Goal: Task Accomplishment & Management: Manage account settings

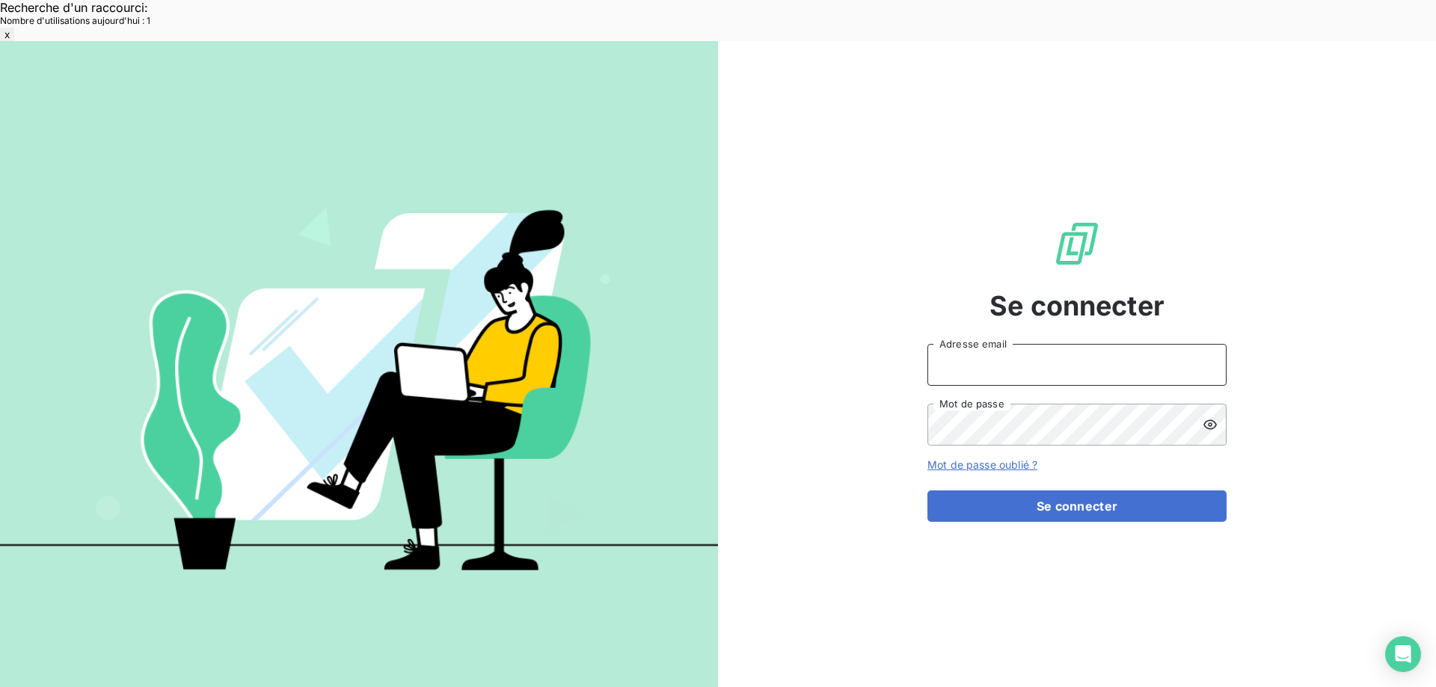
type input "[EMAIL_ADDRESS][DOMAIN_NAME]"
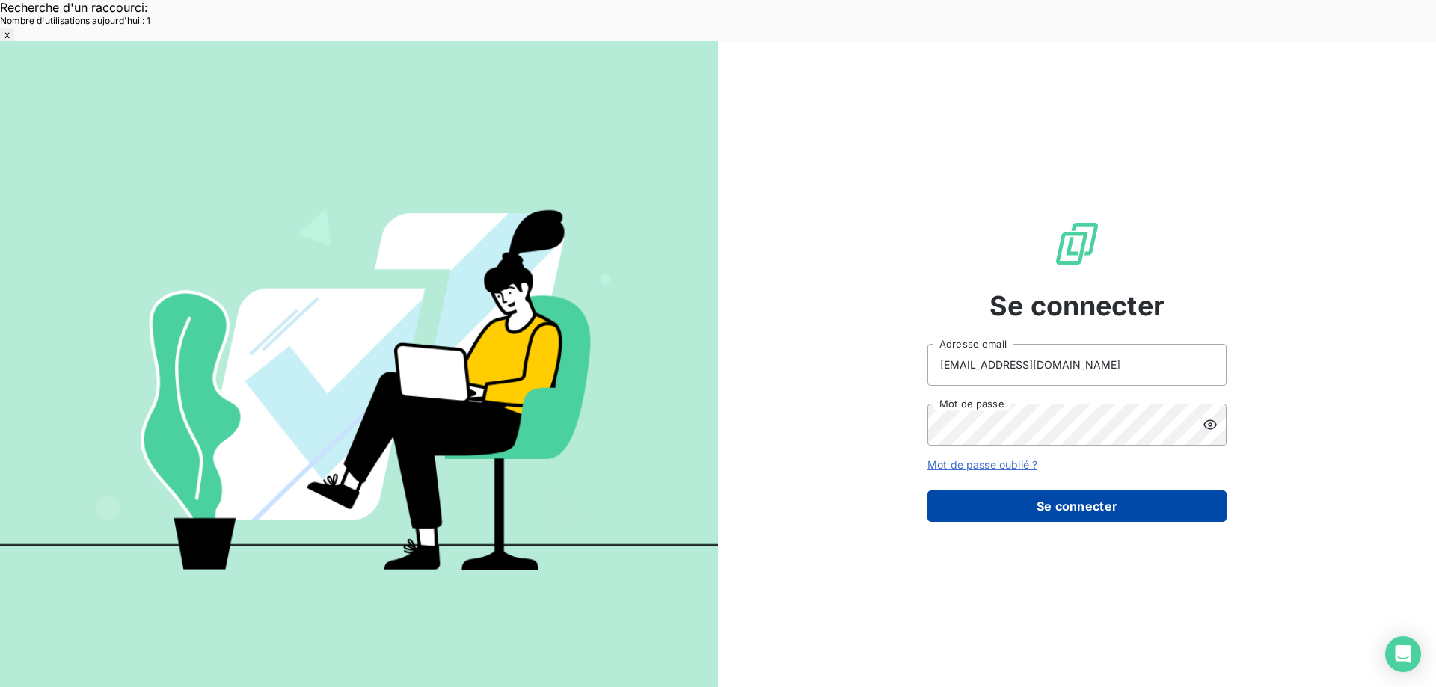
click at [980, 491] on button "Se connecter" at bounding box center [1076, 506] width 299 height 31
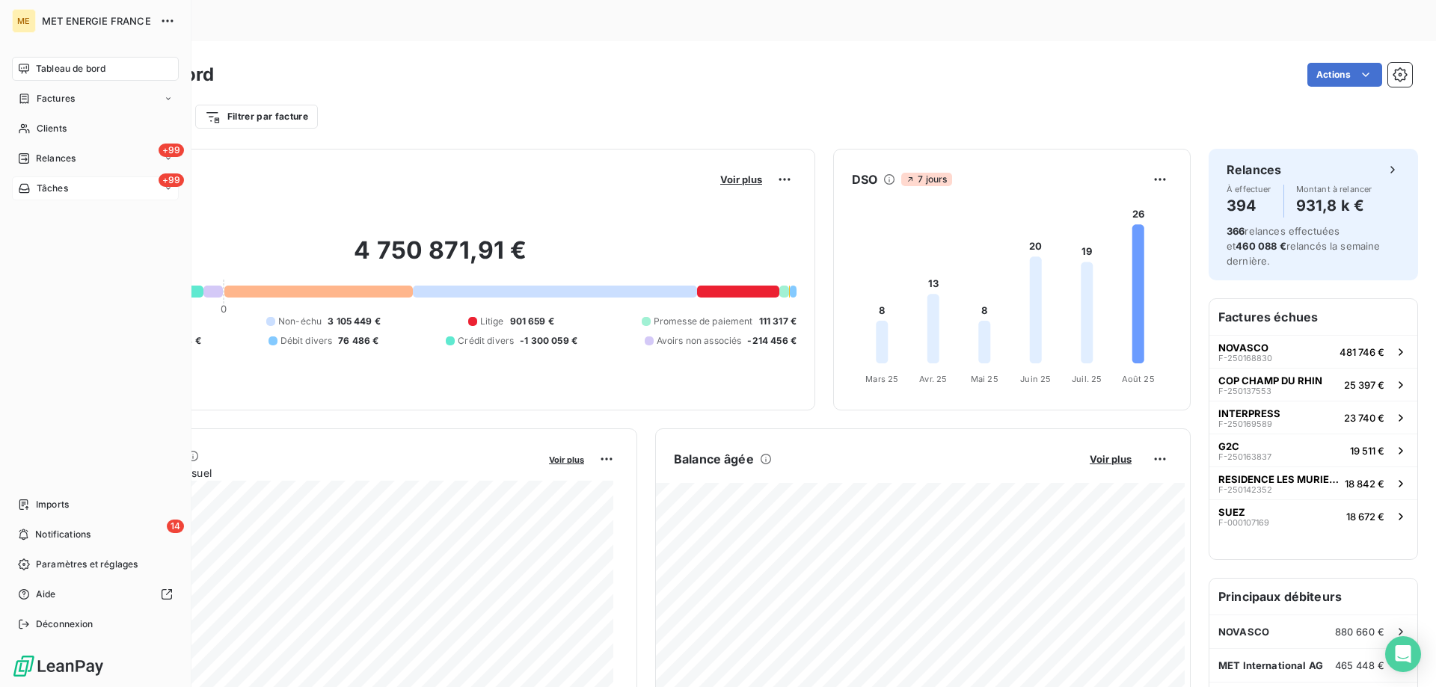
click at [87, 189] on div "+99 Tâches" at bounding box center [95, 188] width 167 height 24
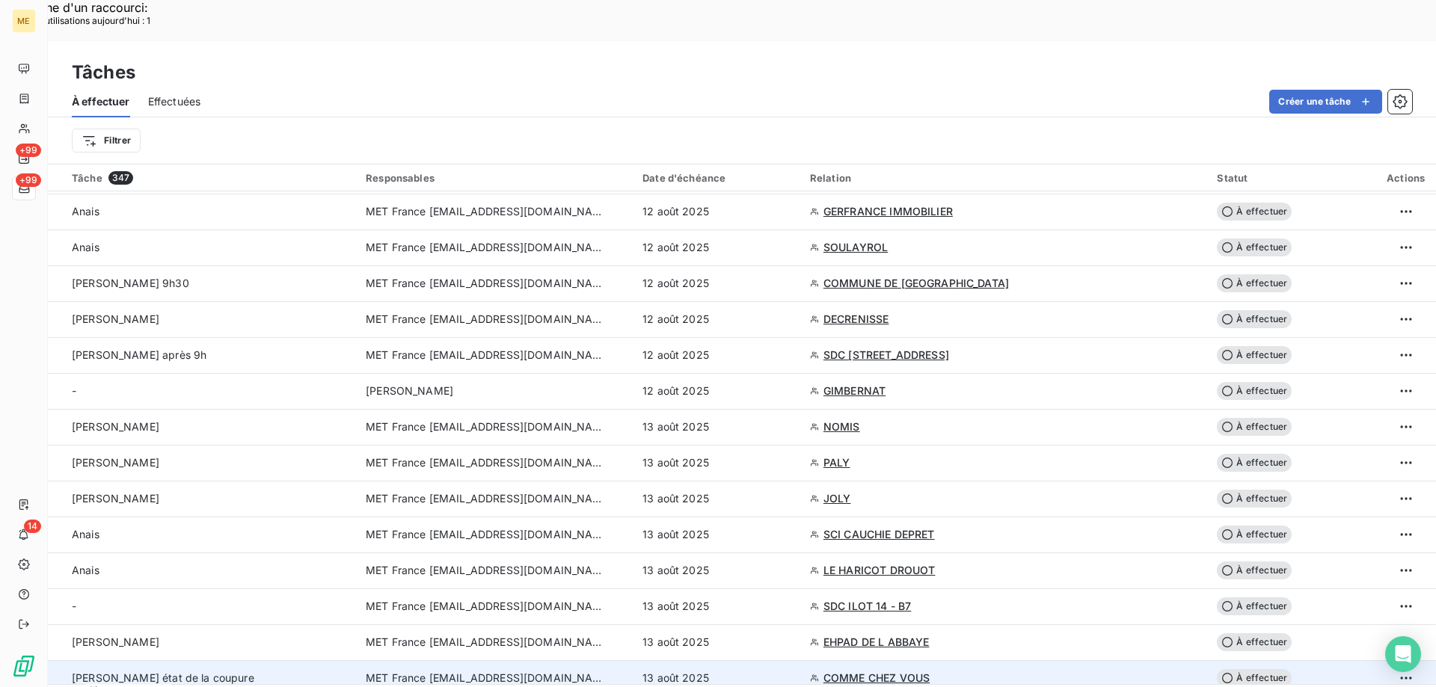
scroll to position [2094, 0]
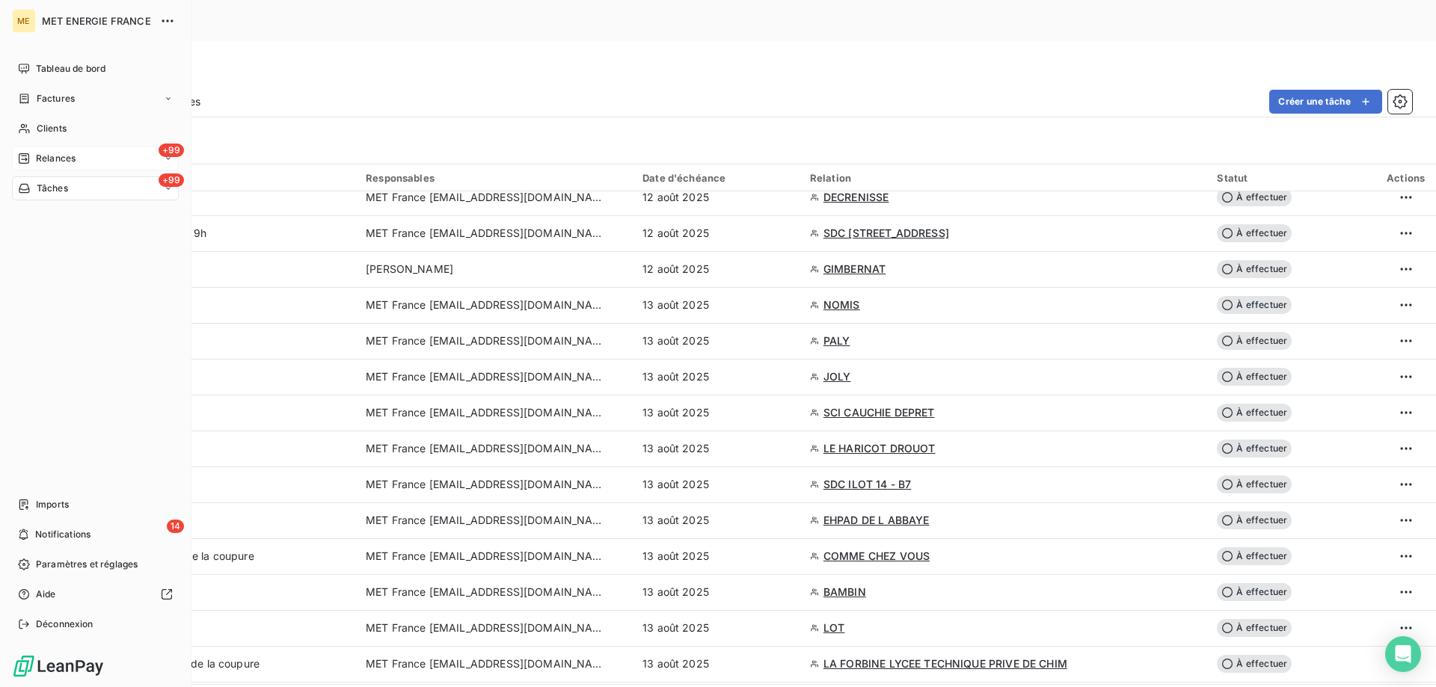
click at [101, 162] on div "+99 Relances" at bounding box center [95, 159] width 167 height 24
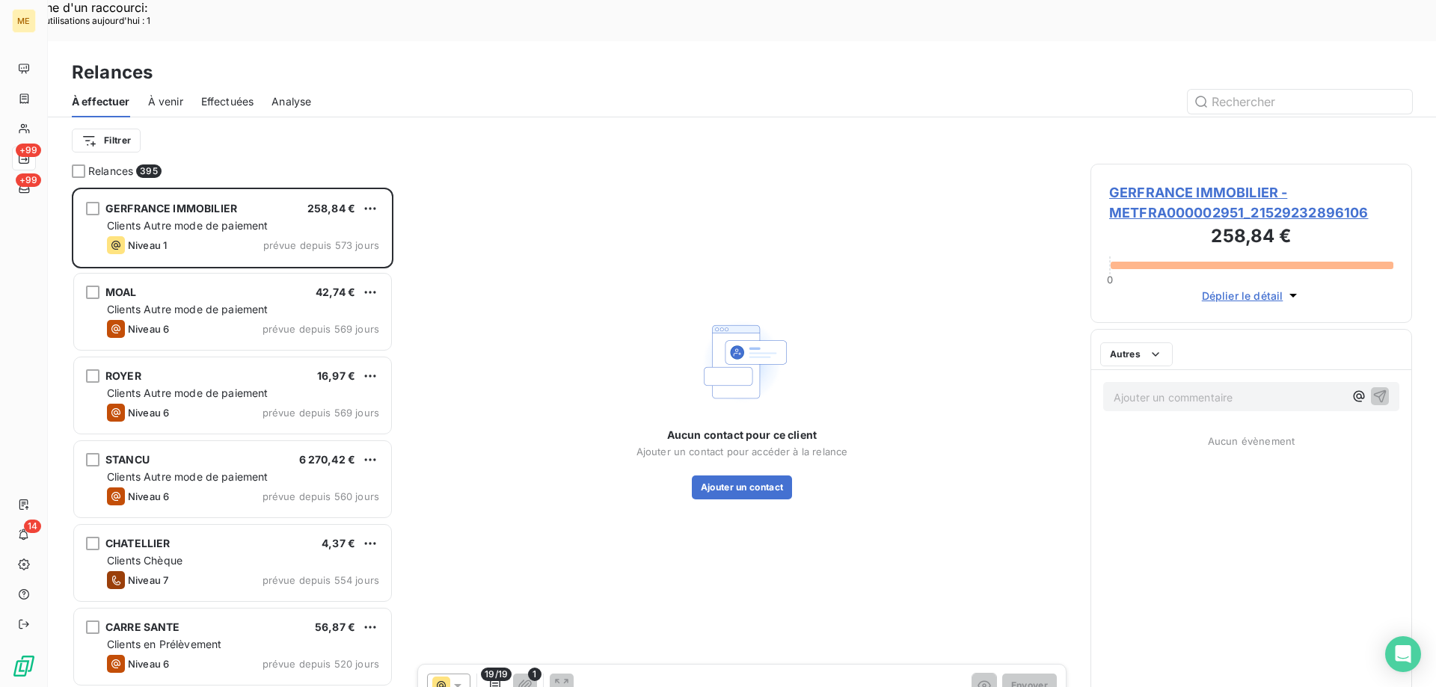
scroll to position [529, 310]
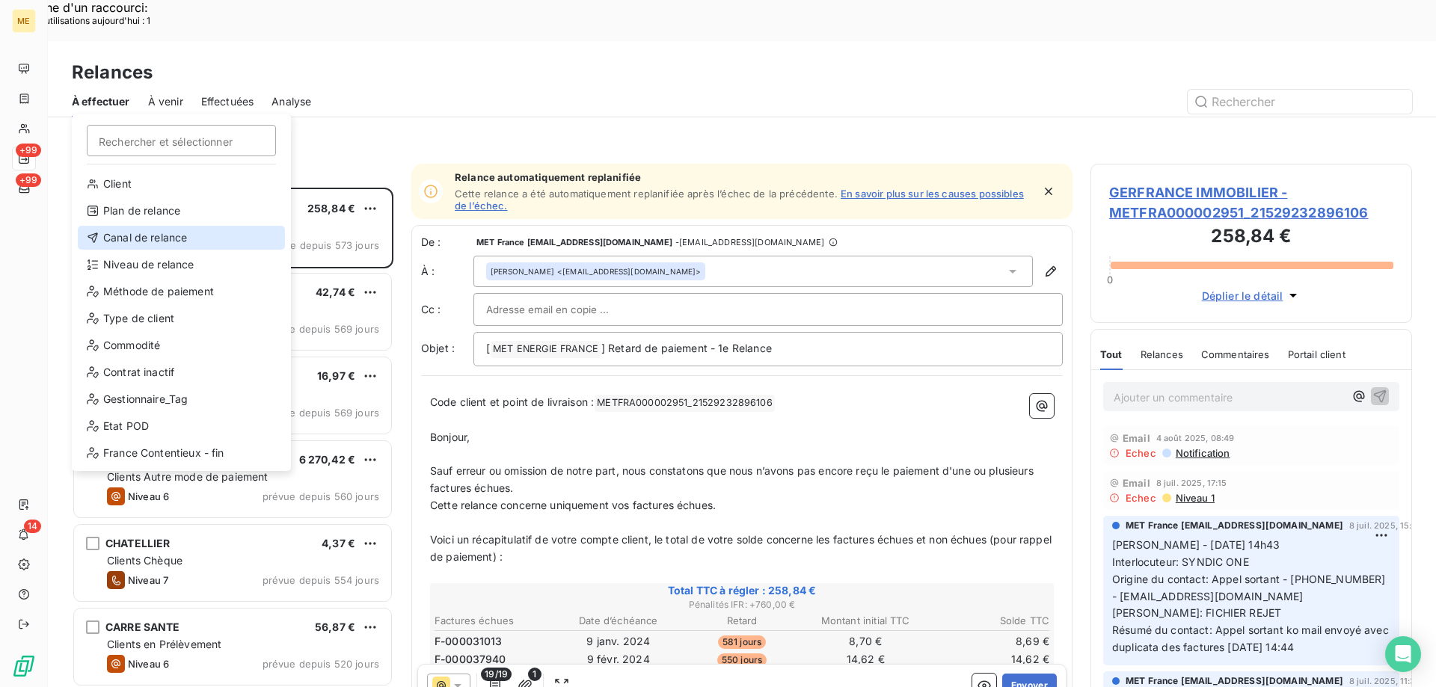
click at [177, 230] on div "Canal de relance" at bounding box center [181, 238] width 207 height 24
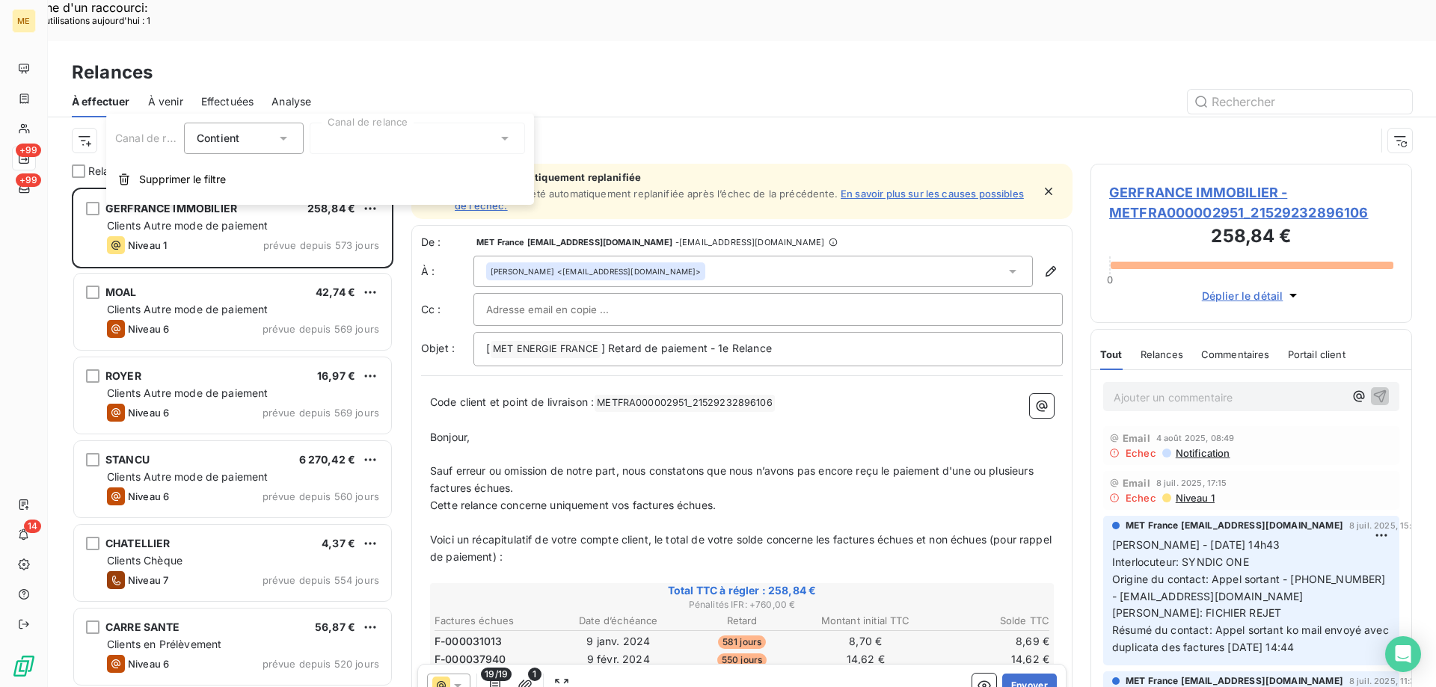
click at [346, 134] on div at bounding box center [417, 138] width 215 height 31
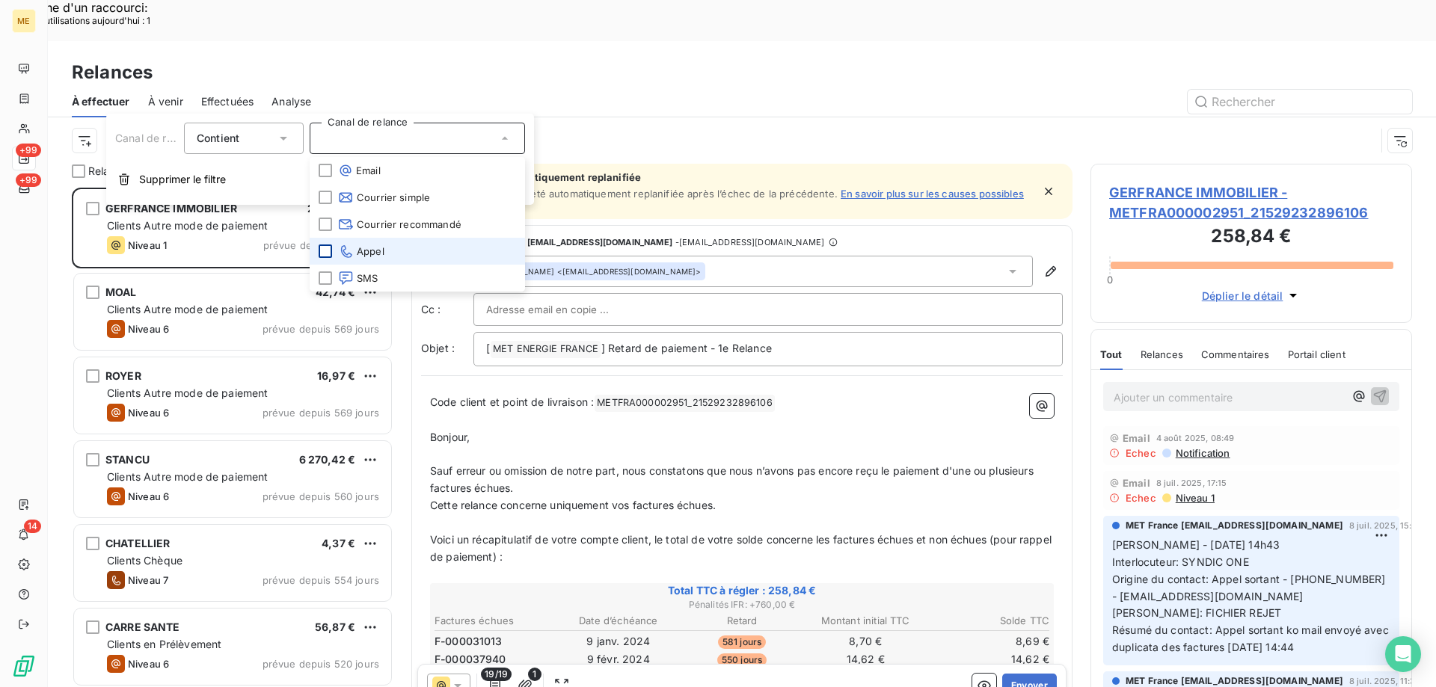
click at [327, 254] on div at bounding box center [325, 251] width 13 height 13
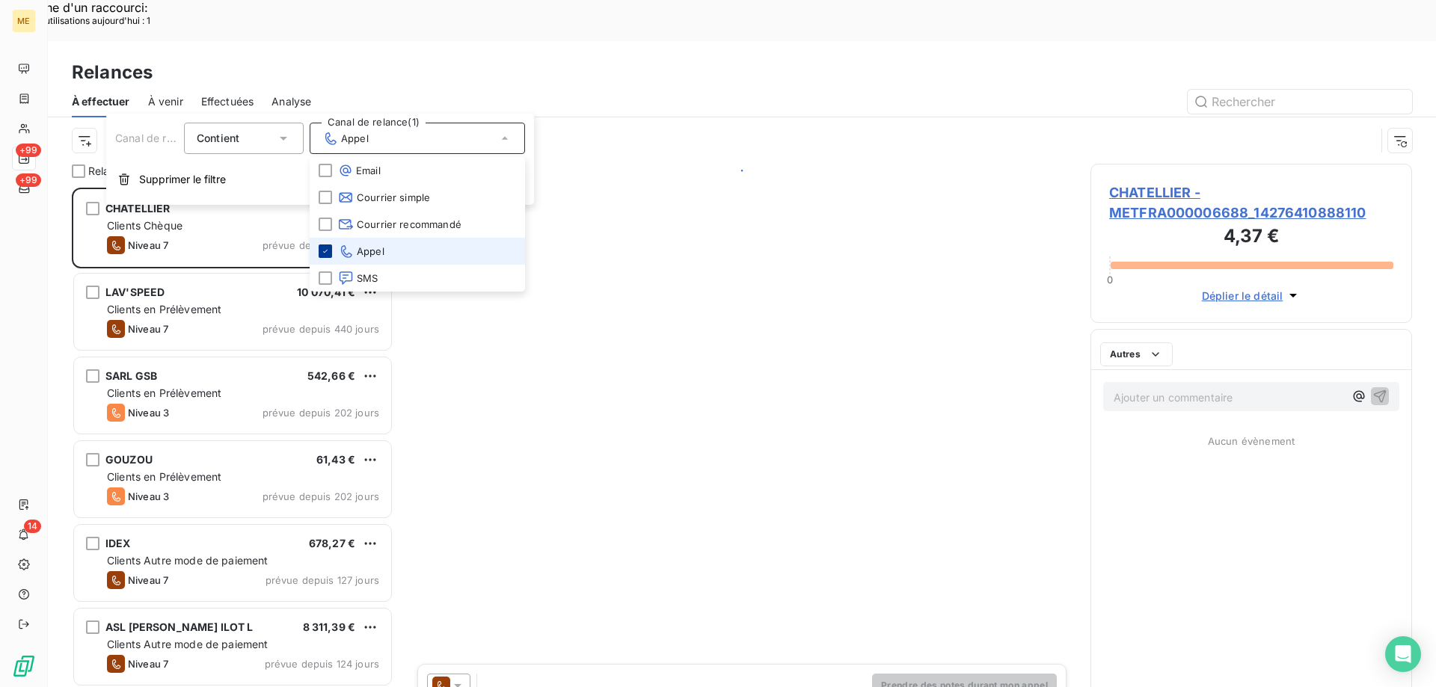
scroll to position [529, 310]
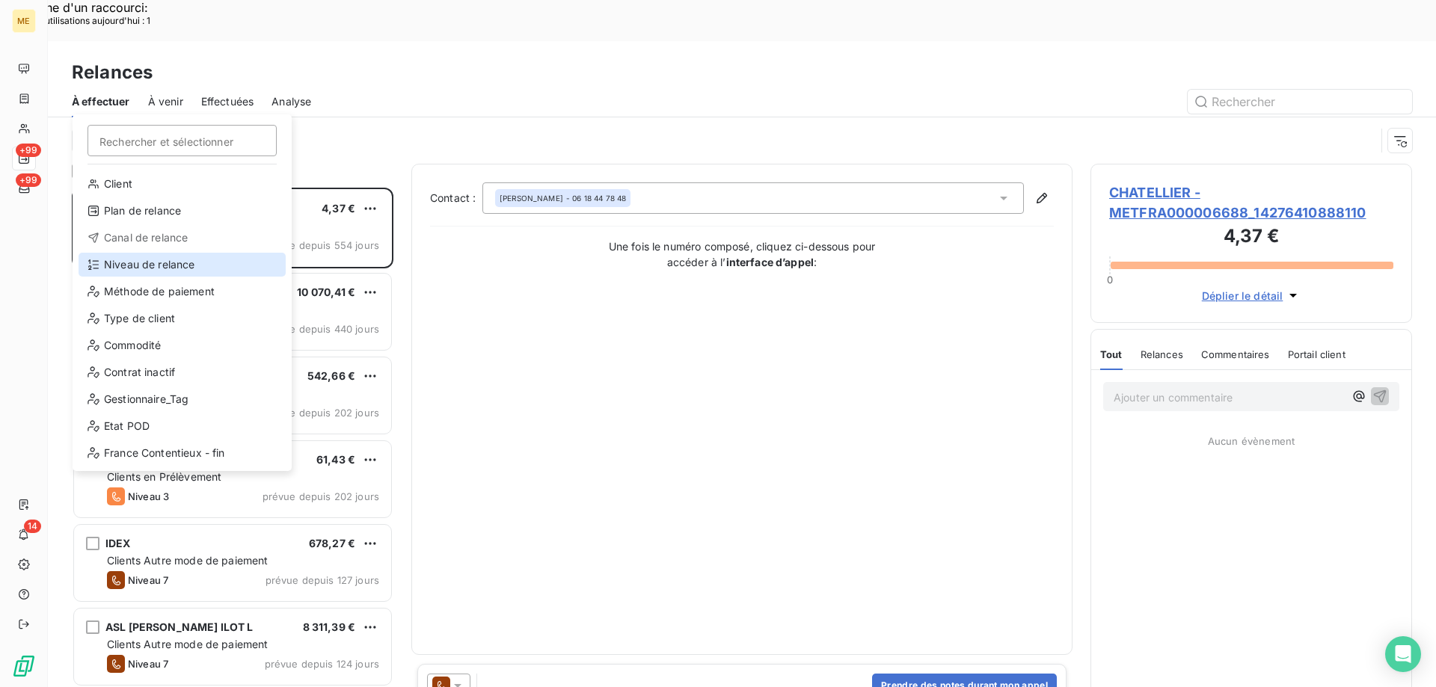
click at [187, 266] on div "Niveau de relance" at bounding box center [182, 265] width 207 height 24
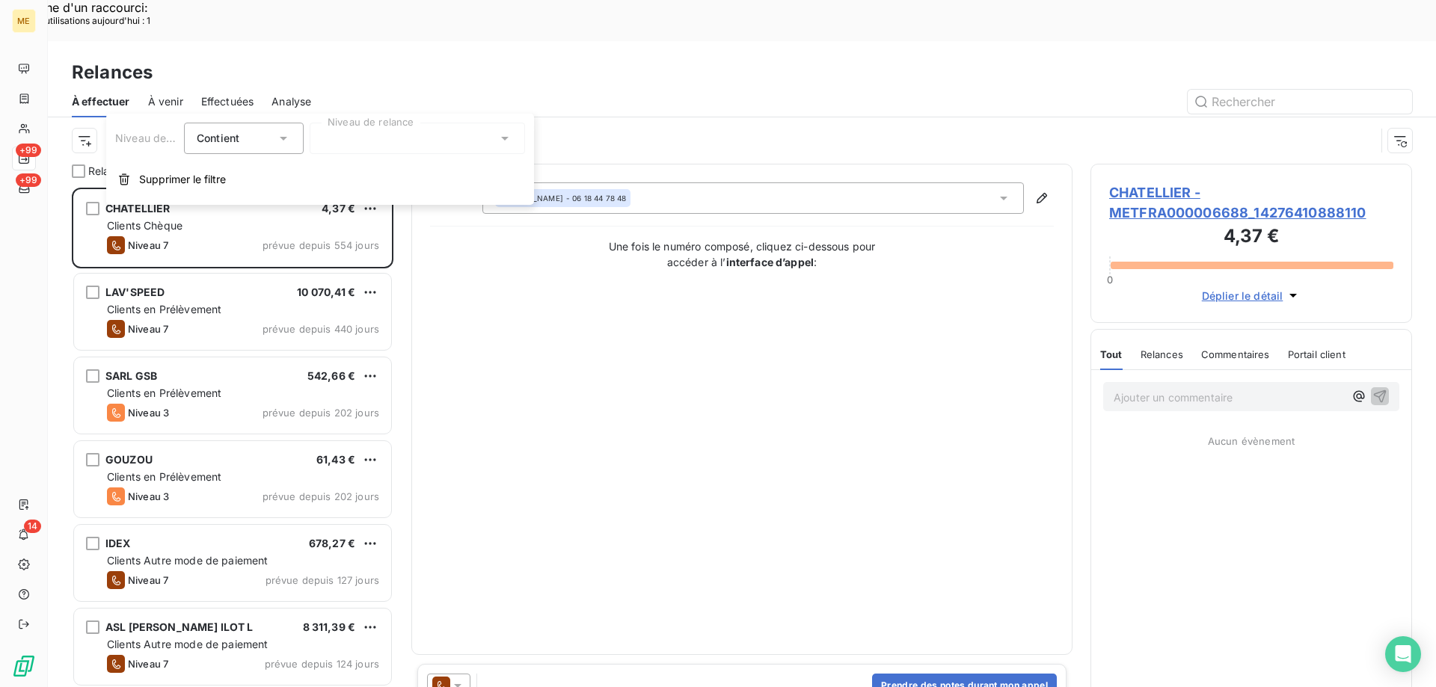
click at [375, 126] on div at bounding box center [417, 138] width 215 height 31
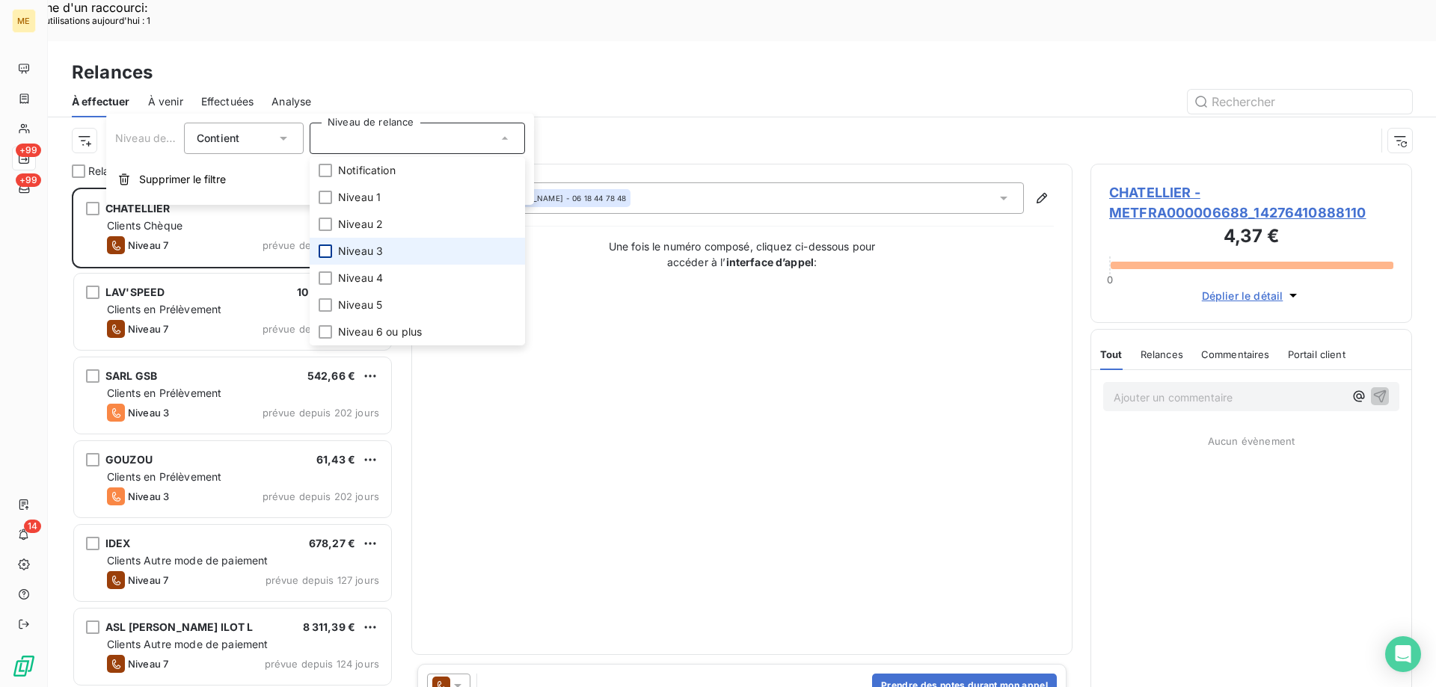
click at [328, 249] on div at bounding box center [325, 251] width 13 height 13
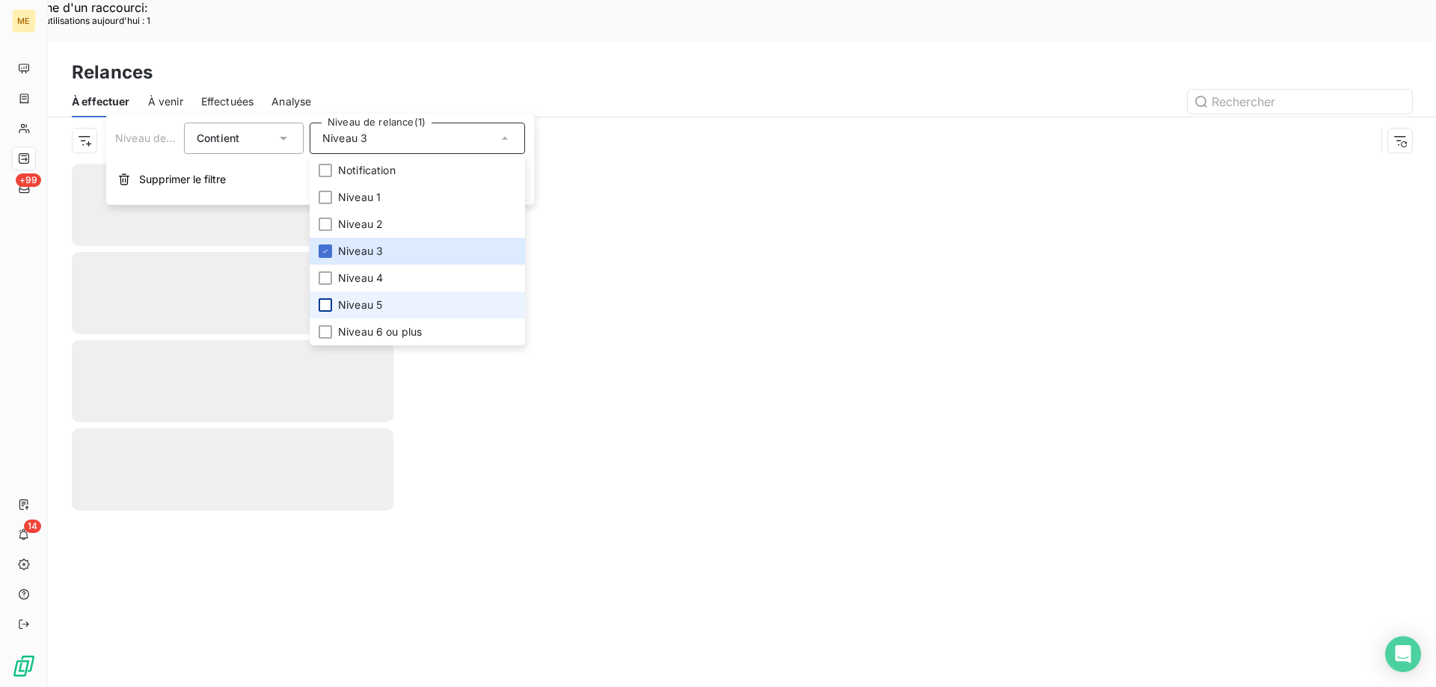
click at [323, 303] on div at bounding box center [325, 304] width 13 height 13
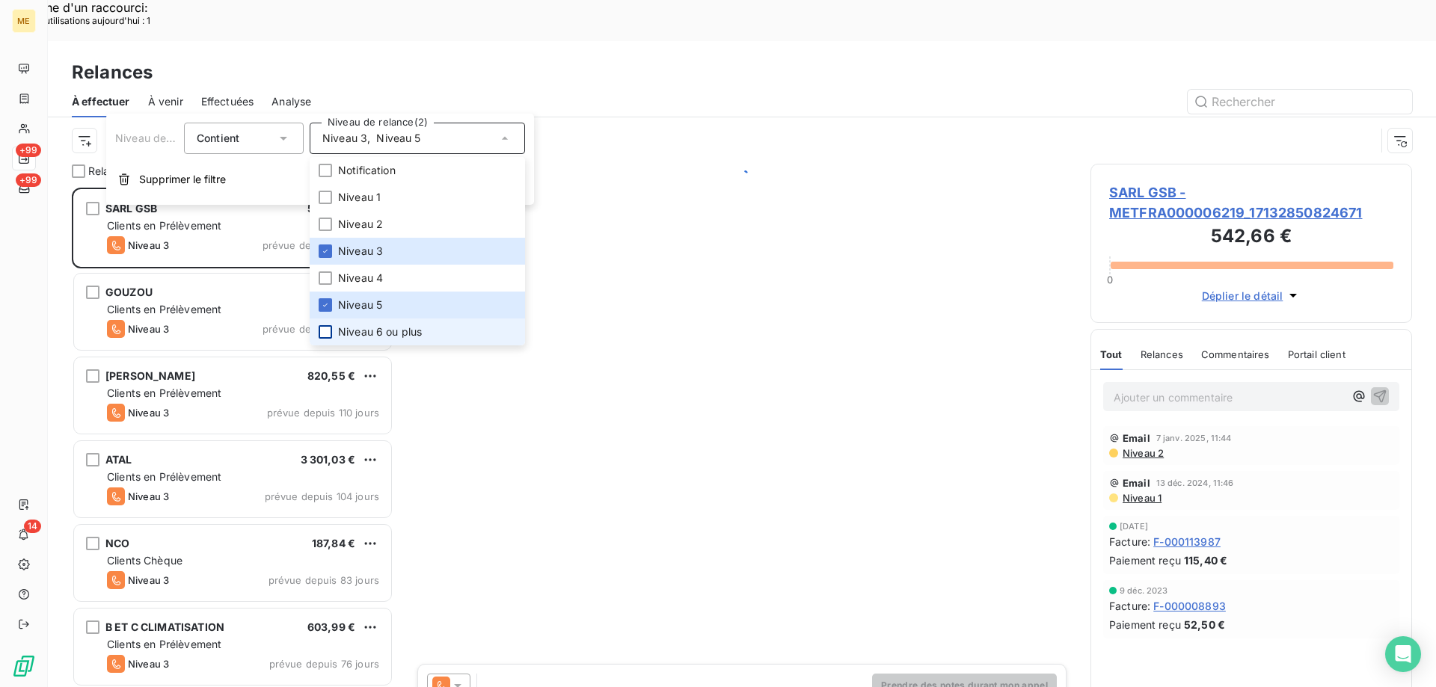
scroll to position [529, 310]
click at [319, 332] on div at bounding box center [325, 331] width 13 height 13
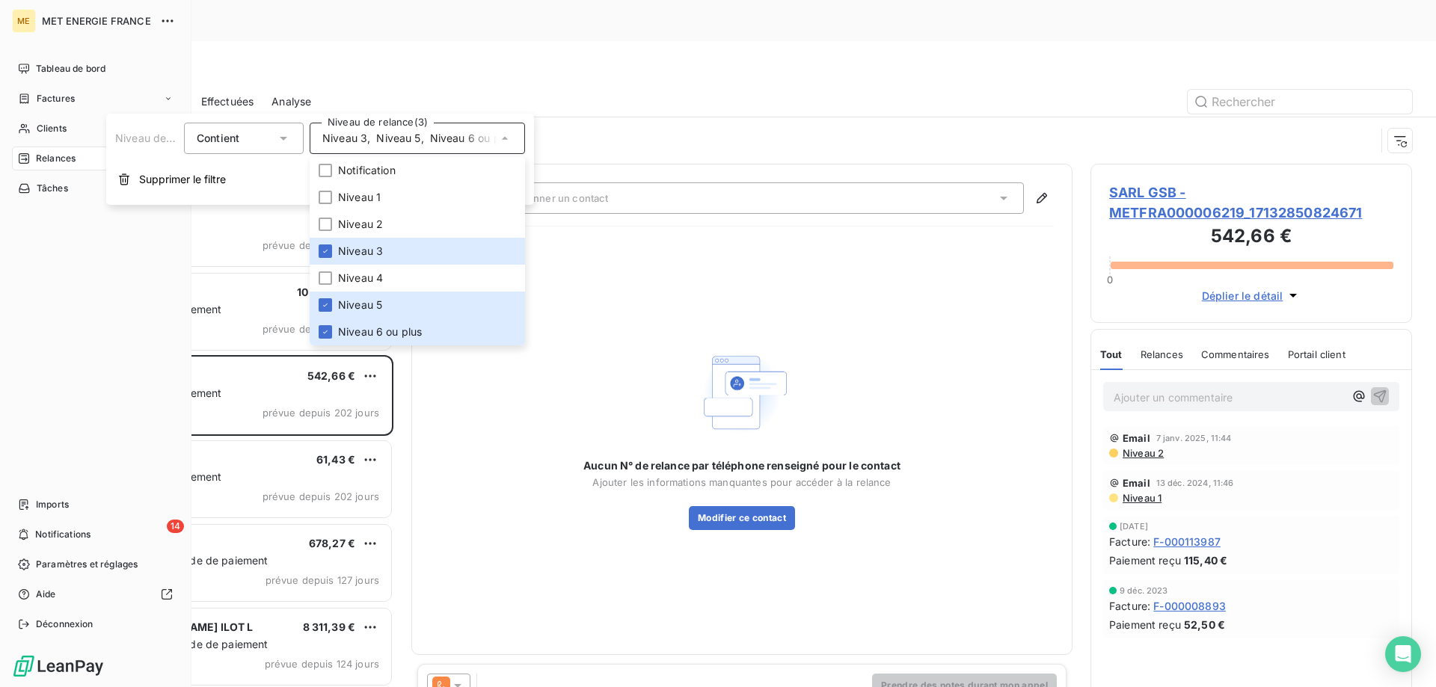
click at [76, 152] on div "+99 Relances" at bounding box center [95, 159] width 167 height 24
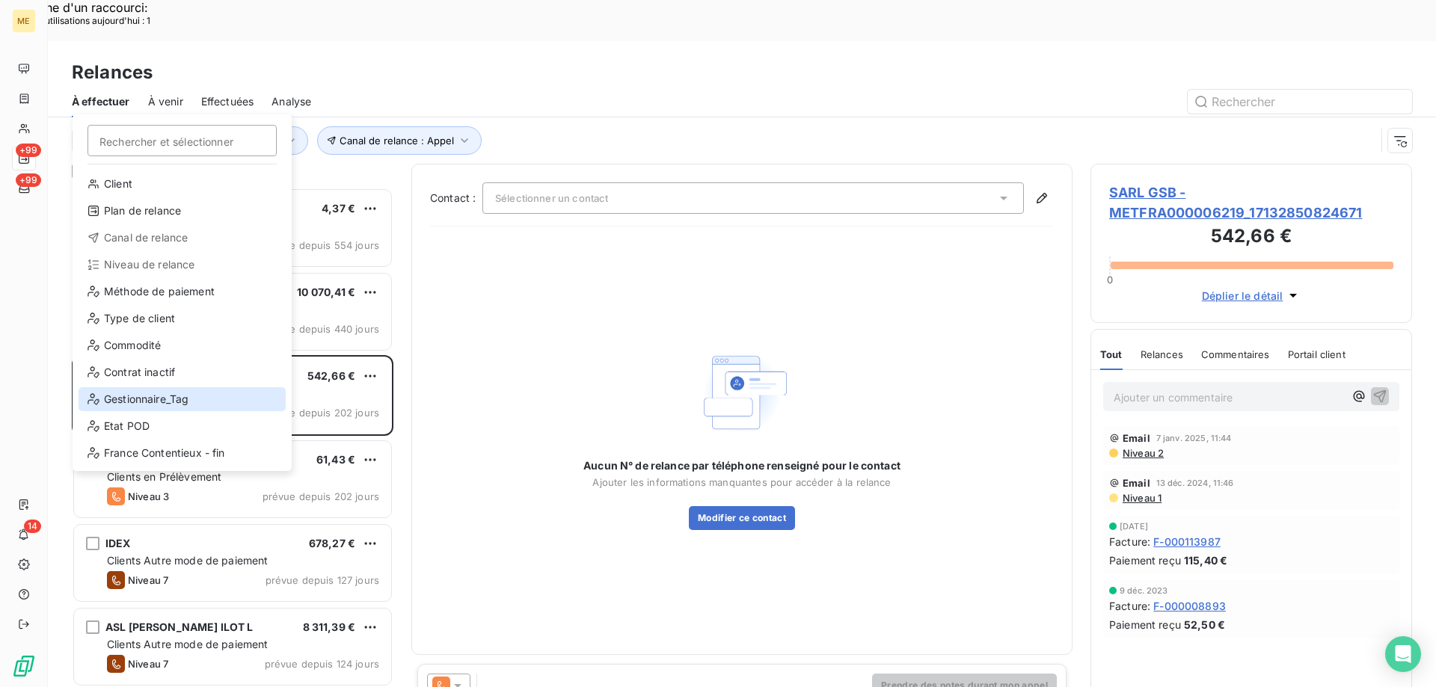
click at [200, 393] on div "Gestionnaire_Tag" at bounding box center [182, 399] width 207 height 24
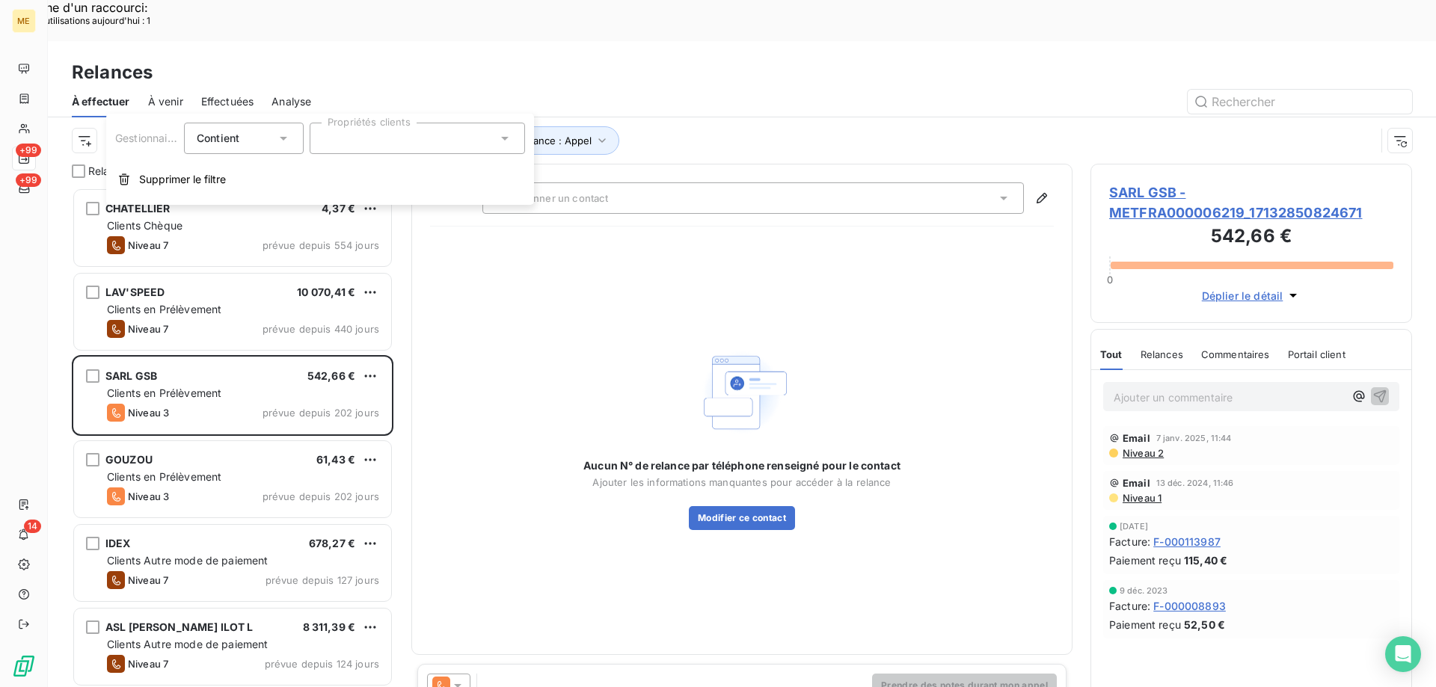
click at [342, 143] on div at bounding box center [417, 138] width 215 height 31
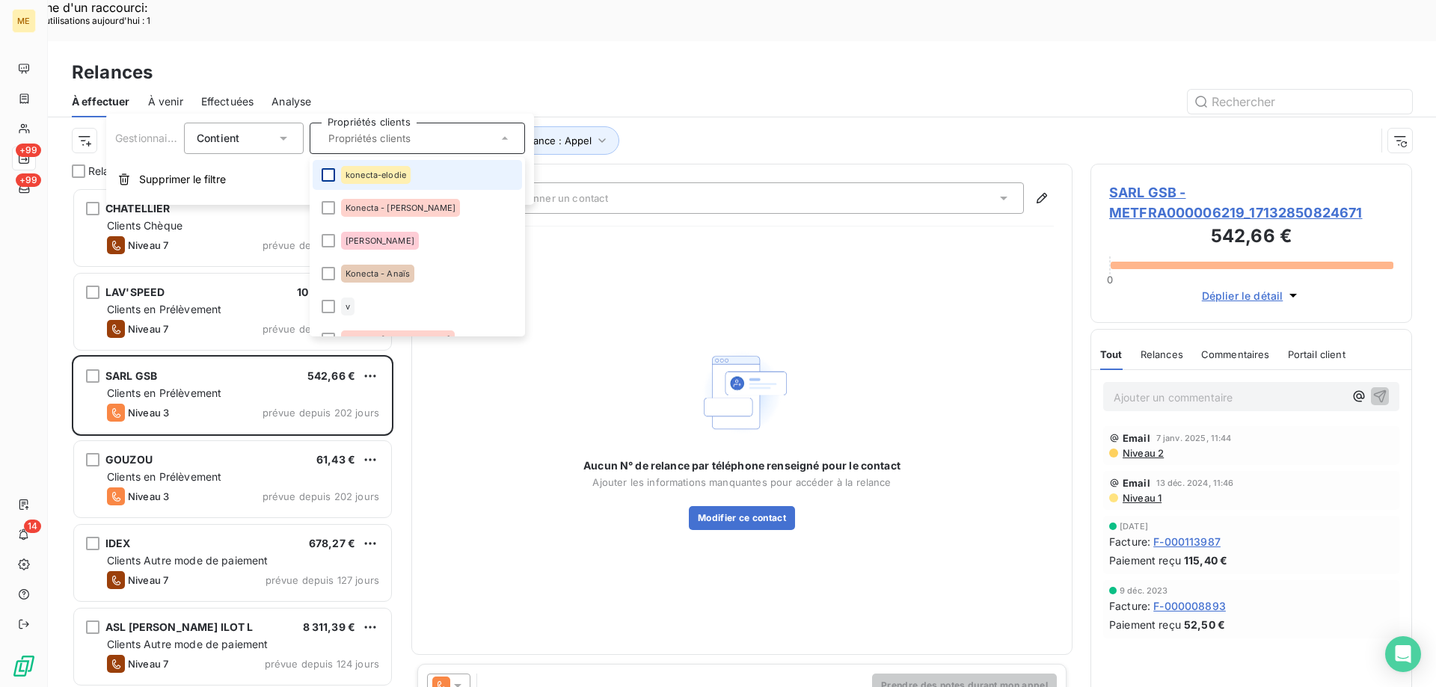
click at [325, 173] on div at bounding box center [328, 174] width 13 height 13
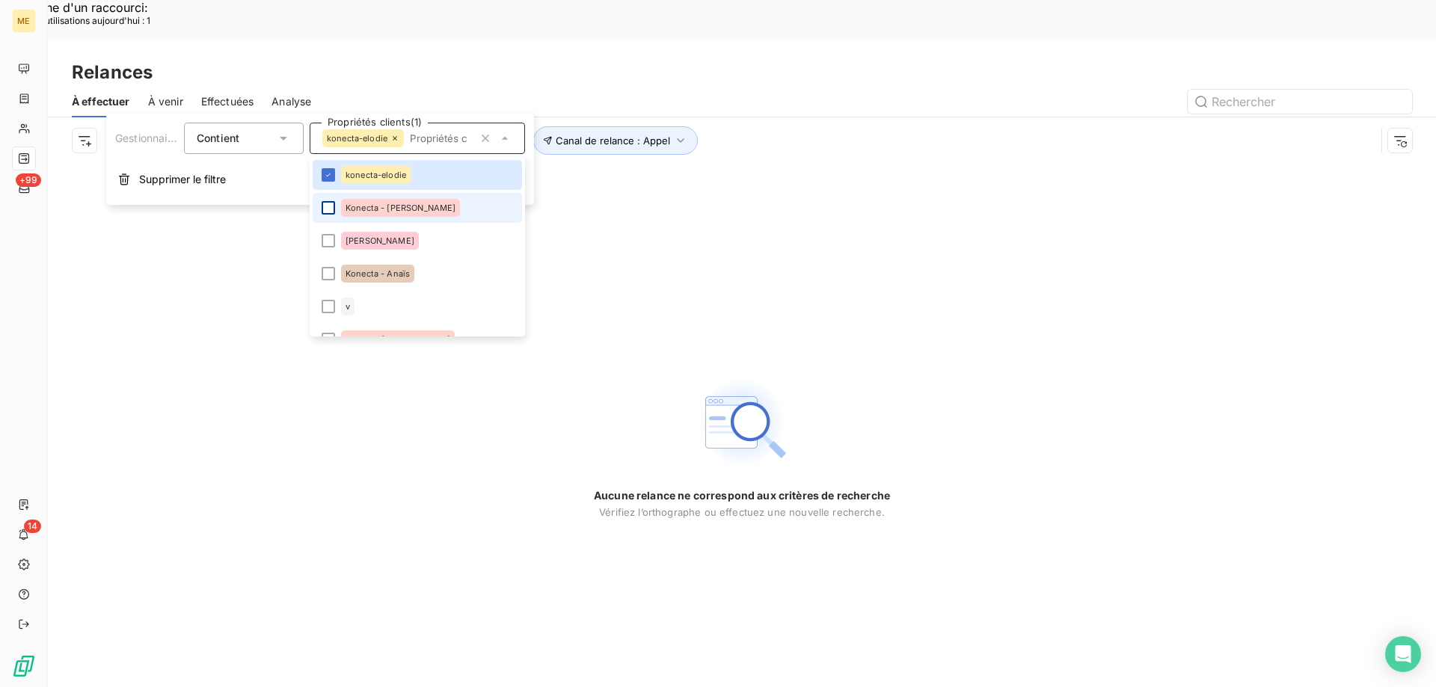
click at [330, 210] on div at bounding box center [328, 207] width 13 height 13
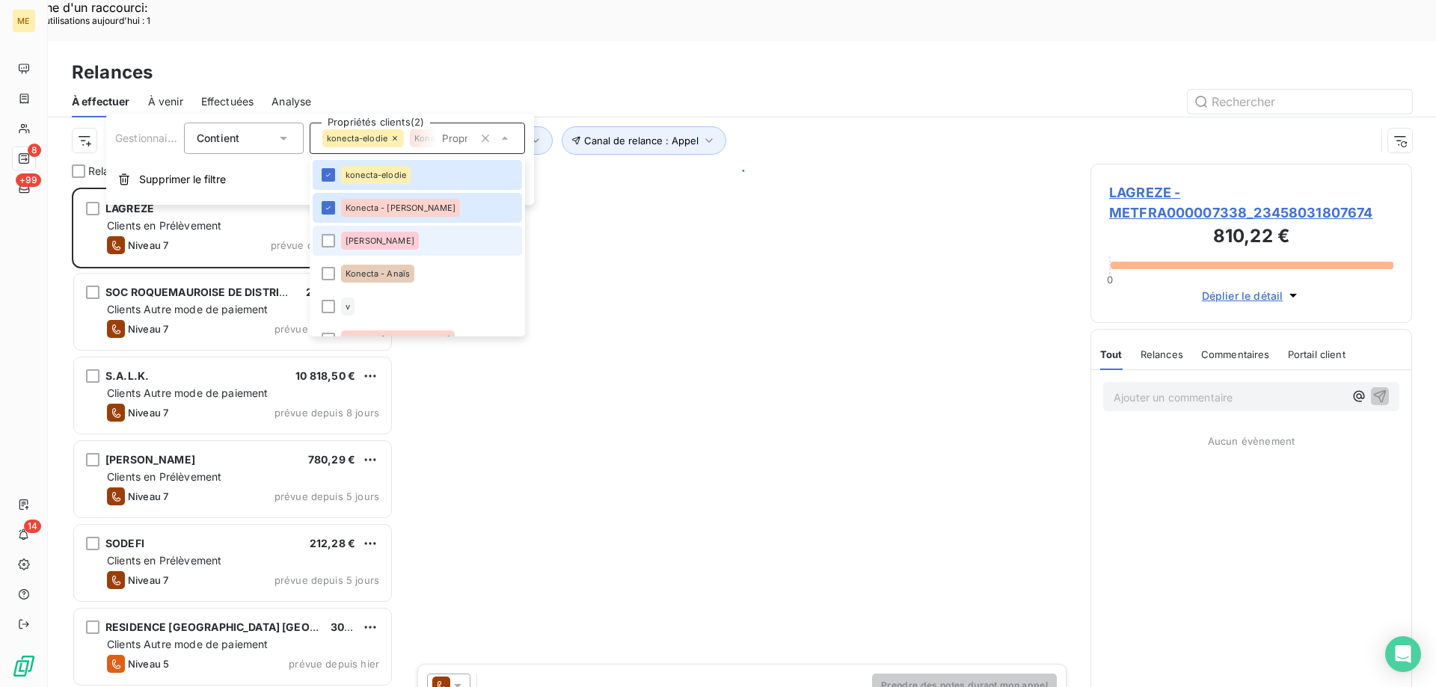
scroll to position [529, 310]
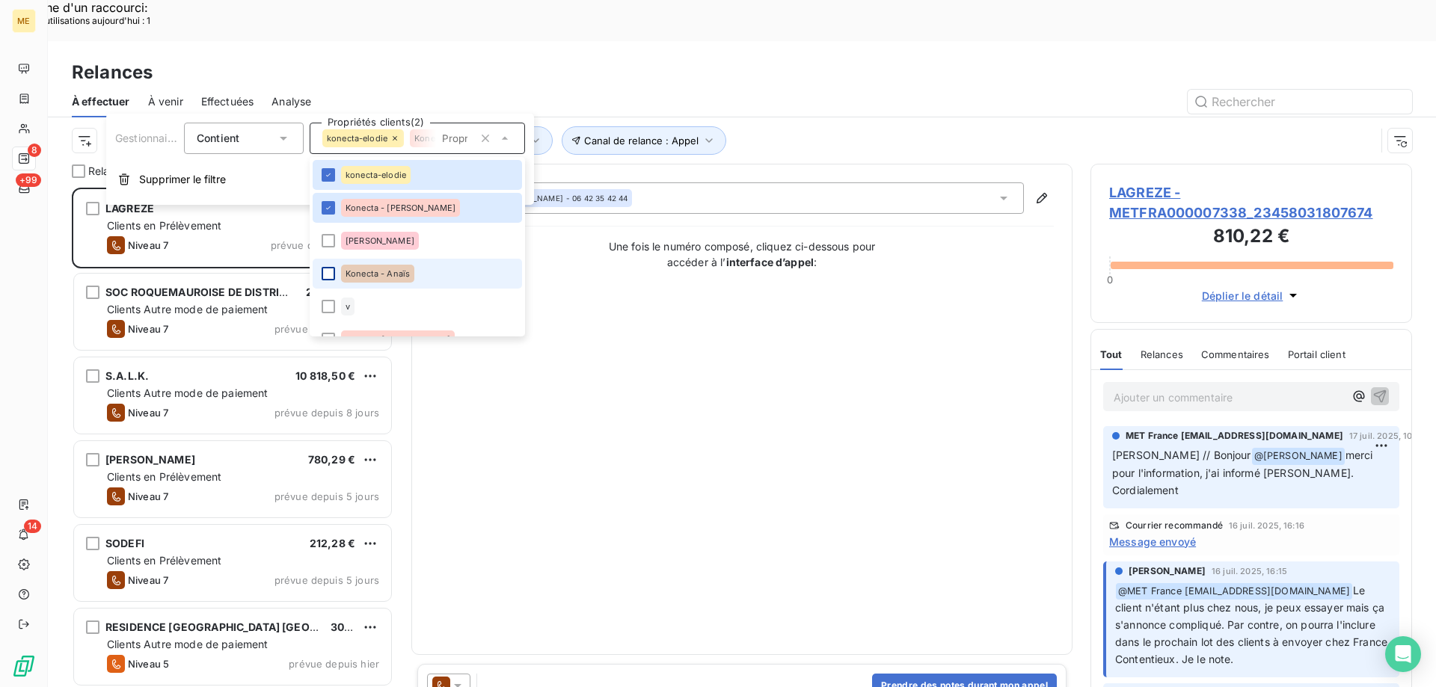
click at [325, 274] on div at bounding box center [328, 273] width 13 height 13
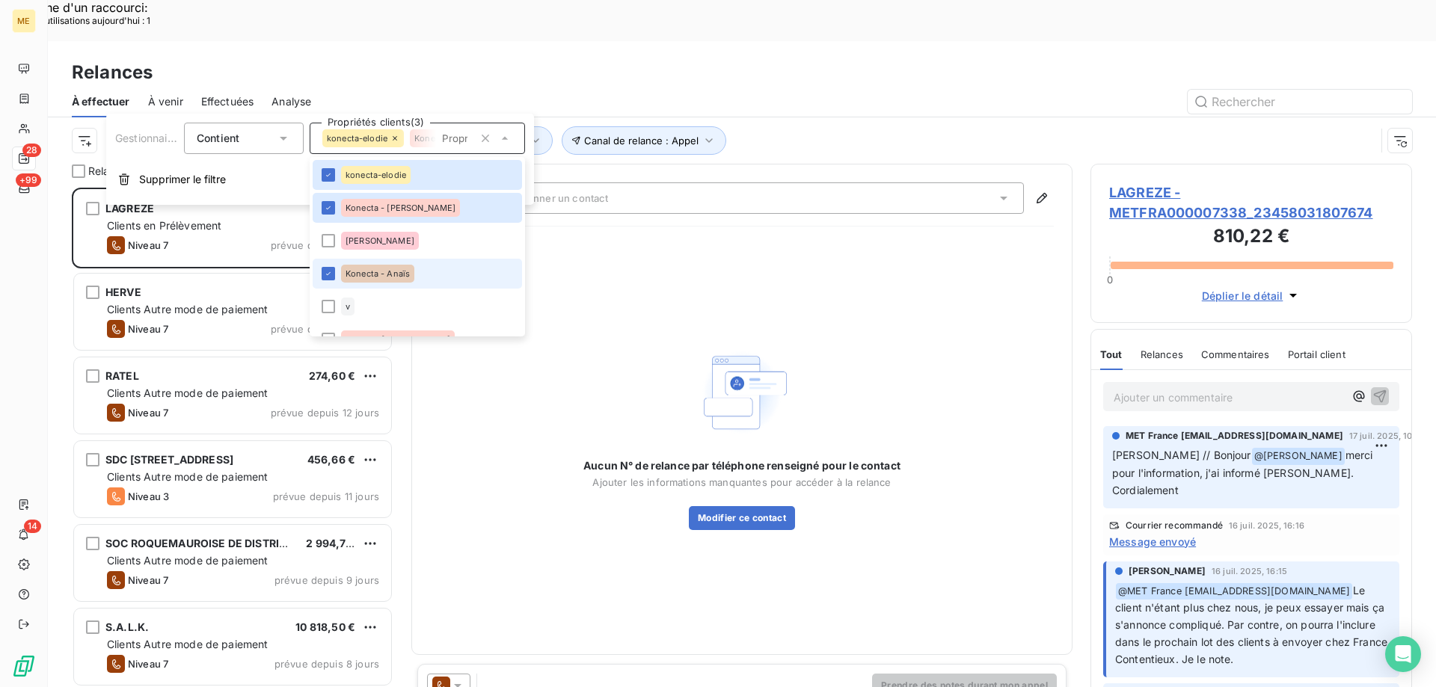
scroll to position [75, 0]
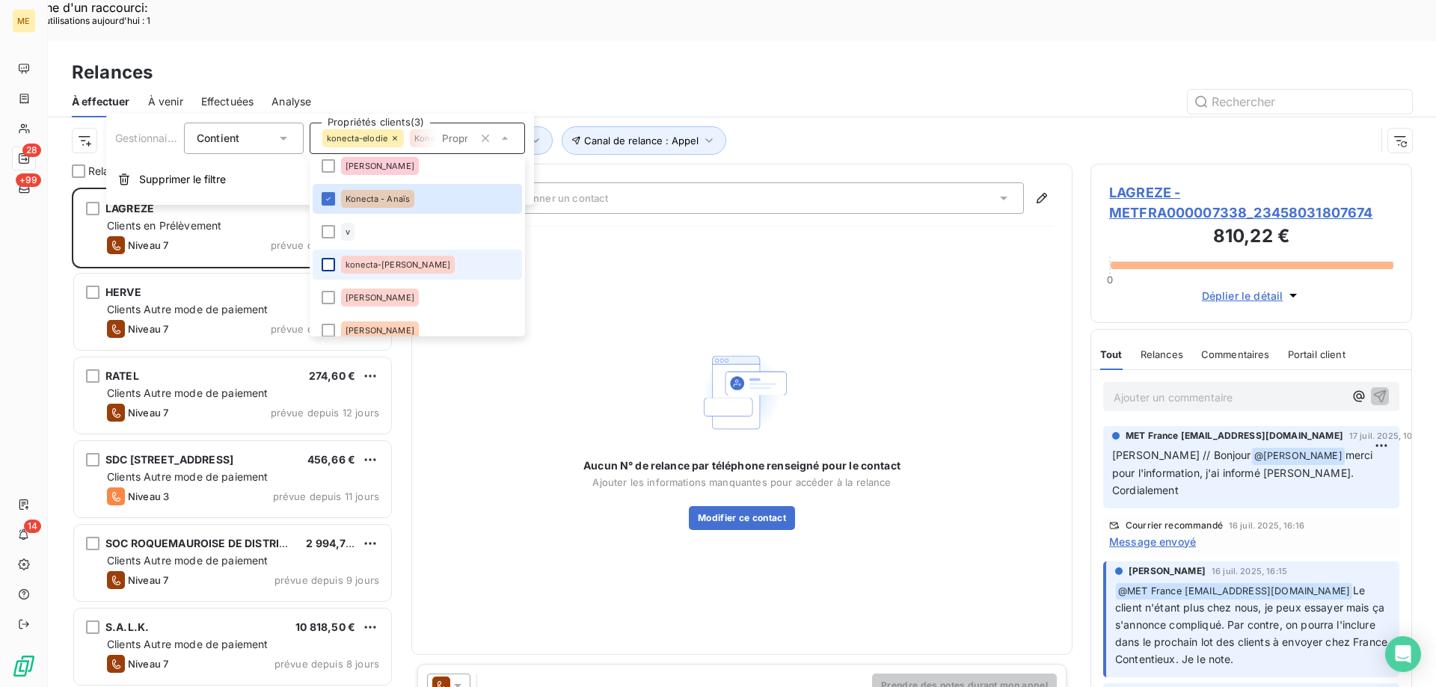
click at [330, 267] on div at bounding box center [328, 264] width 13 height 13
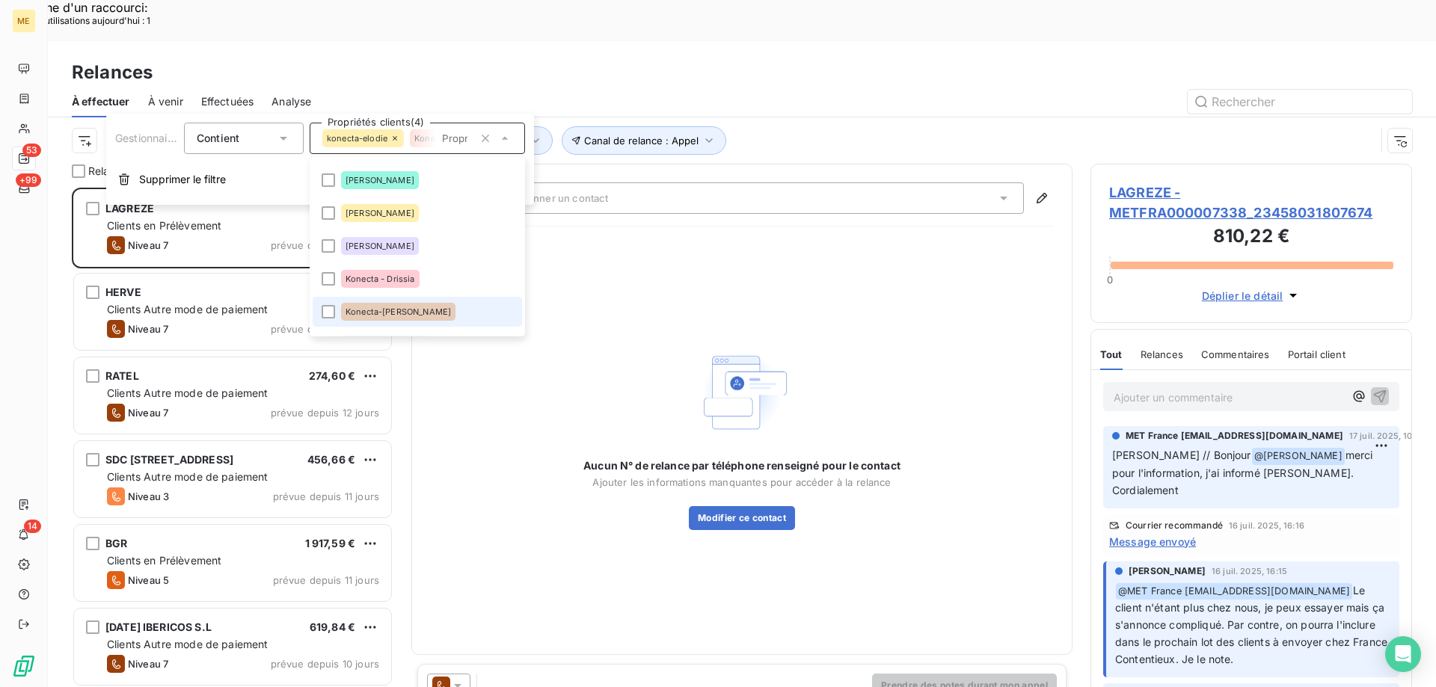
scroll to position [299, 0]
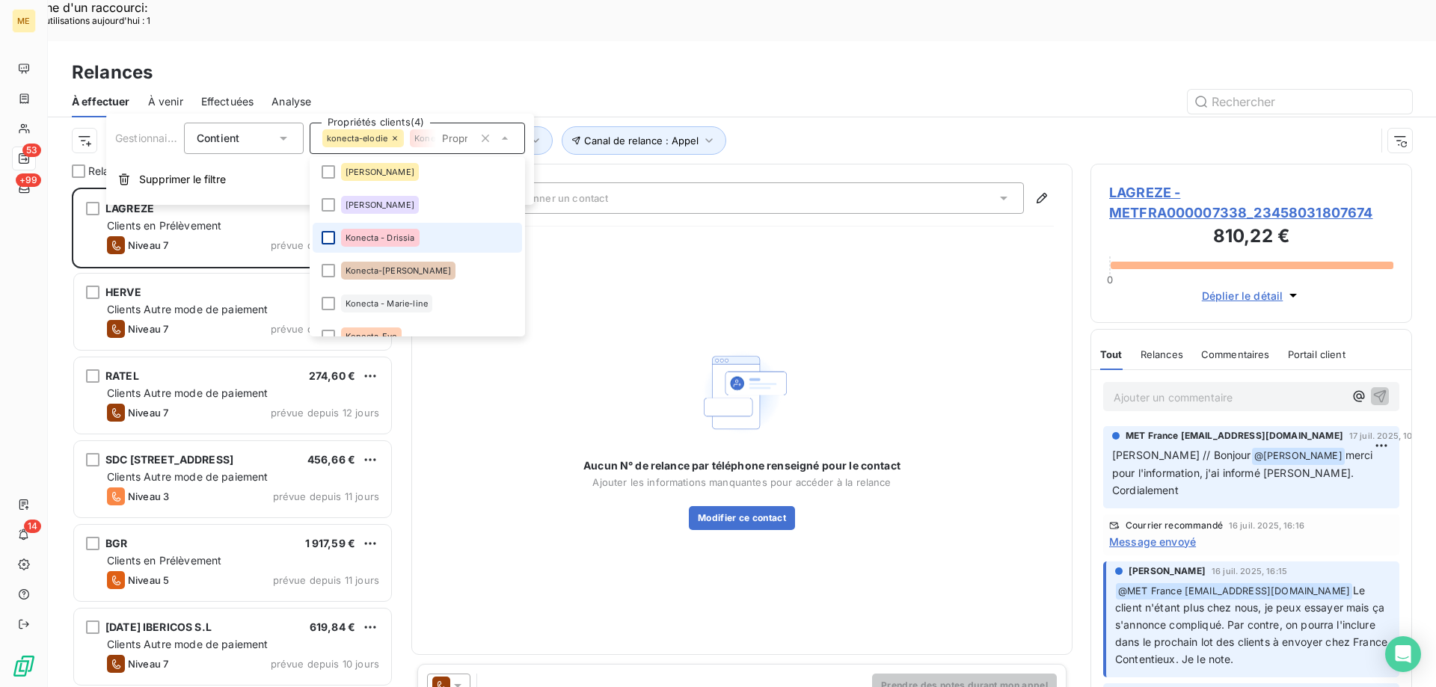
click at [323, 240] on div at bounding box center [328, 237] width 13 height 13
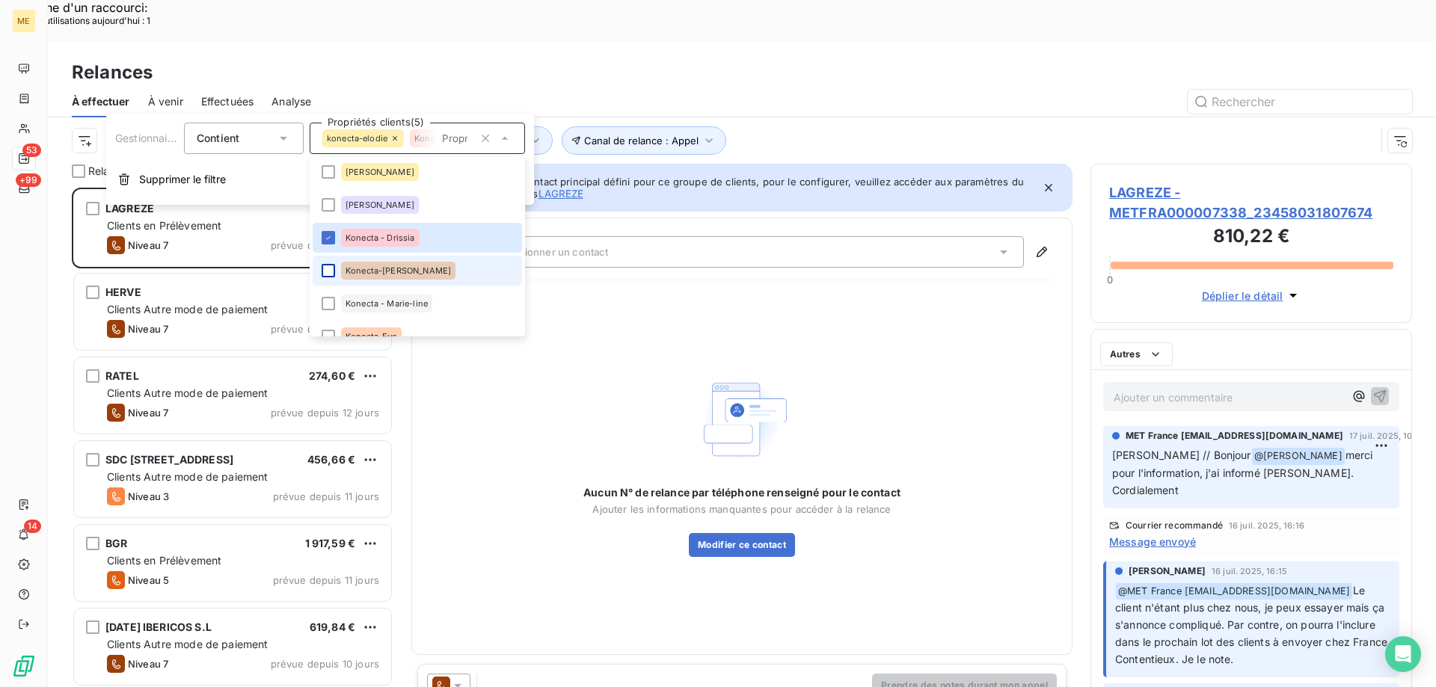
click at [328, 271] on div at bounding box center [328, 270] width 13 height 13
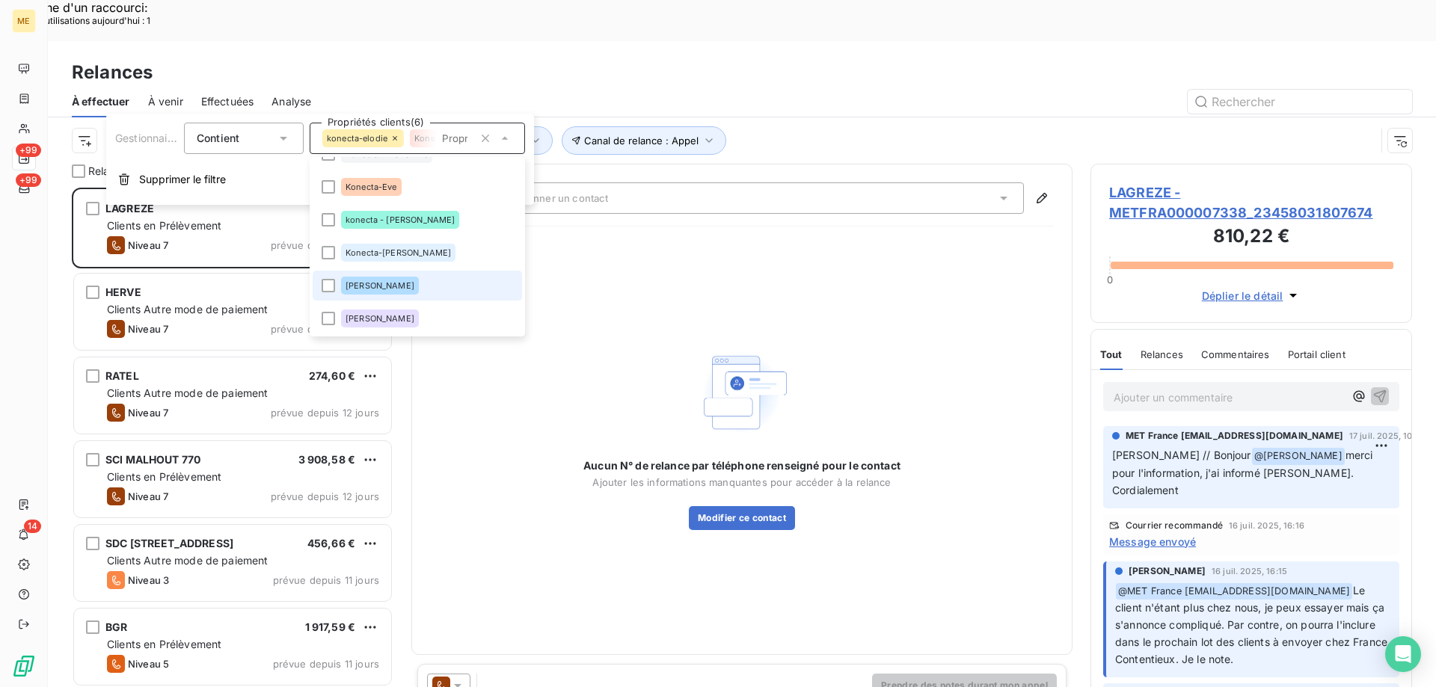
scroll to position [529, 310]
click at [326, 189] on div at bounding box center [328, 186] width 13 height 13
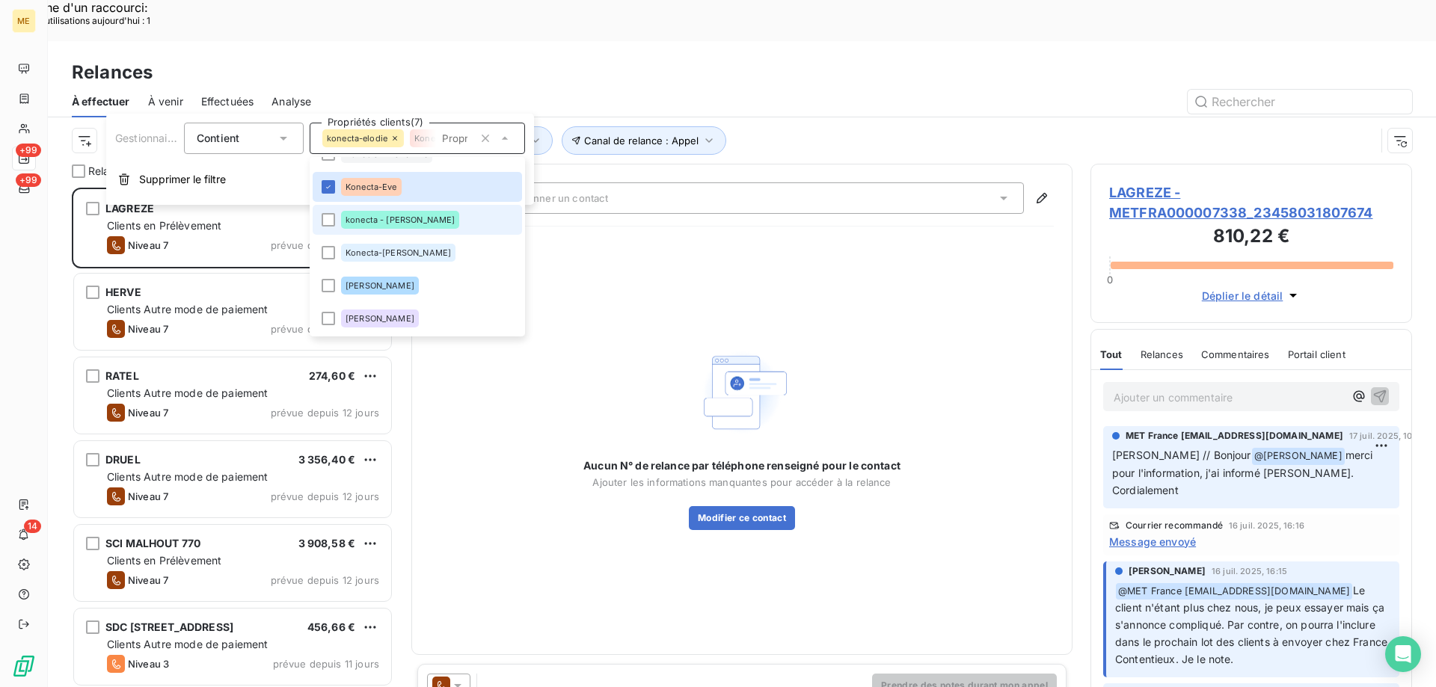
click at [328, 229] on li "konecta - [PERSON_NAME]" at bounding box center [417, 220] width 209 height 30
click at [334, 249] on div at bounding box center [328, 252] width 13 height 13
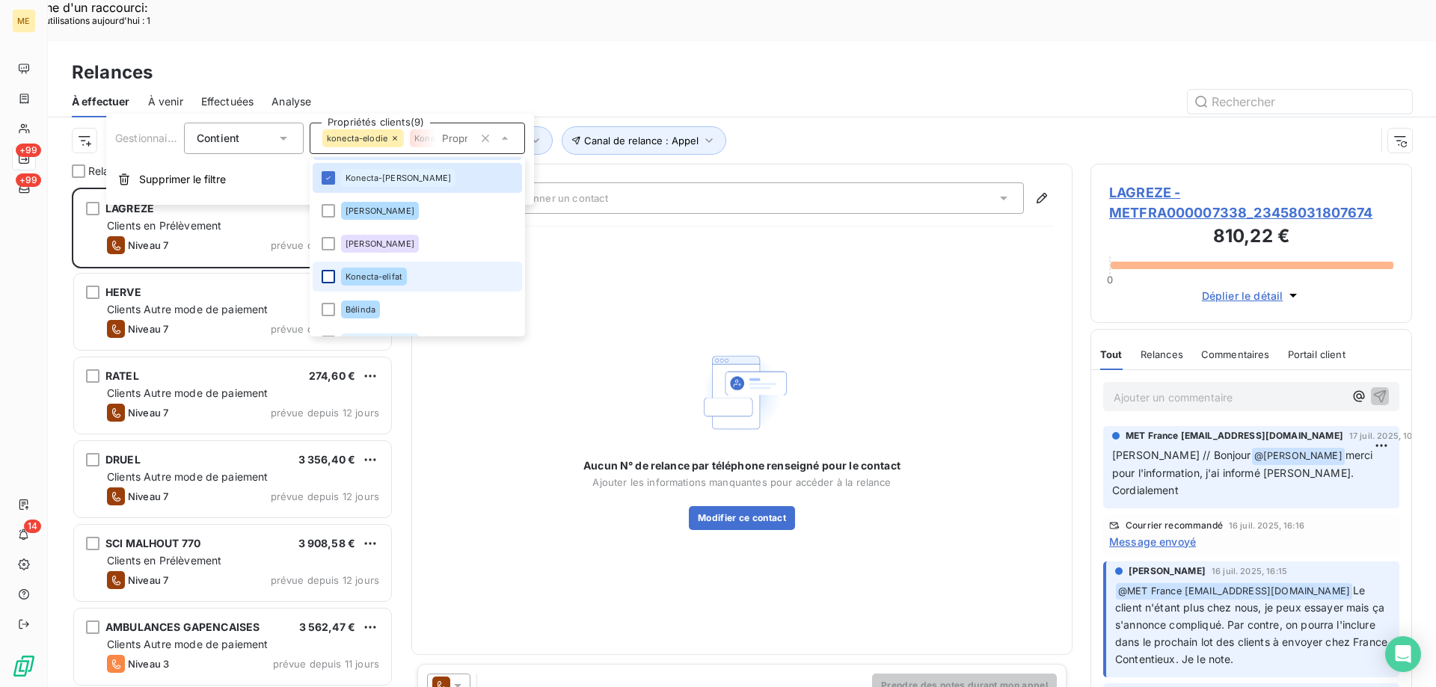
click at [330, 276] on div at bounding box center [328, 276] width 13 height 13
click at [686, 59] on div "Relances" at bounding box center [742, 72] width 1388 height 27
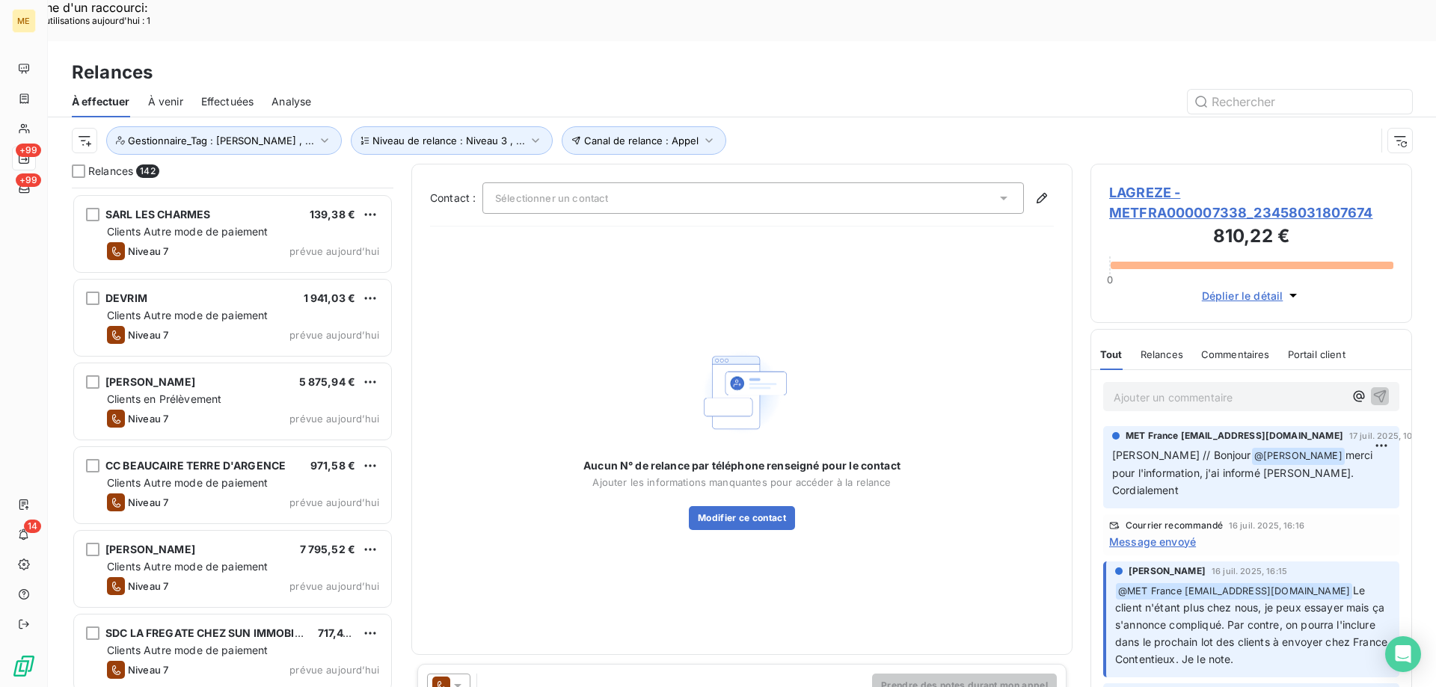
scroll to position [11352, 0]
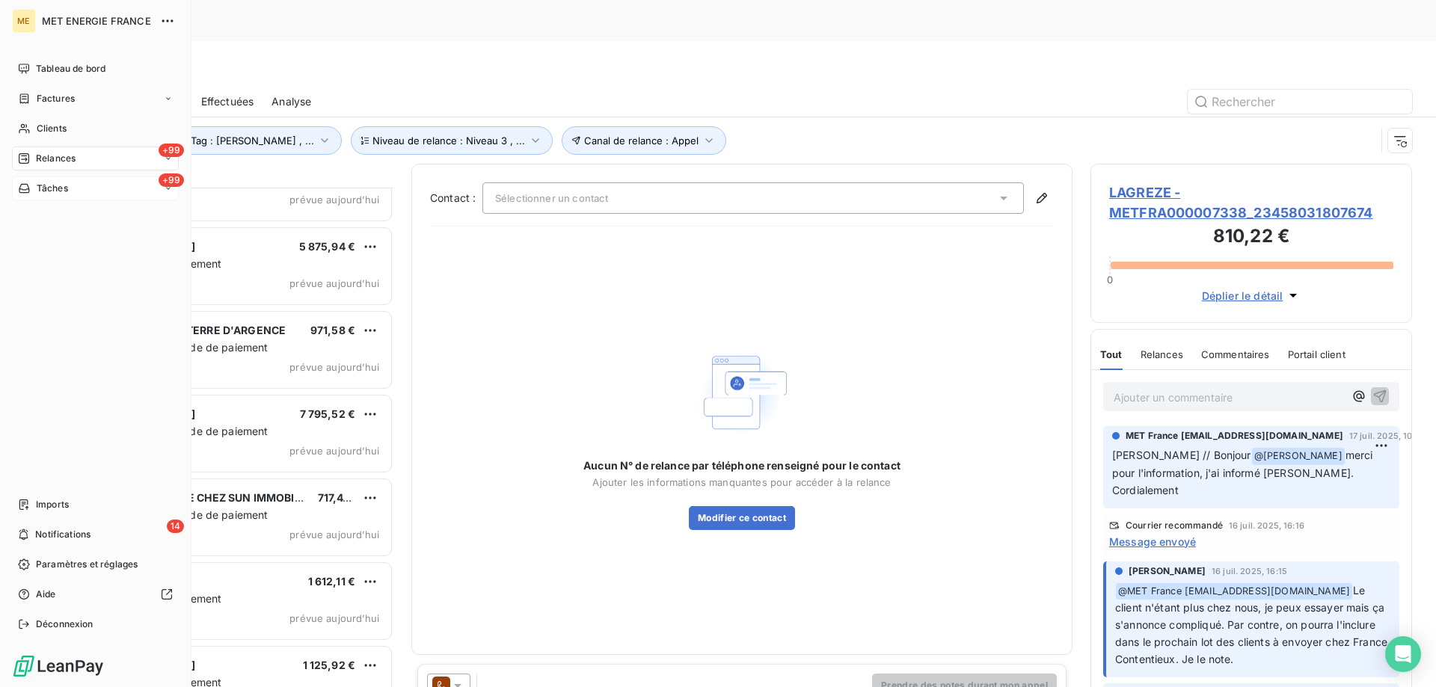
click at [83, 188] on div "+99 Tâches" at bounding box center [95, 188] width 167 height 24
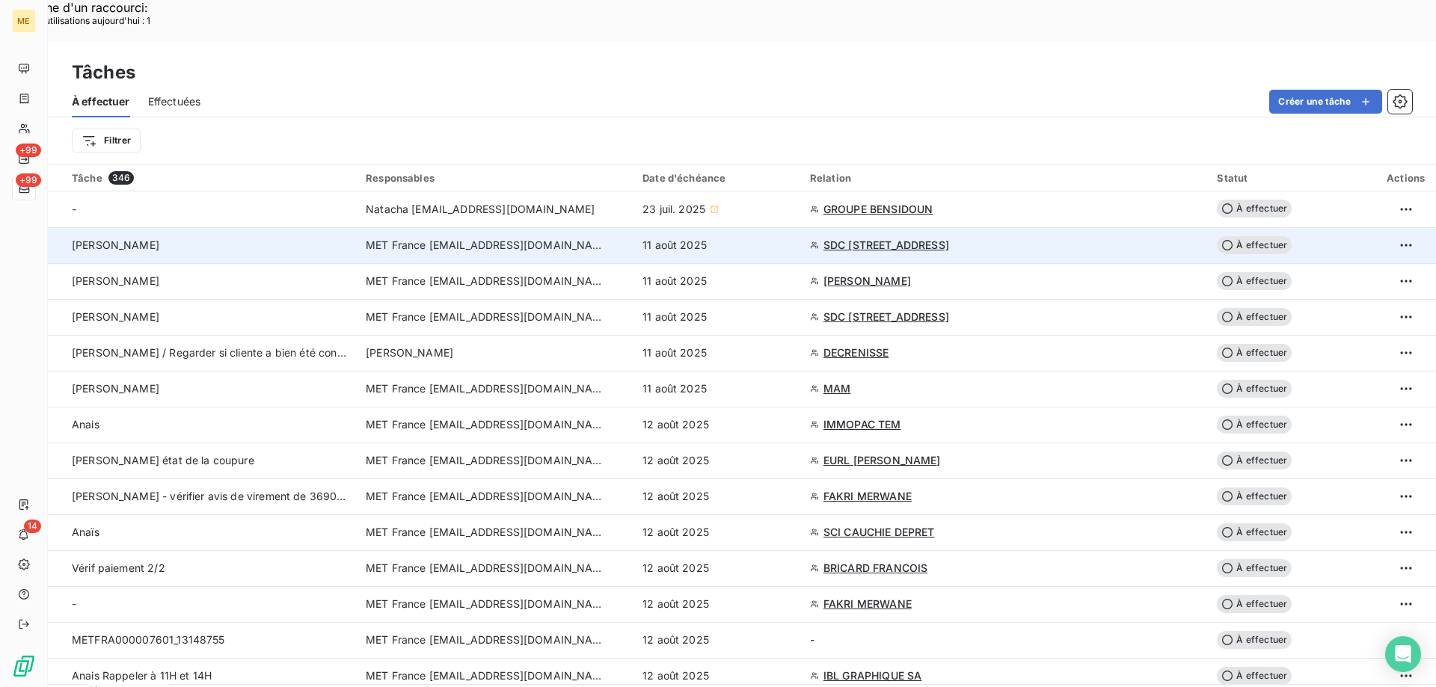
click at [949, 238] on span "SDC [STREET_ADDRESS]" at bounding box center [886, 245] width 126 height 15
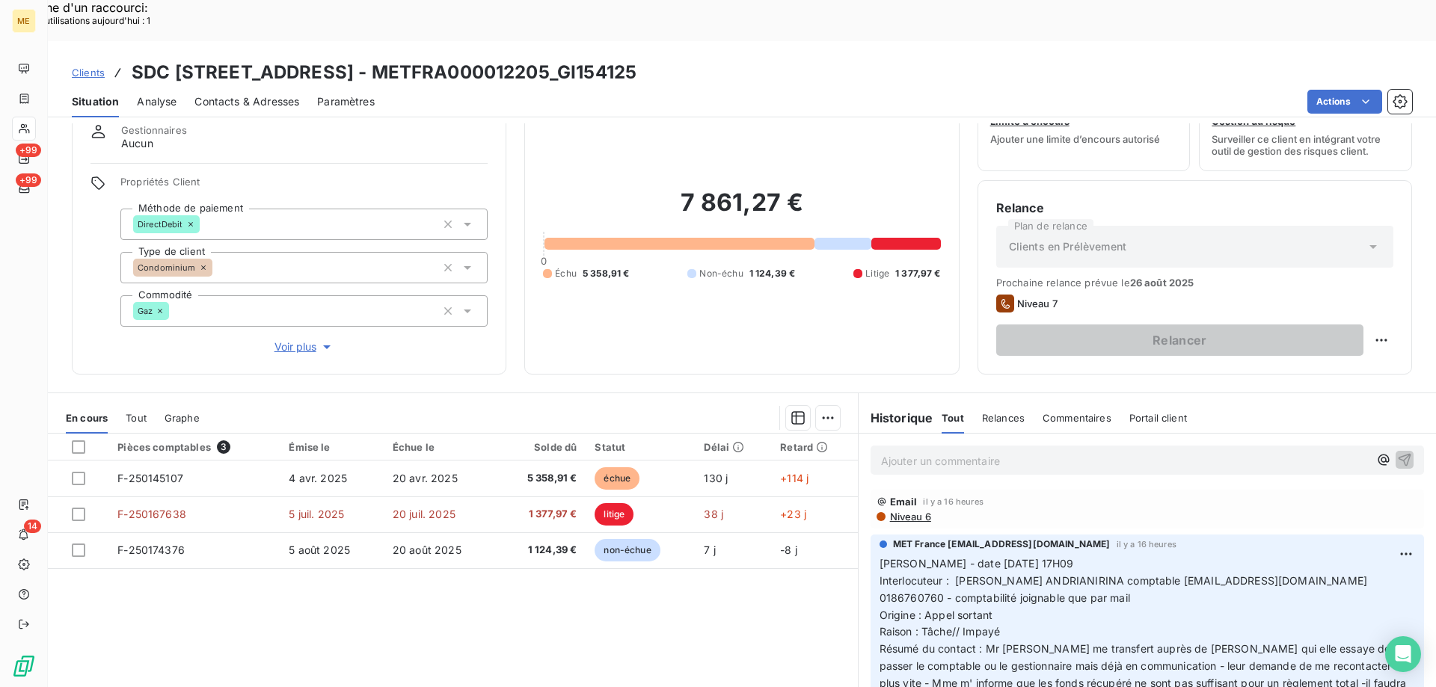
scroll to position [95, 0]
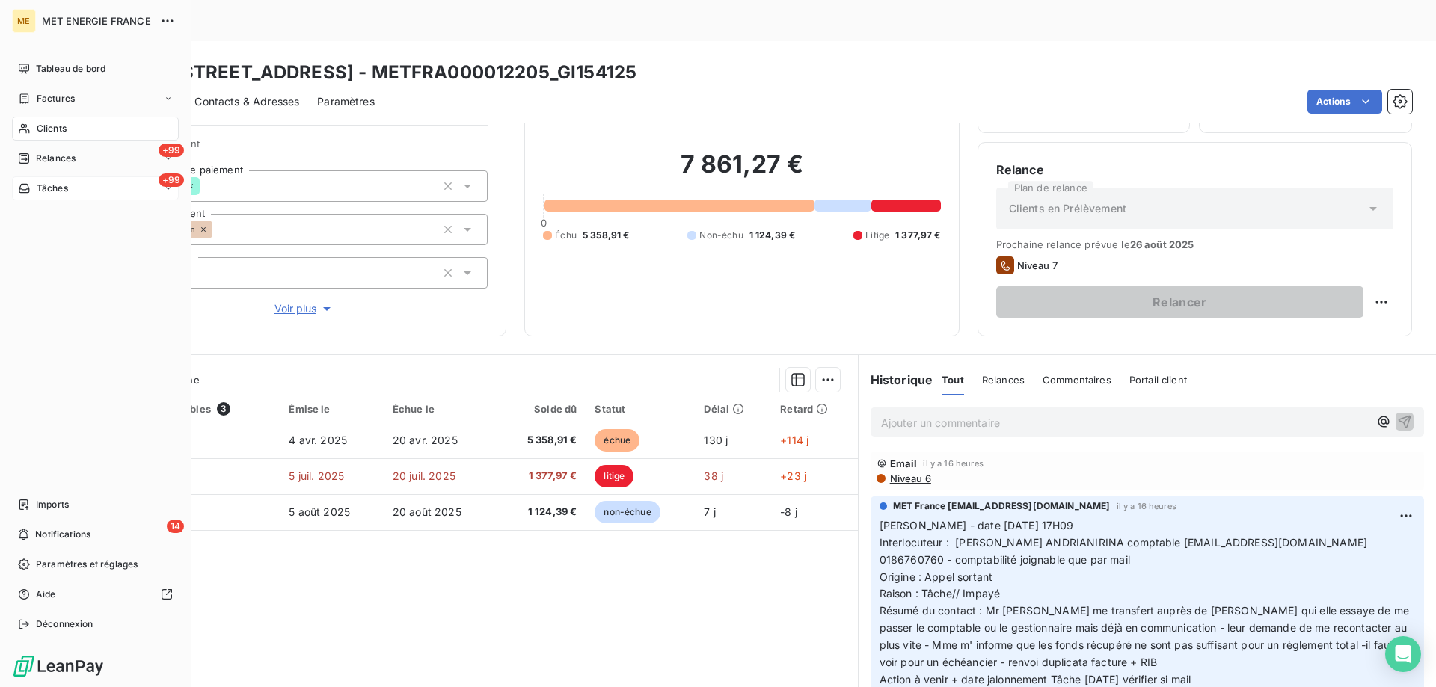
click at [100, 185] on div "+99 Tâches" at bounding box center [95, 188] width 167 height 24
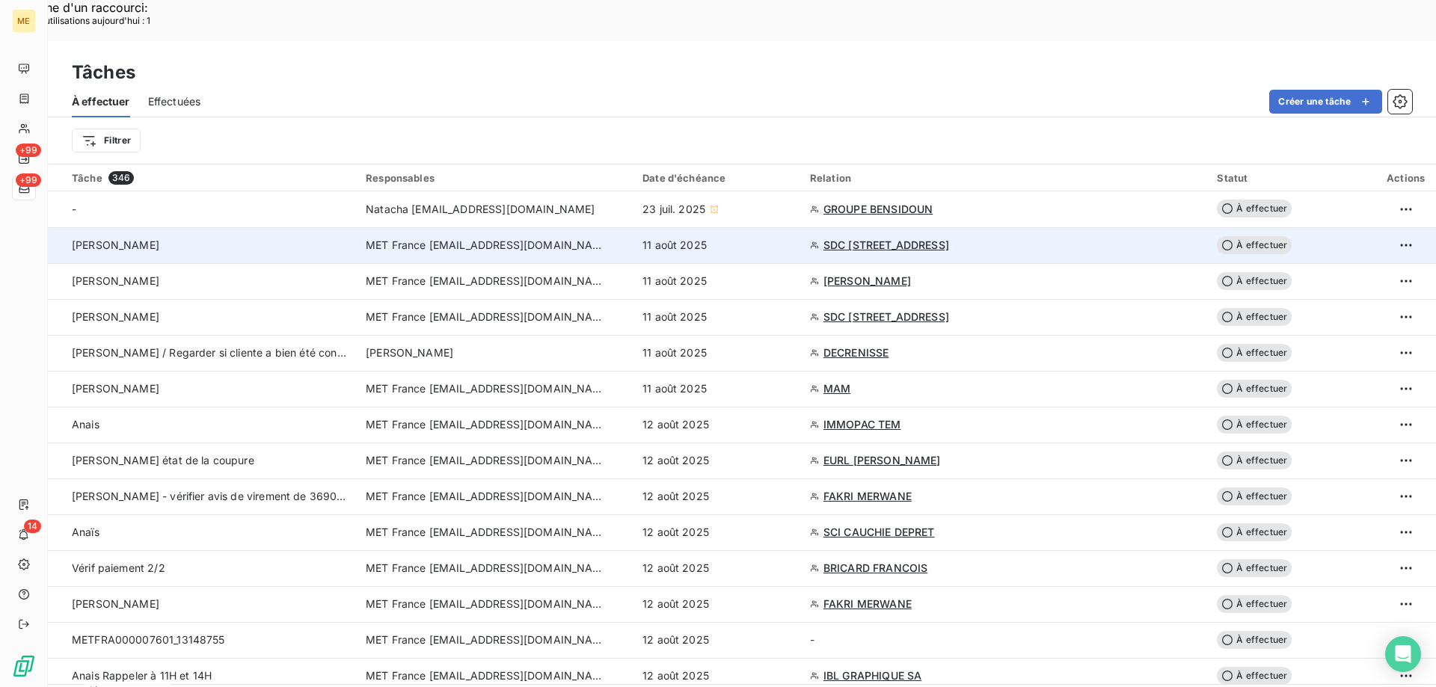
click at [1240, 236] on span "À effectuer" at bounding box center [1254, 245] width 75 height 18
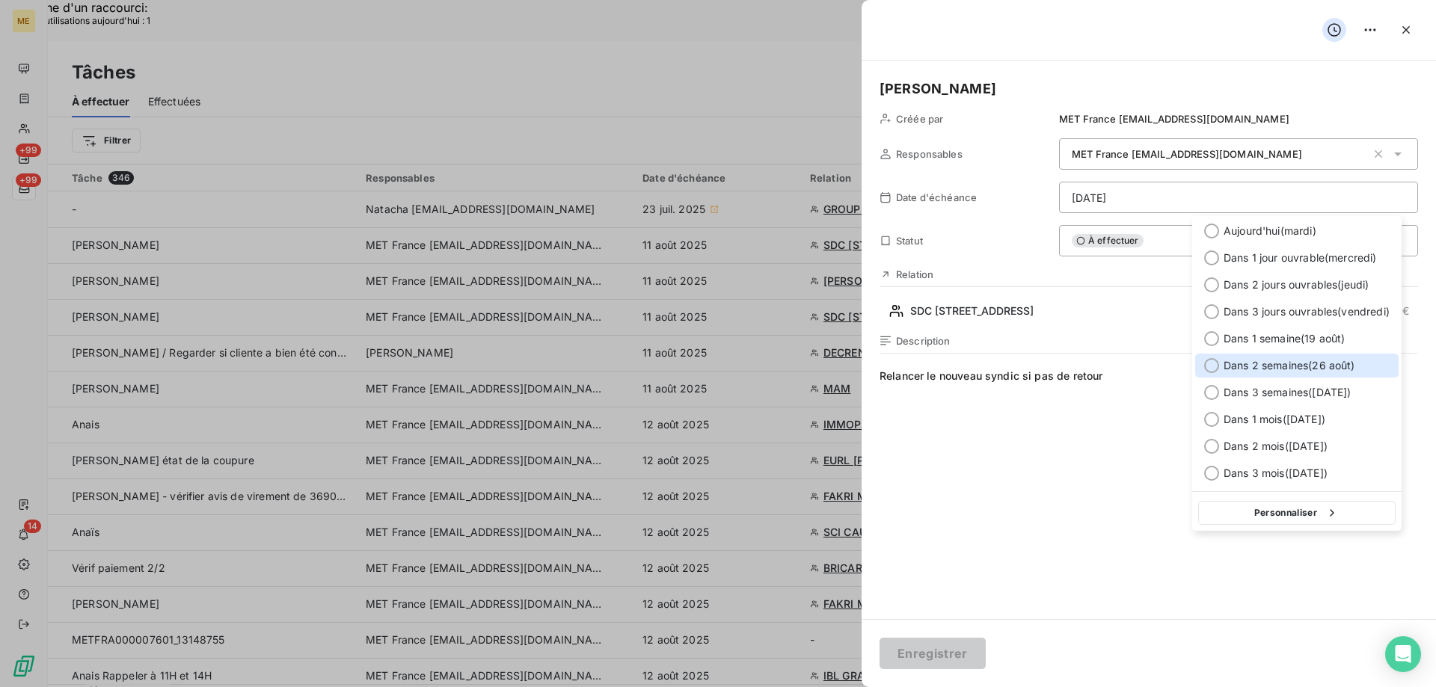
click at [1211, 367] on div at bounding box center [1211, 365] width 15 height 15
type input "[DATE]"
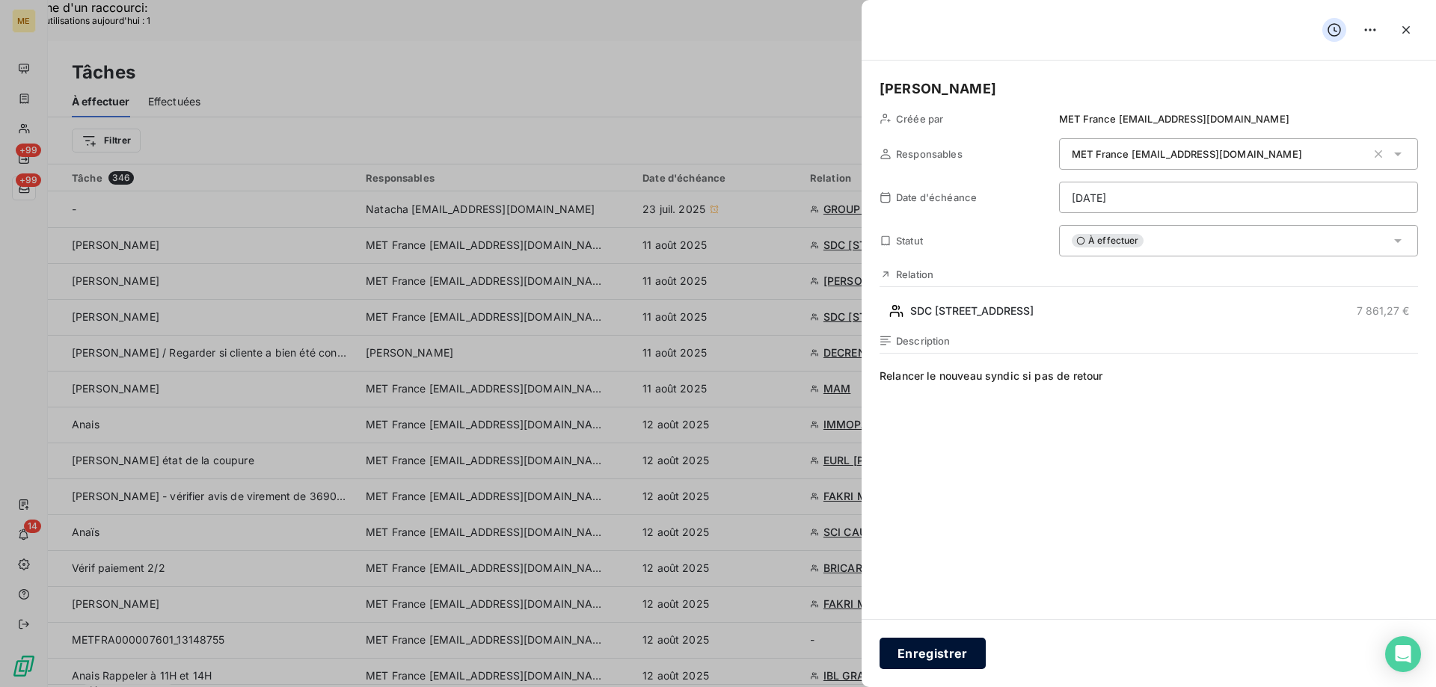
click at [926, 657] on button "Enregistrer" at bounding box center [932, 653] width 106 height 31
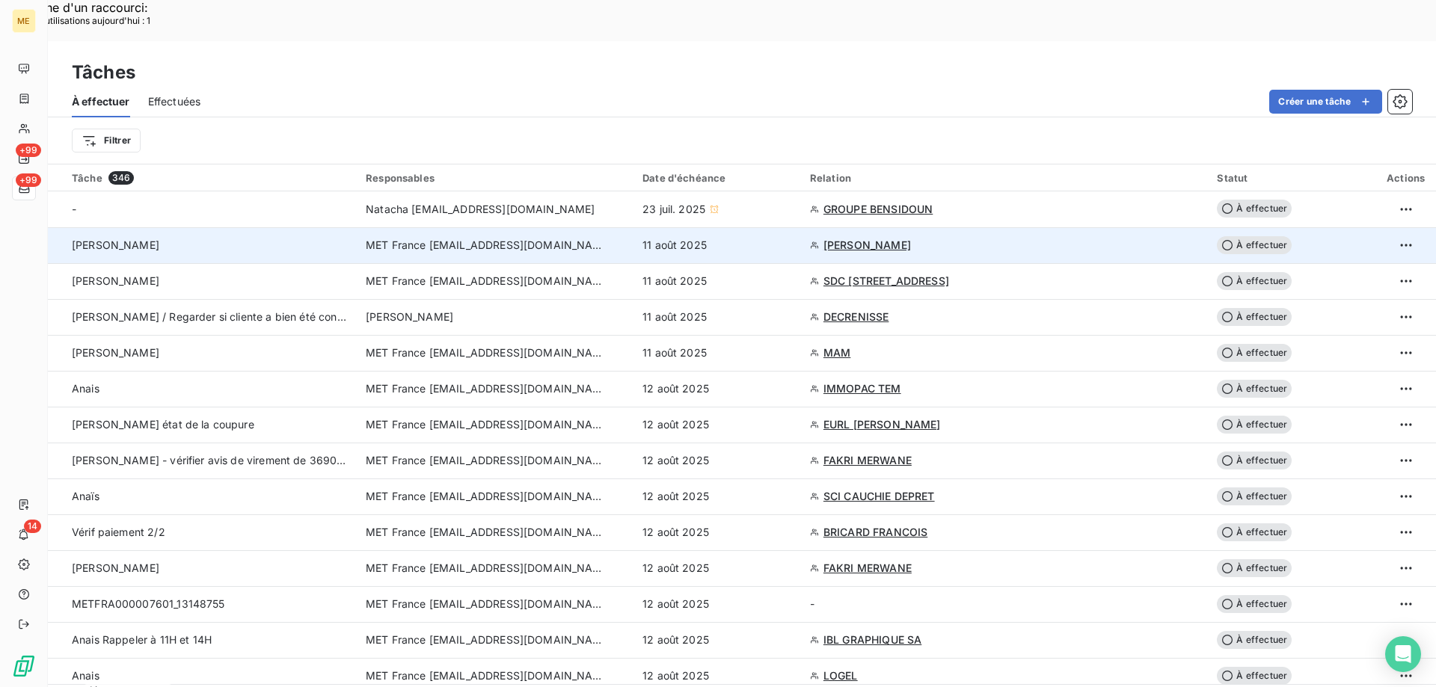
click at [899, 238] on span "[PERSON_NAME]" at bounding box center [866, 245] width 87 height 15
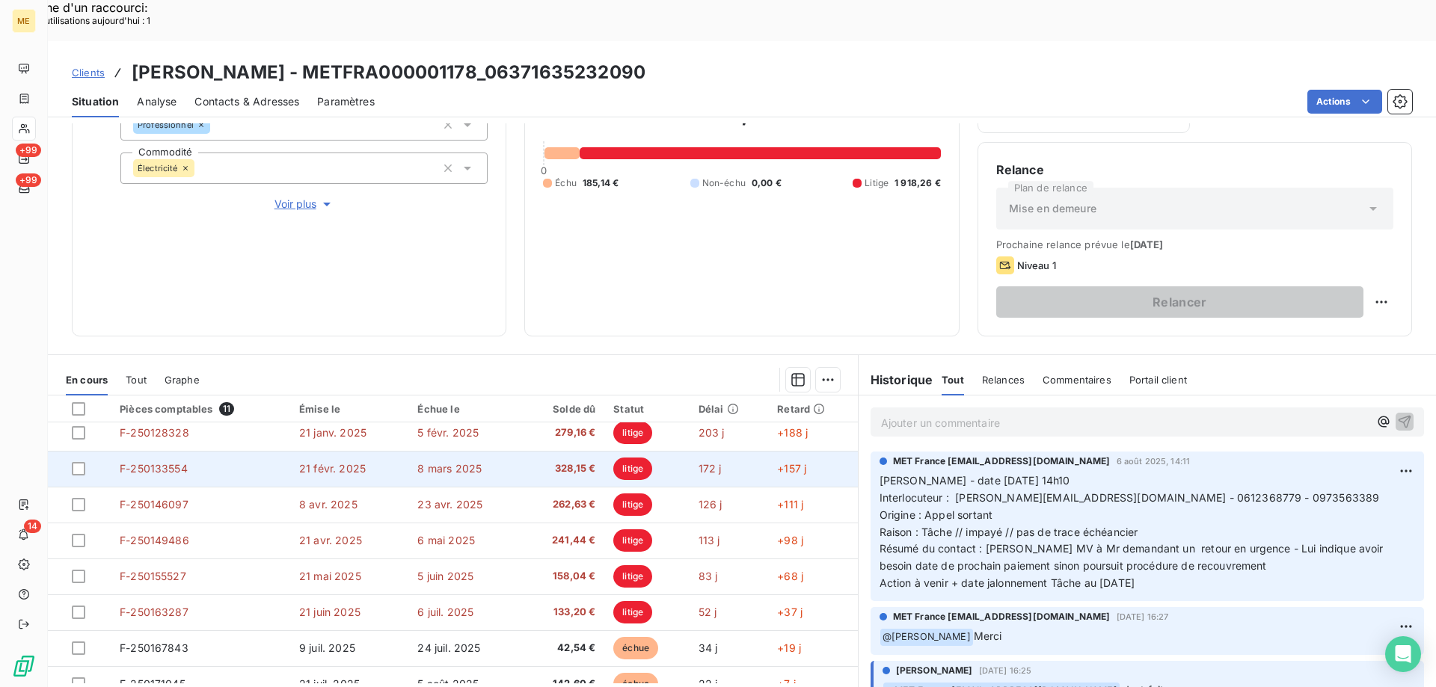
scroll to position [135, 0]
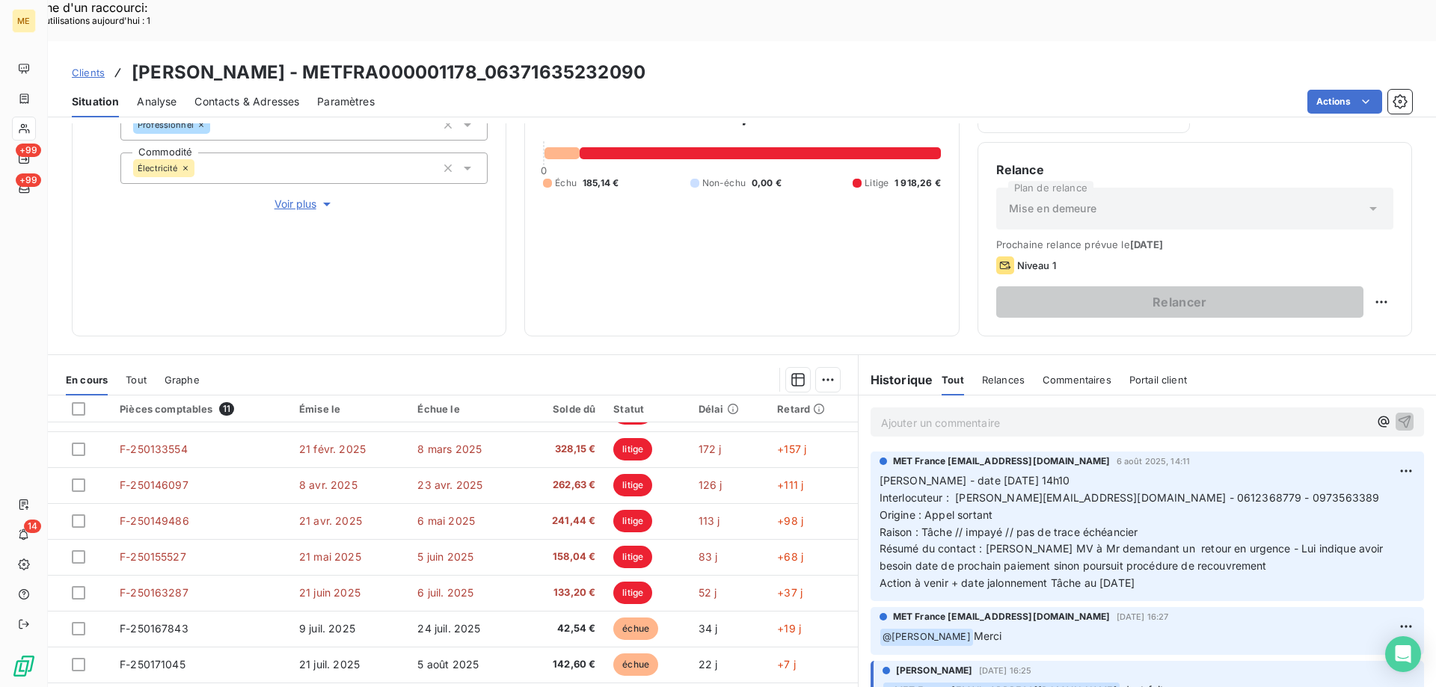
click at [292, 197] on span "Voir plus" at bounding box center [304, 204] width 60 height 15
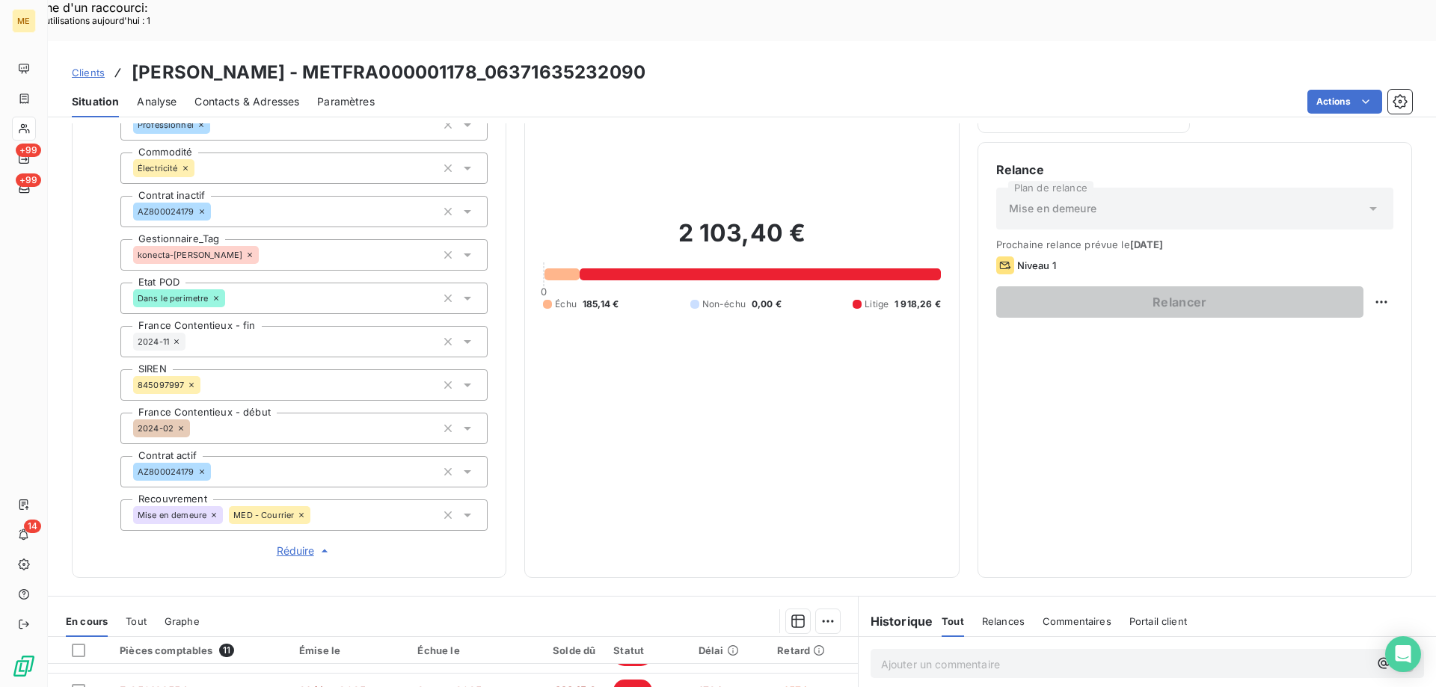
click at [297, 544] on span "Réduire" at bounding box center [304, 551] width 55 height 15
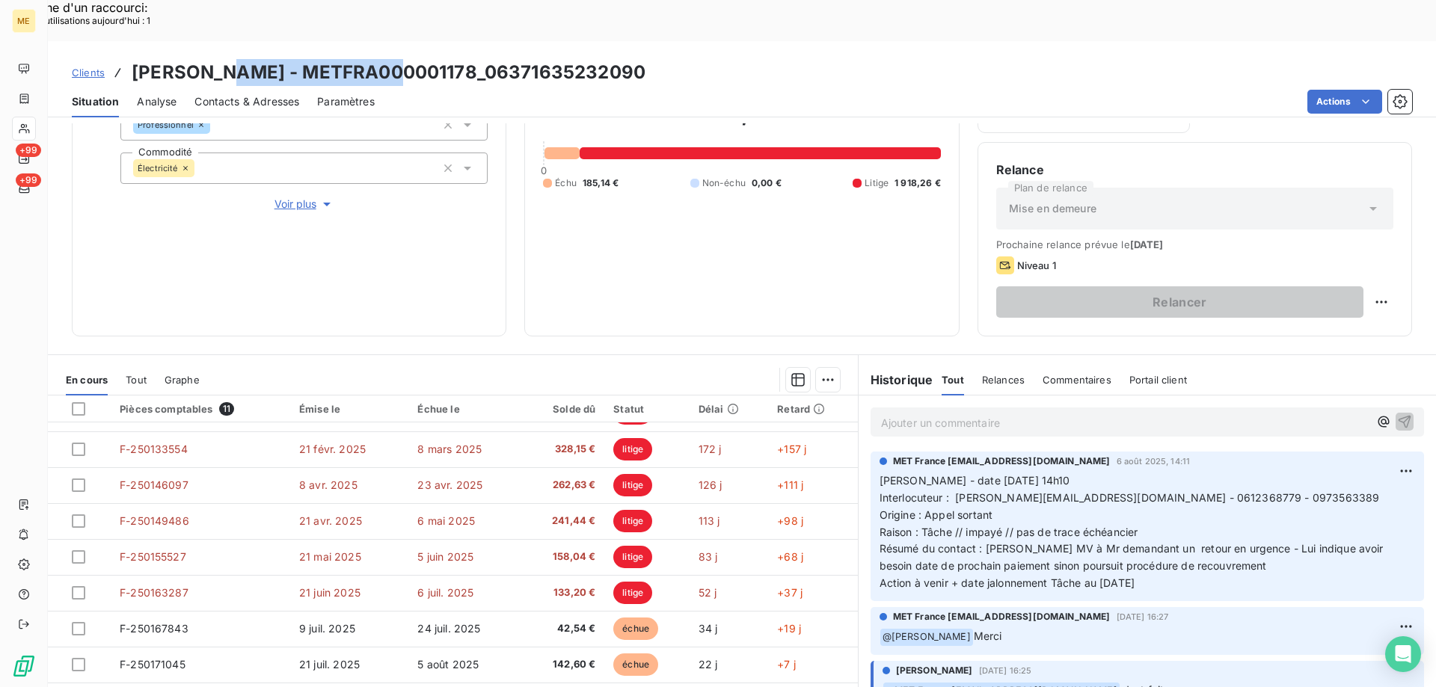
drag, startPoint x: 221, startPoint y: 33, endPoint x: 392, endPoint y: 33, distance: 170.5
click at [392, 59] on h3 "[PERSON_NAME] - METFRA000001178_06371635232090" at bounding box center [389, 72] width 514 height 27
copy h3 "METFRA000001178"
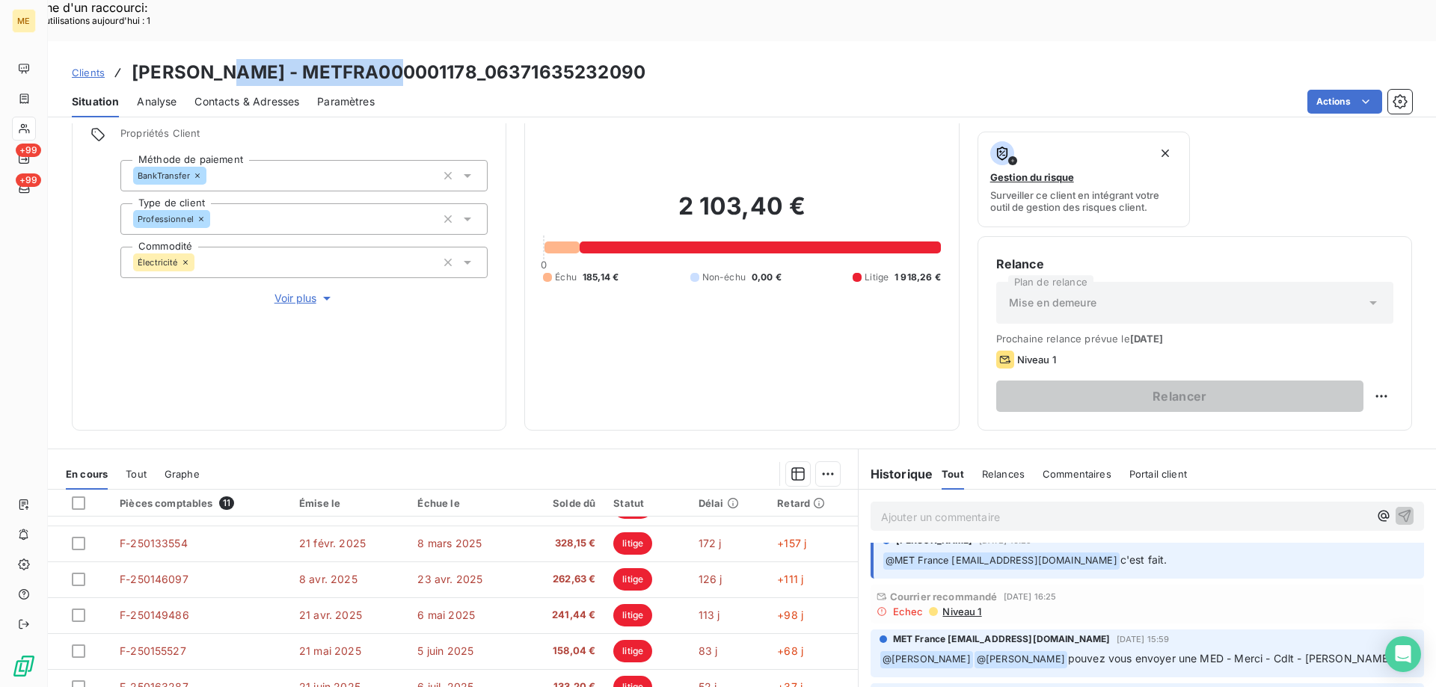
scroll to position [0, 0]
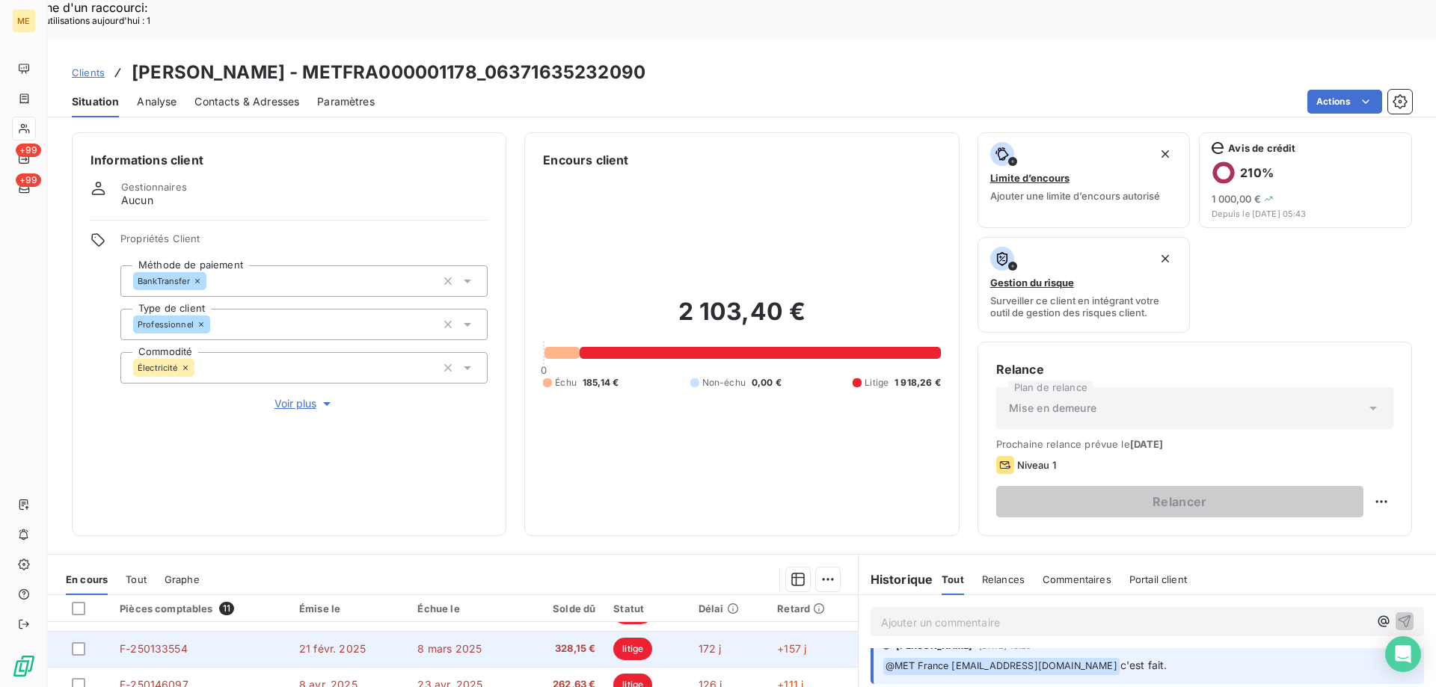
click at [159, 642] on span "F-250133554" at bounding box center [154, 648] width 68 height 13
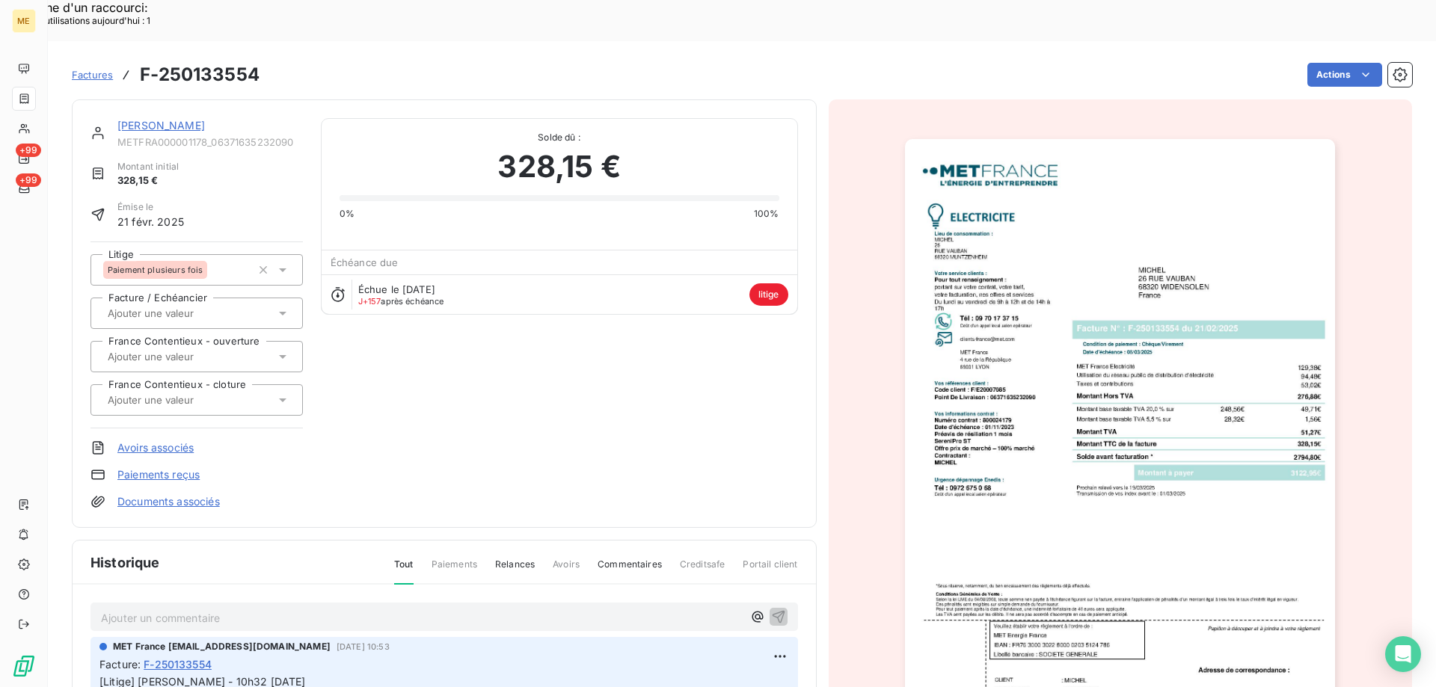
click at [1063, 202] on img "button" at bounding box center [1120, 443] width 430 height 609
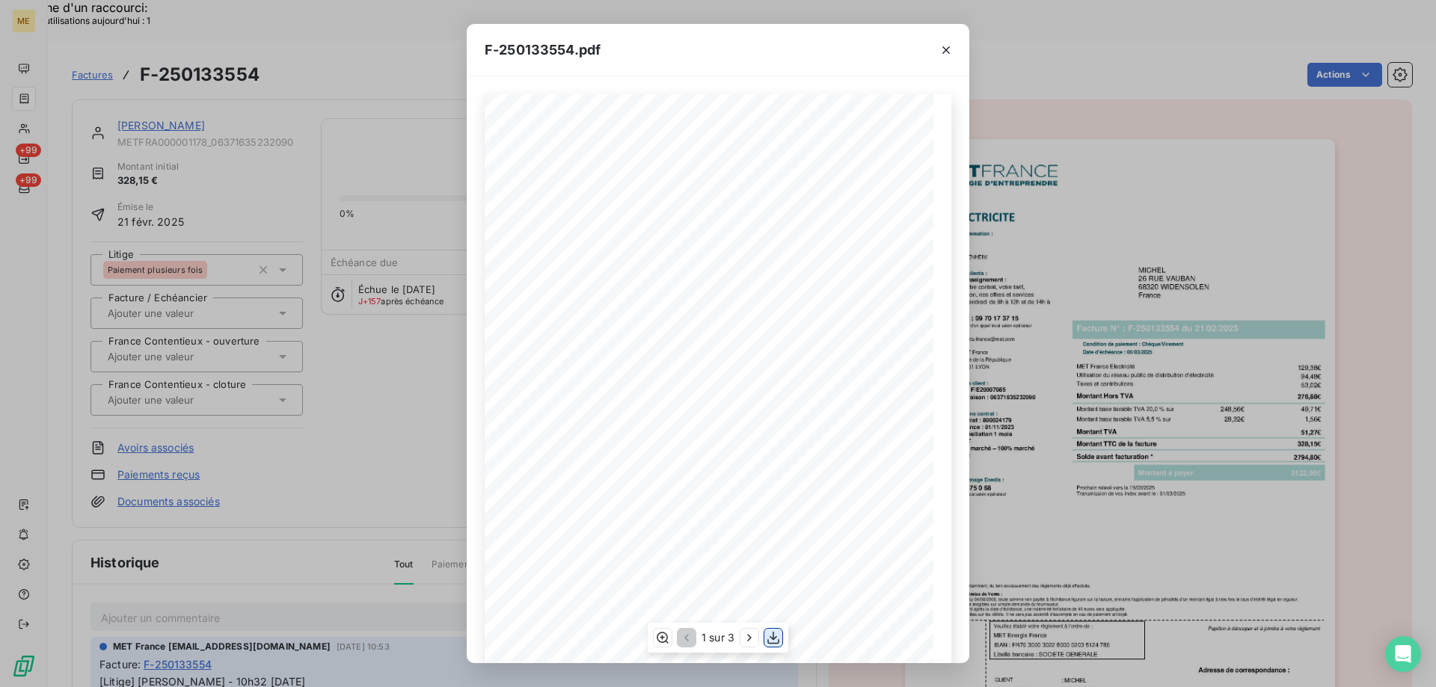
click at [773, 641] on icon "button" at bounding box center [773, 637] width 15 height 15
click at [944, 54] on icon "button" at bounding box center [945, 50] width 15 height 15
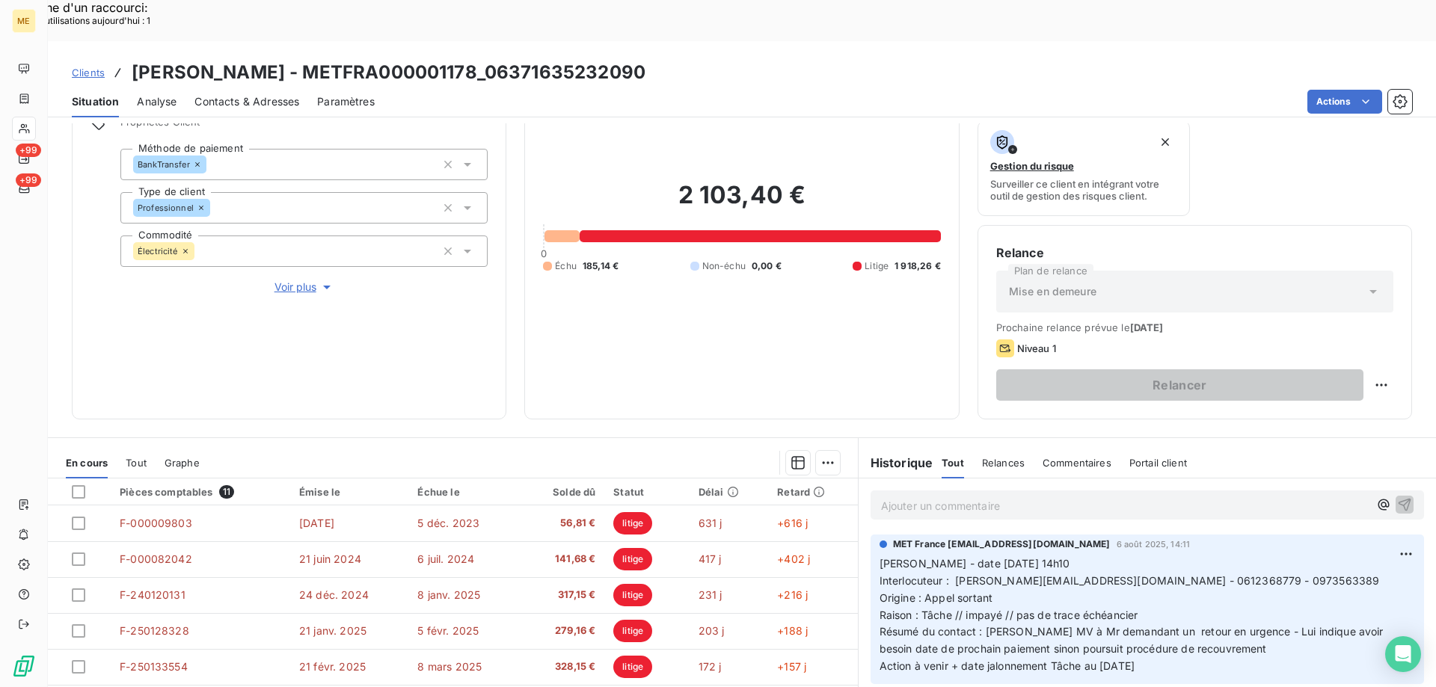
scroll to position [200, 0]
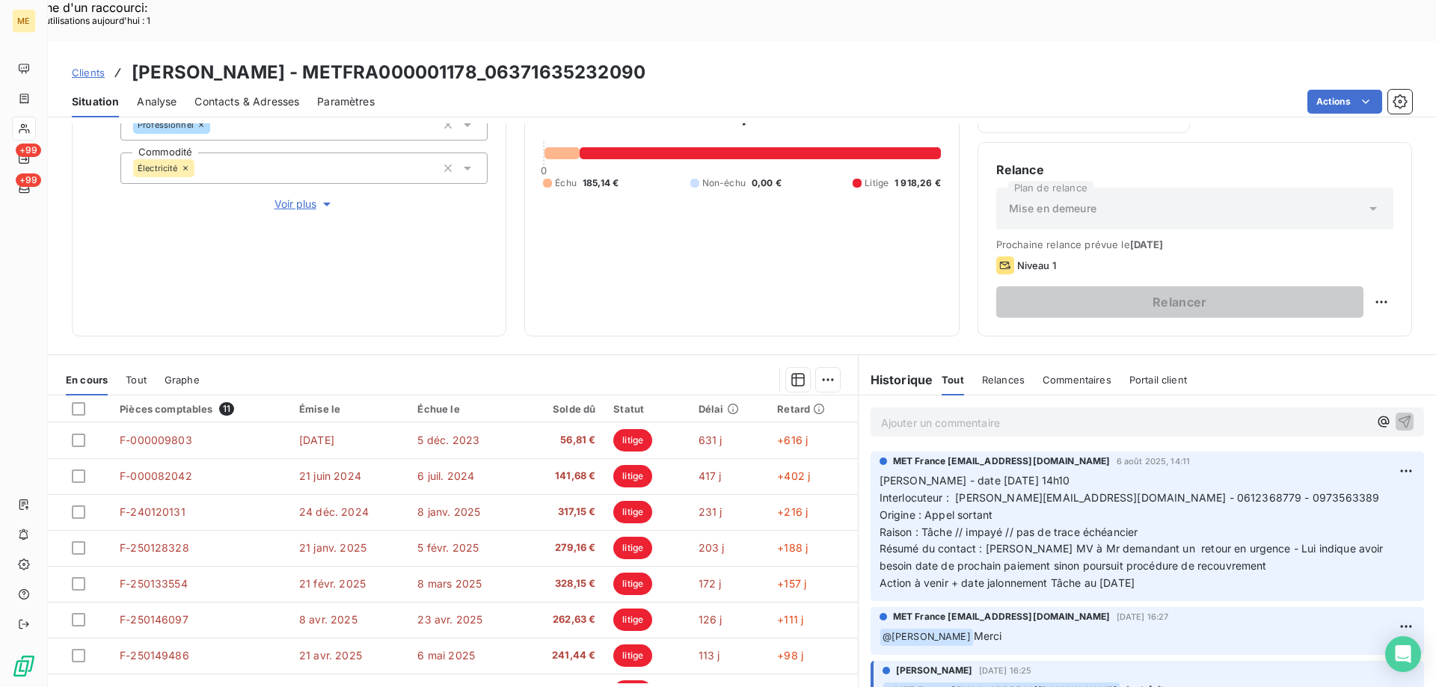
drag, startPoint x: 1160, startPoint y: 543, endPoint x: 887, endPoint y: 432, distance: 295.2
click at [879, 473] on p "[PERSON_NAME] - date [DATE] 14h10 Interlocuteur : [PERSON_NAME][EMAIL_ADDRESS][…" at bounding box center [1146, 533] width 535 height 120
copy p "[PERSON_NAME] - date [DATE] 14h10 Interlocuteur : [PERSON_NAME][EMAIL_ADDRESS][…"
click at [1088, 473] on p "[PERSON_NAME] - date [DATE] 14h10 Interlocuteur : [PERSON_NAME][EMAIL_ADDRESS][…" at bounding box center [1146, 533] width 535 height 120
drag, startPoint x: 945, startPoint y: 440, endPoint x: 970, endPoint y: 434, distance: 25.2
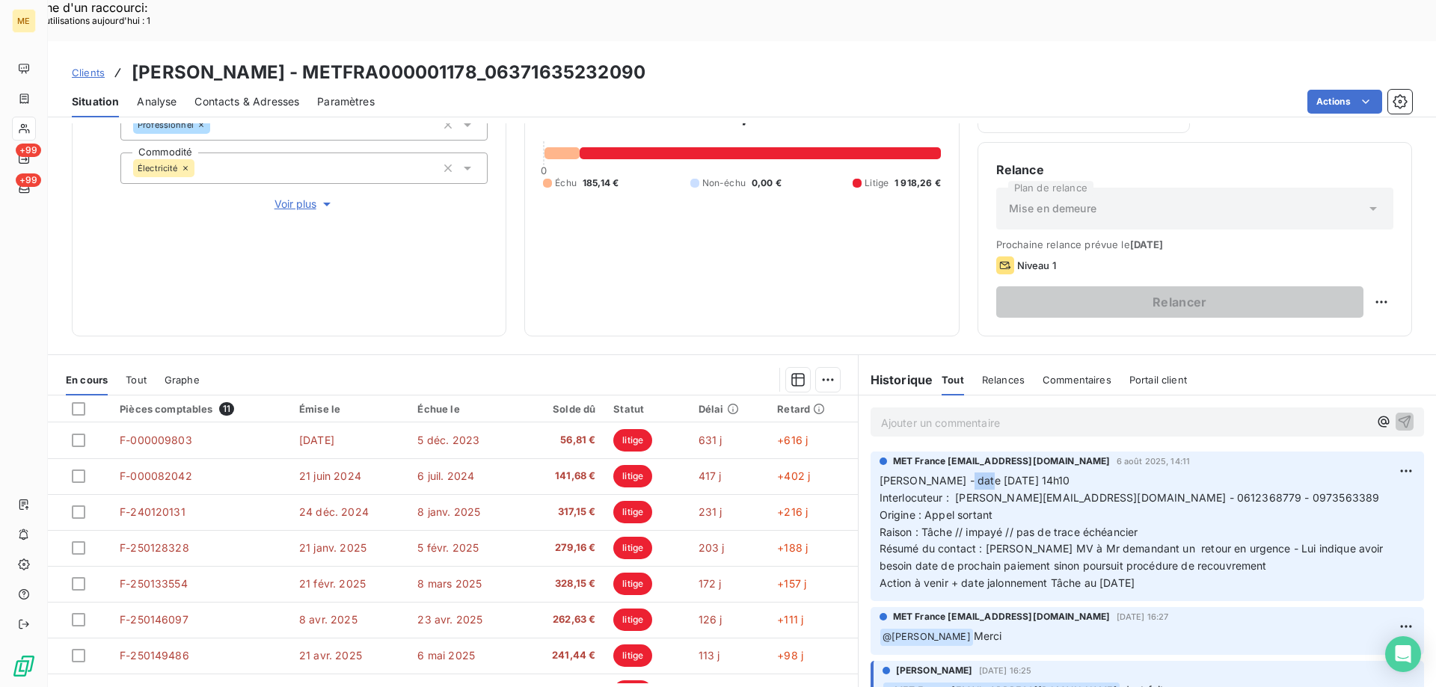
click at [970, 474] on span "[PERSON_NAME] - date [DATE] 14h10" at bounding box center [974, 480] width 191 height 13
click at [924, 413] on p "Ajouter un commentaire ﻿" at bounding box center [1125, 422] width 488 height 19
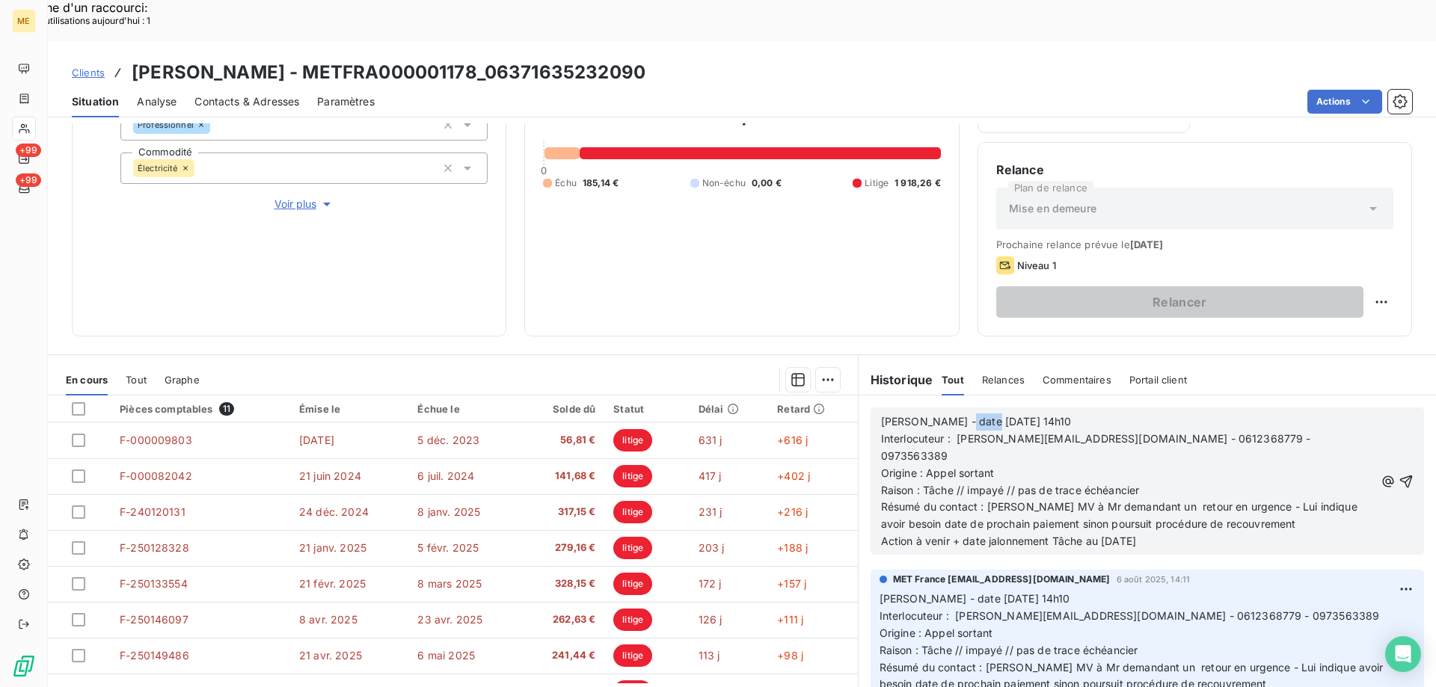
drag, startPoint x: 944, startPoint y: 378, endPoint x: 974, endPoint y: 379, distance: 29.9
click at [974, 415] on span "[PERSON_NAME] - date [DATE] 14h10" at bounding box center [976, 421] width 191 height 13
drag, startPoint x: 1008, startPoint y: 384, endPoint x: 1043, endPoint y: 384, distance: 35.1
click at [1043, 413] on p "[PERSON_NAME] - date [DATE] 14h10" at bounding box center [1128, 421] width 494 height 17
click at [980, 500] on span "Résumé du contact : [PERSON_NAME] MV à Mr demandant un retour en urgence - Lui …" at bounding box center [1120, 515] width 479 height 30
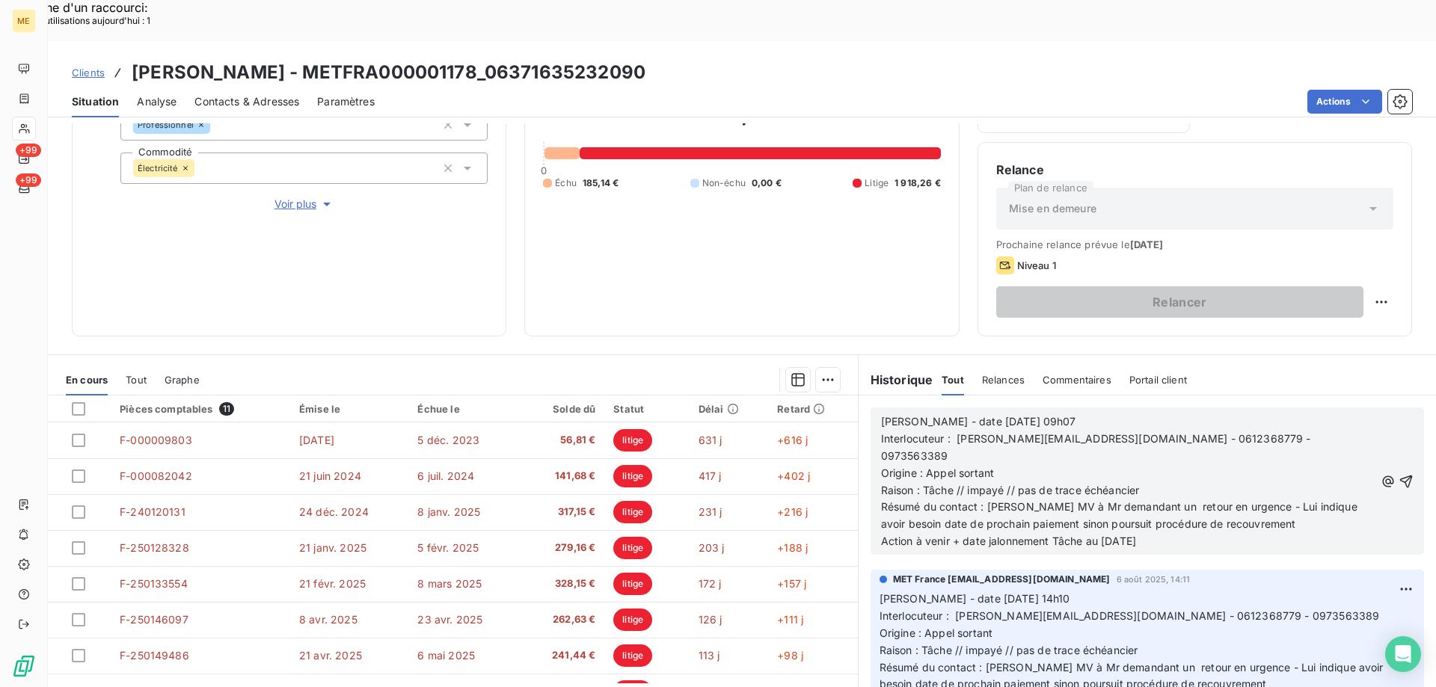
click at [1175, 482] on p "Raison : Tâche // impayé // pas de trace échéancier" at bounding box center [1128, 490] width 494 height 17
drag, startPoint x: 1096, startPoint y: 476, endPoint x: 1104, endPoint y: 480, distance: 8.4
click at [1104, 535] on span "Action à venir + date jalonnement Tâche au [DATE]" at bounding box center [1008, 541] width 255 height 13
click at [1398, 474] on icon "button" at bounding box center [1405, 481] width 15 height 15
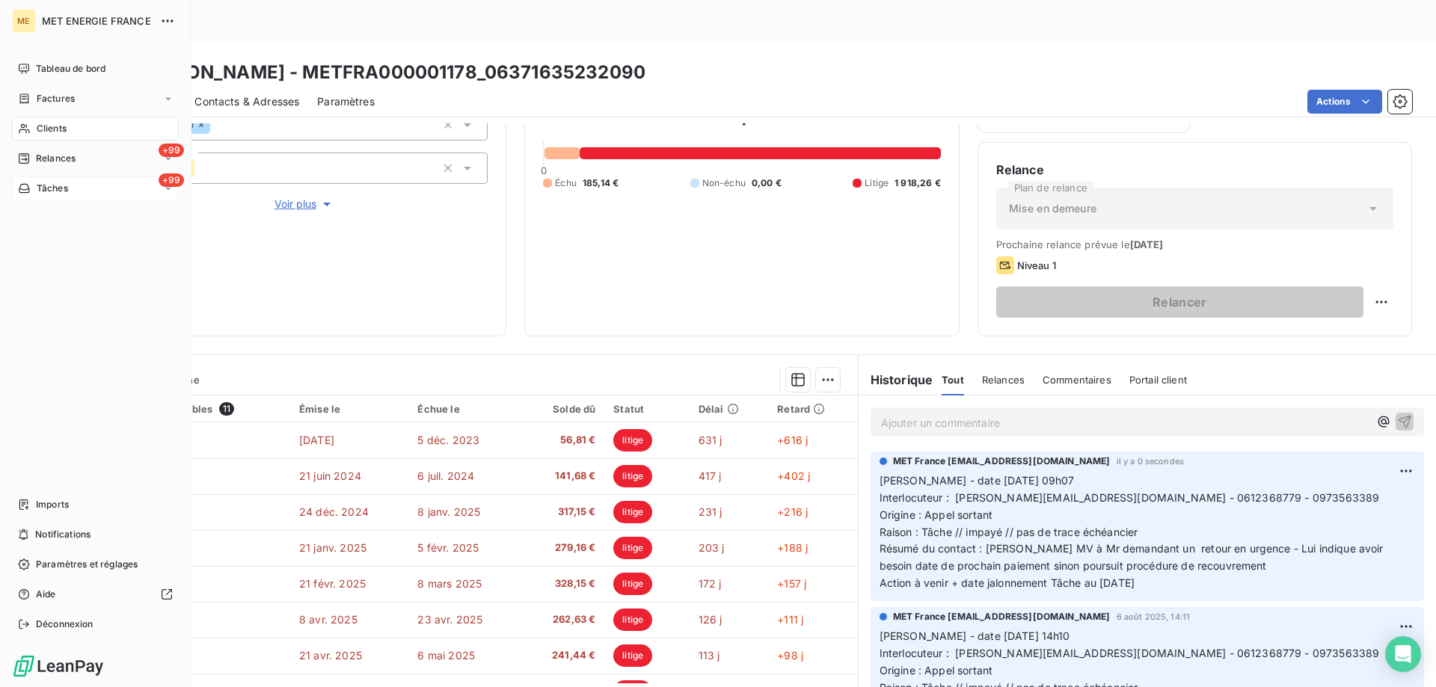
click at [87, 188] on div "+99 Tâches" at bounding box center [95, 188] width 167 height 24
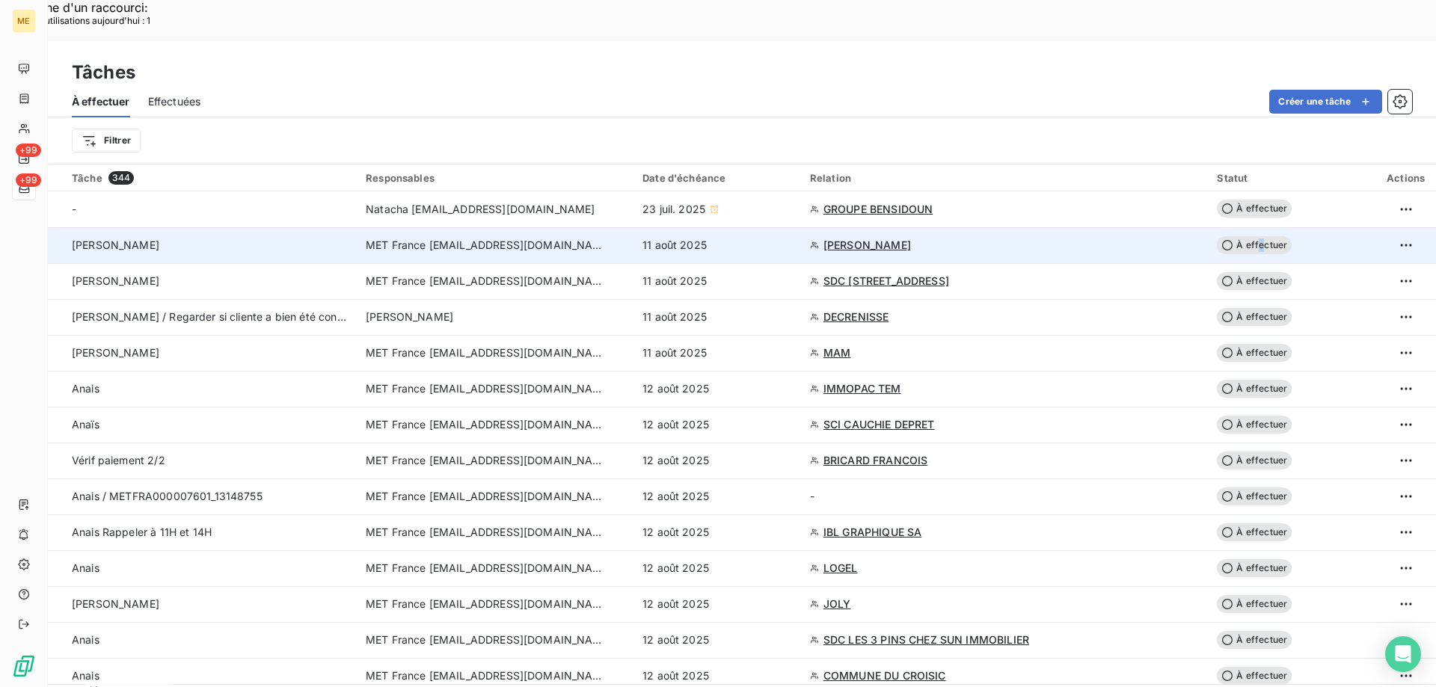
click at [1231, 236] on span "À effectuer" at bounding box center [1254, 245] width 75 height 18
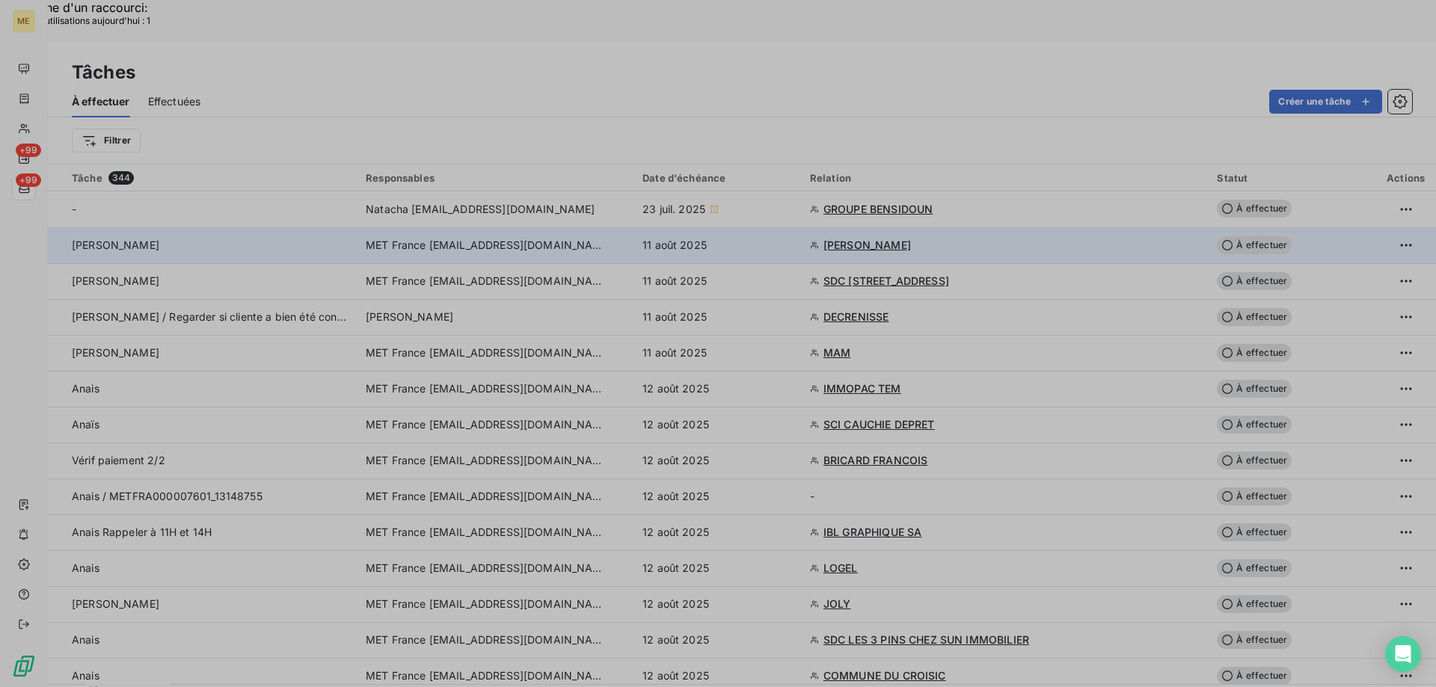
type input "[DATE]"
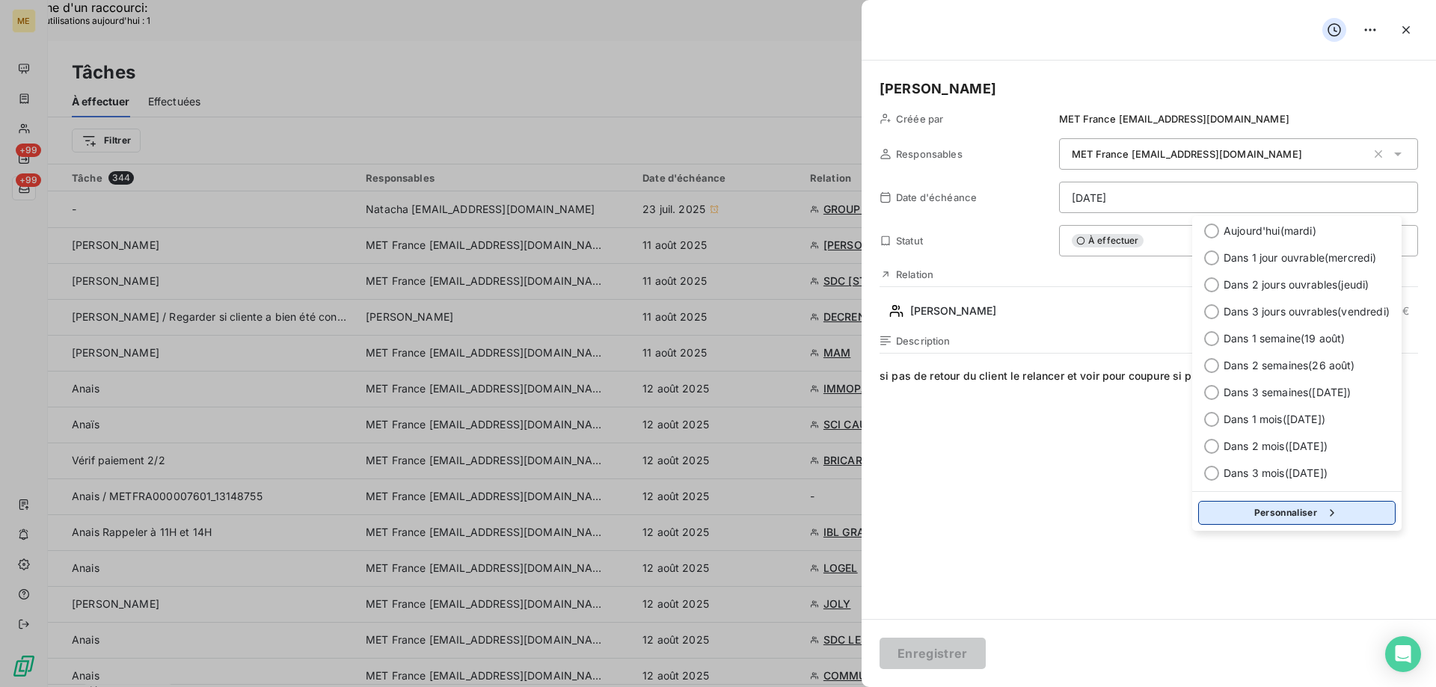
click at [1258, 514] on button "Personnaliser" at bounding box center [1296, 513] width 197 height 24
select select "7"
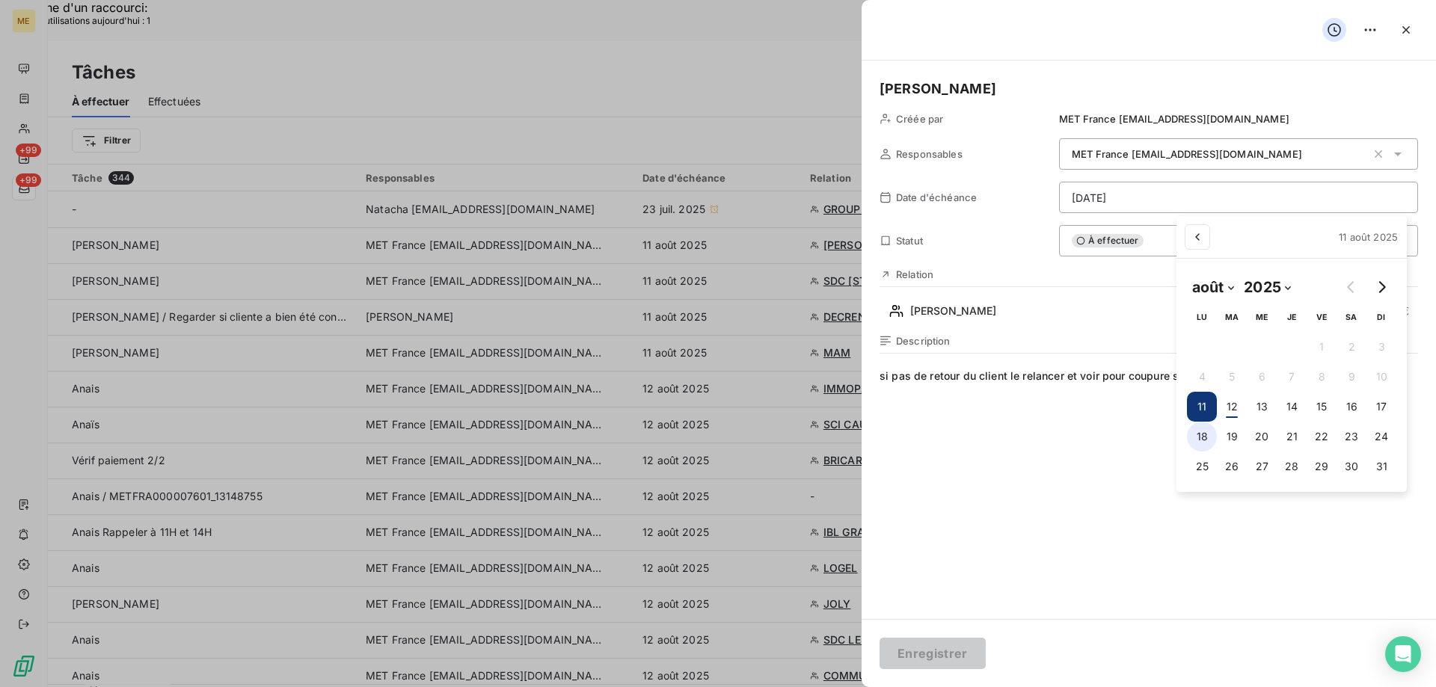
click at [1200, 434] on button "18" at bounding box center [1202, 437] width 30 height 30
type input "[DATE]"
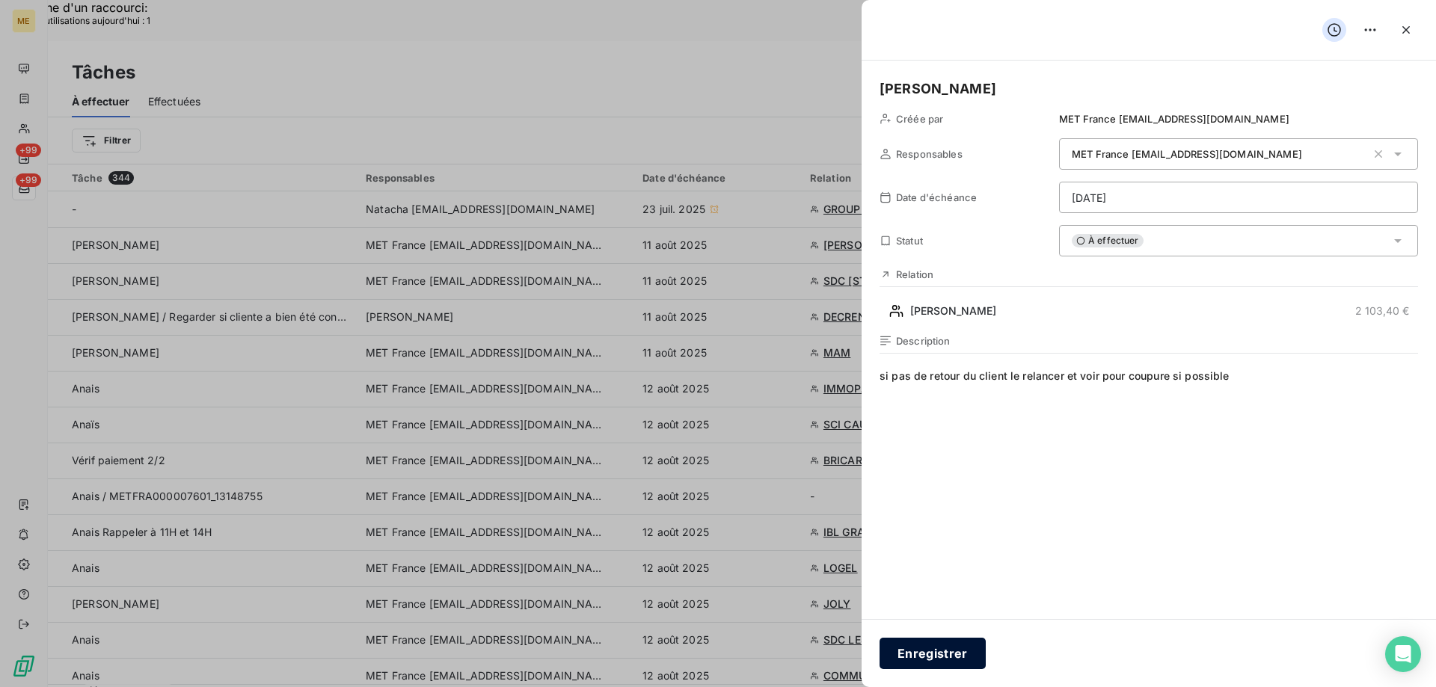
click at [923, 648] on button "Enregistrer" at bounding box center [932, 653] width 106 height 31
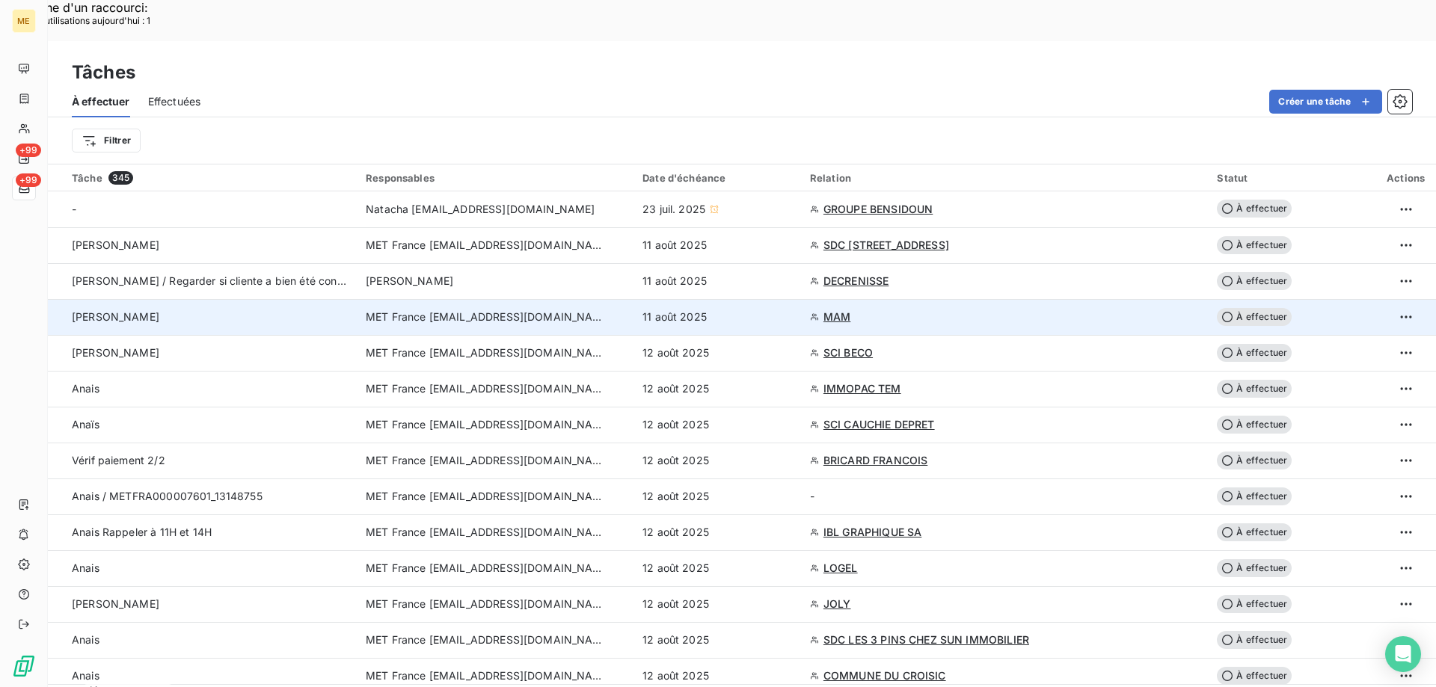
click at [850, 310] on span "MAM" at bounding box center [836, 317] width 27 height 15
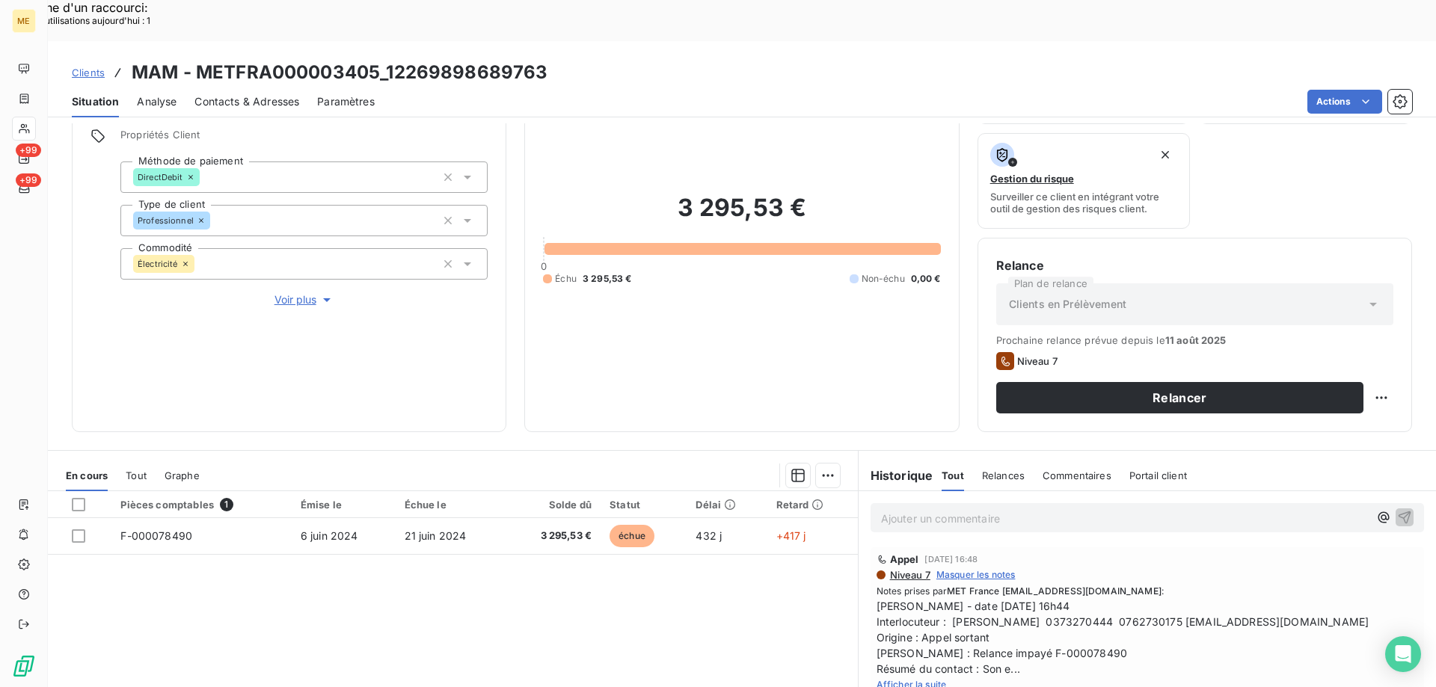
scroll to position [200, 0]
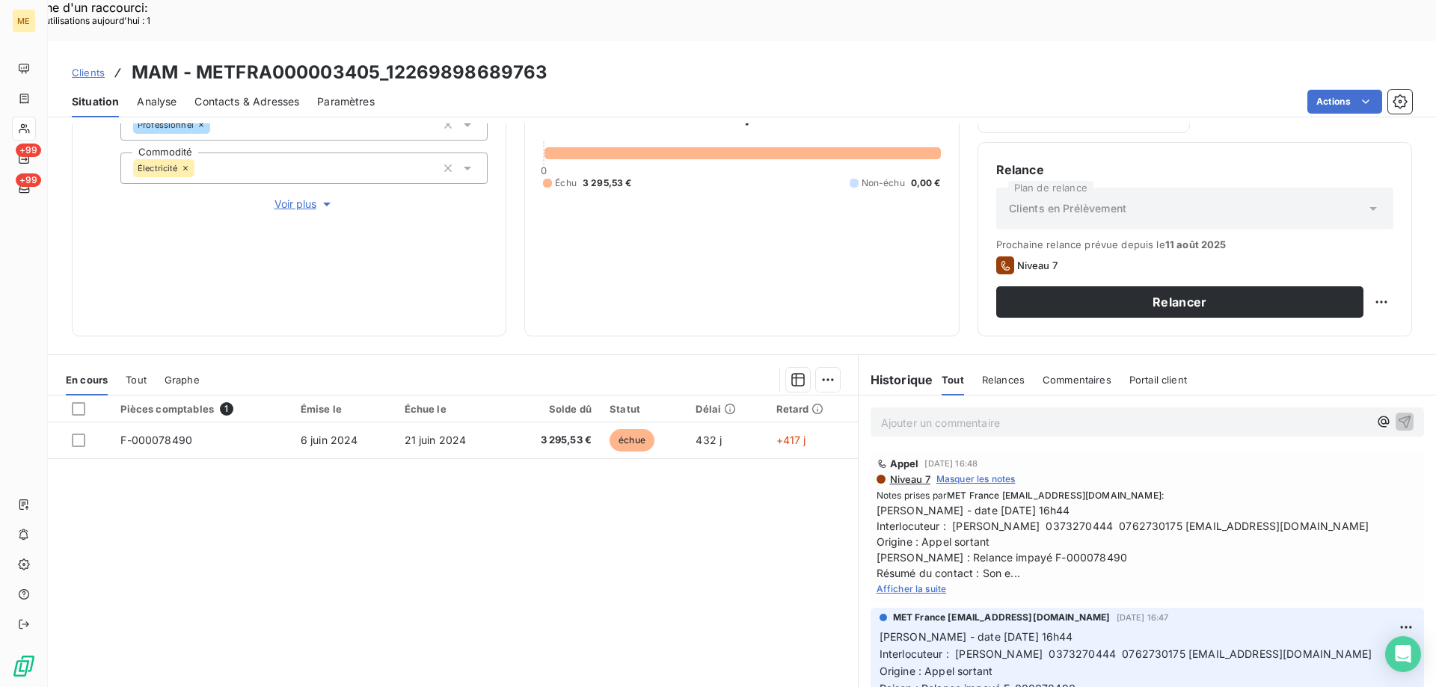
click at [897, 583] on span "Afficher la suite" at bounding box center [911, 588] width 70 height 11
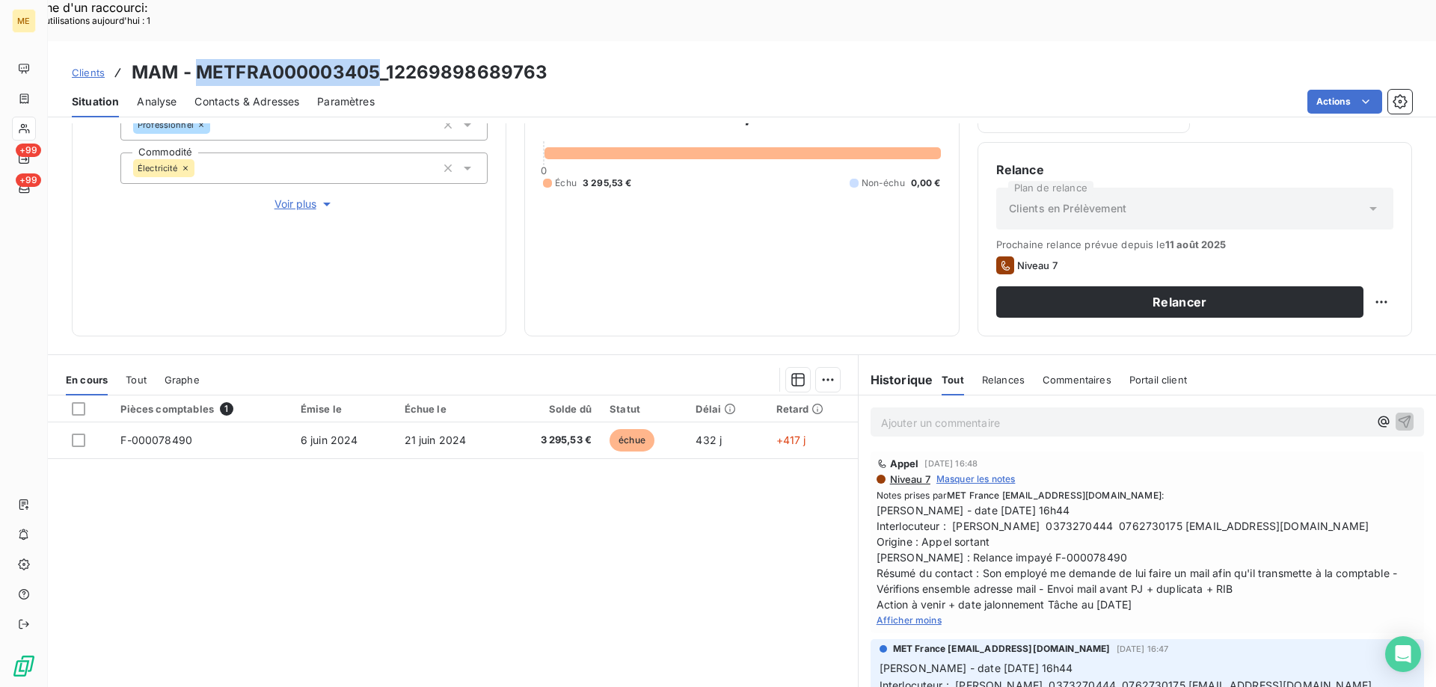
drag, startPoint x: 195, startPoint y: 27, endPoint x: 381, endPoint y: 20, distance: 186.3
click at [381, 59] on h3 "MAM - METFRA000003405_12269898689763" at bounding box center [340, 72] width 416 height 27
copy h3 "METFRA000003405"
click at [1069, 502] on span "[PERSON_NAME] - date [DATE] 16h44 Interlocuteur : [PERSON_NAME] 0373270444 0762…" at bounding box center [1146, 557] width 541 height 110
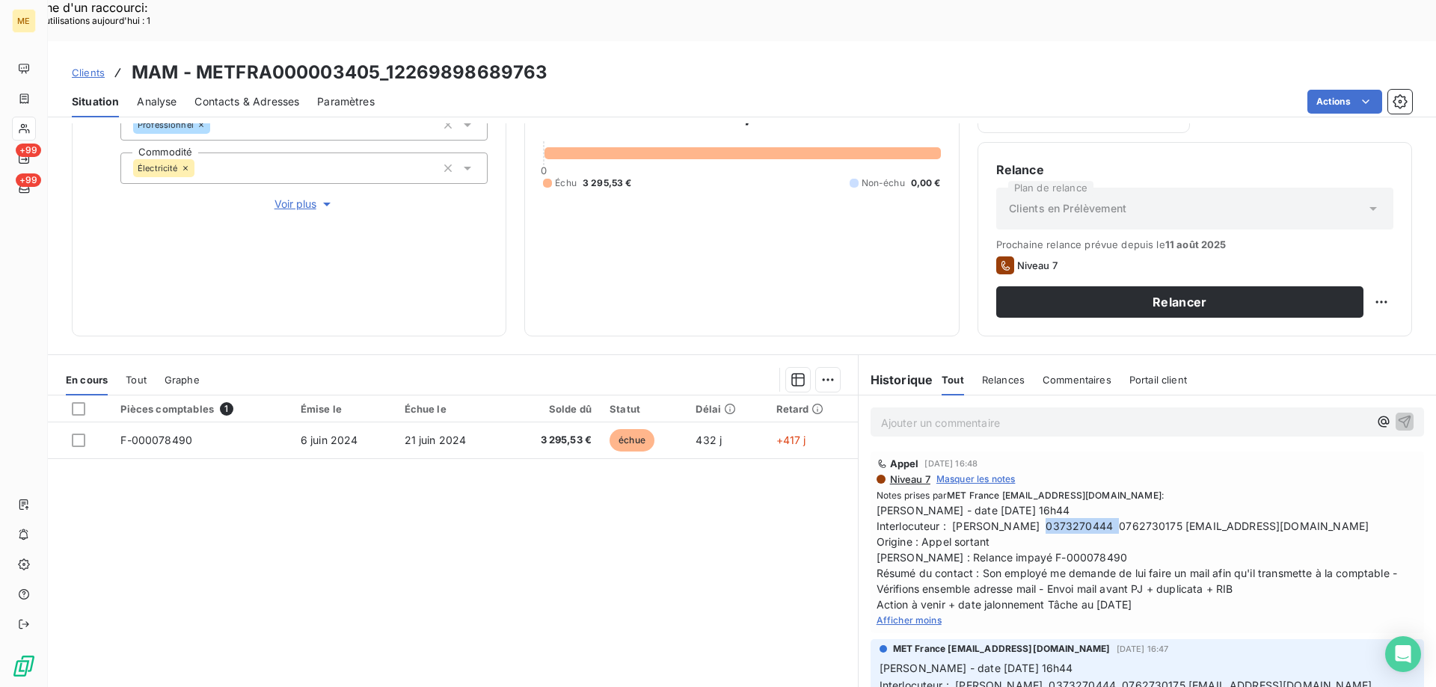
copy span "0373270444"
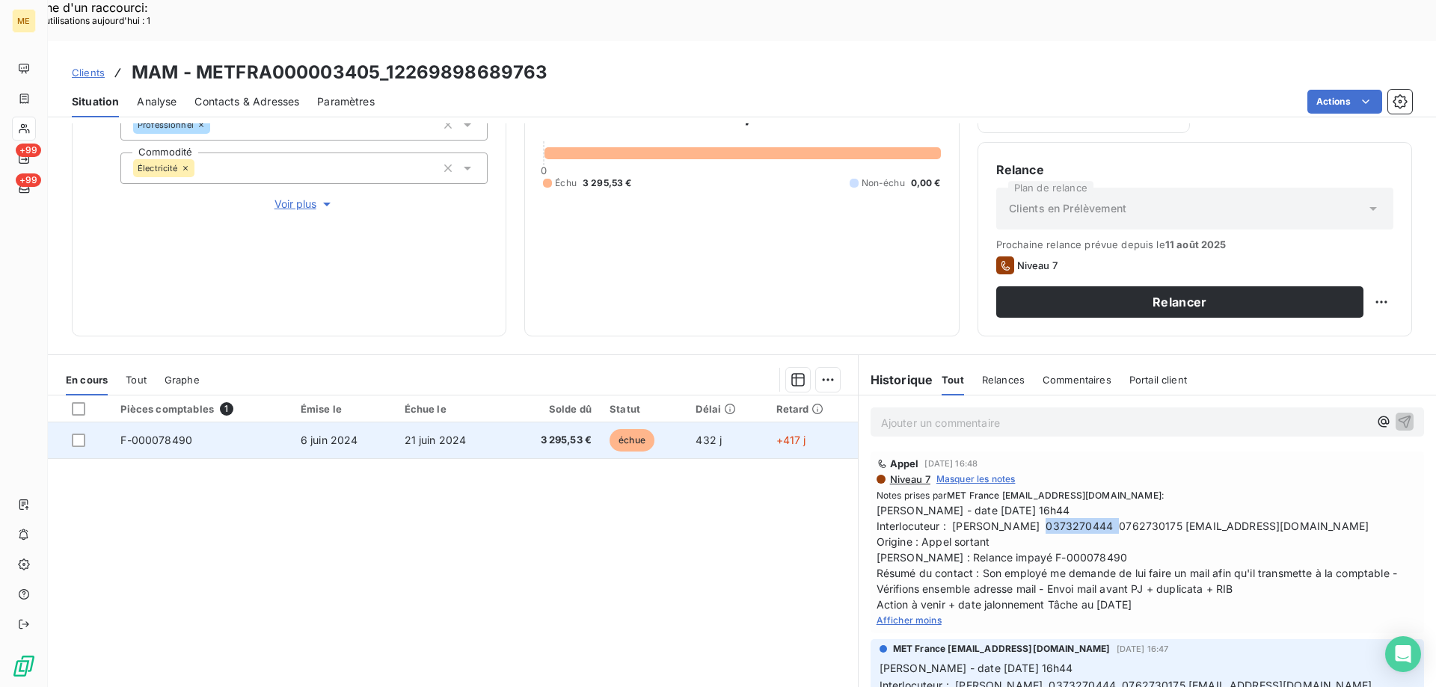
click at [161, 434] on span "F-000078490" at bounding box center [156, 440] width 72 height 13
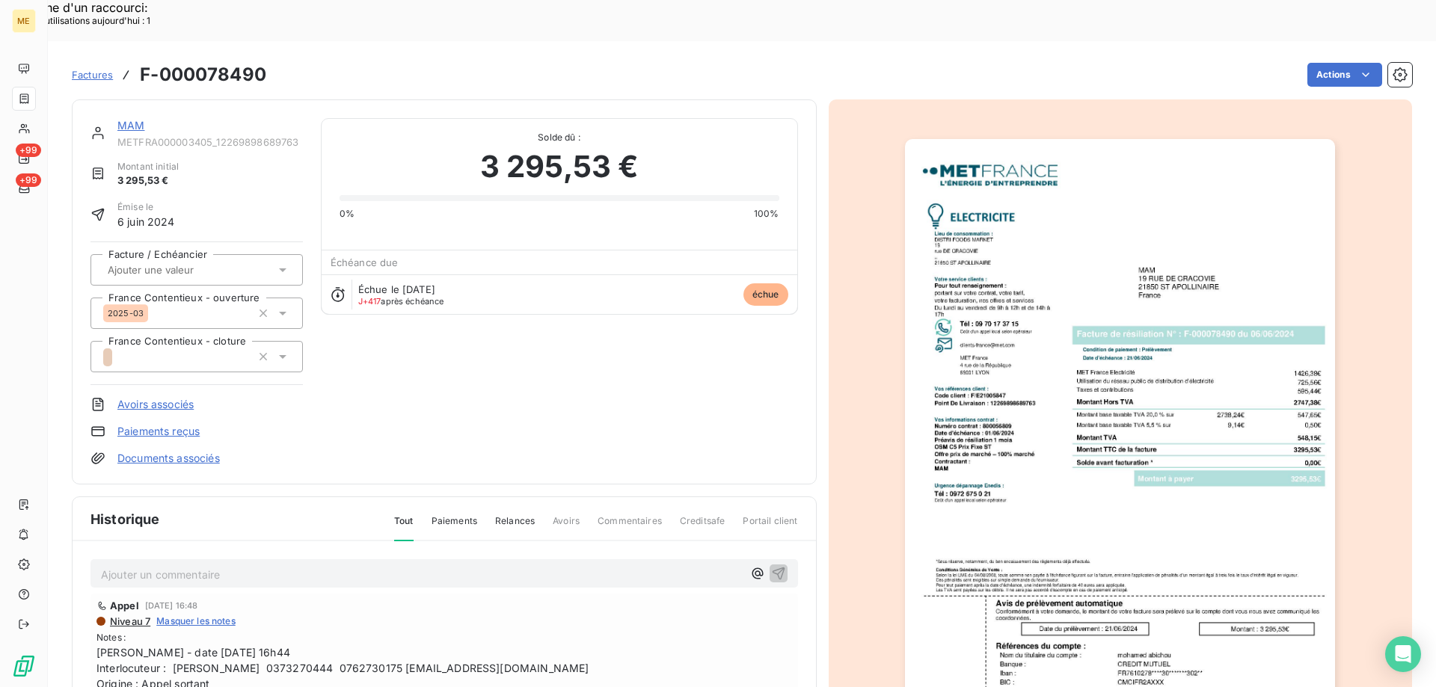
click at [1133, 496] on img "button" at bounding box center [1120, 443] width 430 height 609
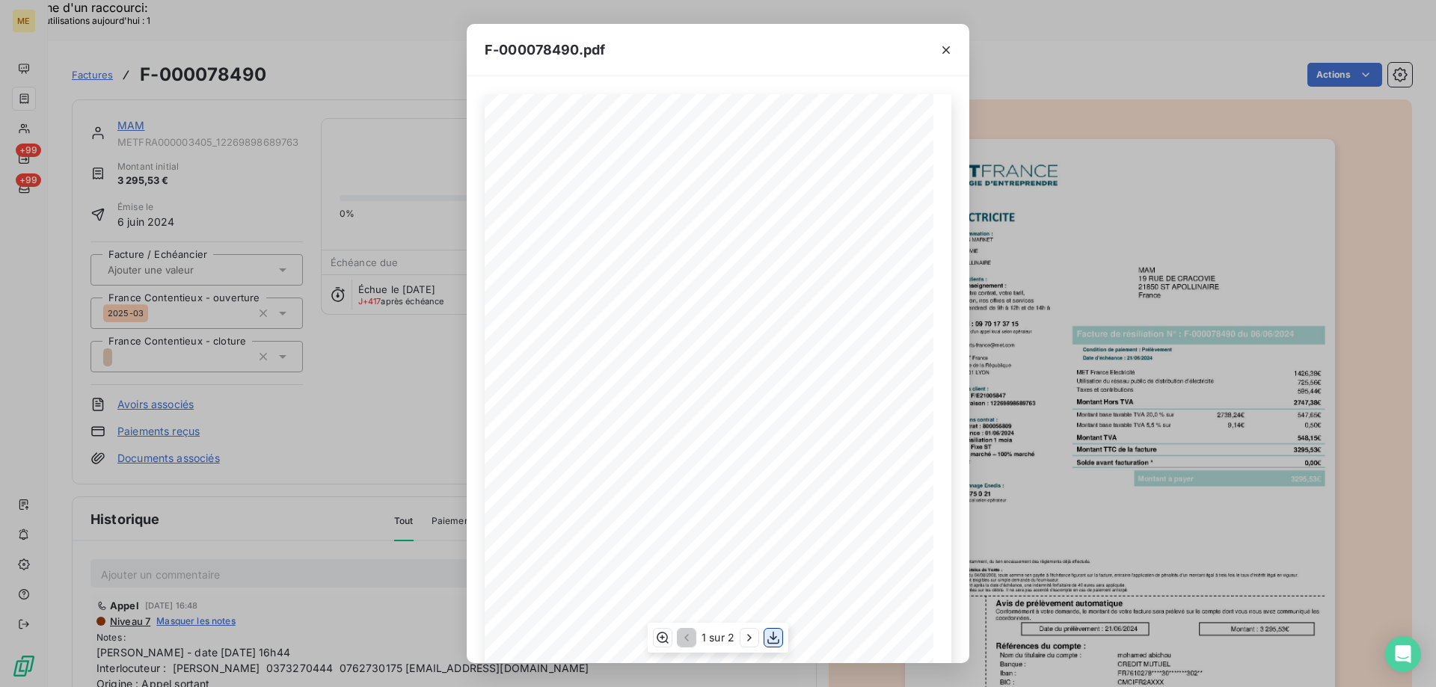
click at [774, 640] on icon "button" at bounding box center [773, 637] width 15 height 15
click at [949, 55] on icon "button" at bounding box center [945, 50] width 15 height 15
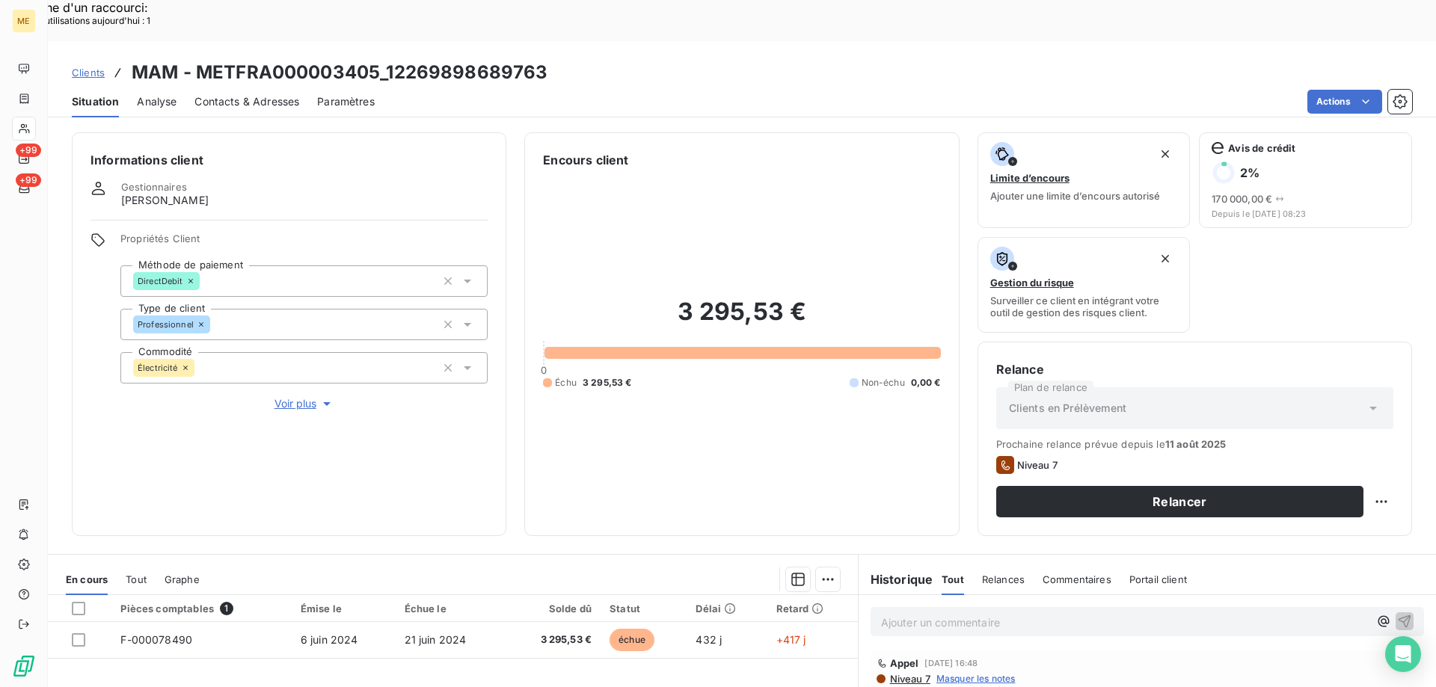
click at [283, 396] on span "Voir plus" at bounding box center [304, 403] width 60 height 15
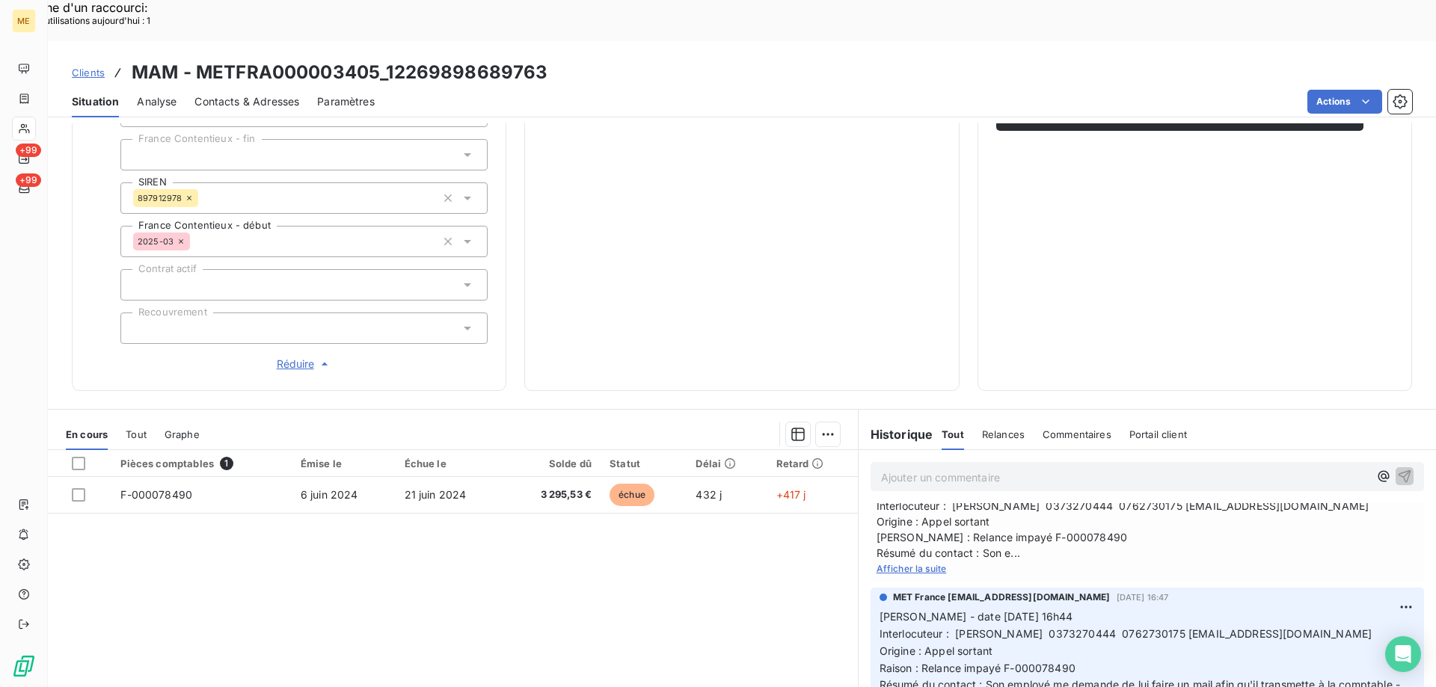
scroll to position [431, 0]
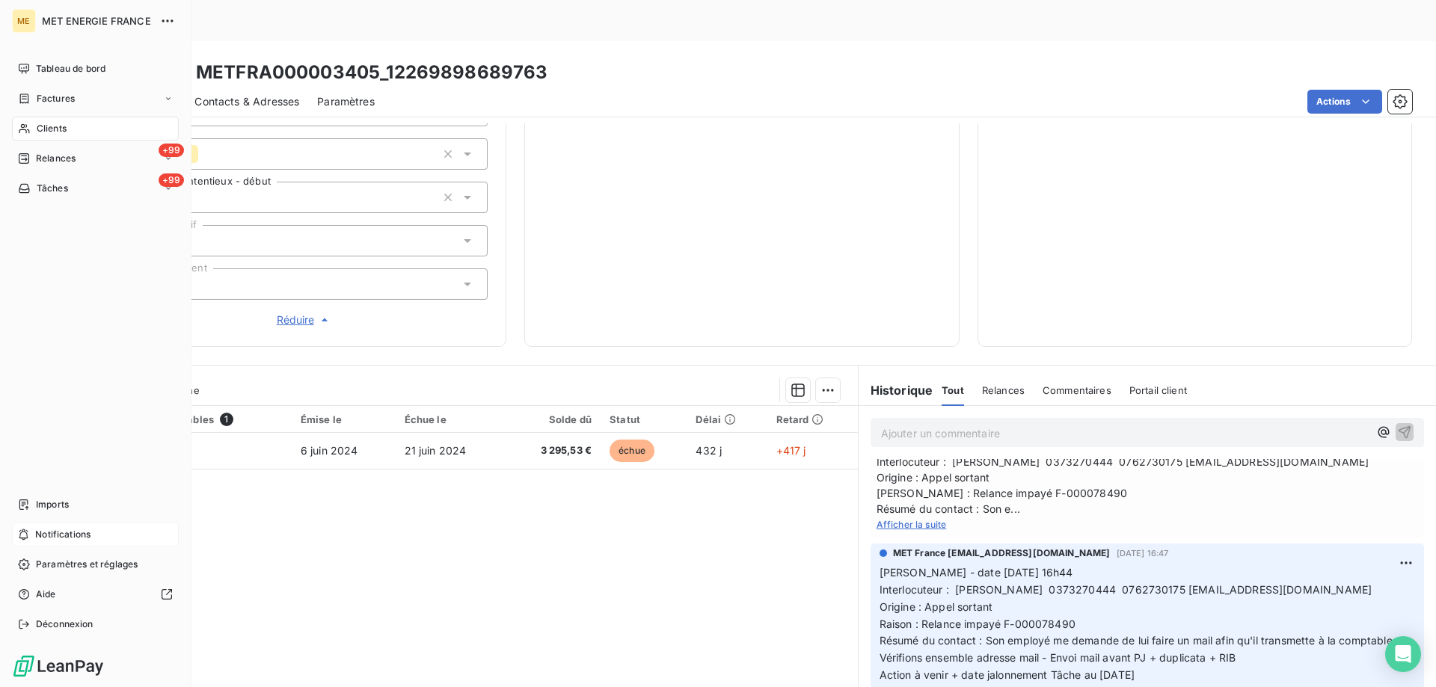
click at [101, 532] on div "Notifications" at bounding box center [95, 535] width 167 height 24
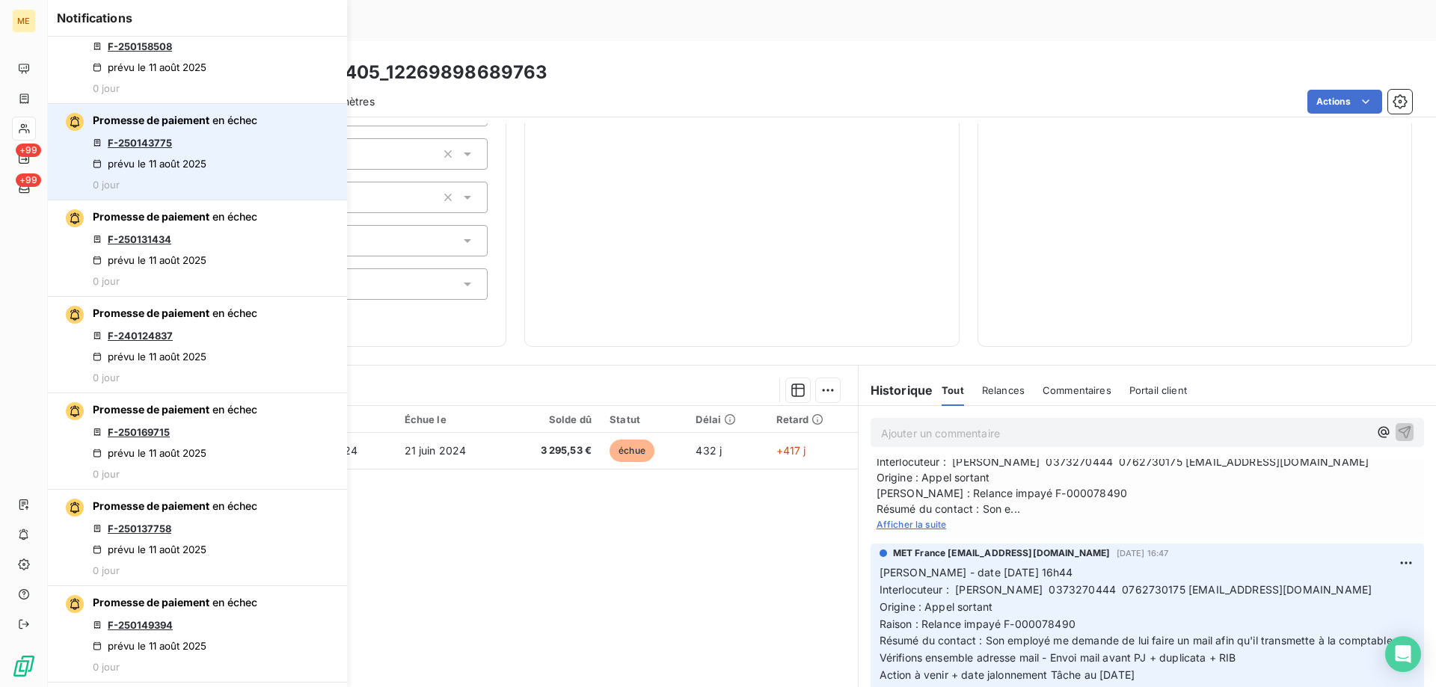
scroll to position [224, 0]
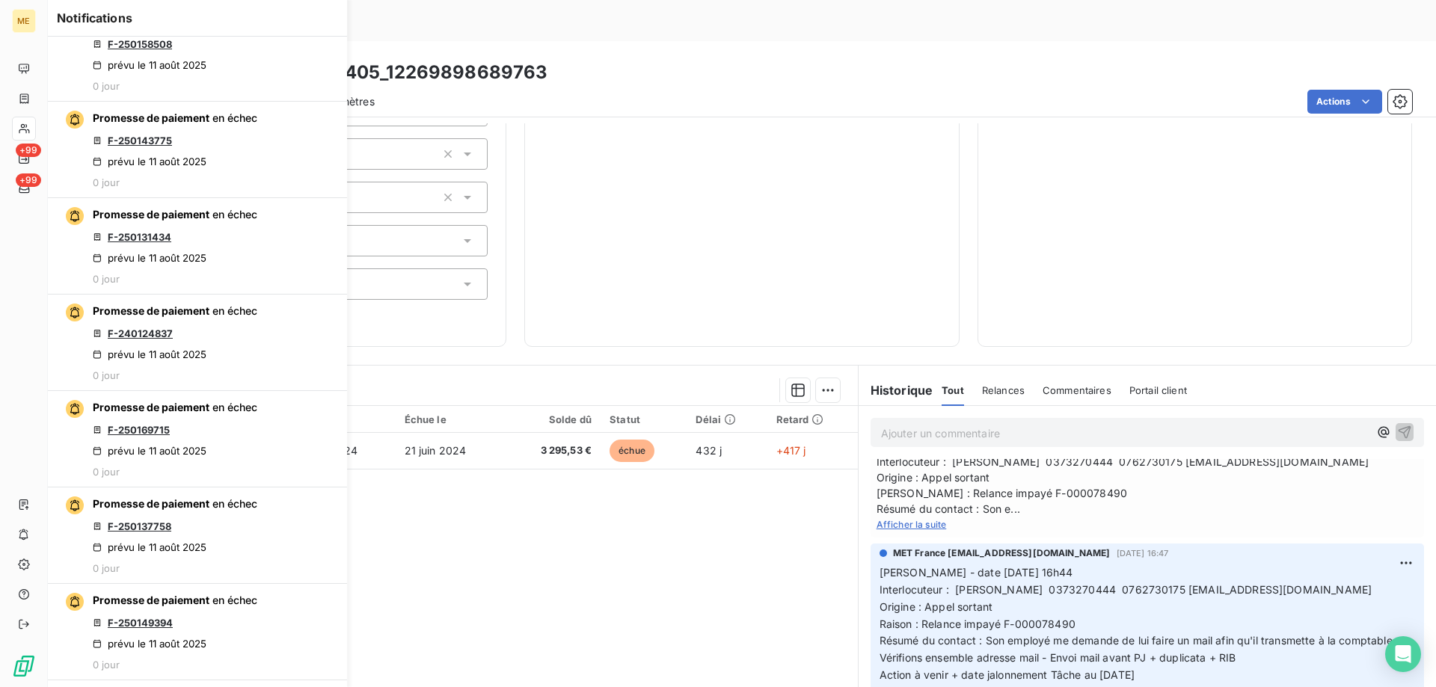
click at [615, 485] on div "Pièces comptables 1 Émise le Échue le Solde dû Statut Délai Retard F-000078490 …" at bounding box center [453, 550] width 810 height 288
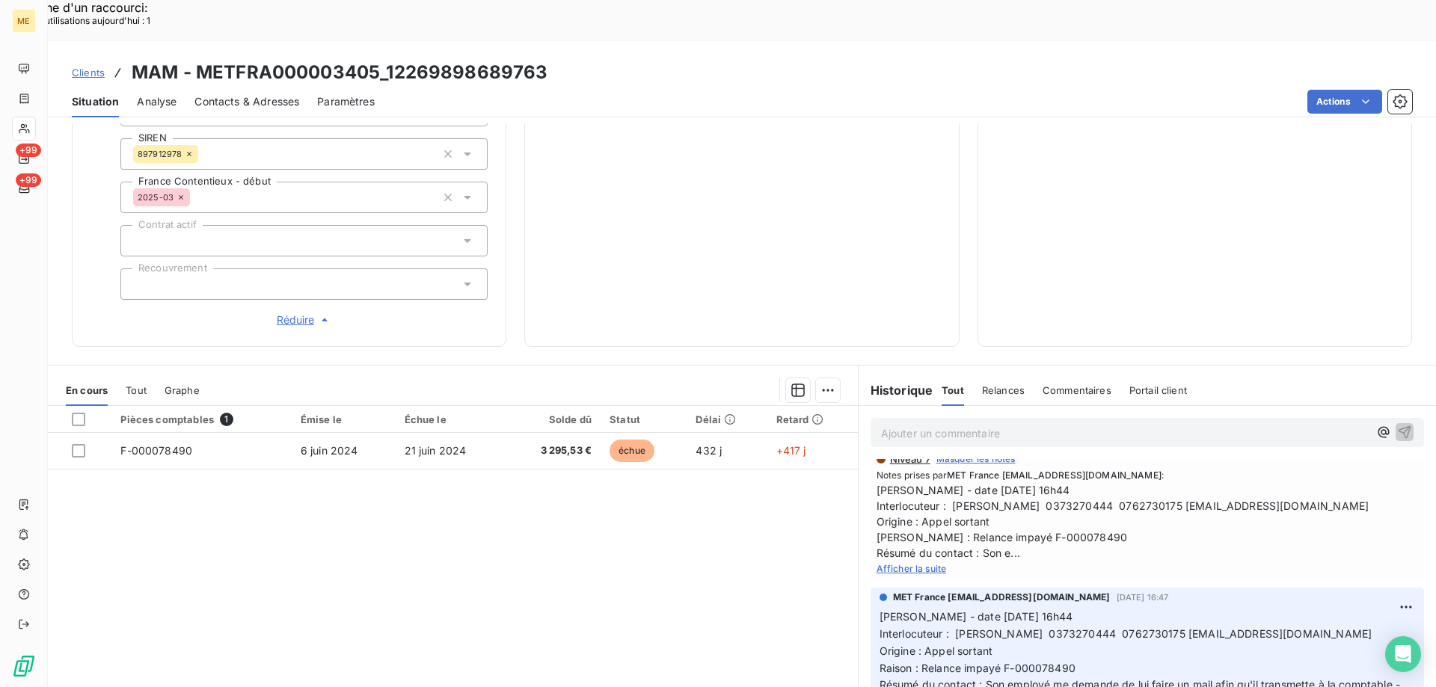
scroll to position [0, 0]
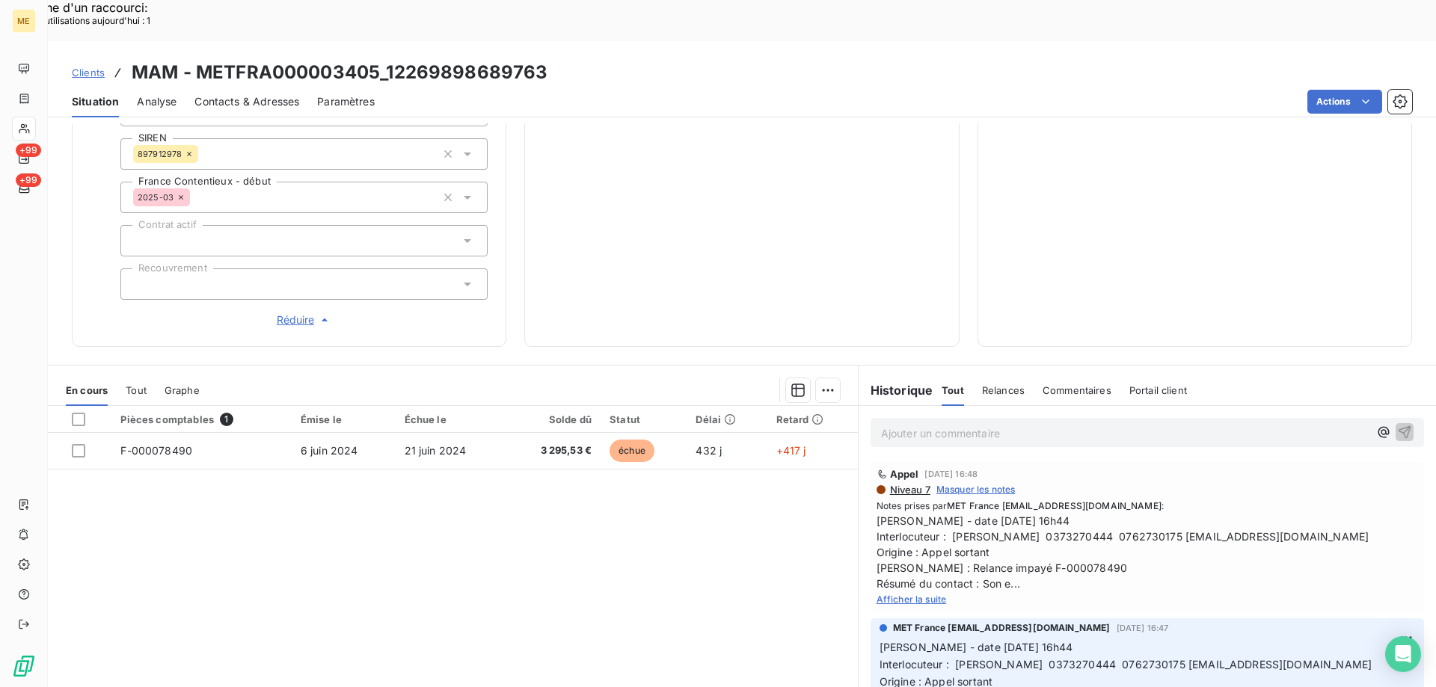
click at [1057, 424] on p "Ajouter un commentaire ﻿" at bounding box center [1125, 433] width 488 height 19
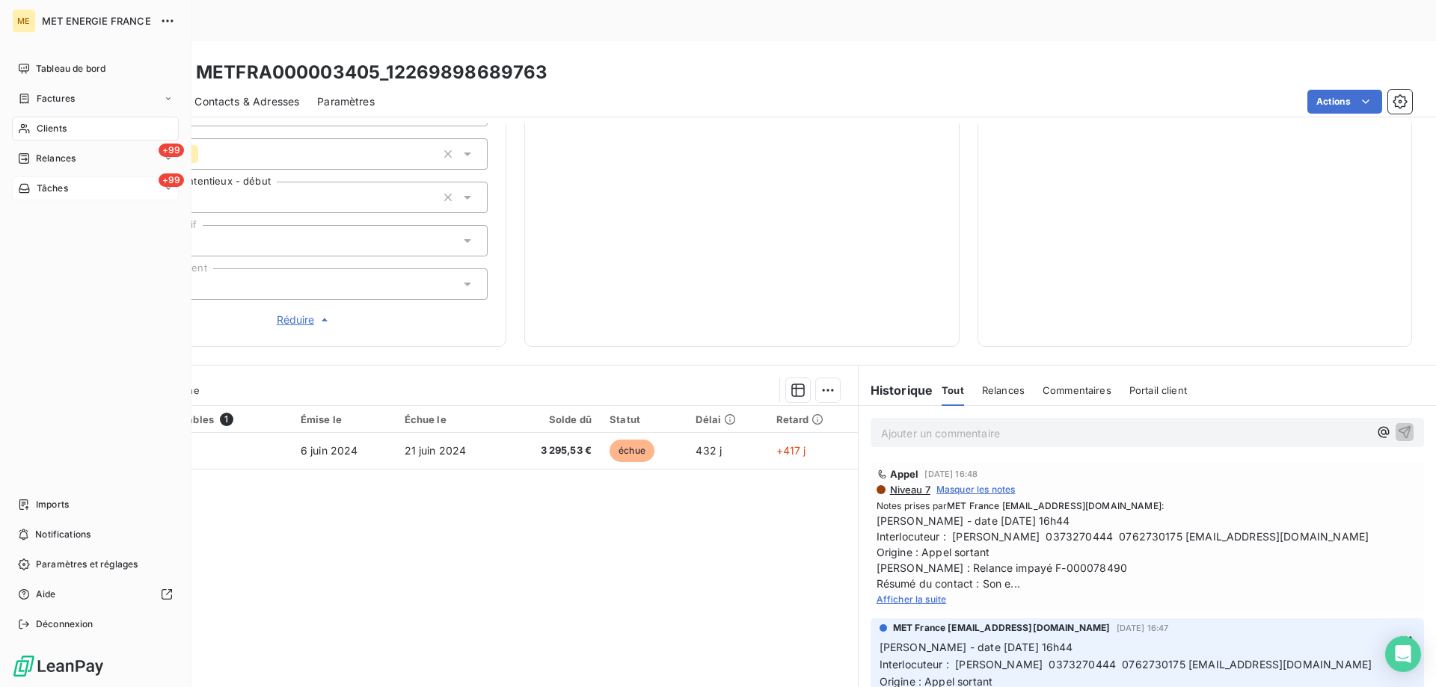
click at [112, 190] on div "+99 Tâches" at bounding box center [95, 188] width 167 height 24
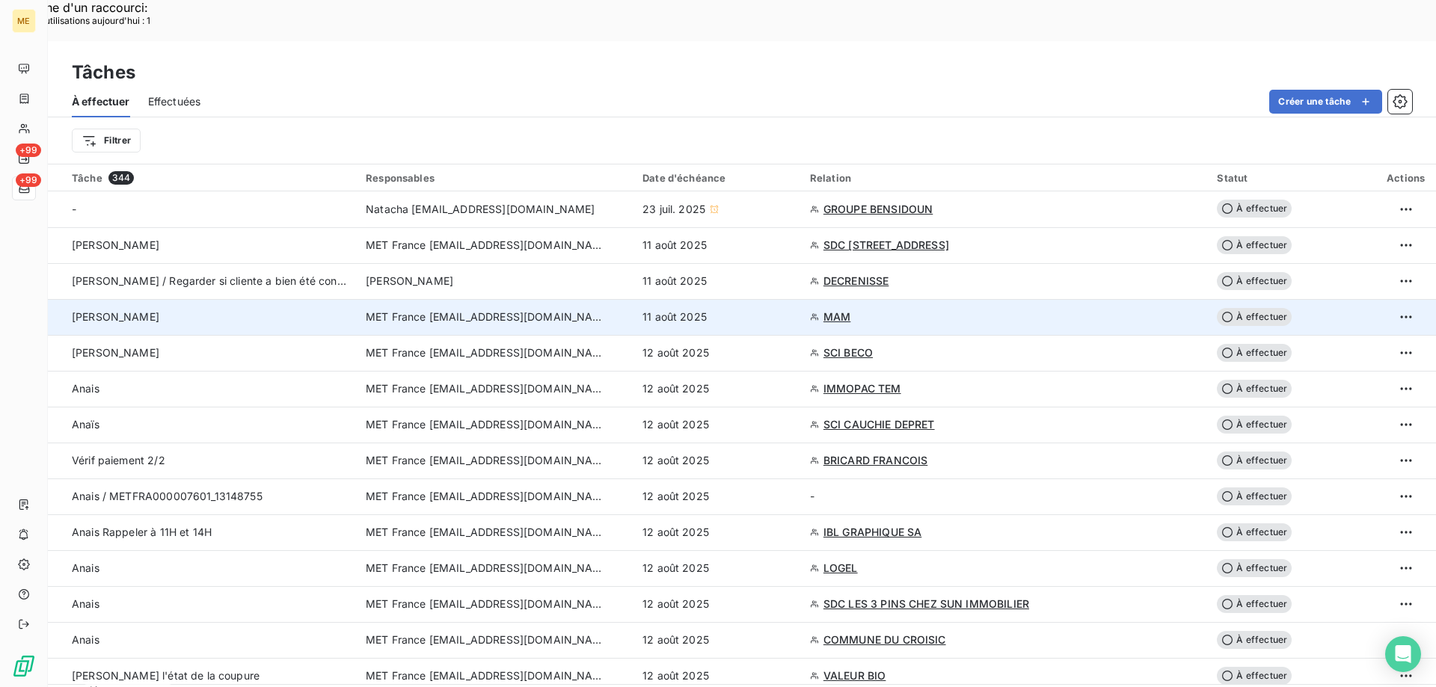
click at [850, 310] on span "MAM" at bounding box center [836, 317] width 27 height 15
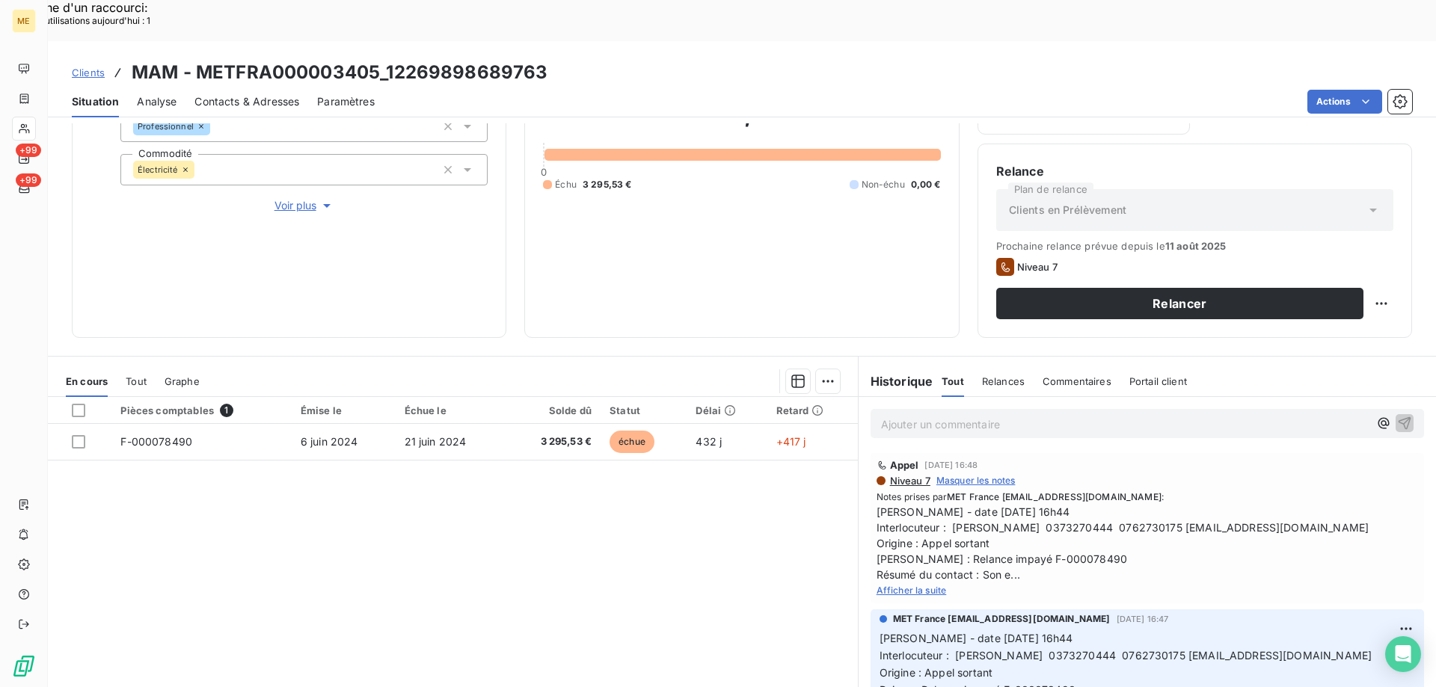
scroll to position [200, 0]
click at [967, 413] on p "Ajouter un commentaire ﻿" at bounding box center [1125, 422] width 488 height 19
click at [881, 415] on span "[DATE] Dossier au CTX" at bounding box center [938, 421] width 115 height 13
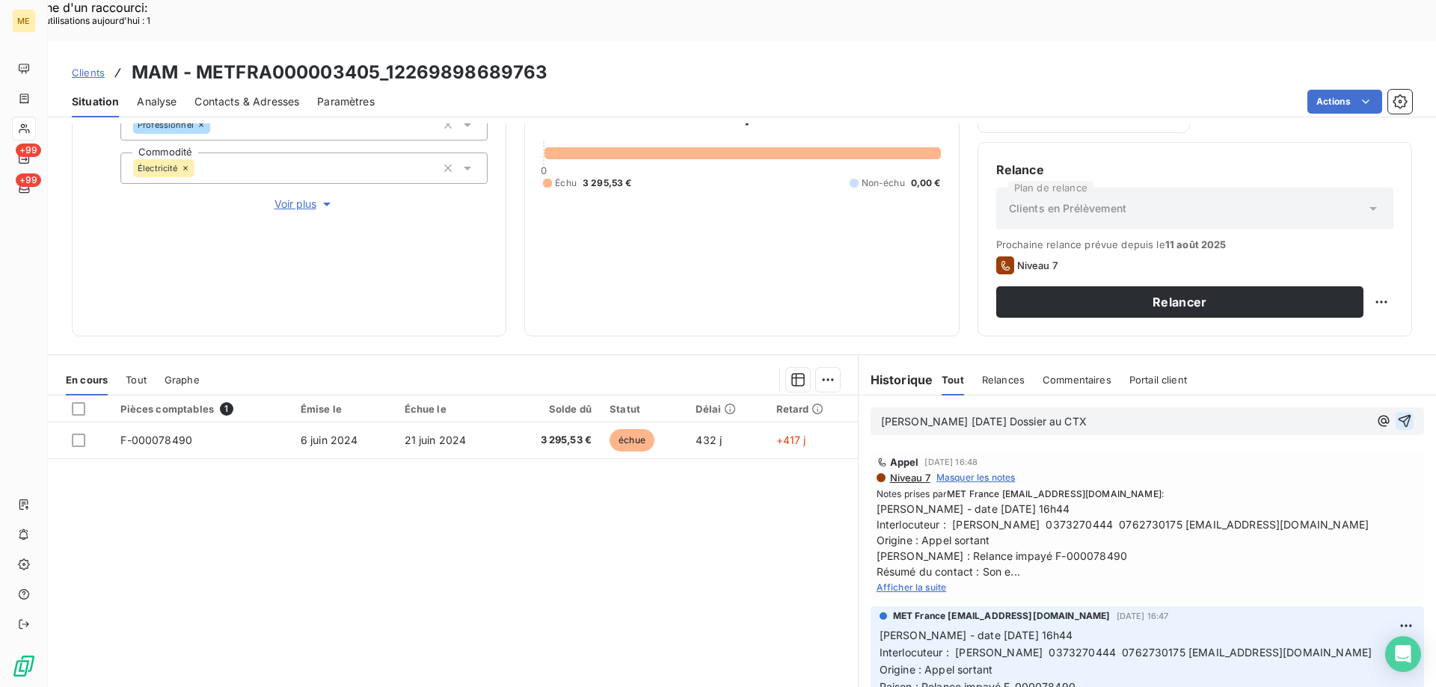
click at [1398, 415] on icon "button" at bounding box center [1404, 421] width 13 height 13
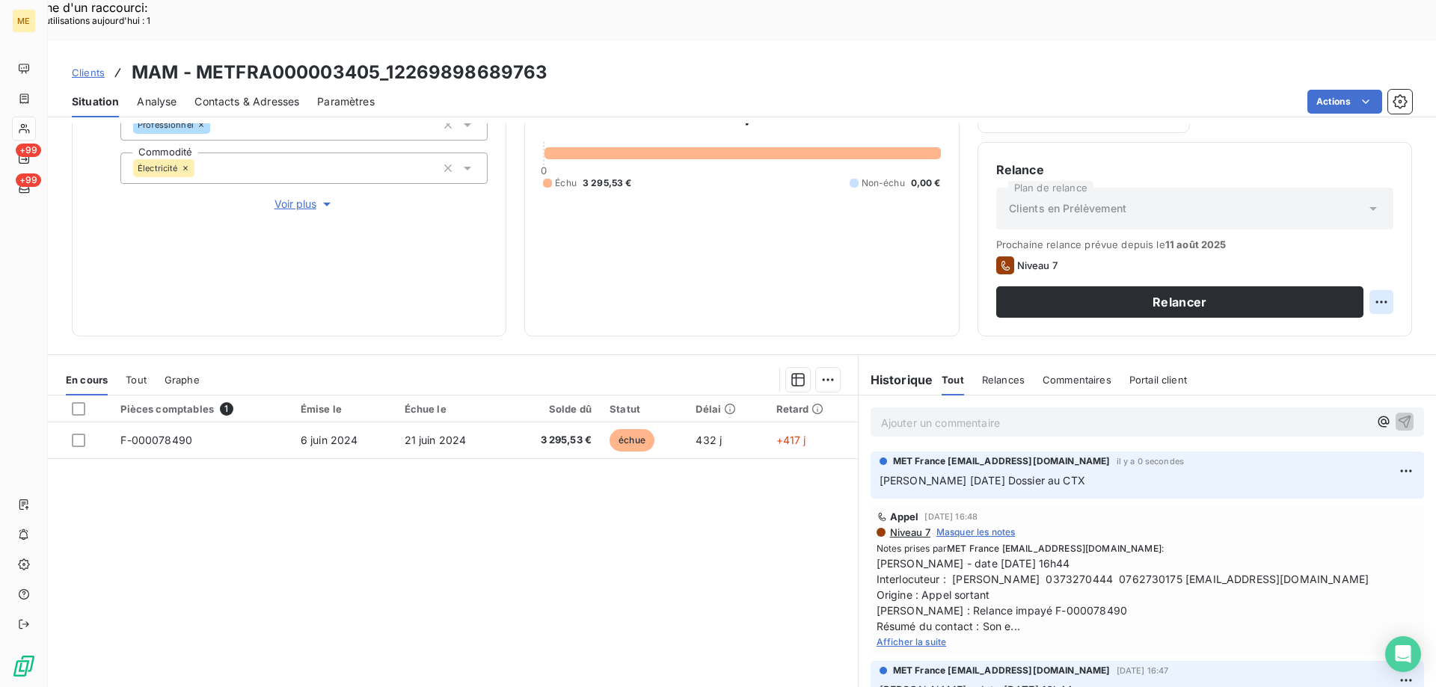
click at [1312, 293] on div "Replanifier cette action" at bounding box center [1308, 294] width 134 height 24
select select "7"
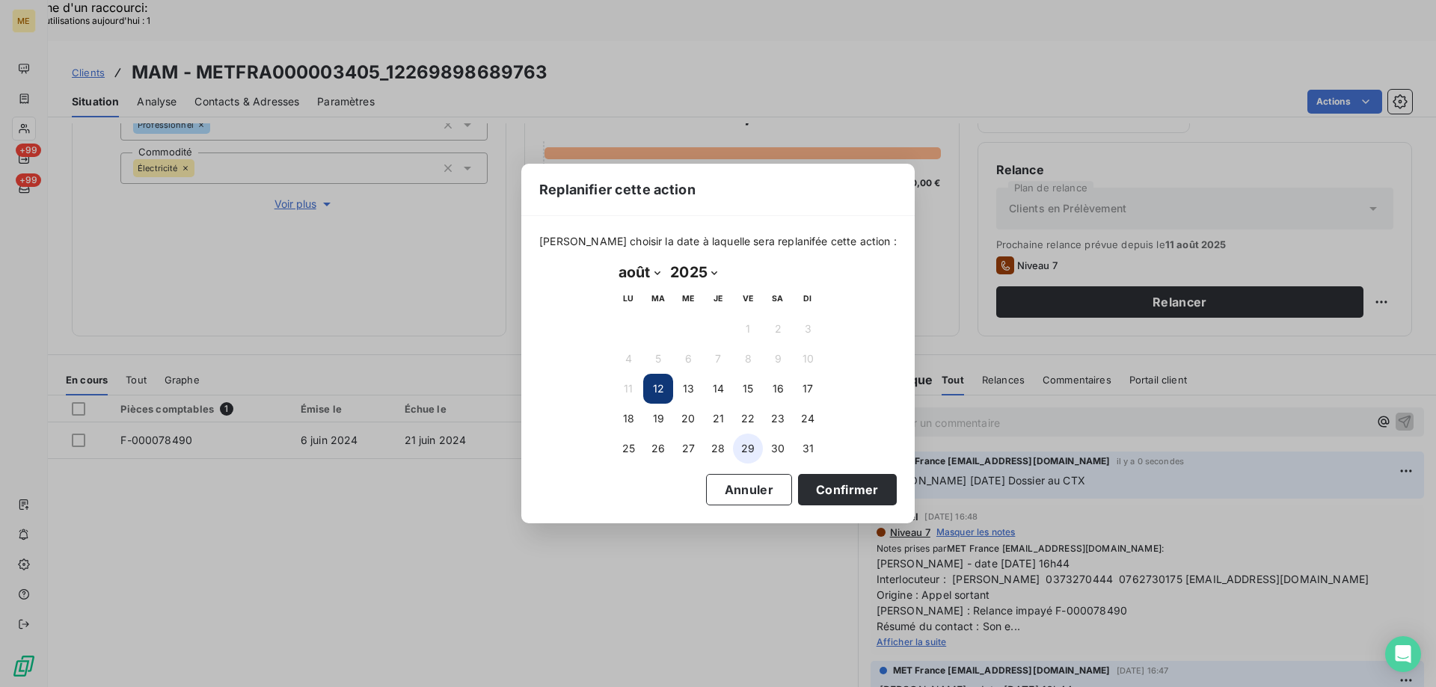
click at [750, 446] on button "29" at bounding box center [748, 449] width 30 height 30
click at [819, 488] on button "Confirmer" at bounding box center [847, 489] width 99 height 31
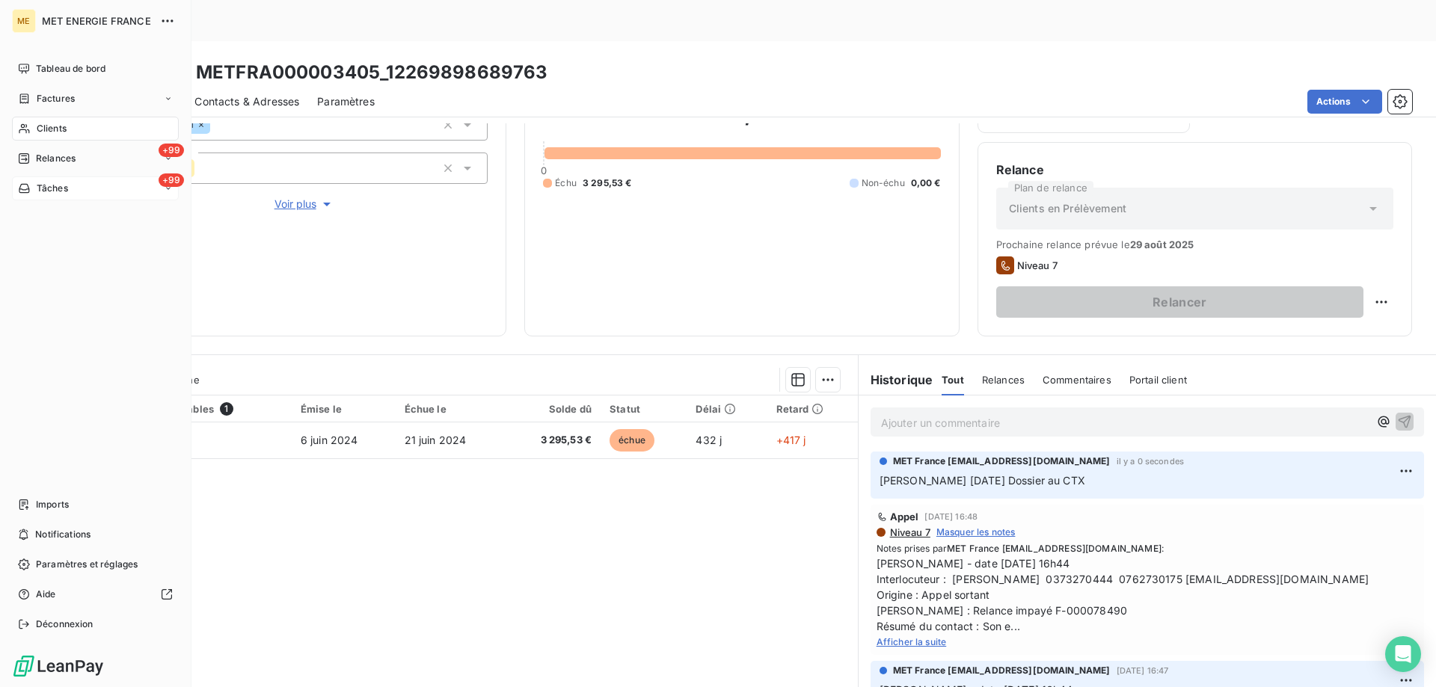
click at [85, 185] on div "+99 Tâches" at bounding box center [95, 188] width 167 height 24
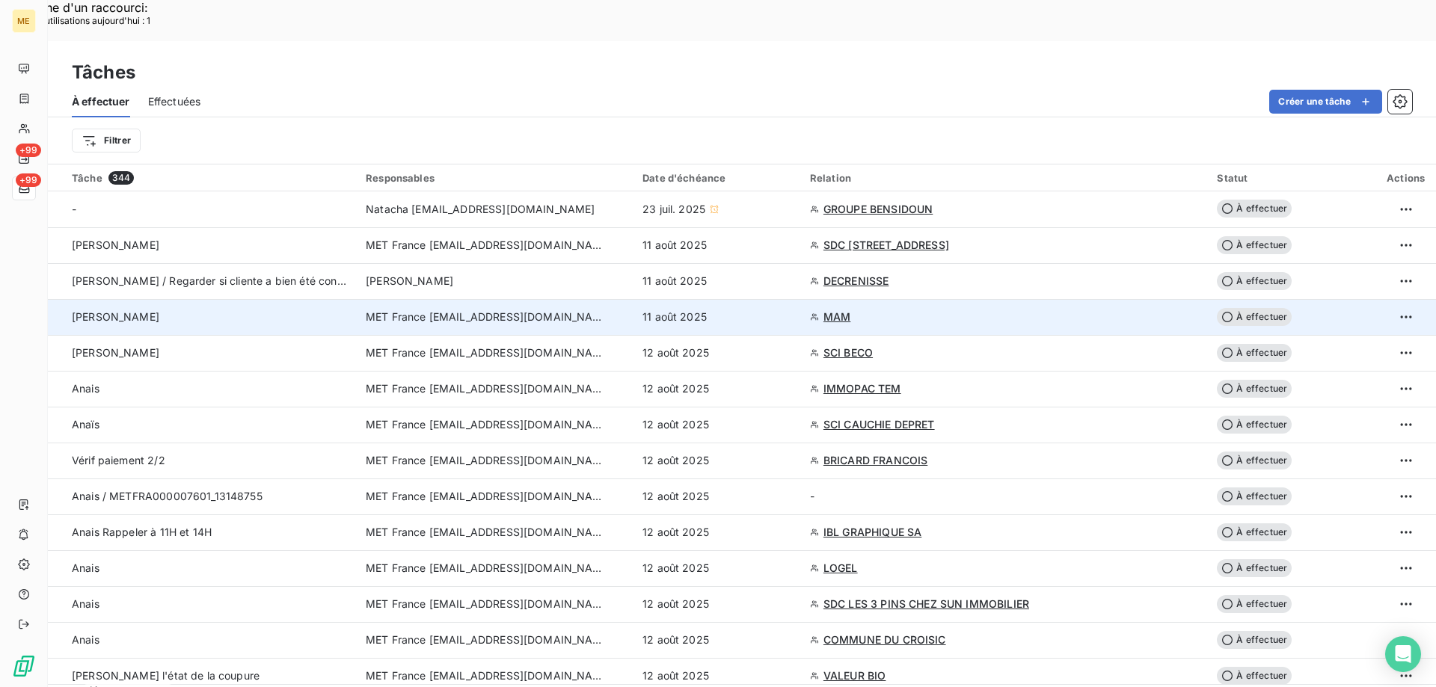
click at [1217, 308] on span "À effectuer" at bounding box center [1254, 317] width 75 height 18
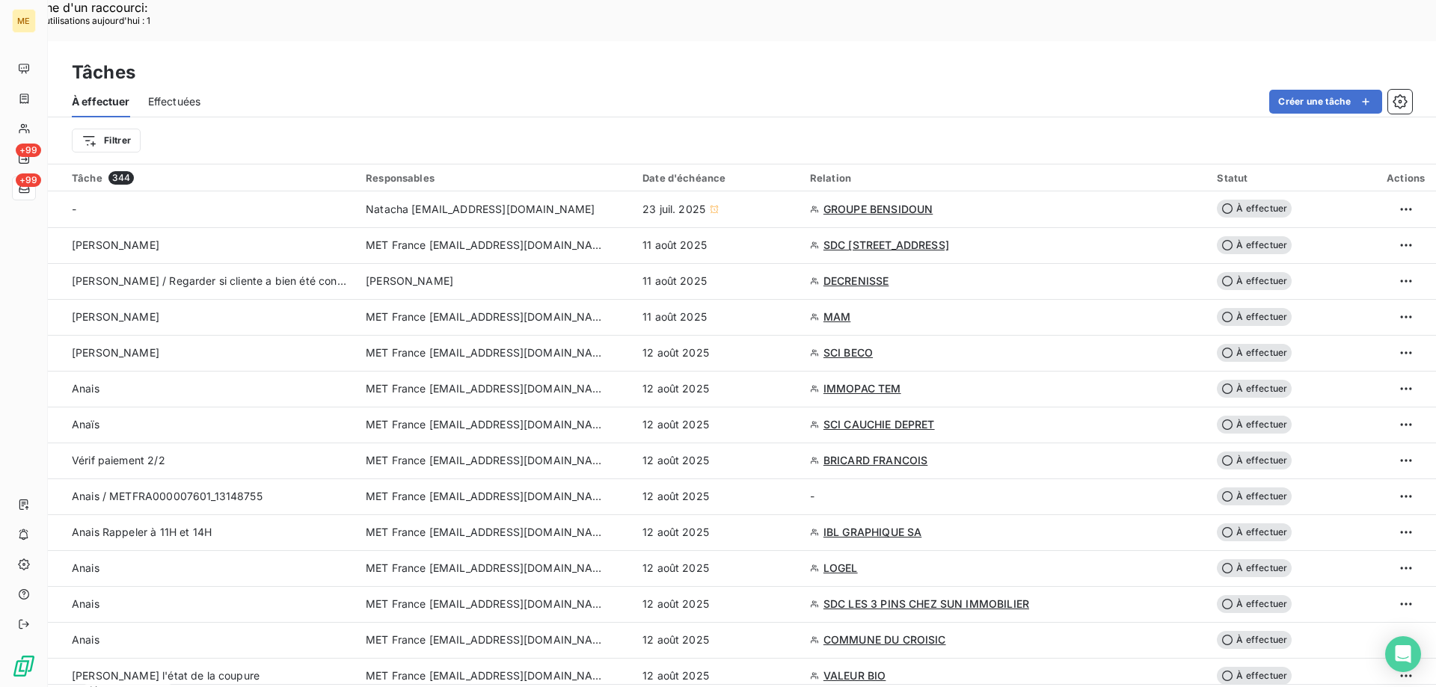
type input "[DATE]"
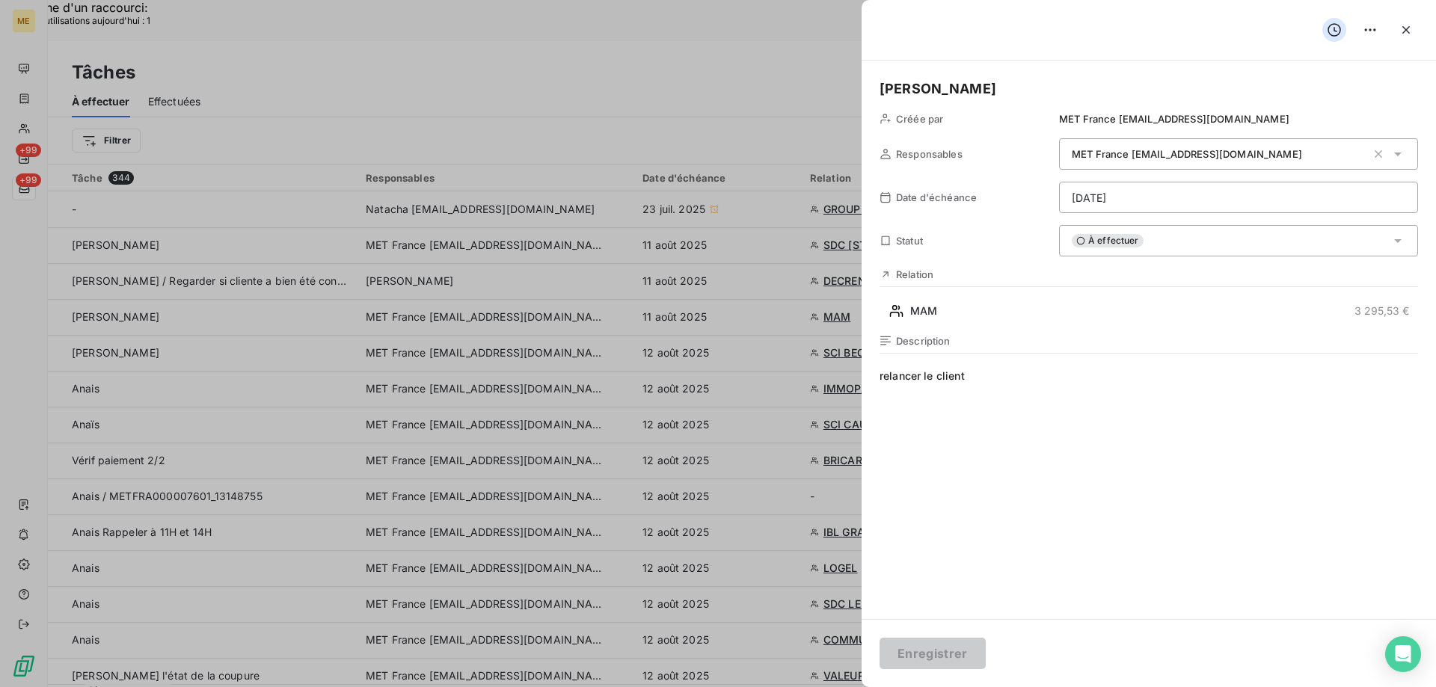
click at [1142, 242] on div "À effectuer" at bounding box center [1238, 240] width 359 height 31
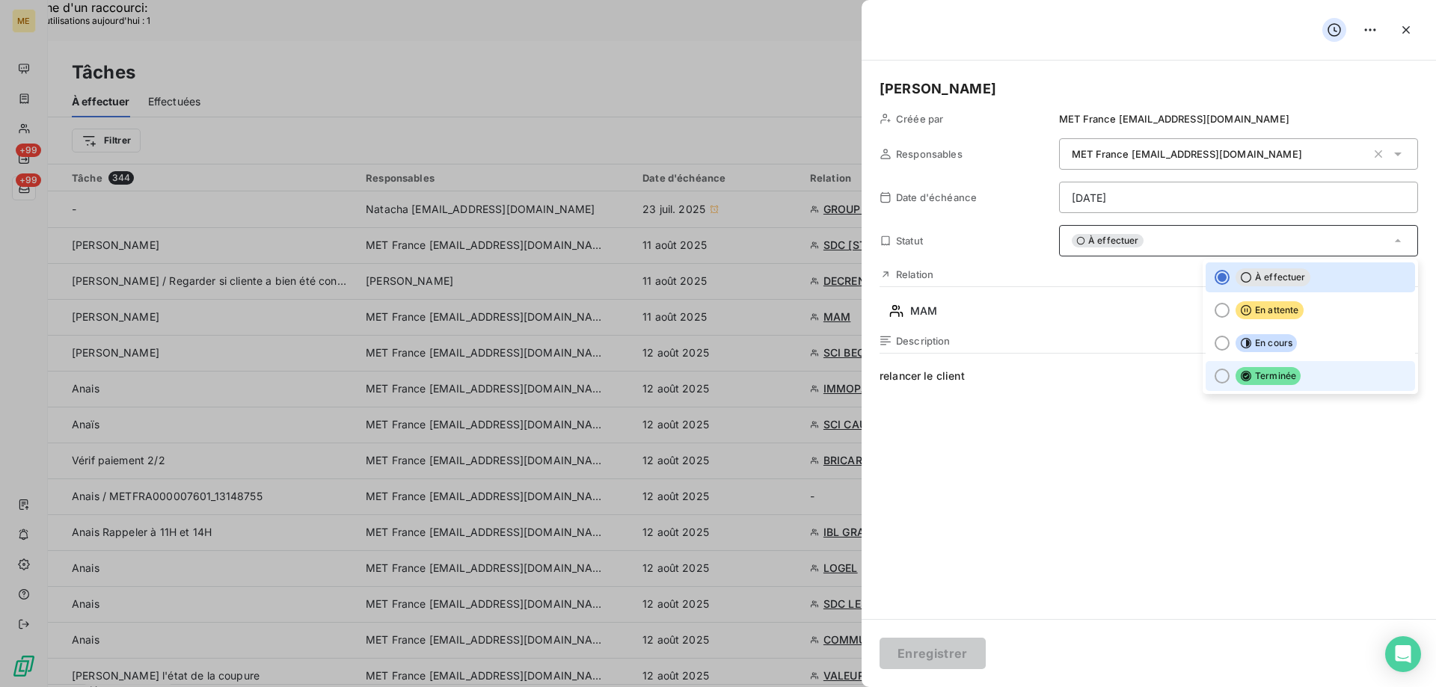
click at [1214, 374] on div at bounding box center [1221, 376] width 15 height 15
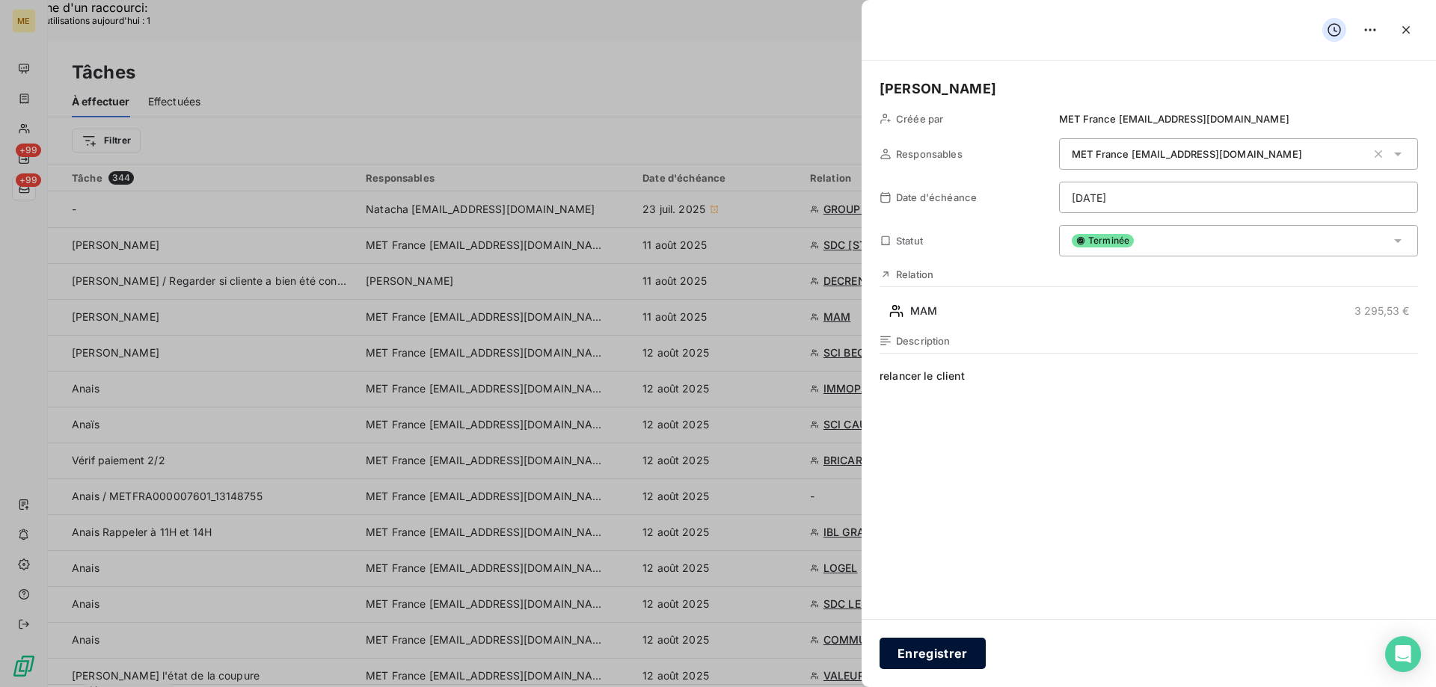
click at [925, 648] on button "Enregistrer" at bounding box center [932, 653] width 106 height 31
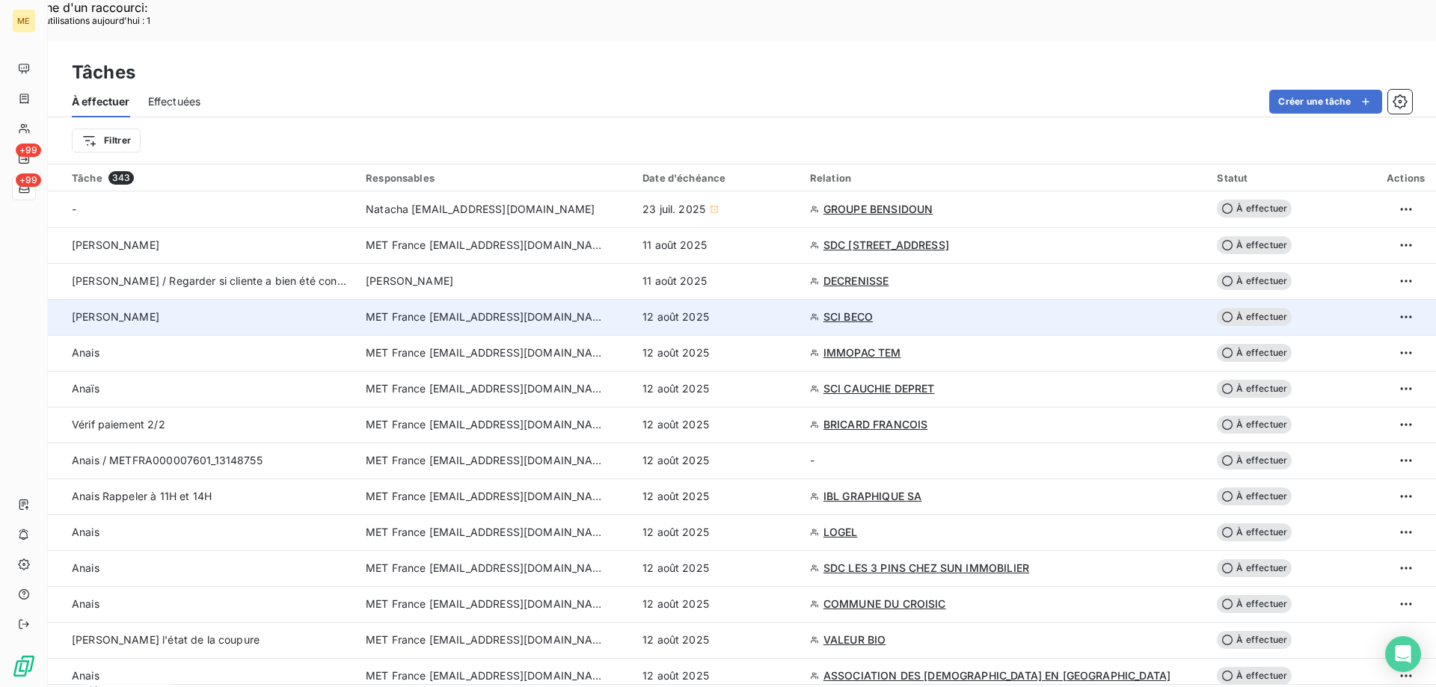
click at [873, 310] on span "SCI BECO" at bounding box center [847, 317] width 49 height 15
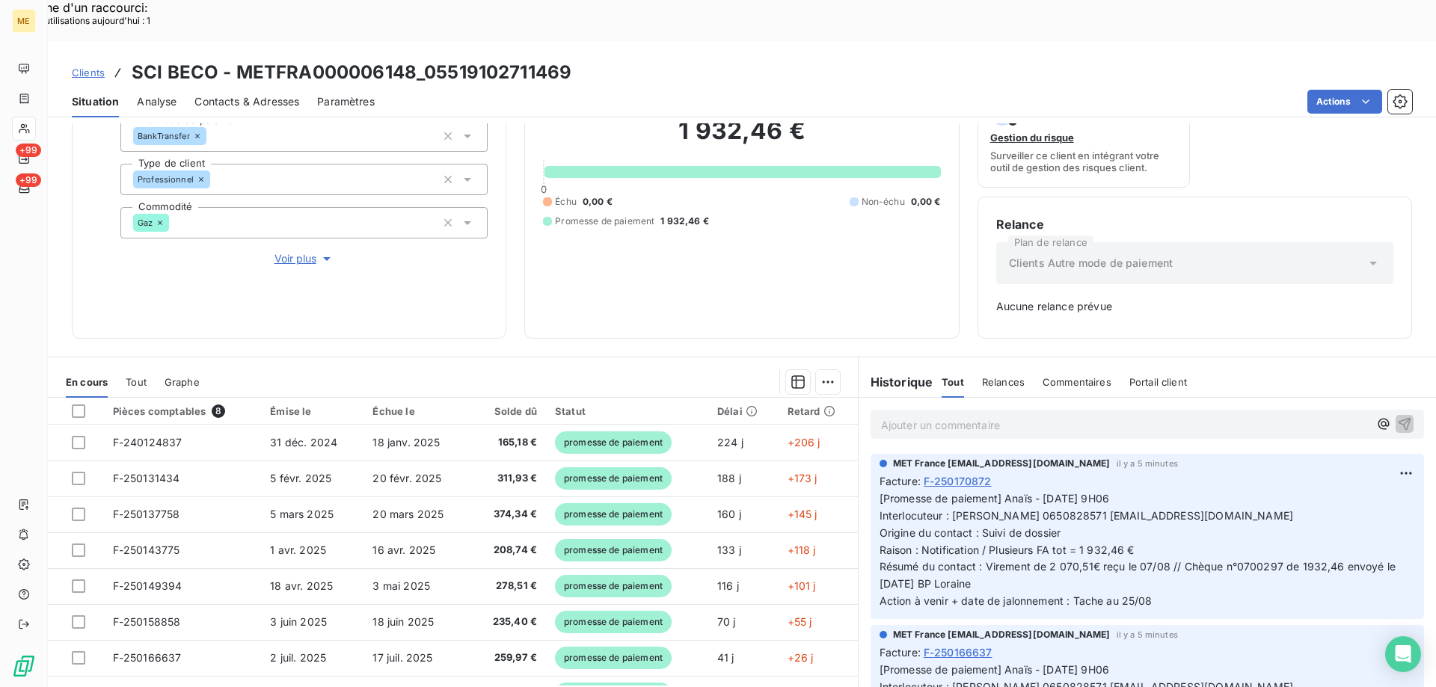
scroll to position [147, 0]
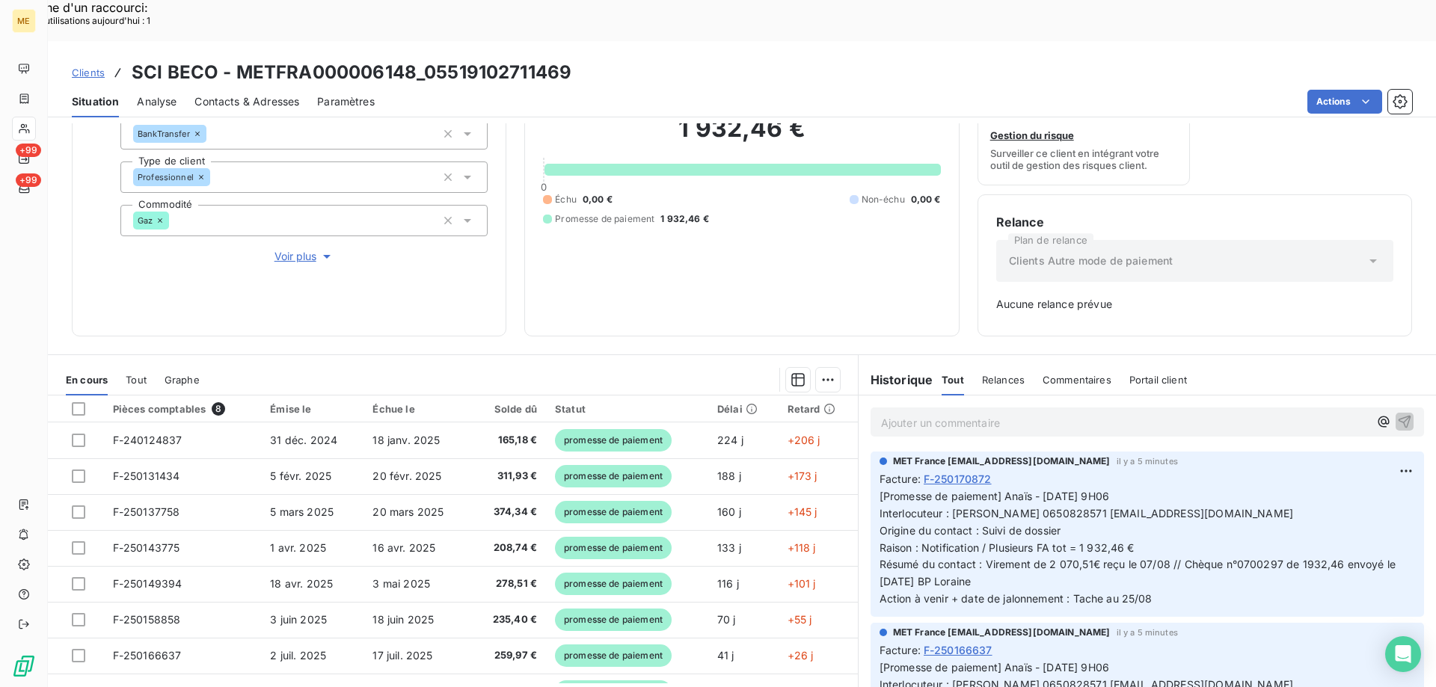
click at [1025, 490] on span "[Promesse de paiement] Anaïs - [DATE] 9H06 Interlocuteur : [PERSON_NAME] 065082…" at bounding box center [1139, 547] width 520 height 115
copy span "0650828571"
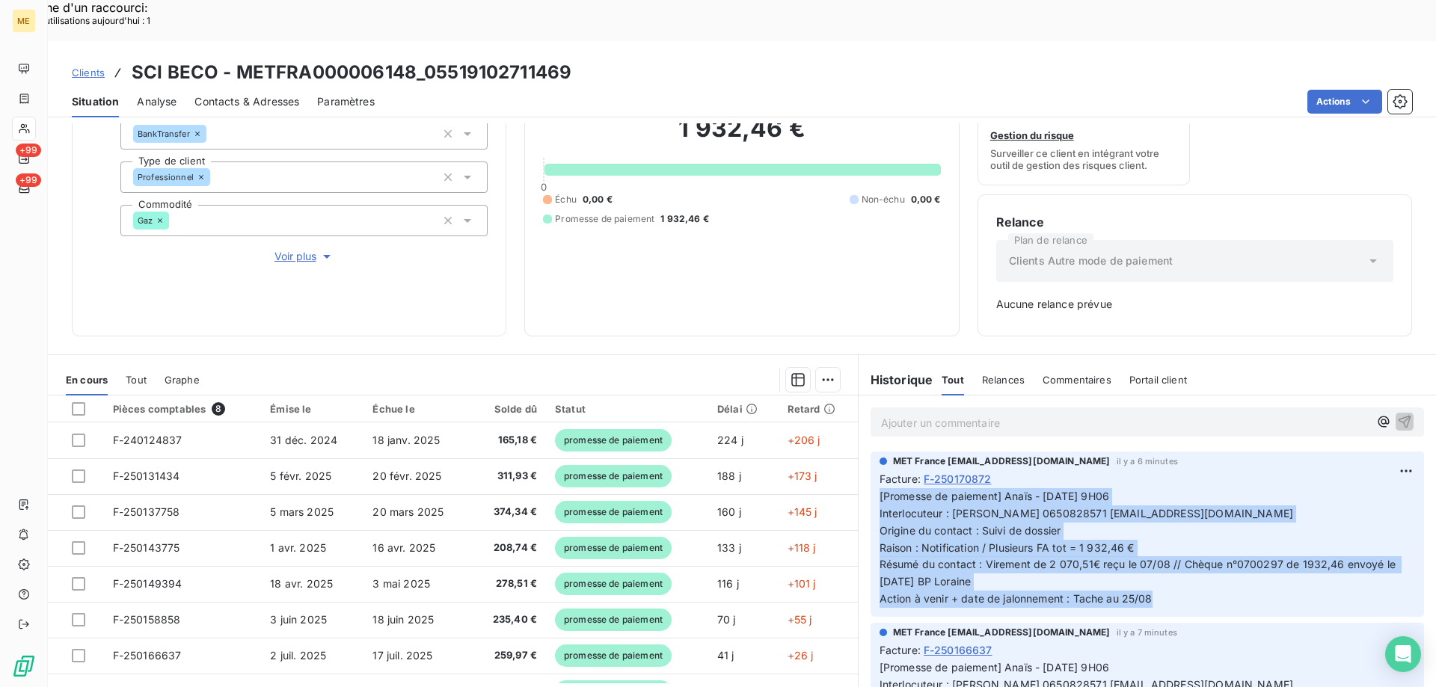
drag, startPoint x: 1156, startPoint y: 556, endPoint x: 870, endPoint y: 450, distance: 305.4
click at [870, 452] on div "MET France [EMAIL_ADDRESS][DOMAIN_NAME] il y a 6 minutes Facture : F-250170872 …" at bounding box center [1146, 534] width 553 height 165
copy span "[Promesse de paiement] Anaïs - [DATE] 9H06 Interlocuteur : [PERSON_NAME] 065082…"
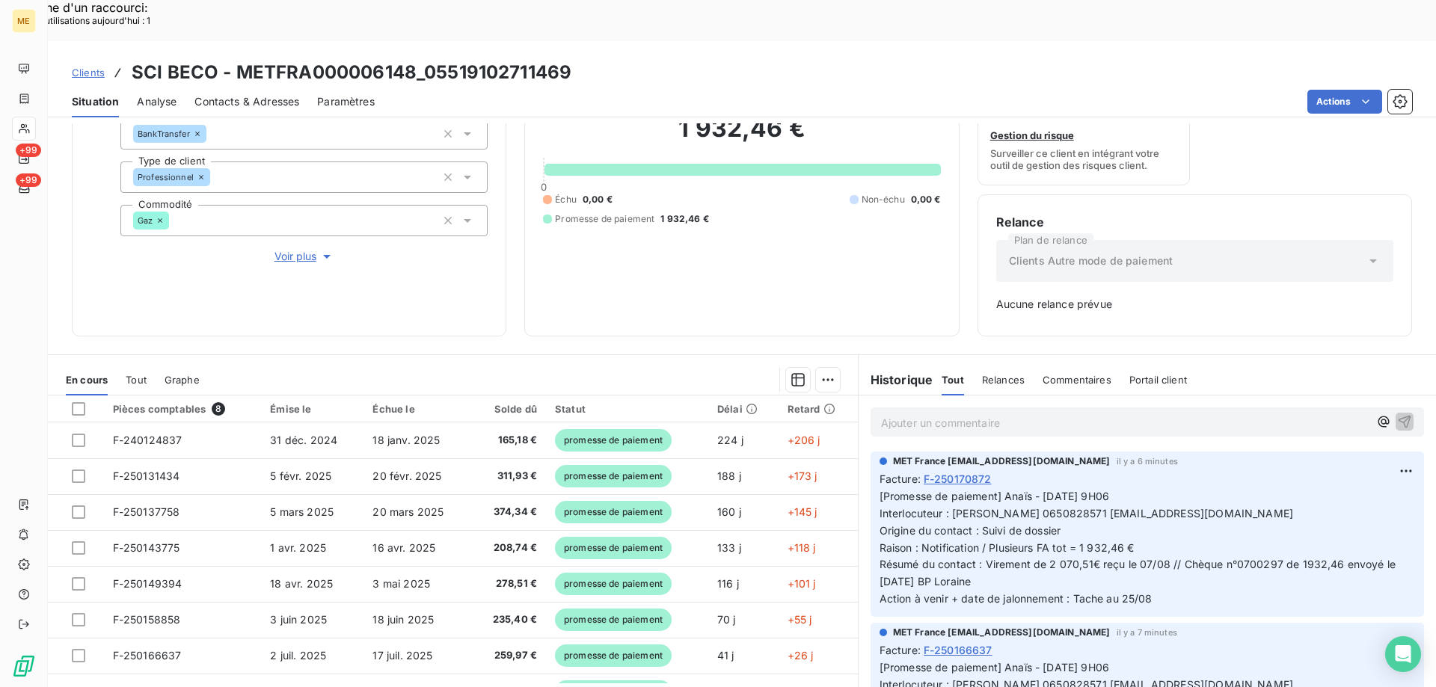
click at [914, 413] on p "Ajouter un commentaire ﻿" at bounding box center [1125, 422] width 488 height 19
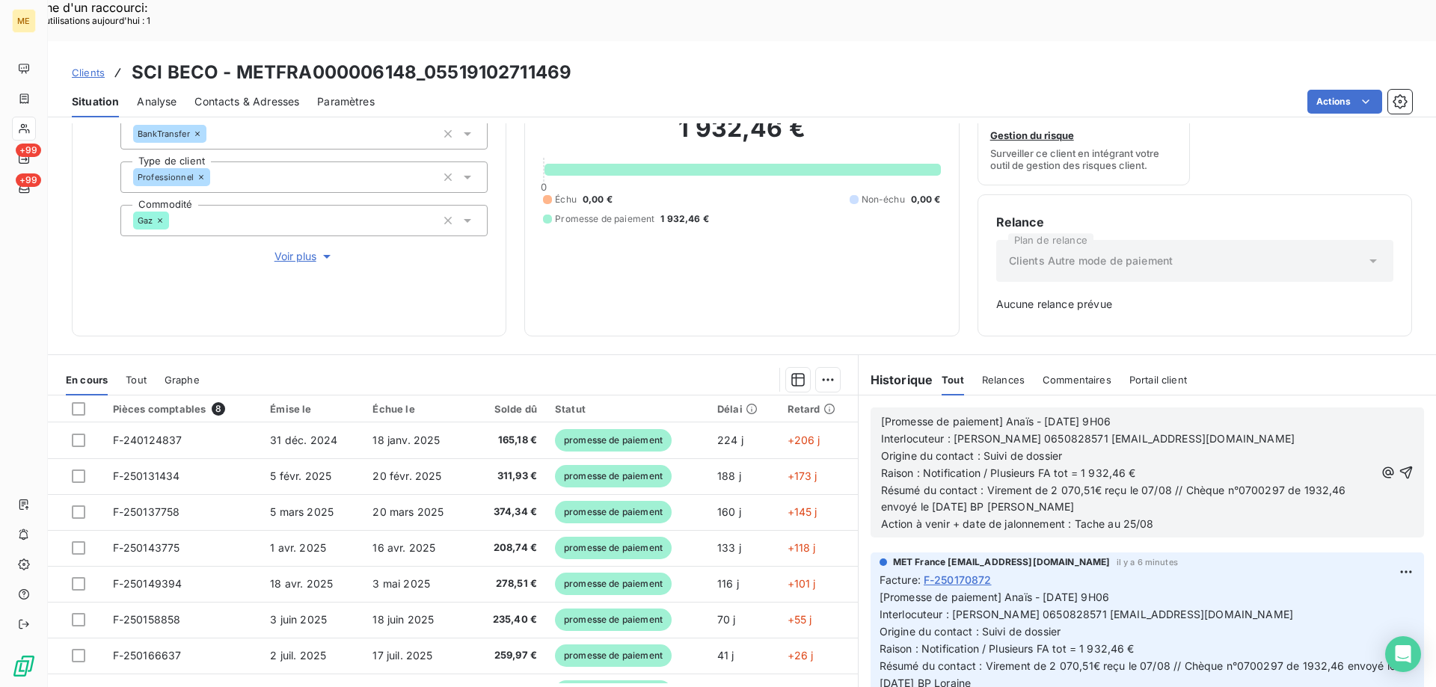
drag, startPoint x: 879, startPoint y: 381, endPoint x: 1168, endPoint y: 382, distance: 289.4
click at [1168, 413] on p "[Promesse de paiement] Anaïs - [DATE] 9H06" at bounding box center [1128, 421] width 494 height 17
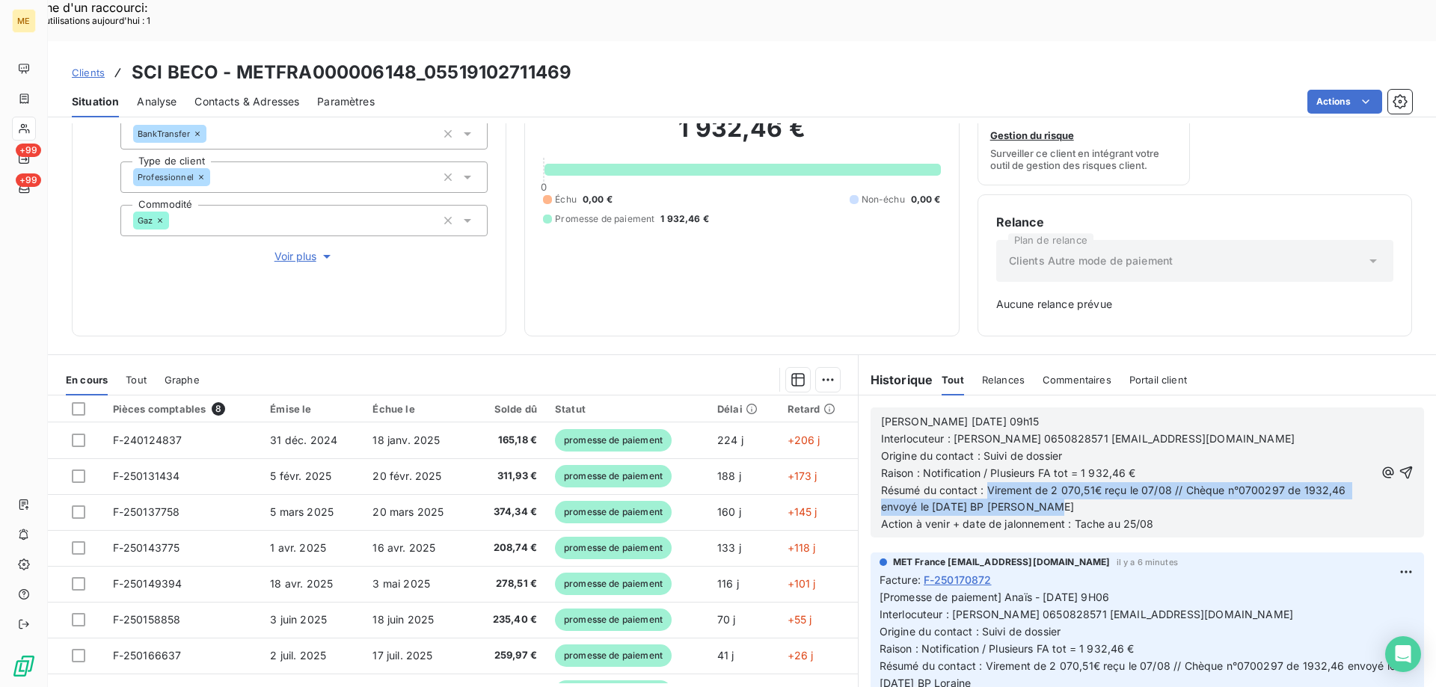
drag, startPoint x: 982, startPoint y: 451, endPoint x: 1056, endPoint y: 467, distance: 75.8
click at [1054, 482] on p "Résumé du contact : Virement de 2 070,51€ reçu le 07/08 // Chèque n°0700297 de …" at bounding box center [1128, 499] width 494 height 34
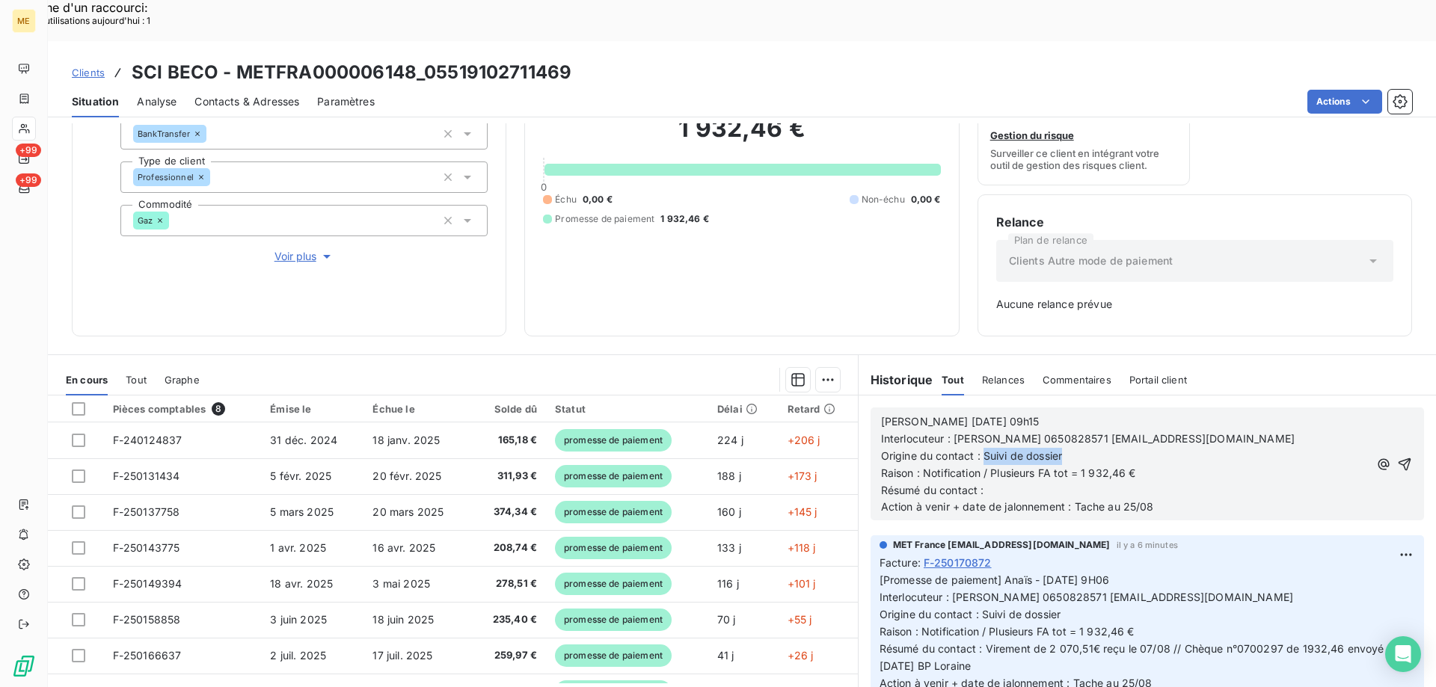
drag, startPoint x: 1042, startPoint y: 413, endPoint x: 983, endPoint y: 413, distance: 59.1
click at [981, 448] on p "Origine du contact : Suivi de dossier" at bounding box center [1125, 456] width 488 height 17
drag, startPoint x: 920, startPoint y: 430, endPoint x: 1137, endPoint y: 431, distance: 217.6
click at [1137, 465] on p "Raison : Notification / Plusieurs FA tot = 1 932,46 €" at bounding box center [1125, 473] width 488 height 17
click at [1000, 482] on p "Résumé du contact :" at bounding box center [1125, 490] width 488 height 17
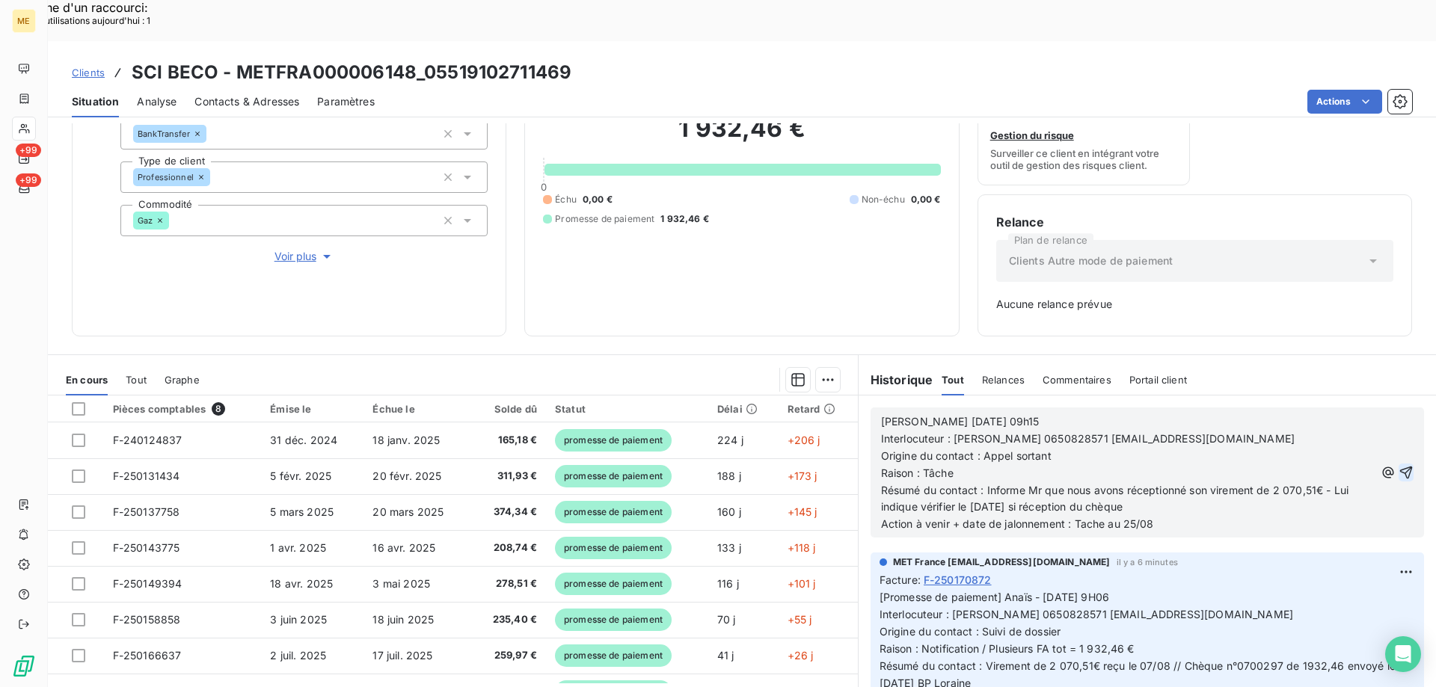
click at [1400, 467] on icon "button" at bounding box center [1406, 473] width 13 height 13
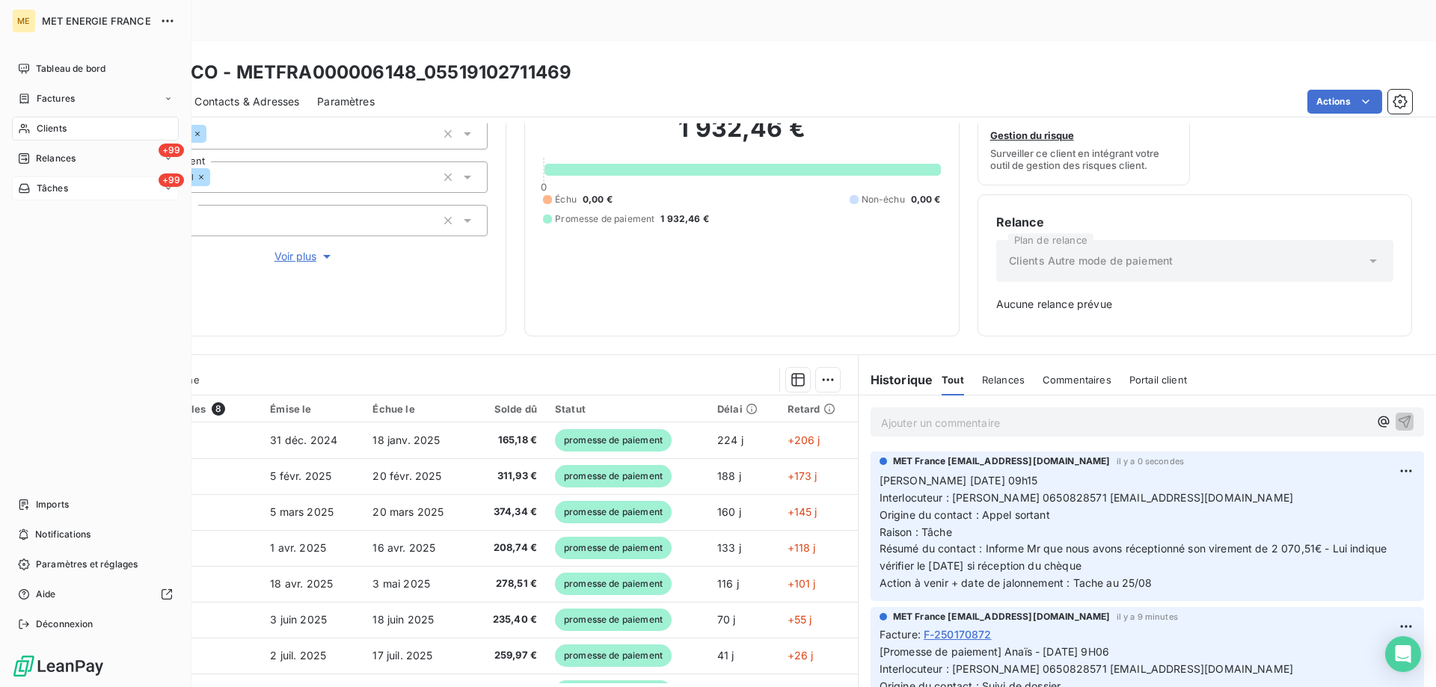
click at [120, 189] on div "+99 Tâches" at bounding box center [95, 188] width 167 height 24
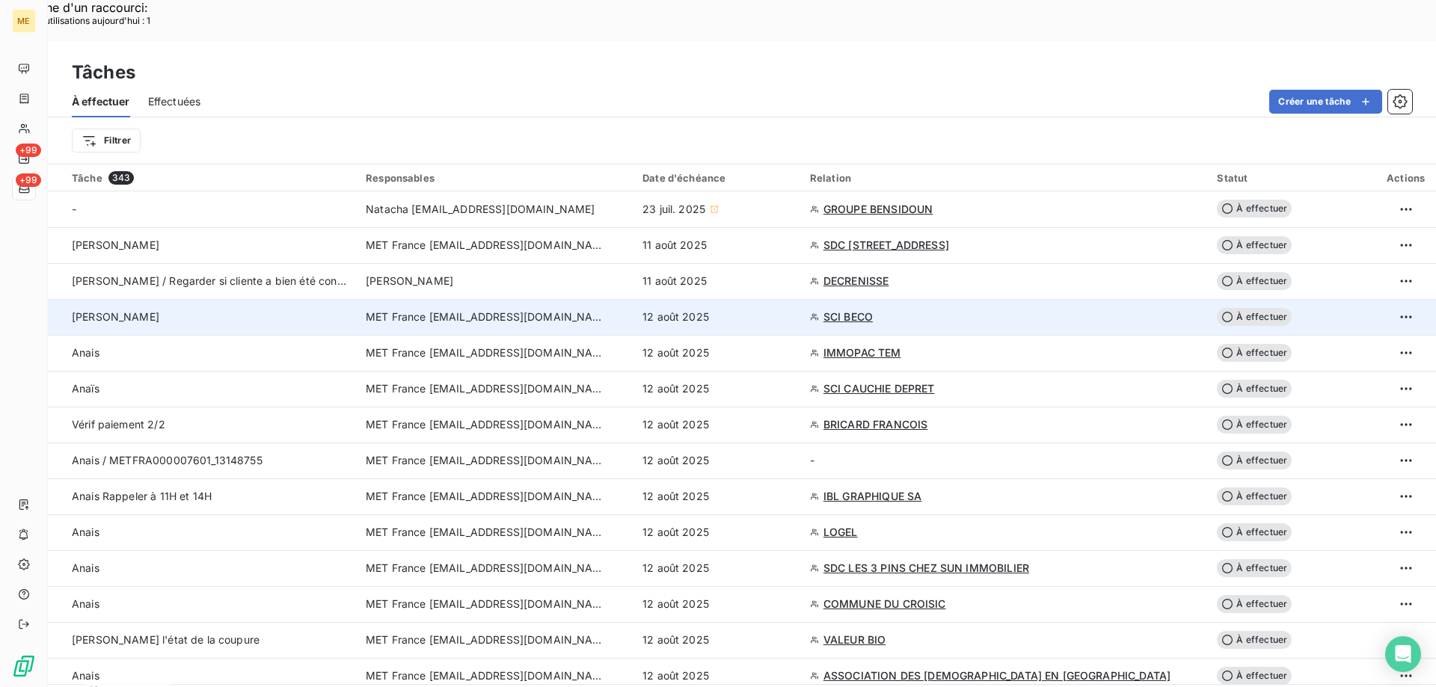
click at [1231, 308] on span "À effectuer" at bounding box center [1254, 317] width 75 height 18
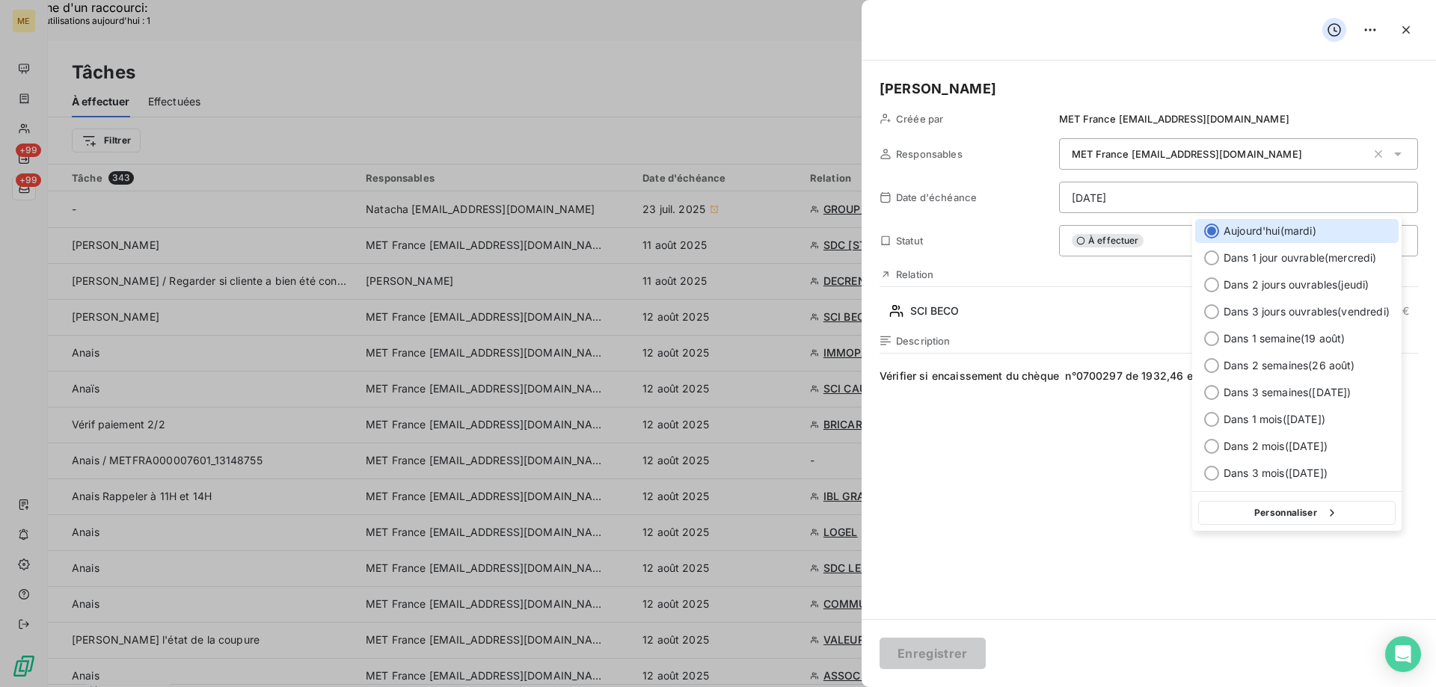
drag, startPoint x: 1224, startPoint y: 516, endPoint x: 1110, endPoint y: 484, distance: 118.8
click at [1224, 515] on button "Personnaliser" at bounding box center [1296, 513] width 197 height 24
select select "7"
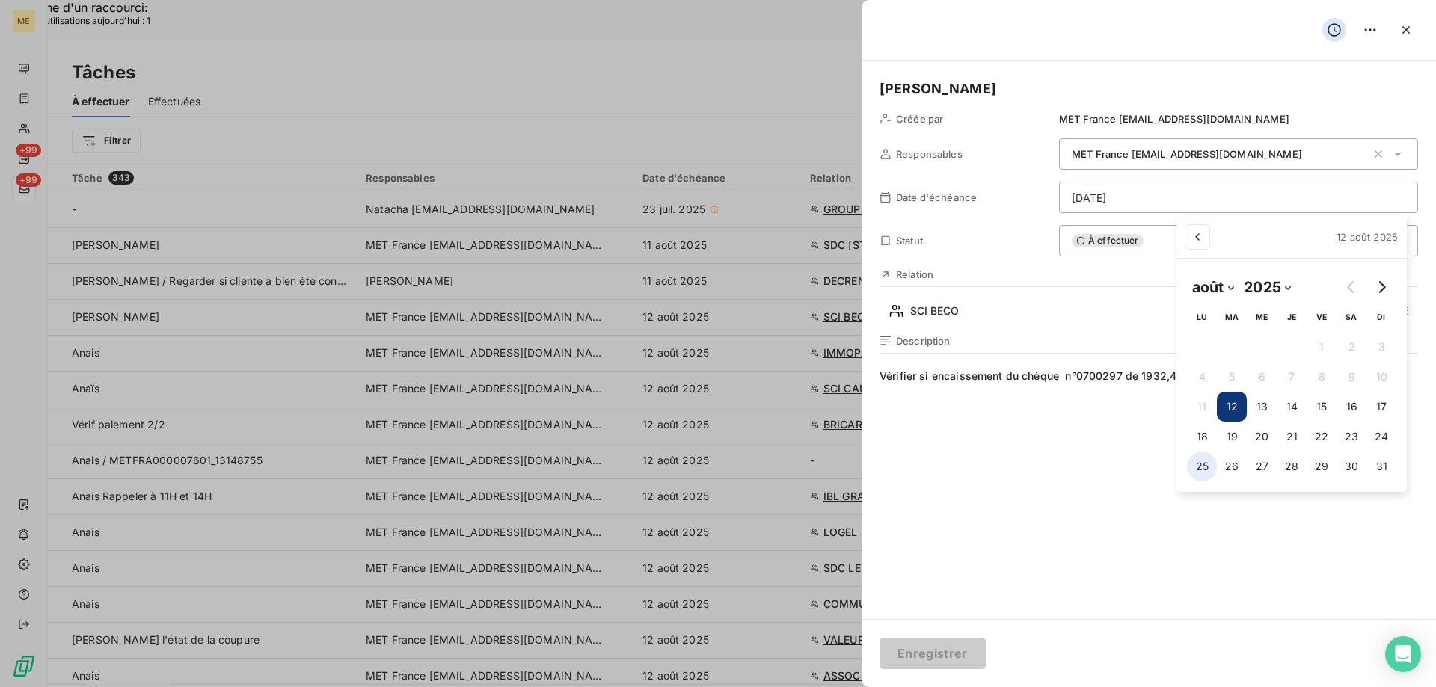
click at [1200, 474] on button "25" at bounding box center [1202, 467] width 30 height 30
type input "[DATE]"
drag, startPoint x: 1020, startPoint y: 502, endPoint x: 1020, endPoint y: 494, distance: 8.2
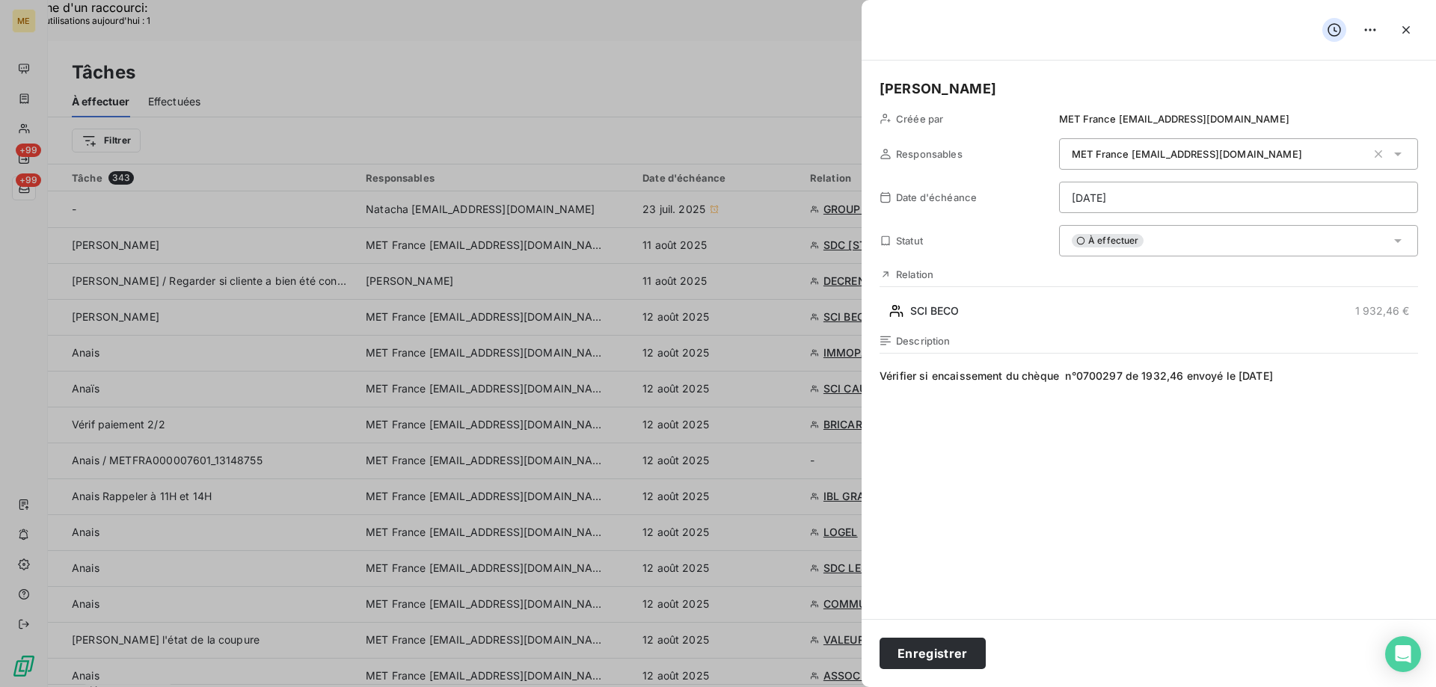
drag, startPoint x: 931, startPoint y: 651, endPoint x: 936, endPoint y: 633, distance: 18.0
click at [931, 648] on button "Enregistrer" at bounding box center [932, 653] width 106 height 31
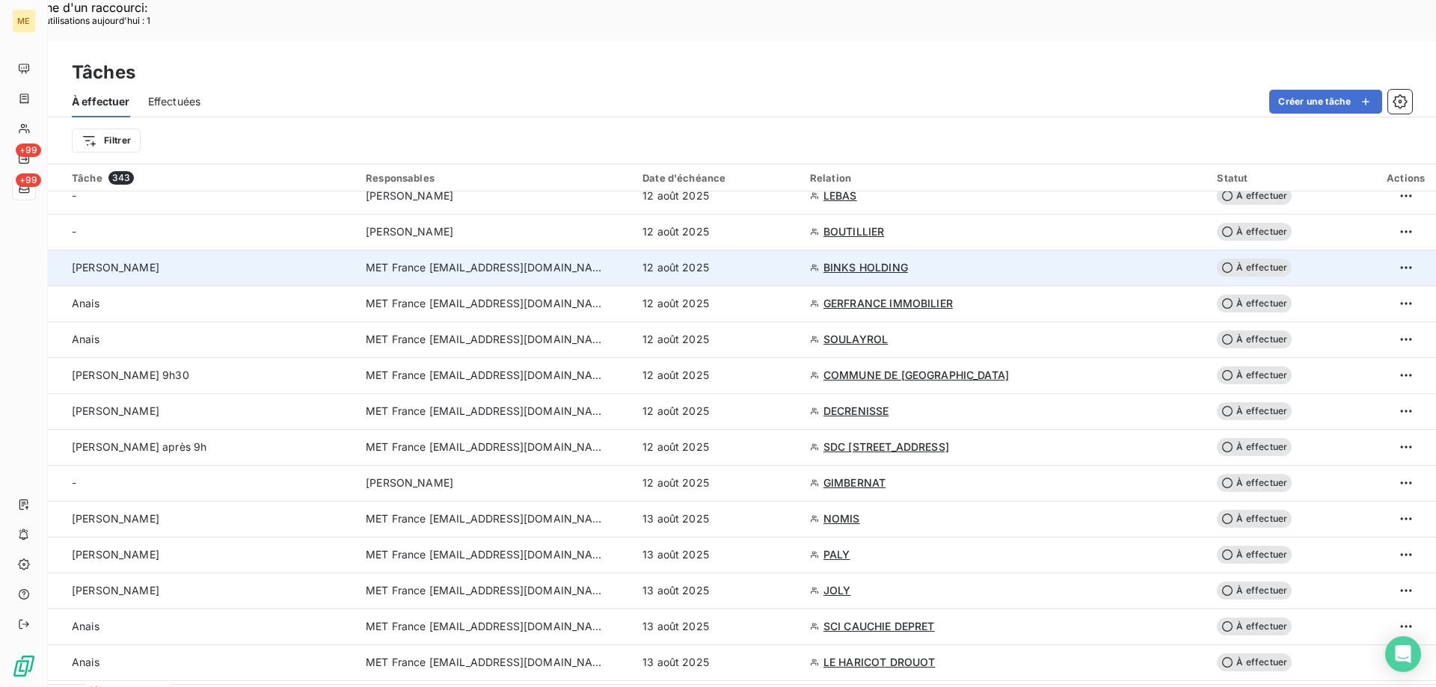
scroll to position [1645, 0]
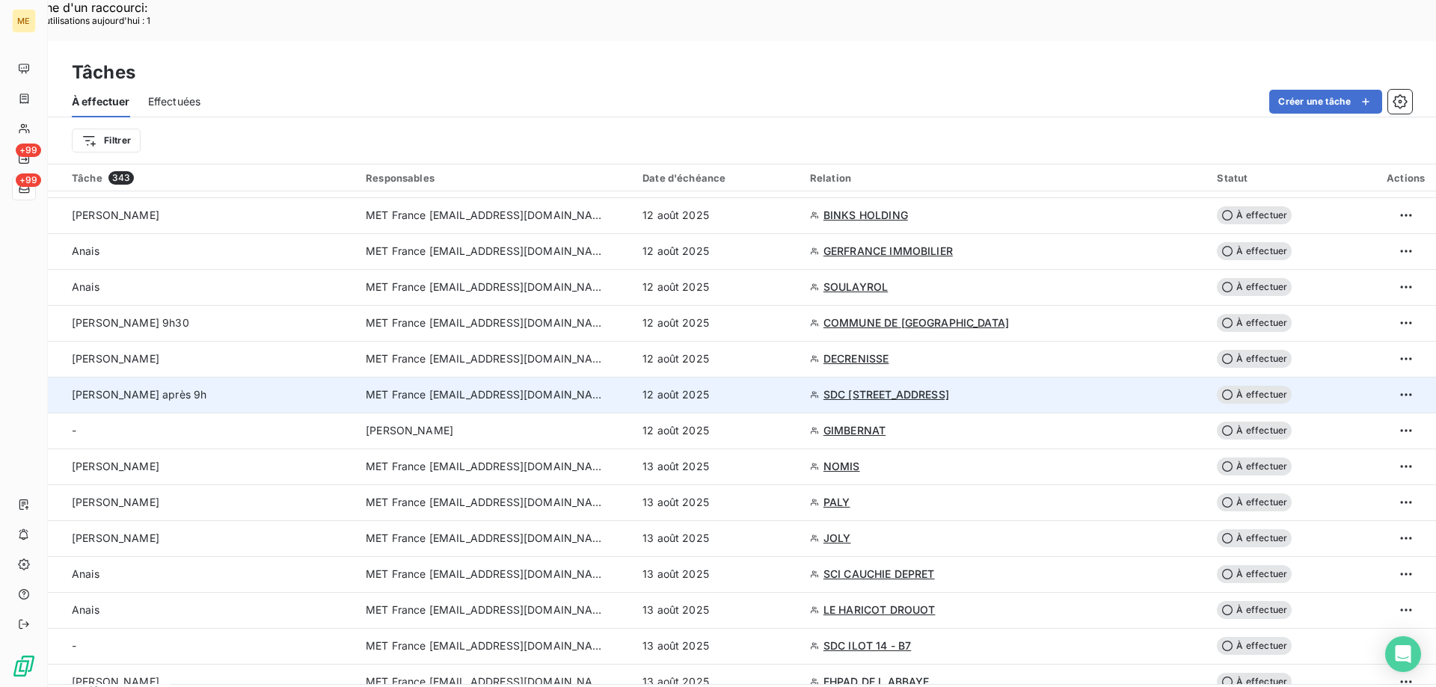
click at [929, 387] on span "SDC [STREET_ADDRESS]" at bounding box center [886, 394] width 126 height 15
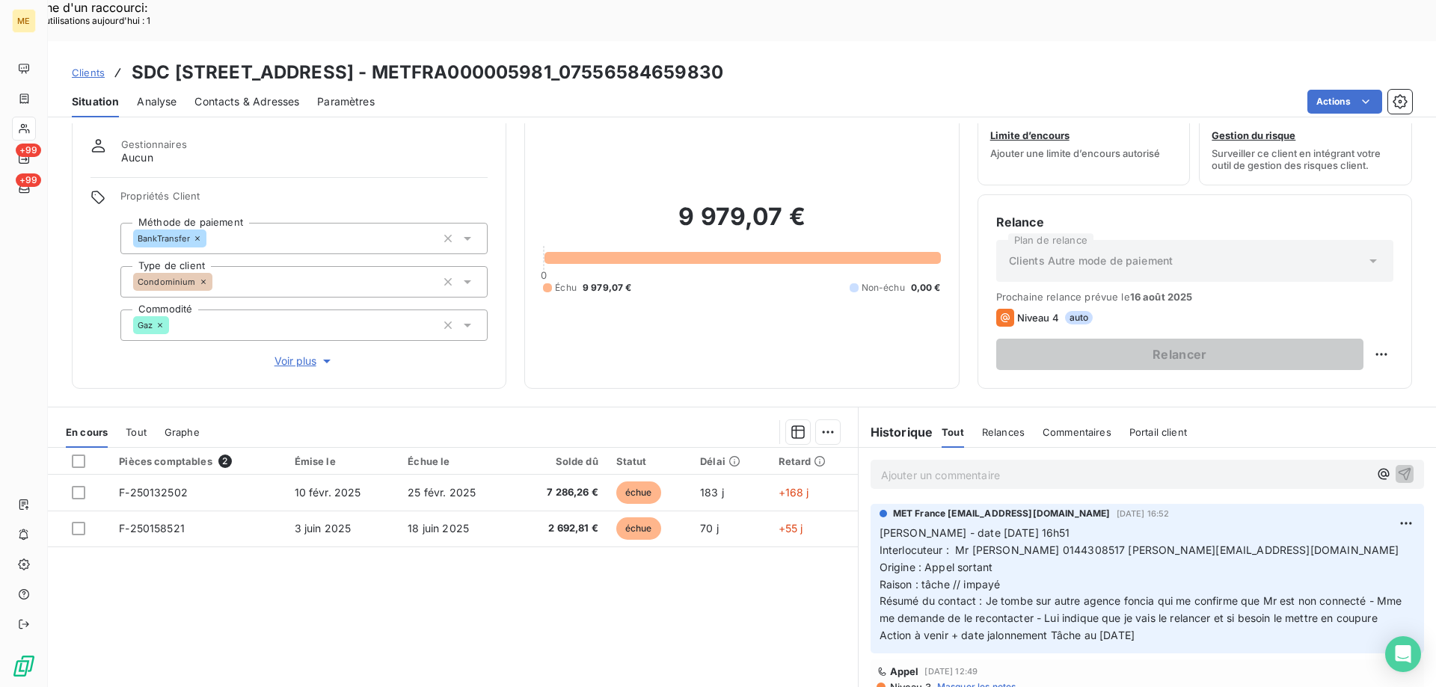
scroll to position [95, 0]
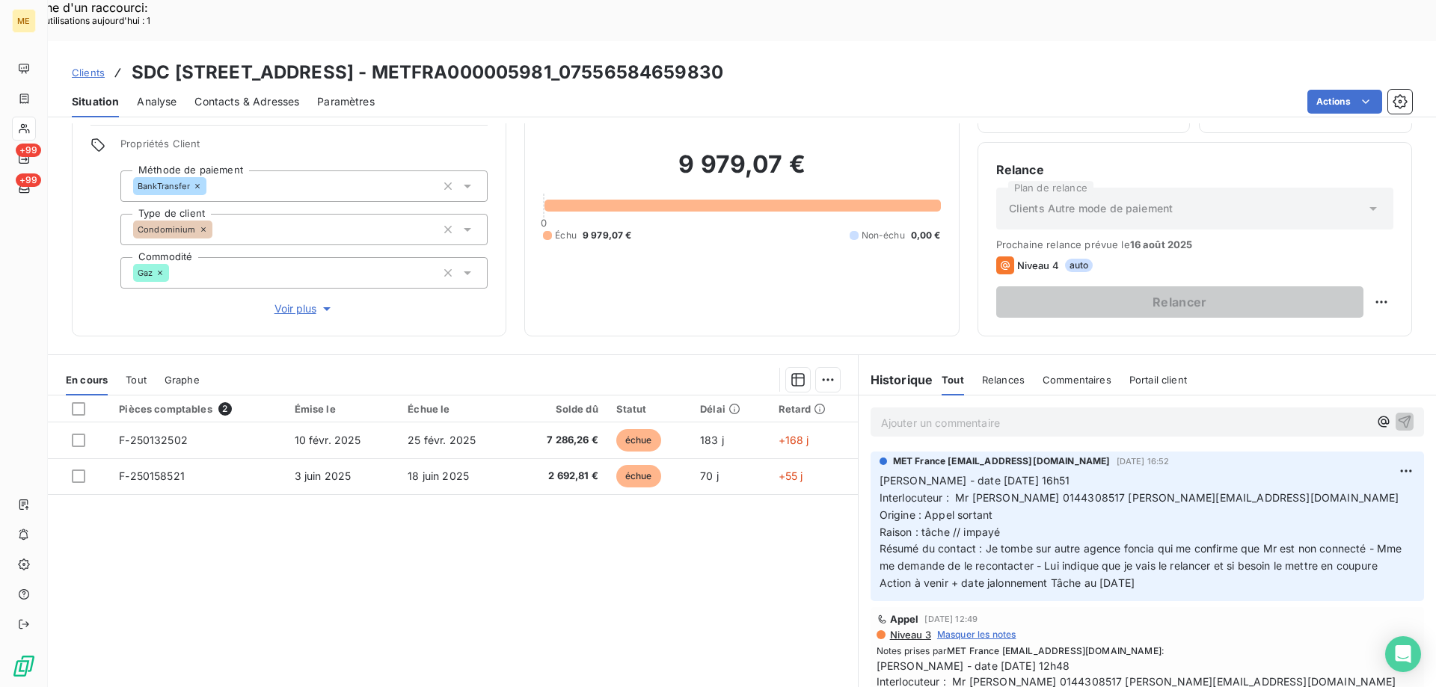
click at [1027, 491] on span "Interlocuteur : Mr [PERSON_NAME] 0144308517 [PERSON_NAME][EMAIL_ADDRESS][DOMAIN…" at bounding box center [1139, 497] width 520 height 13
copy span "0144308517"
drag, startPoint x: 369, startPoint y: 28, endPoint x: 544, endPoint y: 25, distance: 175.0
click at [544, 59] on h3 "SDC [STREET_ADDRESS] - METFRA000005981_07556584659830" at bounding box center [427, 72] width 591 height 27
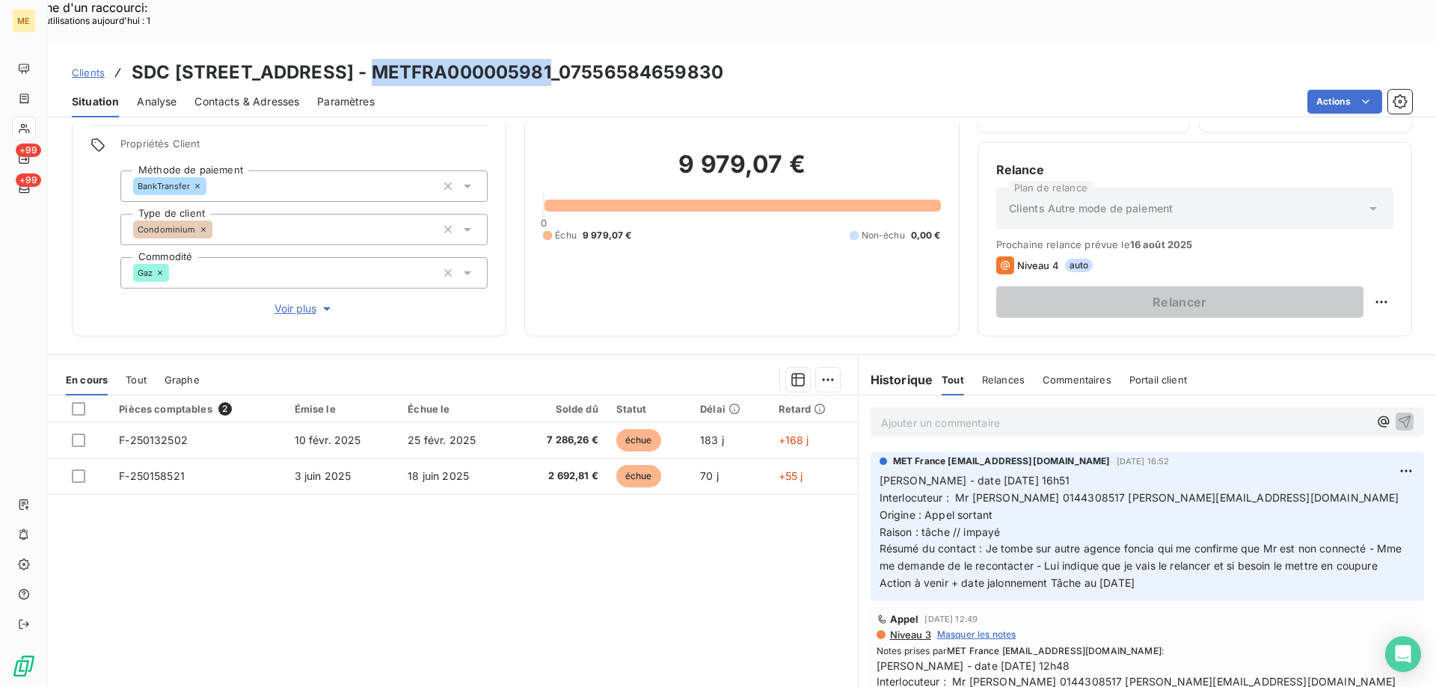
copy h3 "METFRA000005981"
click at [379, 570] on div "Pièces comptables 2 Émise le Échue le Solde dû Statut Délai Retard F-250132502 …" at bounding box center [453, 540] width 810 height 288
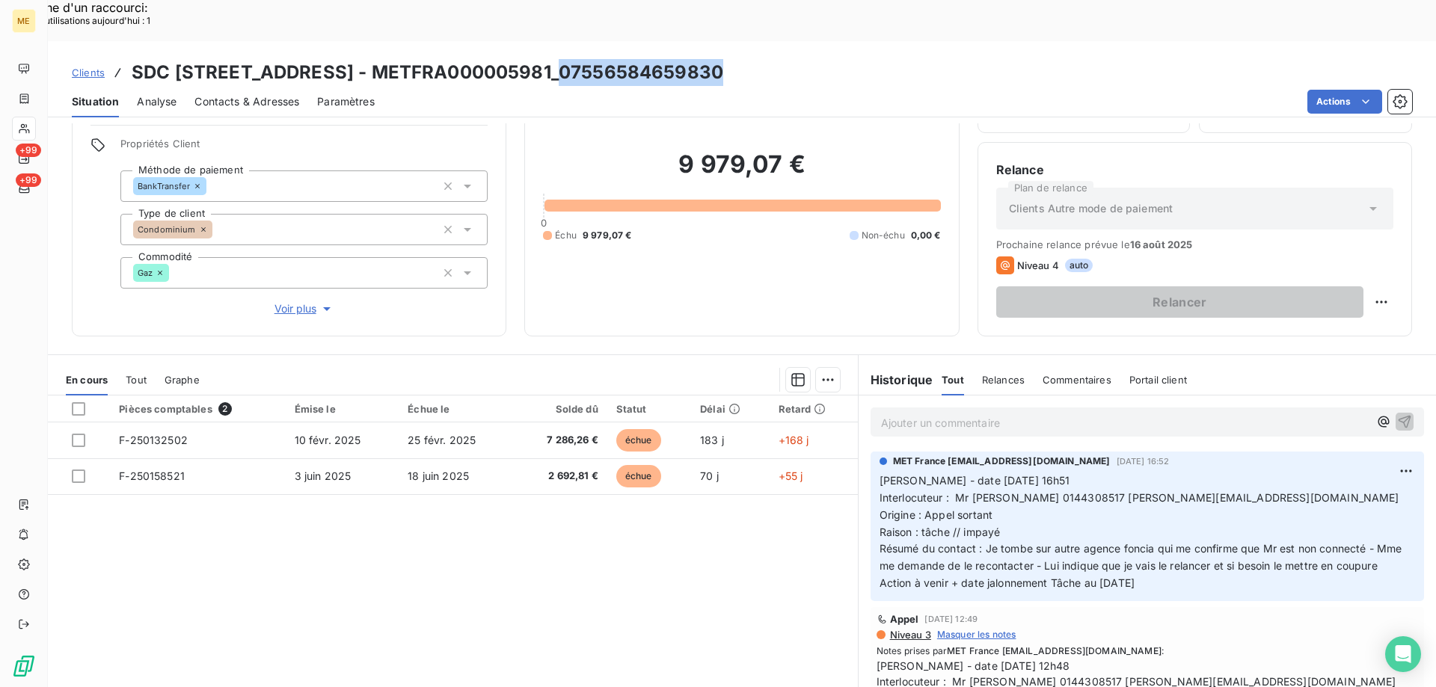
drag, startPoint x: 560, startPoint y: 32, endPoint x: 717, endPoint y: 22, distance: 157.3
click at [717, 59] on h3 "SDC [STREET_ADDRESS] - METFRA000005981_07556584659830" at bounding box center [427, 72] width 591 height 27
copy h3 "07556584659830"
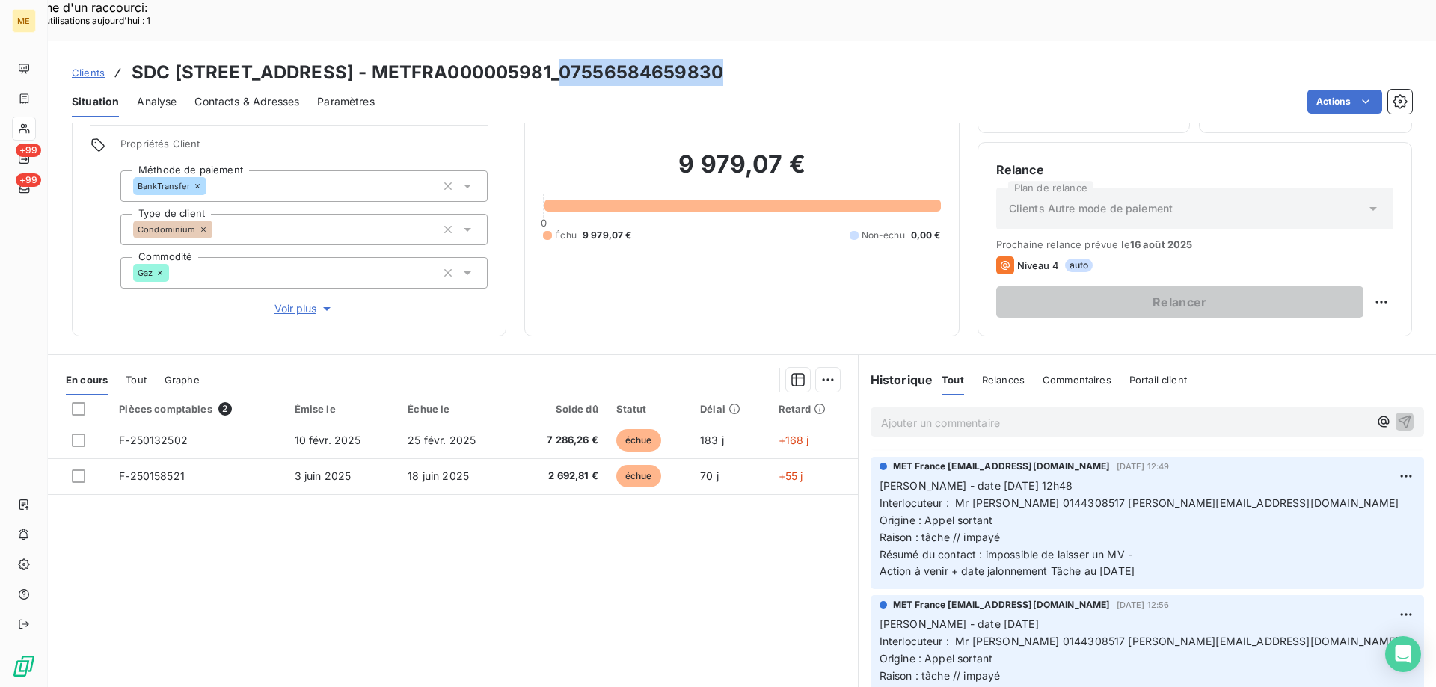
scroll to position [299, 0]
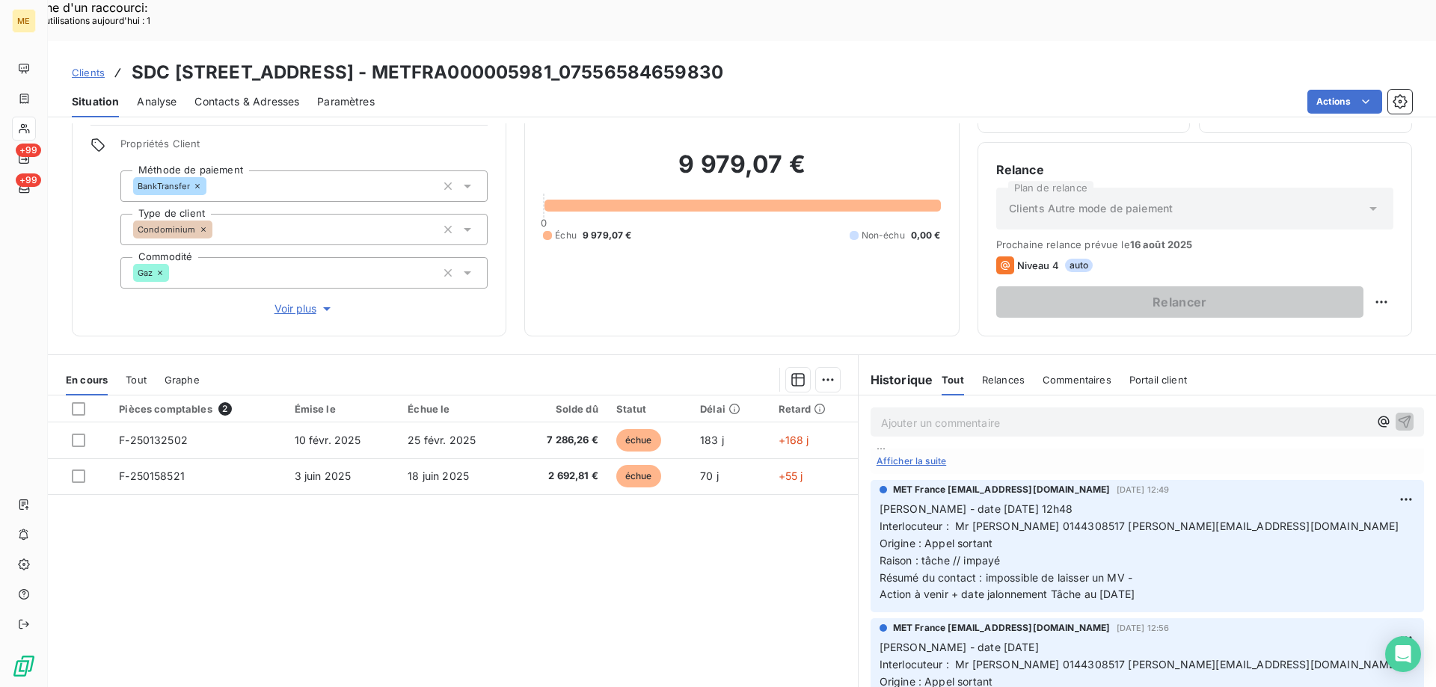
click at [1030, 520] on span "Interlocuteur : Mr [PERSON_NAME] 0144308517 [PERSON_NAME][EMAIL_ADDRESS][DOMAIN…" at bounding box center [1139, 526] width 520 height 13
click at [1029, 520] on span "Interlocuteur : Mr [PERSON_NAME] 0144308517 [PERSON_NAME][EMAIL_ADDRESS][DOMAIN…" at bounding box center [1139, 526] width 520 height 13
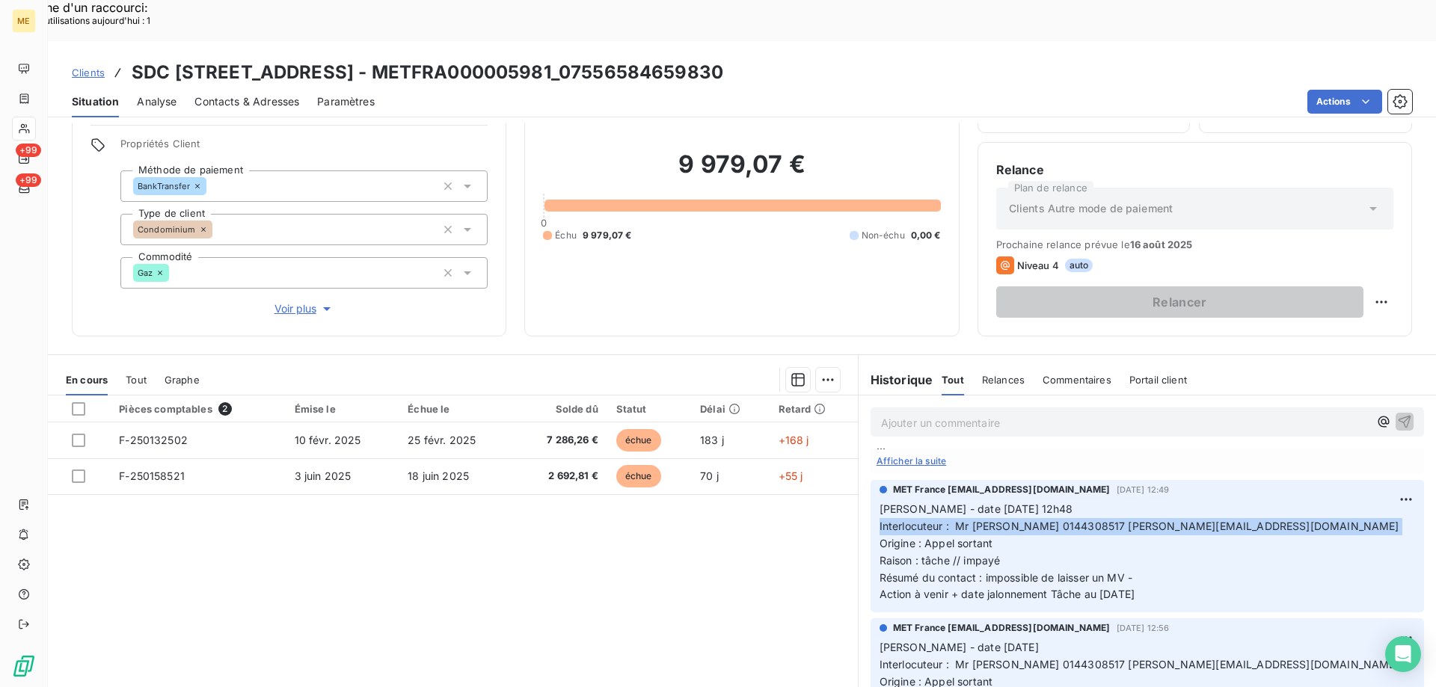
click at [1028, 520] on span "Interlocuteur : Mr [PERSON_NAME] 0144308517 [PERSON_NAME][EMAIL_ADDRESS][DOMAIN…" at bounding box center [1139, 526] width 520 height 13
click at [292, 301] on span "Voir plus" at bounding box center [304, 308] width 60 height 15
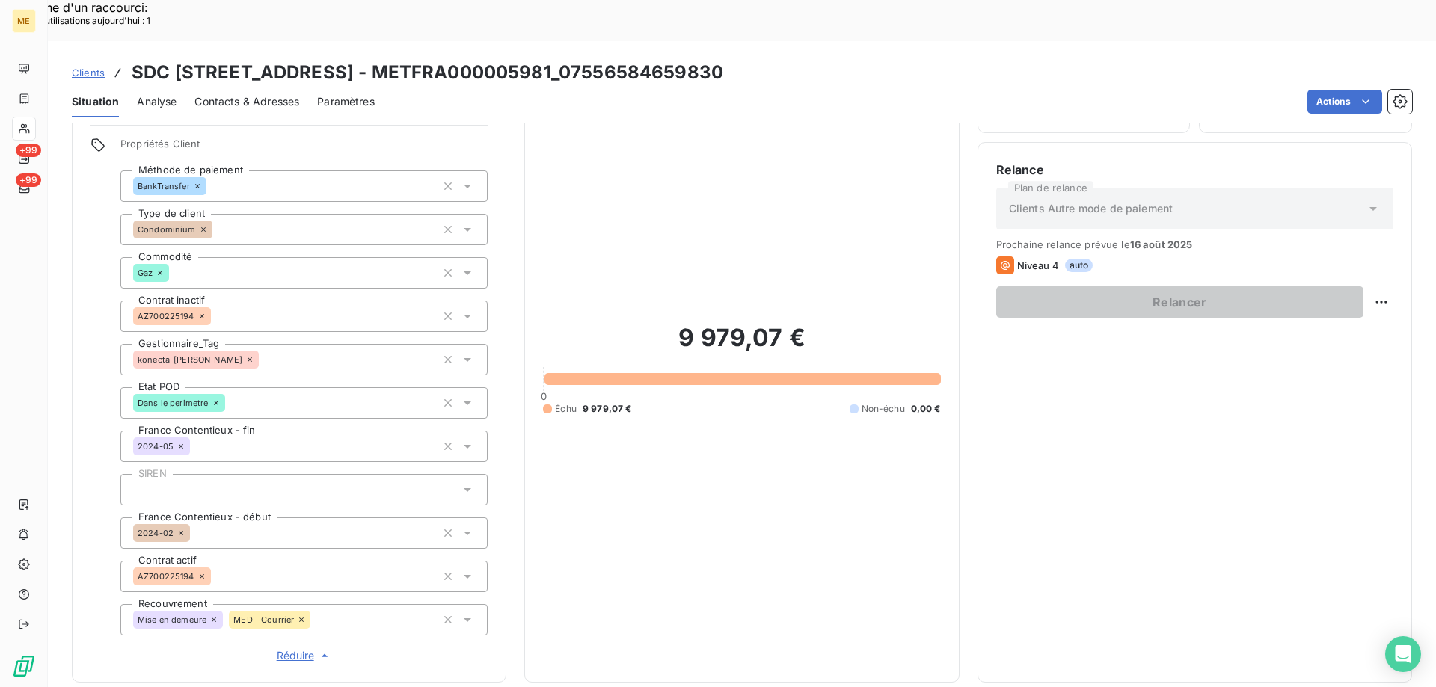
click at [291, 648] on span "Réduire" at bounding box center [304, 655] width 55 height 15
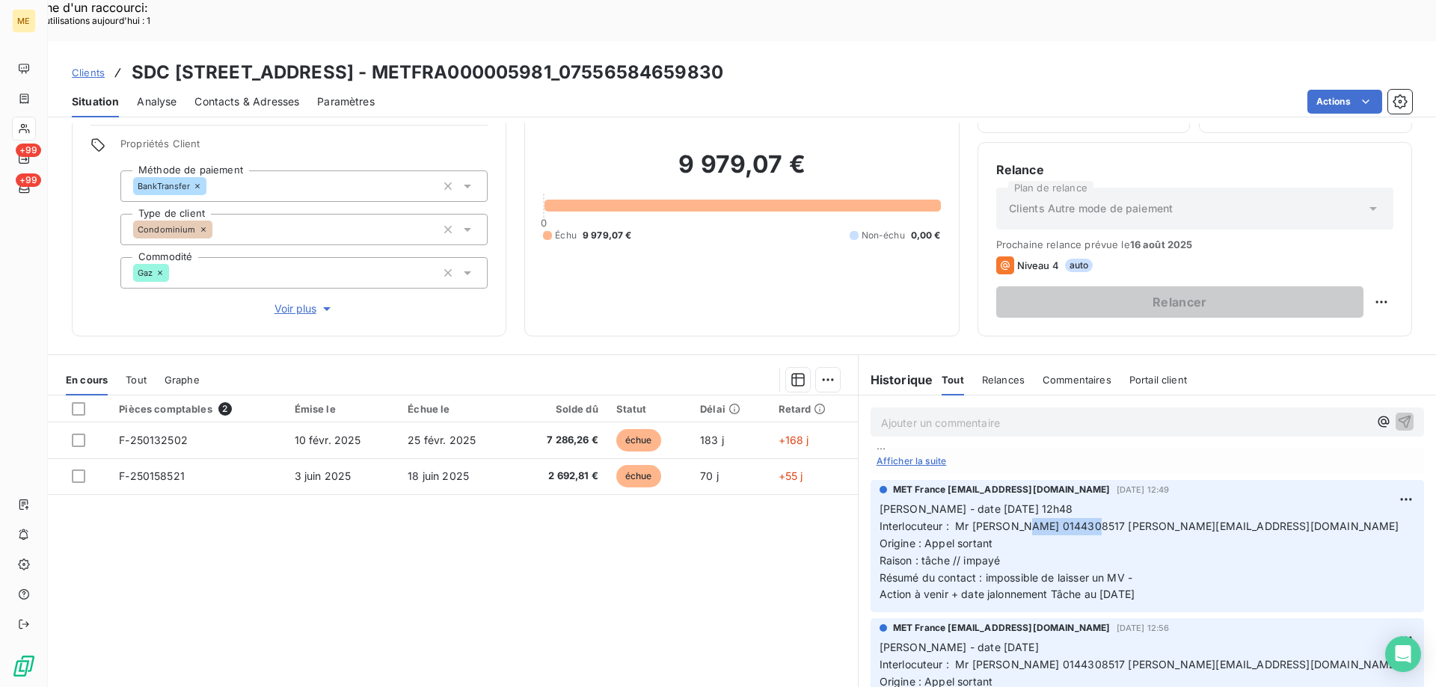
click at [1217, 531] on p "[PERSON_NAME] - date [DATE] 12h48 Interlocuteur : Mr [PERSON_NAME] 0144308517 […" at bounding box center [1146, 552] width 535 height 102
click at [292, 301] on span "Voir plus" at bounding box center [304, 308] width 60 height 15
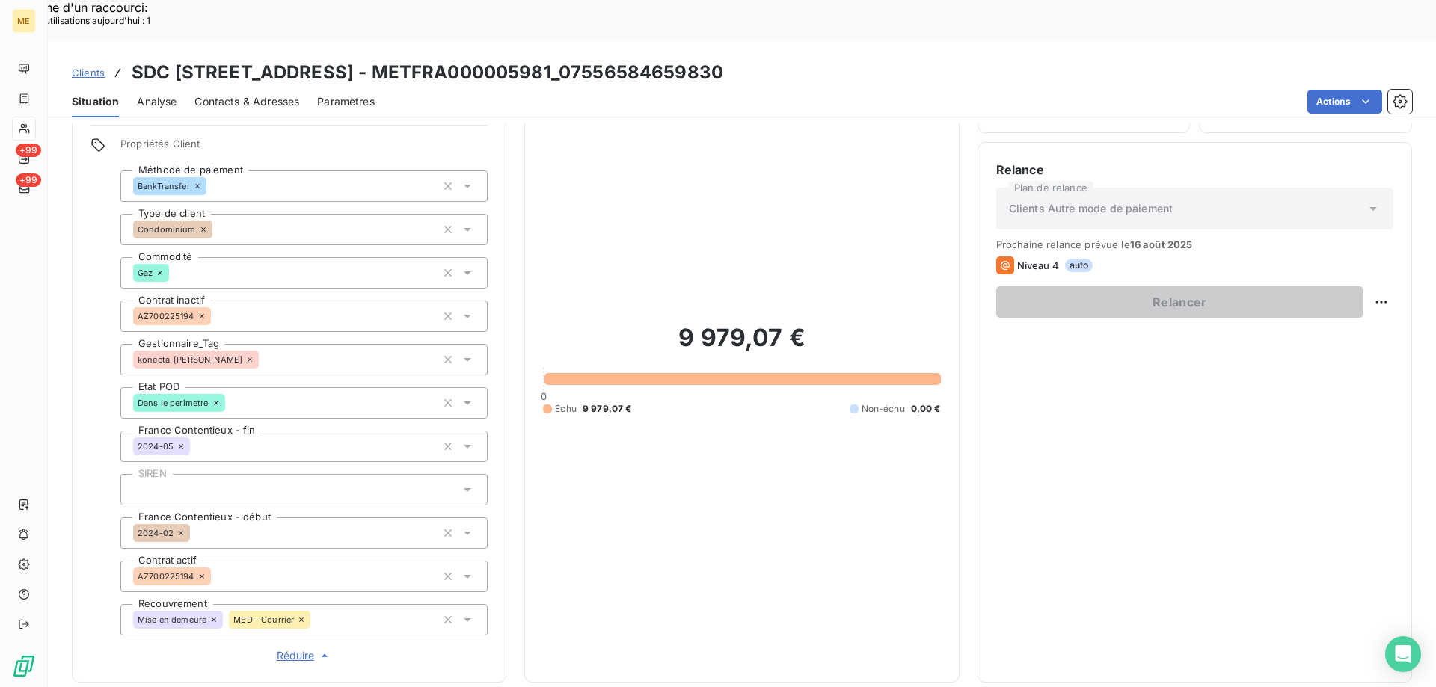
click at [291, 648] on span "Réduire" at bounding box center [304, 655] width 55 height 15
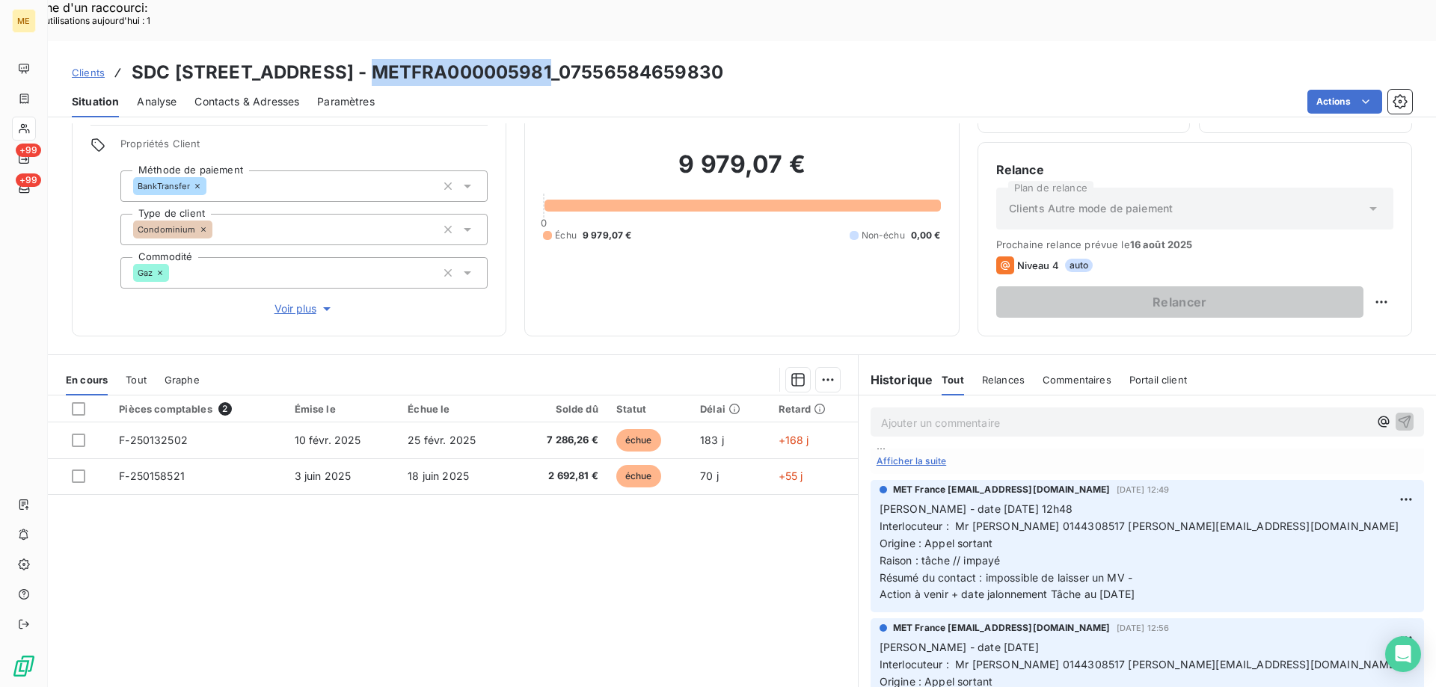
drag, startPoint x: 372, startPoint y: 30, endPoint x: 548, endPoint y: 25, distance: 175.8
click at [548, 59] on h3 "SDC [STREET_ADDRESS] - METFRA000005981_07556584659830" at bounding box center [427, 72] width 591 height 27
copy h3 "METFRA000005981"
click at [1252, 508] on p "[PERSON_NAME] - date [DATE] 12h48 Interlocuteur : Mr [PERSON_NAME] 0144308517 […" at bounding box center [1146, 552] width 535 height 102
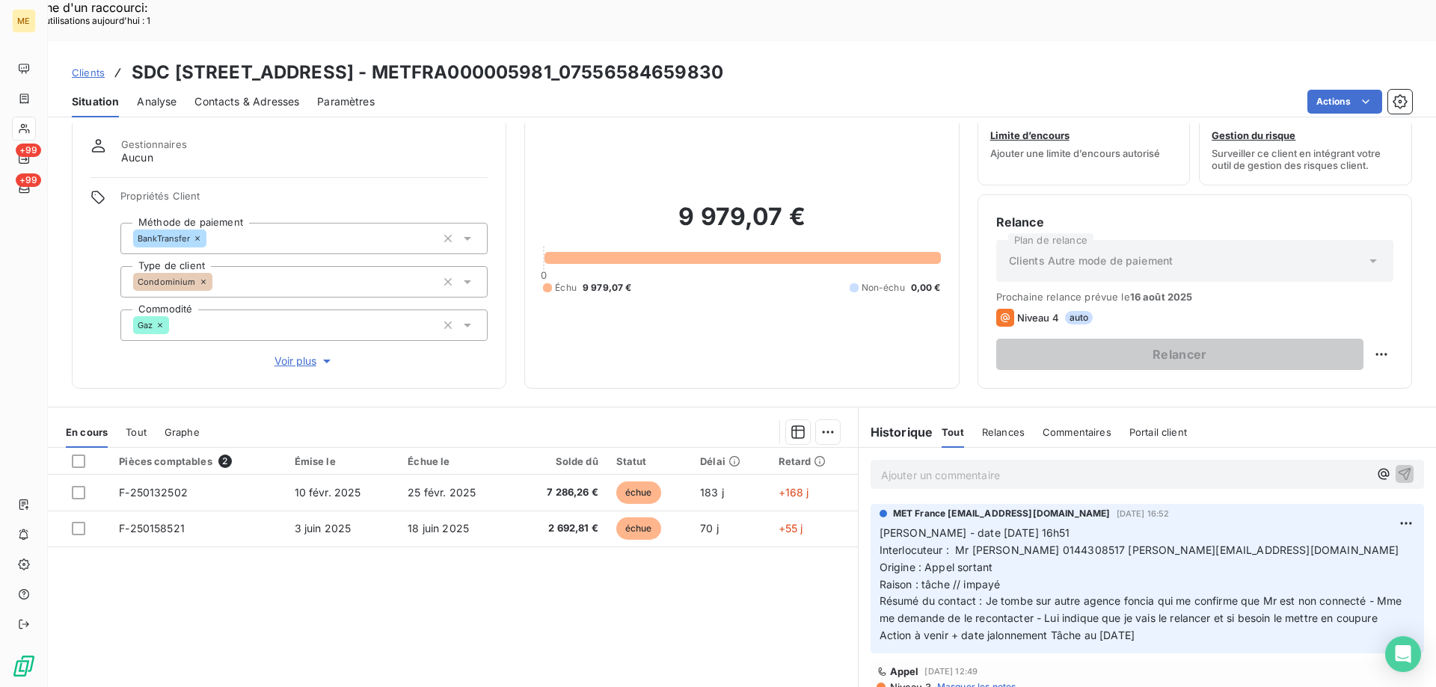
scroll to position [95, 0]
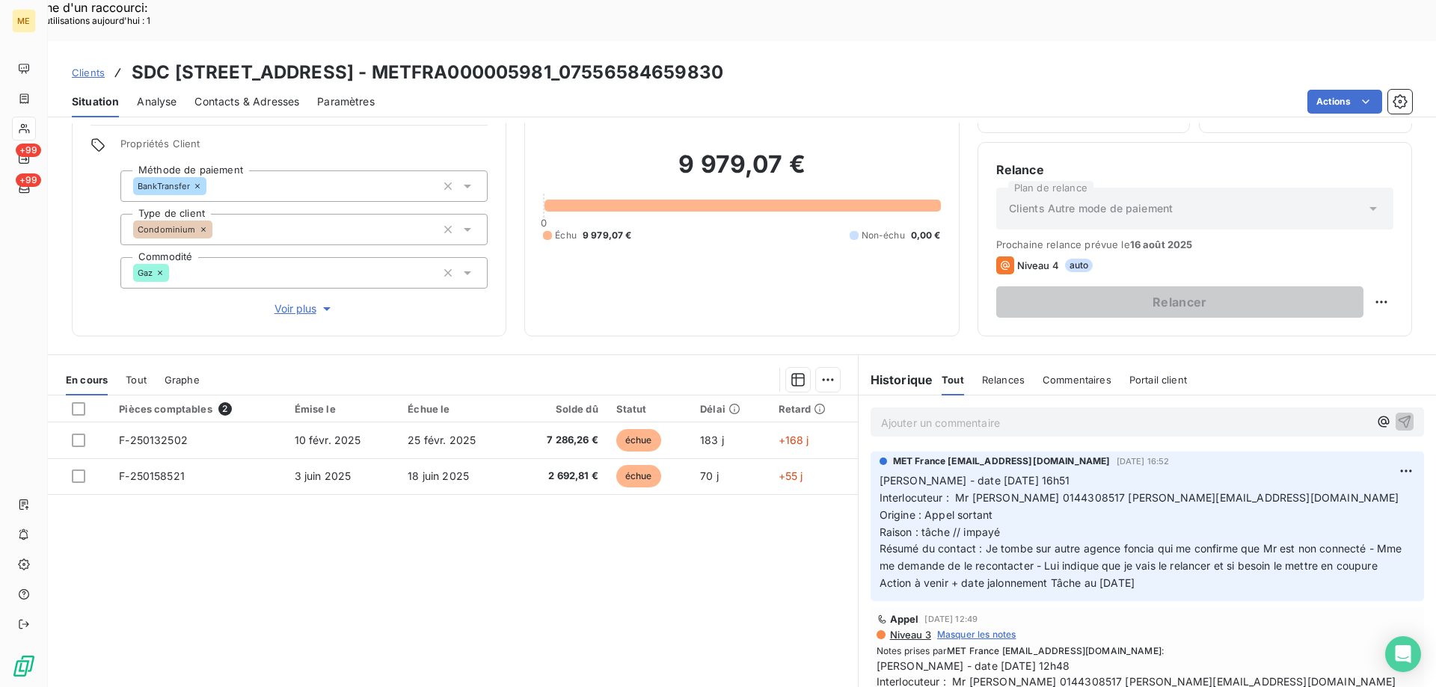
drag, startPoint x: 1156, startPoint y: 559, endPoint x: 870, endPoint y: 443, distance: 308.3
click at [870, 452] on div "MET France [EMAIL_ADDRESS][DOMAIN_NAME] [DATE] 16:52 [PERSON_NAME] - date [DATE…" at bounding box center [1146, 527] width 553 height 150
click at [899, 413] on p "Ajouter un commentaire ﻿" at bounding box center [1125, 422] width 488 height 19
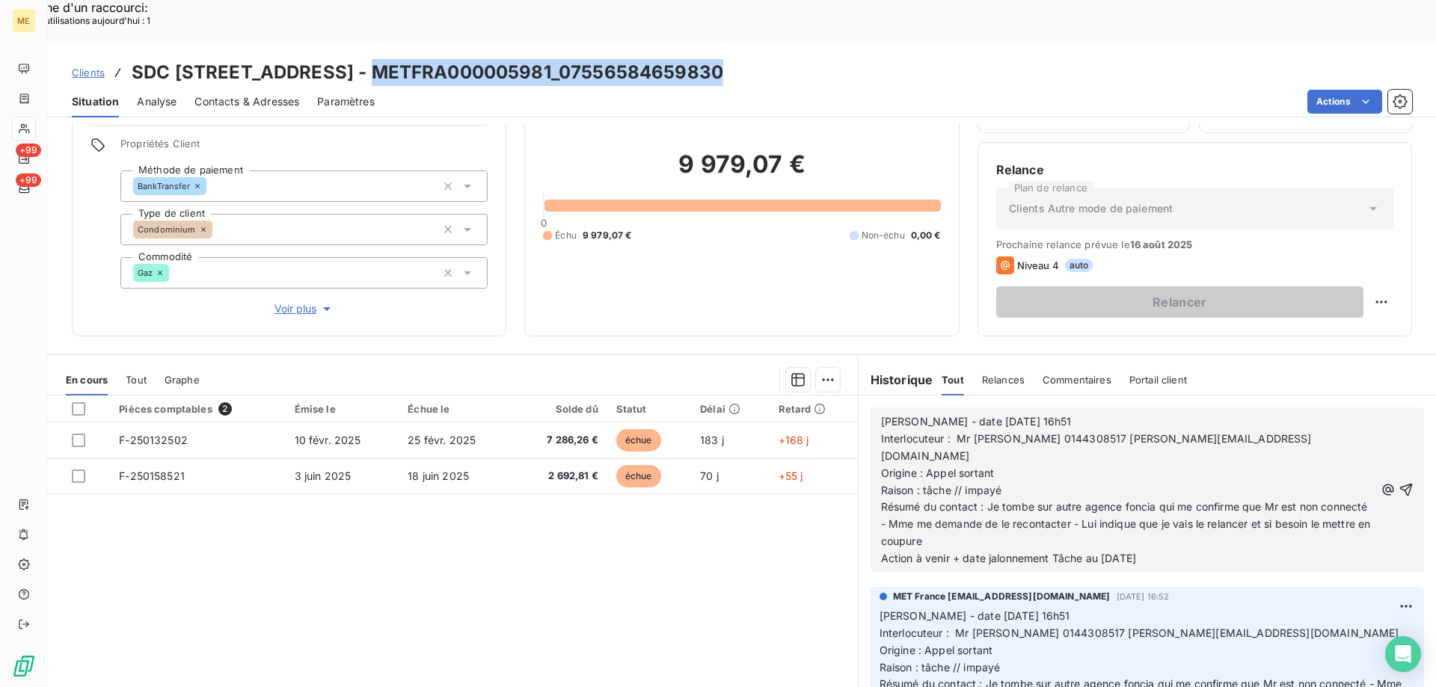
drag, startPoint x: 374, startPoint y: 30, endPoint x: 717, endPoint y: 25, distance: 343.2
click at [717, 59] on h3 "SDC [STREET_ADDRESS] - METFRA000005981_07556584659830" at bounding box center [427, 72] width 591 height 27
drag, startPoint x: 1173, startPoint y: 503, endPoint x: 870, endPoint y: 382, distance: 326.2
click at [870, 408] on div "[PERSON_NAME] - date [DATE] 16h51 Interlocuteur : Mr [PERSON_NAME] 0144308517 […" at bounding box center [1146, 490] width 553 height 165
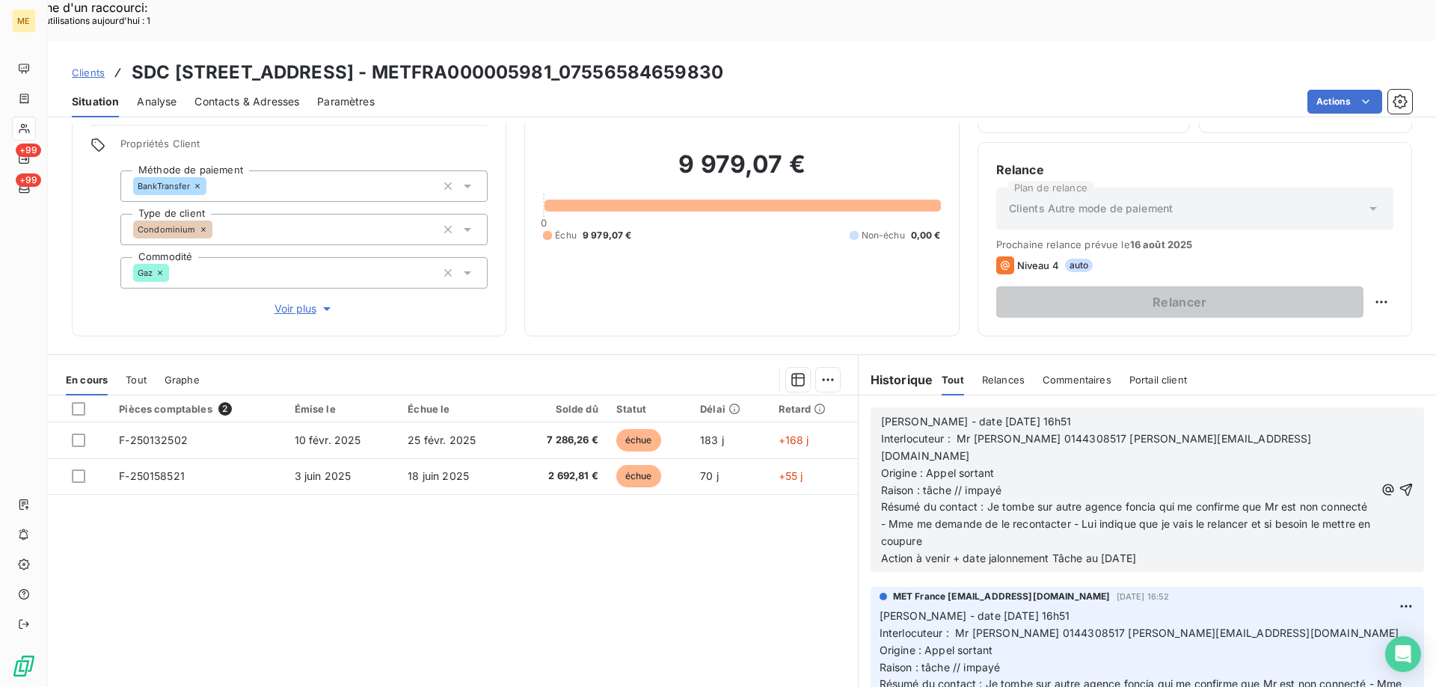
drag, startPoint x: 870, startPoint y: 382, endPoint x: 770, endPoint y: 542, distance: 188.8
click at [769, 543] on div "Pièces comptables 2 Émise le Échue le Solde dû Statut Délai Retard F-250132502 …" at bounding box center [453, 540] width 810 height 288
drag, startPoint x: 944, startPoint y: 382, endPoint x: 1068, endPoint y: 367, distance: 124.3
click at [1068, 408] on div "[PERSON_NAME] - date [DATE] 16h51 Interlocuteur : Mr [PERSON_NAME] 0144308517 […" at bounding box center [1146, 490] width 553 height 165
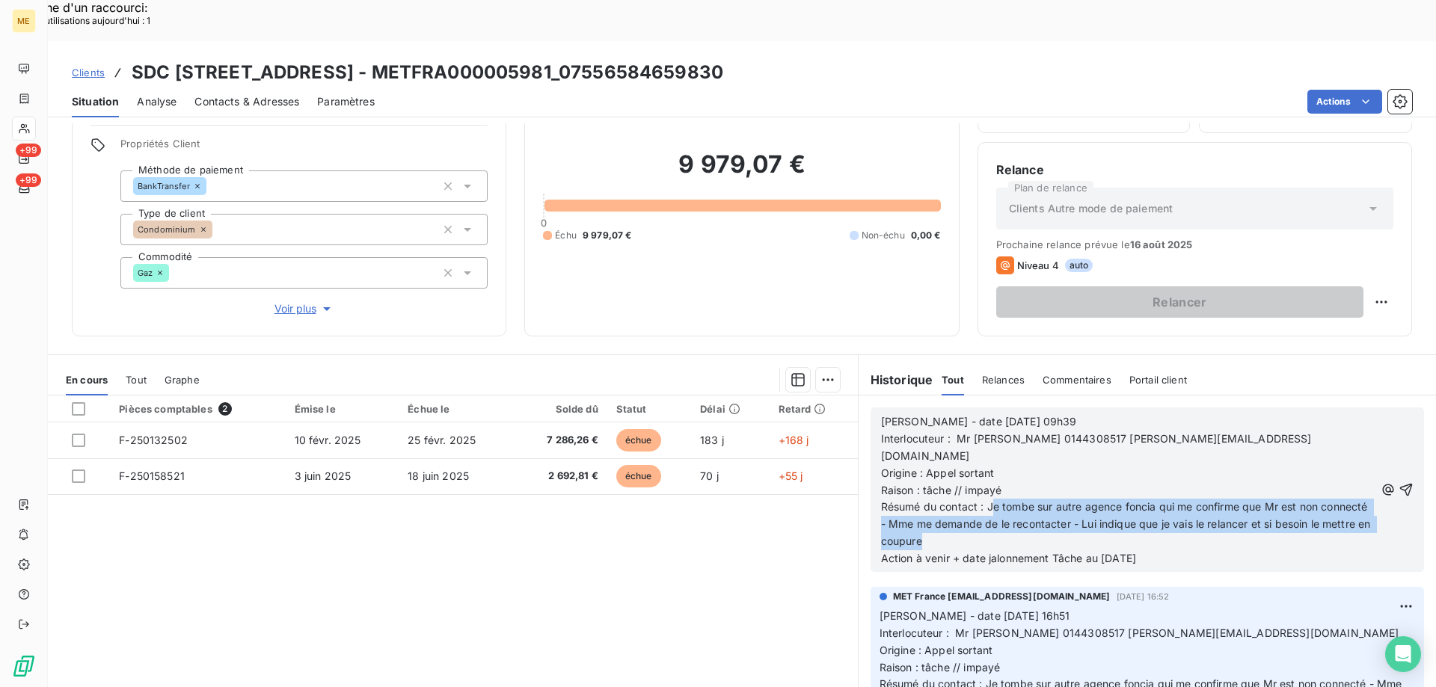
drag, startPoint x: 986, startPoint y: 446, endPoint x: 1087, endPoint y: 485, distance: 107.9
click at [1087, 499] on p "Résumé du contact : Je tombe sur autre agence foncia qui me confirme que Mr est…" at bounding box center [1128, 525] width 494 height 52
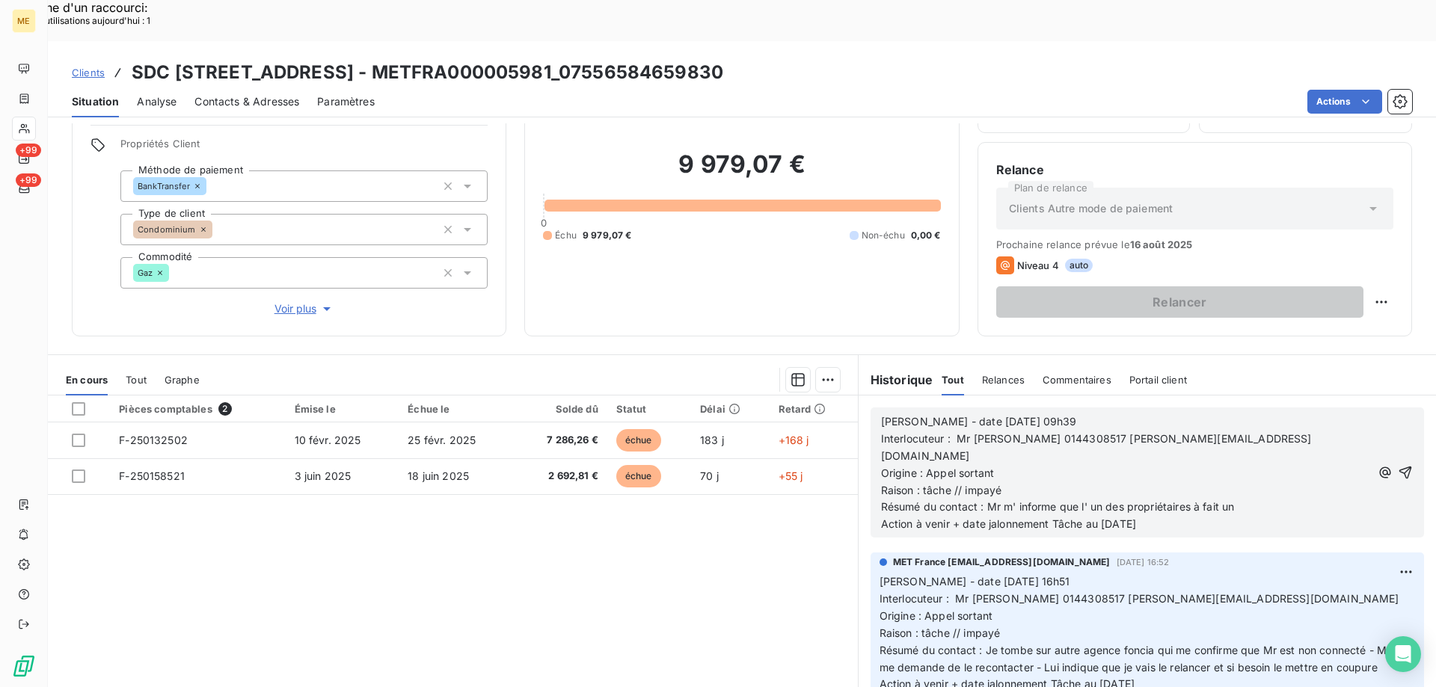
click at [1249, 499] on p "Résumé du contact : Mr m' informe que l' un des propriétaires à fait un" at bounding box center [1126, 507] width 490 height 17
click at [1196, 500] on span "Résumé du contact : Mr m' informe que l' un des propriétaires à fait un" at bounding box center [1058, 506] width 354 height 13
click at [1246, 499] on p "Résumé du contact : Mr m' informe que l' un des propriétaires a fait un" at bounding box center [1126, 507] width 490 height 17
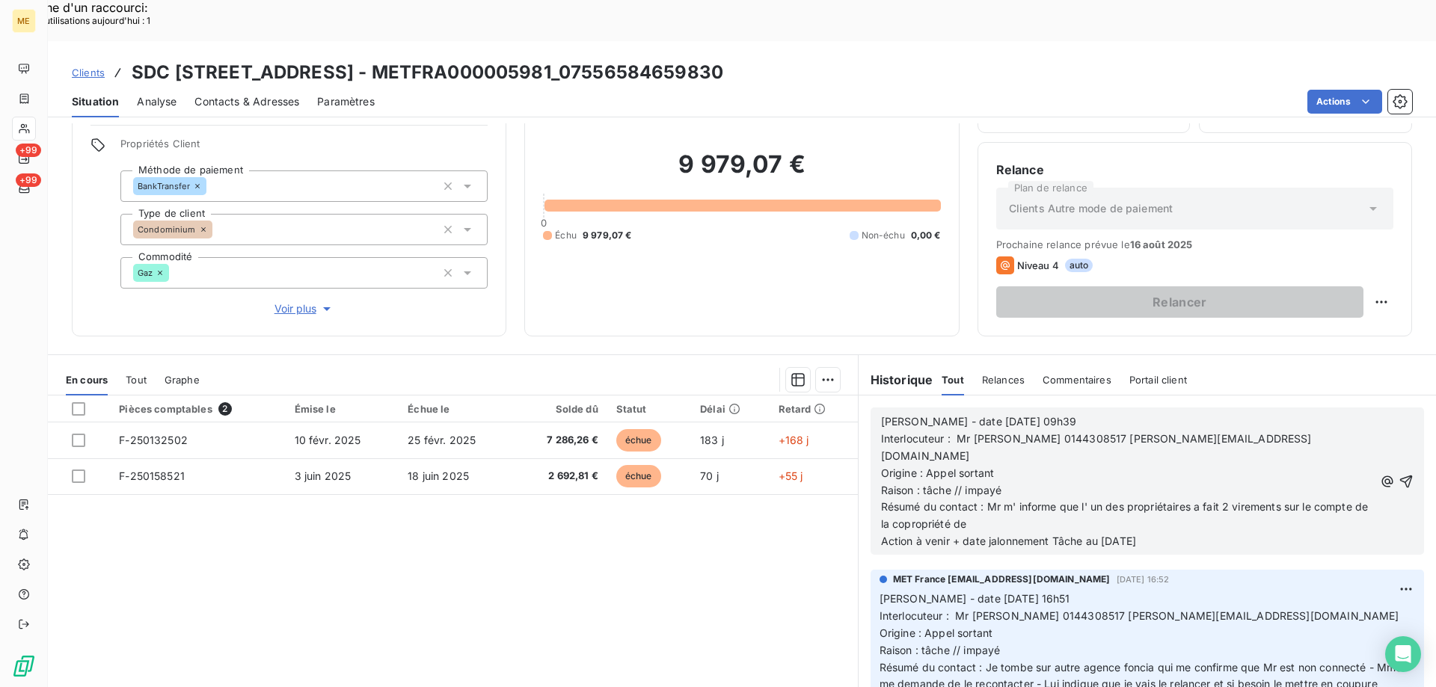
click at [992, 499] on p "Résumé du contact : Mr m' informe que l' un des propriétaires a fait 2 virement…" at bounding box center [1127, 516] width 493 height 34
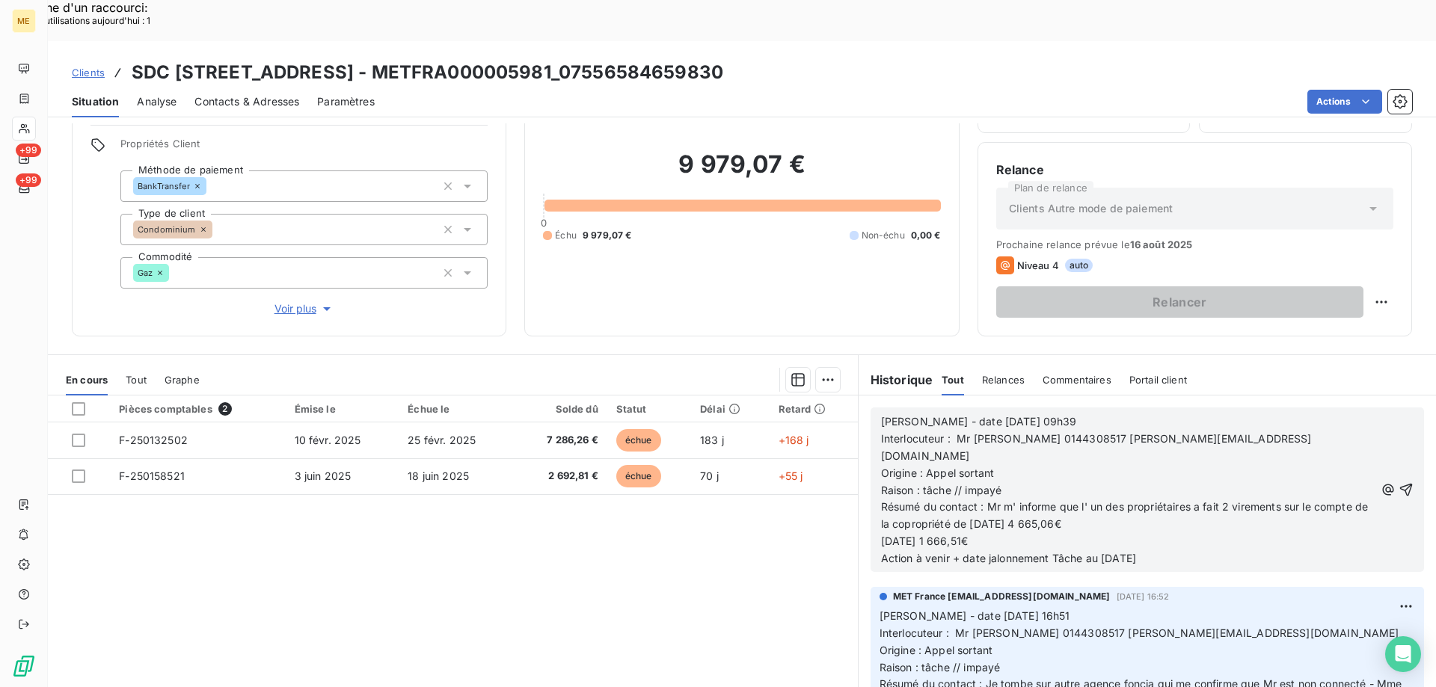
click at [881, 535] on span "[DATE] 1 666,51€" at bounding box center [924, 541] width 87 height 13
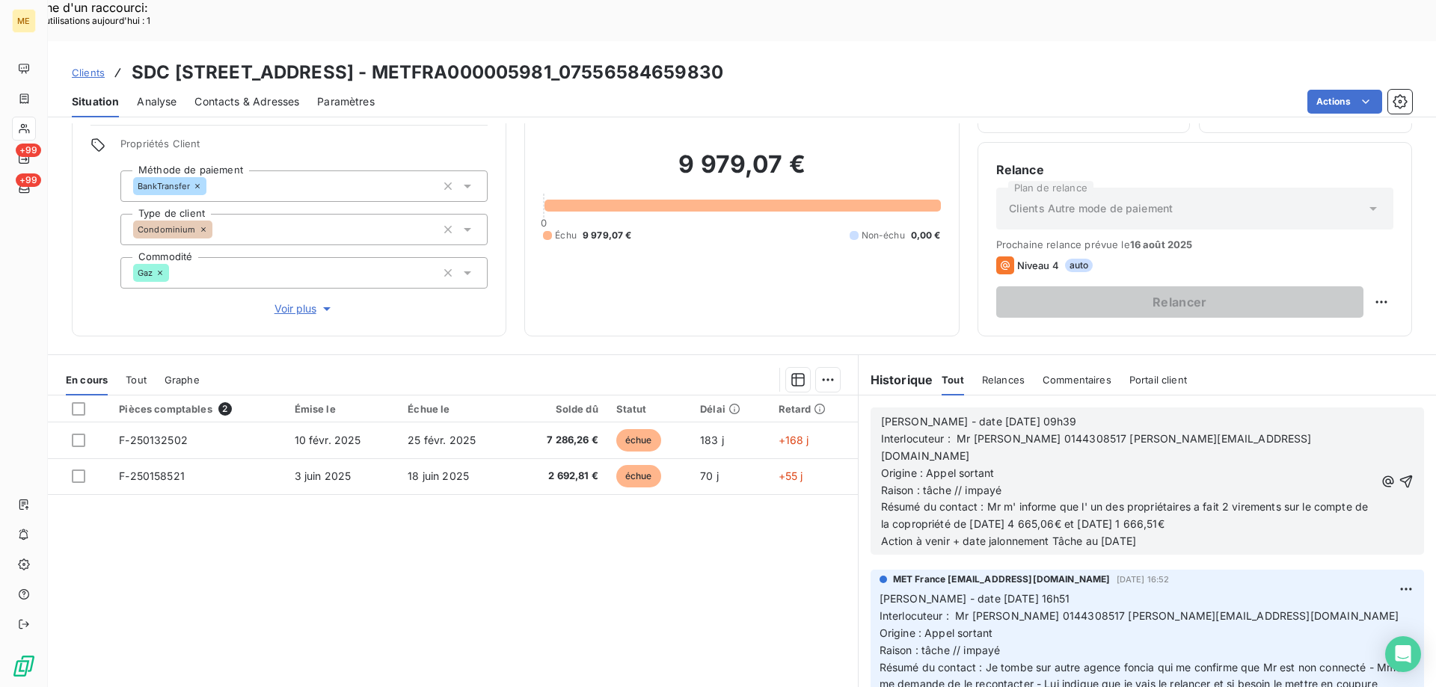
click at [969, 500] on span "Résumé du contact : Mr m' informe que l' un des propriétaires a fait 2 virement…" at bounding box center [1126, 515] width 491 height 30
click at [1034, 500] on span "Résumé du contact : Mr m' informe que l' un des propriétaires a fait 2 virement…" at bounding box center [1126, 515] width 491 height 30
click at [1119, 500] on span "Résumé du contact : Mr m' informe que l' un des propriétaires a fait 2 virement…" at bounding box center [1126, 515] width 491 height 30
click at [1193, 500] on span "Résumé du contact : Mr m' informe que l' un des propriétaires a fait 2 virement…" at bounding box center [1126, 515] width 491 height 30
click at [1271, 499] on p "Résumé du contact : Mr m' informe que l' un des propriétaires a fait 2 virement…" at bounding box center [1128, 516] width 494 height 34
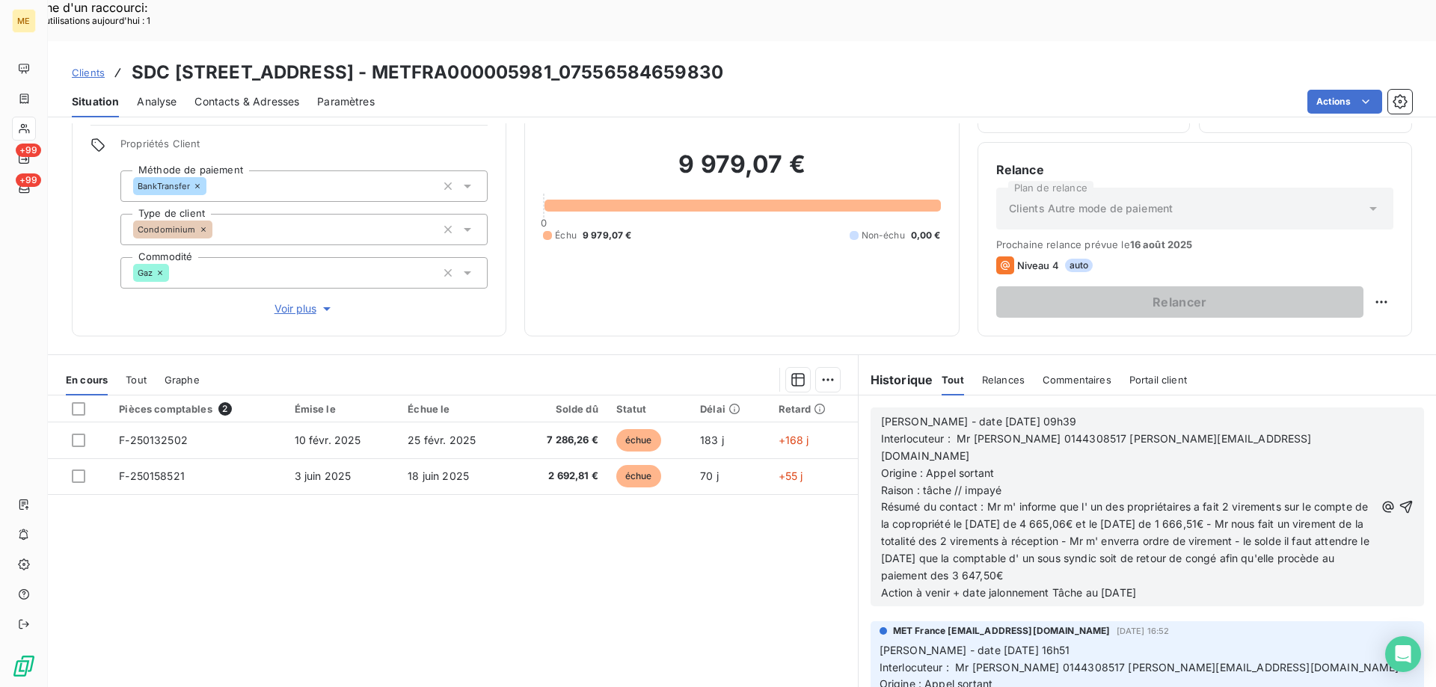
click at [1125, 523] on p "Résumé du contact : Mr m' informe que l' un des propriétaires a fait 2 virement…" at bounding box center [1128, 541] width 494 height 85
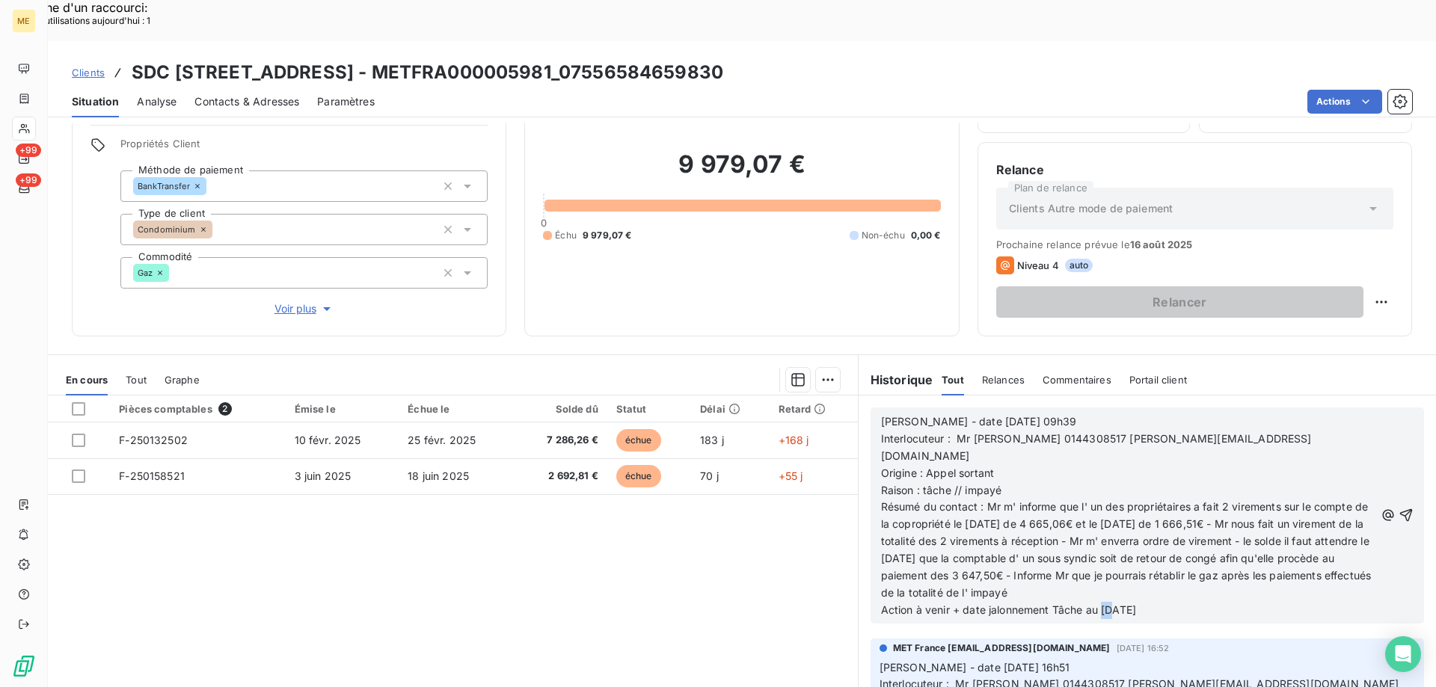
drag, startPoint x: 1097, startPoint y: 550, endPoint x: 1106, endPoint y: 551, distance: 9.0
click at [1106, 603] on span "Action à venir + date jalonnement Tâche au [DATE]" at bounding box center [1008, 609] width 255 height 13
click at [1189, 602] on p "Action à venir + date jalonnement Tâche au [DATE]" at bounding box center [1128, 610] width 494 height 17
click at [1400, 509] on icon "button" at bounding box center [1406, 515] width 13 height 13
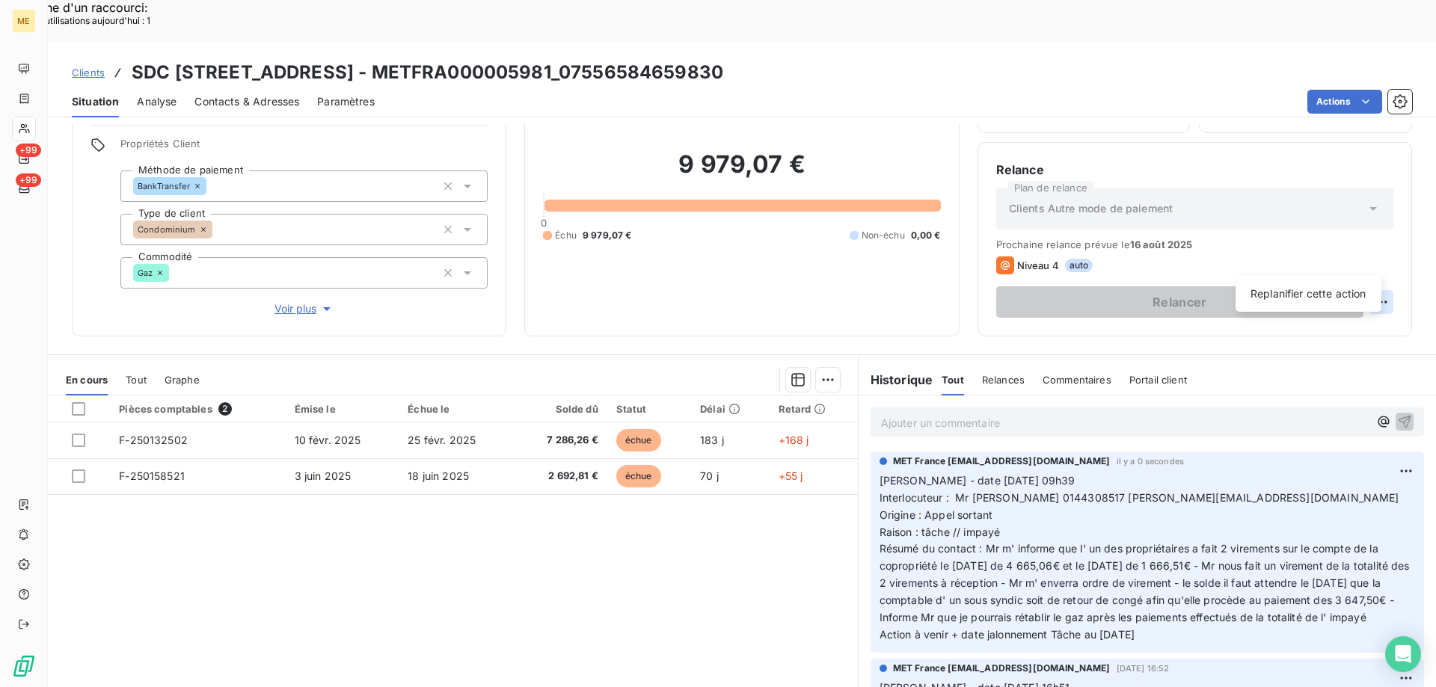
click at [1318, 289] on div "Replanifier cette action" at bounding box center [1308, 294] width 134 height 24
select select "7"
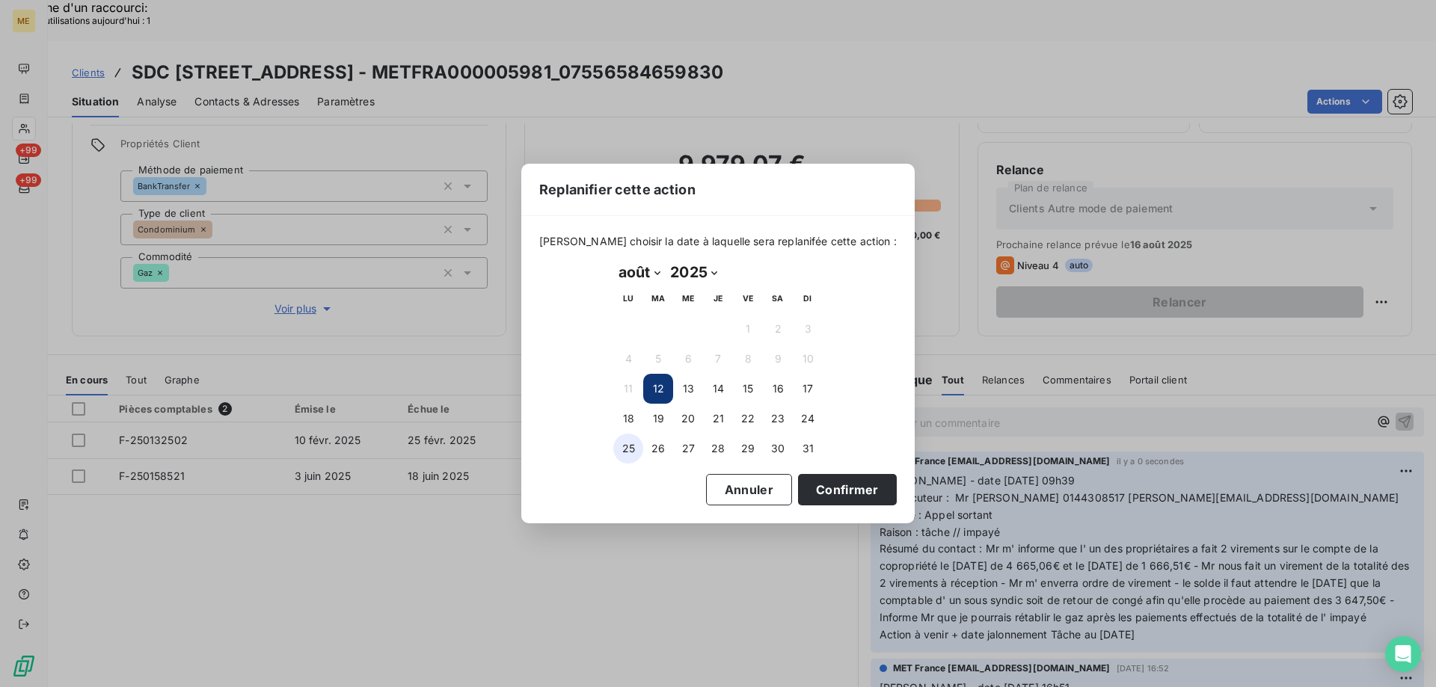
click at [628, 447] on button "25" at bounding box center [628, 449] width 30 height 30
click at [823, 491] on button "Confirmer" at bounding box center [847, 489] width 99 height 31
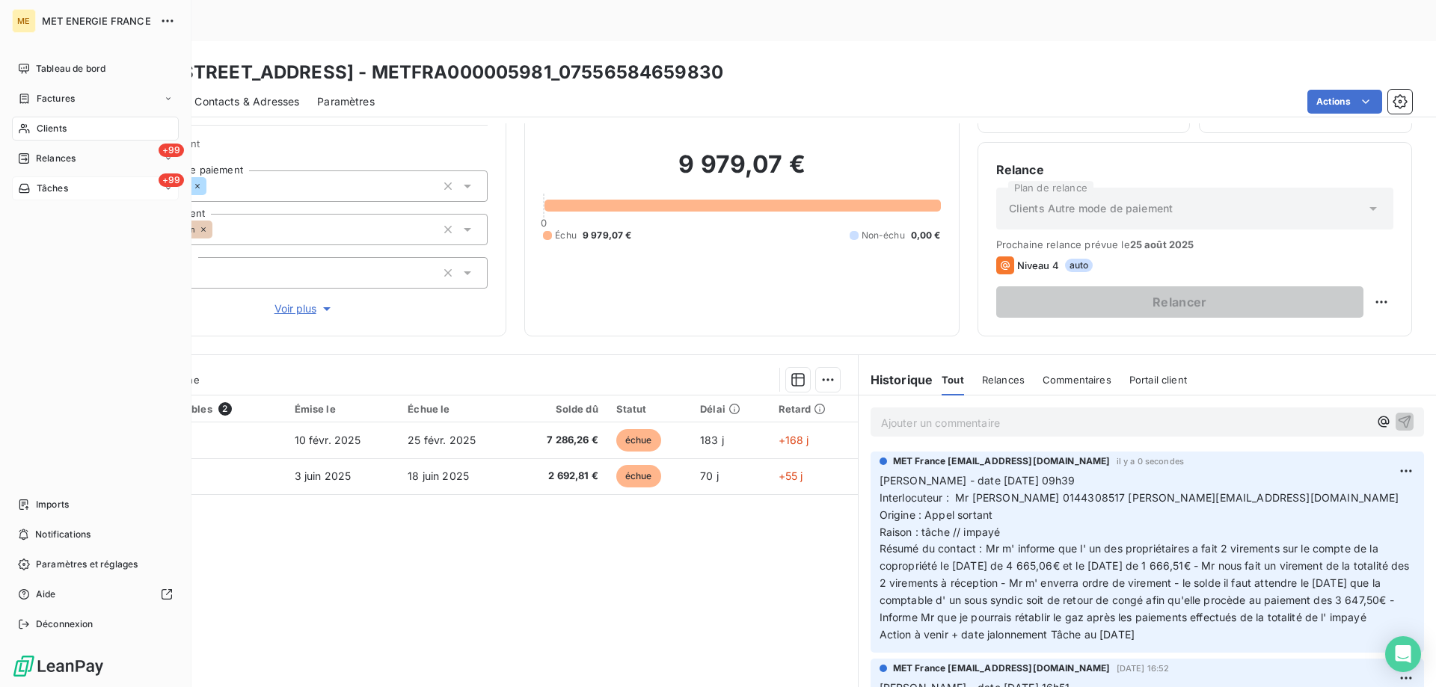
click at [96, 183] on div "+99 Tâches" at bounding box center [95, 188] width 167 height 24
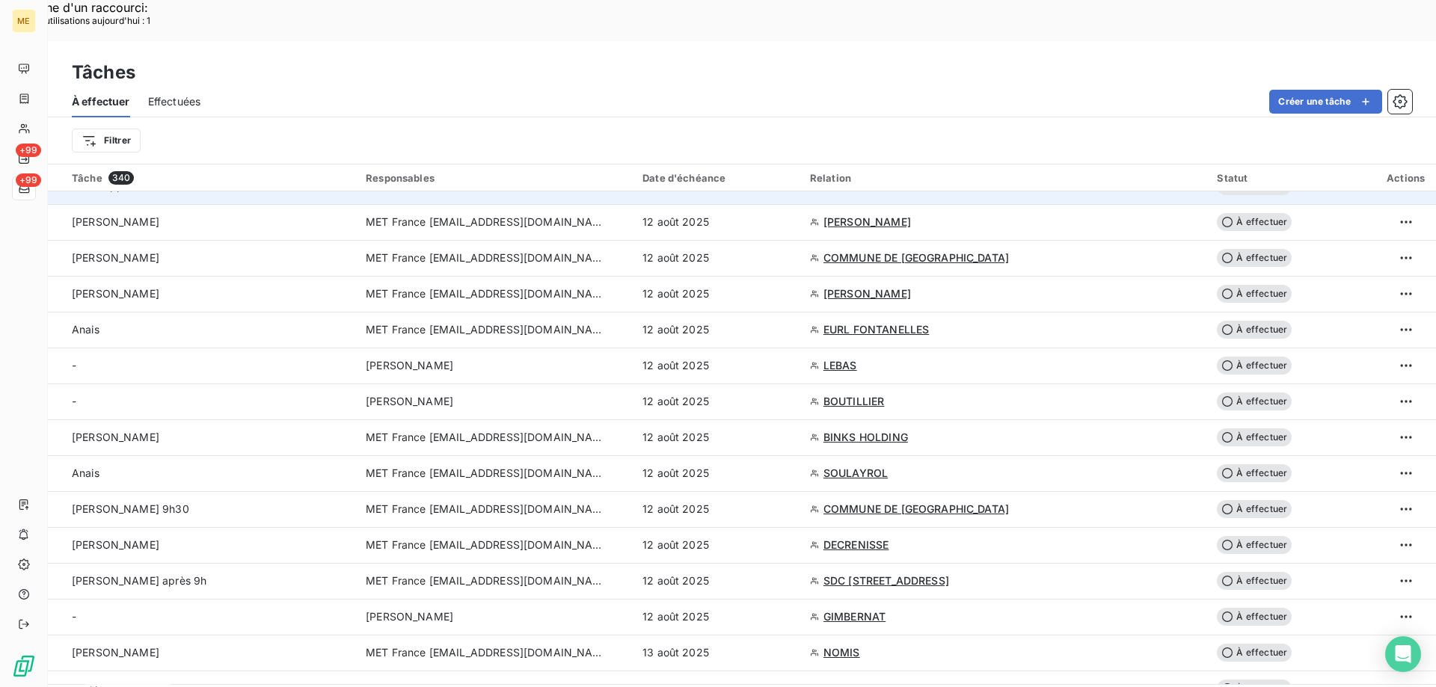
scroll to position [1122, 0]
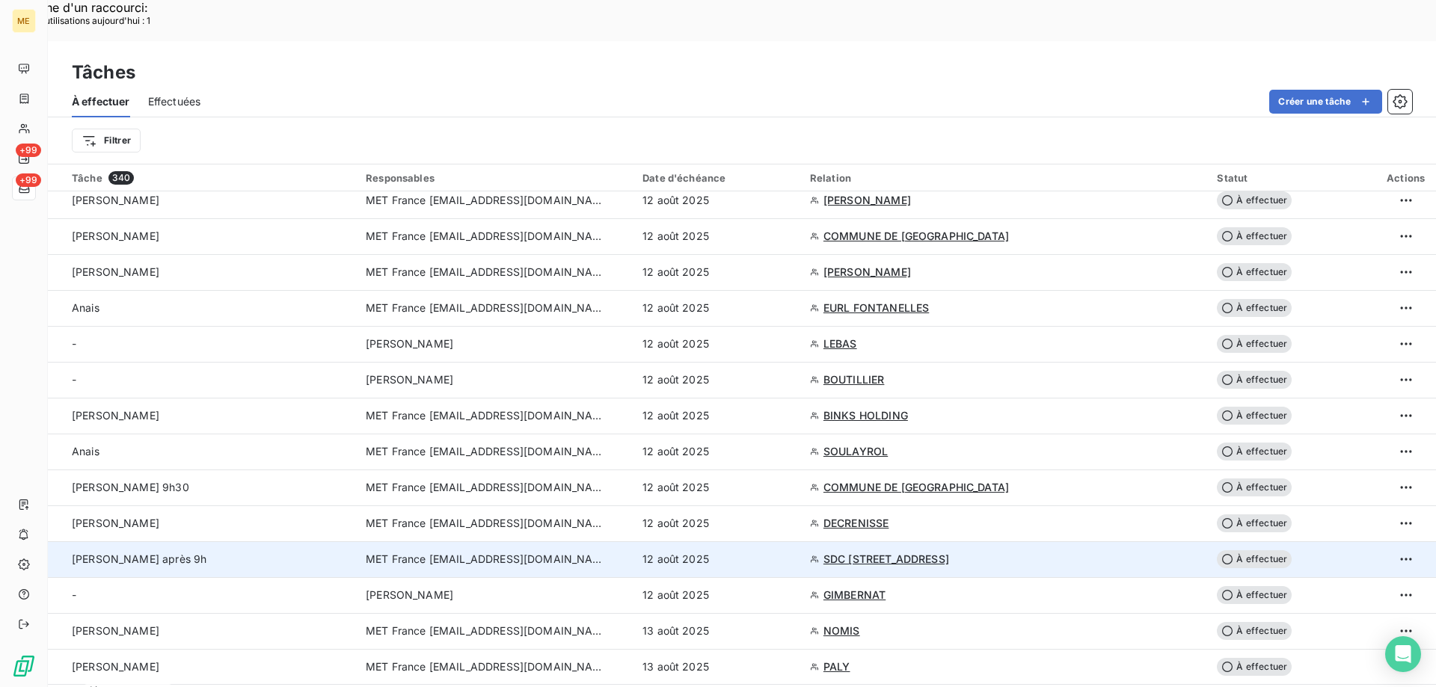
click at [1226, 550] on span "À effectuer" at bounding box center [1254, 559] width 75 height 18
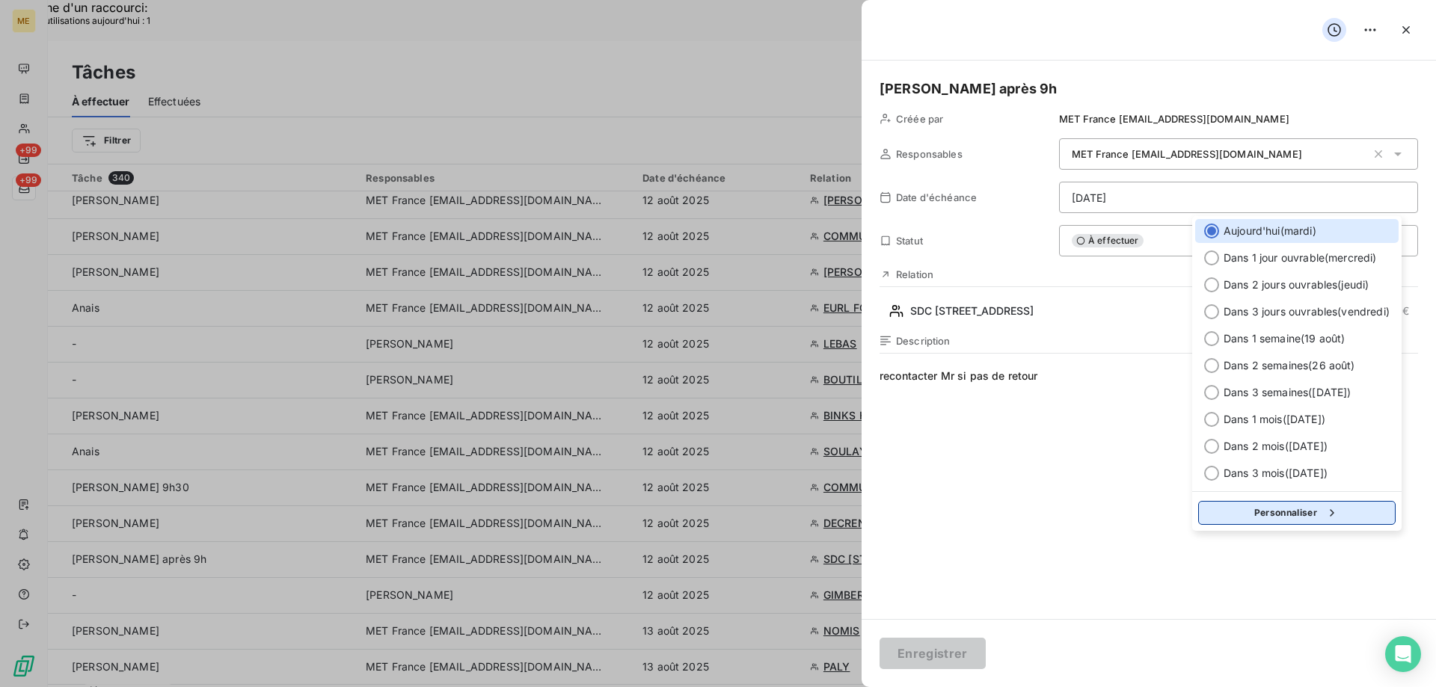
click at [1241, 504] on button "Personnaliser" at bounding box center [1296, 513] width 197 height 24
select select "7"
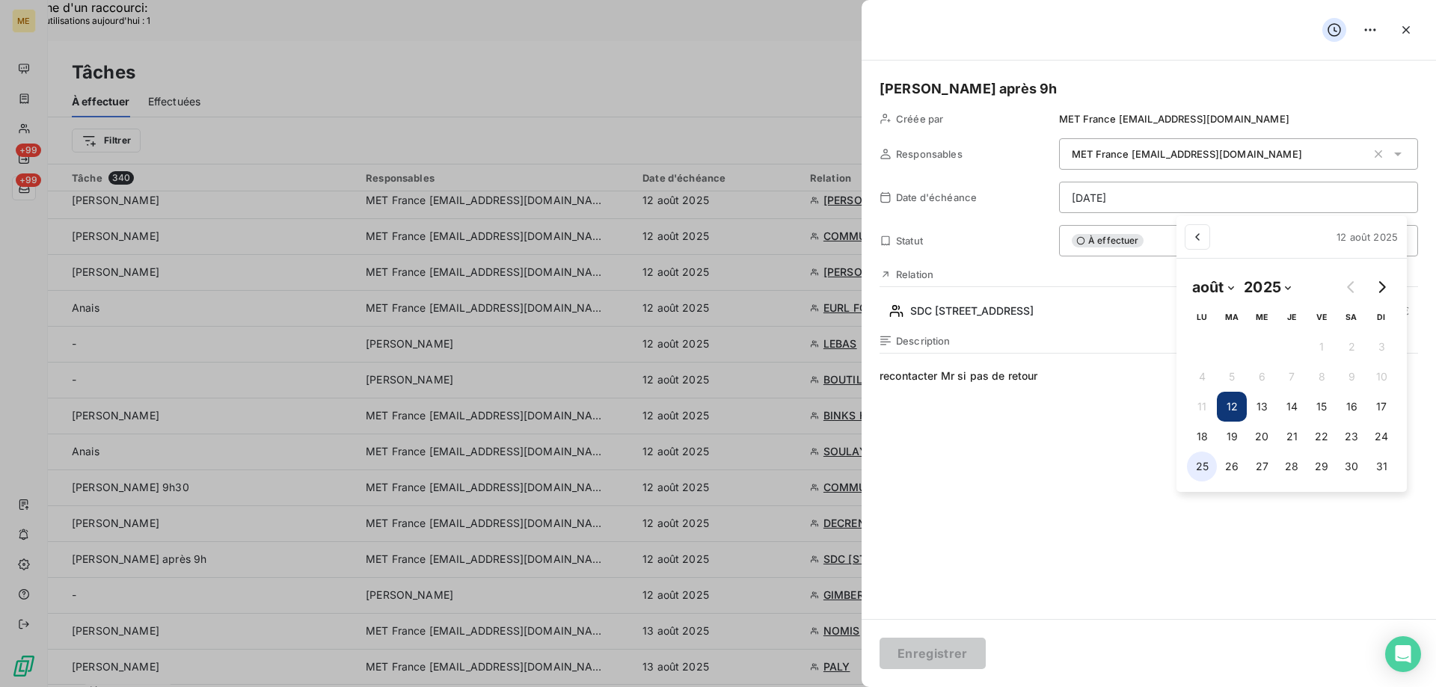
click at [1202, 471] on button "25" at bounding box center [1202, 467] width 30 height 30
type input "[DATE]"
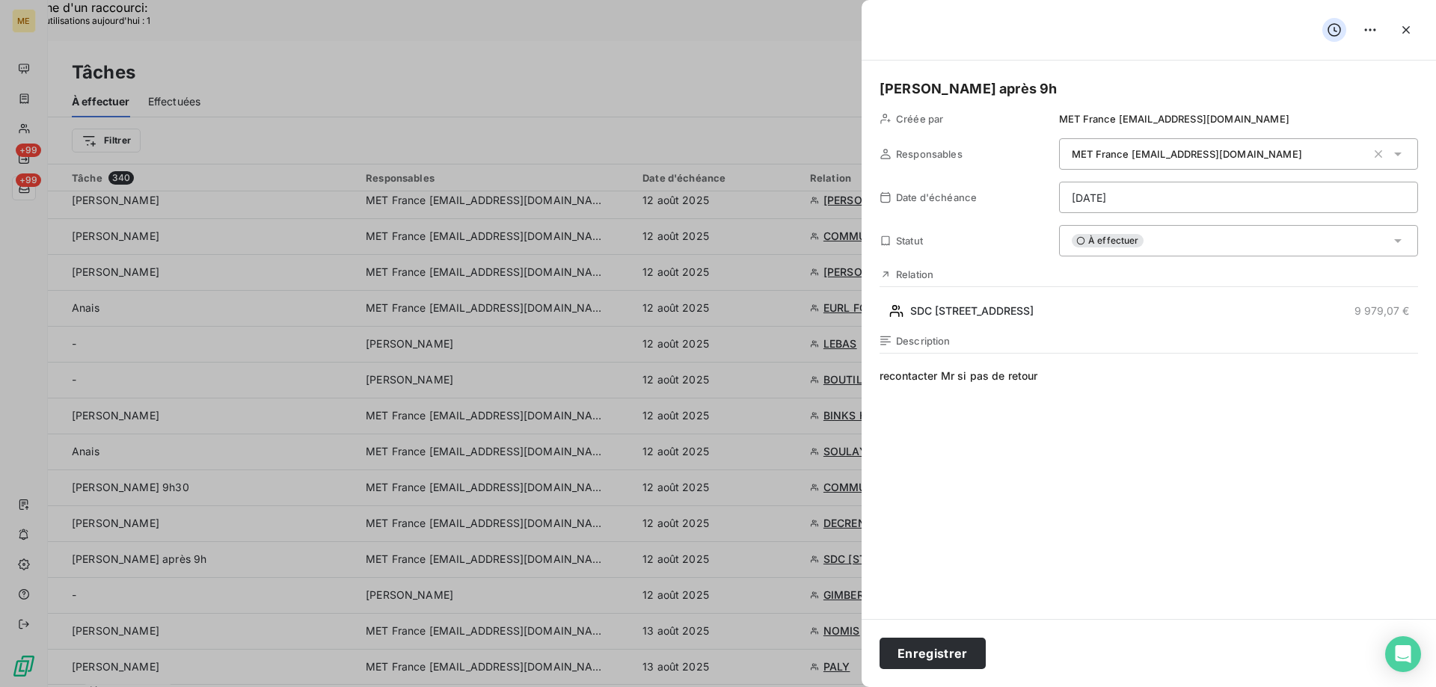
click at [1057, 377] on span "recontacter Mr si pas de retour" at bounding box center [1148, 512] width 538 height 287
drag, startPoint x: 997, startPoint y: 375, endPoint x: 1066, endPoint y: 379, distance: 68.9
click at [1066, 379] on span "recontacter Mr si pas de retour" at bounding box center [1148, 512] width 538 height 287
click at [926, 652] on button "Enregistrer" at bounding box center [932, 653] width 106 height 31
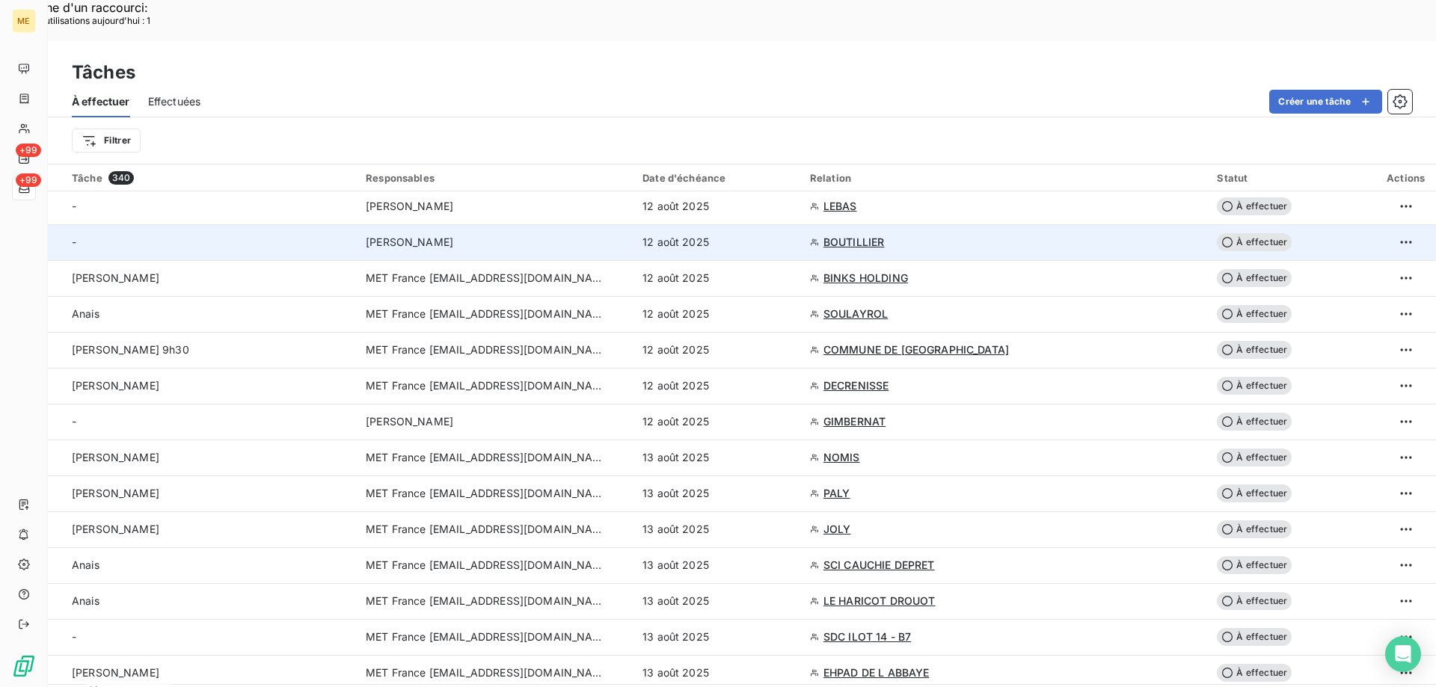
scroll to position [1153, 0]
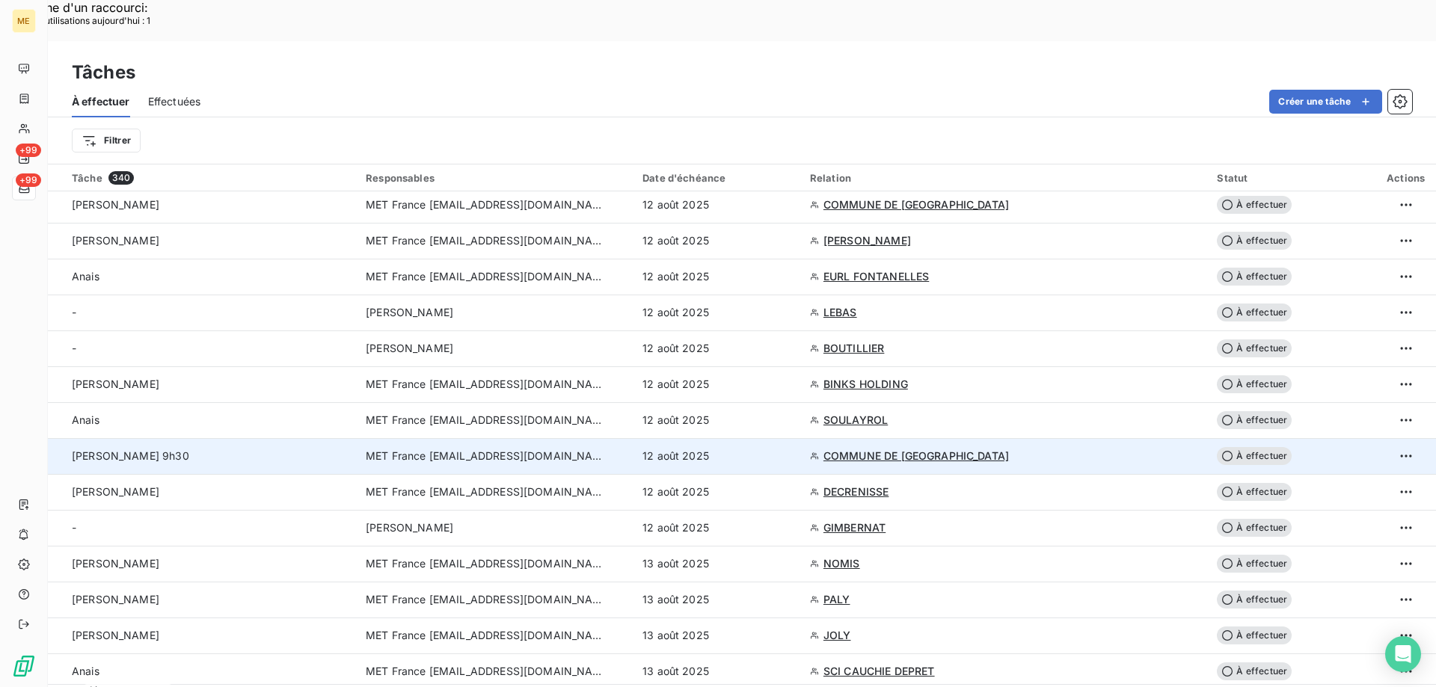
click at [943, 449] on span "COMMUNE DE [GEOGRAPHIC_DATA]" at bounding box center [915, 456] width 185 height 15
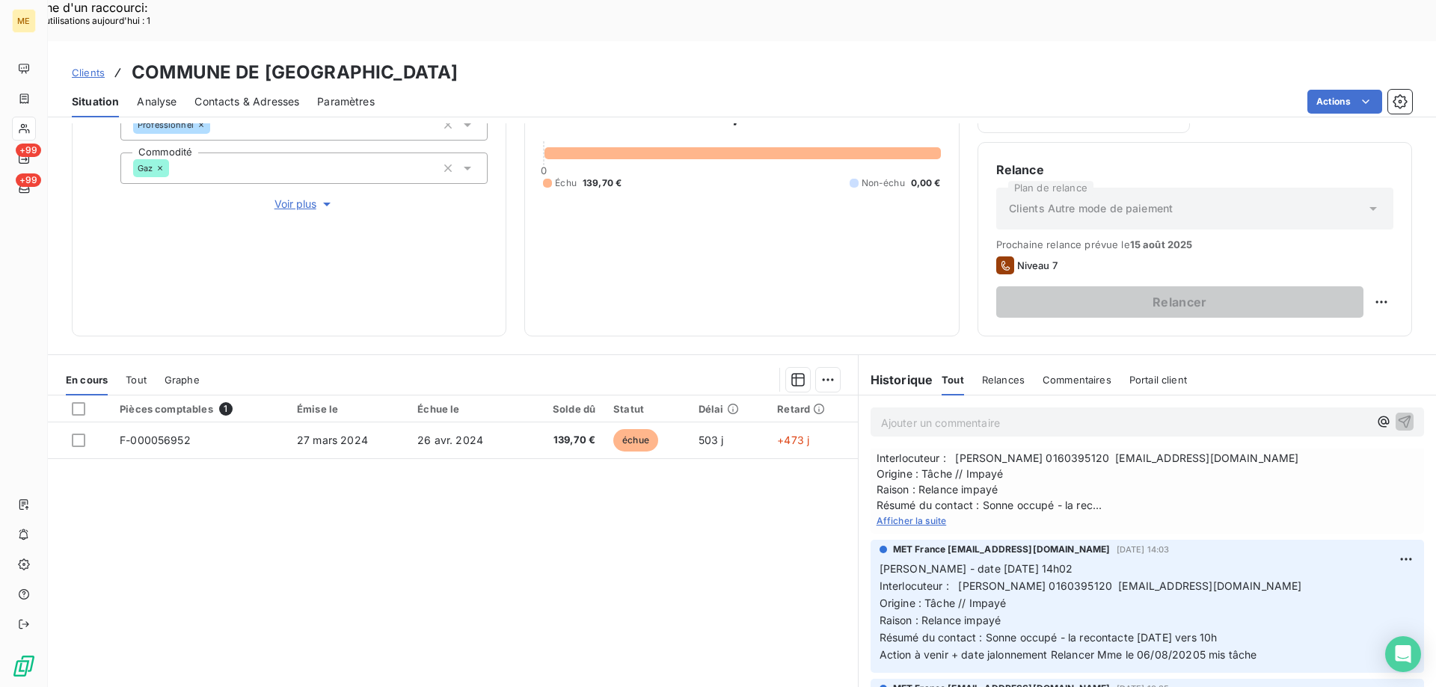
scroll to position [299, 0]
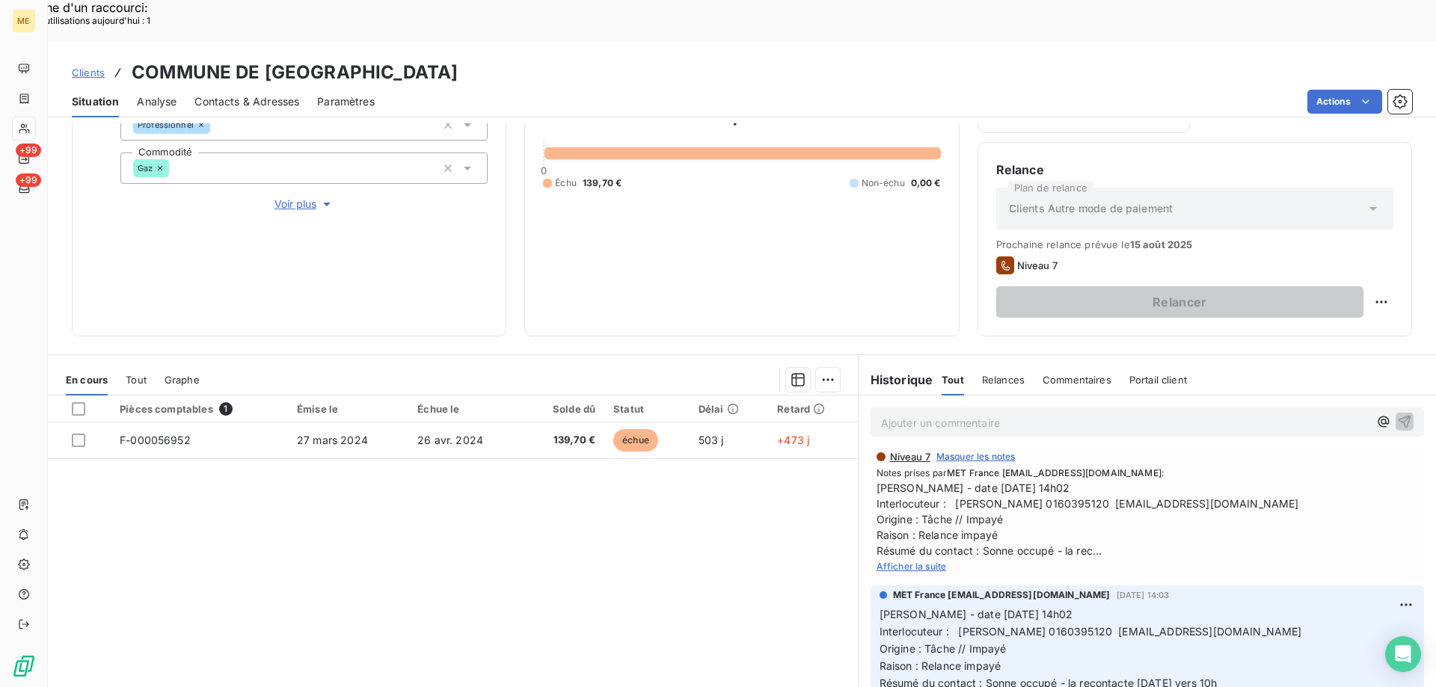
click at [893, 561] on span "Afficher la suite" at bounding box center [911, 566] width 70 height 11
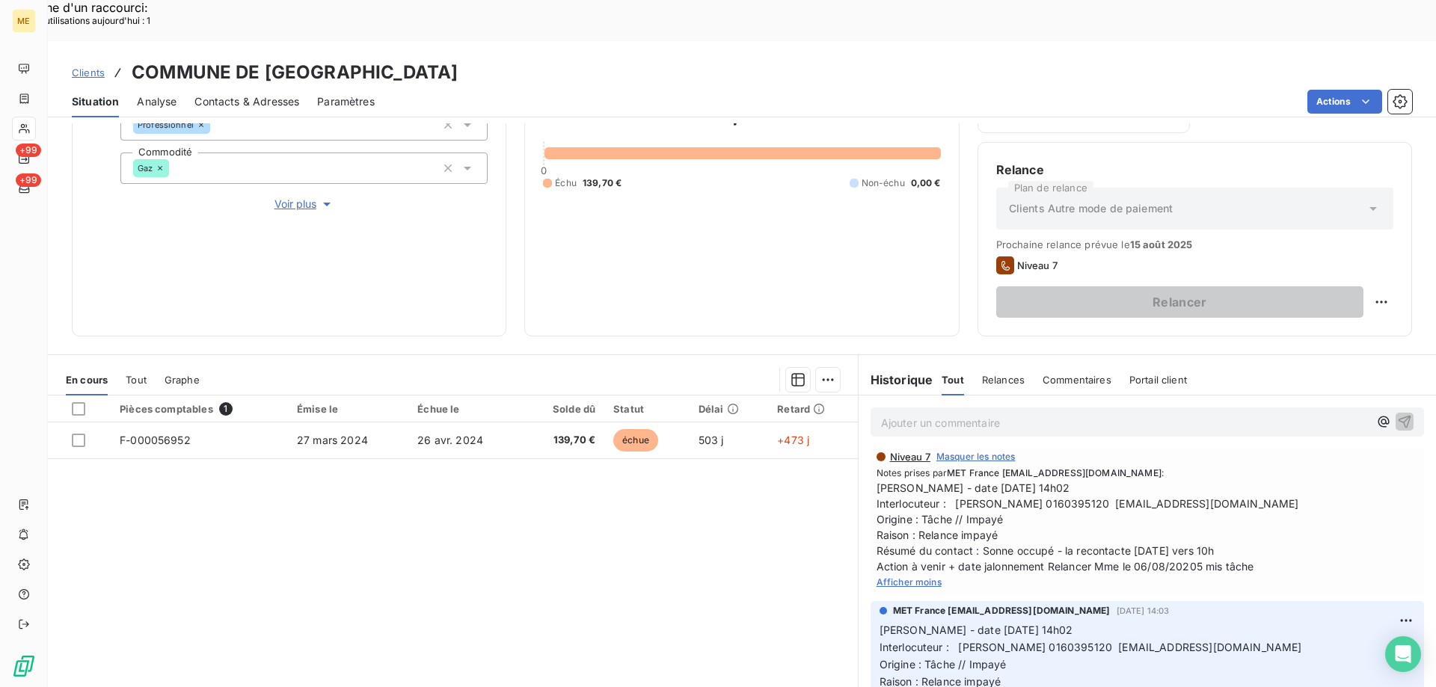
click at [1047, 480] on span "[PERSON_NAME] - date [DATE] 14h02 Interlocuteur : [PERSON_NAME] 0160395120 [EMA…" at bounding box center [1146, 527] width 541 height 94
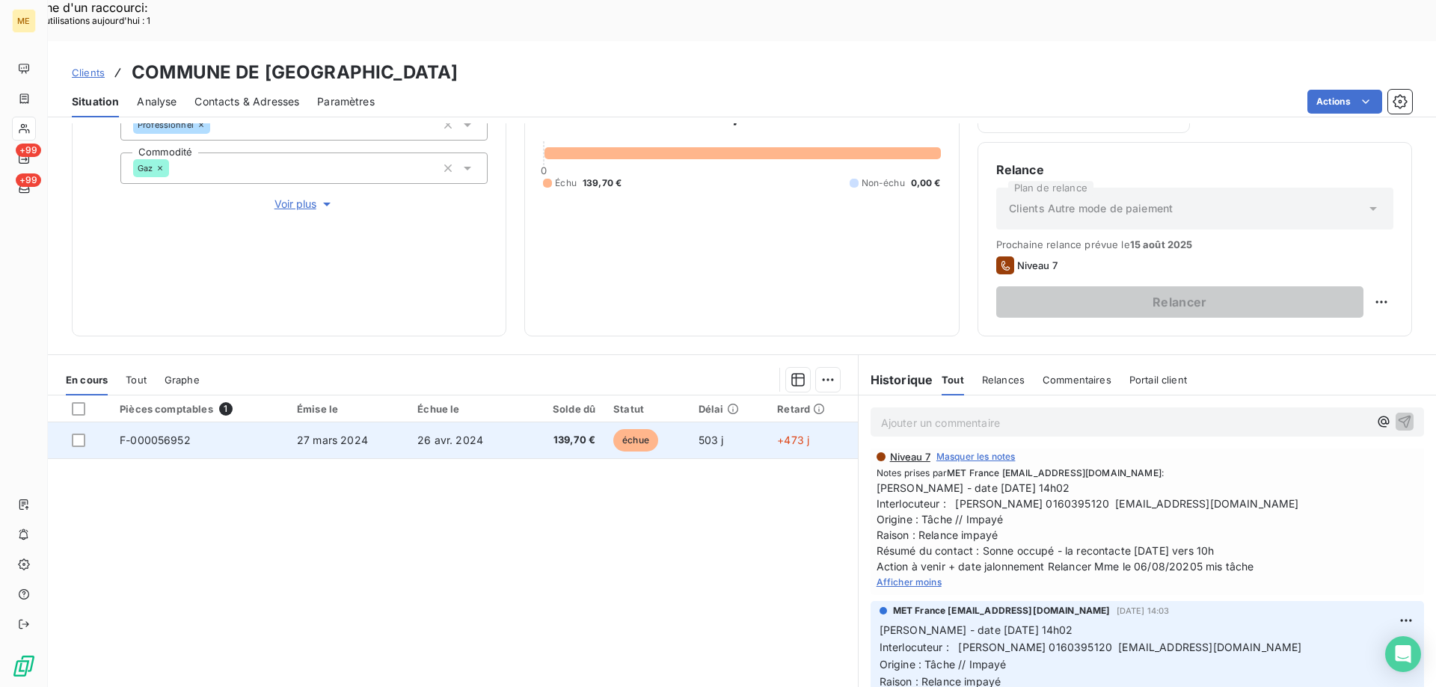
click at [162, 434] on span "F-000056952" at bounding box center [155, 440] width 71 height 13
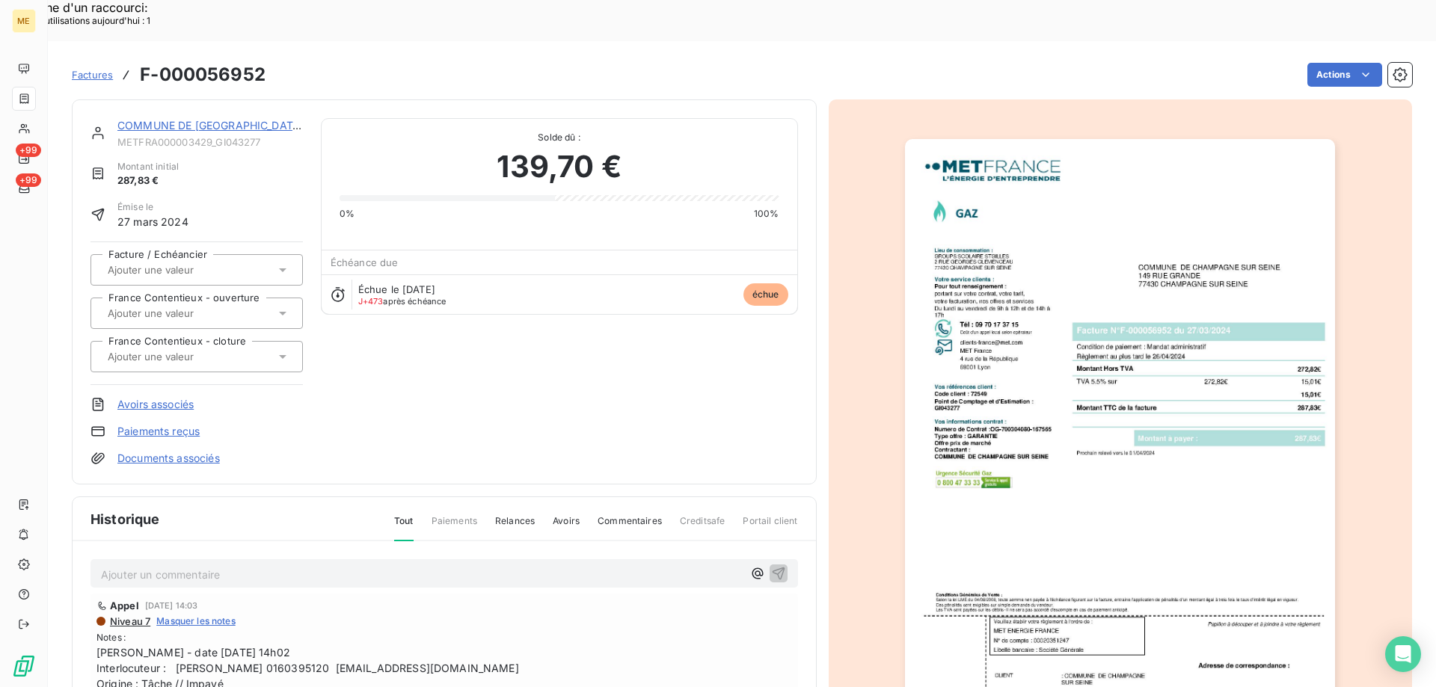
click at [1071, 236] on img "button" at bounding box center [1120, 443] width 430 height 609
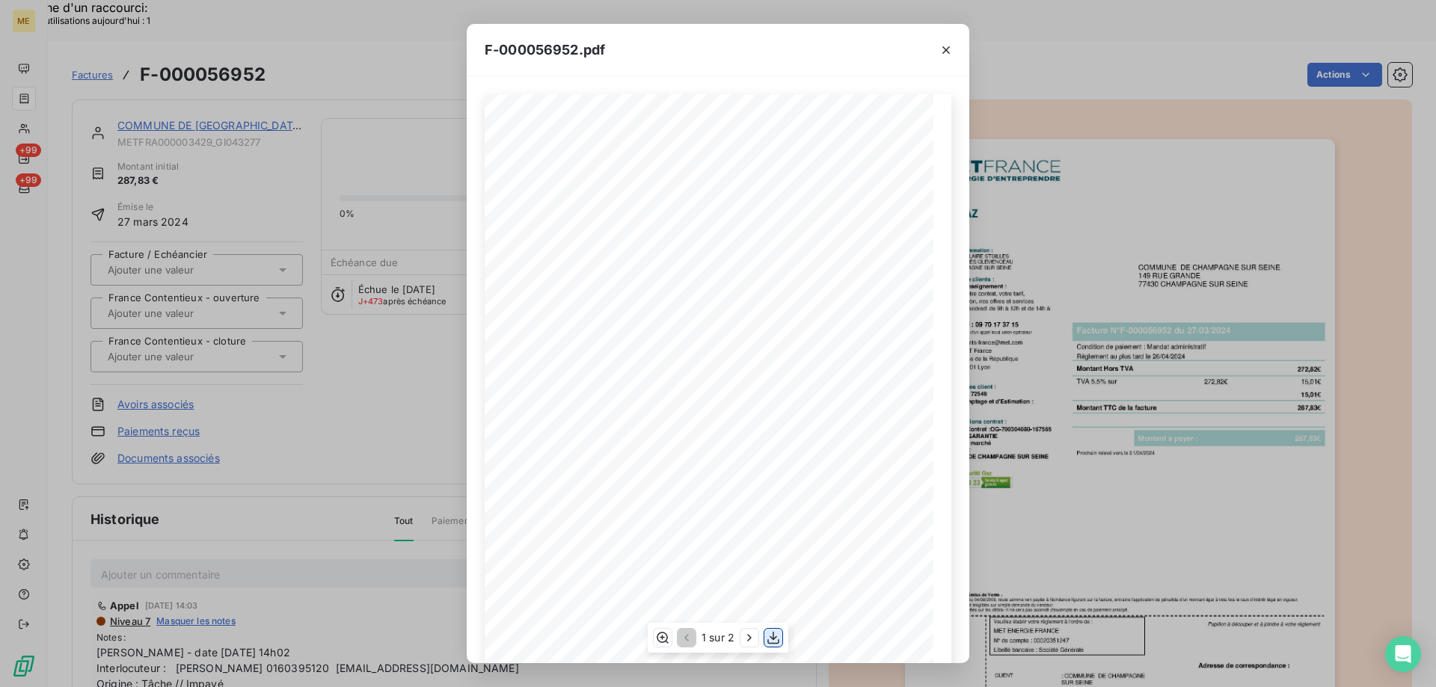
click at [773, 640] on icon "button" at bounding box center [773, 637] width 15 height 15
click at [944, 52] on icon "button" at bounding box center [945, 49] width 7 height 7
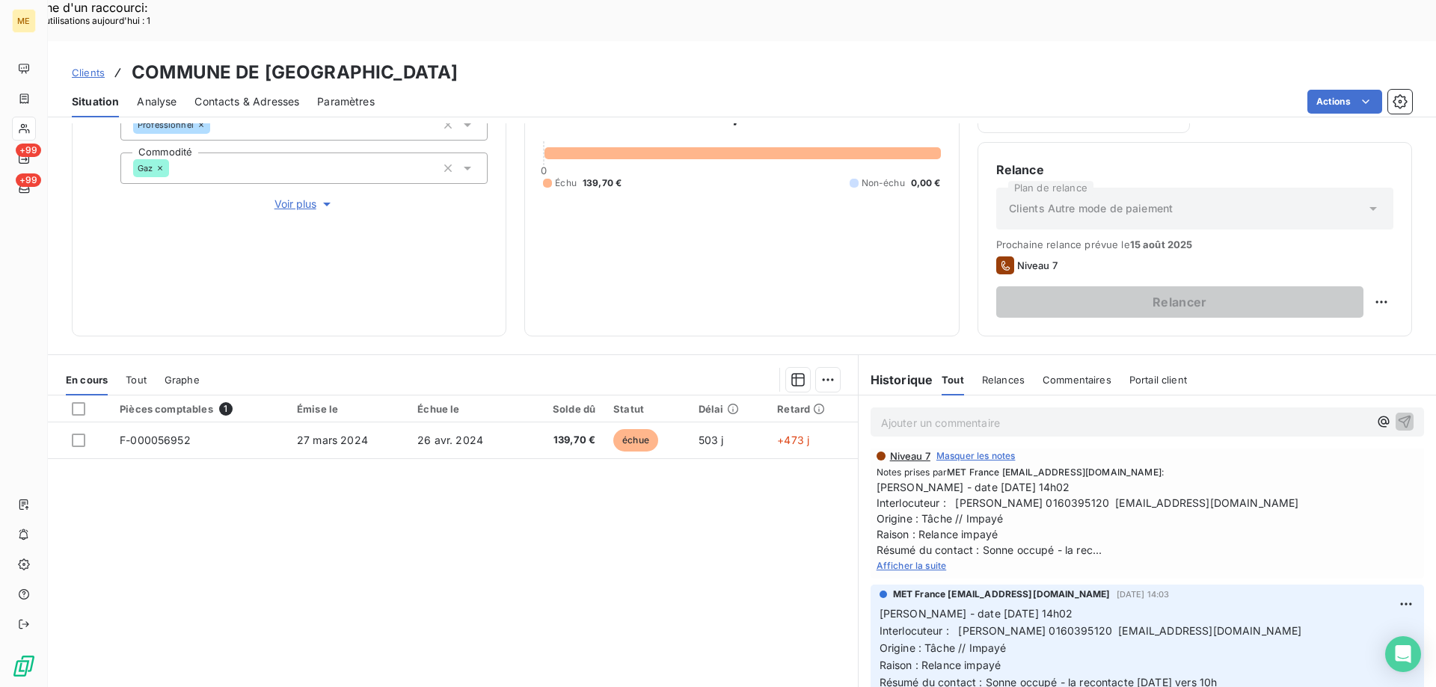
scroll to position [299, 0]
click at [905, 561] on span "Afficher la suite" at bounding box center [911, 566] width 70 height 11
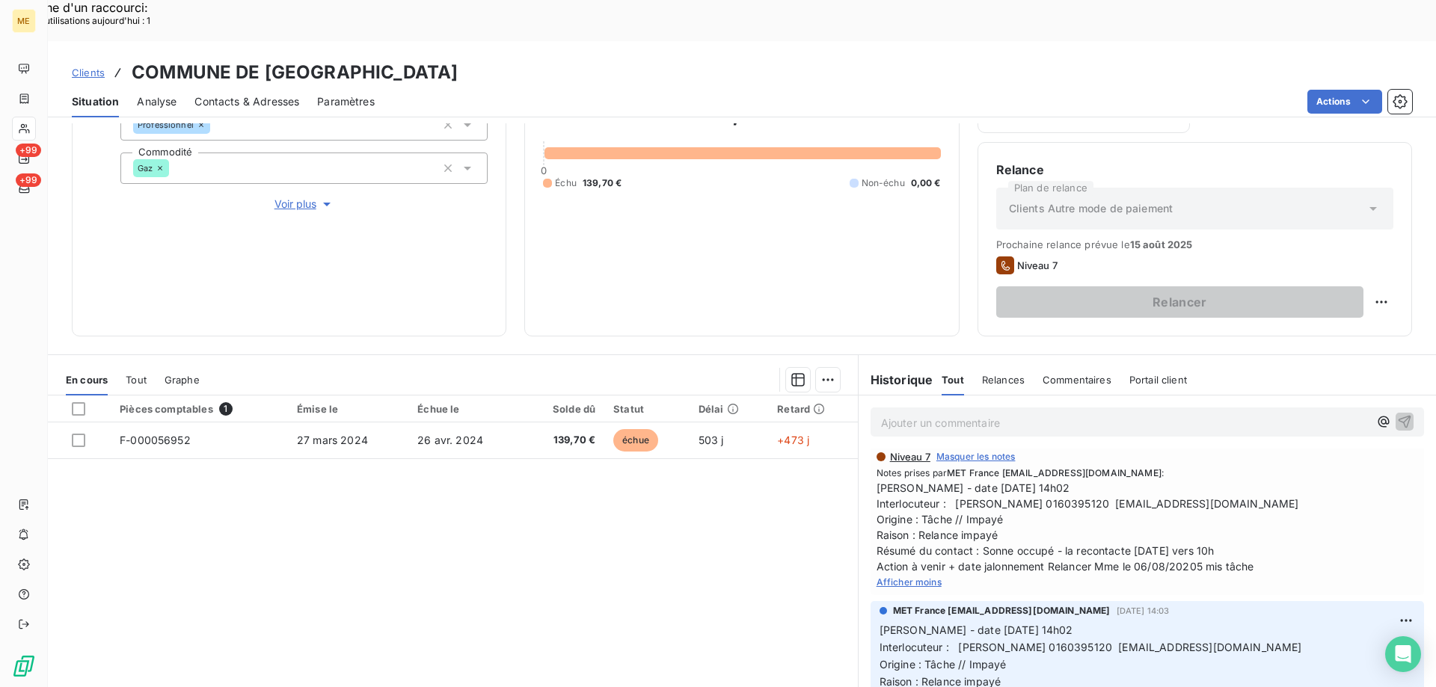
drag, startPoint x: 1247, startPoint y: 531, endPoint x: 860, endPoint y: 449, distance: 395.8
click at [860, 449] on div "Appel [DATE] 14:03 Niveau 7 Masquer les notes Notes prises par MET France [EMAI…" at bounding box center [1146, 512] width 577 height 172
click at [896, 413] on p "Ajouter un commentaire ﻿" at bounding box center [1125, 422] width 488 height 19
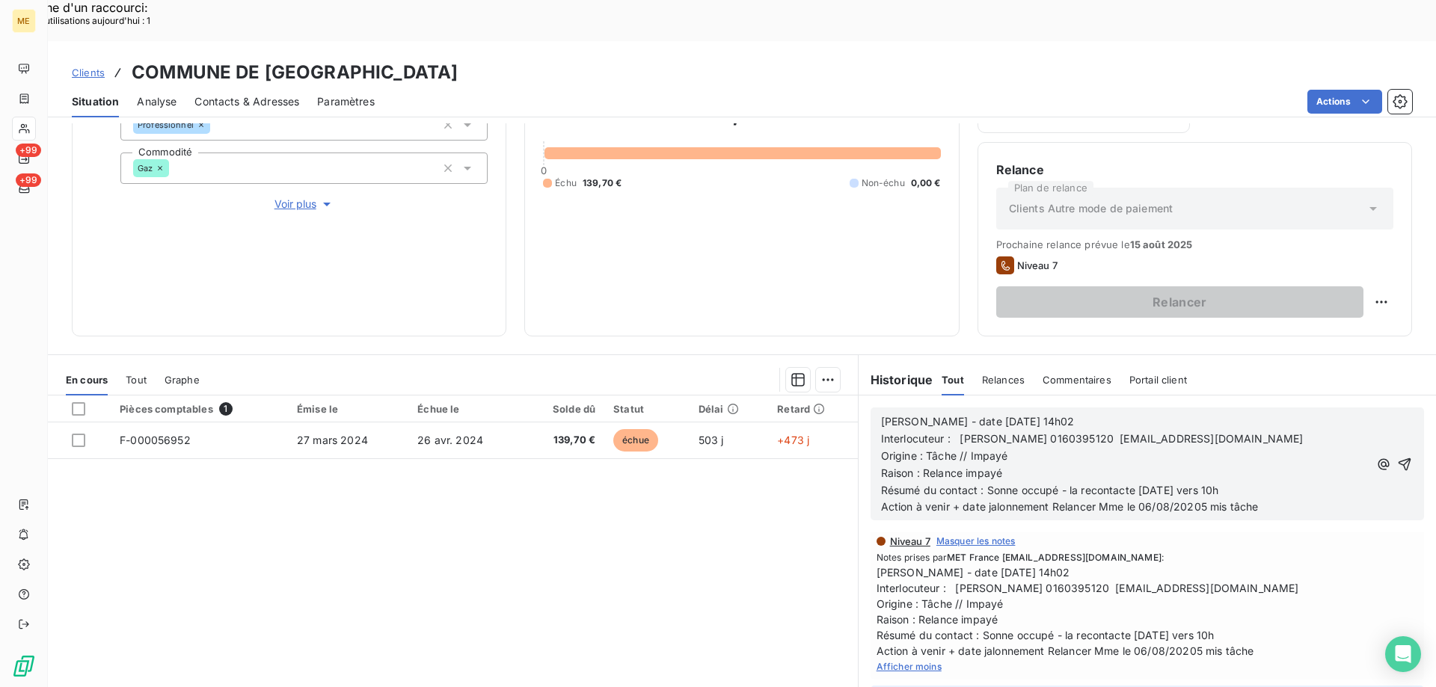
scroll to position [383, 0]
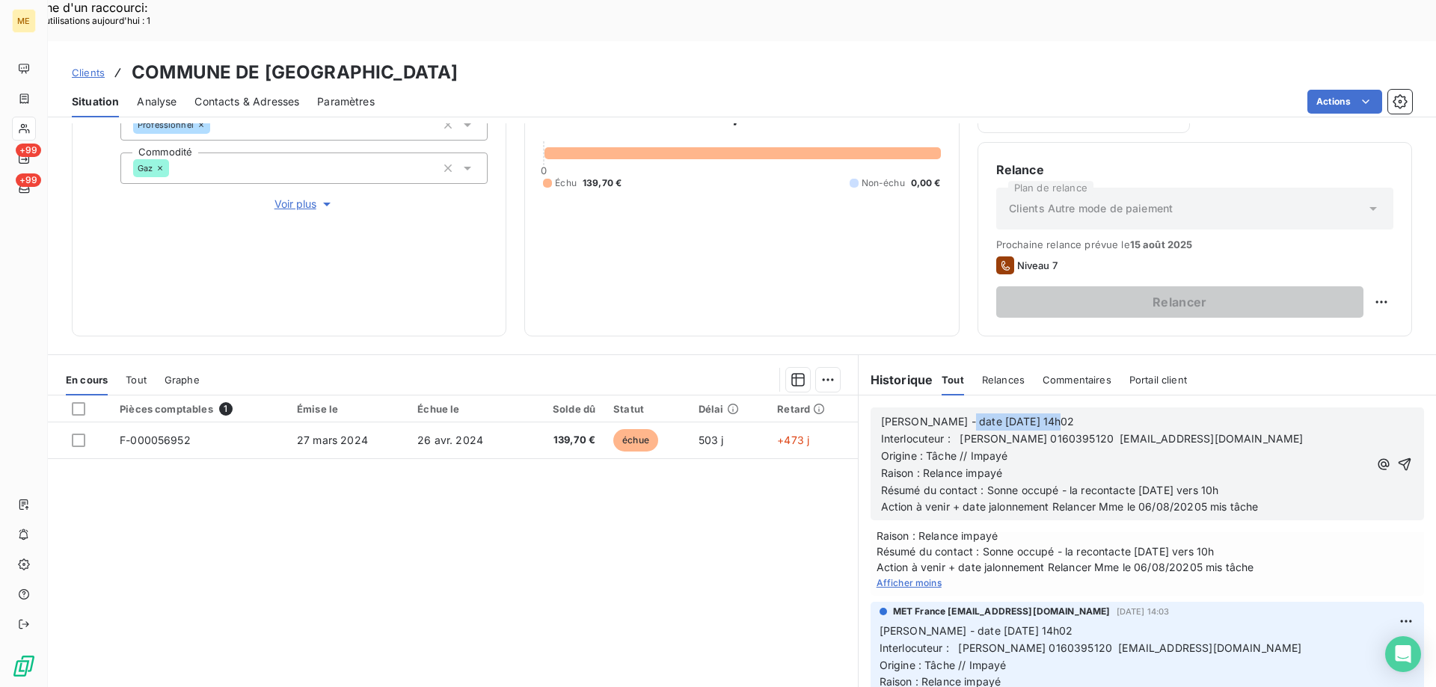
drag, startPoint x: 947, startPoint y: 381, endPoint x: 1044, endPoint y: 380, distance: 97.2
click at [1044, 413] on p "[PERSON_NAME] - date [DATE] 14h02" at bounding box center [1125, 421] width 488 height 17
click at [1035, 465] on p "Raison : Relance impayé" at bounding box center [1125, 473] width 488 height 17
drag, startPoint x: 983, startPoint y: 446, endPoint x: 1228, endPoint y: 446, distance: 245.3
click at [1229, 482] on p "Résumé du contact : Sonne occupé - la recontacte [DATE] vers 10h" at bounding box center [1125, 490] width 488 height 17
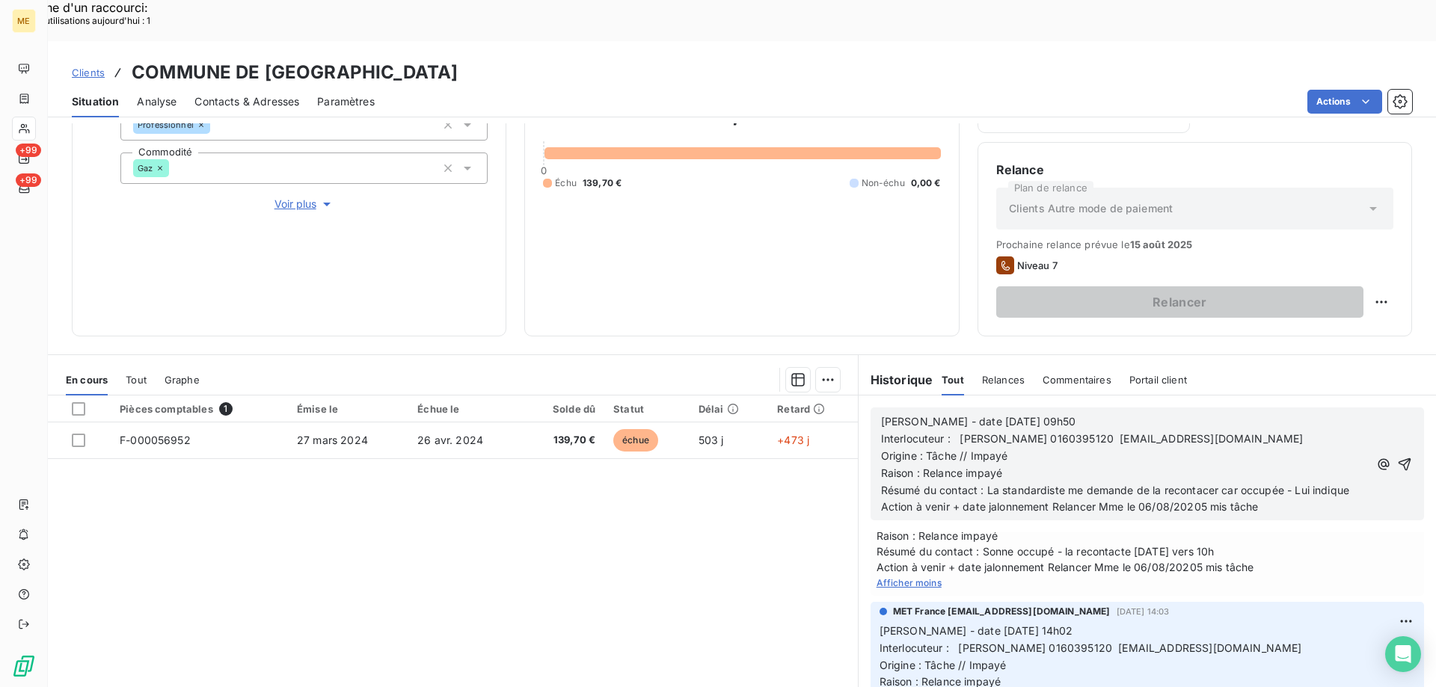
scroll to position [400, 0]
click at [1072, 482] on p "Résumé du contact : La standardiste me demande de la recontacter car occupée - …" at bounding box center [1128, 499] width 494 height 34
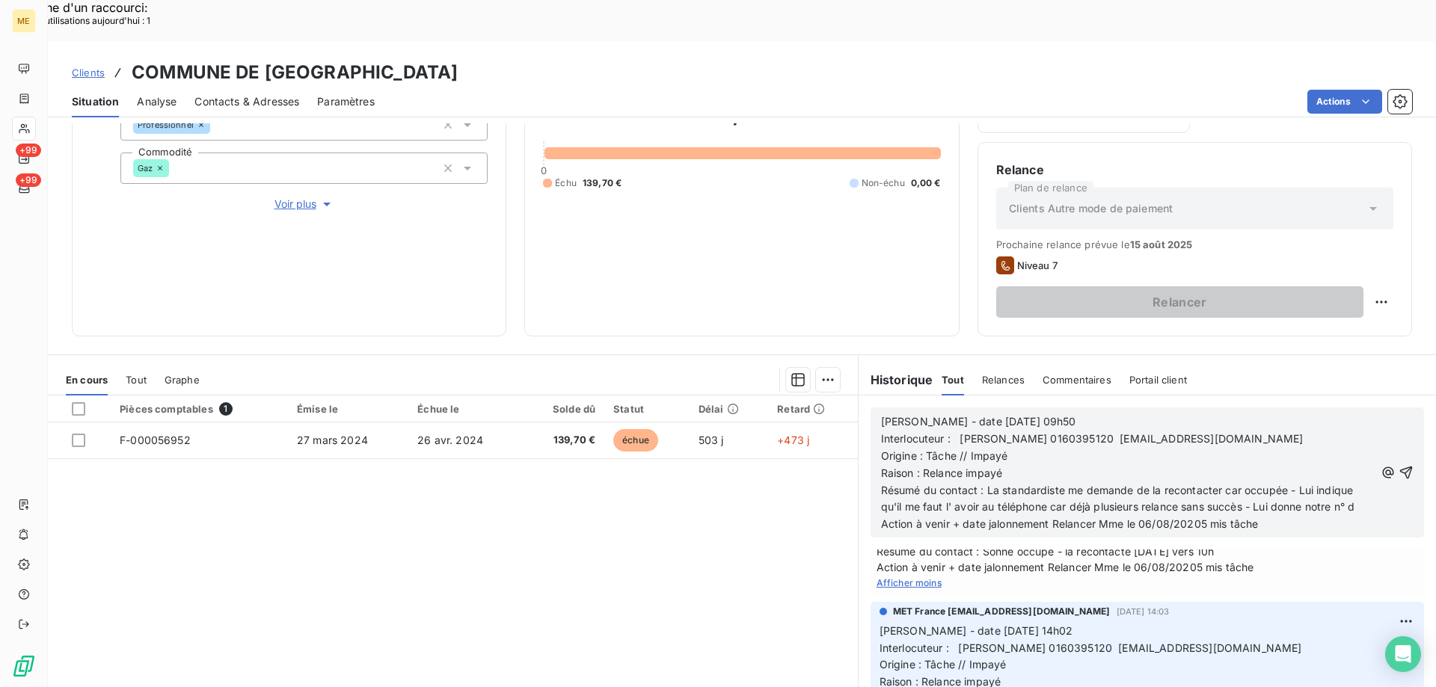
scroll to position [417, 0]
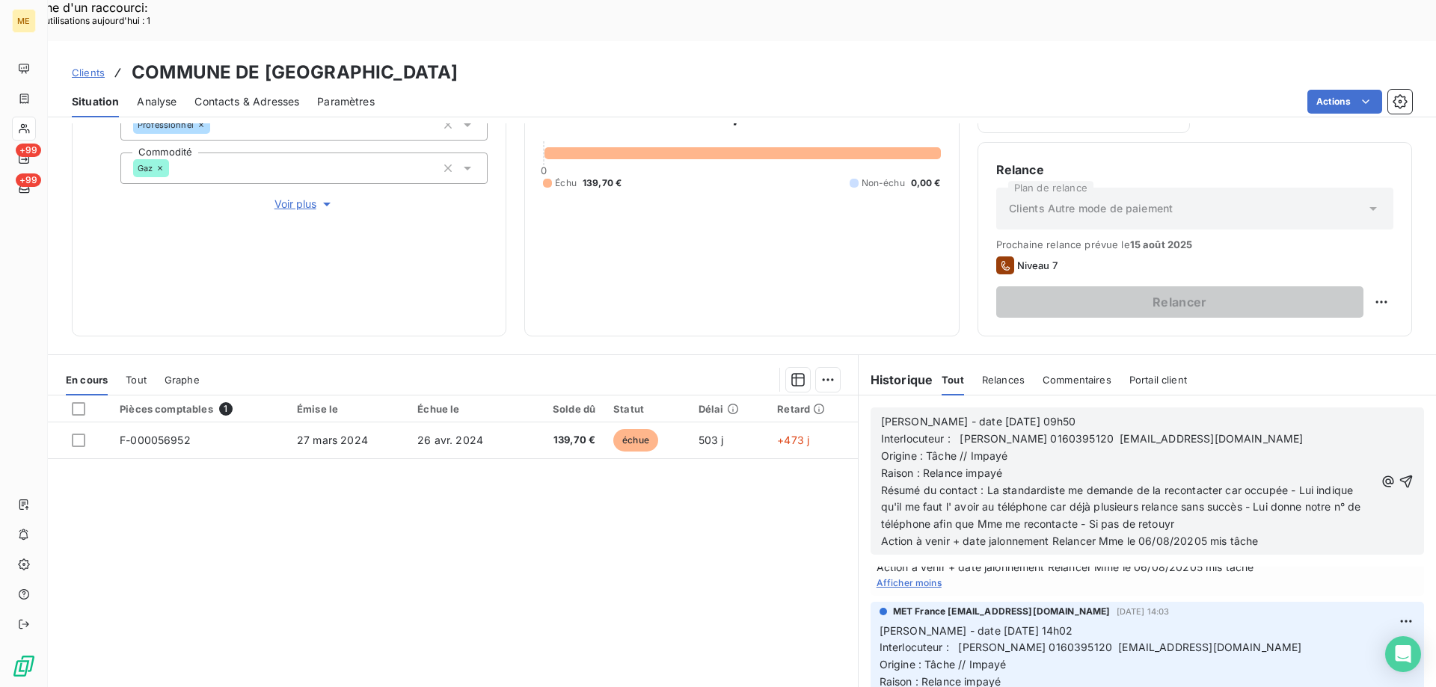
click at [289, 197] on span "Voir plus" at bounding box center [304, 204] width 60 height 15
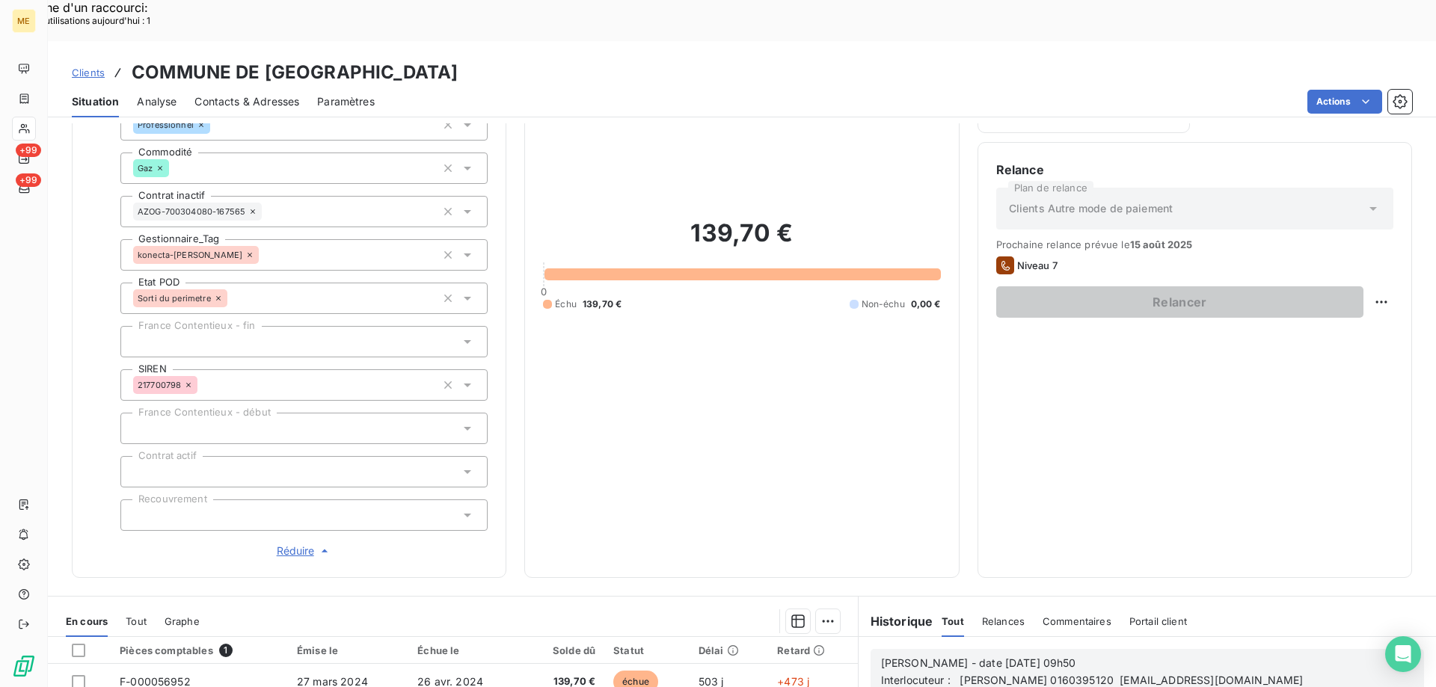
click at [291, 544] on span "Réduire" at bounding box center [304, 551] width 55 height 15
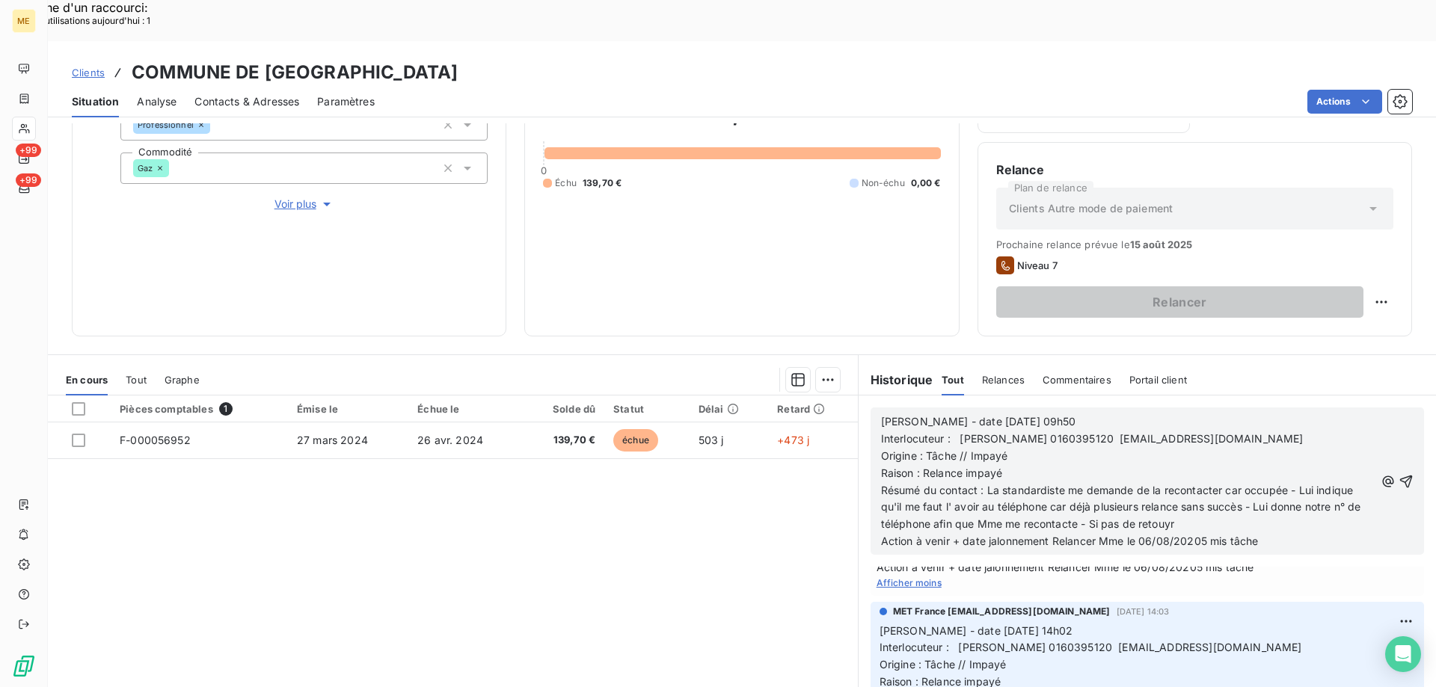
click at [1180, 485] on span "Résumé du contact : La standardiste me demande de la recontacter car occupée - …" at bounding box center [1122, 507] width 483 height 47
click at [1204, 533] on p "Action à venir + date jalonnement Relancer Mme le 06/08/20205 mis tâche" at bounding box center [1128, 541] width 494 height 17
click at [1201, 482] on p "Résumé du contact : La standardiste me demande de la recontacter car occupée - …" at bounding box center [1128, 508] width 494 height 52
drag, startPoint x: 1047, startPoint y: 504, endPoint x: 1286, endPoint y: 505, distance: 239.3
click at [1286, 533] on p "Action à venir + date jalonnement Relancer Mme le 06/08/20205 mis tâche" at bounding box center [1128, 541] width 494 height 17
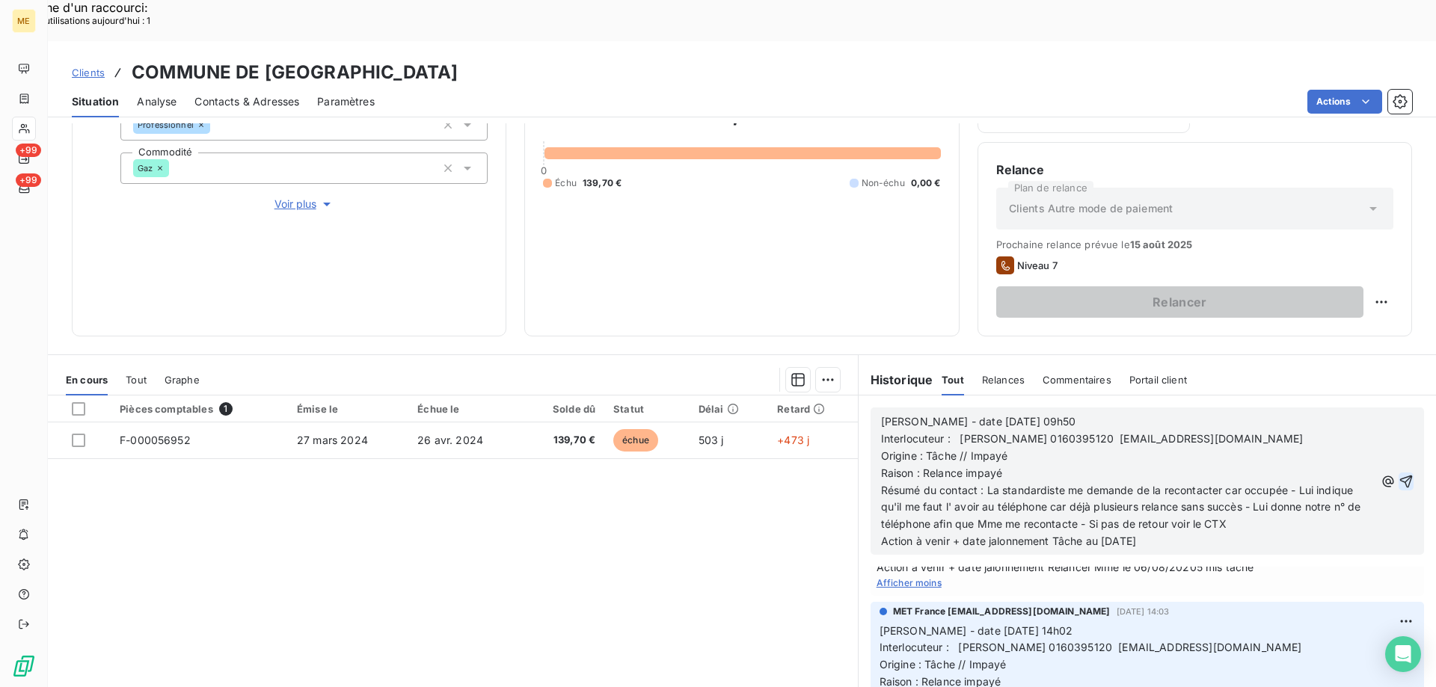
click at [1398, 474] on icon "button" at bounding box center [1405, 481] width 15 height 15
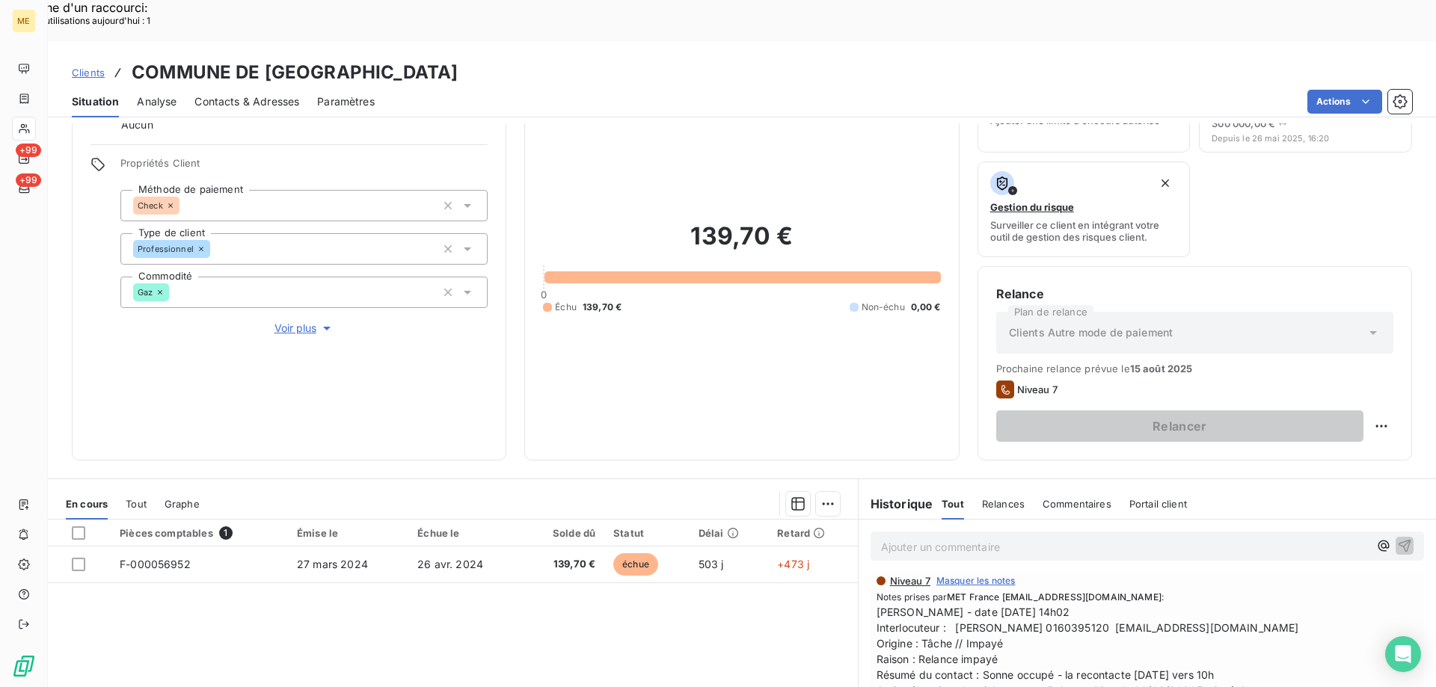
scroll to position [0, 0]
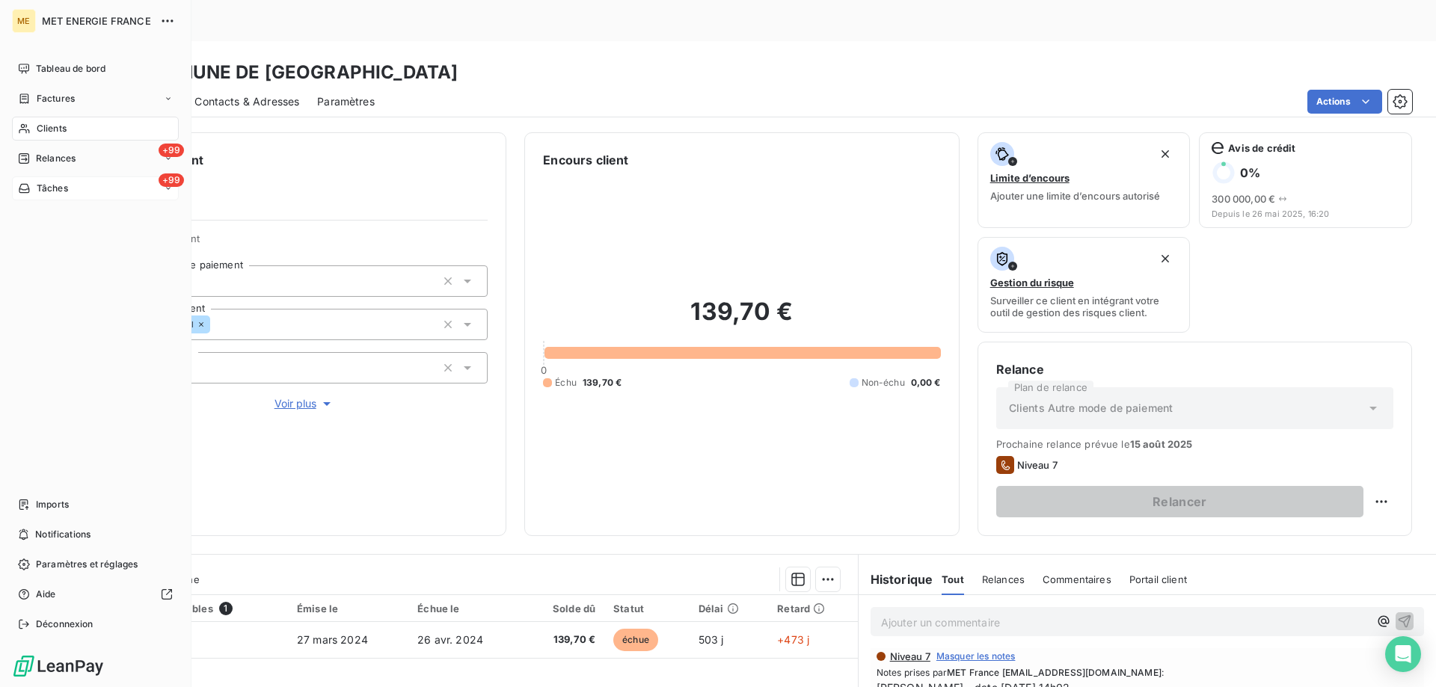
click at [90, 185] on div "+99 Tâches" at bounding box center [95, 188] width 167 height 24
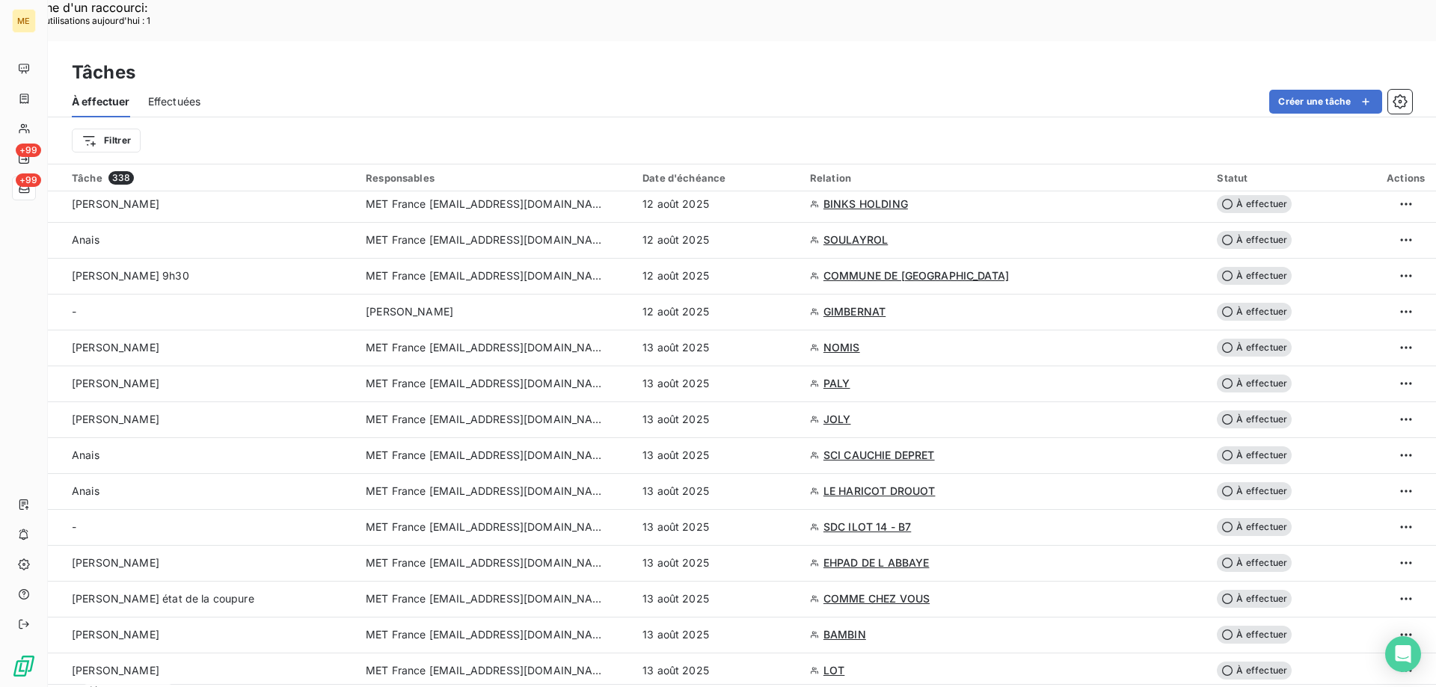
scroll to position [1196, 0]
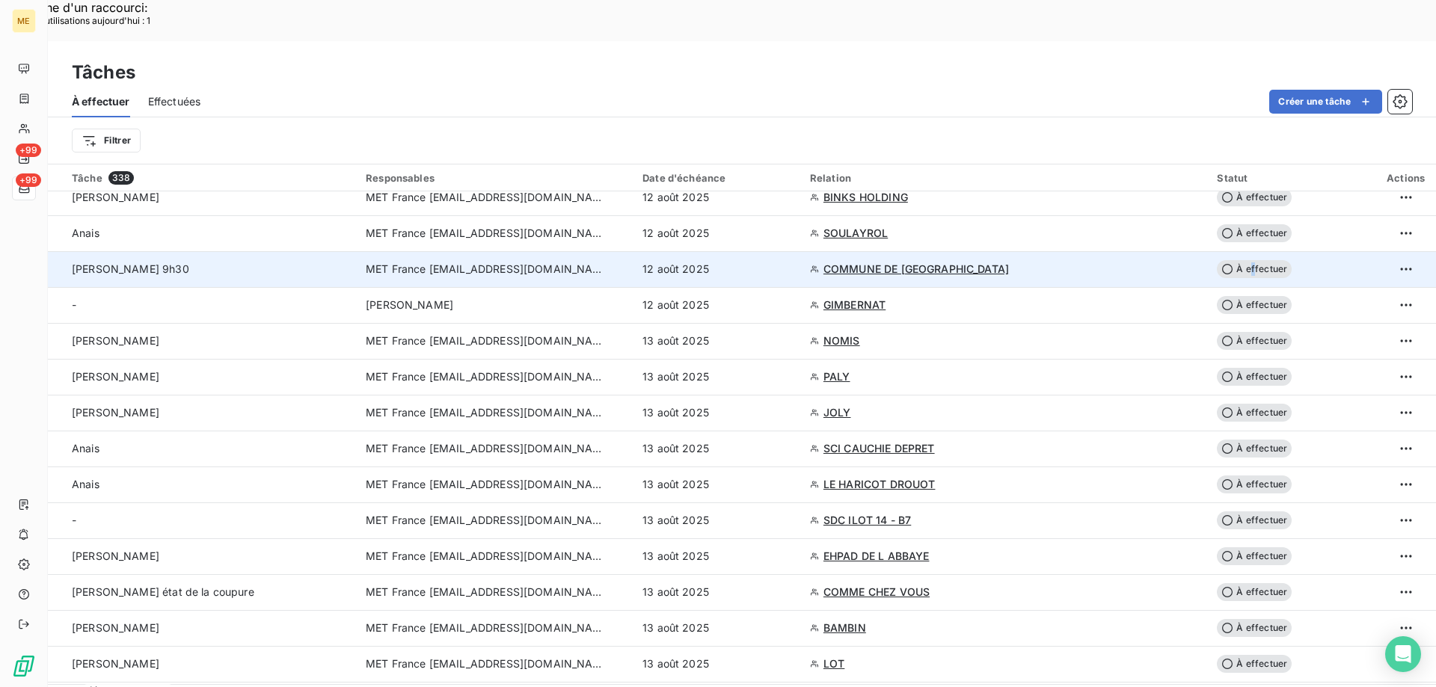
click at [1229, 260] on span "À effectuer" at bounding box center [1254, 269] width 75 height 18
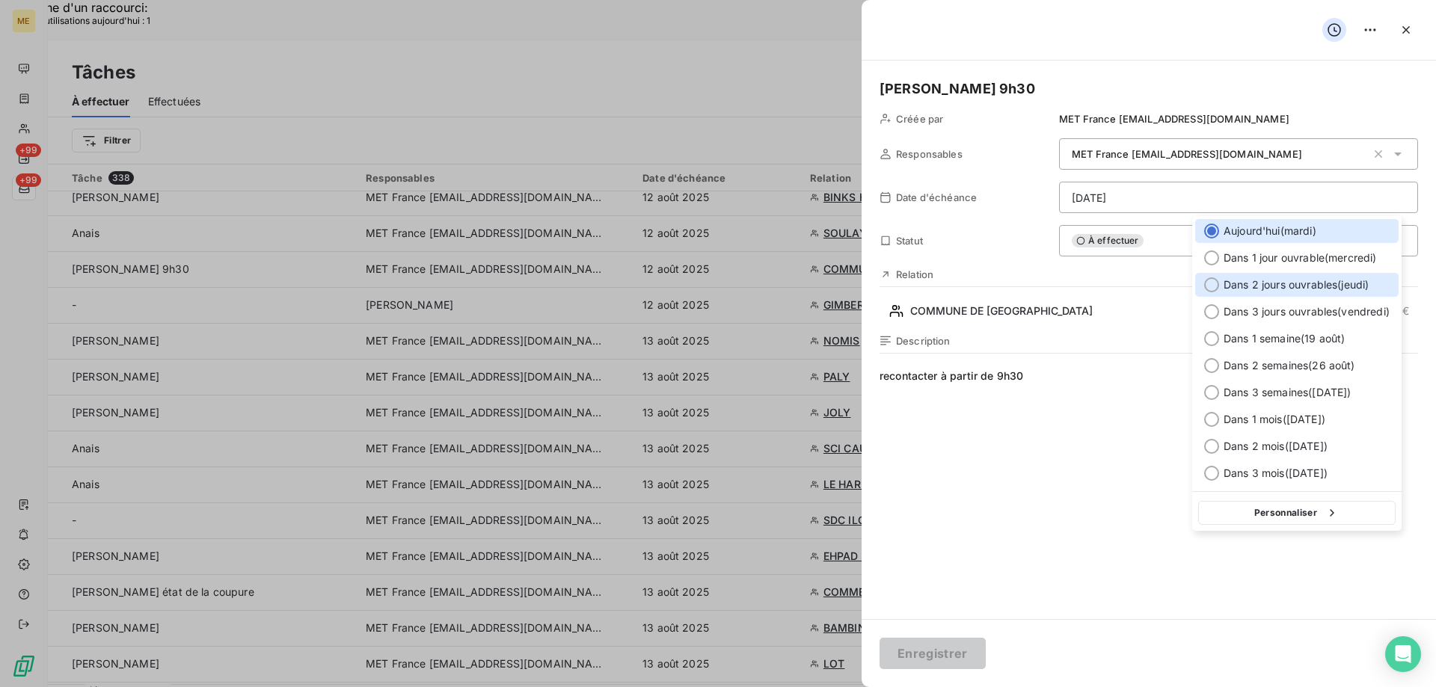
click at [1205, 280] on div at bounding box center [1211, 284] width 15 height 15
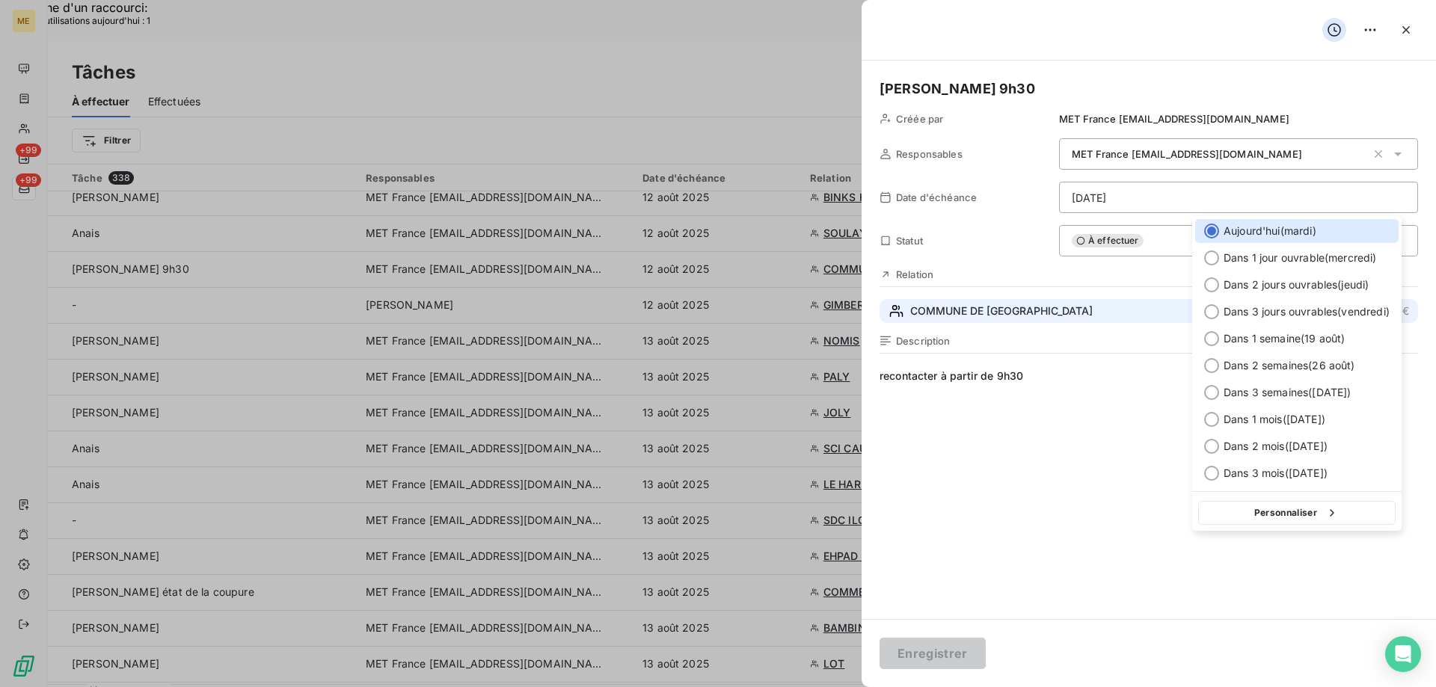
type input "[DATE]"
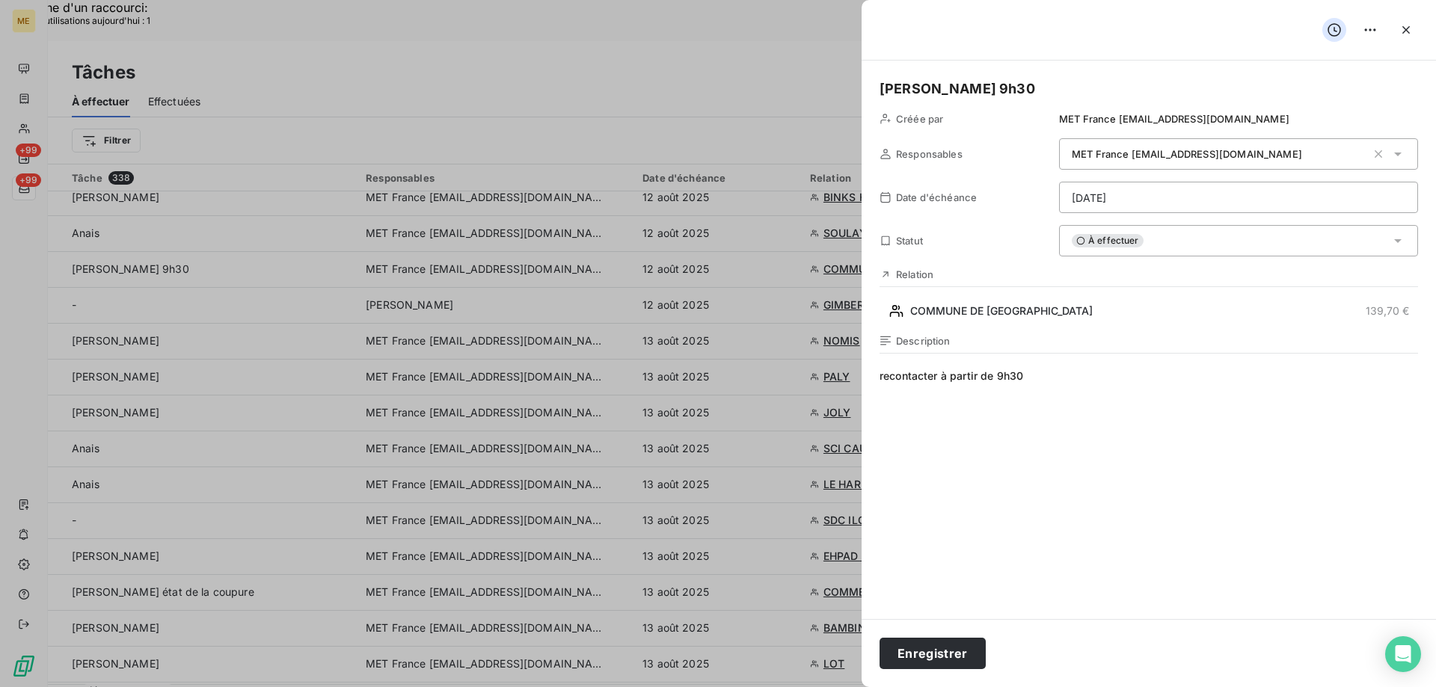
drag, startPoint x: 922, startPoint y: 656, endPoint x: 942, endPoint y: 629, distance: 33.6
click at [922, 655] on button "Enregistrer" at bounding box center [932, 653] width 106 height 31
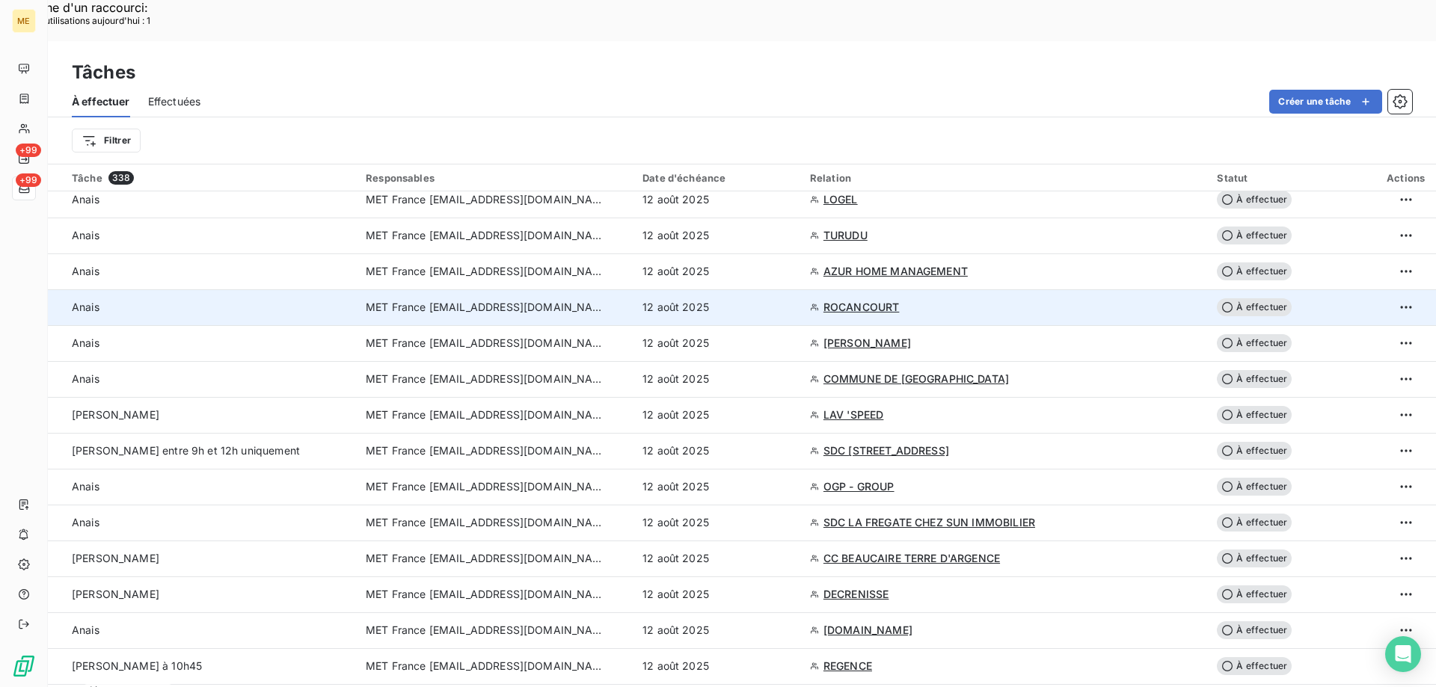
scroll to position [299, 0]
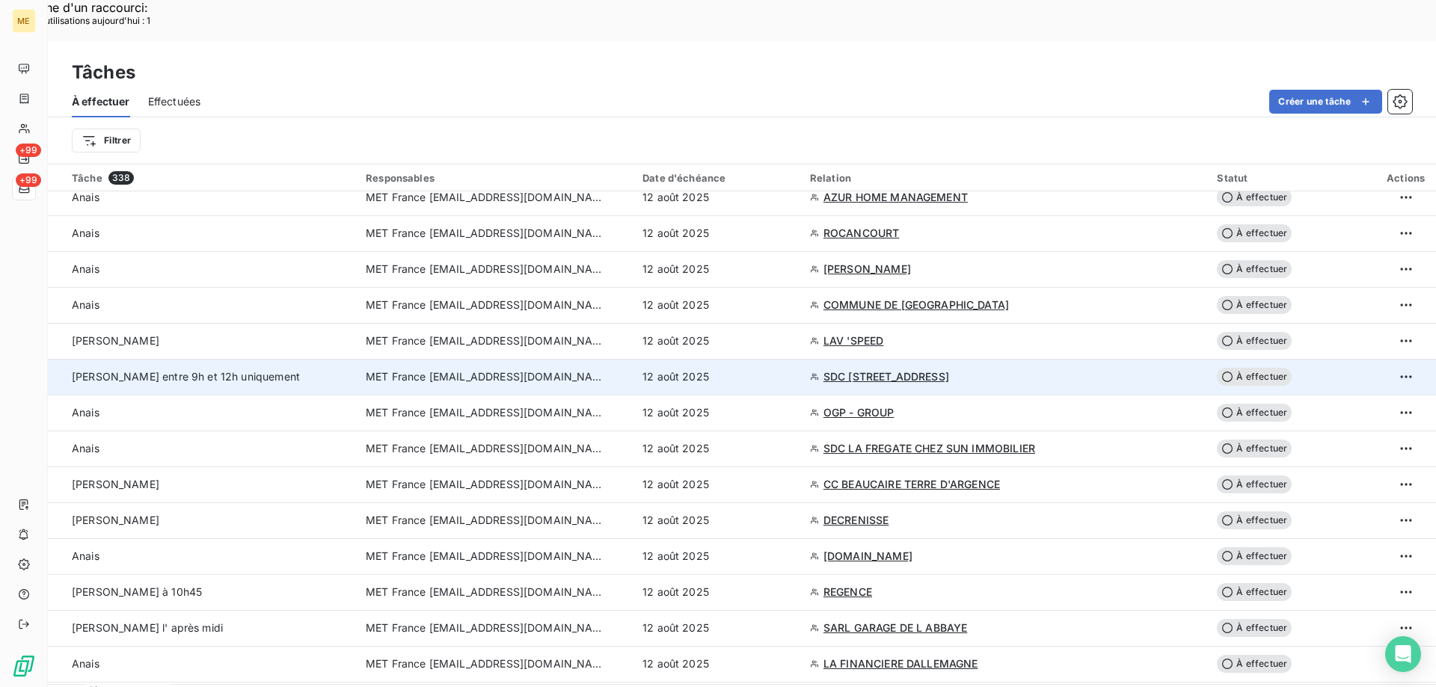
click at [923, 369] on span "SDC [STREET_ADDRESS]" at bounding box center [886, 376] width 126 height 15
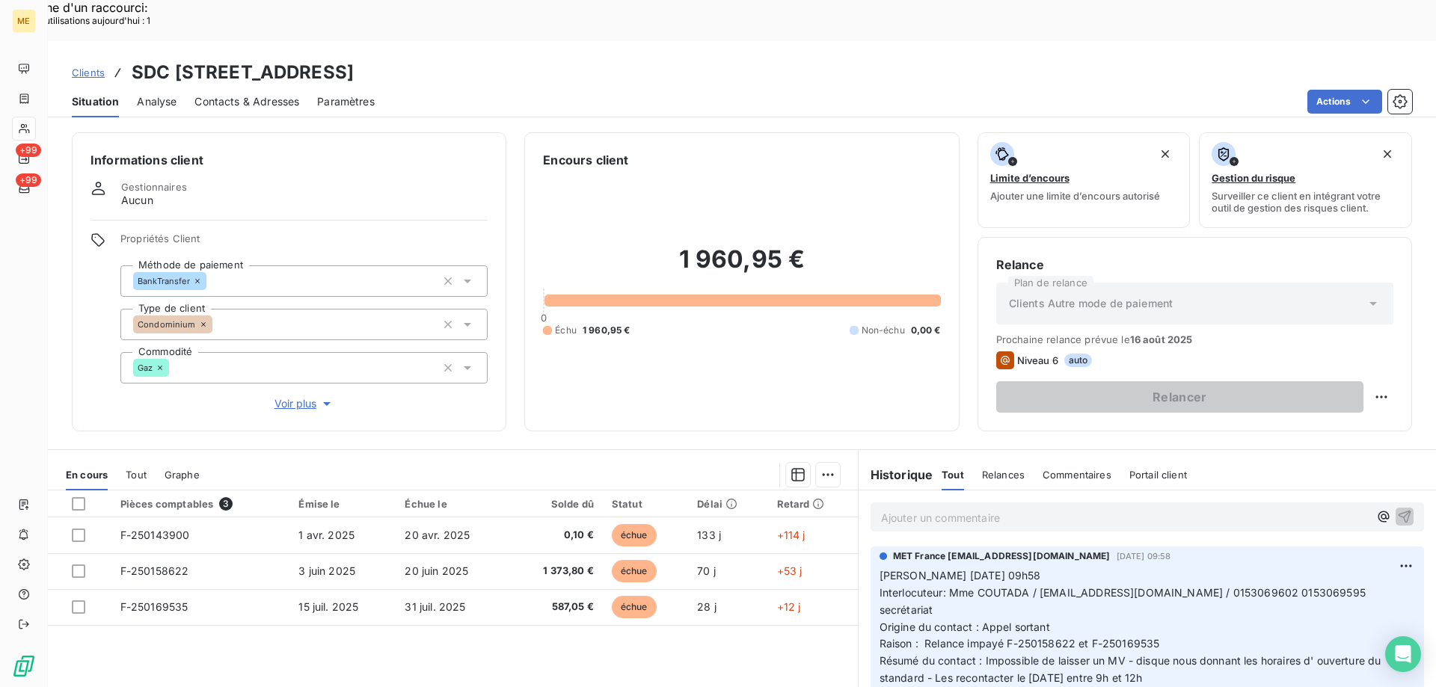
scroll to position [95, 0]
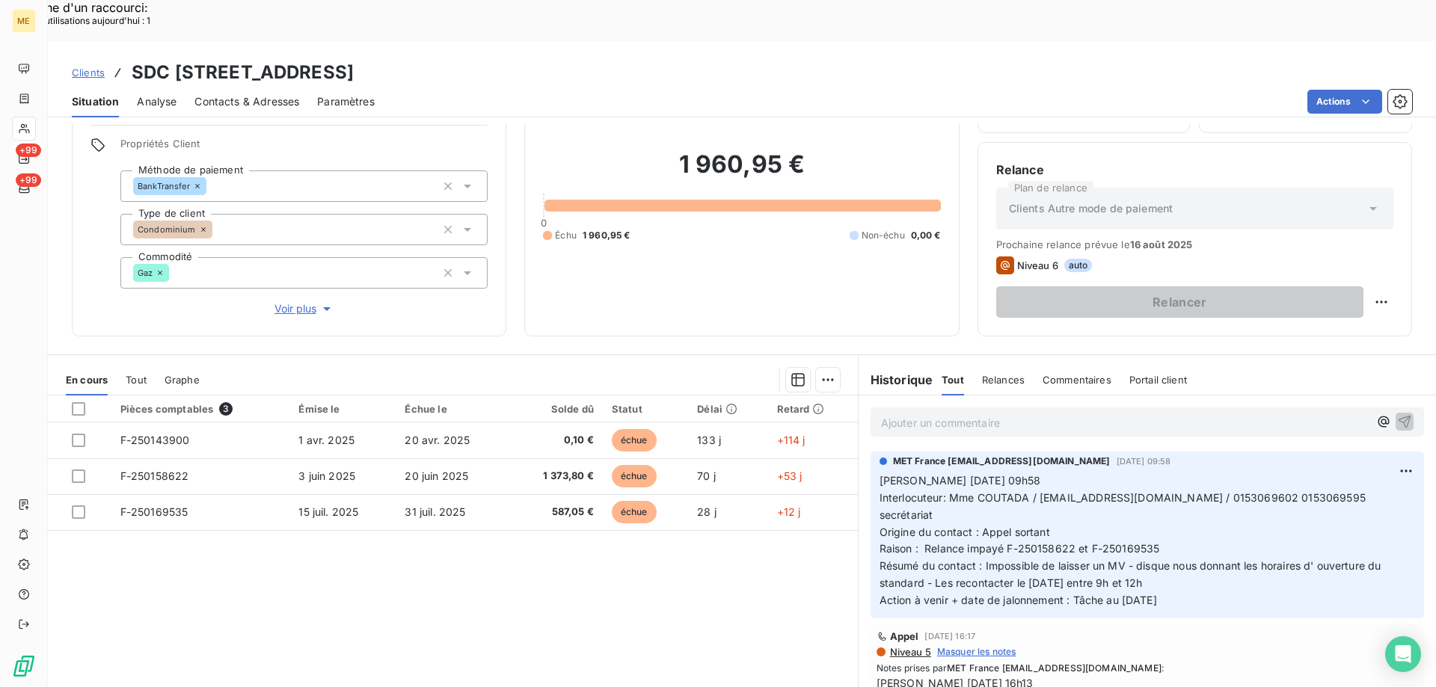
click at [300, 301] on span "Voir plus" at bounding box center [304, 308] width 60 height 15
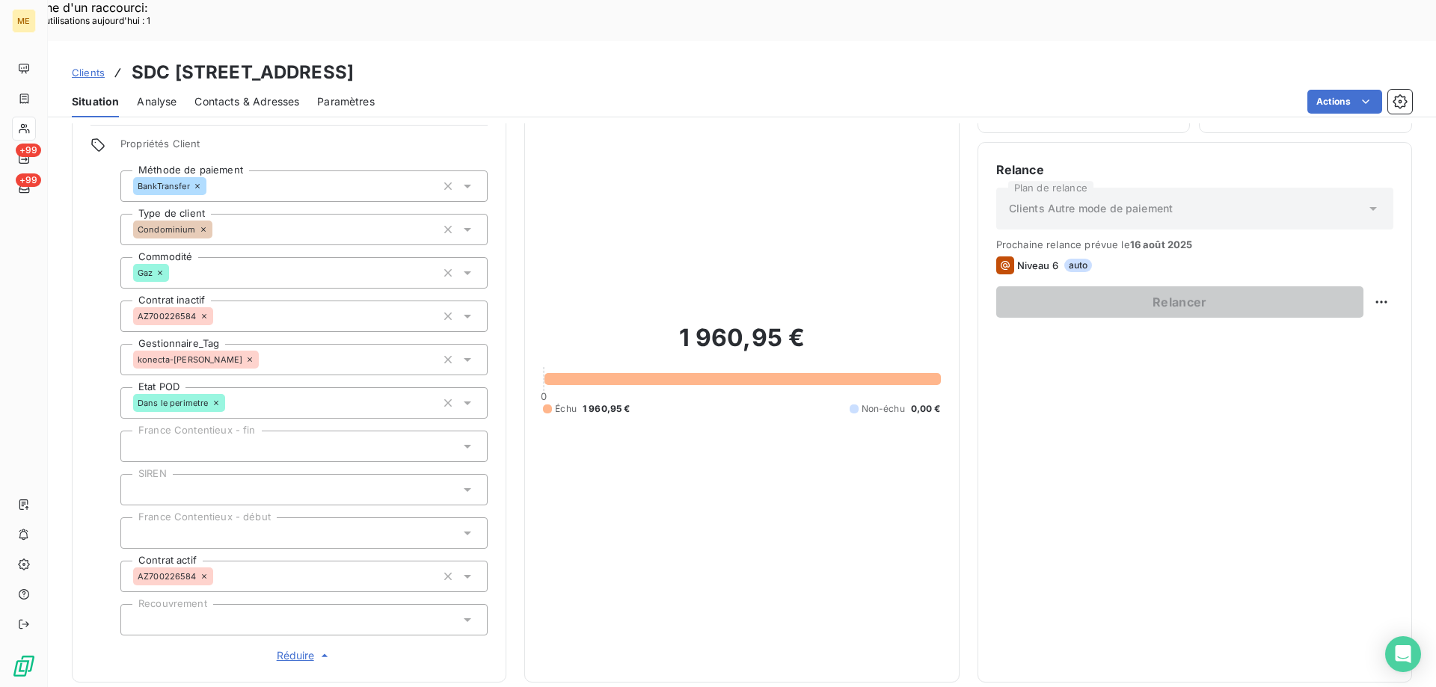
click at [287, 648] on span "Réduire" at bounding box center [304, 655] width 55 height 15
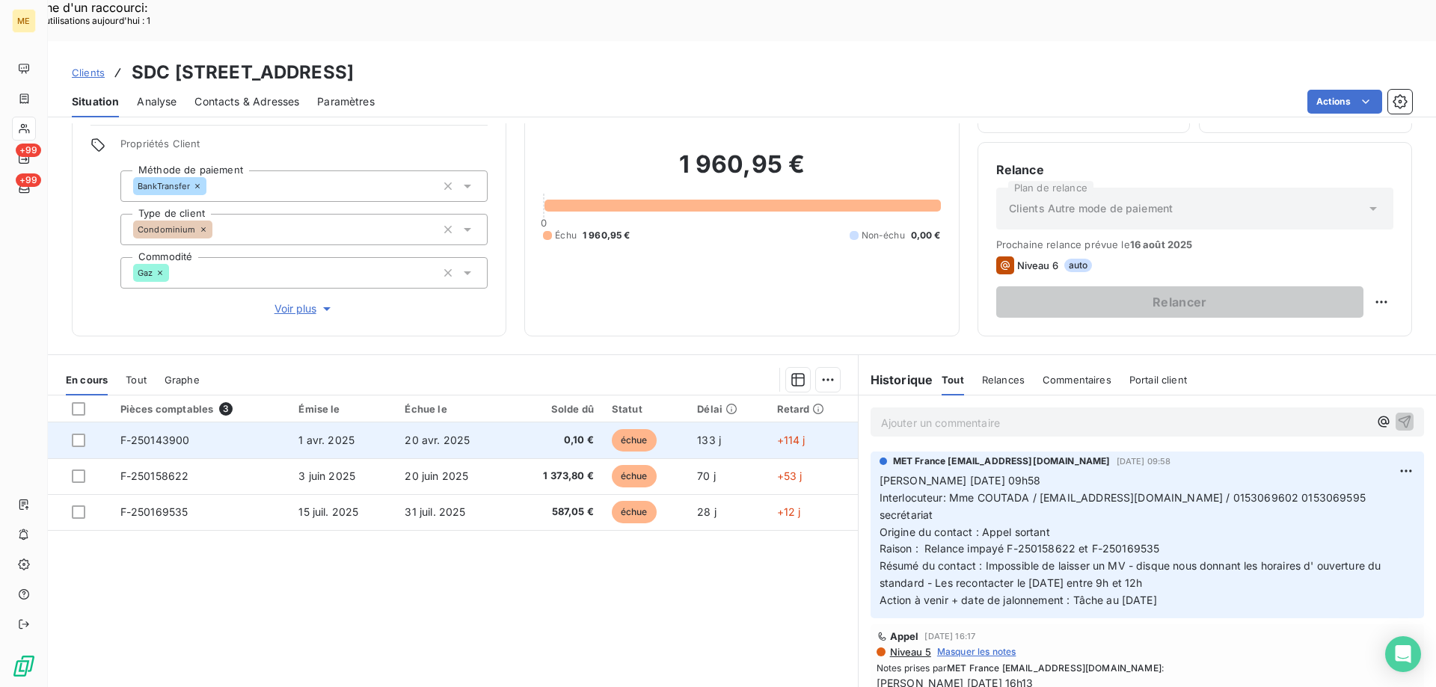
click at [157, 434] on span "F-250143900" at bounding box center [155, 440] width 70 height 13
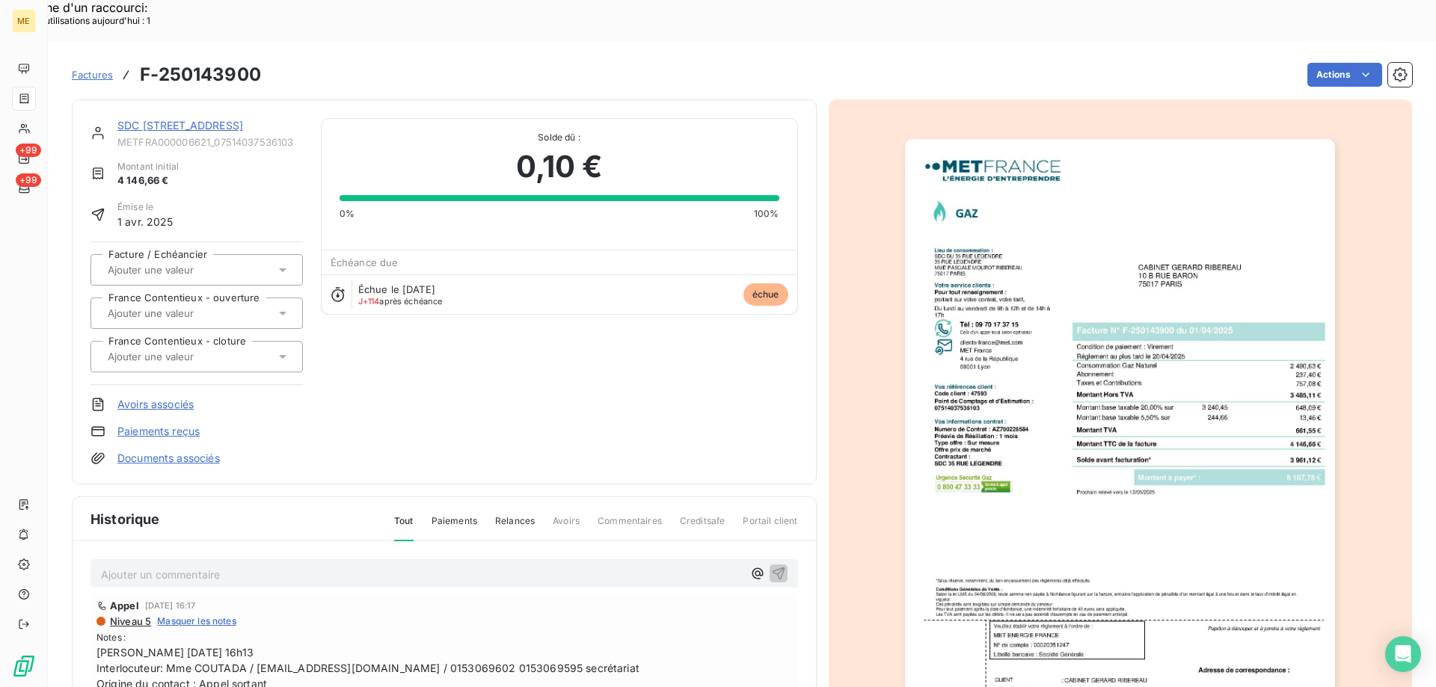
click at [1031, 386] on img "button" at bounding box center [1120, 443] width 430 height 609
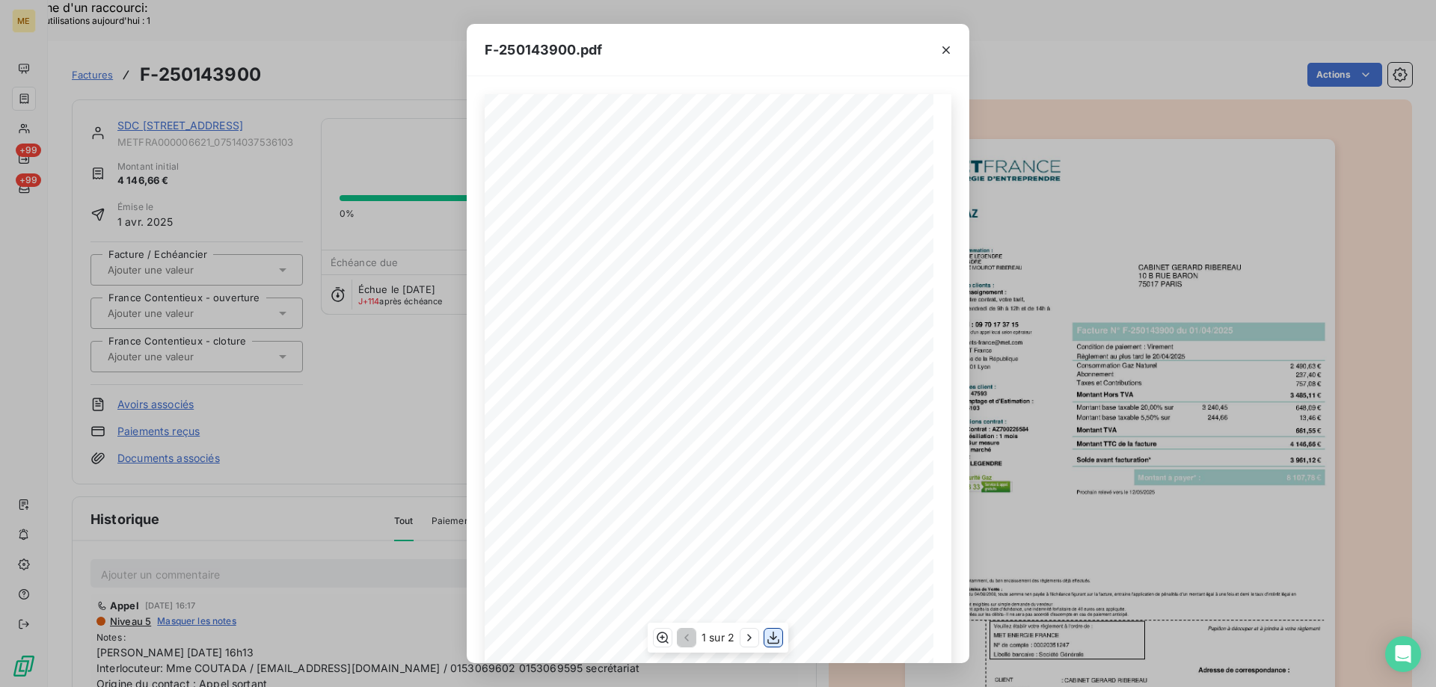
click at [774, 636] on icon "button" at bounding box center [773, 637] width 15 height 15
click at [947, 49] on icon "button" at bounding box center [945, 49] width 7 height 7
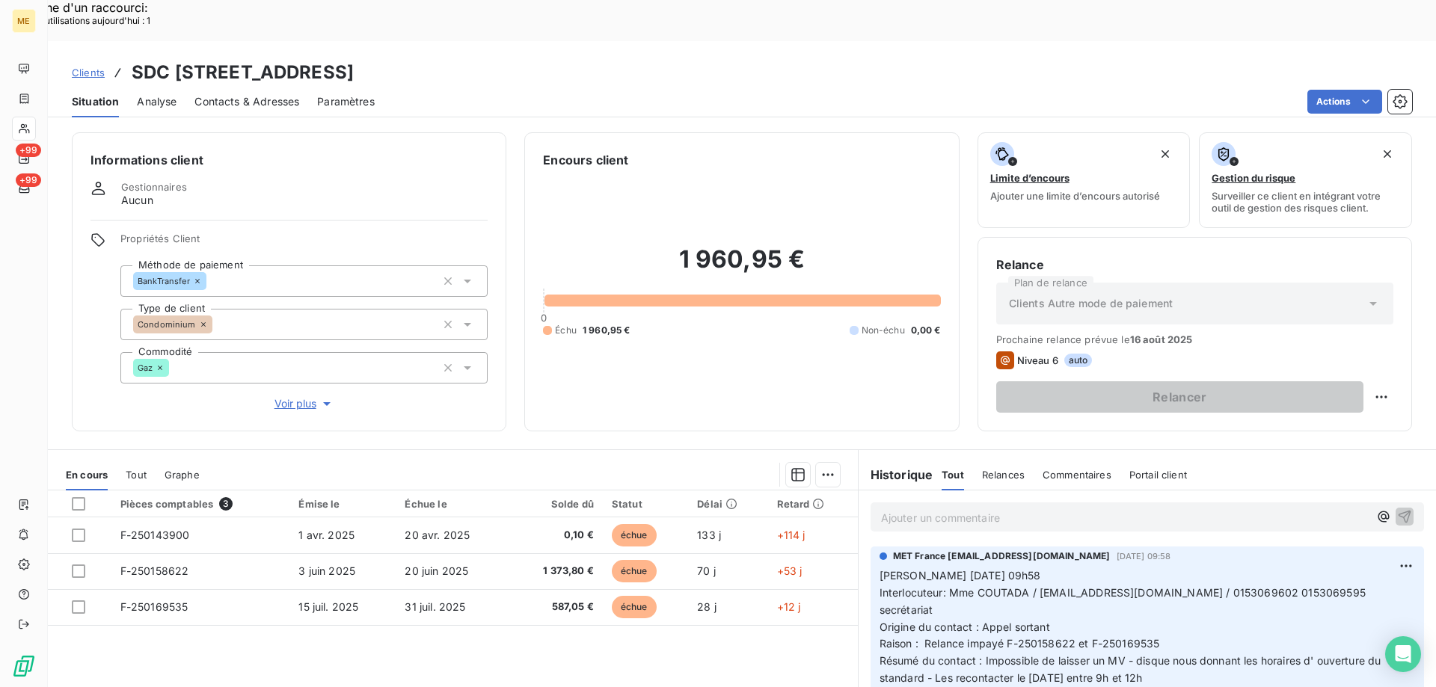
drag, startPoint x: 356, startPoint y: 27, endPoint x: 534, endPoint y: 37, distance: 178.3
click at [354, 59] on h3 "SDC [STREET_ADDRESS]" at bounding box center [243, 72] width 222 height 27
click at [790, 59] on div "Clients SDC [STREET_ADDRESS]" at bounding box center [742, 72] width 1388 height 27
drag, startPoint x: 350, startPoint y: 27, endPoint x: 533, endPoint y: 28, distance: 183.2
click at [354, 59] on h3 "SDC [STREET_ADDRESS]" at bounding box center [243, 72] width 222 height 27
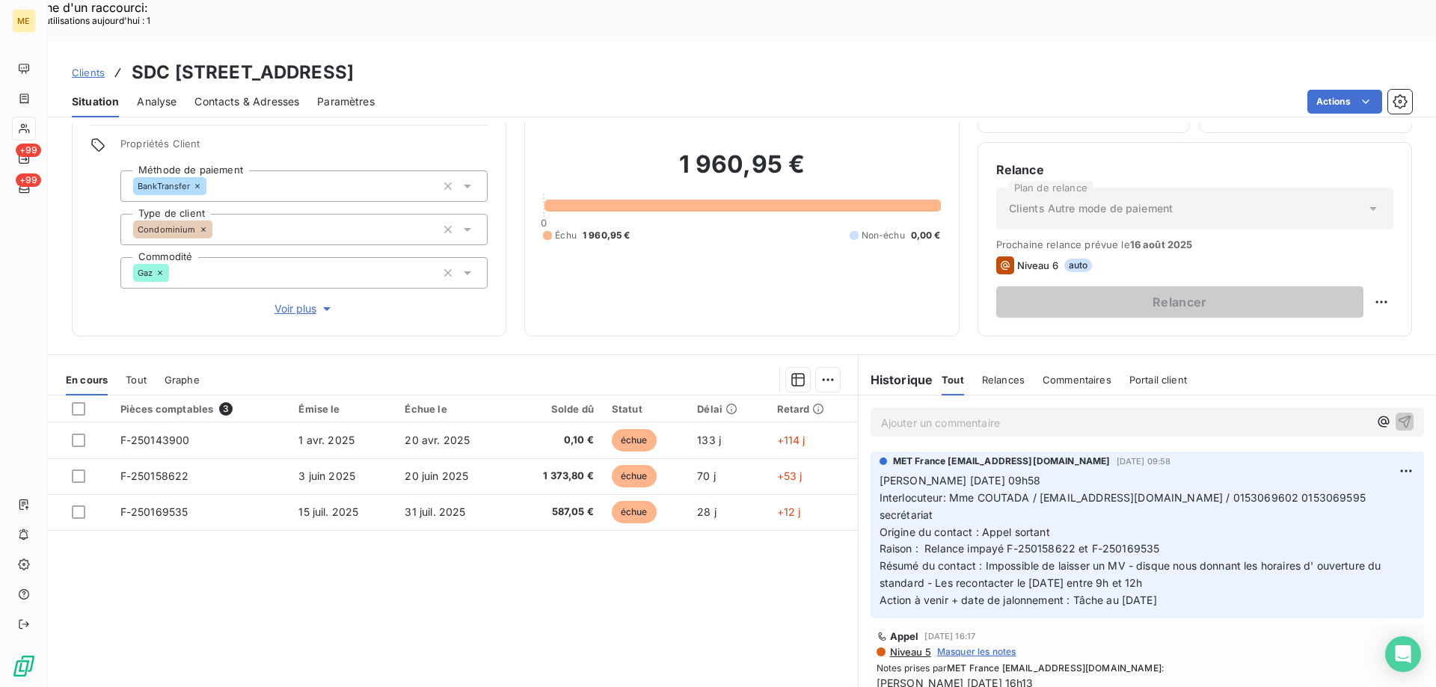
click at [897, 491] on span "Interlocuteur: Mme COUTADA / [EMAIL_ADDRESS][DOMAIN_NAME] / 0153069602 01530695…" at bounding box center [1123, 506] width 489 height 30
click at [1045, 478] on p "[PERSON_NAME] [DATE] 09h58 Interlocuteur: Mme COUTADA / [EMAIL_ADDRESS][DOMAIN_…" at bounding box center [1146, 541] width 535 height 137
click at [1003, 473] on p "[PERSON_NAME] [DATE] 09h58 Interlocuteur: Mme COUTADA / [EMAIL_ADDRESS][DOMAIN_…" at bounding box center [1146, 541] width 535 height 137
drag, startPoint x: 1186, startPoint y: 563, endPoint x: 879, endPoint y: 440, distance: 330.9
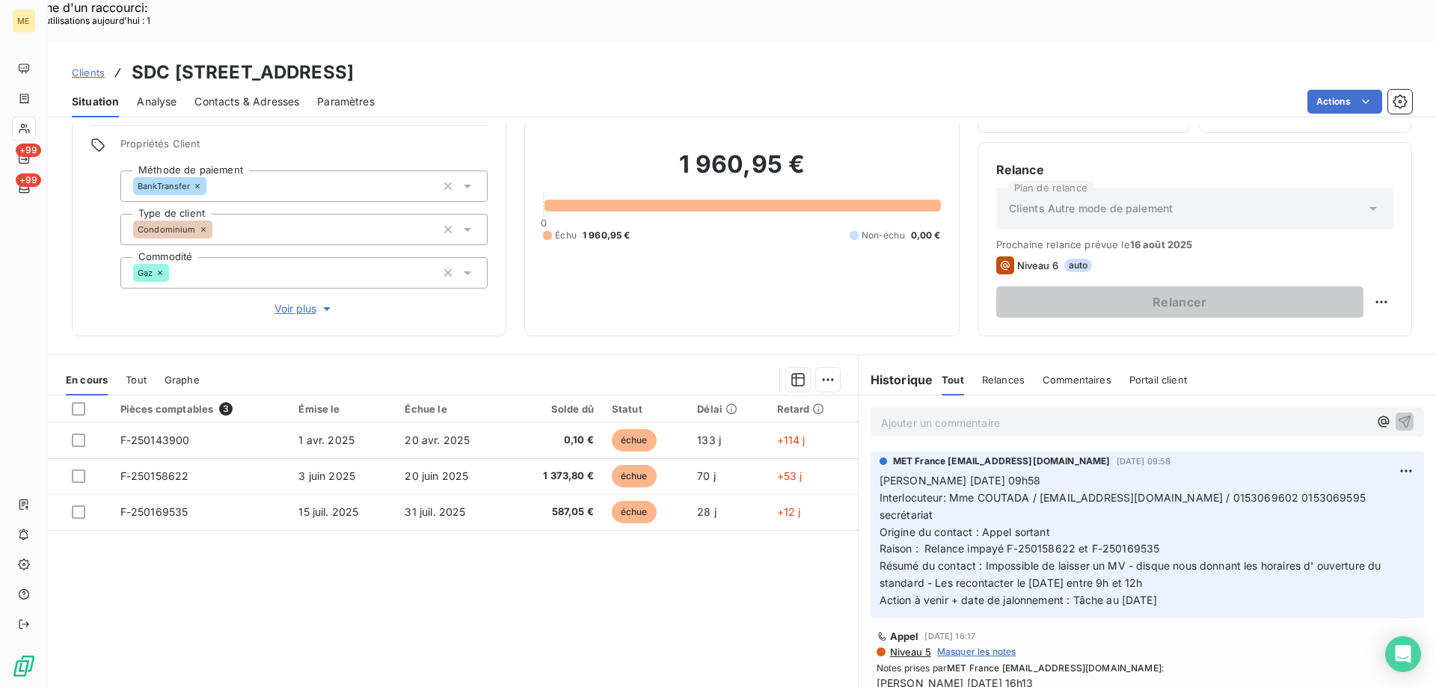
click at [879, 473] on p "[PERSON_NAME] [DATE] 09h58 Interlocuteur: Mme COUTADA / [EMAIL_ADDRESS][DOMAIN_…" at bounding box center [1146, 541] width 535 height 137
click at [919, 413] on p "Ajouter un commentaire ﻿" at bounding box center [1125, 422] width 488 height 19
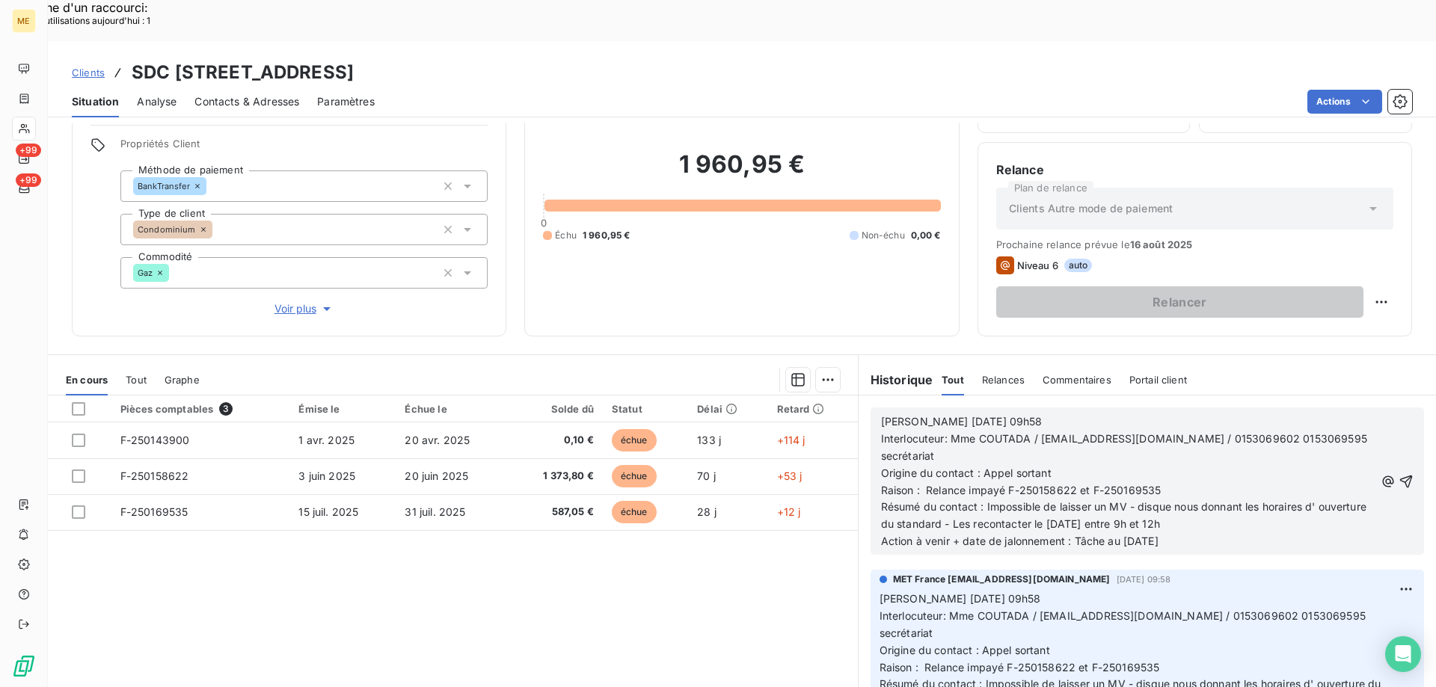
drag, startPoint x: 352, startPoint y: 32, endPoint x: 693, endPoint y: 10, distance: 341.7
click at [693, 41] on div "Clients SDC [STREET_ADDRESS] Situation Analyse Contacts & Adresses Paramètres A…" at bounding box center [742, 79] width 1388 height 76
drag, startPoint x: 778, startPoint y: 55, endPoint x: 750, endPoint y: 42, distance: 31.4
click at [774, 90] on div "Actions" at bounding box center [902, 102] width 1019 height 24
drag, startPoint x: 615, startPoint y: 25, endPoint x: 360, endPoint y: 23, distance: 255.0
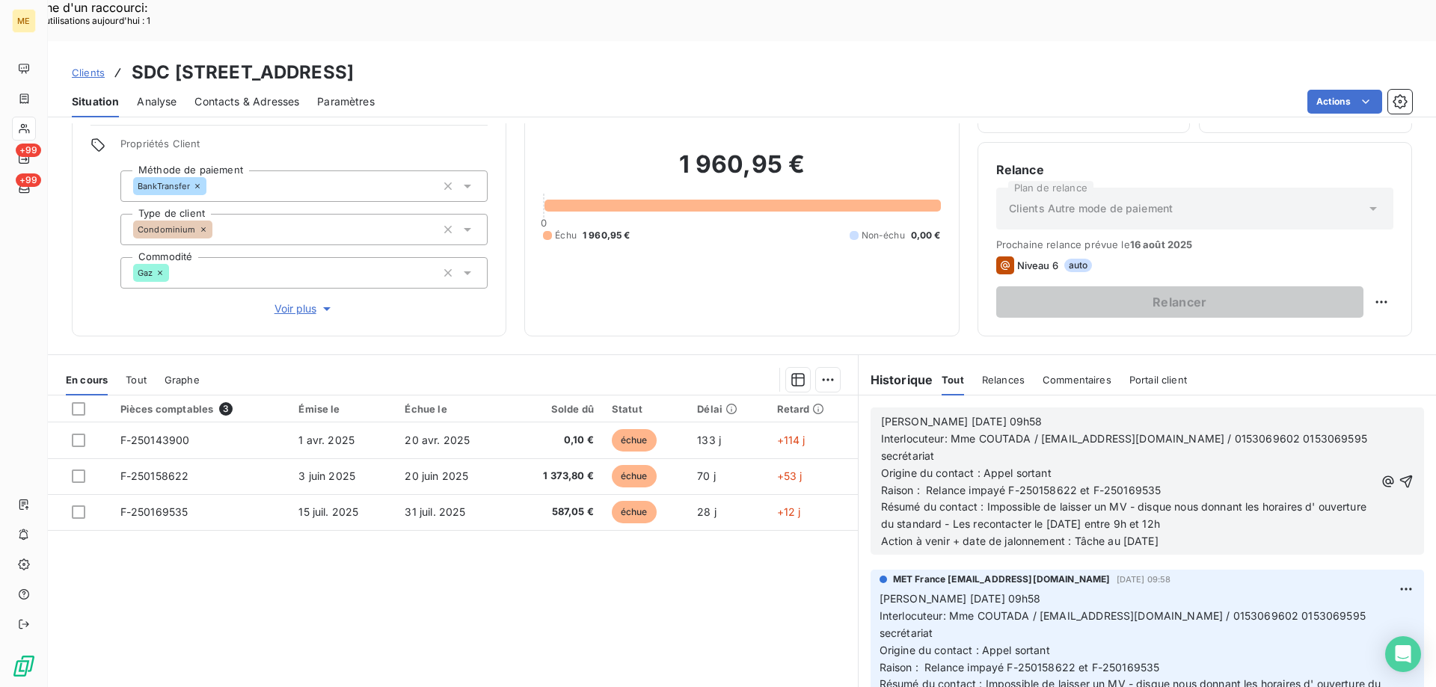
click at [360, 59] on div "Clients SDC [STREET_ADDRESS]" at bounding box center [742, 72] width 1388 height 27
click at [354, 59] on h3 "SDC [STREET_ADDRESS]" at bounding box center [243, 72] width 222 height 27
drag, startPoint x: 360, startPoint y: 23, endPoint x: 792, endPoint y: 28, distance: 431.5
click at [796, 59] on div "Clients SDC [STREET_ADDRESS]" at bounding box center [742, 72] width 1388 height 27
drag, startPoint x: 351, startPoint y: 28, endPoint x: 693, endPoint y: 12, distance: 342.1
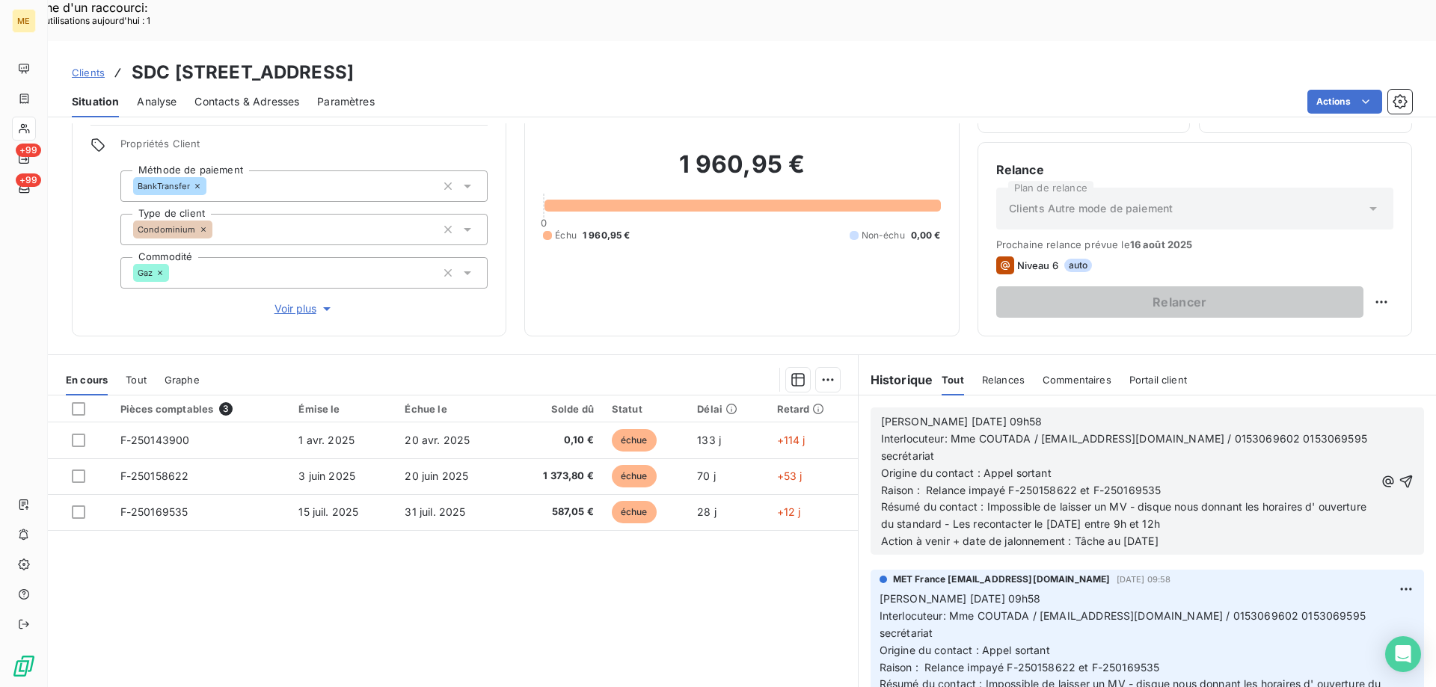
click at [693, 41] on div "Clients SDC [STREET_ADDRESS] Situation Analyse Contacts & Adresses Paramètres A…" at bounding box center [742, 79] width 1388 height 76
drag, startPoint x: 914, startPoint y: 378, endPoint x: 1033, endPoint y: 378, distance: 119.6
click at [1033, 413] on p "[PERSON_NAME] [DATE] 09h58" at bounding box center [1128, 421] width 494 height 17
click at [1003, 431] on p "Interlocuteur: Mme COUTADA / [EMAIL_ADDRESS][DOMAIN_NAME] / 0153069602 01530695…" at bounding box center [1128, 448] width 494 height 34
click at [1116, 431] on p "Interlocuteur: Mme COUTADA / [EMAIL_ADDRESS][DOMAIN_NAME] / 0153069602 01530695…" at bounding box center [1128, 448] width 494 height 34
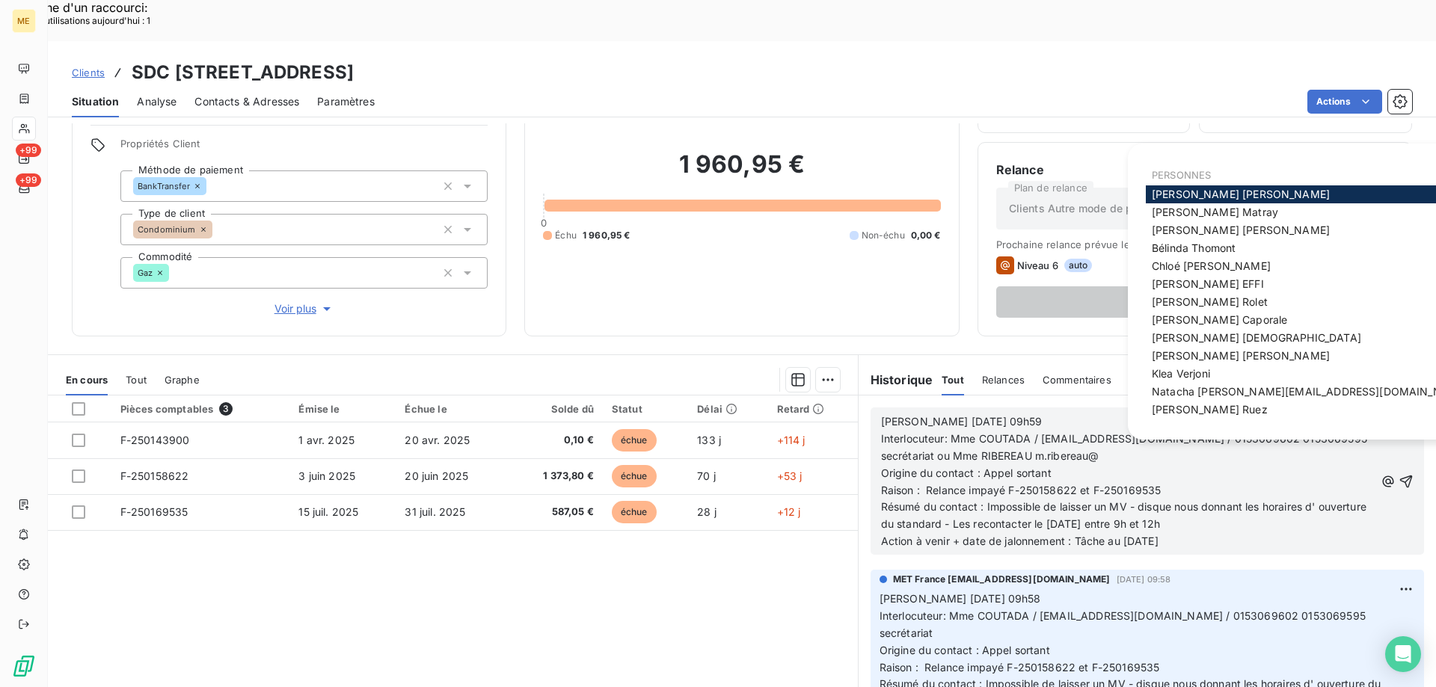
click at [1094, 440] on div "[PERSON_NAME] [DATE] 09h59 Interlocuteur: Mme COUTADA / [EMAIL_ADDRESS][DOMAIN_…" at bounding box center [1128, 481] width 494 height 137
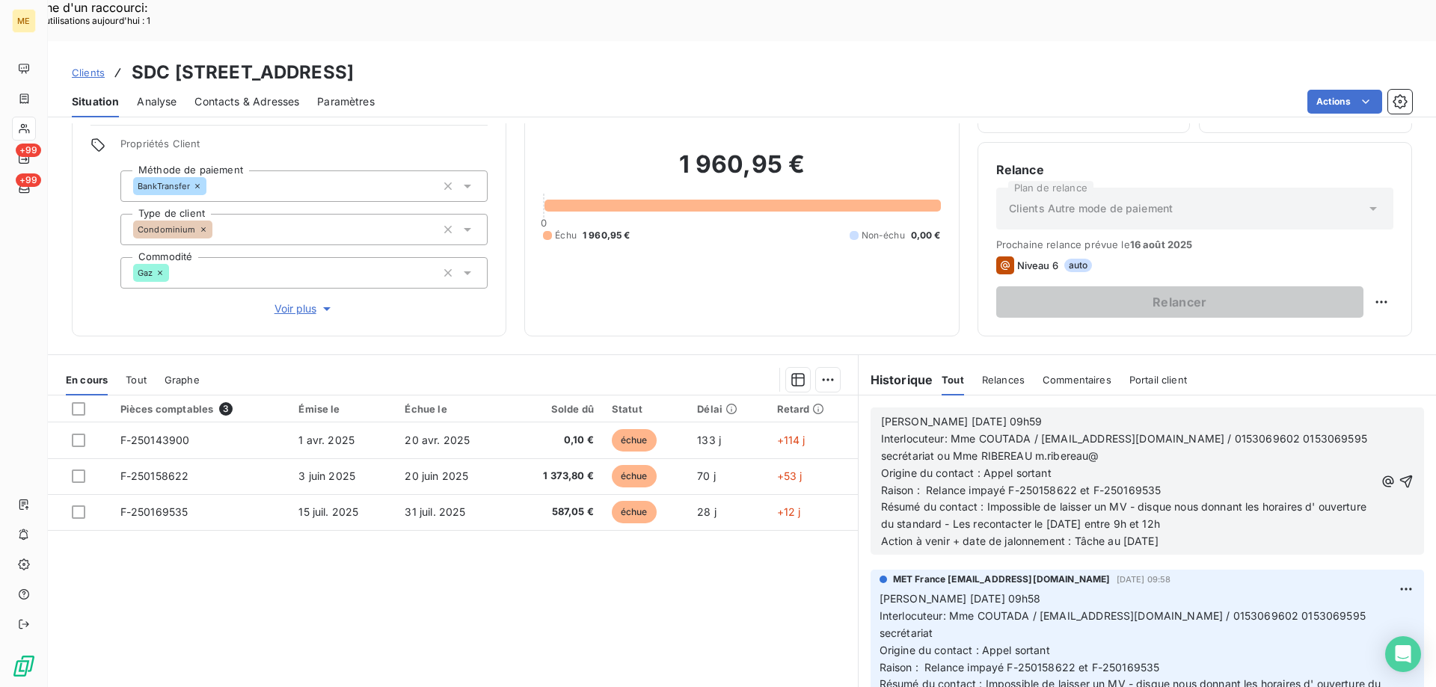
click at [1177, 416] on body "ME +99 +99 Clients SDC 35 RUE LEGENDRE - METFRA000006621_07514037536103 Situati…" at bounding box center [718, 459] width 1436 height 837
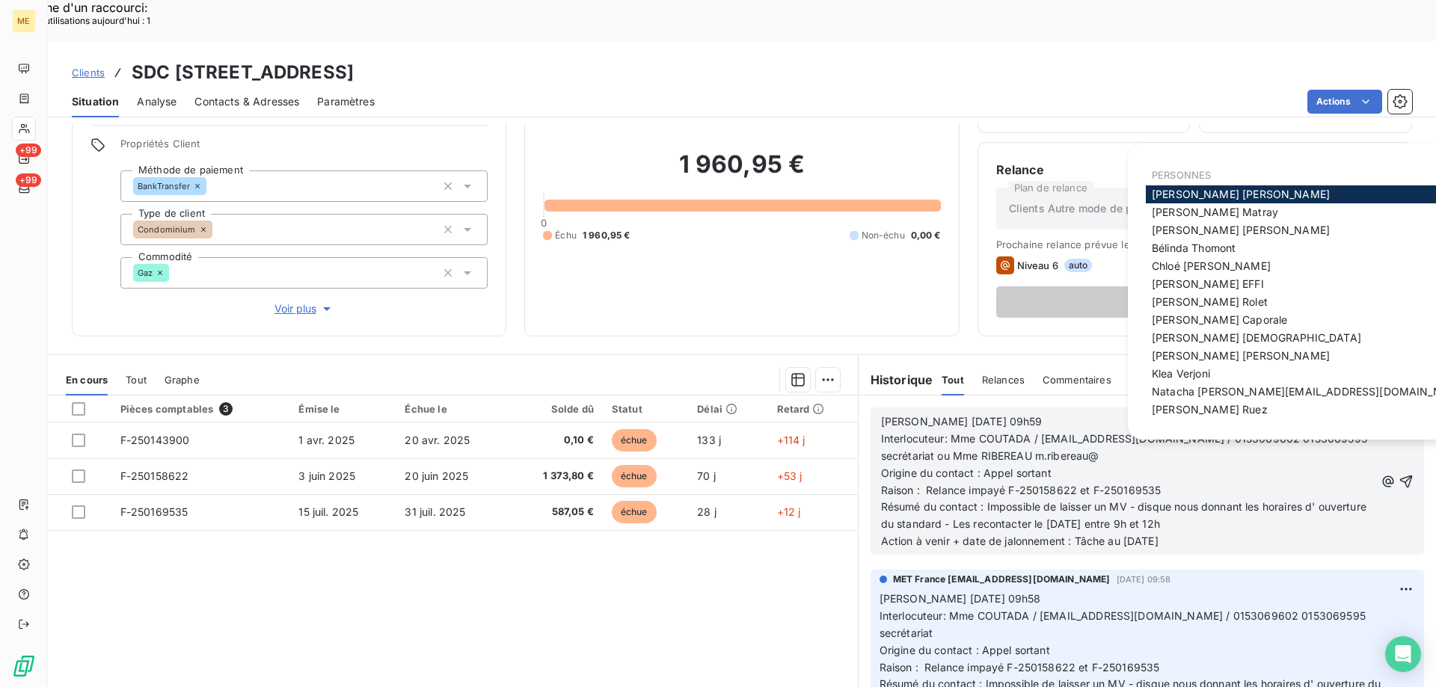
click at [1113, 465] on p "Origine du contact : Appel sortant" at bounding box center [1128, 473] width 494 height 17
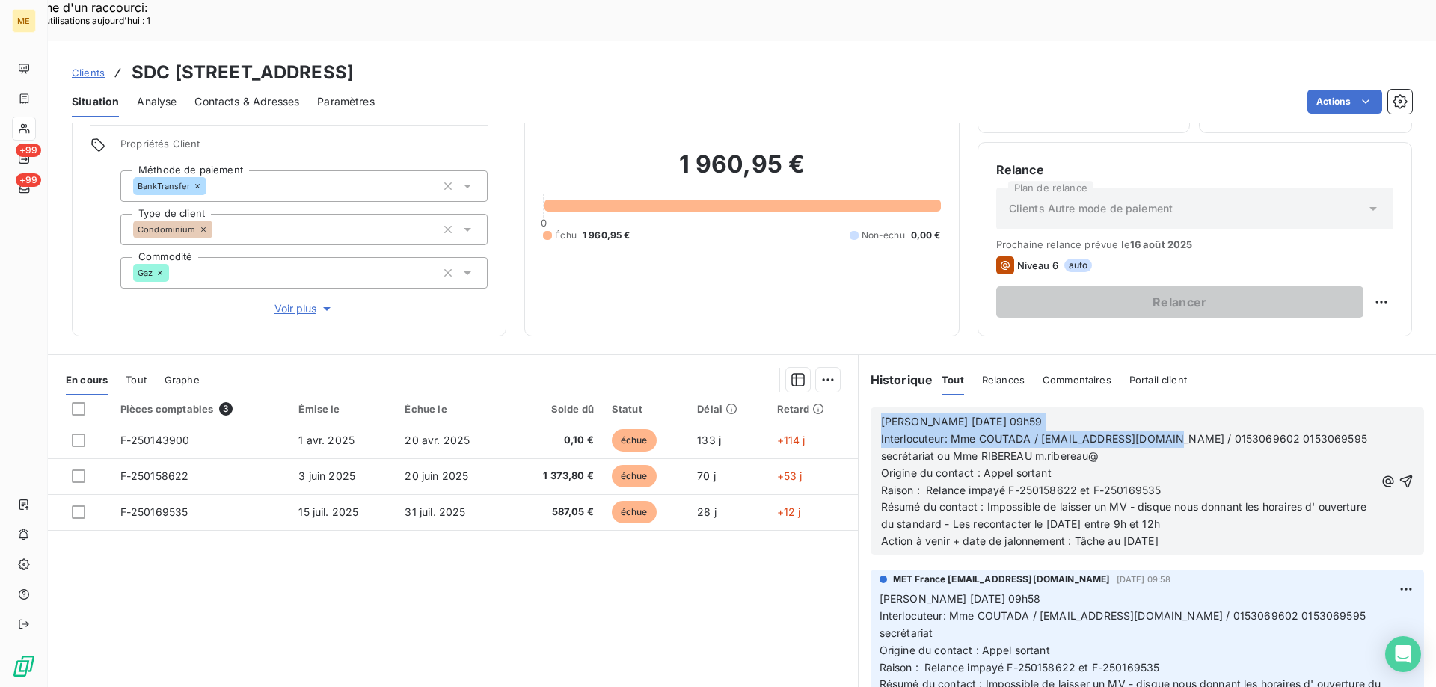
drag, startPoint x: 1136, startPoint y: 396, endPoint x: 1154, endPoint y: 396, distance: 18.7
click at [1154, 432] on span "Interlocuteur: Mme COUTADA / [EMAIL_ADDRESS][DOMAIN_NAME] / 0153069602 01530695…" at bounding box center [1125, 447] width 489 height 30
click at [1173, 421] on body "ME +99 +99 Clients SDC 35 RUE LEGENDRE - METFRA000006621_07514037536103 Situati…" at bounding box center [718, 459] width 1436 height 837
drag, startPoint x: 1140, startPoint y: 401, endPoint x: 1177, endPoint y: 396, distance: 37.7
click at [1177, 432] on span "Interlocuteur: Mme COUTADA / [EMAIL_ADDRESS][DOMAIN_NAME] / 0153069602 01530695…" at bounding box center [1125, 447] width 489 height 30
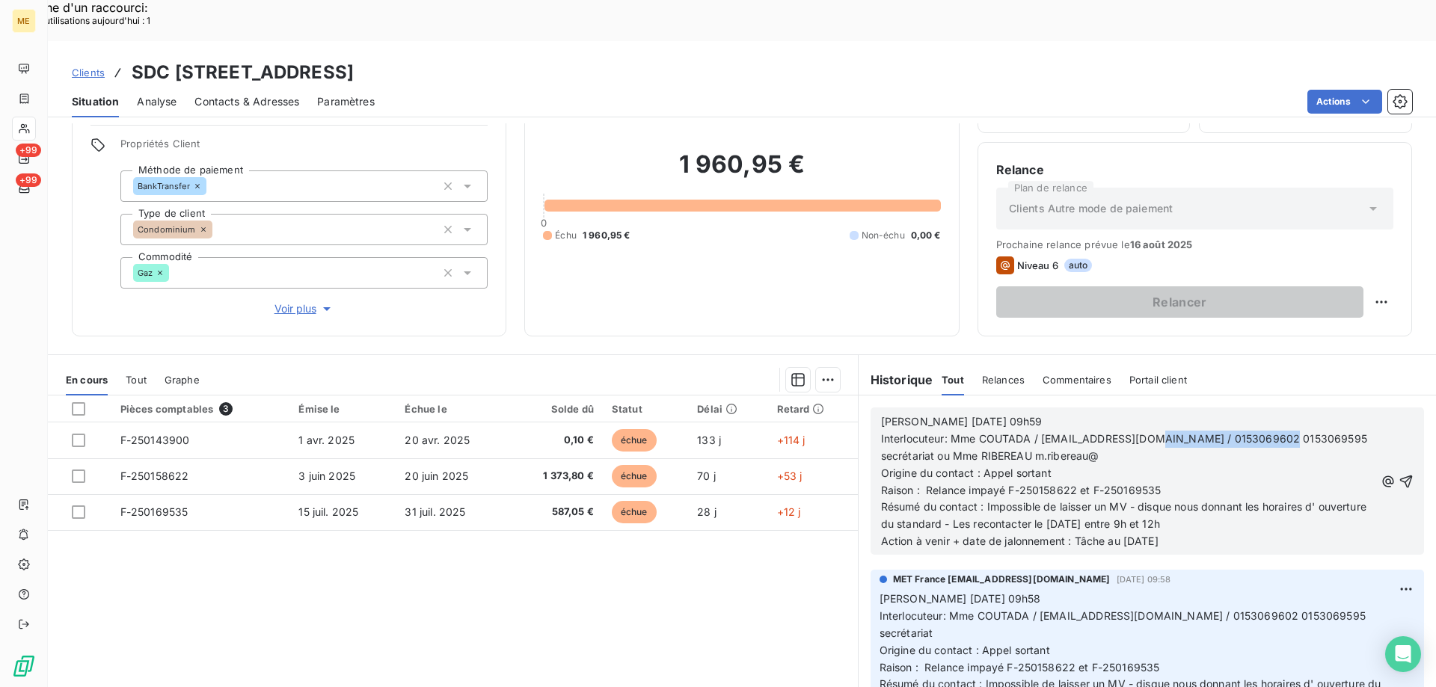
drag, startPoint x: 1259, startPoint y: 398, endPoint x: 1138, endPoint y: 397, distance: 121.1
click at [1138, 432] on span "Interlocuteur: Mme COUTADA / [EMAIL_ADDRESS][DOMAIN_NAME] / 0153069602 01530695…" at bounding box center [1125, 447] width 489 height 30
click at [1161, 418] on body "ME +99 +99 Clients SDC 35 RUE LEGENDRE - METFRA000006621_07514037536103 Situati…" at bounding box center [718, 459] width 1436 height 837
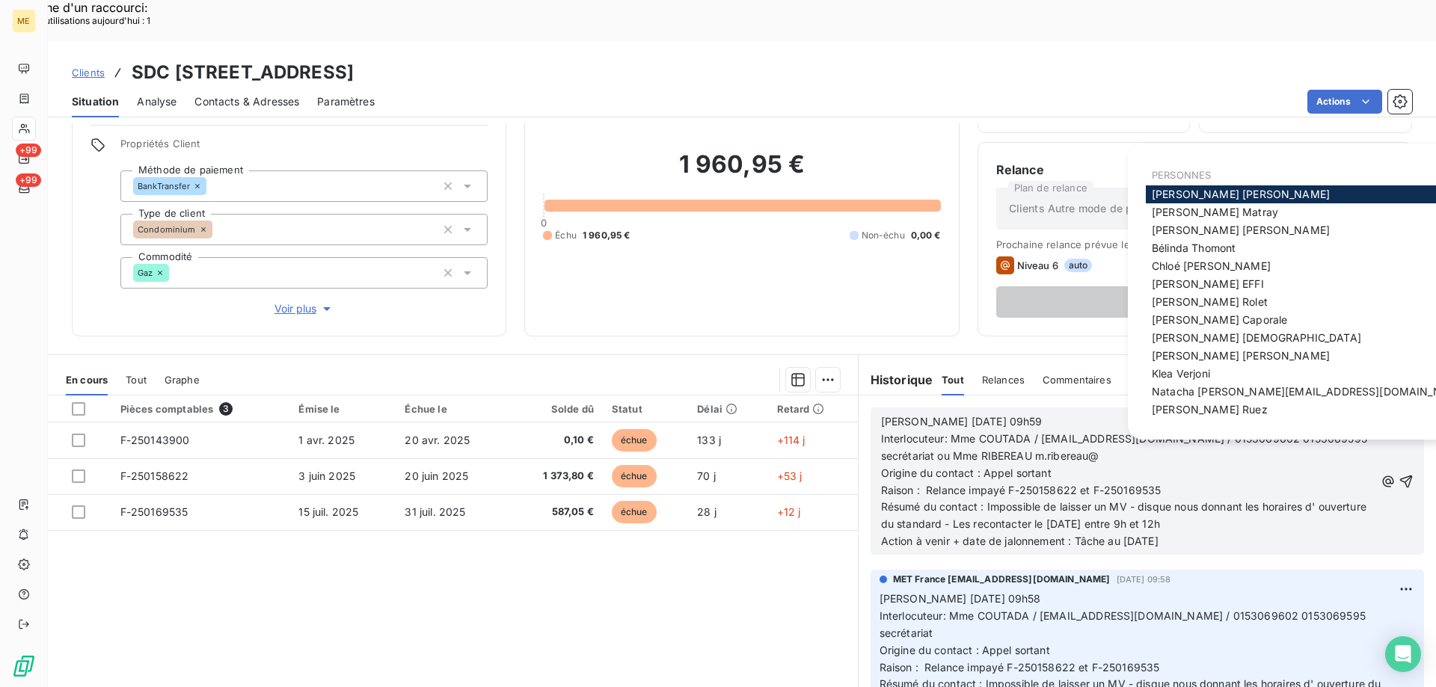
click at [1116, 465] on p "Origine du contact : Appel sortant" at bounding box center [1128, 473] width 494 height 17
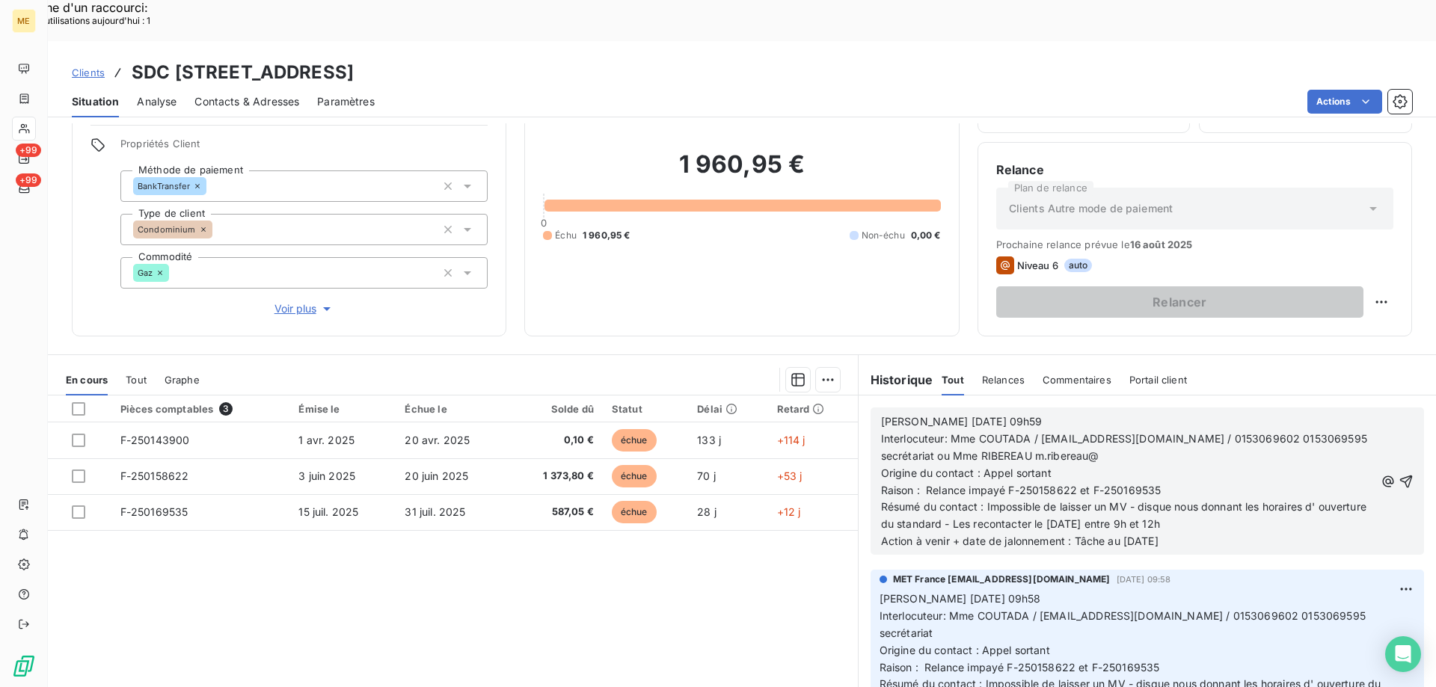
click at [1152, 432] on span "Interlocuteur: Mme COUTADA / [EMAIL_ADDRESS][DOMAIN_NAME] / 0153069602 01530695…" at bounding box center [1125, 447] width 489 height 30
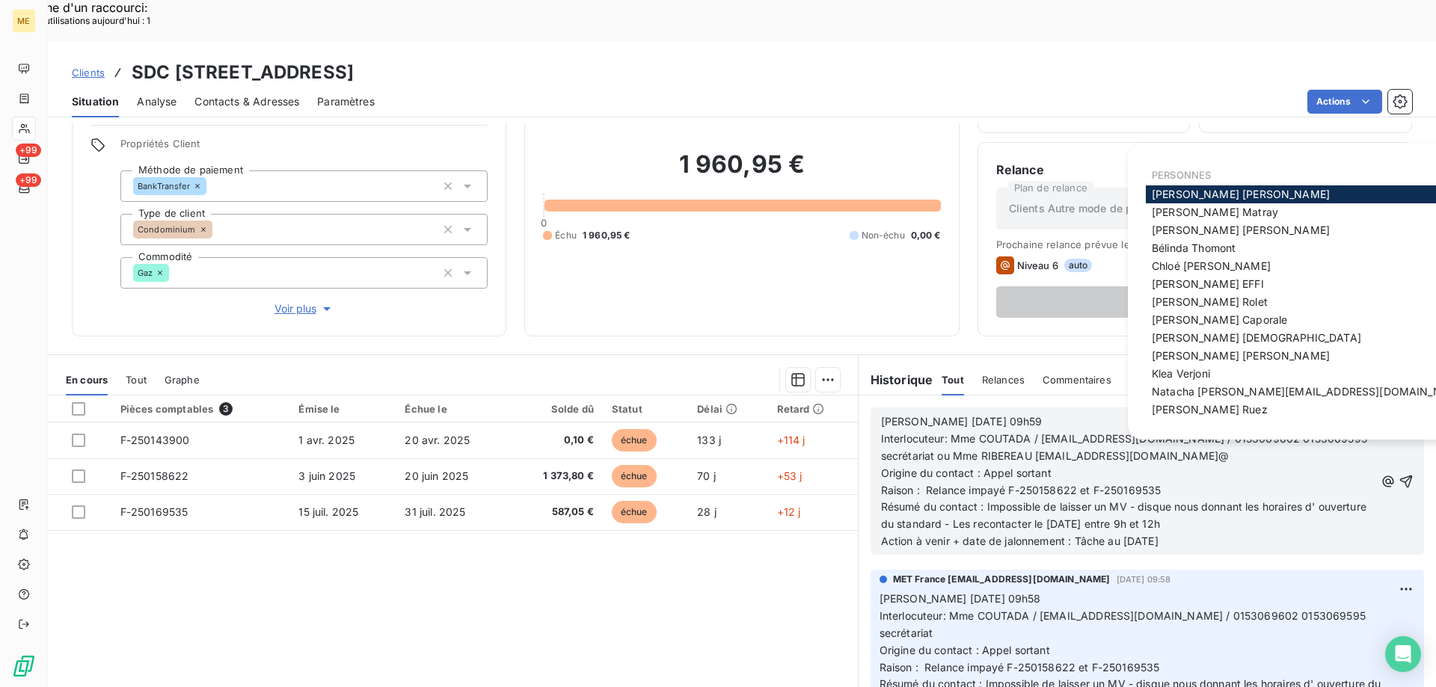
click at [1187, 500] on span "Résumé du contact : Impossible de laisser un MV - disque nous donnant les horai…" at bounding box center [1125, 515] width 488 height 30
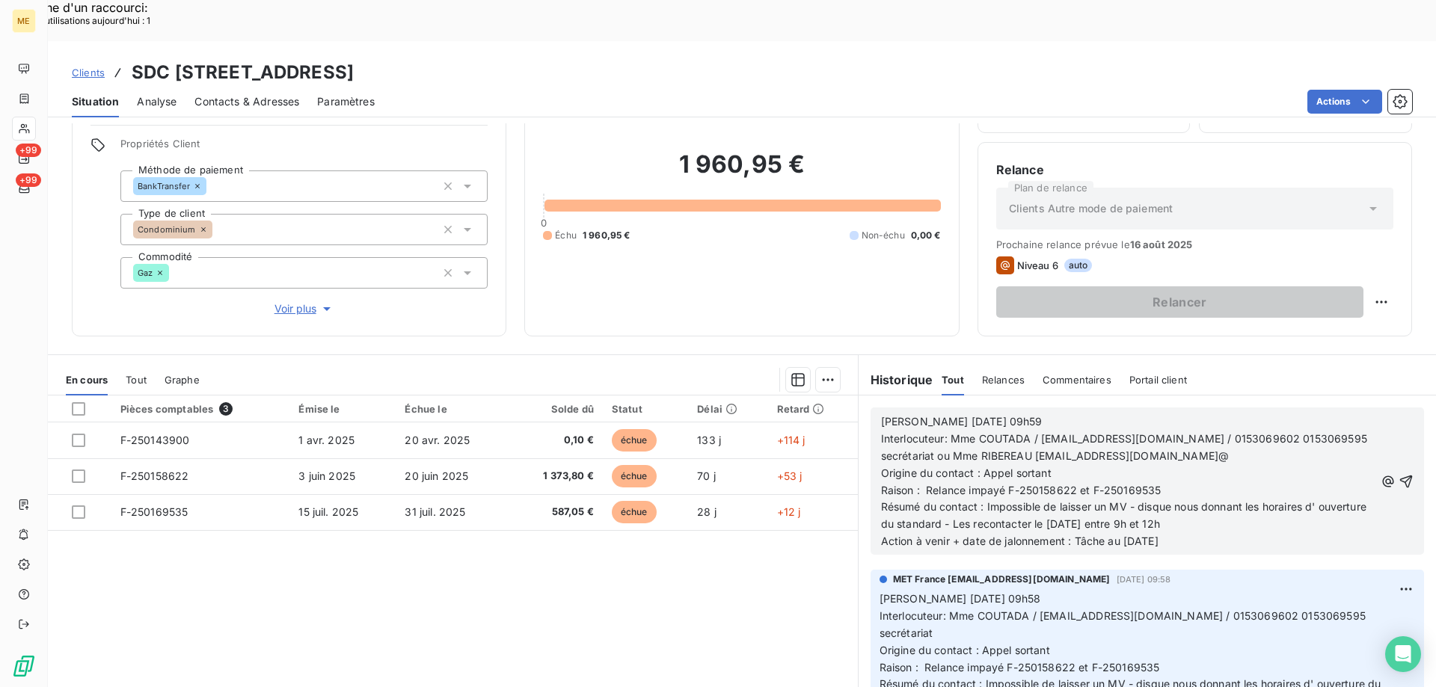
click at [1284, 413] on body "ME +99 +99 Clients SDC 35 RUE LEGENDRE - METFRA000006621_07514037536103 Situati…" at bounding box center [718, 459] width 1436 height 837
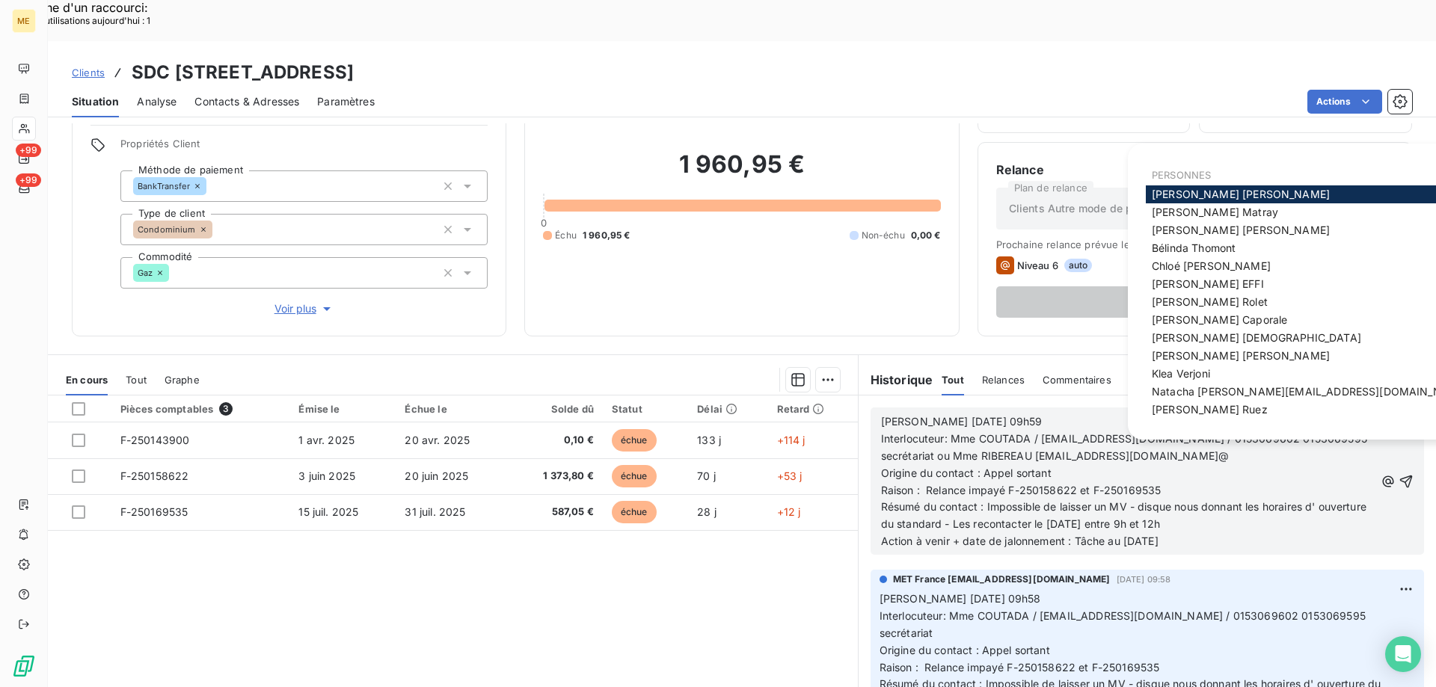
click at [1287, 413] on body "ME +99 +99 Clients SDC 35 RUE LEGENDRE - METFRA000006621_07514037536103 Situati…" at bounding box center [718, 459] width 1436 height 837
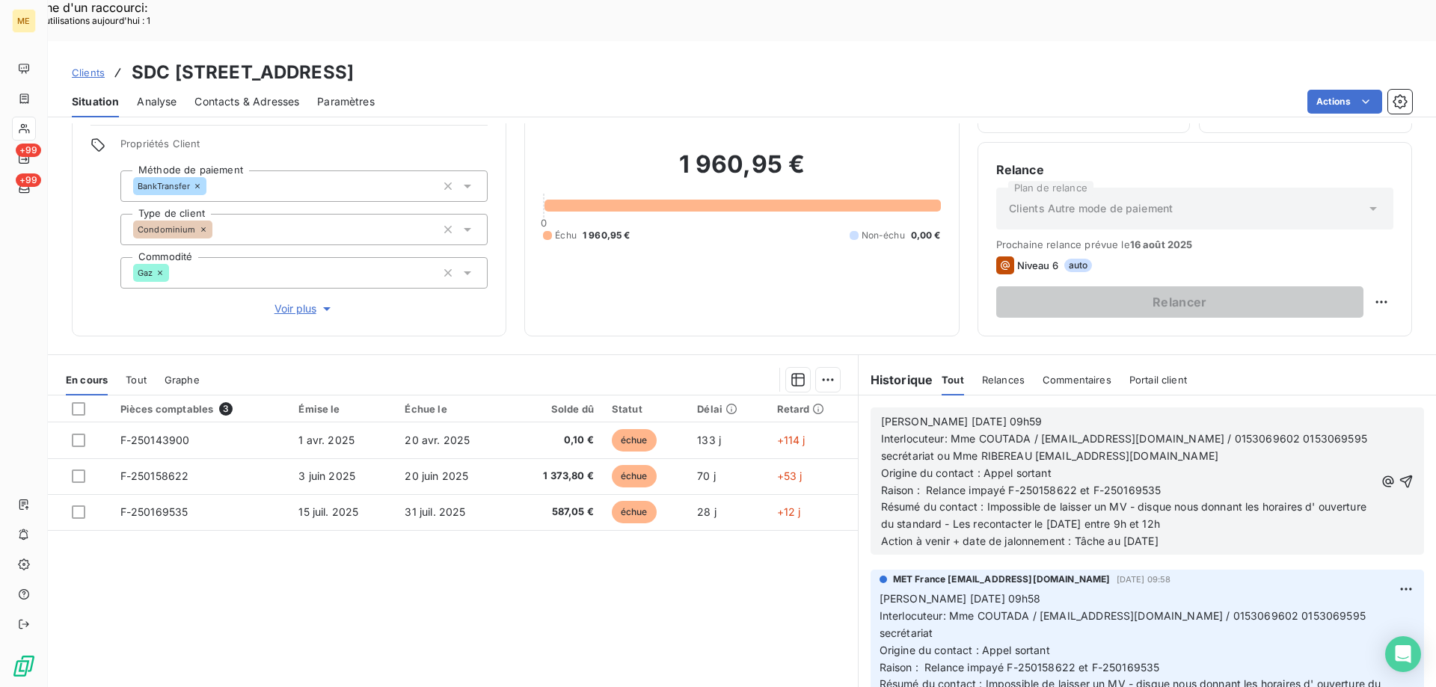
click at [1209, 482] on p "Raison : Relance impayé F-250158622 et F-250169535" at bounding box center [1128, 490] width 494 height 17
drag, startPoint x: 920, startPoint y: 446, endPoint x: 959, endPoint y: 443, distance: 38.2
click at [959, 484] on span "Raison : Relance impayé F-250158622 et F-250169535" at bounding box center [1021, 490] width 280 height 13
drag, startPoint x: 979, startPoint y: 468, endPoint x: 1314, endPoint y: 465, distance: 335.0
click at [1314, 500] on span "Résumé du contact : Impossible de laisser un MV - disque nous donnant les horai…" at bounding box center [1125, 515] width 488 height 30
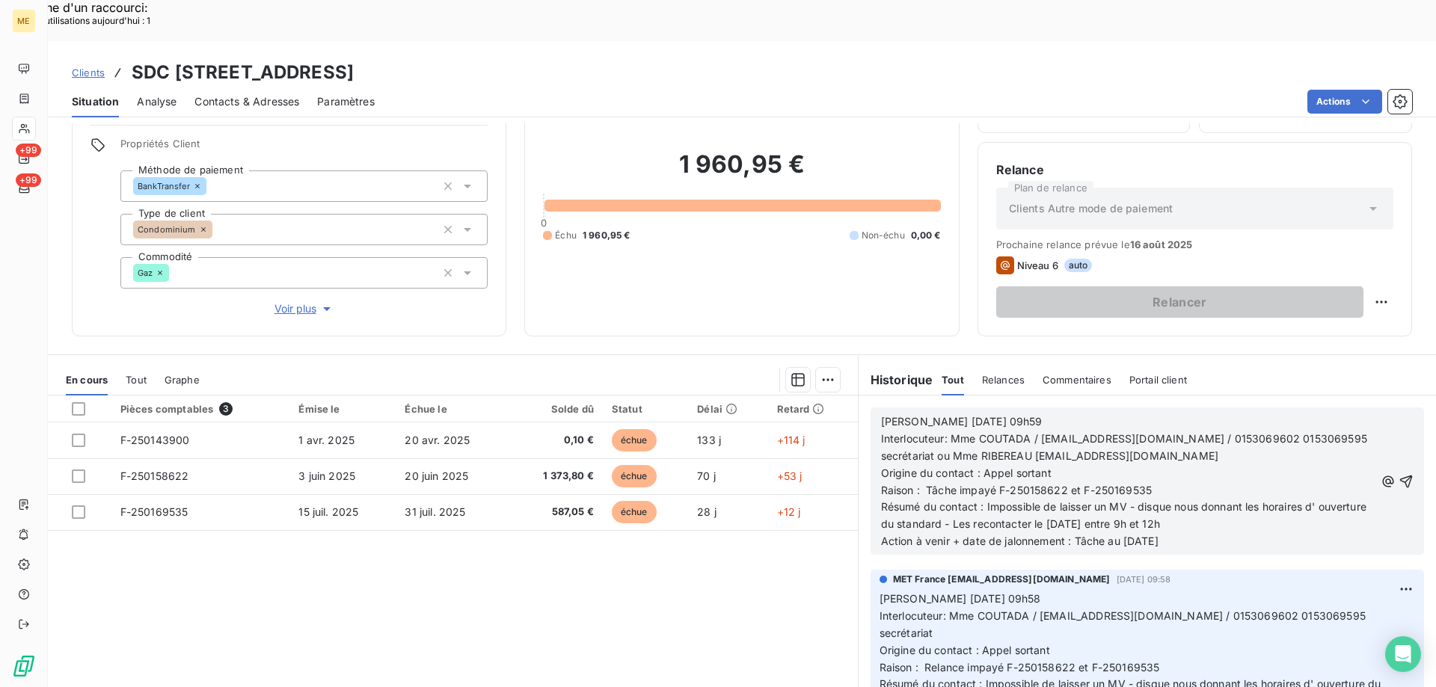
click at [1343, 499] on p "Résumé du contact : Impossible de laisser un MV - disque nous donnant les horai…" at bounding box center [1128, 516] width 494 height 34
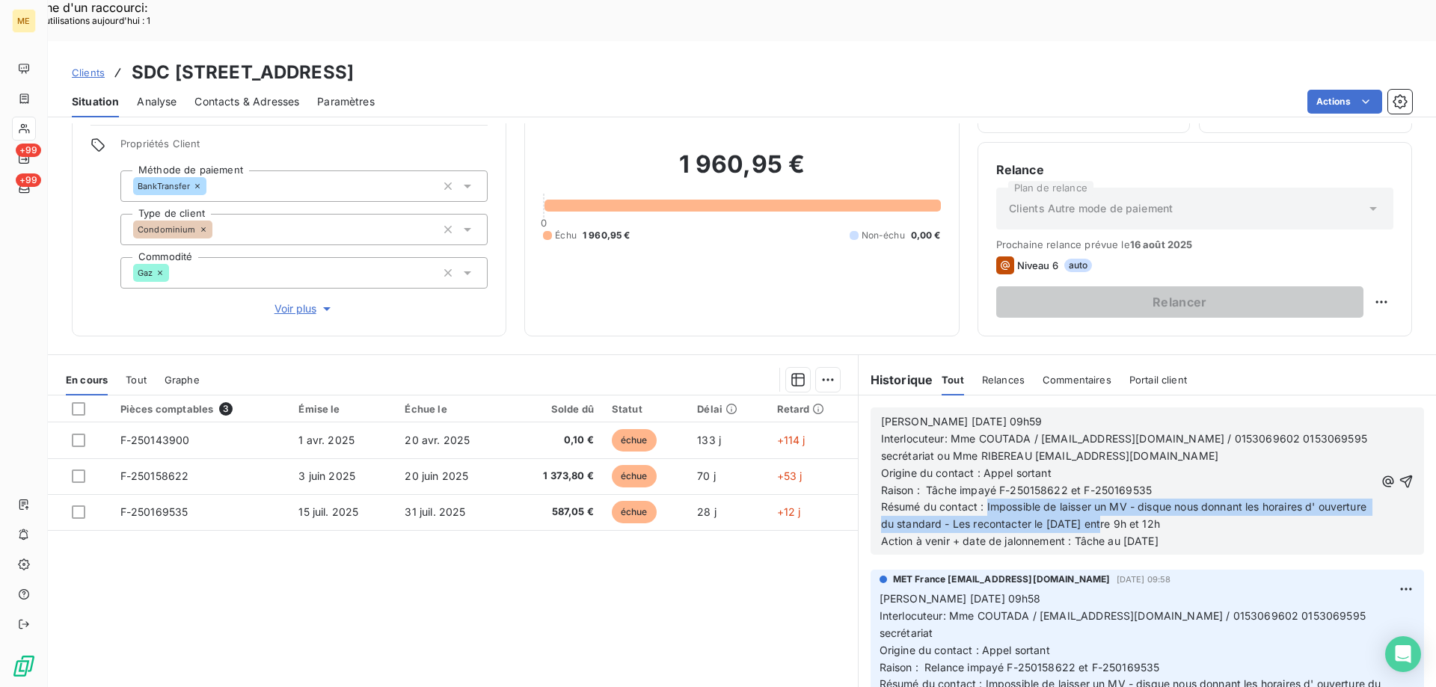
drag, startPoint x: 982, startPoint y: 464, endPoint x: 1149, endPoint y: 483, distance: 167.8
click at [1149, 500] on span "Résumé du contact : Impossible de laisser un MV - disque nous donnant les horai…" at bounding box center [1125, 515] width 488 height 30
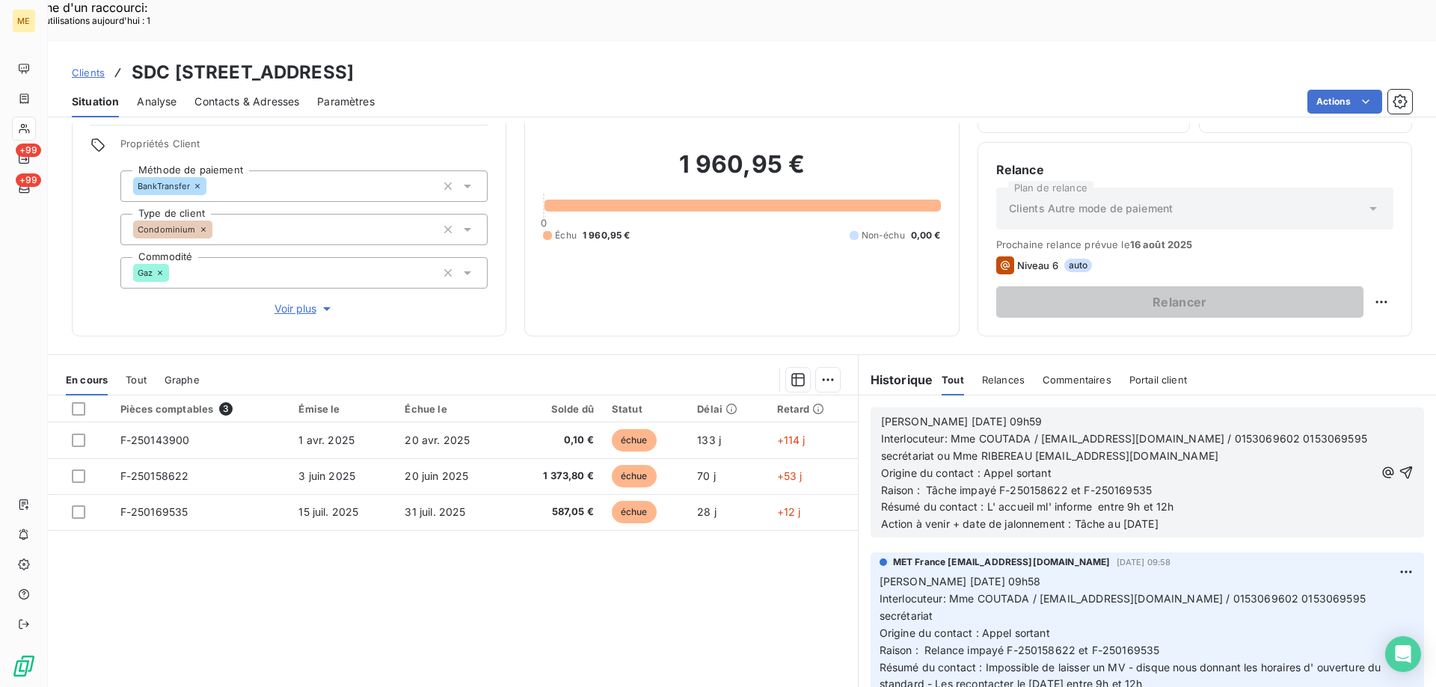
click at [1045, 500] on span "Résumé du contact : L' accueil ml' informe entre 9h et 12h" at bounding box center [1027, 506] width 293 height 13
click at [1043, 500] on span "Résumé du contact : L' accueil ml' informe entre 9h et 12h" at bounding box center [1027, 506] width 293 height 13
click at [1091, 500] on span "Résumé du contact : L' accueil m' informe entre 9h et 12h" at bounding box center [1026, 506] width 291 height 13
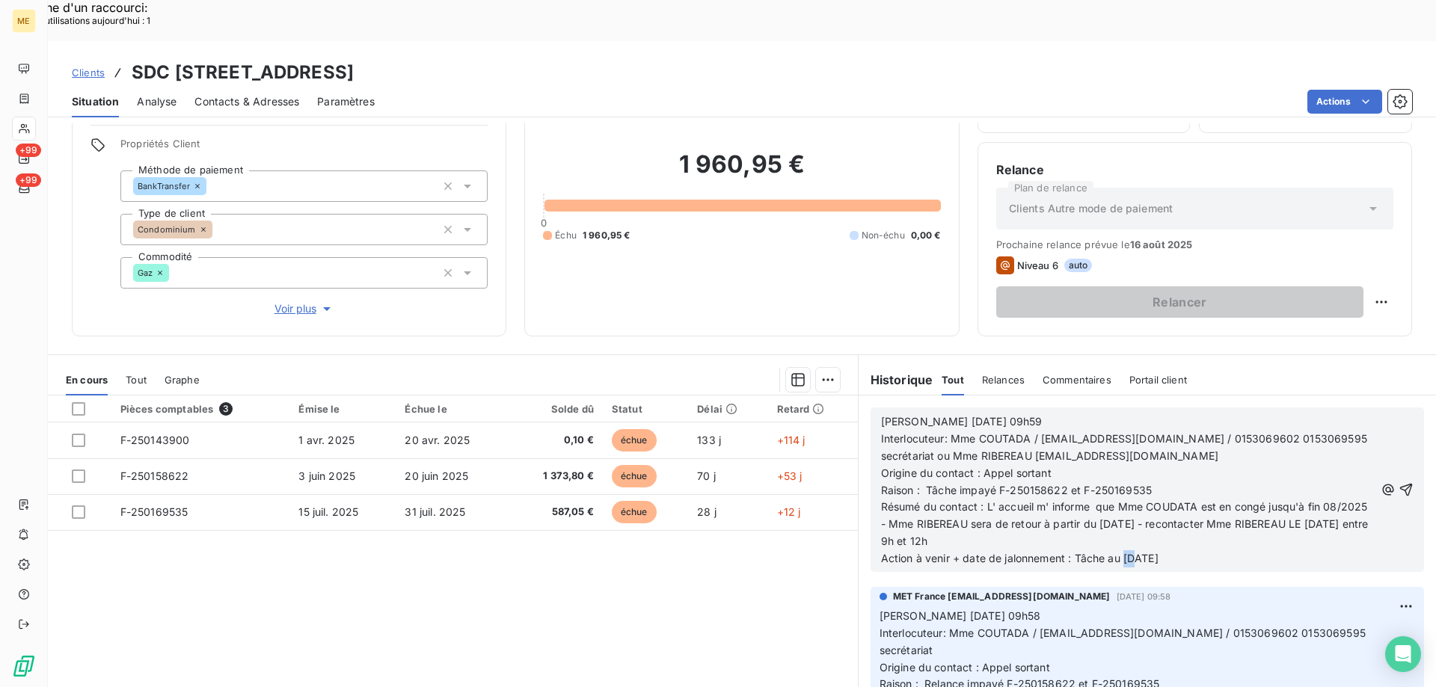
drag, startPoint x: 1117, startPoint y: 513, endPoint x: 1128, endPoint y: 515, distance: 10.7
click at [1128, 552] on span "Action à venir + date de jalonnement : Tâche au [DATE]" at bounding box center [1019, 558] width 277 height 13
click at [1398, 482] on icon "button" at bounding box center [1405, 489] width 15 height 15
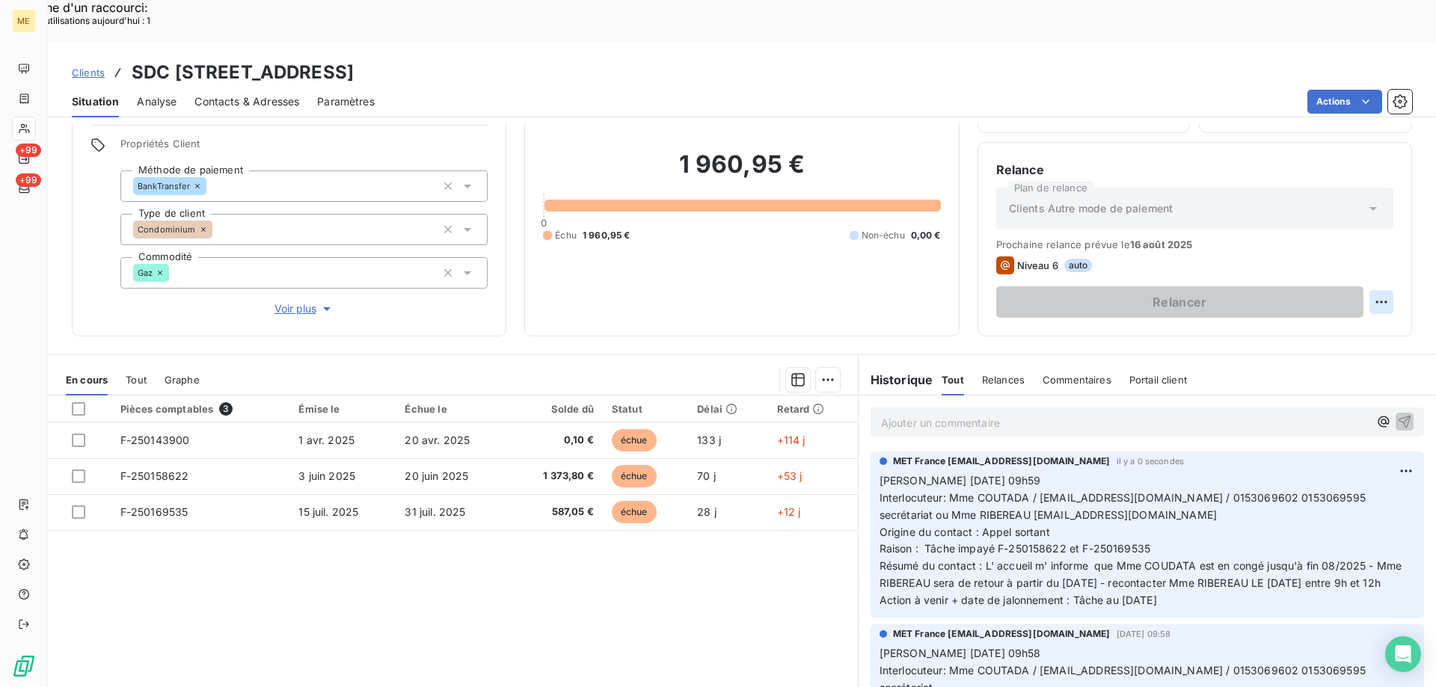
click at [1312, 295] on div "Replanifier cette action" at bounding box center [1308, 294] width 134 height 24
select select "7"
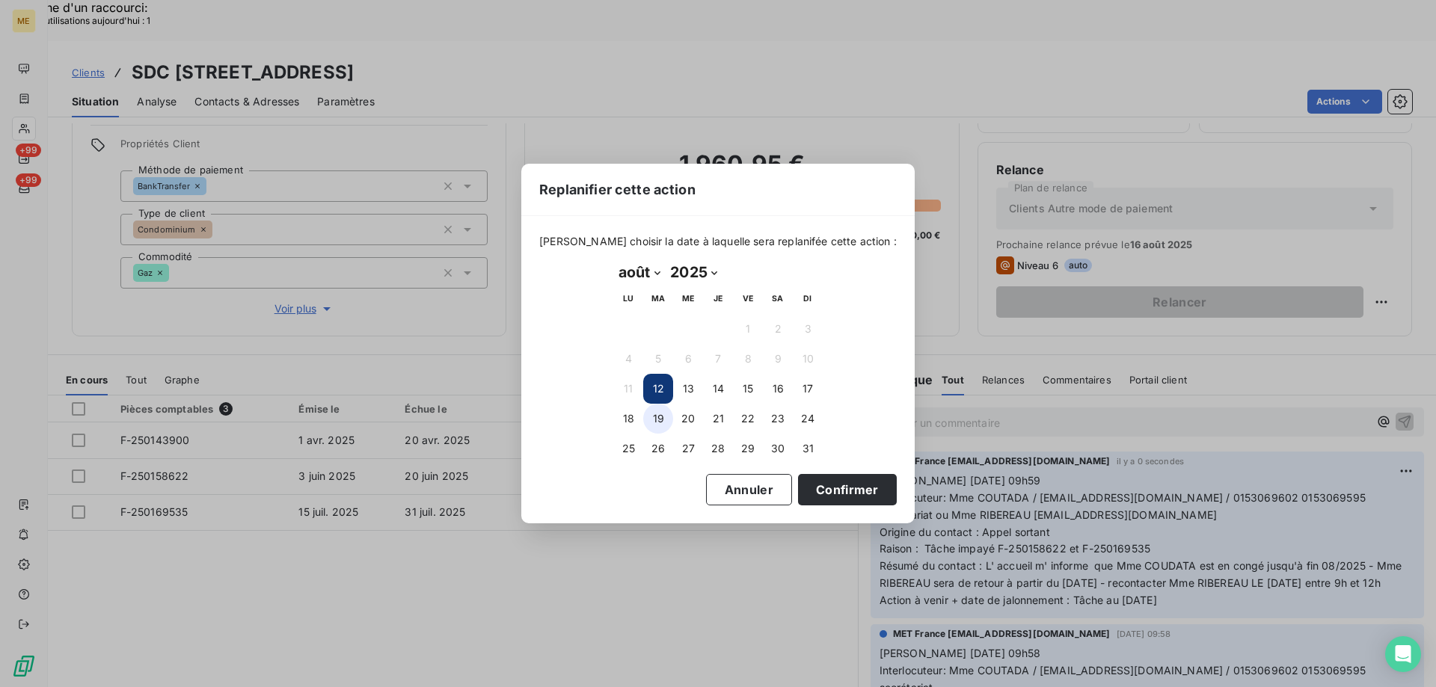
click at [660, 417] on button "19" at bounding box center [658, 419] width 30 height 30
click at [821, 488] on button "Confirmer" at bounding box center [847, 489] width 99 height 31
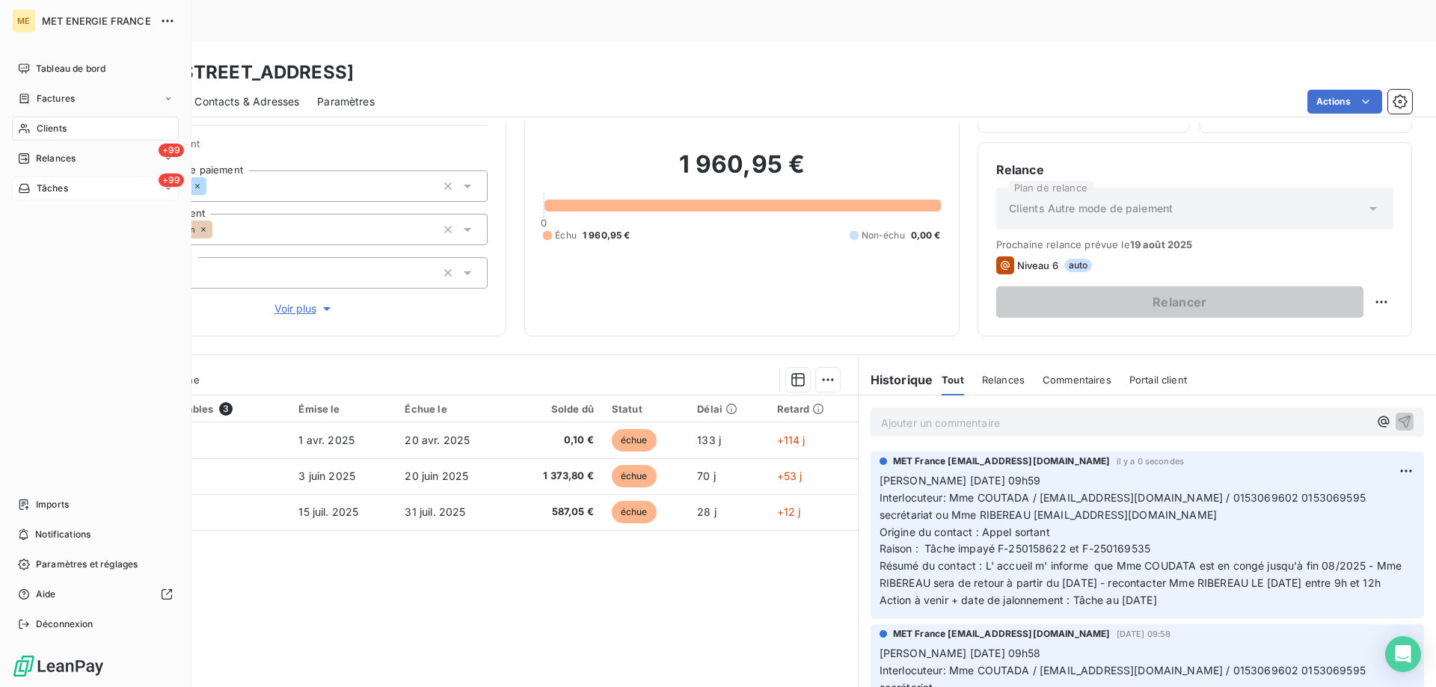
click at [85, 190] on div "+99 Tâches" at bounding box center [95, 188] width 167 height 24
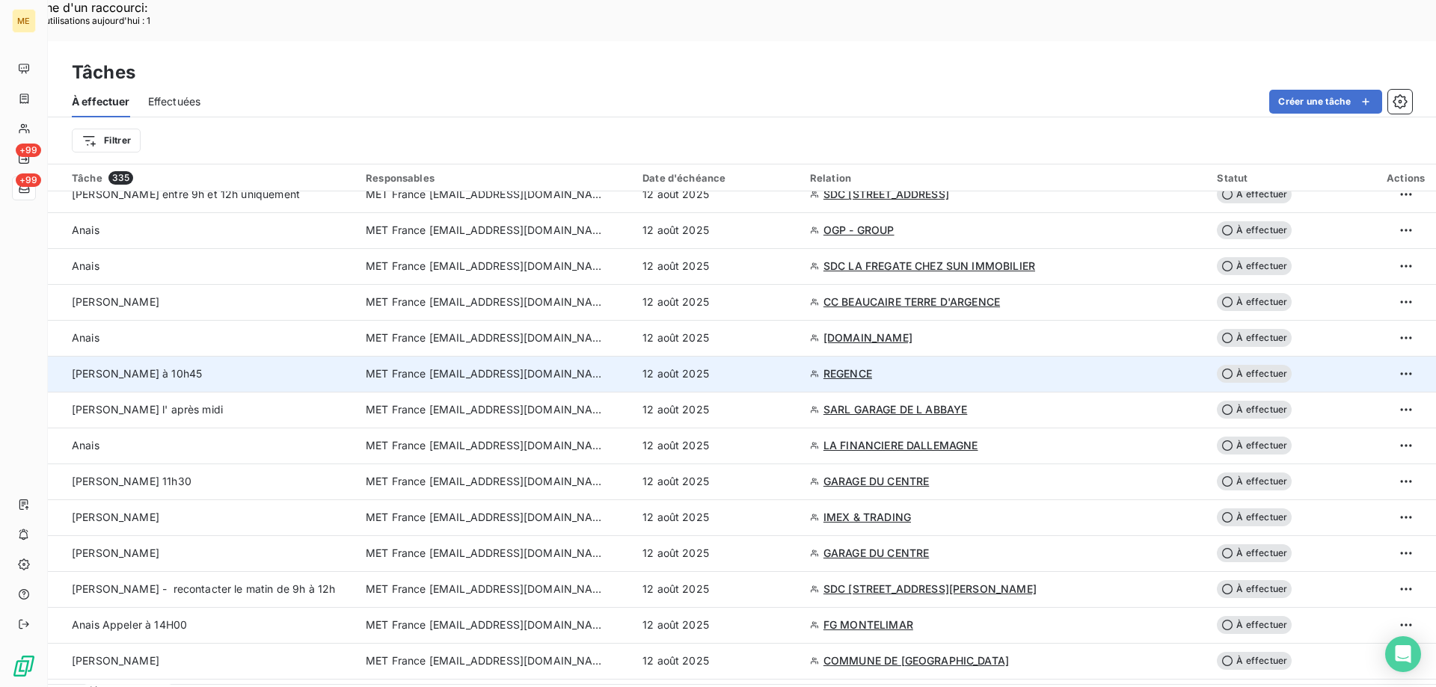
scroll to position [150, 0]
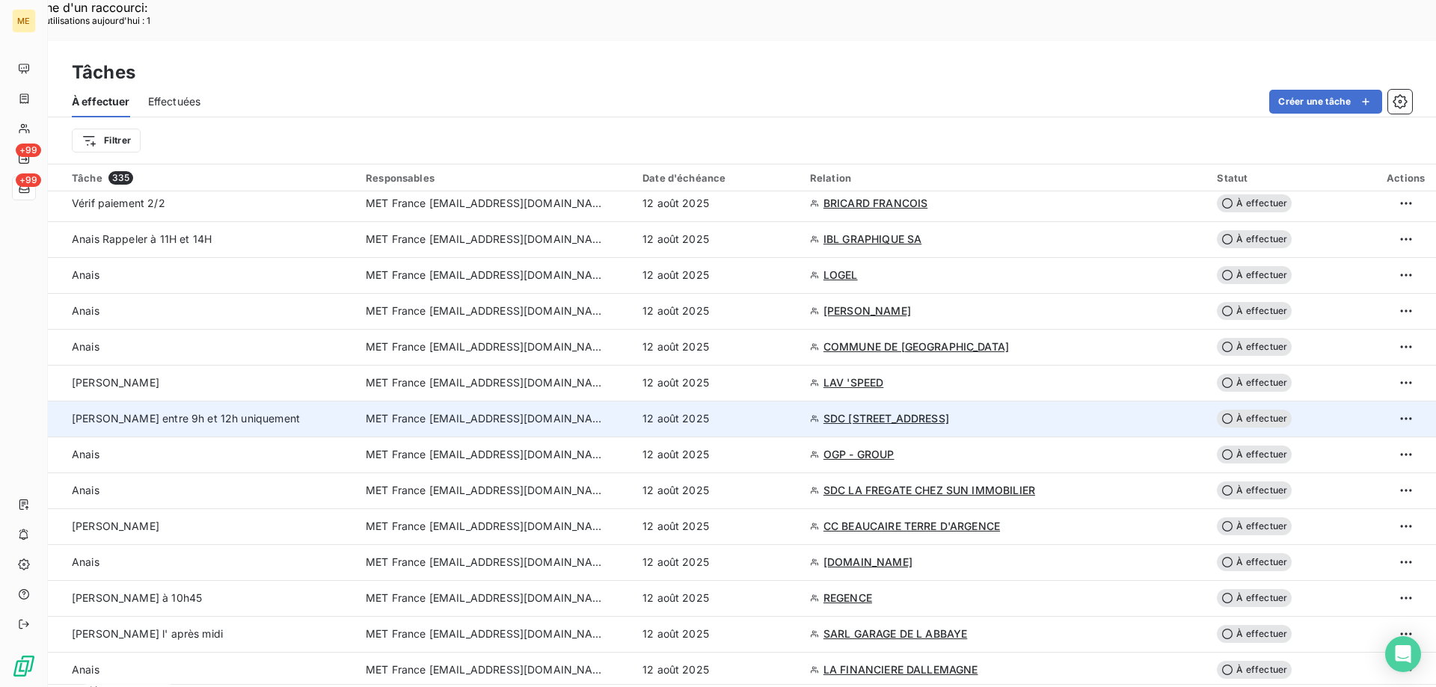
click at [1247, 410] on span "À effectuer" at bounding box center [1254, 419] width 75 height 18
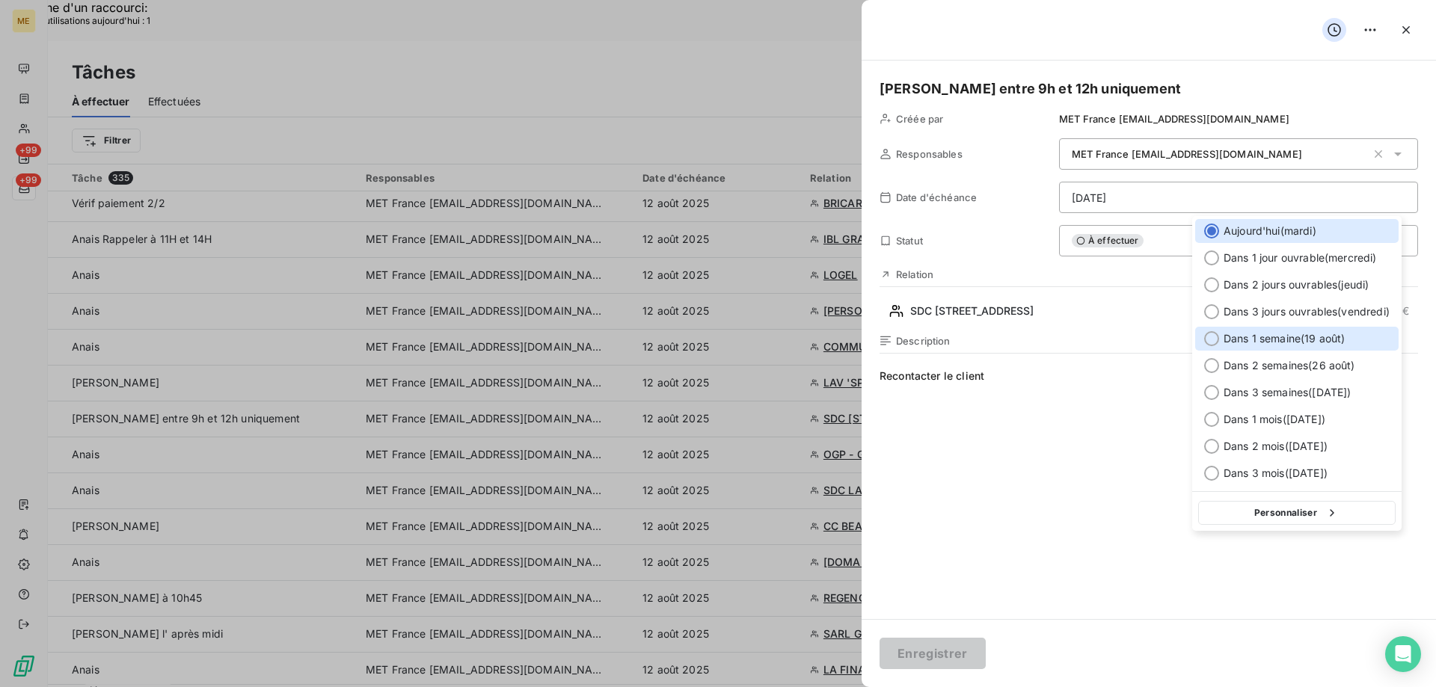
click at [1211, 334] on div at bounding box center [1211, 338] width 15 height 15
type input "[DATE]"
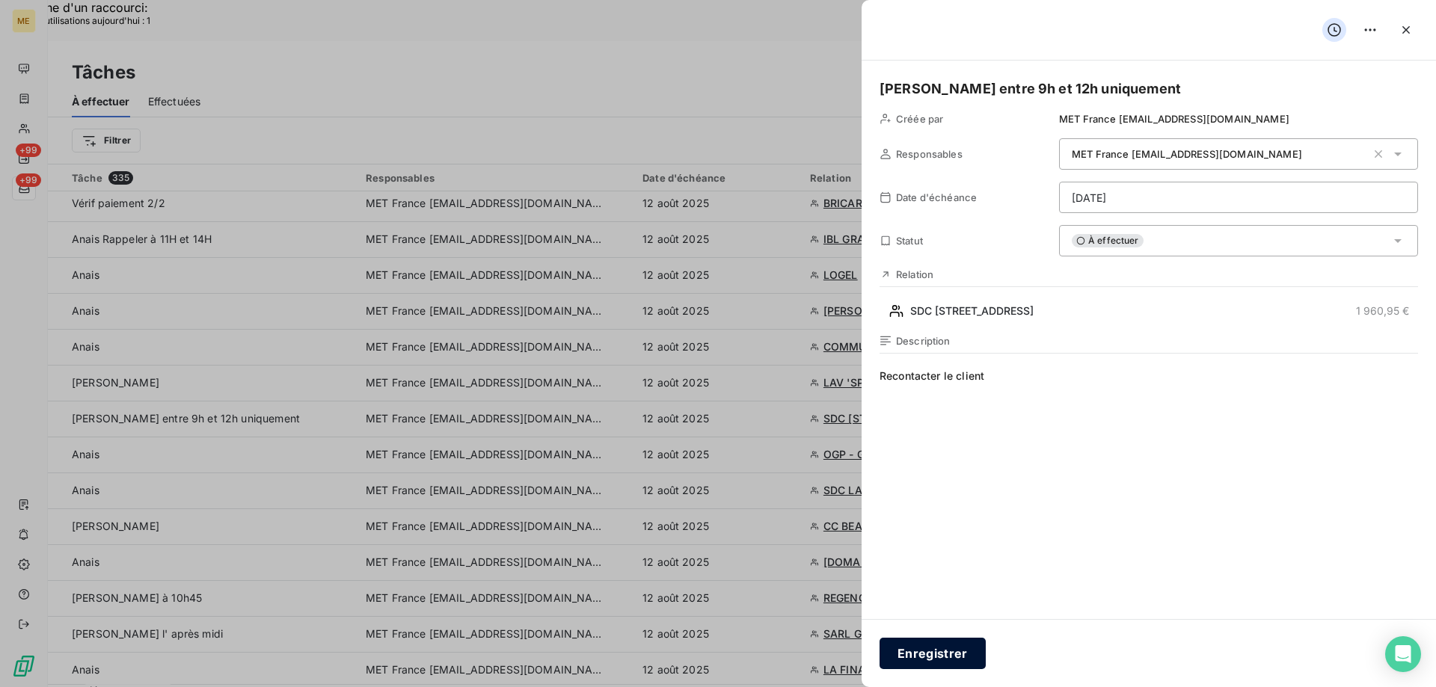
click at [938, 654] on button "Enregistrer" at bounding box center [932, 653] width 106 height 31
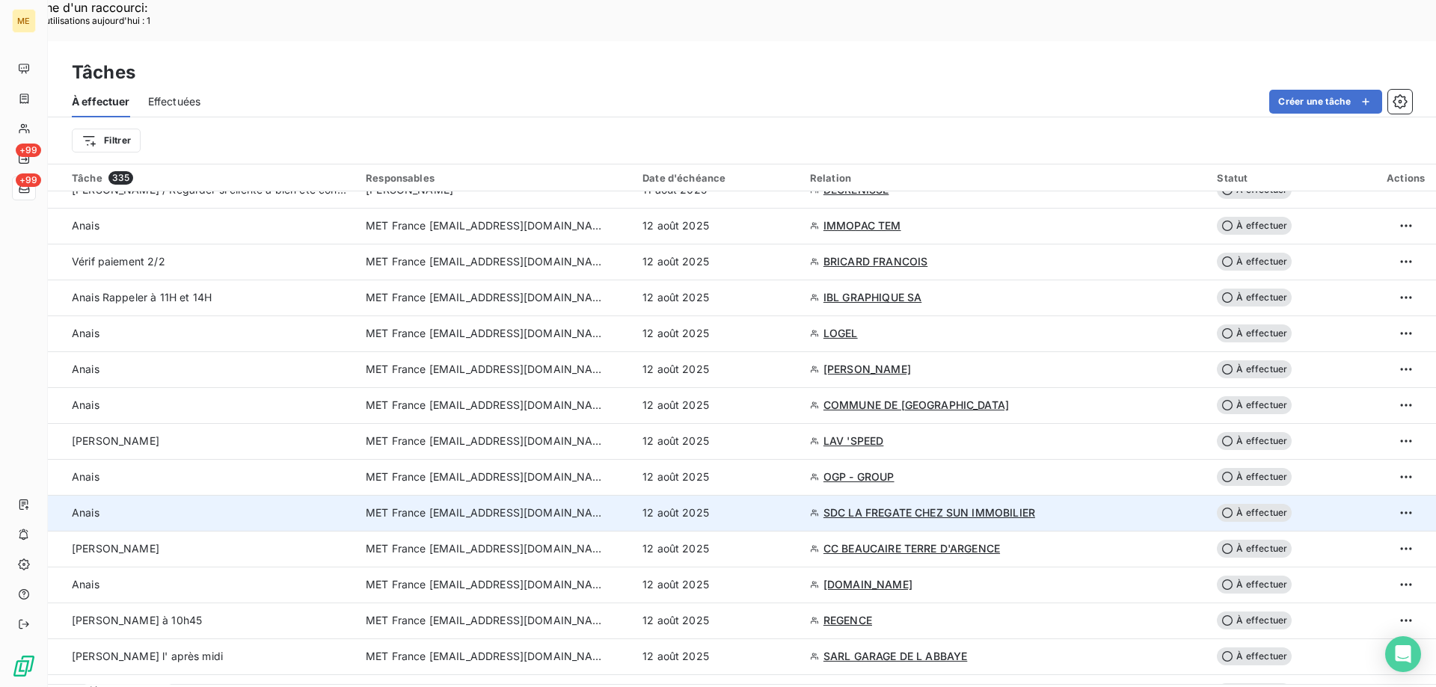
scroll to position [0, 0]
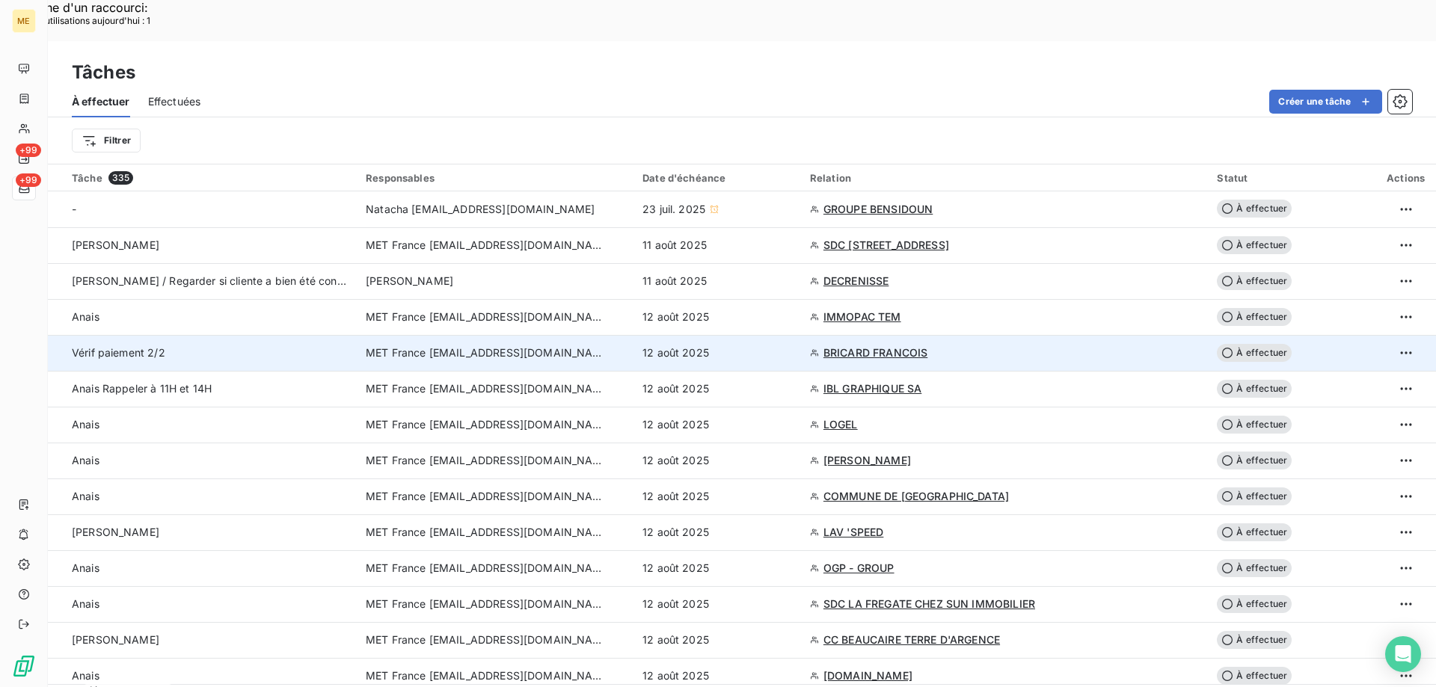
click at [917, 345] on span "BRICARD FRANCOIS" at bounding box center [875, 352] width 104 height 15
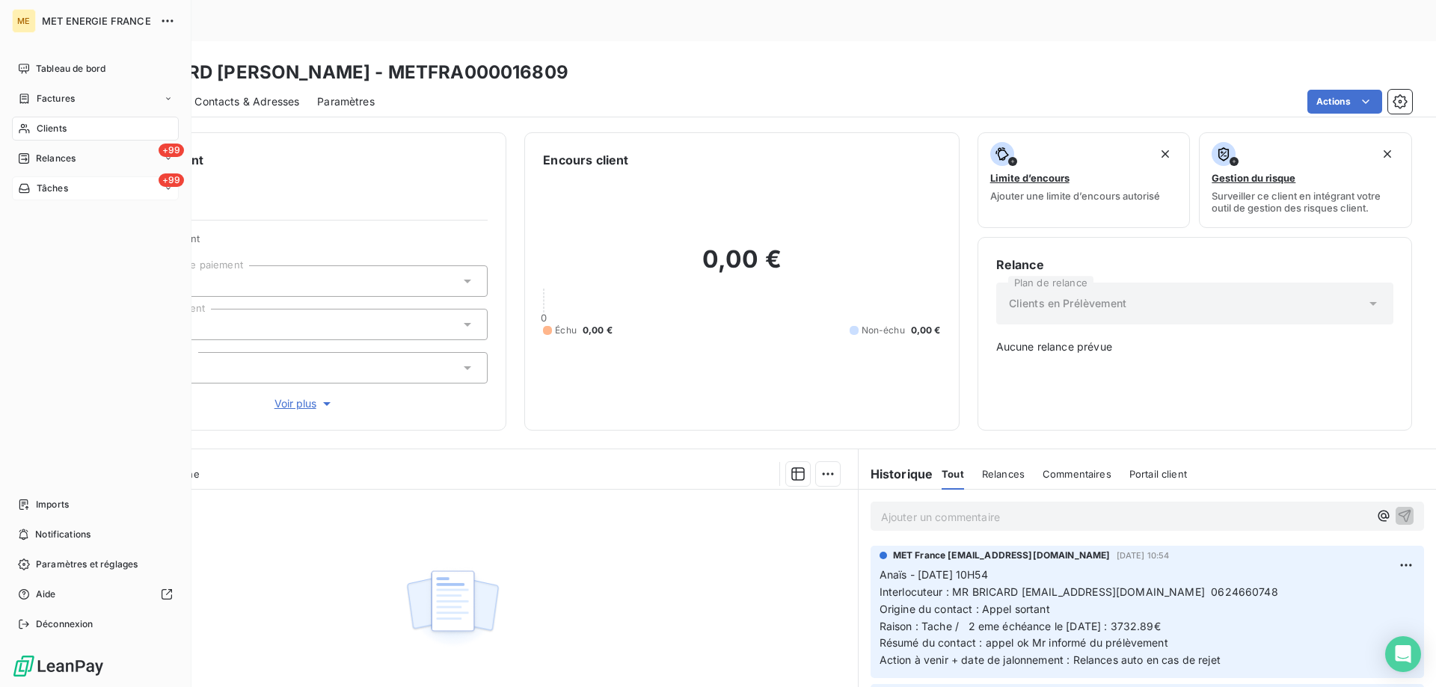
click at [77, 182] on div "+99 Tâches" at bounding box center [95, 188] width 167 height 24
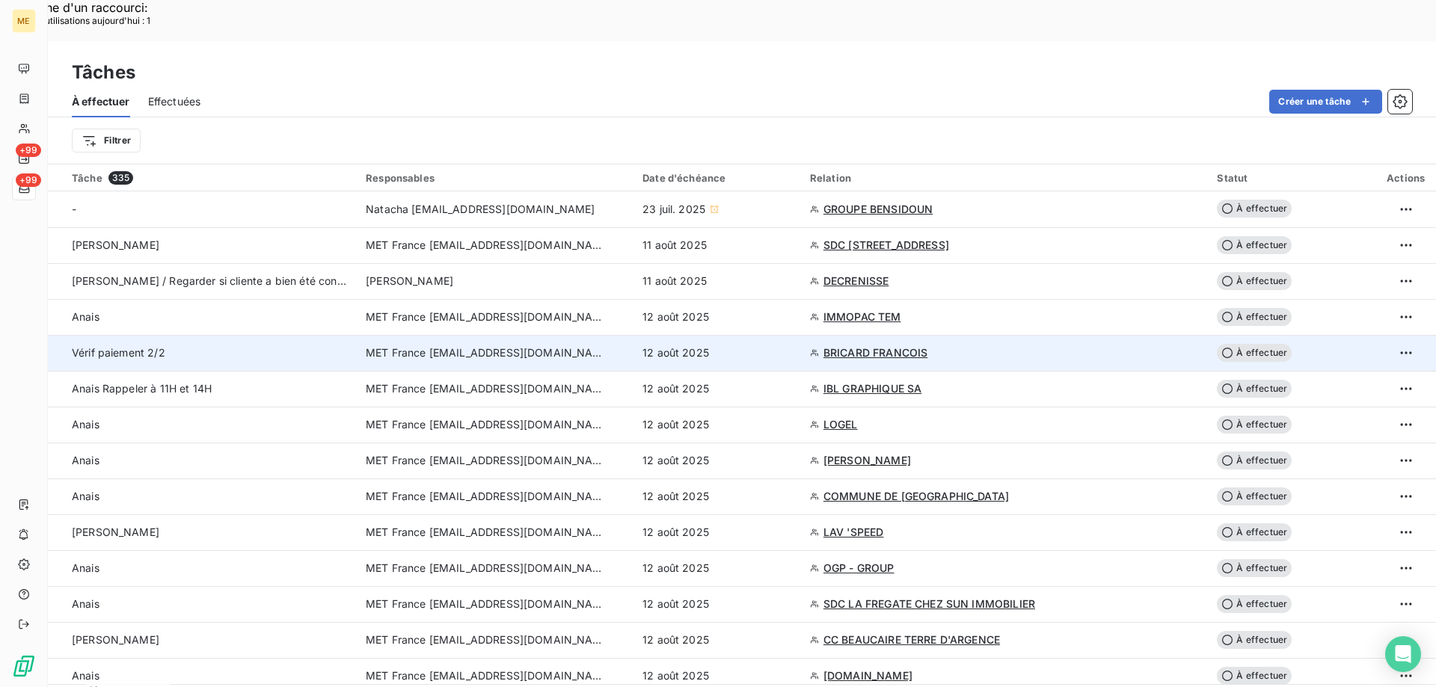
click at [1238, 344] on span "À effectuer" at bounding box center [1254, 353] width 75 height 18
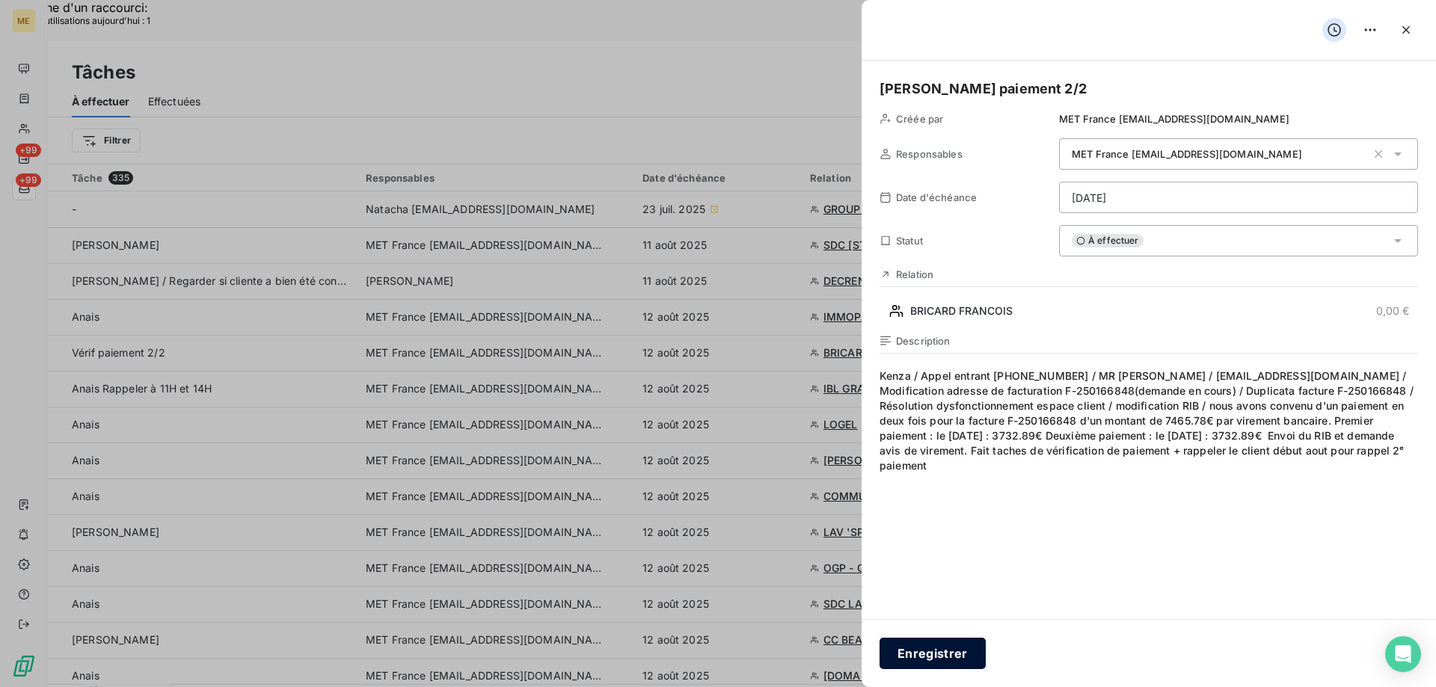
click at [926, 648] on button "Enregistrer" at bounding box center [932, 653] width 106 height 31
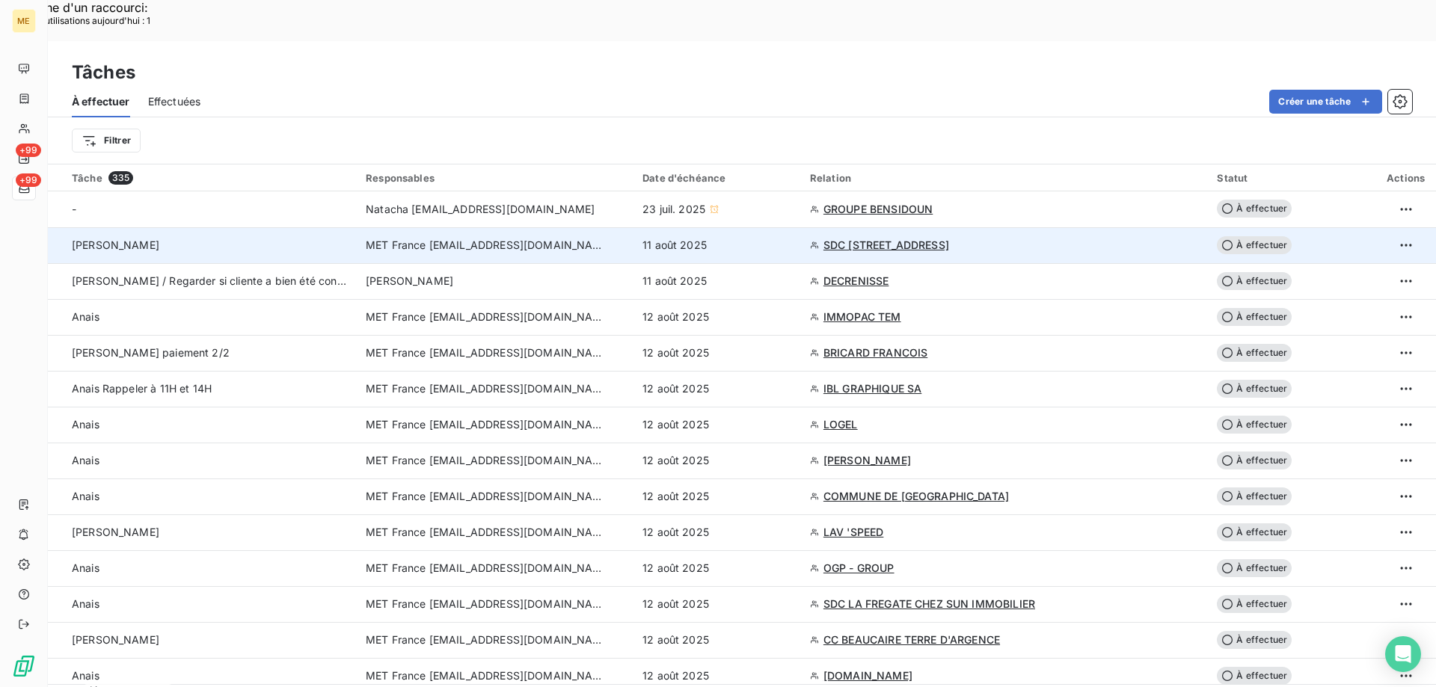
click at [926, 238] on span "SDC [STREET_ADDRESS]" at bounding box center [886, 245] width 126 height 15
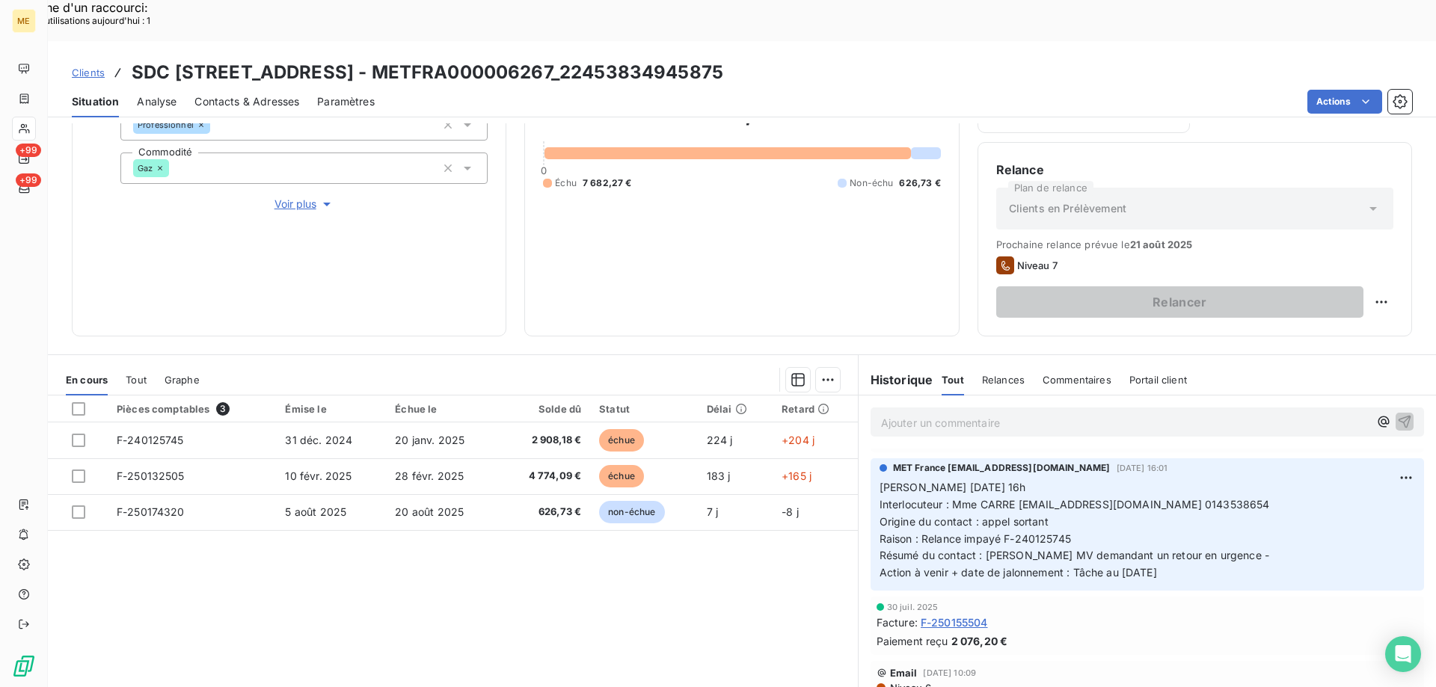
scroll to position [224, 0]
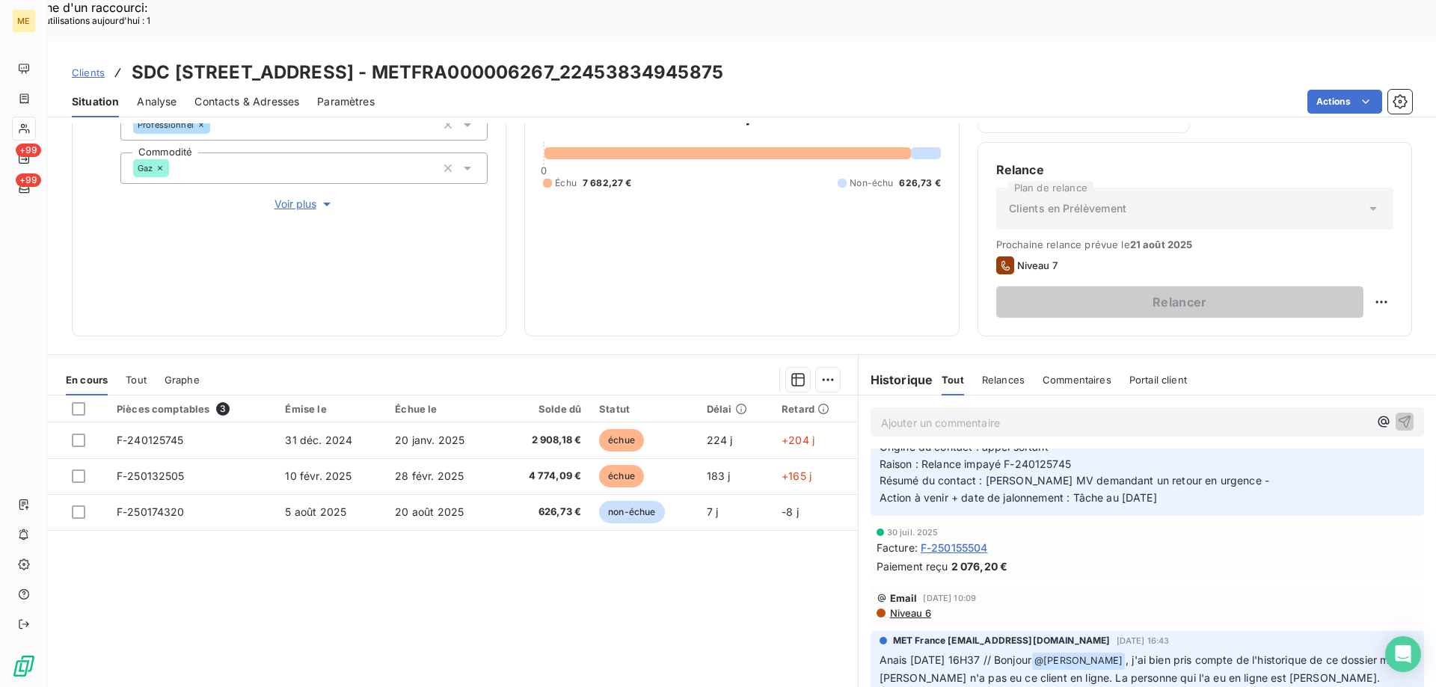
click at [292, 197] on span "Voir plus" at bounding box center [304, 204] width 60 height 15
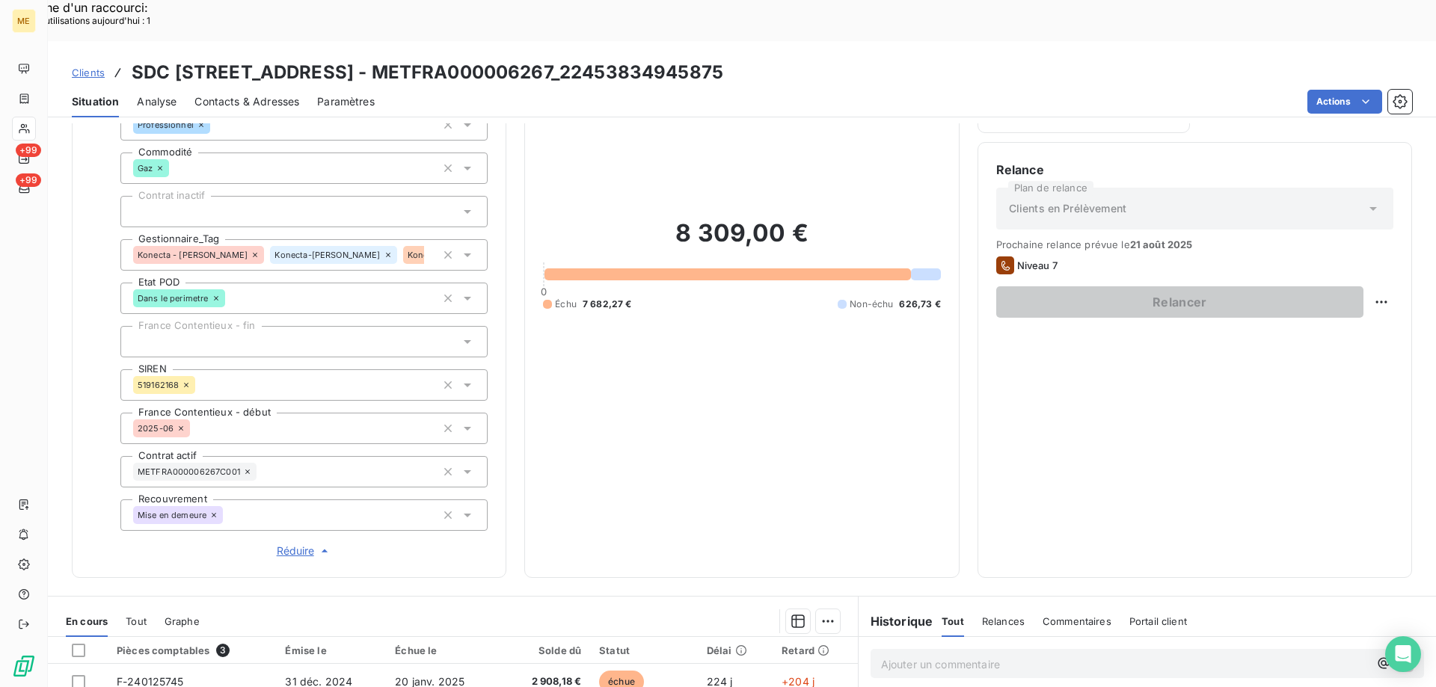
click at [285, 544] on span "Réduire" at bounding box center [304, 551] width 55 height 15
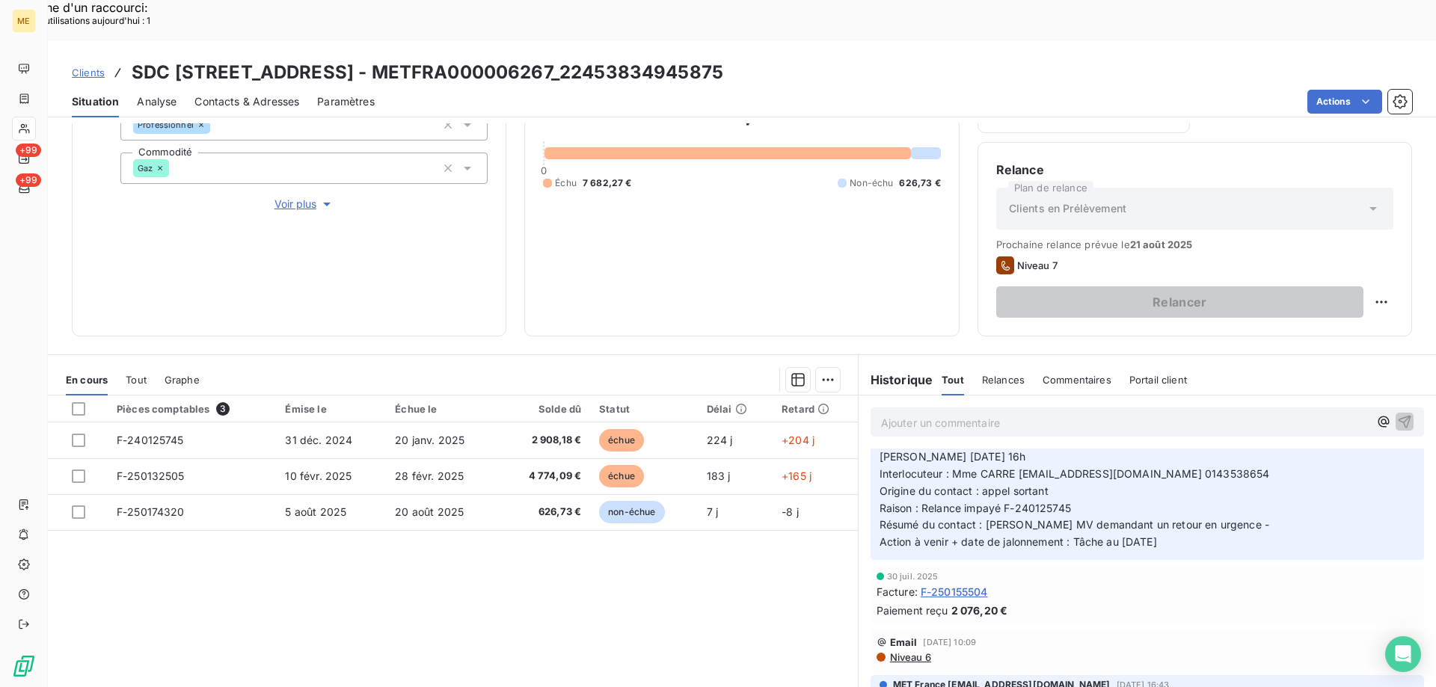
scroll to position [150, 0]
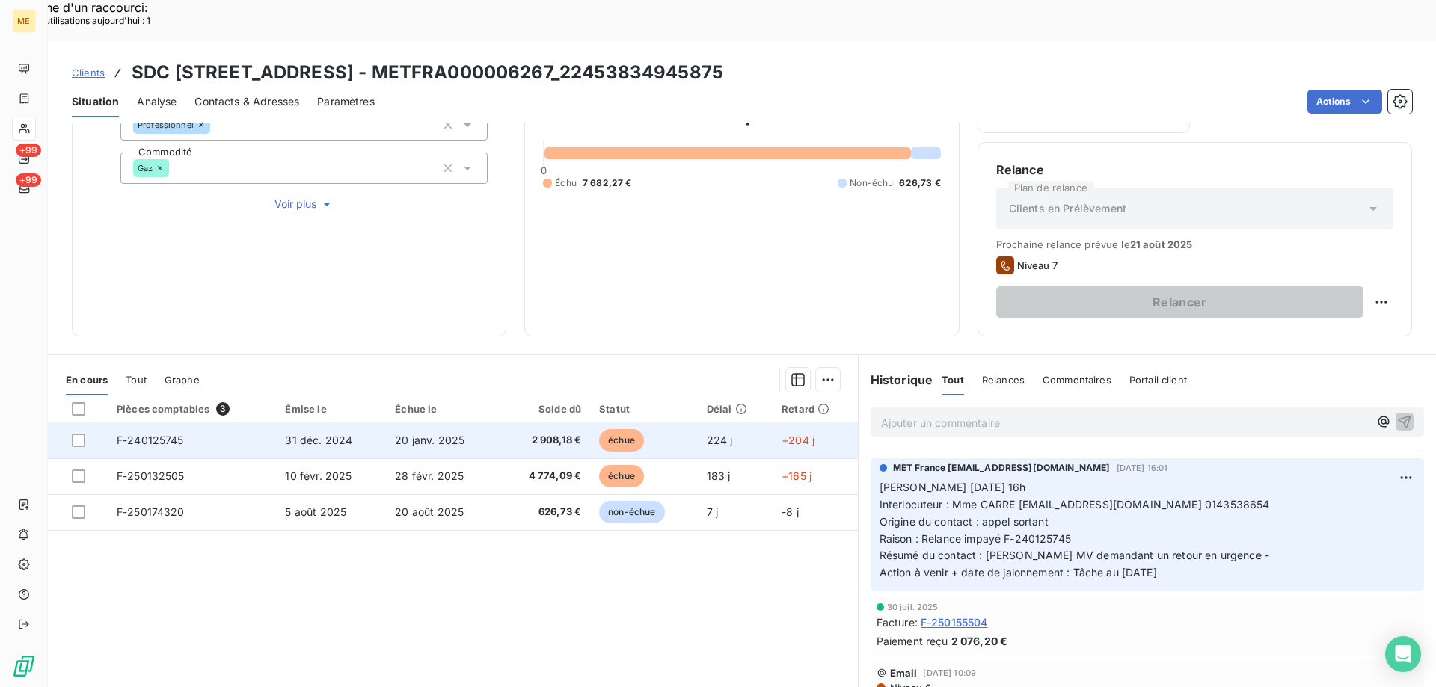
click at [153, 434] on span "F-240125745" at bounding box center [150, 440] width 67 height 13
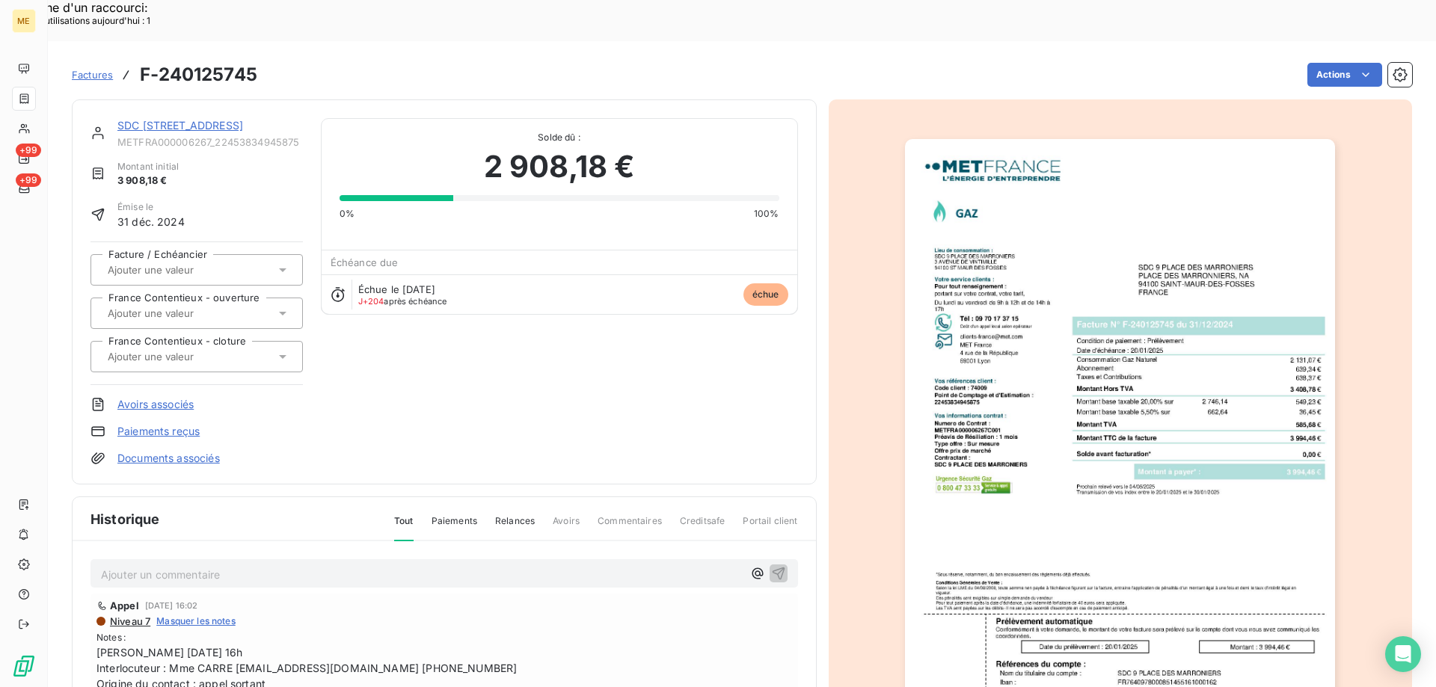
click at [1083, 236] on img "button" at bounding box center [1120, 443] width 430 height 609
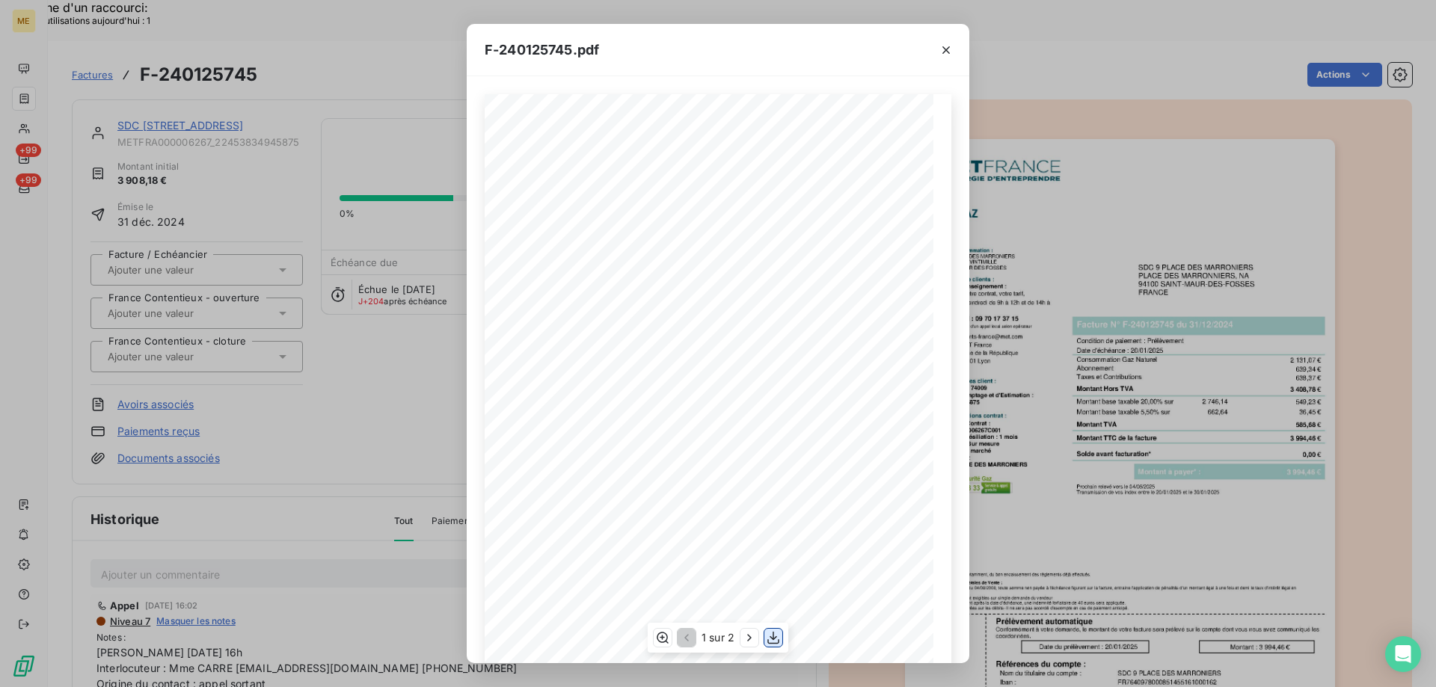
click at [772, 635] on icon "button" at bounding box center [773, 637] width 15 height 15
click at [943, 49] on icon "button" at bounding box center [945, 50] width 15 height 15
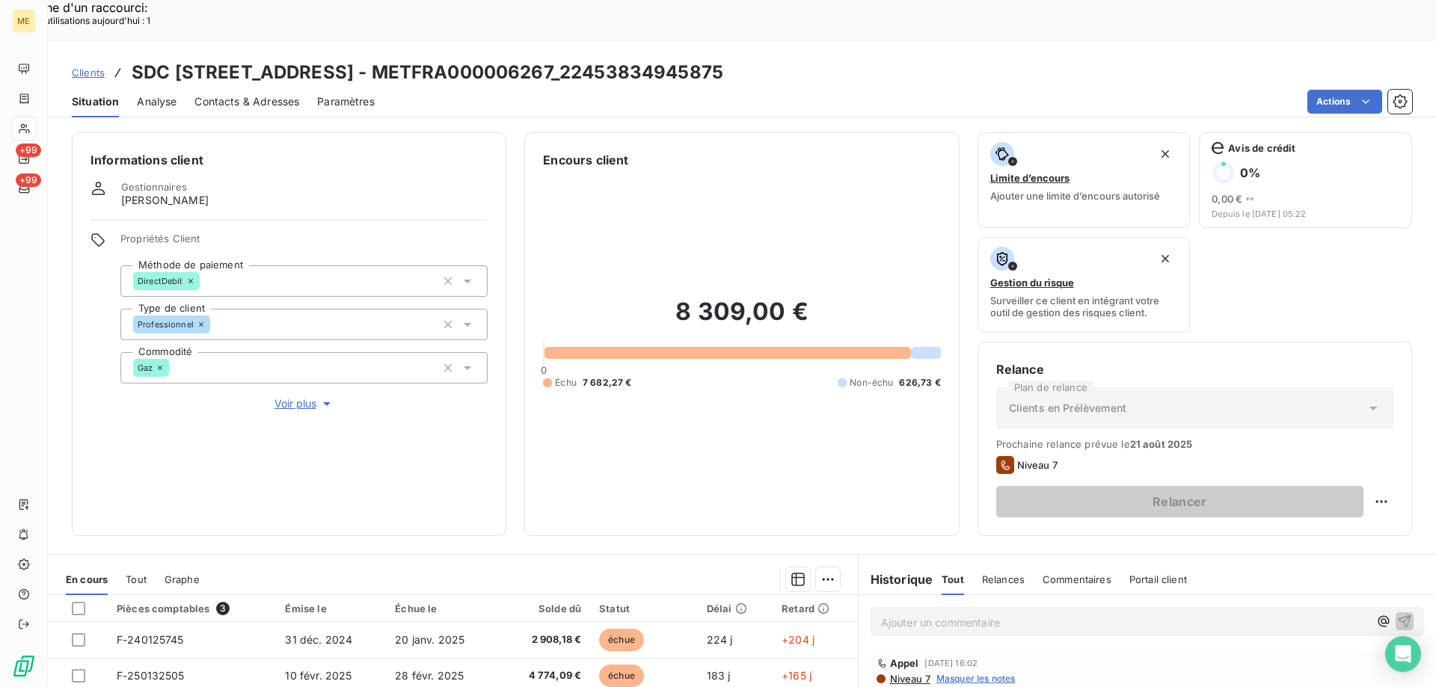
scroll to position [200, 0]
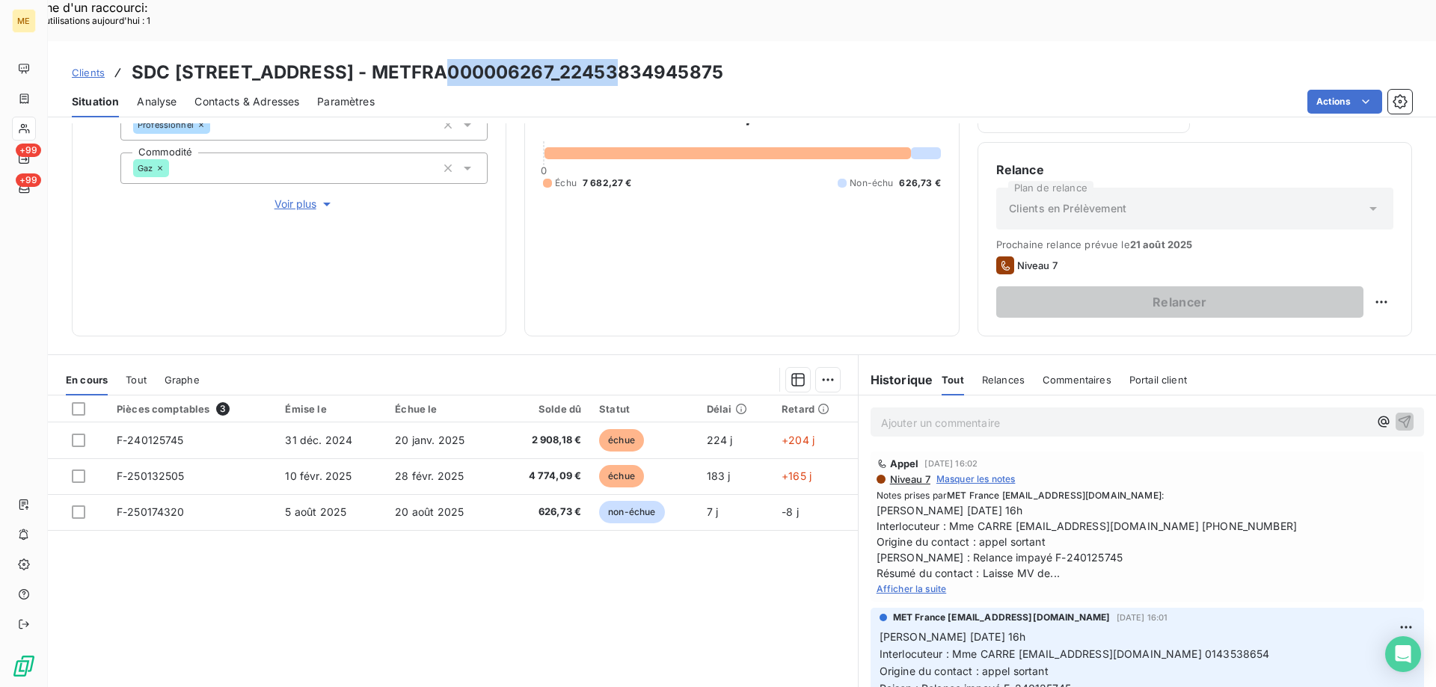
drag, startPoint x: 432, startPoint y: 30, endPoint x: 616, endPoint y: 25, distance: 184.0
click at [616, 59] on h3 "SDC [STREET_ADDRESS] - METFRA000006267_22453834945875" at bounding box center [427, 72] width 591 height 27
click at [814, 59] on div "Clients SDC [STREET_ADDRESS] - METFRA000006267_22453834945875" at bounding box center [742, 72] width 1388 height 27
click at [903, 583] on span "Afficher la suite" at bounding box center [911, 588] width 70 height 11
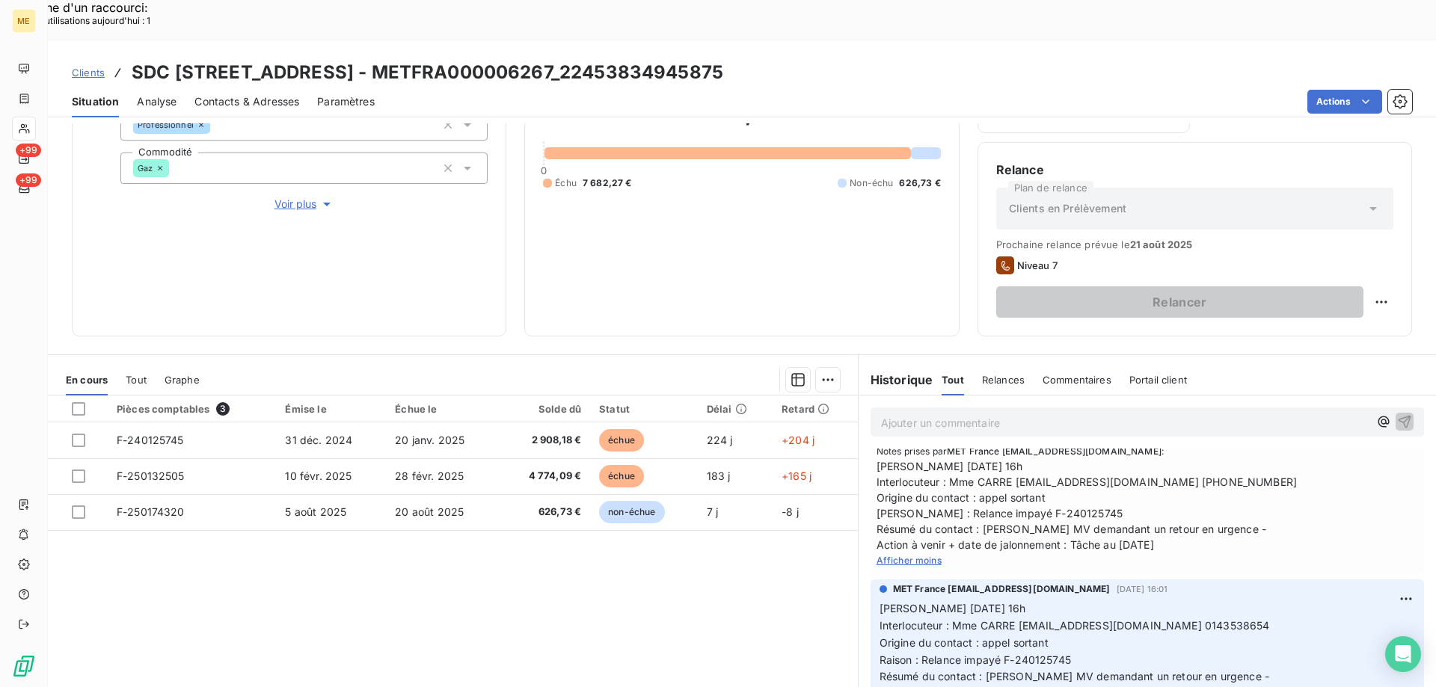
scroll to position [75, 0]
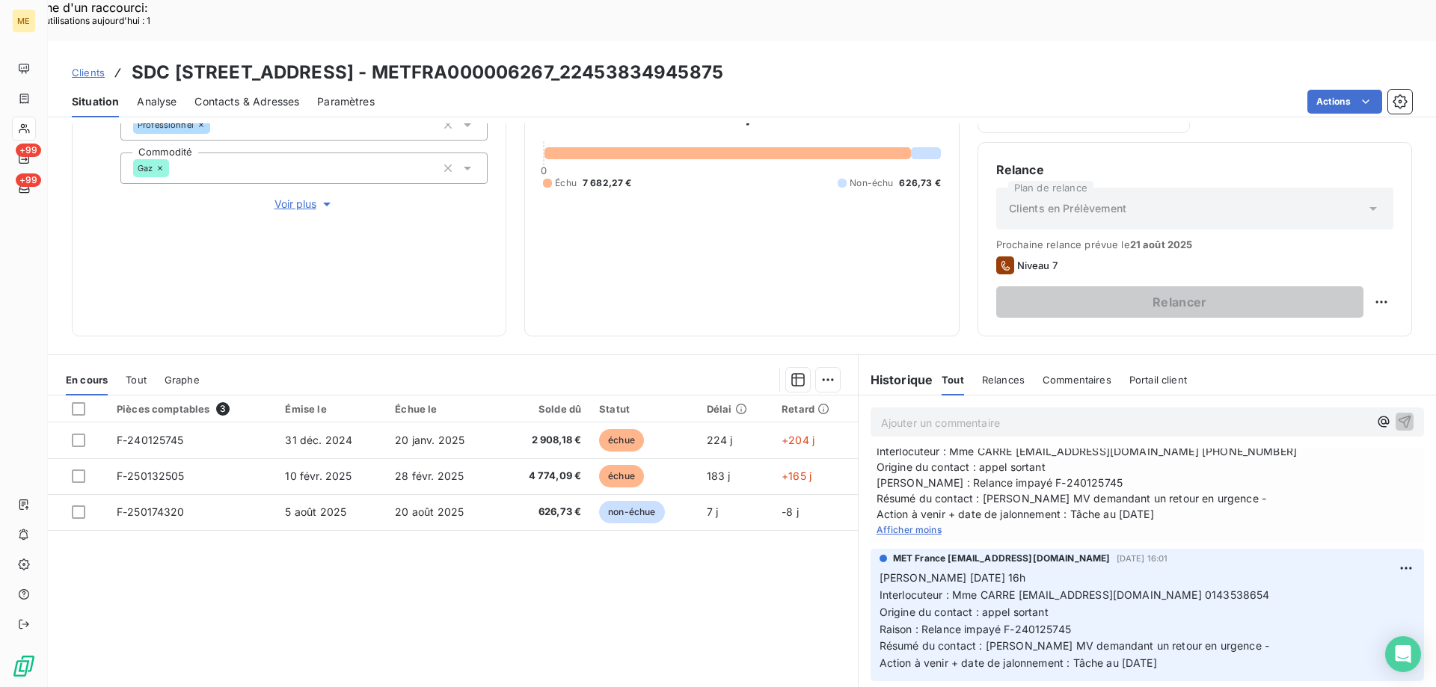
click at [1216, 588] on span "Interlocuteur : Mme CARRE [EMAIL_ADDRESS][DOMAIN_NAME] 0143538654" at bounding box center [1074, 594] width 390 height 13
drag, startPoint x: 731, startPoint y: 614, endPoint x: 720, endPoint y: 612, distance: 11.4
click at [728, 613] on div "Pièces comptables 3 Émise le Échue le Solde dû Statut Délai Retard F-240125745 …" at bounding box center [453, 540] width 810 height 288
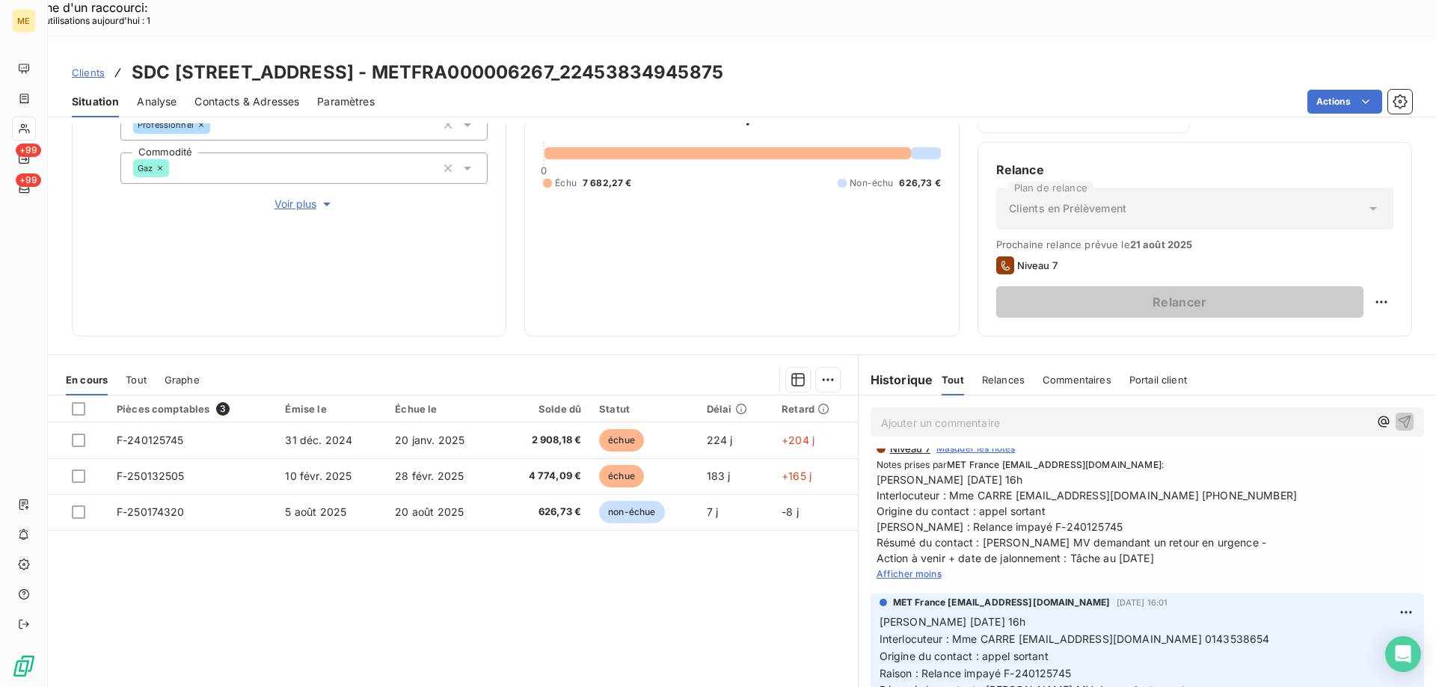
scroll to position [0, 0]
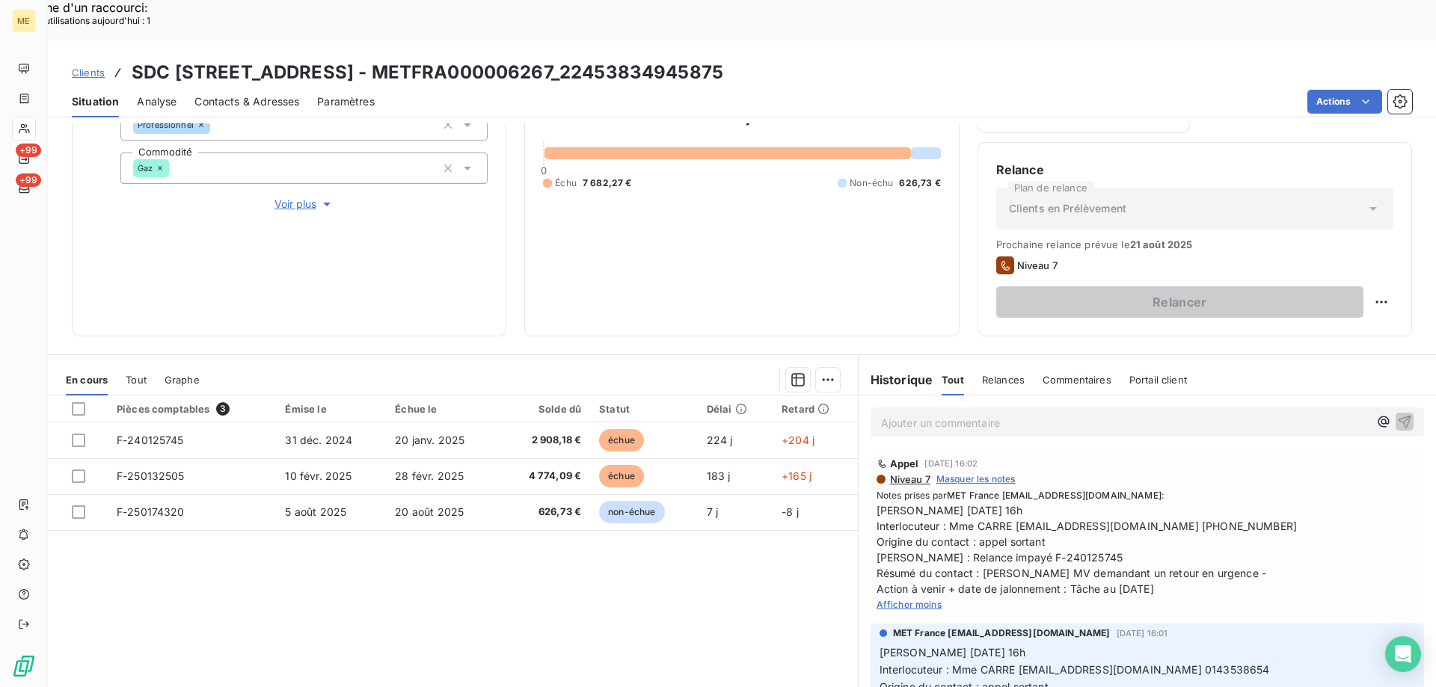
click at [1220, 502] on span "[PERSON_NAME] [DATE] 16h Interlocuteur : Mme CARRE [EMAIL_ADDRESS][DOMAIN_NAME]…" at bounding box center [1146, 549] width 541 height 94
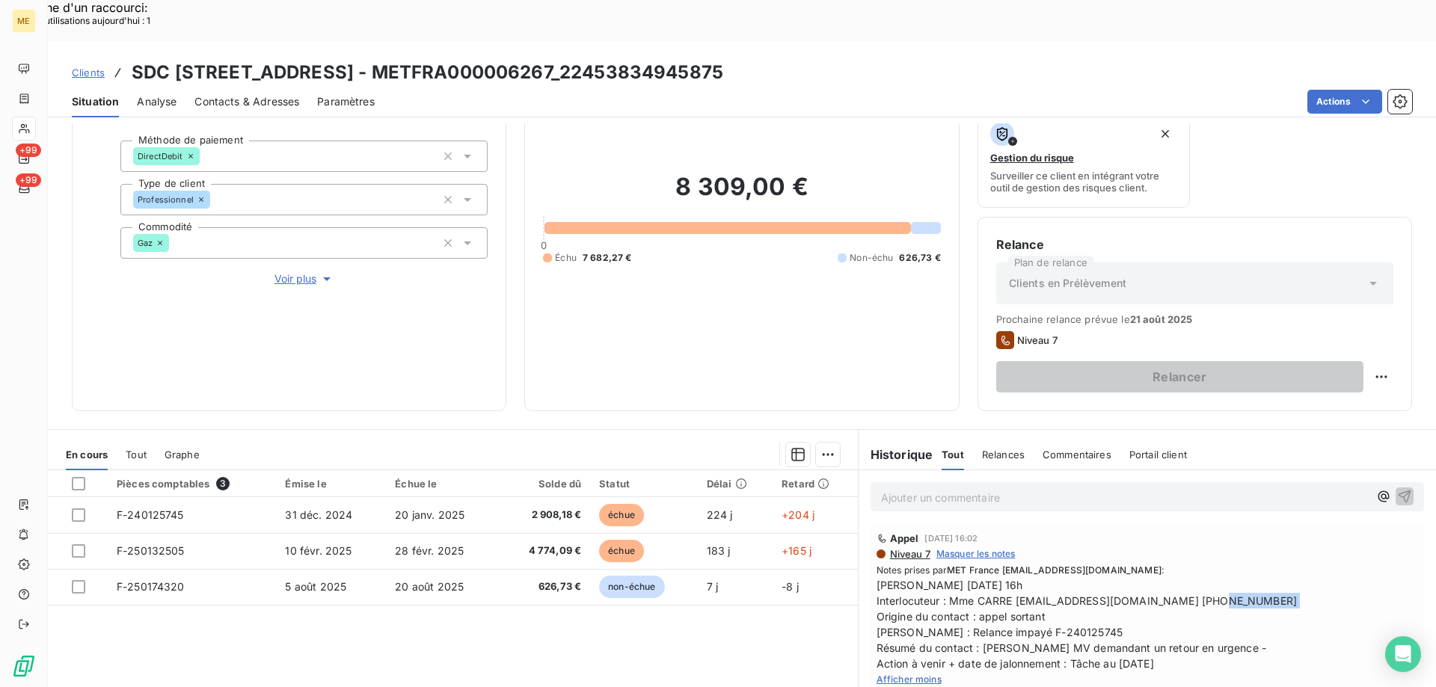
click at [288, 271] on span "Voir plus" at bounding box center [304, 278] width 60 height 15
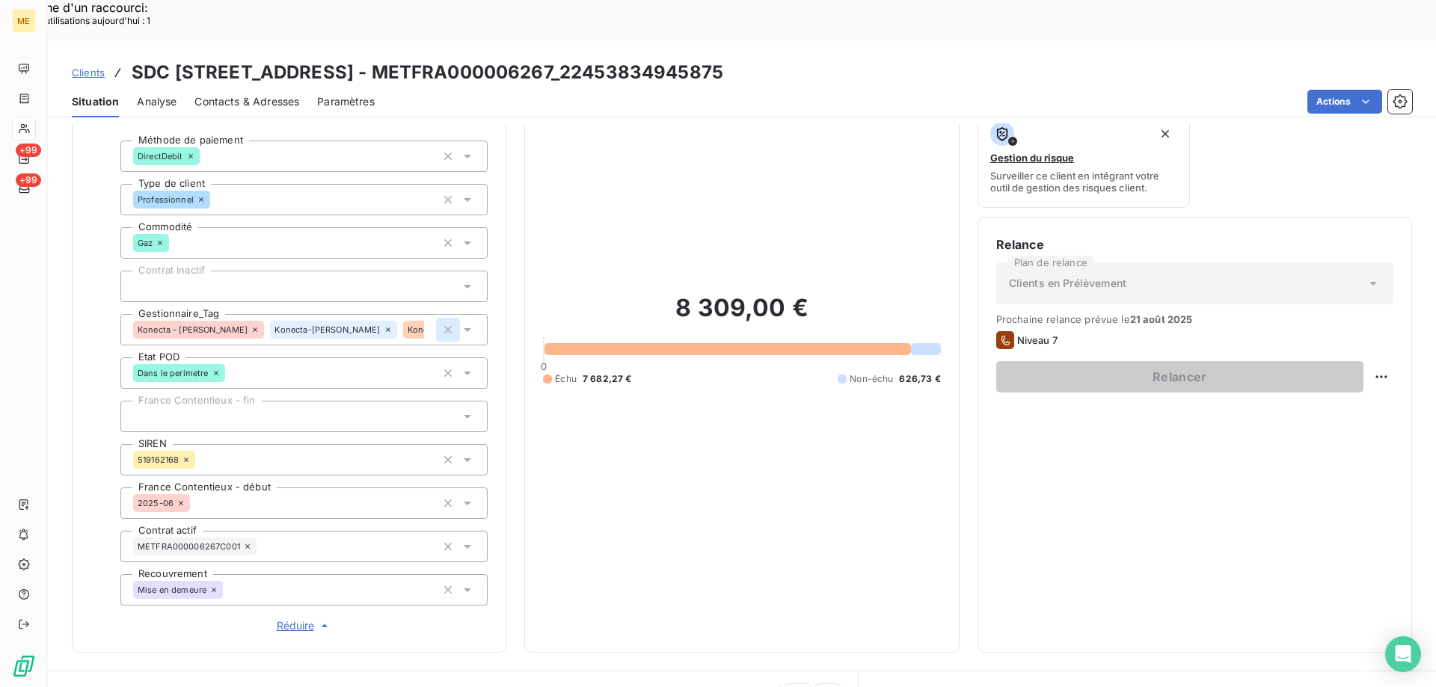
click at [443, 322] on icon "button" at bounding box center [447, 329] width 15 height 15
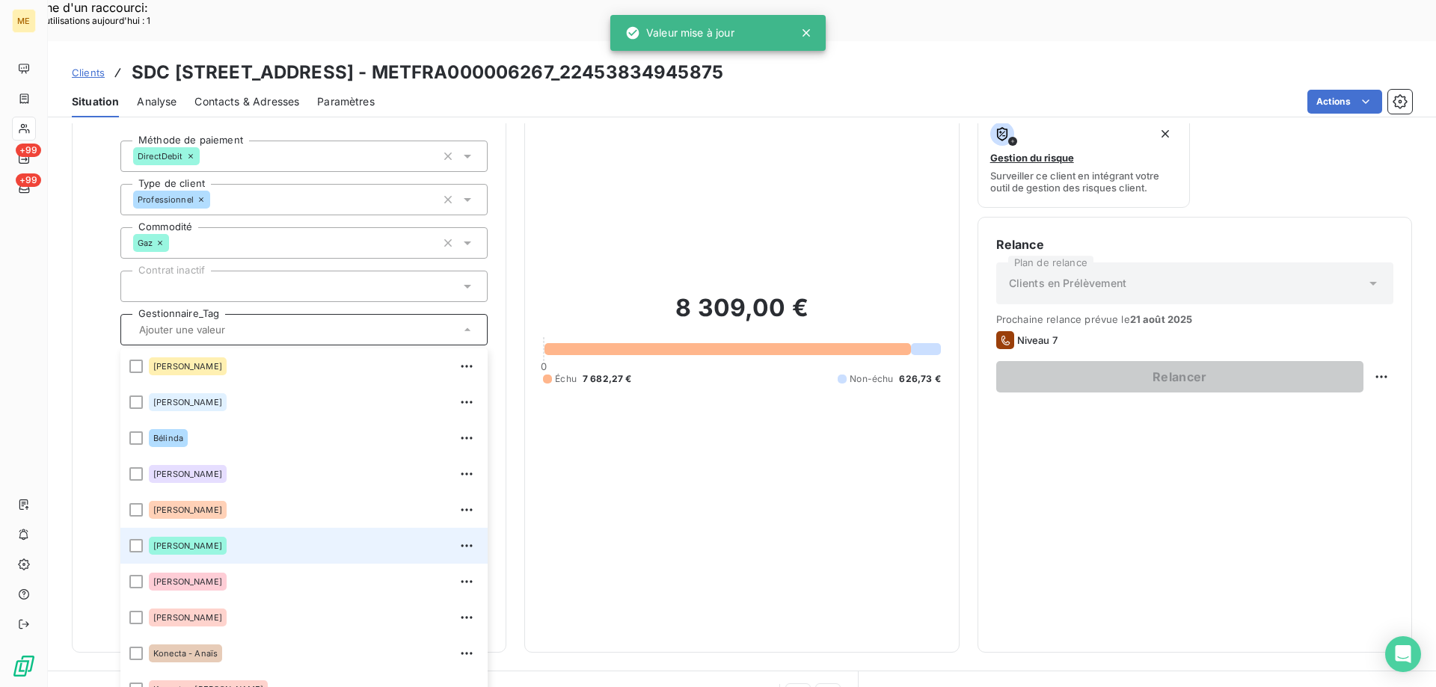
scroll to position [431, 0]
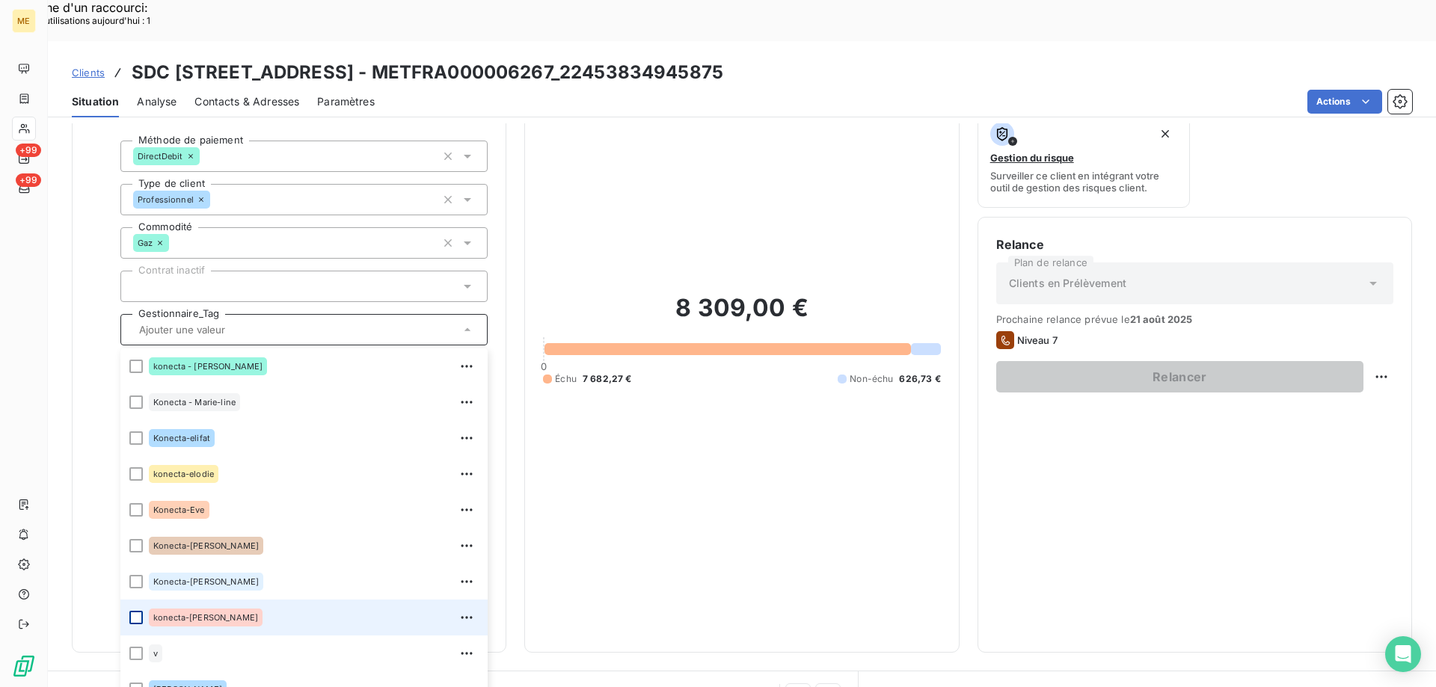
click at [138, 611] on div at bounding box center [135, 617] width 13 height 13
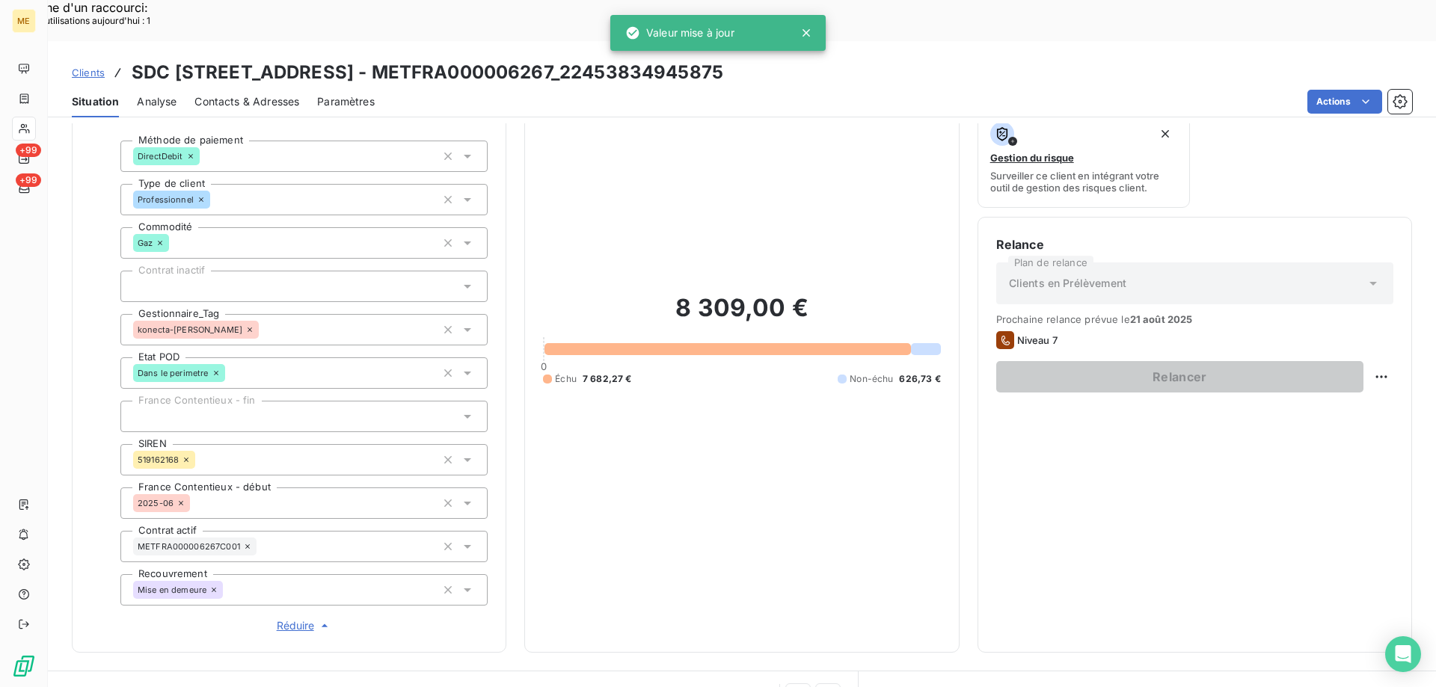
click at [667, 490] on div "8 309,00 € 0 Échu 7 682,27 € Non-échu 626,73 €" at bounding box center [741, 339] width 397 height 590
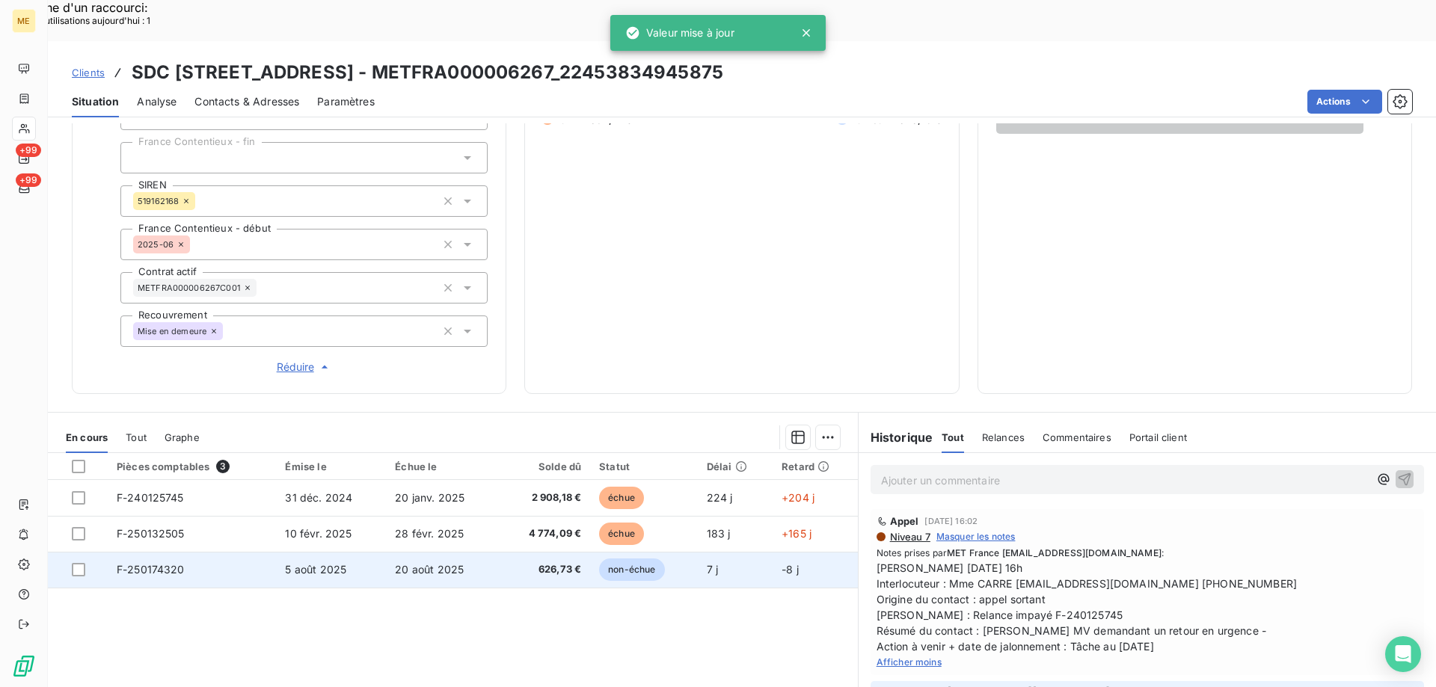
scroll to position [424, 0]
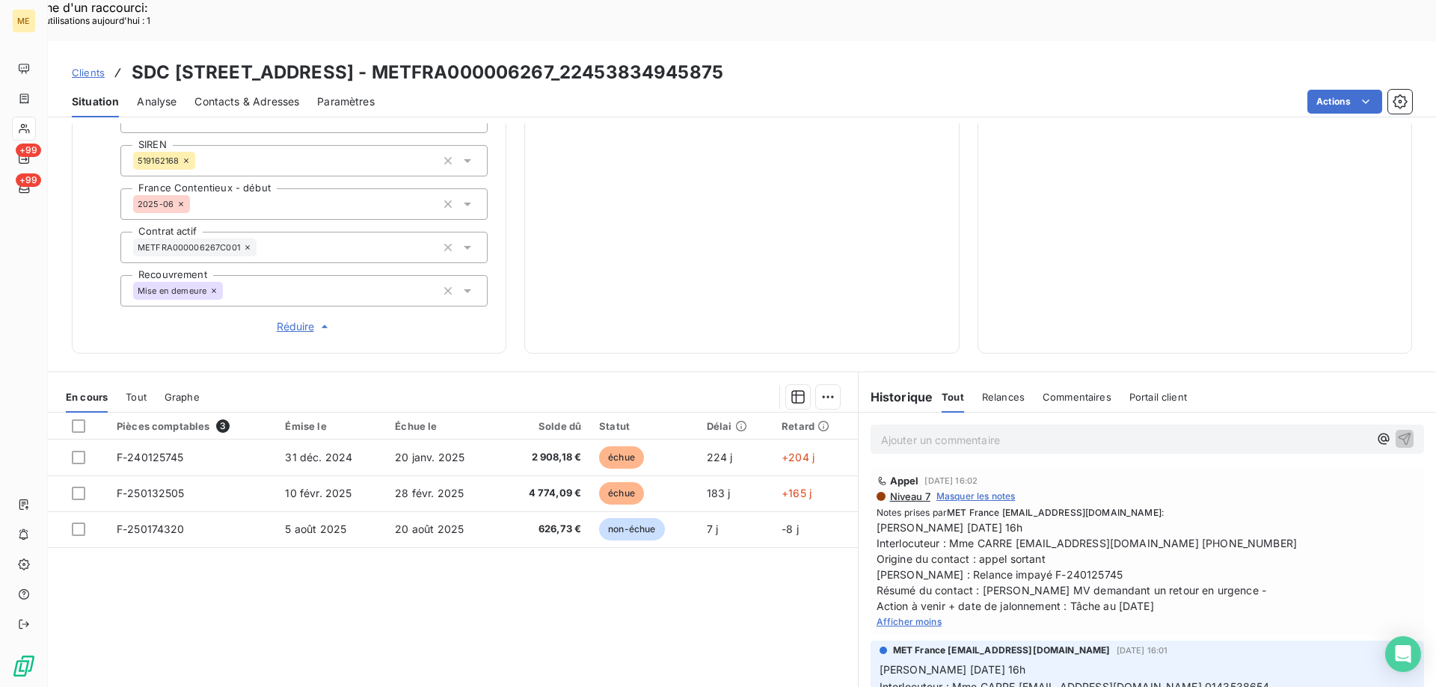
click at [300, 319] on span "Réduire" at bounding box center [304, 326] width 55 height 15
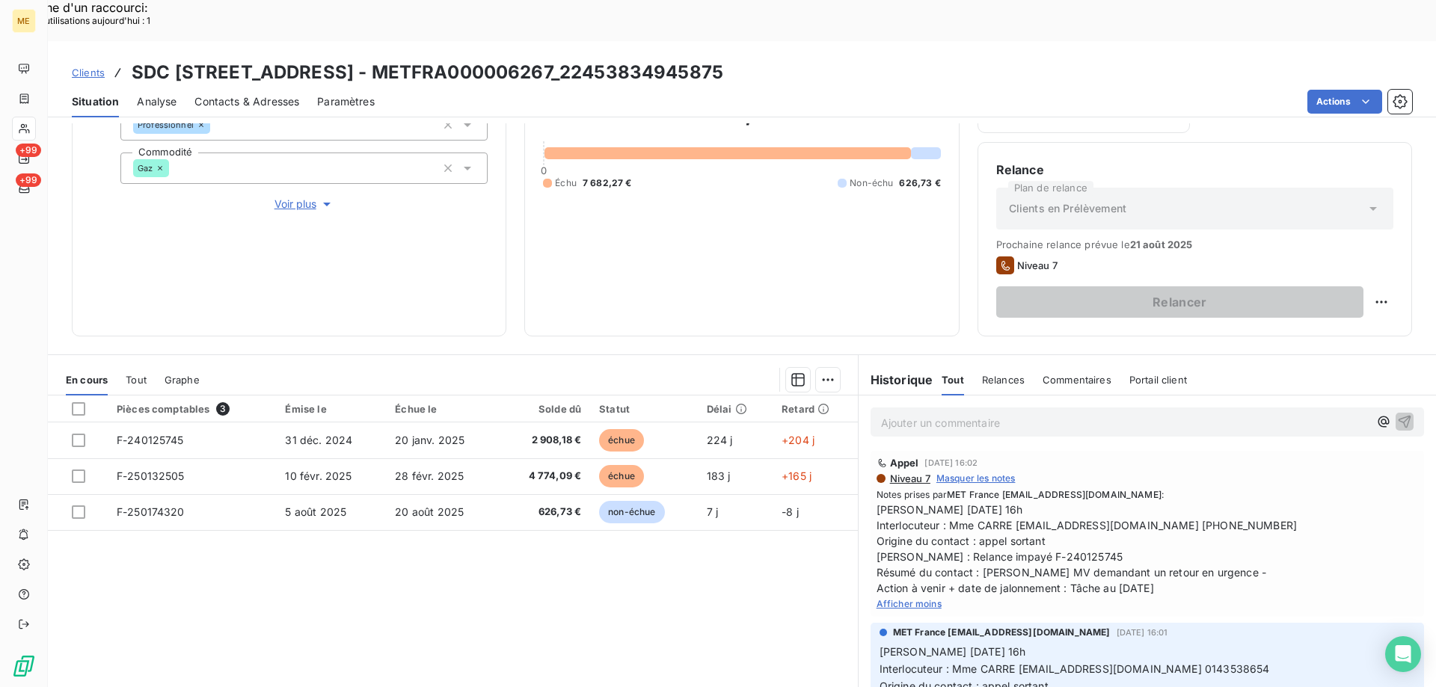
scroll to position [0, 0]
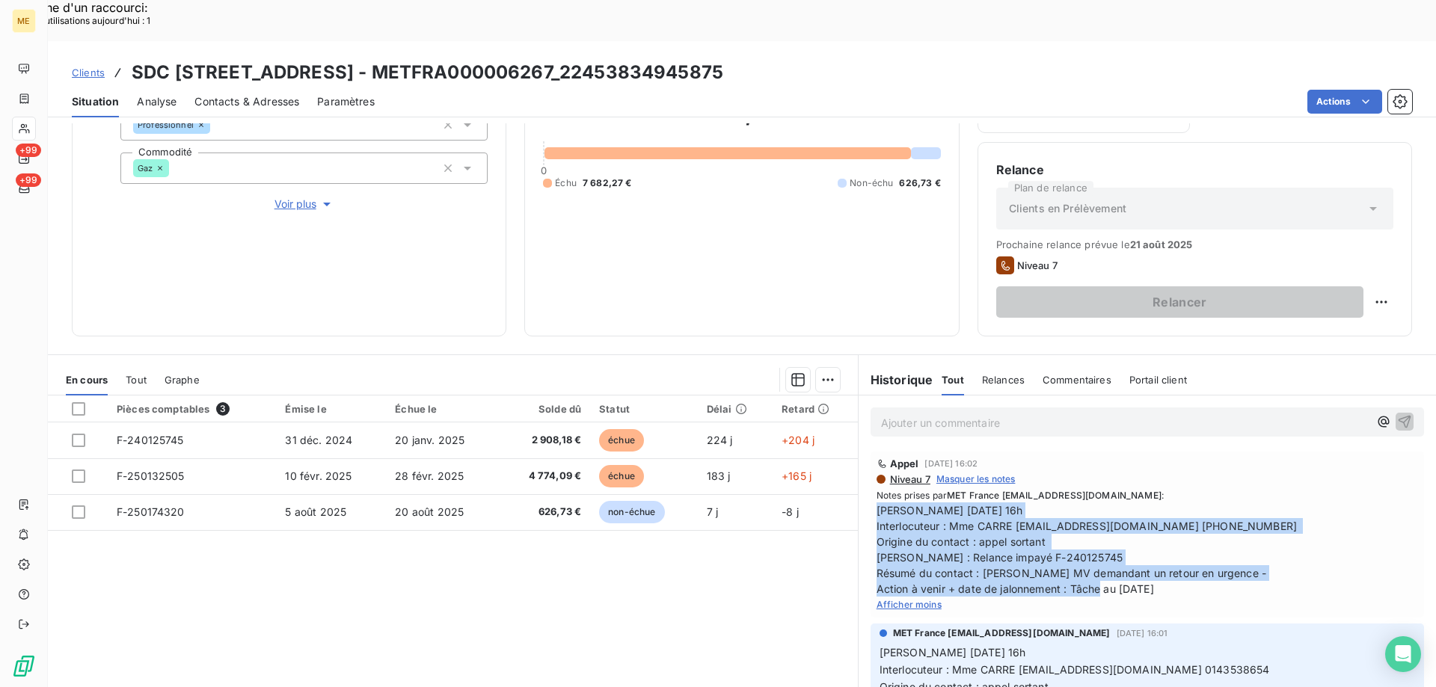
drag, startPoint x: 1178, startPoint y: 550, endPoint x: 870, endPoint y: 470, distance: 319.0
click at [876, 502] on span "[PERSON_NAME] [DATE] 16h Interlocuteur : Mme CARRE [EMAIL_ADDRESS][DOMAIN_NAME]…" at bounding box center [1146, 549] width 541 height 94
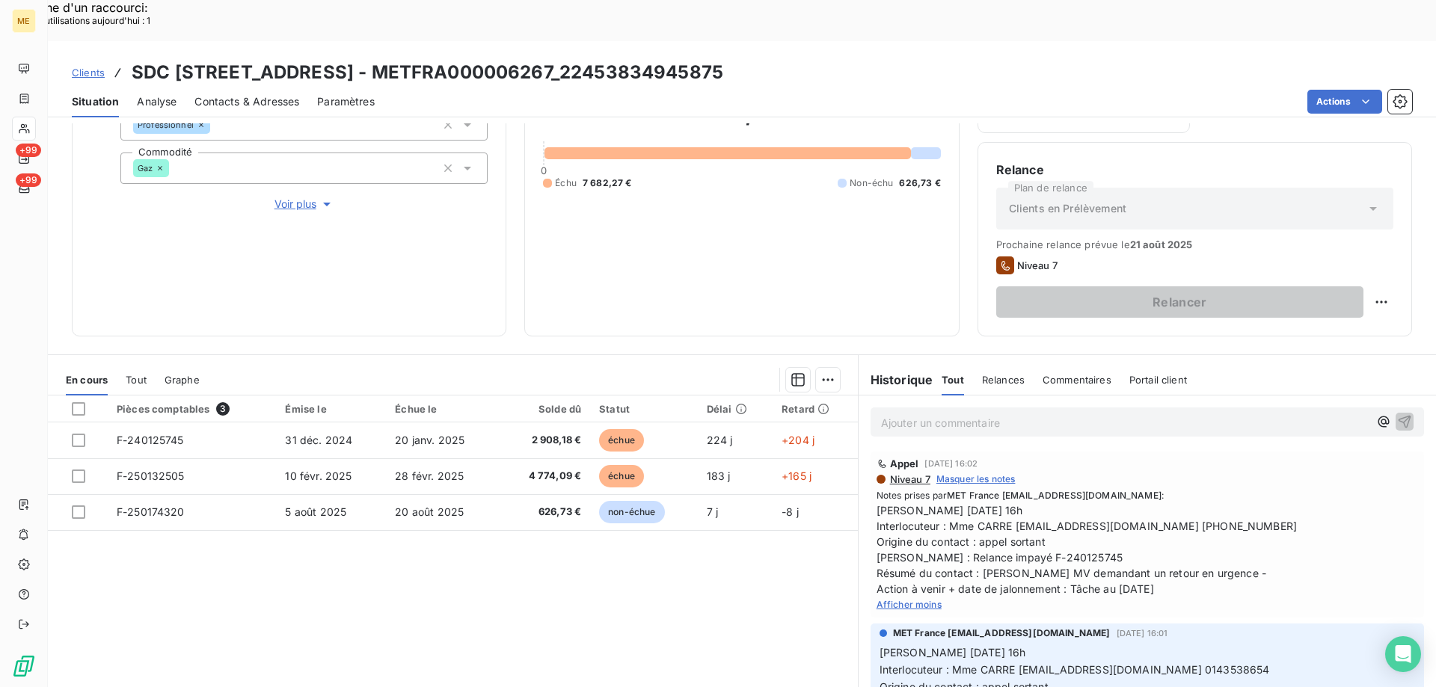
click at [892, 413] on p "Ajouter un commentaire ﻿" at bounding box center [1125, 422] width 488 height 19
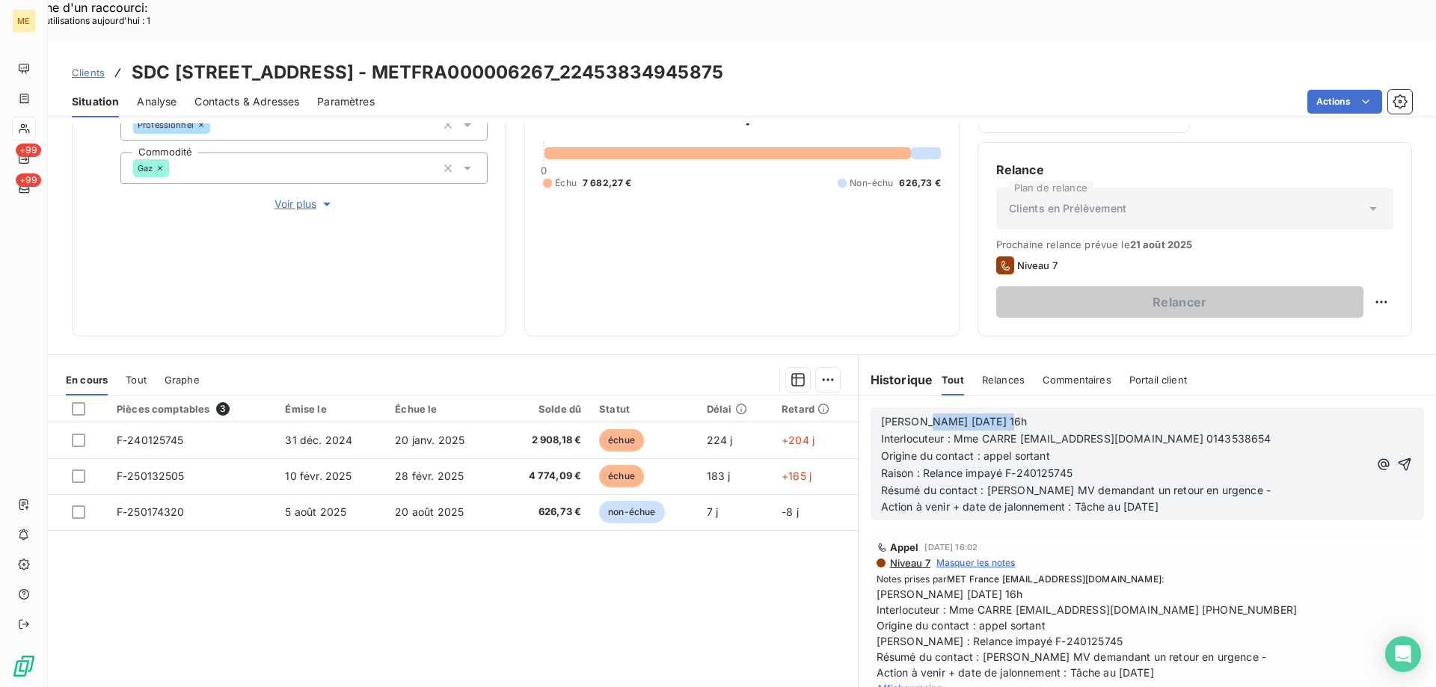
drag, startPoint x: 911, startPoint y: 379, endPoint x: 1060, endPoint y: 406, distance: 151.2
click at [1026, 413] on p "[PERSON_NAME] [DATE] 16h" at bounding box center [1125, 421] width 488 height 17
click at [1102, 465] on p "Raison : Relance impayé F-240125745" at bounding box center [1125, 473] width 488 height 17
drag, startPoint x: 1118, startPoint y: 461, endPoint x: 1127, endPoint y: 464, distance: 9.2
click at [1127, 500] on span "Action à venir + date de jalonnement : Tâche au [DATE]" at bounding box center [1019, 506] width 277 height 13
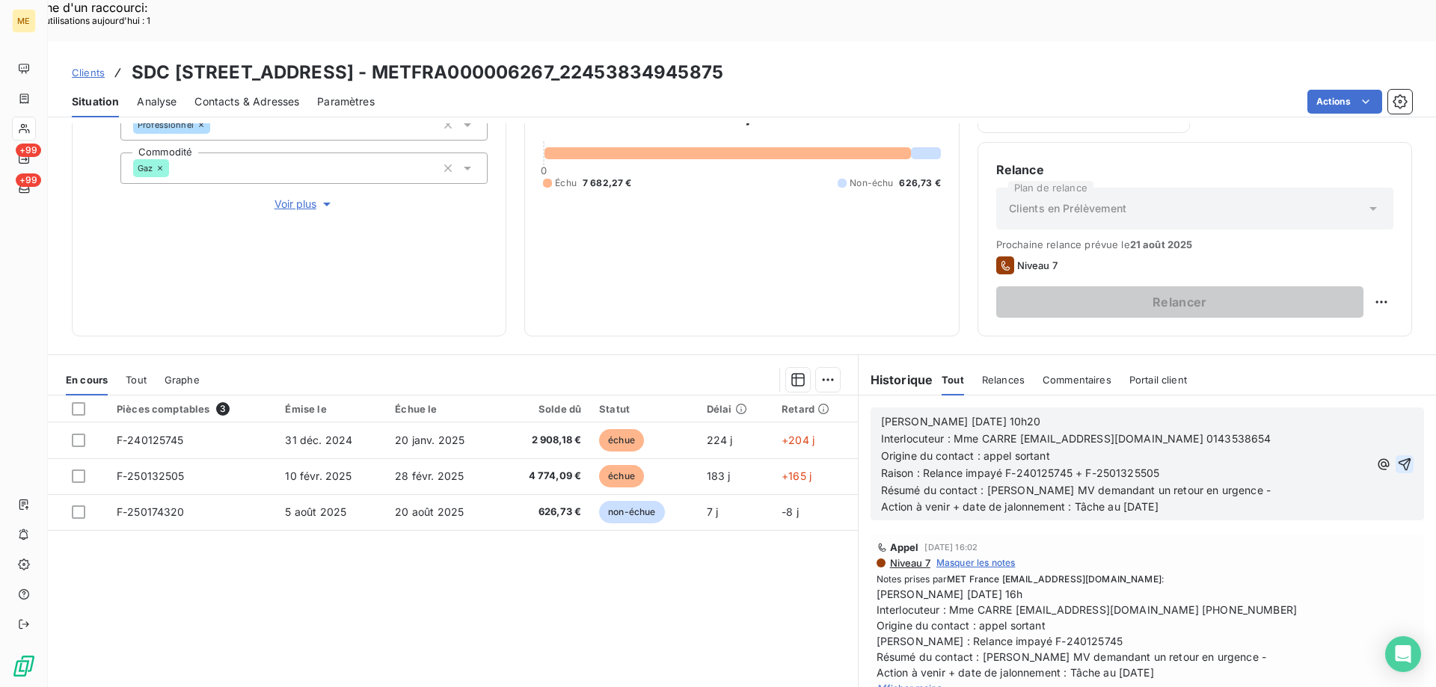
click at [1398, 458] on icon "button" at bounding box center [1404, 464] width 13 height 13
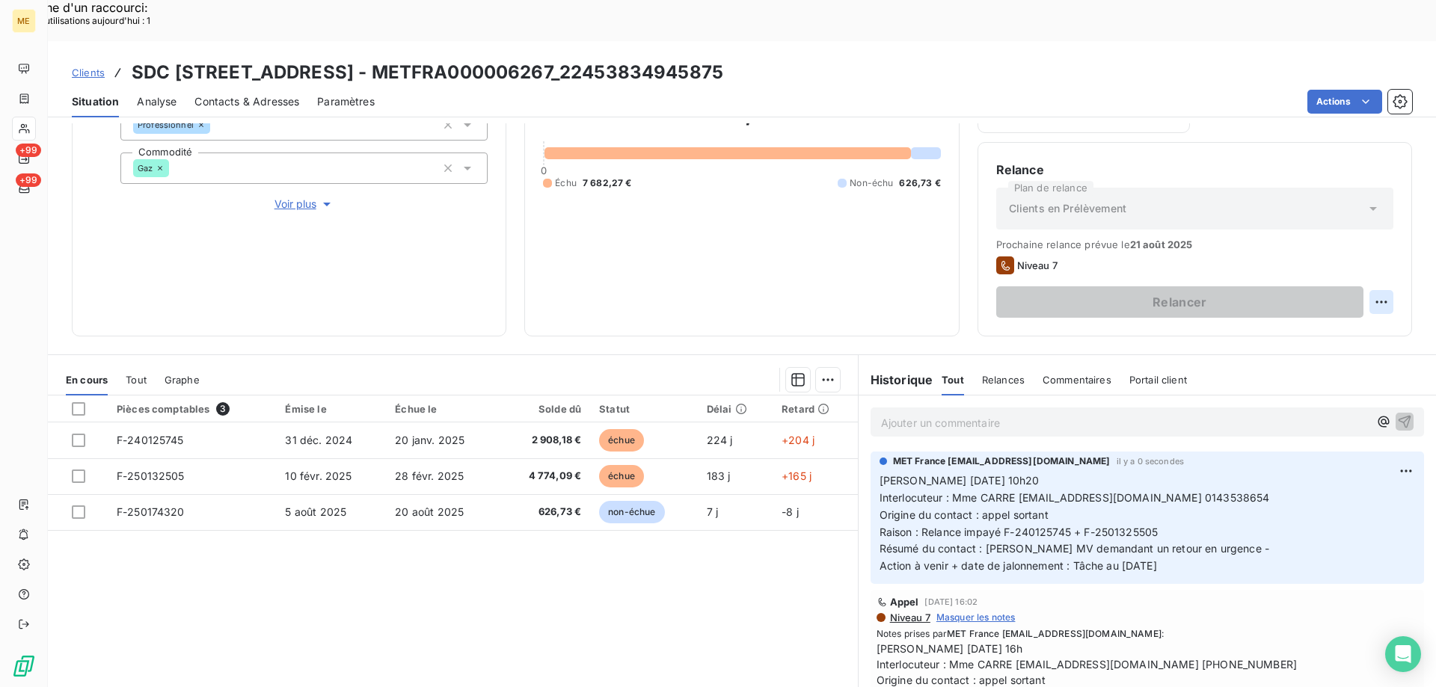
click at [1291, 291] on div "Replanifier cette action" at bounding box center [1308, 294] width 134 height 24
select select "7"
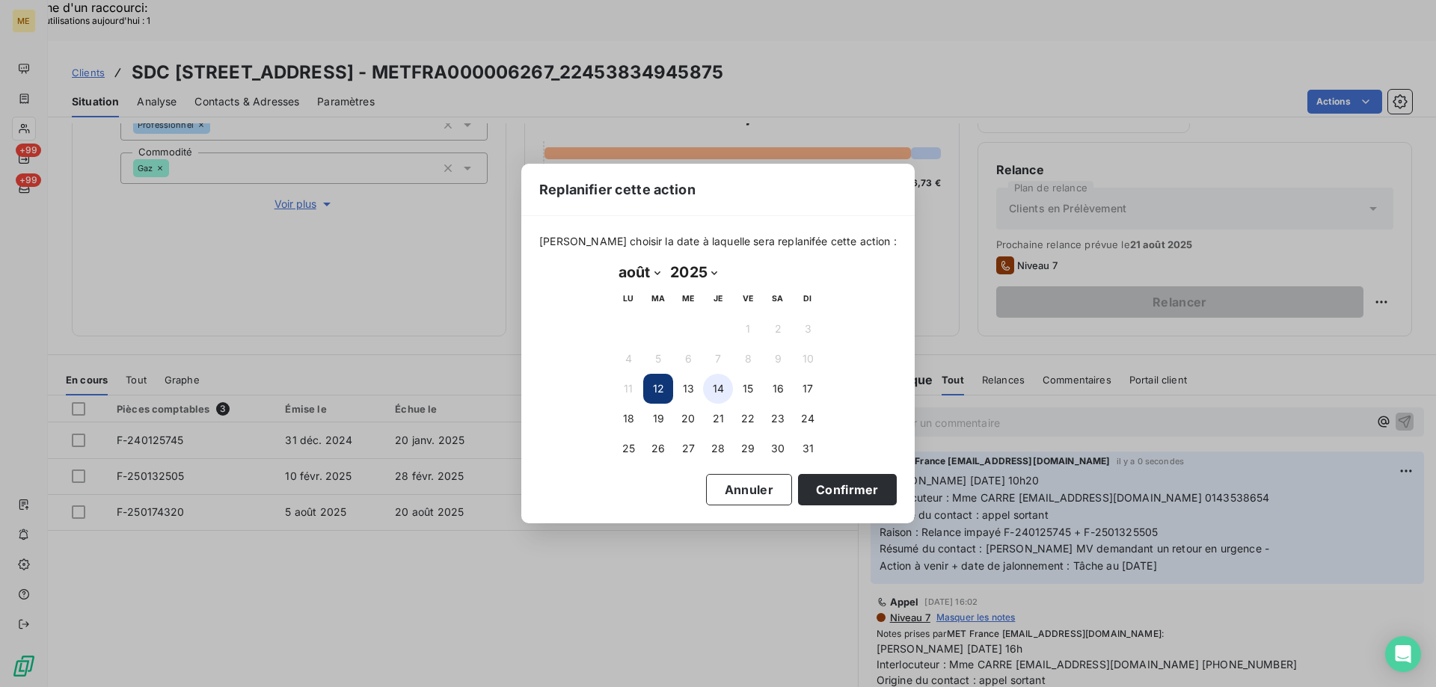
click at [719, 383] on button "14" at bounding box center [718, 389] width 30 height 30
click at [819, 490] on button "Confirmer" at bounding box center [847, 489] width 99 height 31
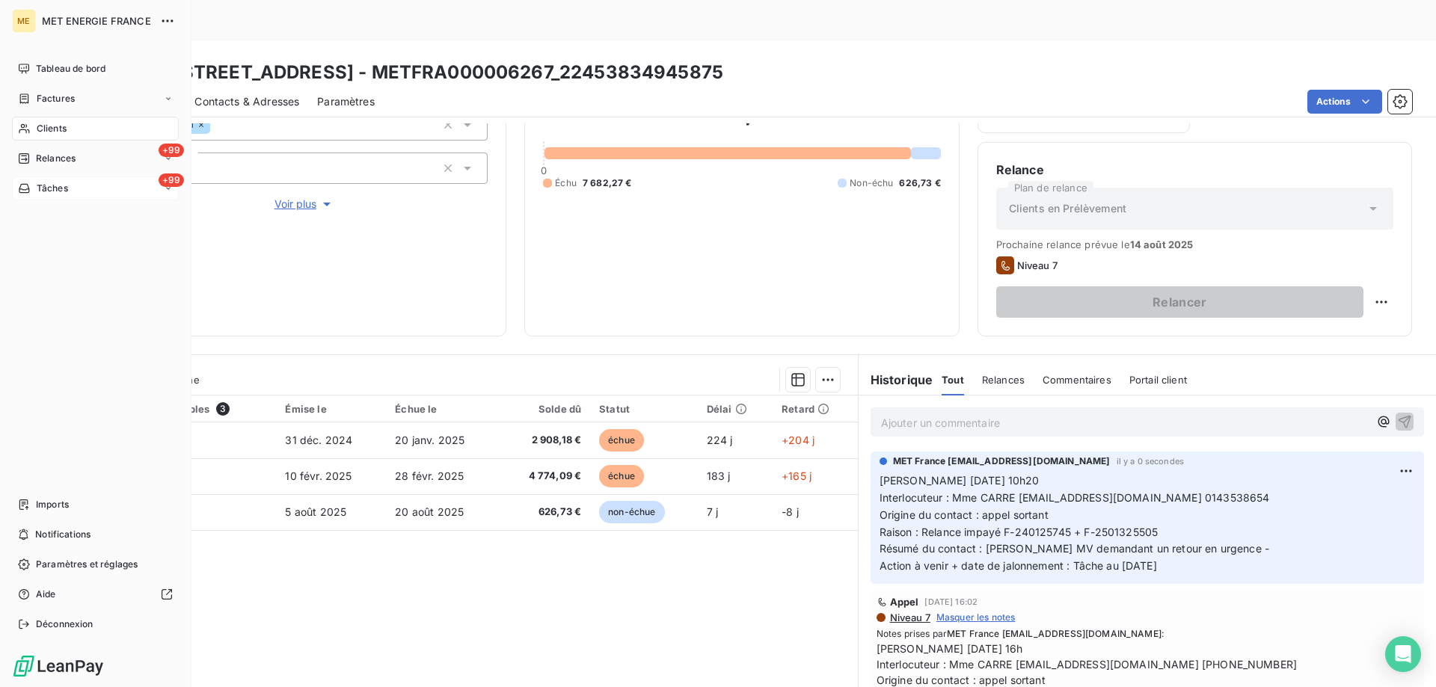
click at [82, 186] on div "+99 Tâches" at bounding box center [95, 188] width 167 height 24
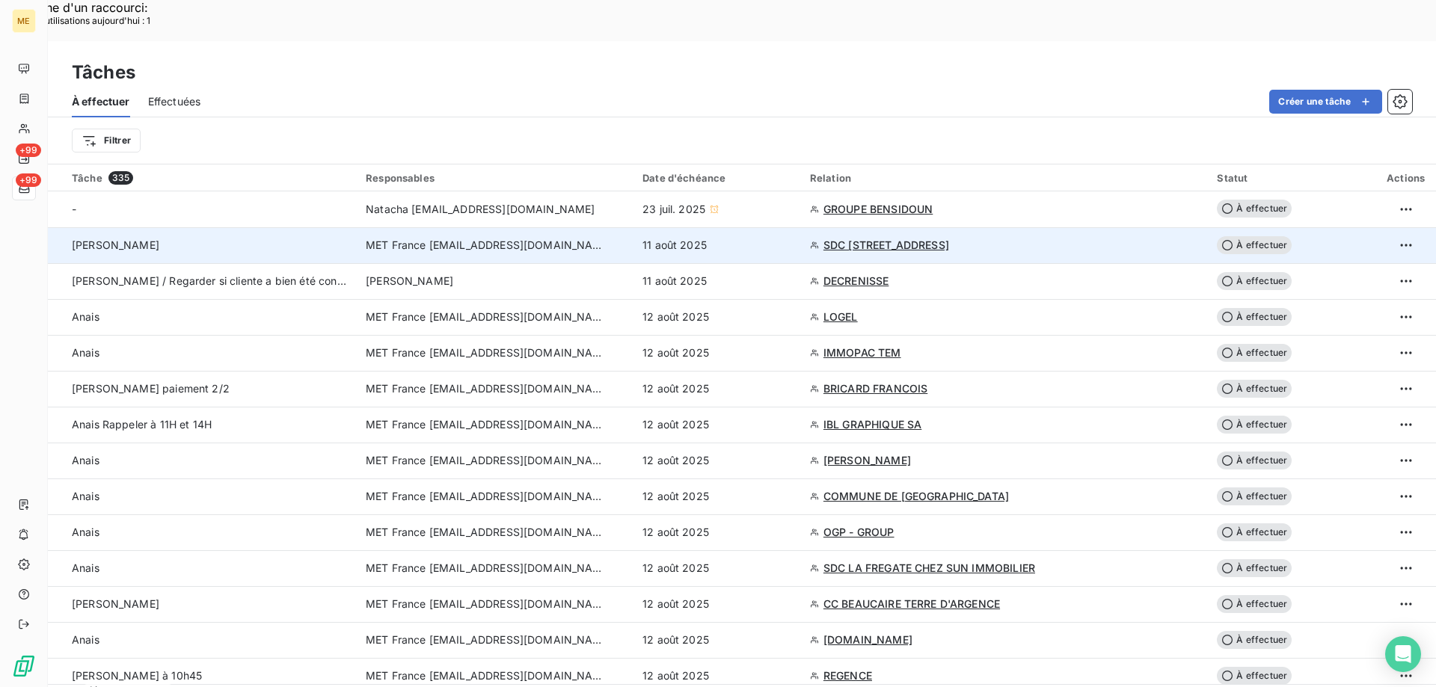
click at [1236, 236] on span "À effectuer" at bounding box center [1254, 245] width 75 height 18
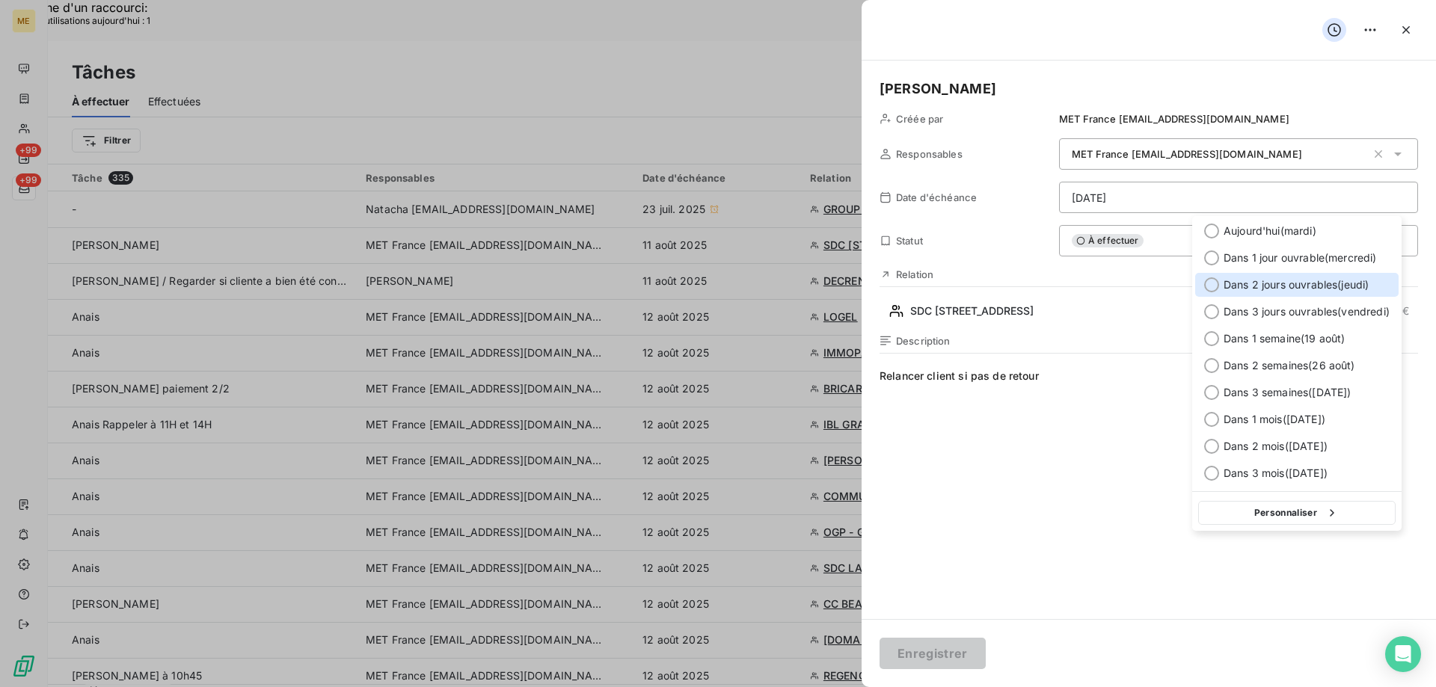
click at [1208, 284] on div at bounding box center [1211, 284] width 15 height 15
type input "[DATE]"
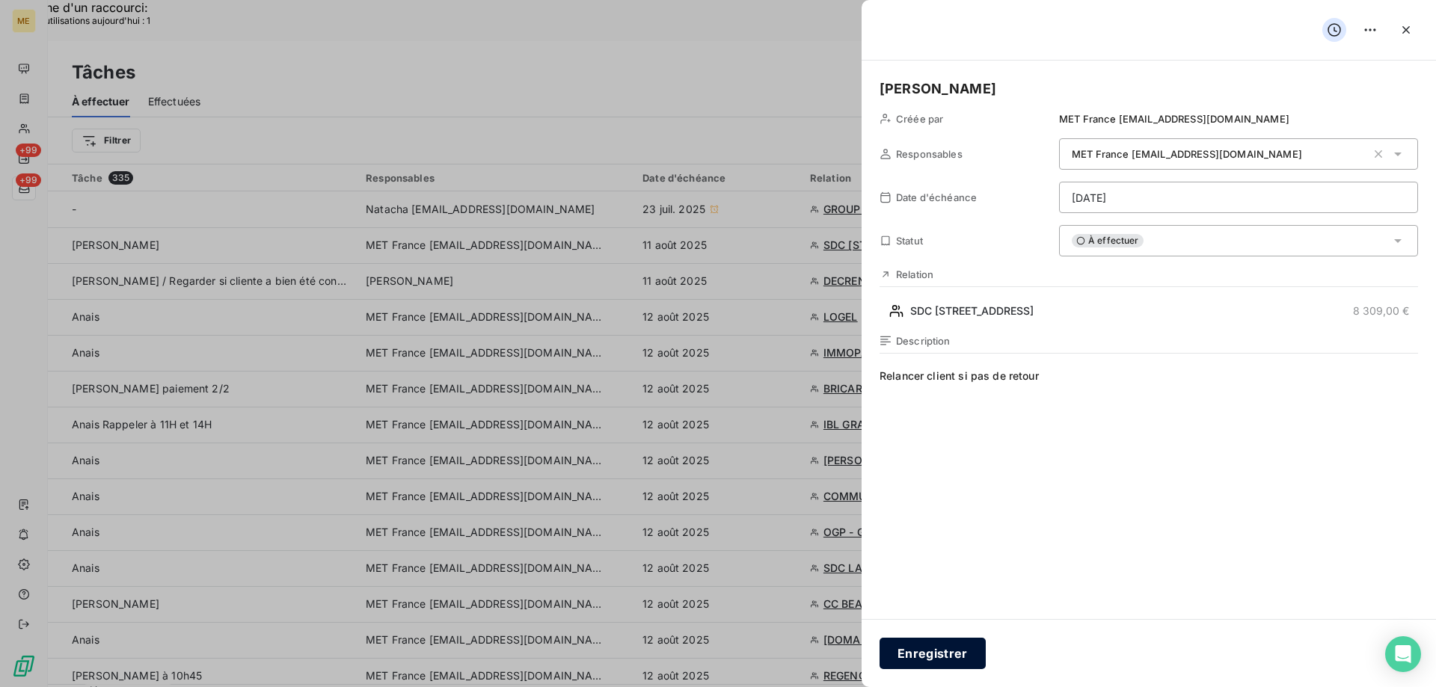
click at [916, 651] on button "Enregistrer" at bounding box center [932, 653] width 106 height 31
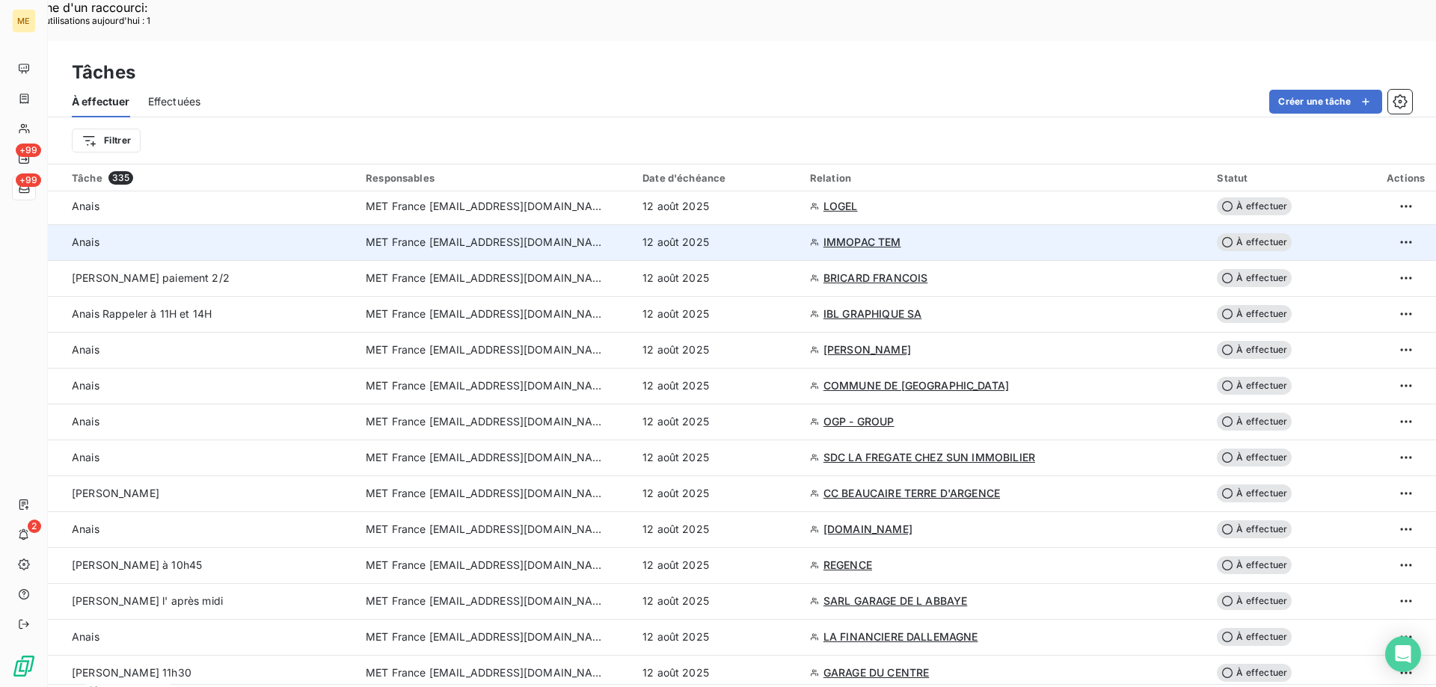
scroll to position [224, 0]
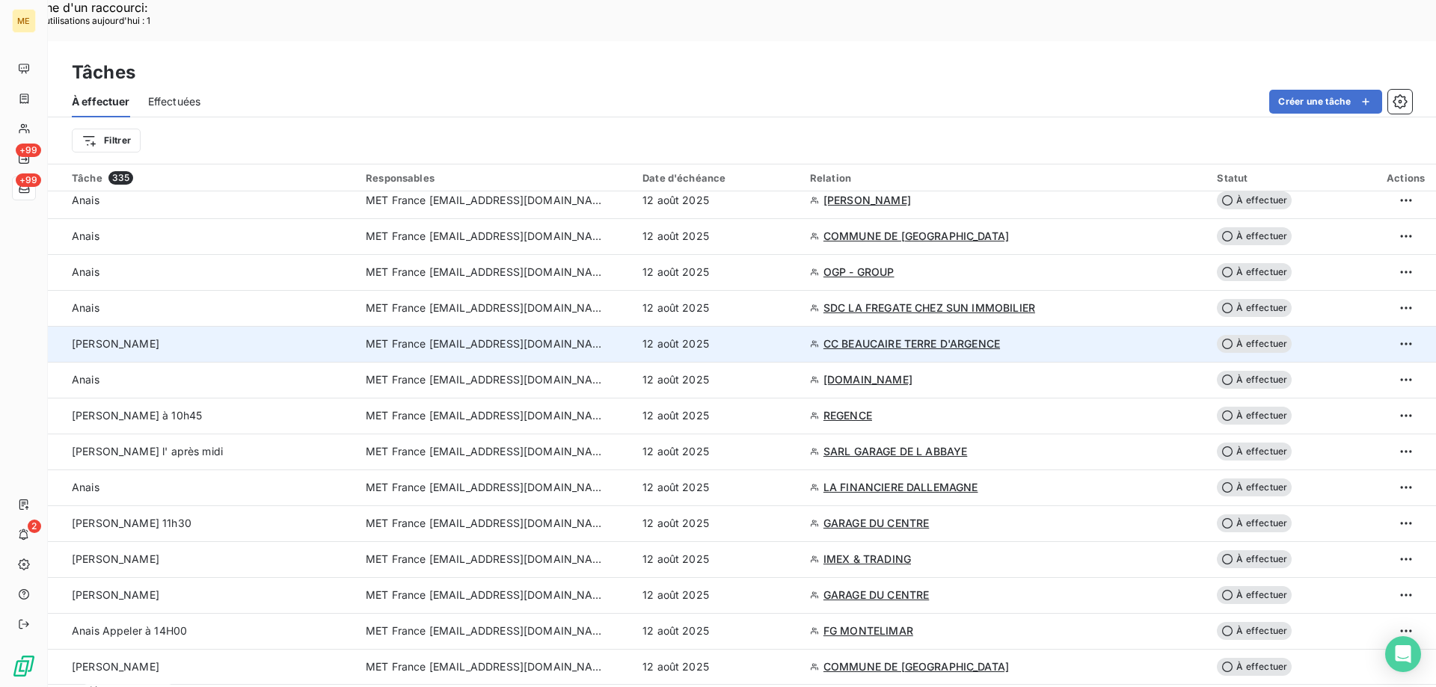
click at [908, 336] on span "CC BEAUCAIRE TERRE D'ARGENCE" at bounding box center [911, 343] width 176 height 15
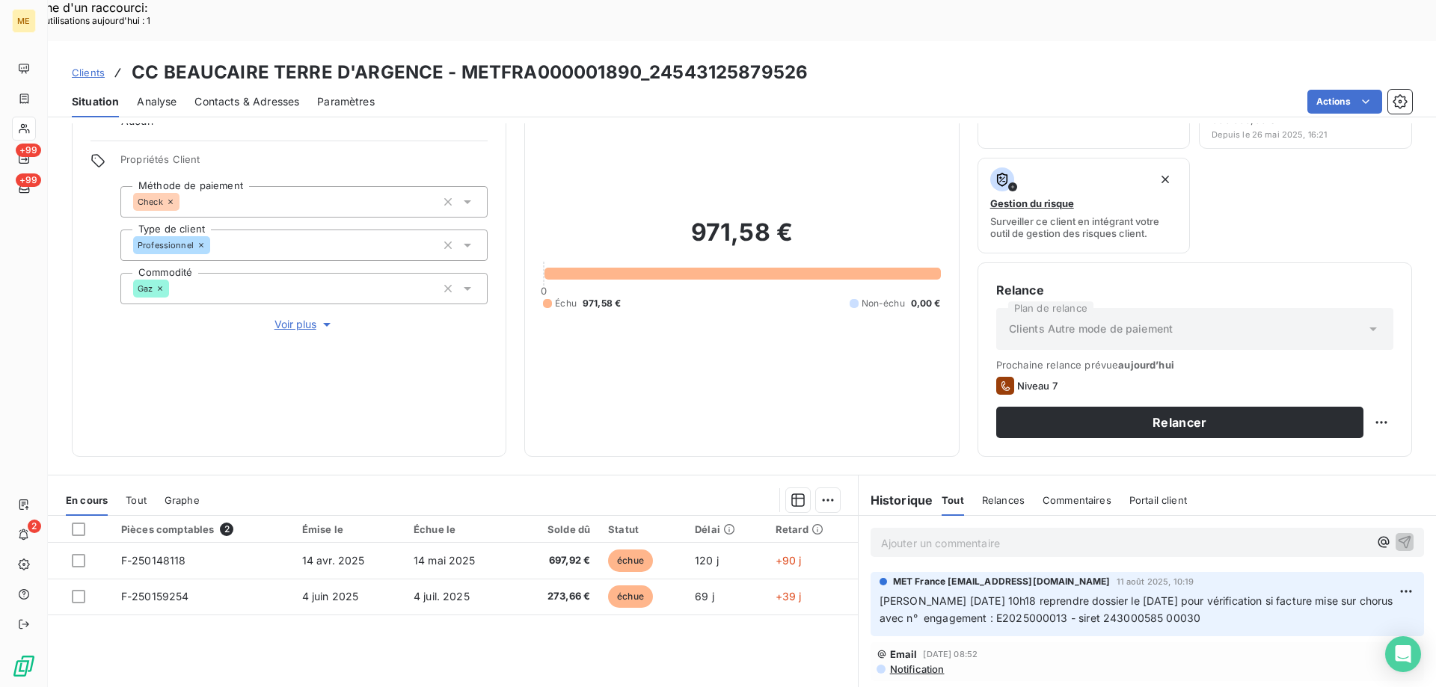
scroll to position [200, 0]
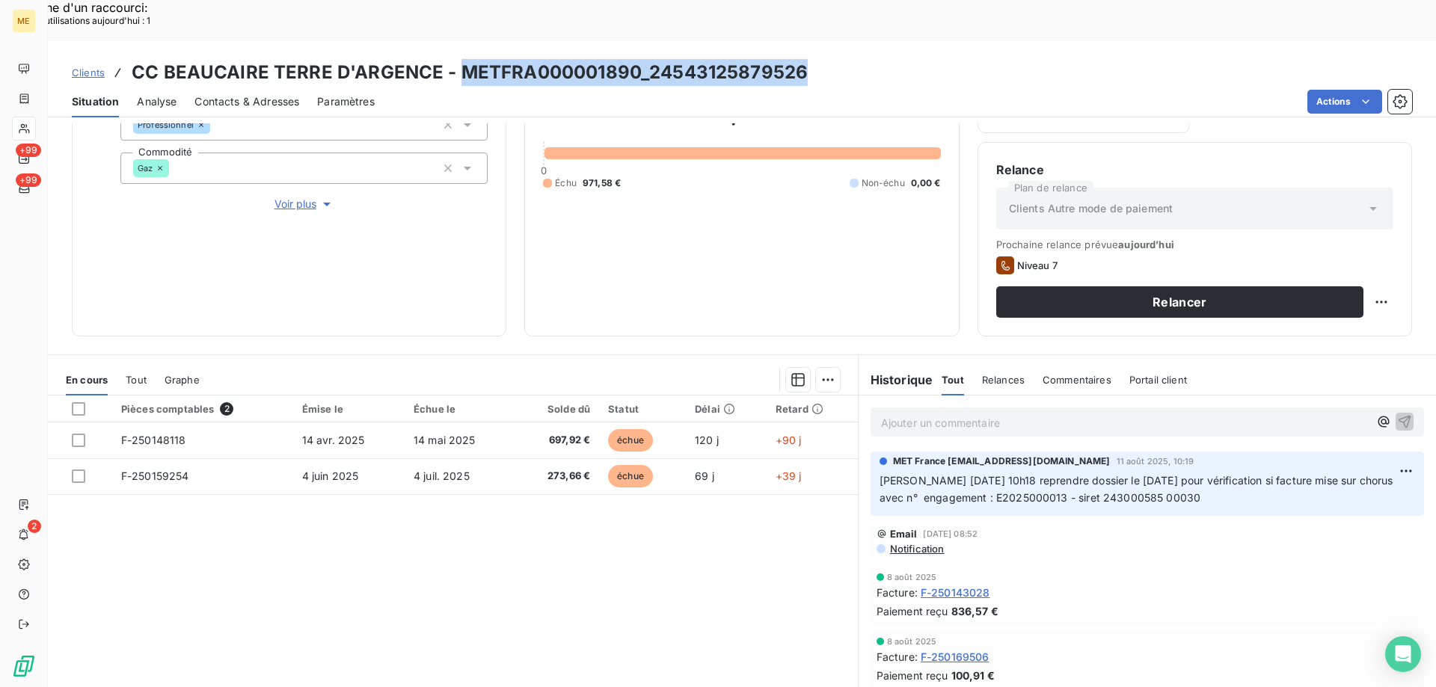
drag, startPoint x: 458, startPoint y: 28, endPoint x: 796, endPoint y: 34, distance: 338.0
click at [796, 59] on h3 "CC BEAUCAIRE TERRE D'ARGENCE - METFRA000001890_24543125879526" at bounding box center [470, 72] width 676 height 27
drag, startPoint x: 1095, startPoint y: 457, endPoint x: 1189, endPoint y: 458, distance: 94.2
click at [1189, 474] on span "[PERSON_NAME] [DATE] 10h18 reprendre dossier le [DATE] pour vérification si fac…" at bounding box center [1137, 489] width 517 height 30
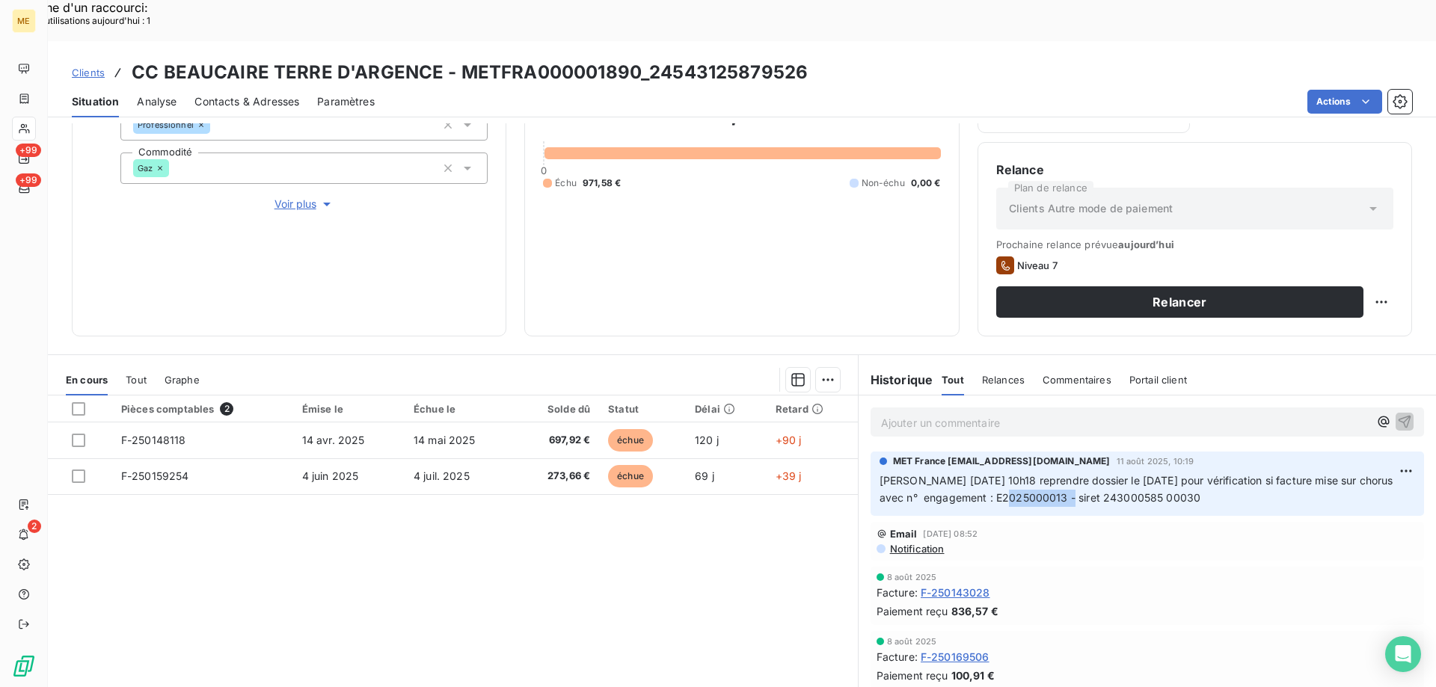
drag, startPoint x: 989, startPoint y: 452, endPoint x: 1060, endPoint y: 458, distance: 70.5
click at [1060, 474] on span "[PERSON_NAME] [DATE] 10h18 reprendre dossier le [DATE] pour vérification si fac…" at bounding box center [1137, 489] width 517 height 30
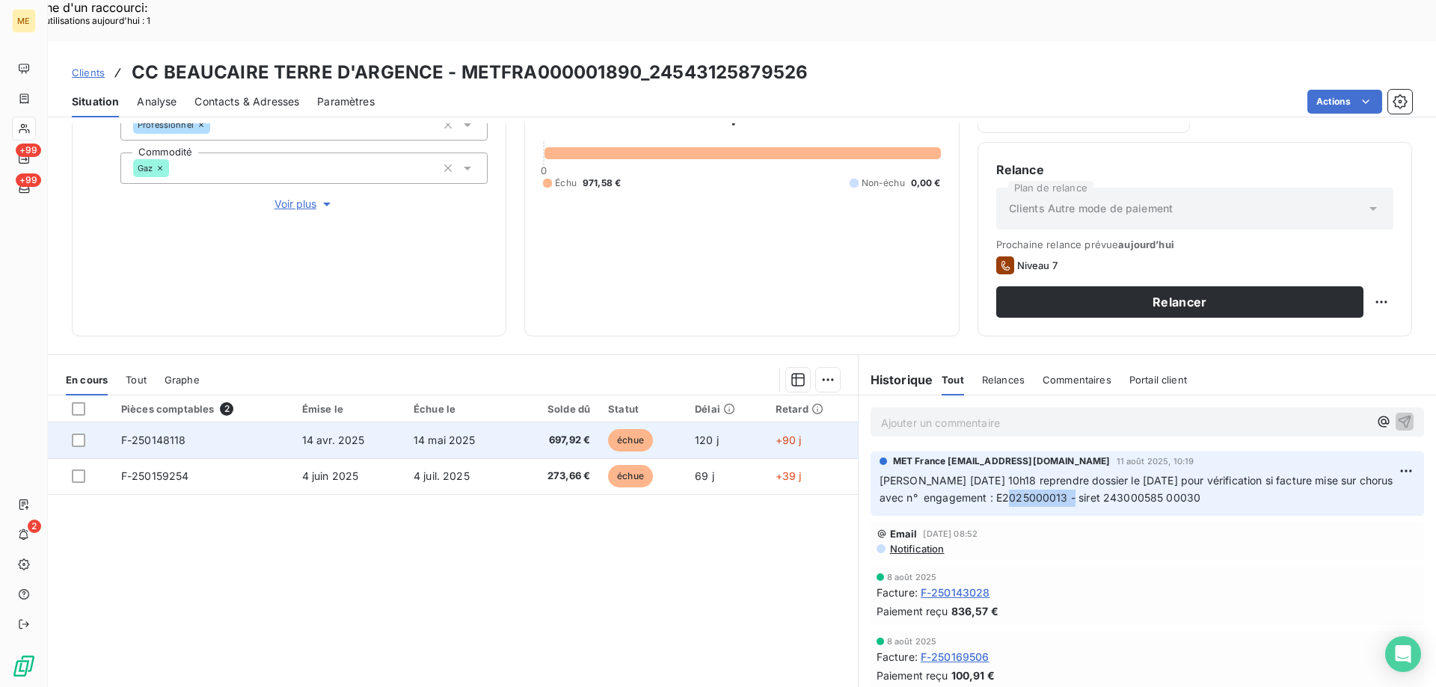
click at [165, 434] on span "F-250148118" at bounding box center [153, 440] width 65 height 13
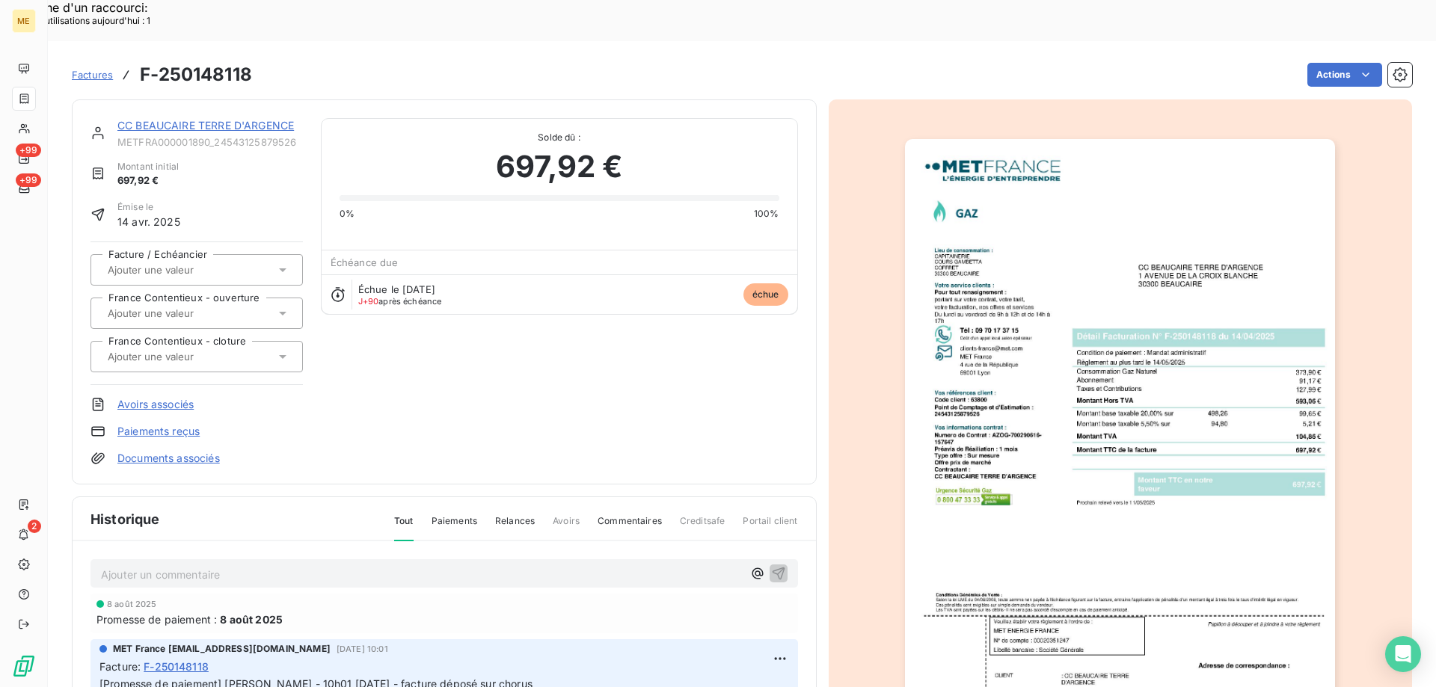
click at [1113, 203] on img "button" at bounding box center [1120, 443] width 430 height 609
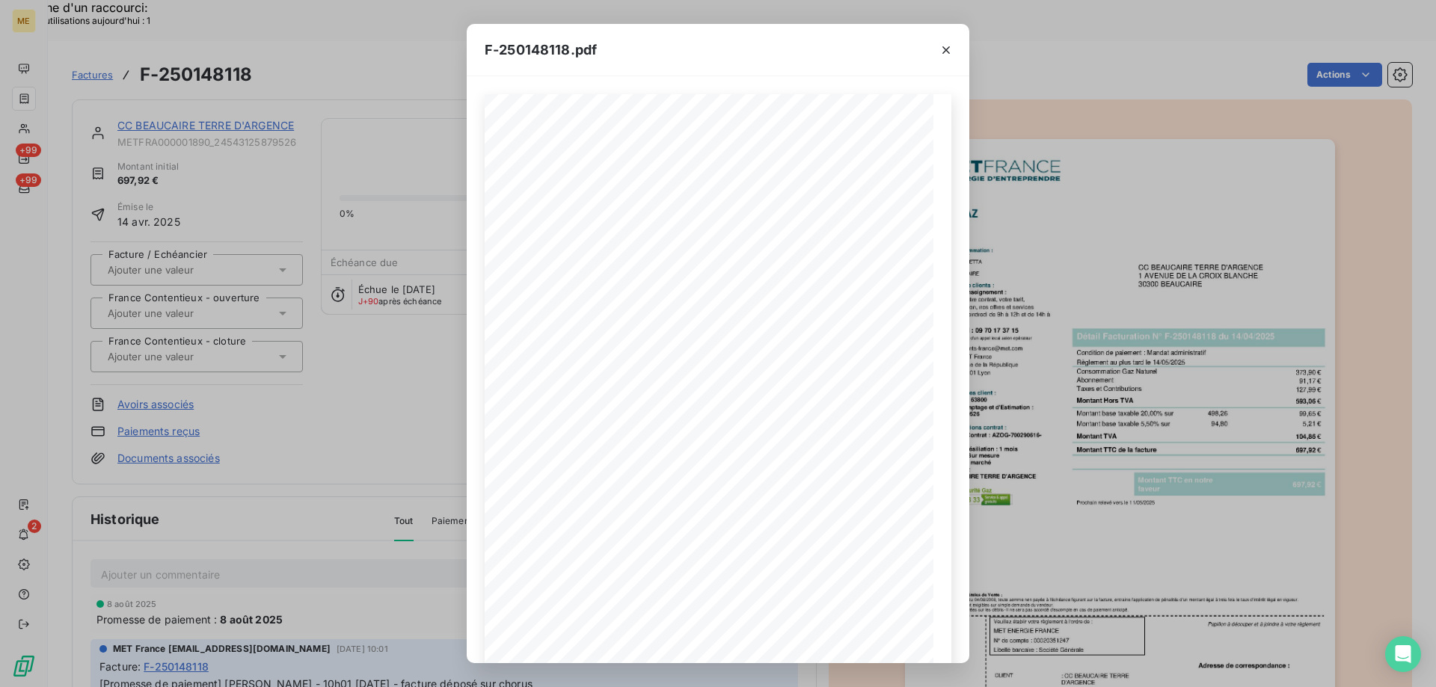
drag, startPoint x: 947, startPoint y: 55, endPoint x: 811, endPoint y: 53, distance: 136.1
click at [947, 55] on icon "button" at bounding box center [945, 50] width 15 height 15
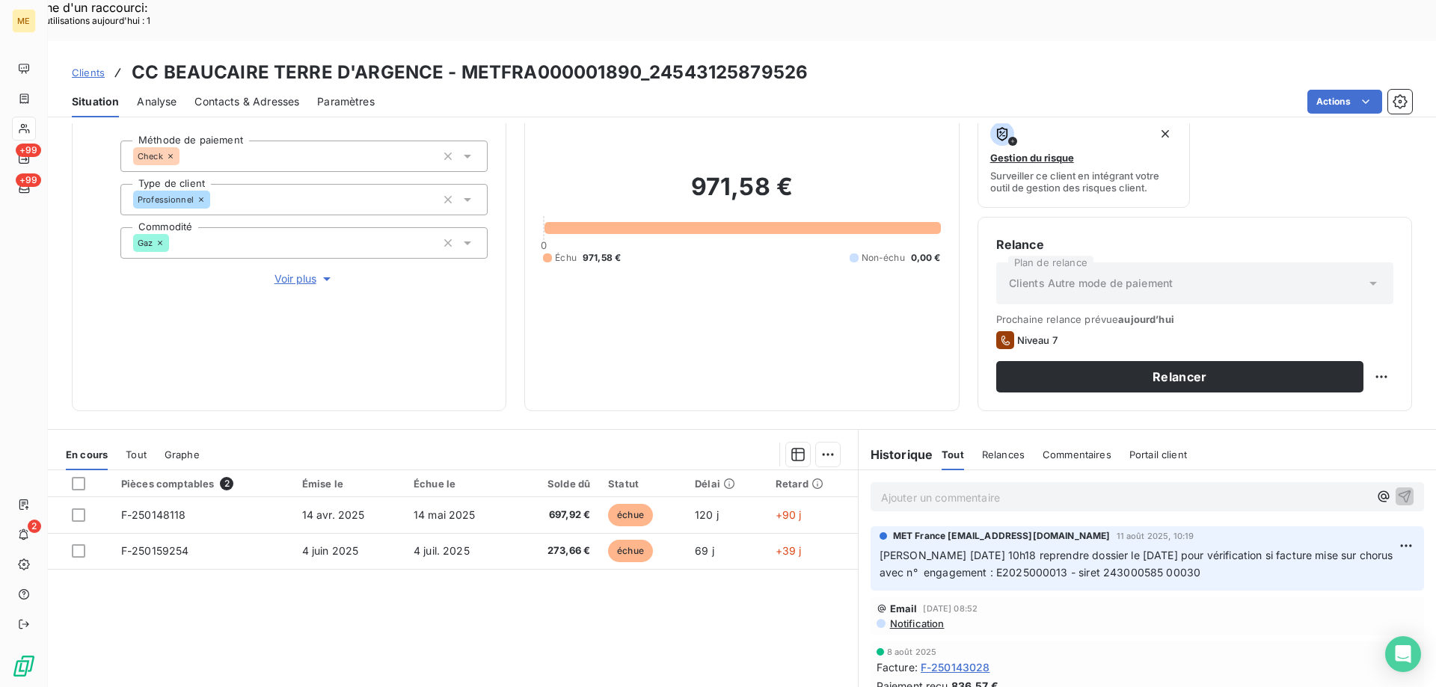
scroll to position [150, 0]
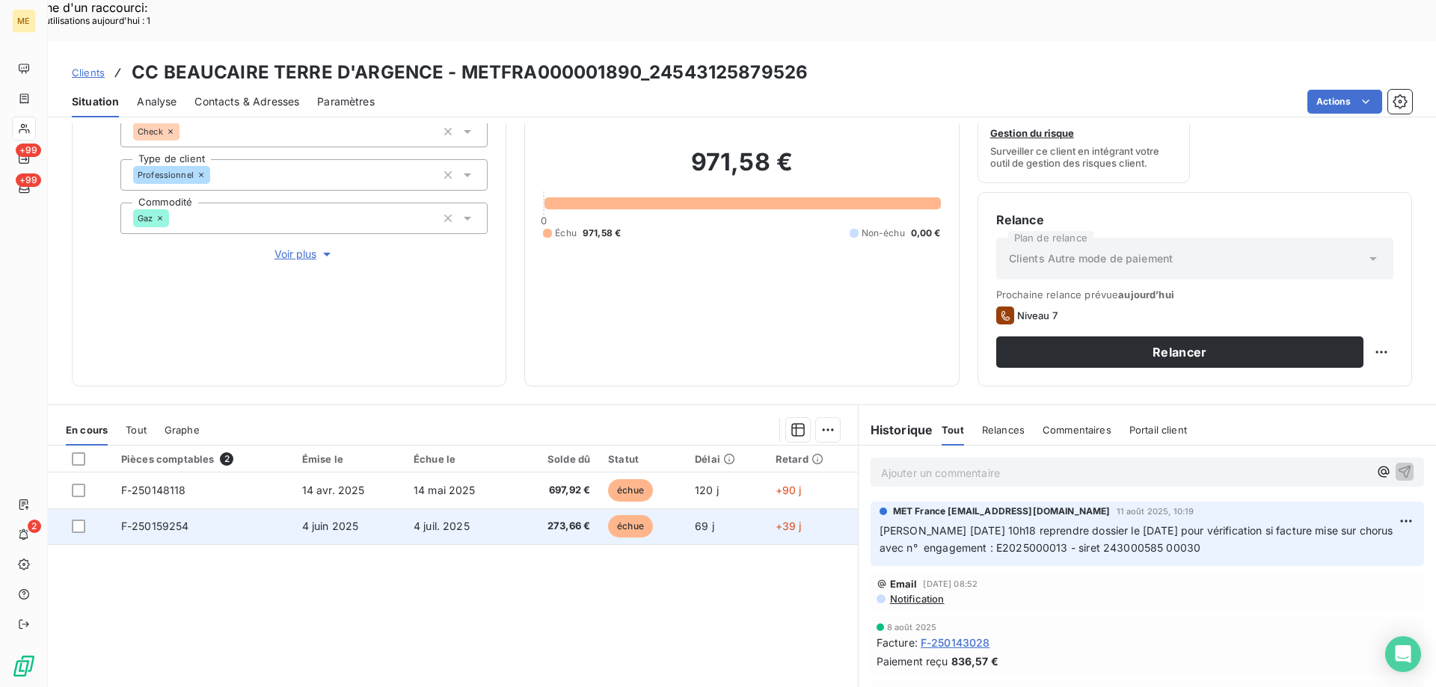
click at [164, 520] on span "F-250159254" at bounding box center [155, 526] width 68 height 13
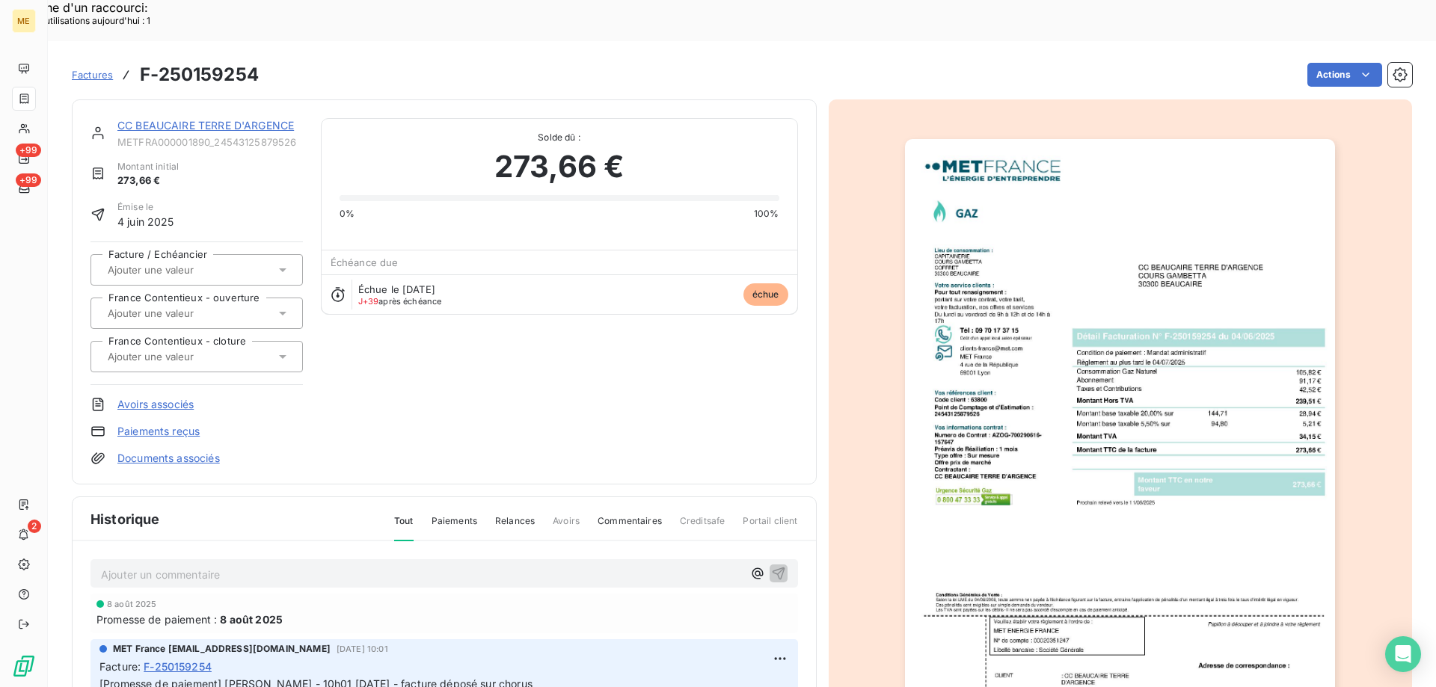
click at [1101, 304] on img "button" at bounding box center [1120, 443] width 430 height 609
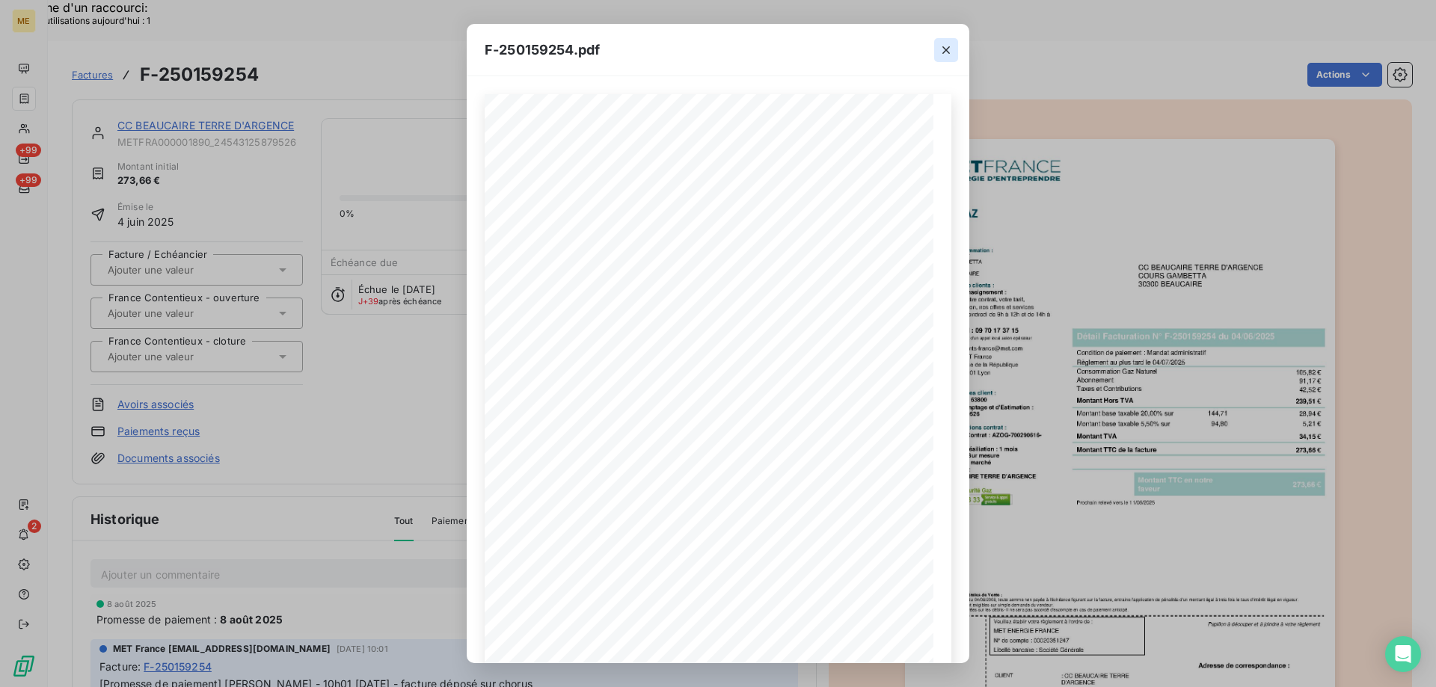
click at [946, 49] on icon "button" at bounding box center [945, 50] width 15 height 15
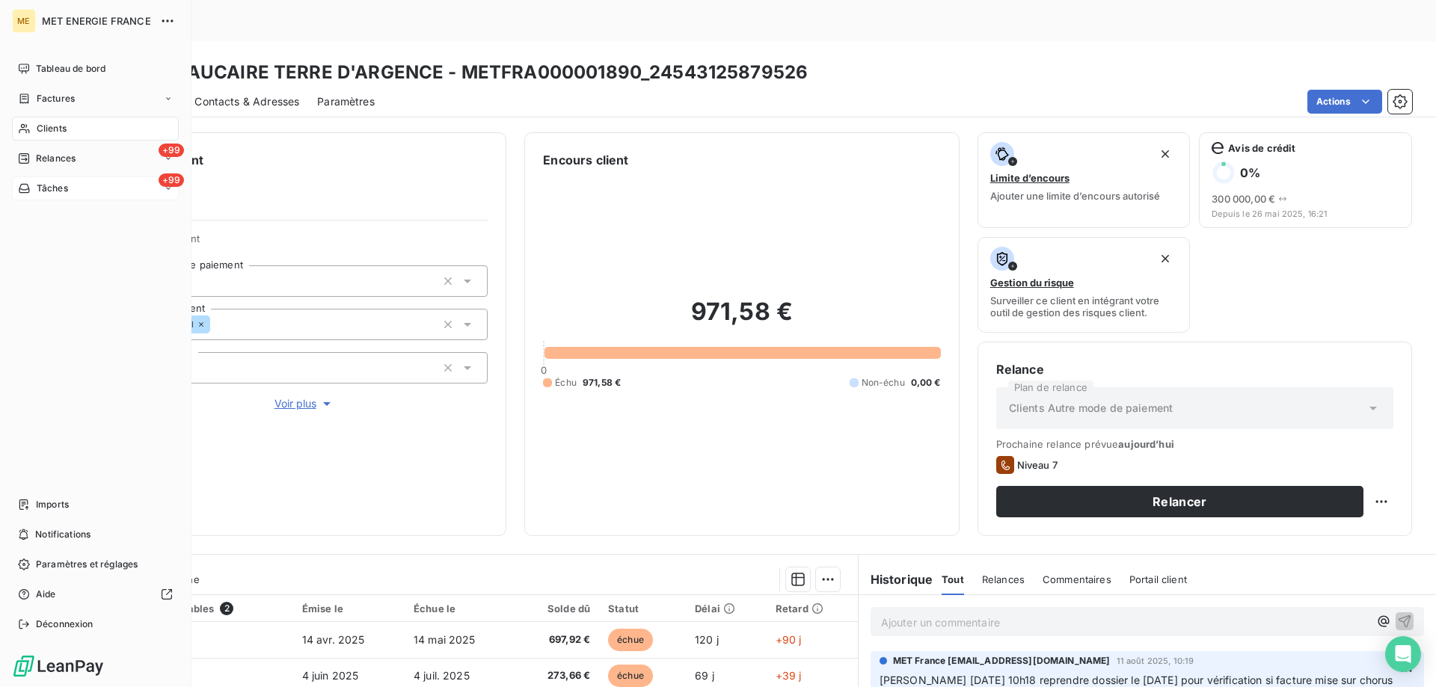
click at [112, 191] on div "+99 Tâches" at bounding box center [95, 188] width 167 height 24
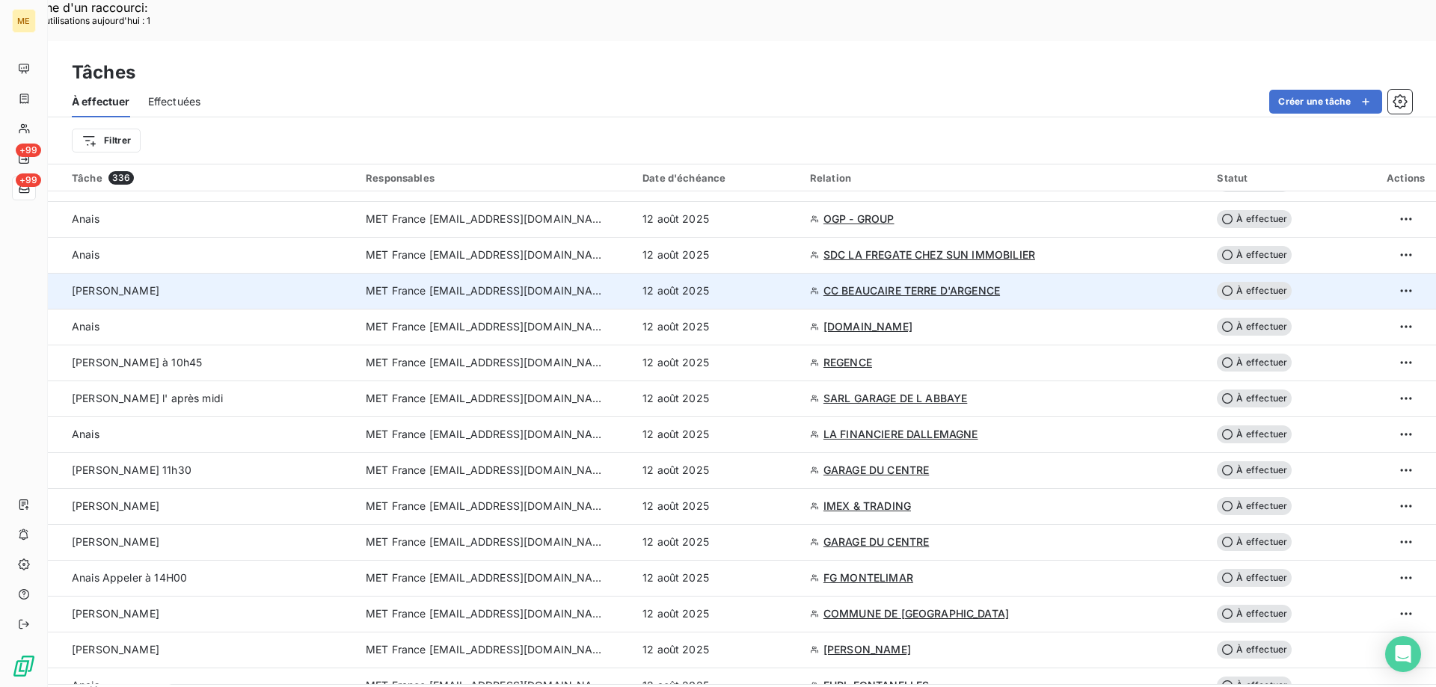
scroll to position [299, 0]
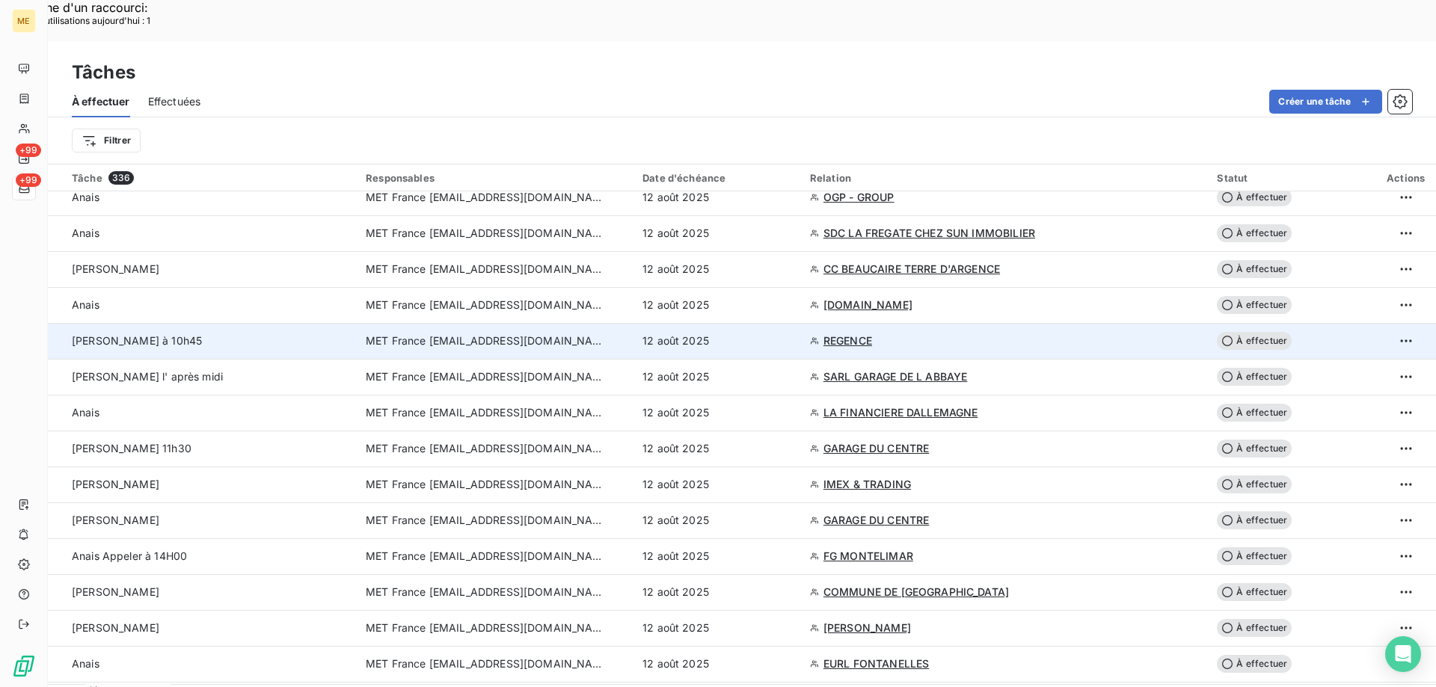
click at [872, 333] on span "REGENCE" at bounding box center [847, 340] width 49 height 15
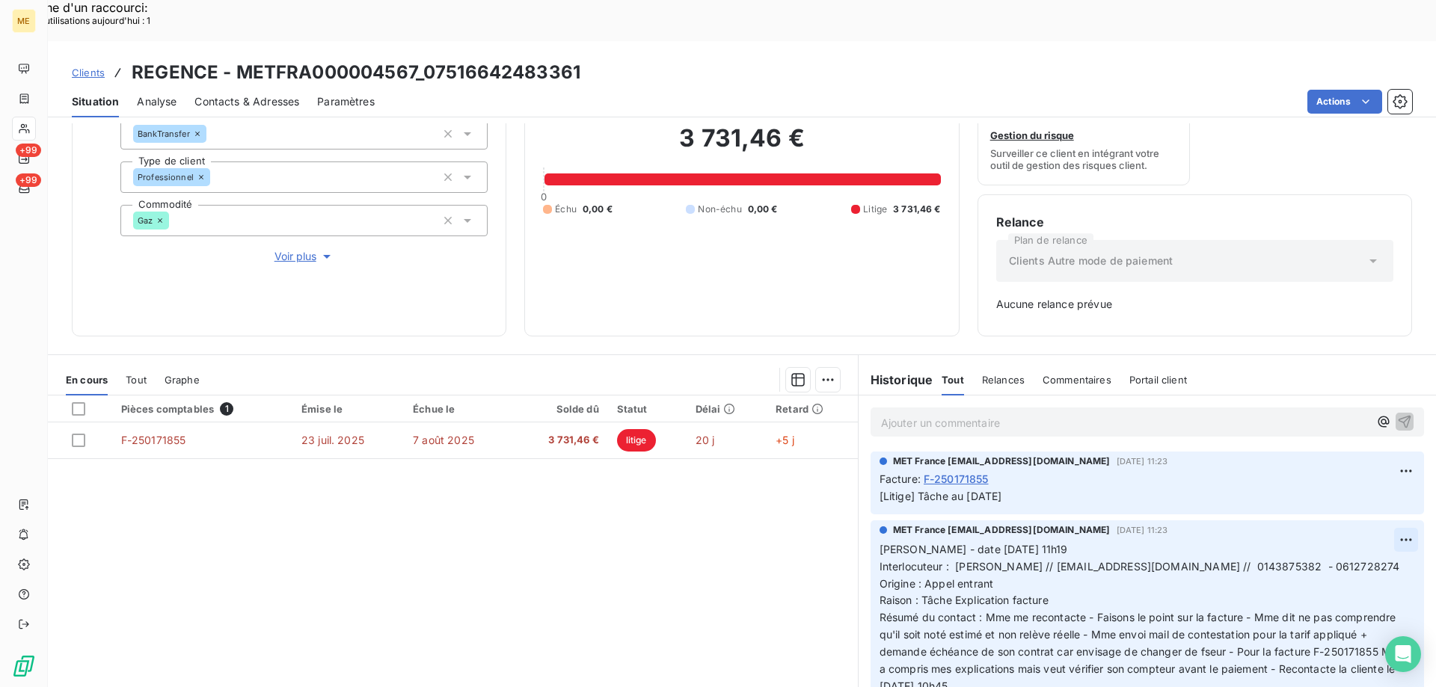
scroll to position [75, 0]
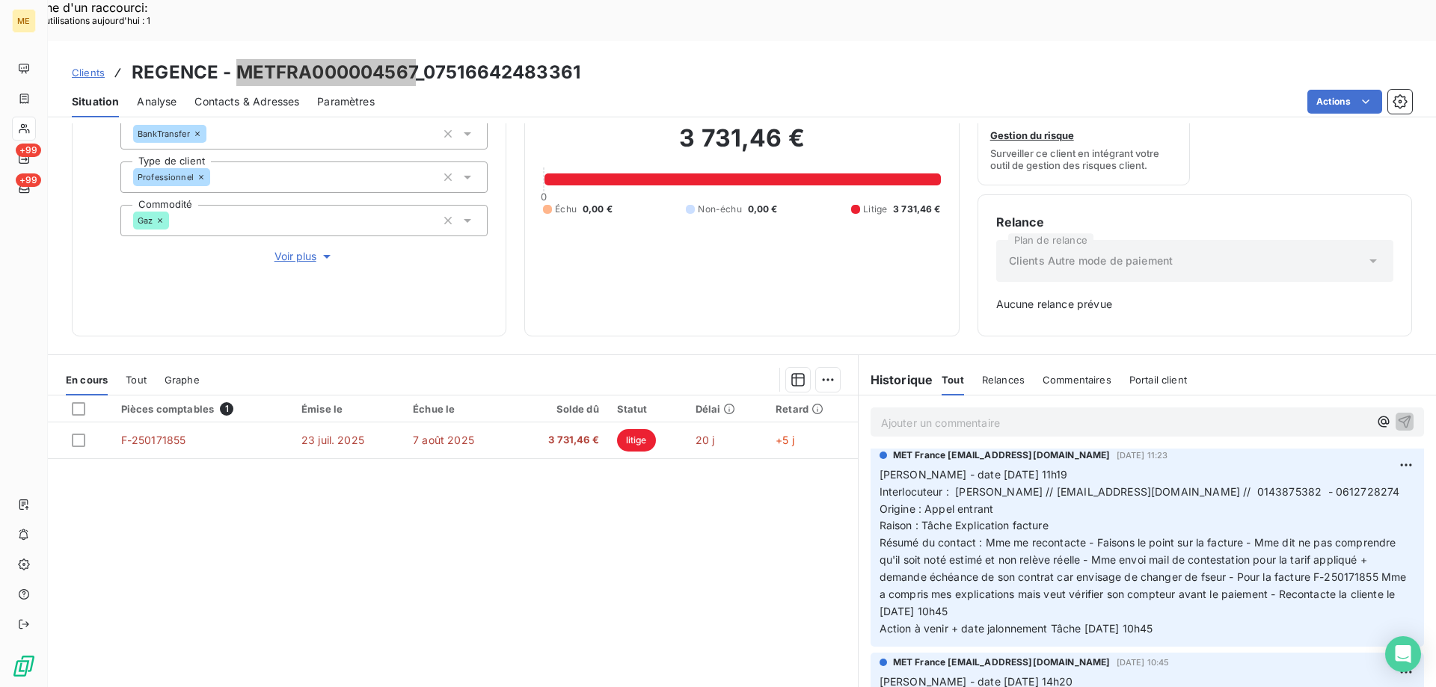
drag, startPoint x: 238, startPoint y: 27, endPoint x: 417, endPoint y: 27, distance: 179.5
click at [417, 59] on h3 "REGENCE - METFRA000004567_07516642483361" at bounding box center [356, 72] width 449 height 27
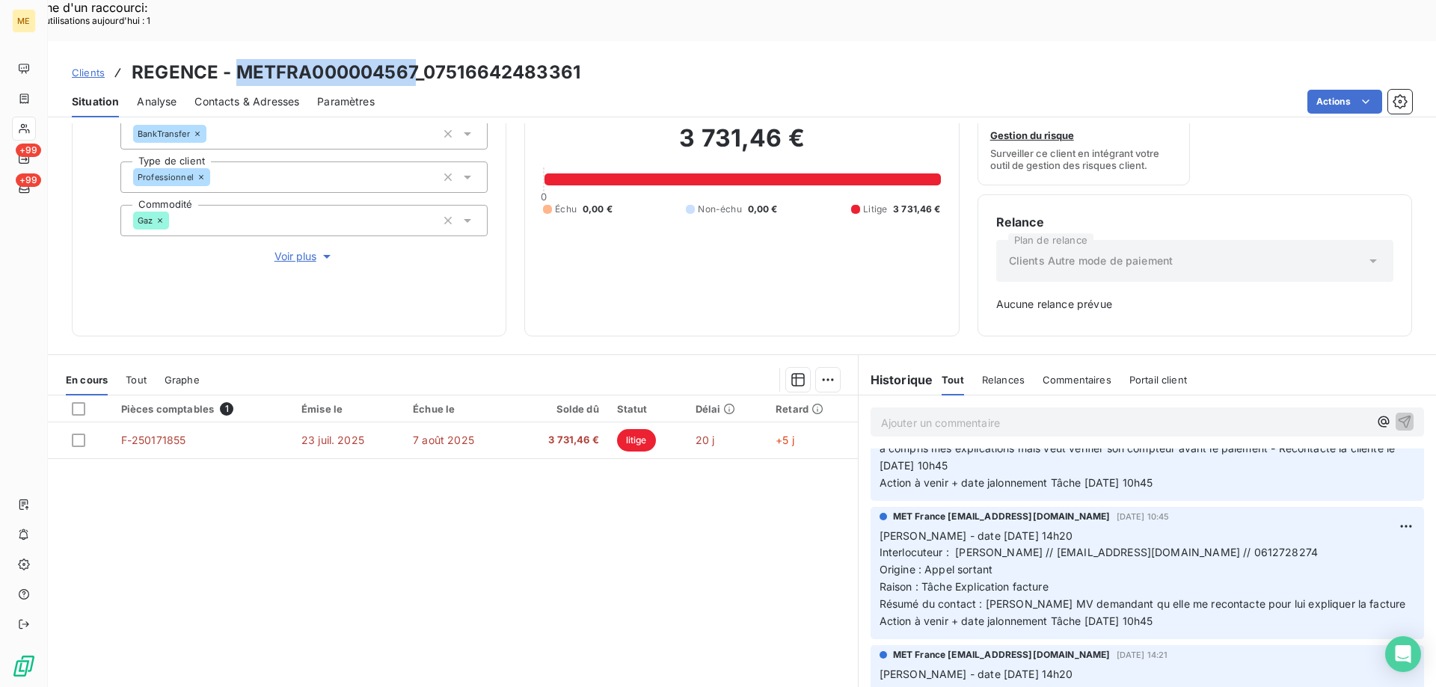
scroll to position [0, 0]
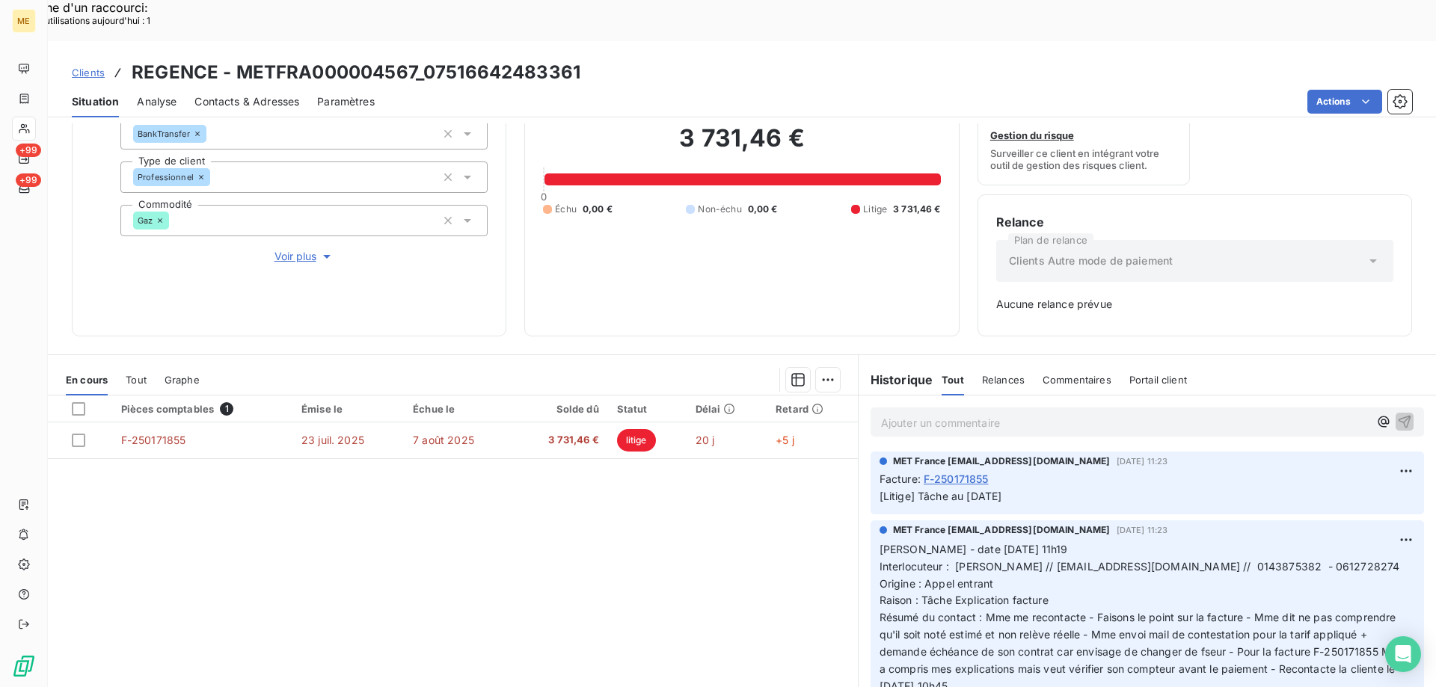
click at [1231, 560] on span "Interlocuteur : [PERSON_NAME] // [EMAIL_ADDRESS][DOMAIN_NAME] // 0143875382 - 0…" at bounding box center [1139, 566] width 520 height 13
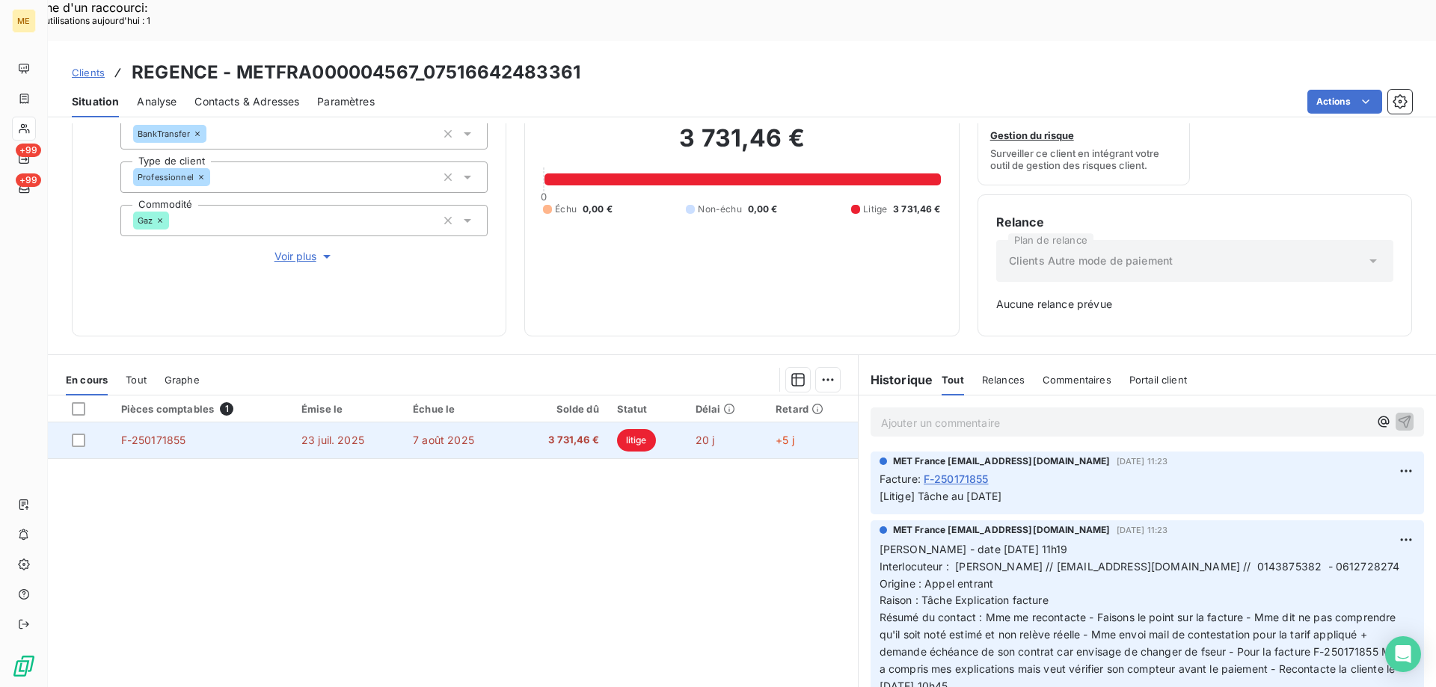
click at [155, 434] on span "F-250171855" at bounding box center [153, 440] width 65 height 13
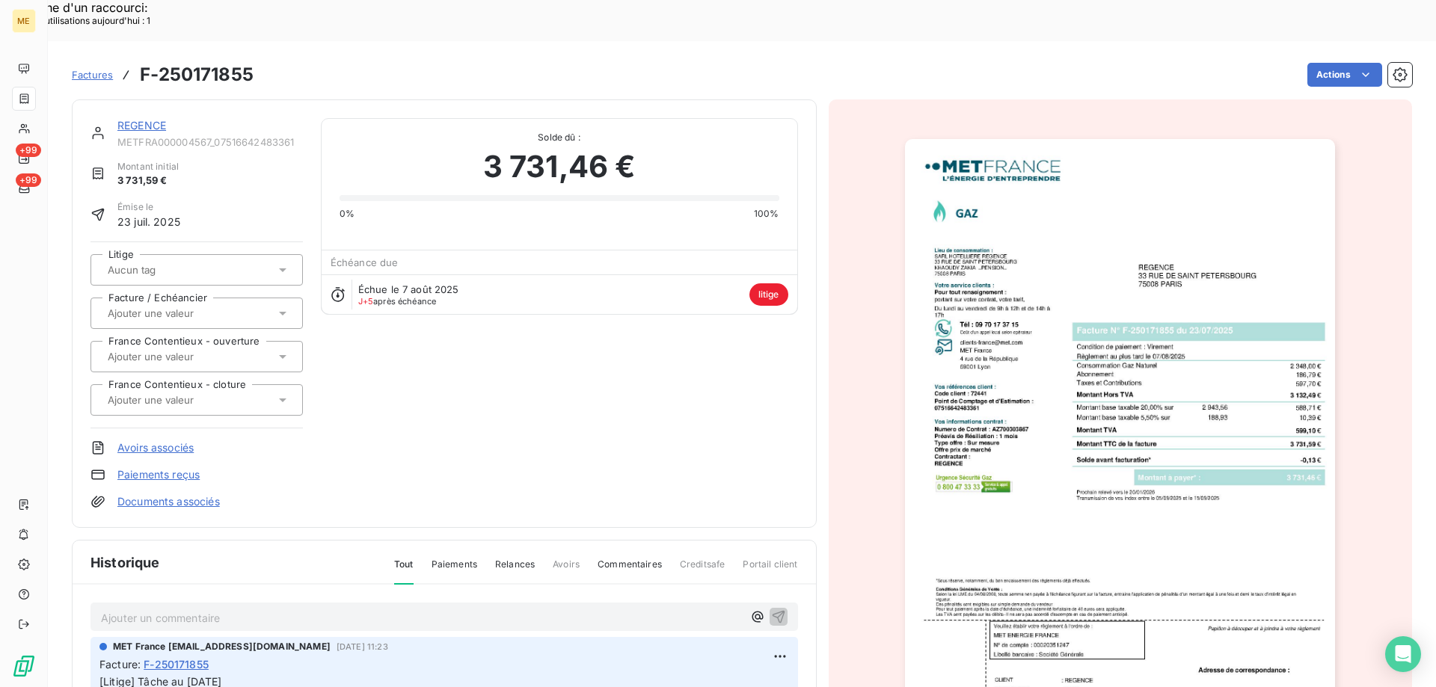
click at [1097, 234] on img "button" at bounding box center [1120, 443] width 430 height 609
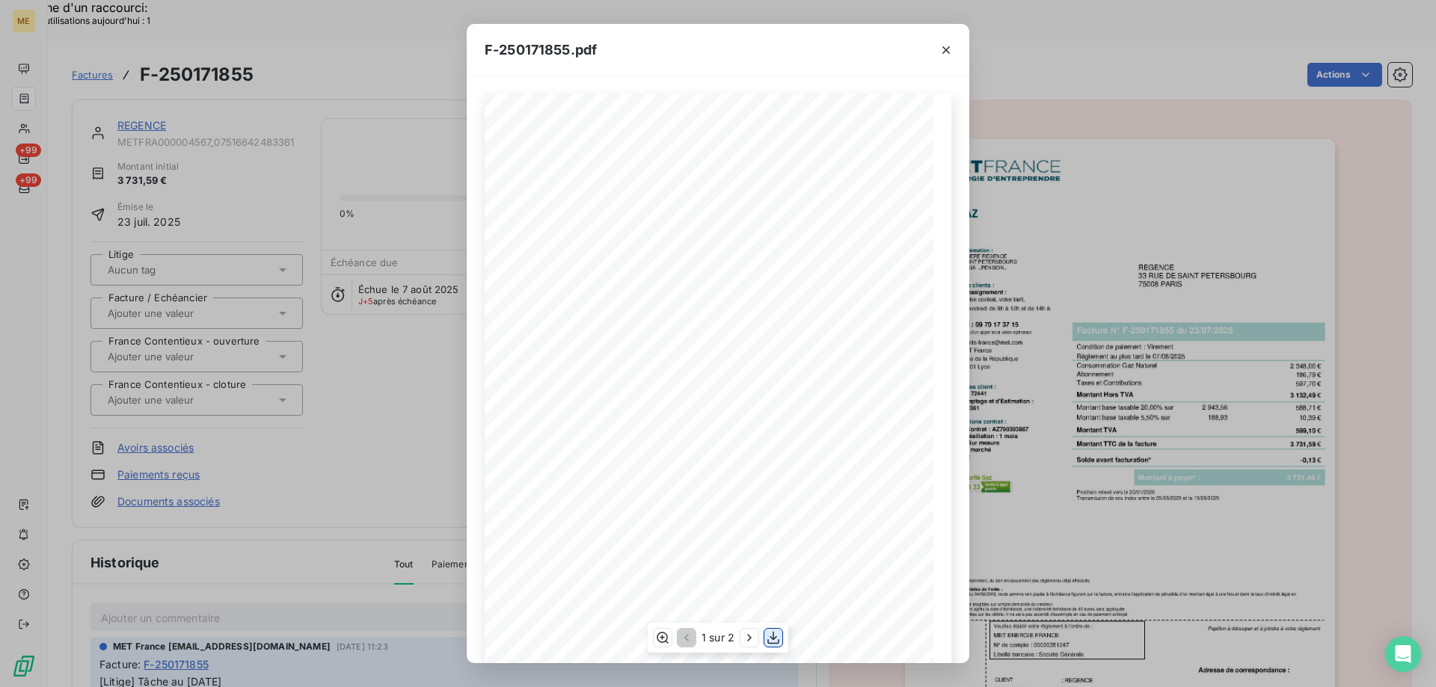
click at [769, 641] on icon "button" at bounding box center [773, 637] width 15 height 15
click at [948, 46] on icon "button" at bounding box center [945, 50] width 15 height 15
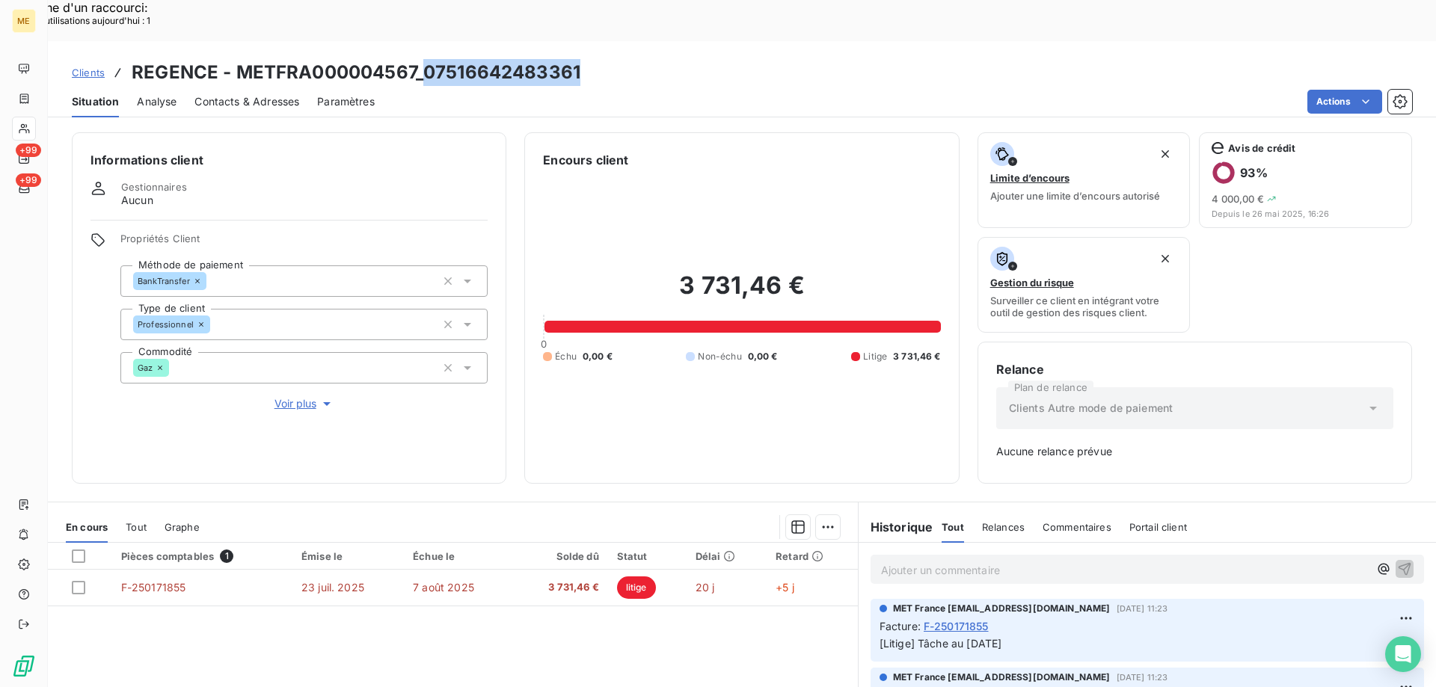
drag, startPoint x: 422, startPoint y: 28, endPoint x: 575, endPoint y: 22, distance: 152.7
click at [575, 59] on h3 "REGENCE - METFRA000004567_07516642483361" at bounding box center [356, 72] width 449 height 27
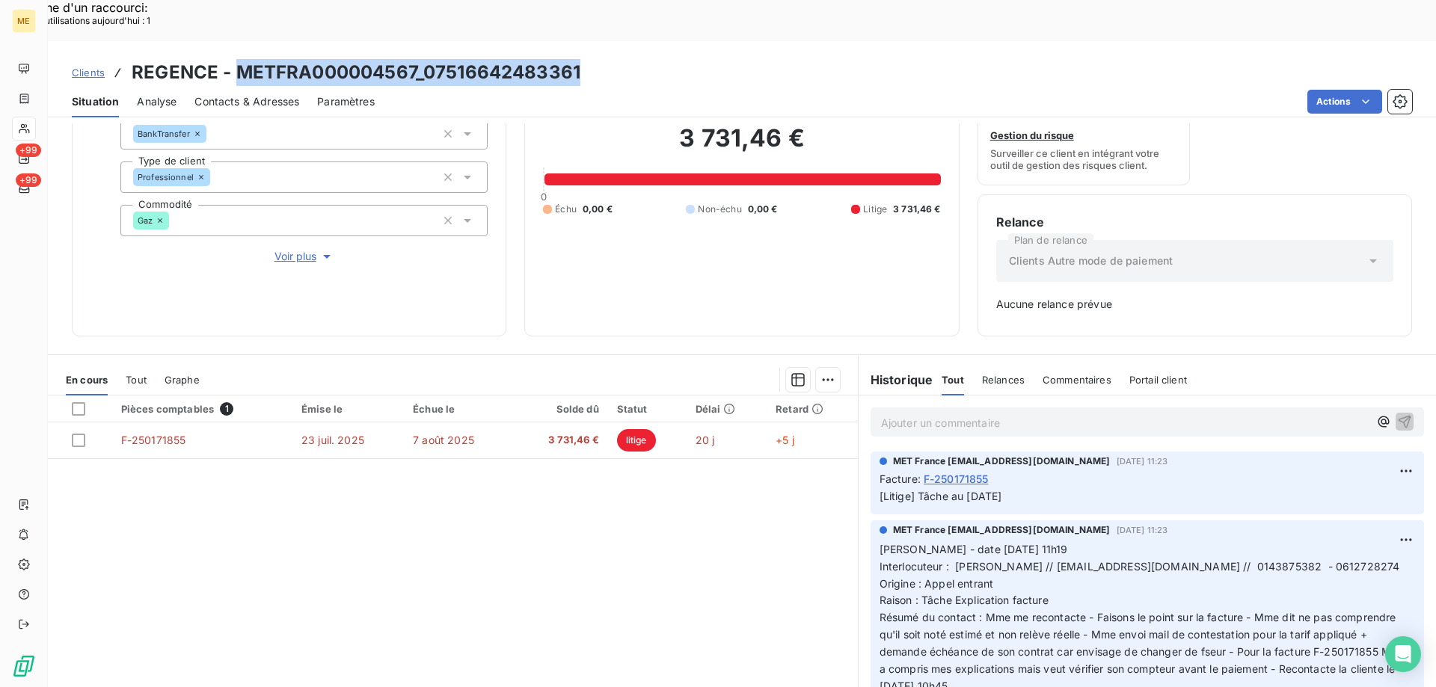
drag, startPoint x: 239, startPoint y: 30, endPoint x: 600, endPoint y: -2, distance: 362.6
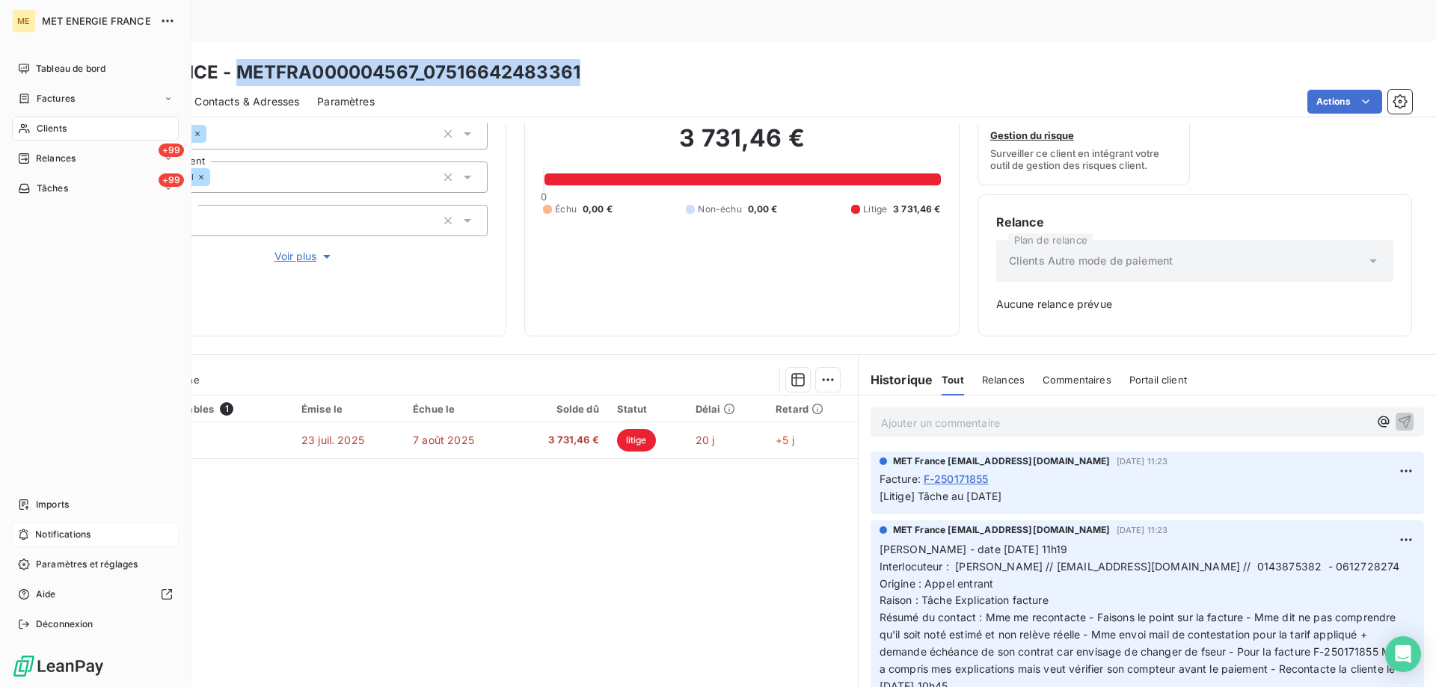
click at [85, 529] on span "Notifications" at bounding box center [62, 534] width 55 height 13
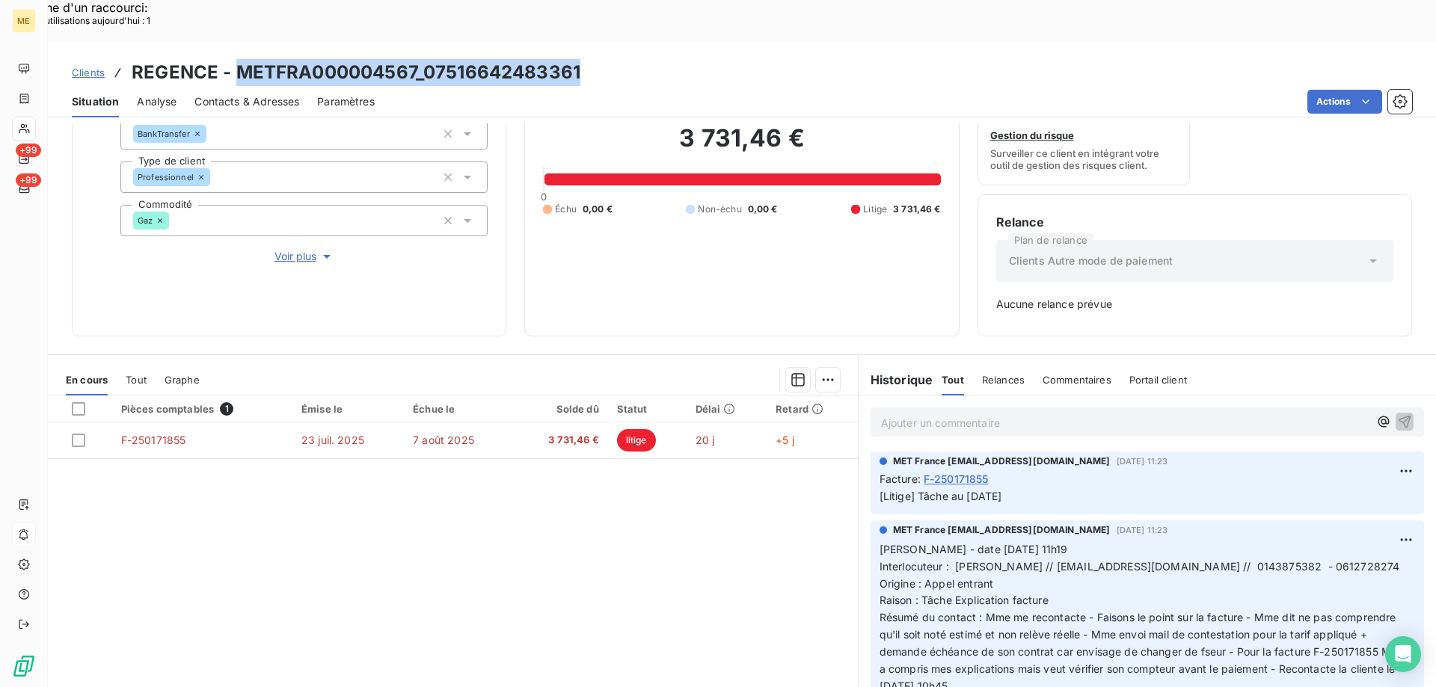
drag, startPoint x: 1204, startPoint y: 668, endPoint x: 872, endPoint y: 502, distance: 370.8
click at [879, 541] on p "[PERSON_NAME] - date [DATE] 11h19 Interlocuteur : Mme Khaoudy // [EMAIL_ADDRESS…" at bounding box center [1146, 626] width 535 height 171
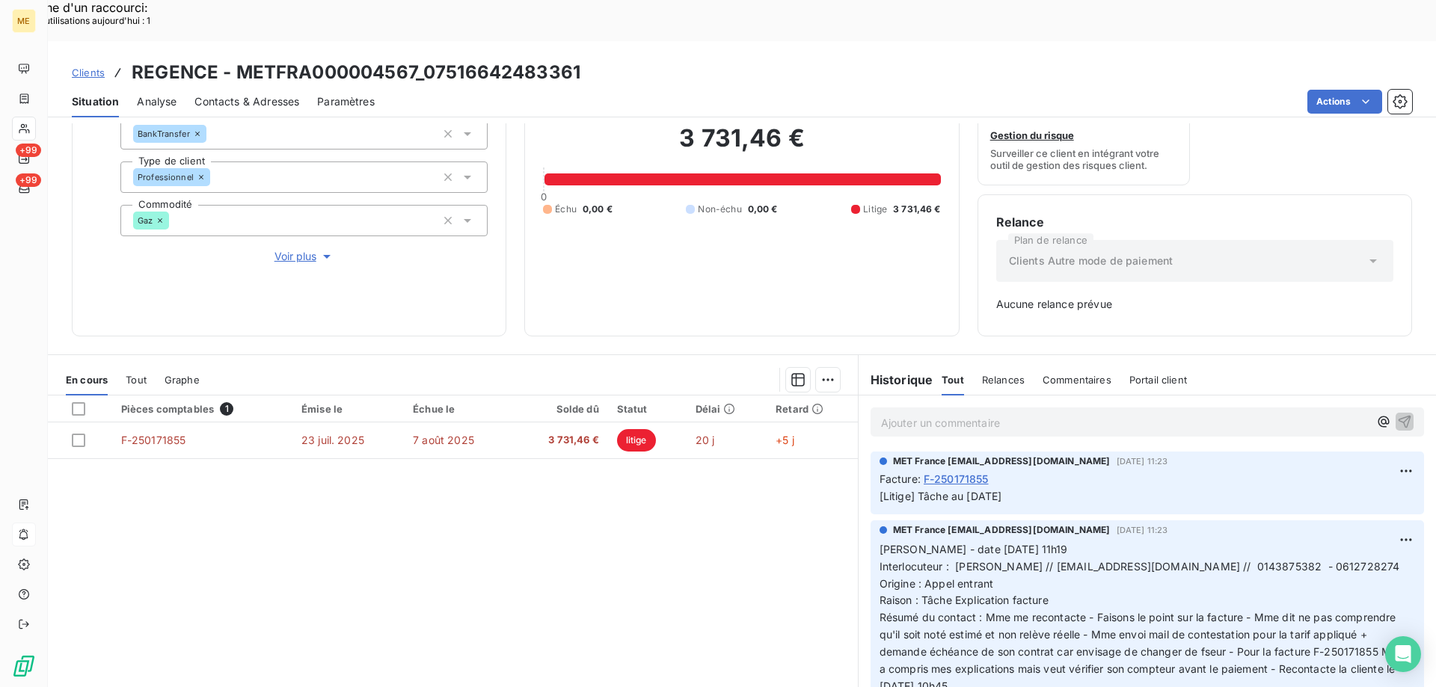
click at [903, 413] on p "Ajouter un commentaire ﻿" at bounding box center [1125, 422] width 488 height 19
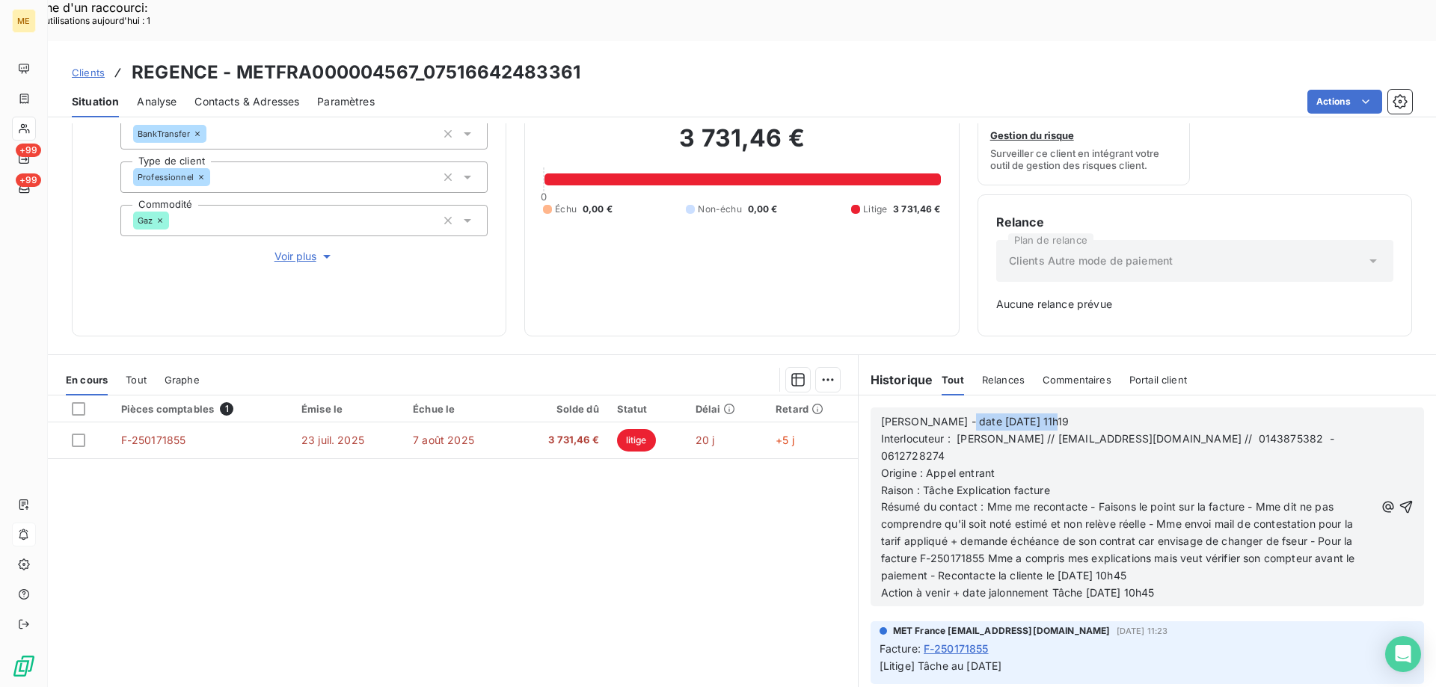
drag, startPoint x: 947, startPoint y: 377, endPoint x: 1086, endPoint y: 373, distance: 139.1
click at [1086, 413] on p "[PERSON_NAME] - date [DATE] 11h19" at bounding box center [1128, 421] width 494 height 17
click at [1034, 465] on p "Origine : Appel entrant" at bounding box center [1128, 473] width 494 height 17
drag, startPoint x: 948, startPoint y: 449, endPoint x: 1084, endPoint y: 445, distance: 136.1
click at [1084, 482] on p "Raison : Tâche Explication facture" at bounding box center [1128, 490] width 494 height 17
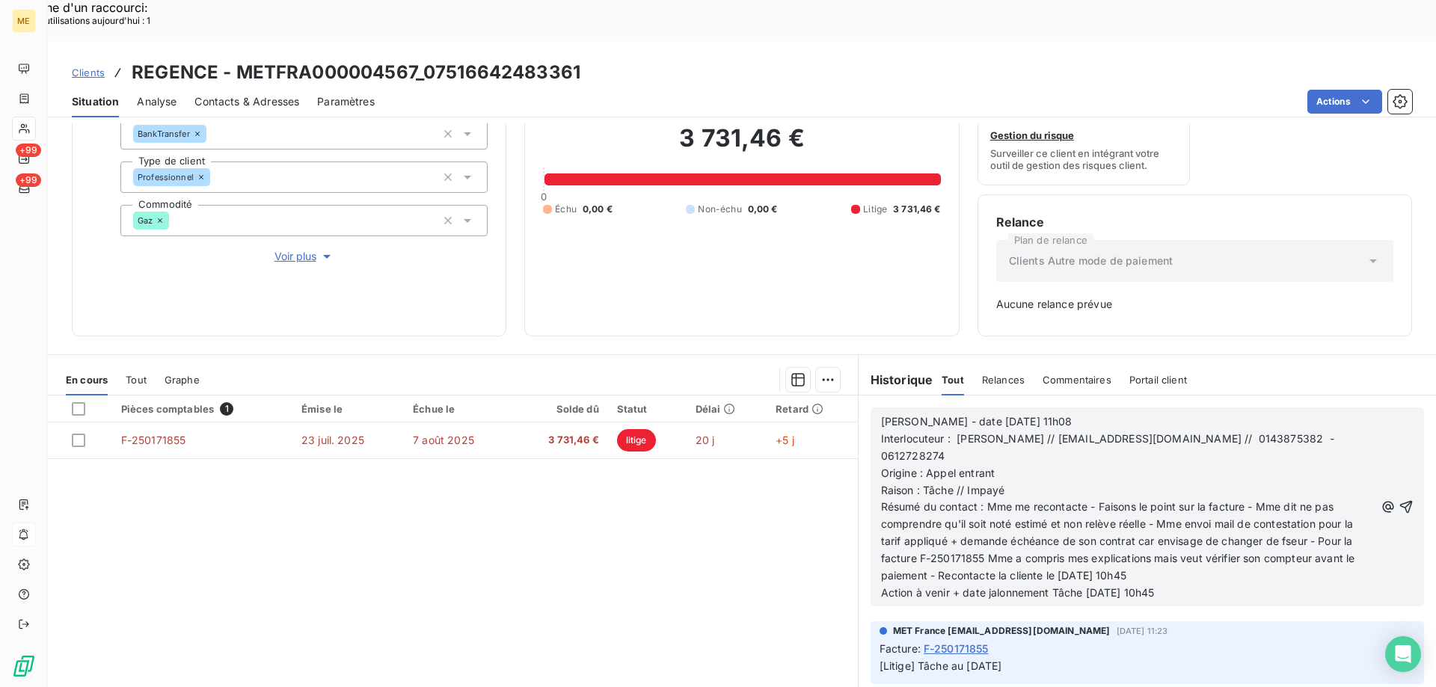
drag, startPoint x: 981, startPoint y: 459, endPoint x: 1171, endPoint y: 538, distance: 205.5
click at [1171, 538] on p "Résumé du contact : Mme me recontacte - Faisons le point sur la facture - Mme d…" at bounding box center [1128, 541] width 494 height 85
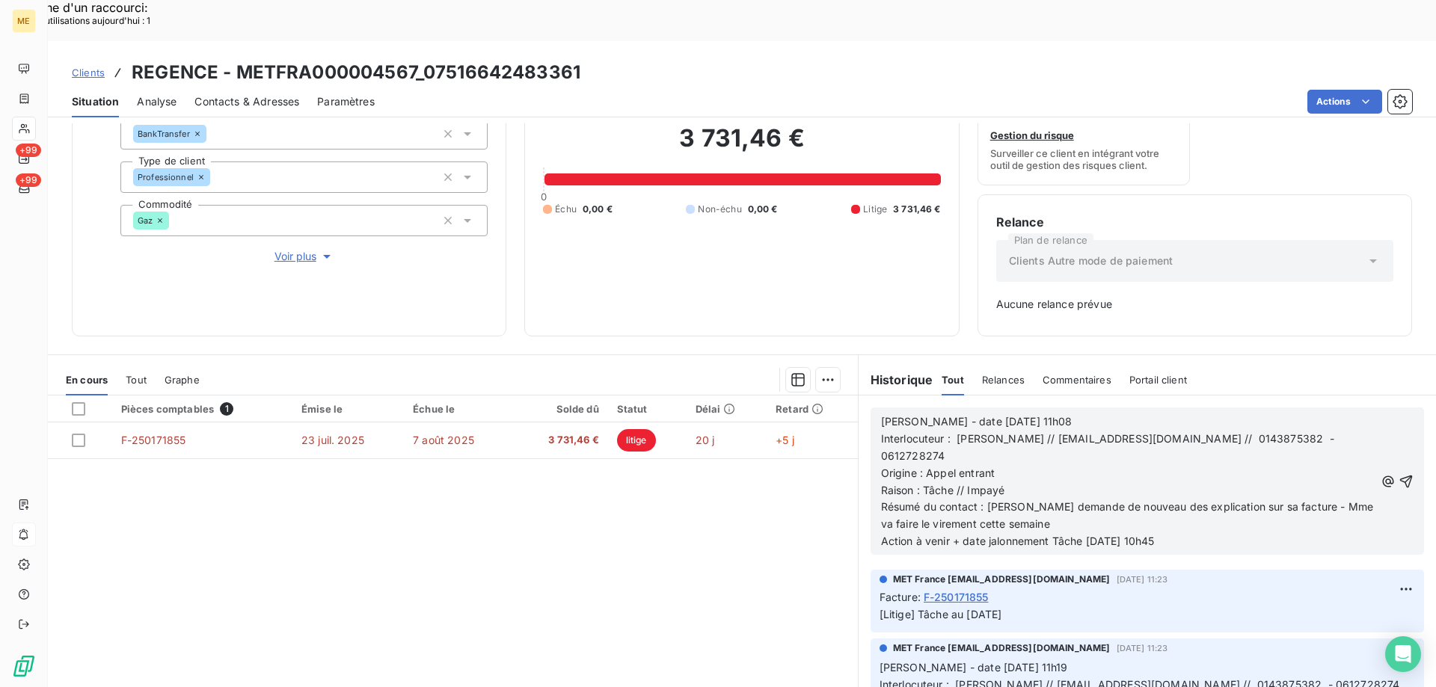
click at [1195, 500] on span "Résumé du contact : [PERSON_NAME] demande de nouveau des explication sur sa fac…" at bounding box center [1129, 515] width 496 height 30
click at [1053, 499] on p "Résumé du contact : [PERSON_NAME] demande de nouveau des explications sur sa fa…" at bounding box center [1128, 516] width 494 height 34
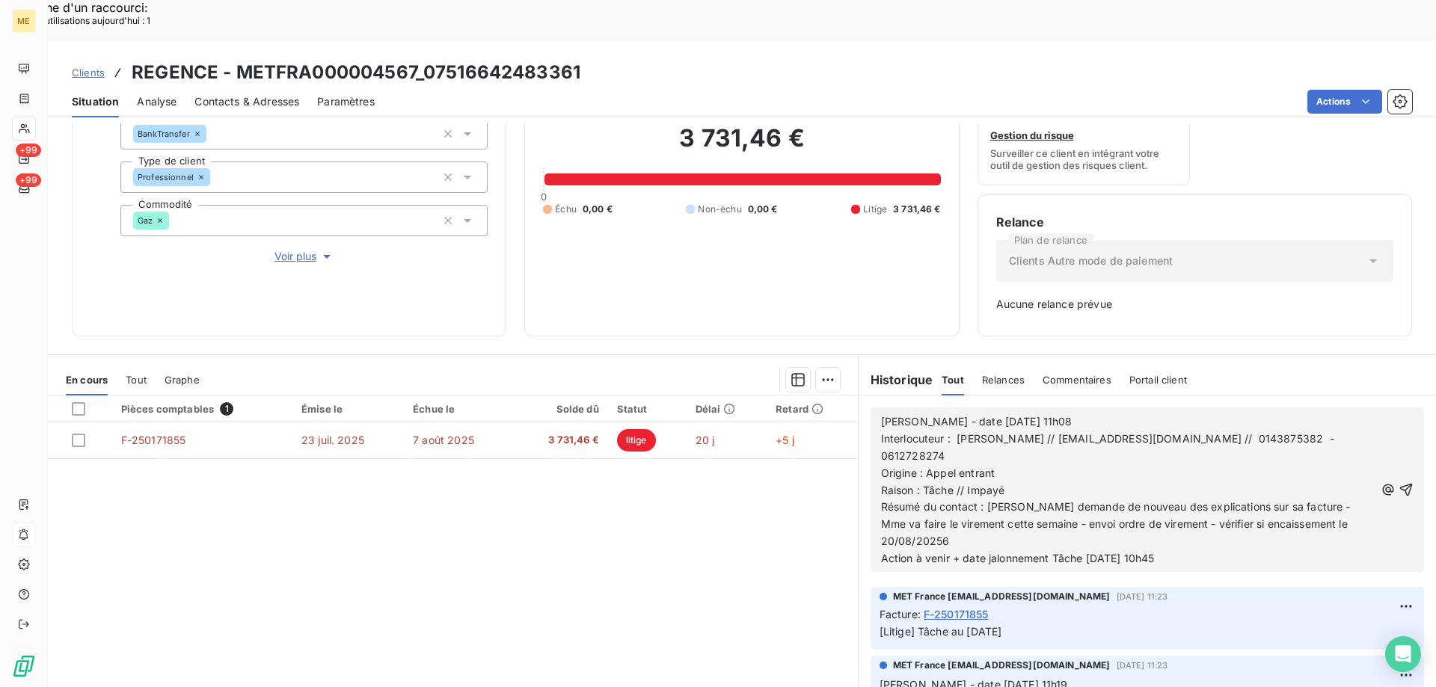
click at [967, 501] on p "Résumé du contact : [PERSON_NAME] demande de nouveau des explications sur sa fa…" at bounding box center [1128, 525] width 494 height 52
drag, startPoint x: 1082, startPoint y: 520, endPoint x: 1092, endPoint y: 520, distance: 9.7
click at [1092, 552] on span "Action à venir + date jalonnement Tâche [DATE] 10h45" at bounding box center [1018, 558] width 274 height 13
click at [1398, 482] on icon "button" at bounding box center [1405, 489] width 15 height 15
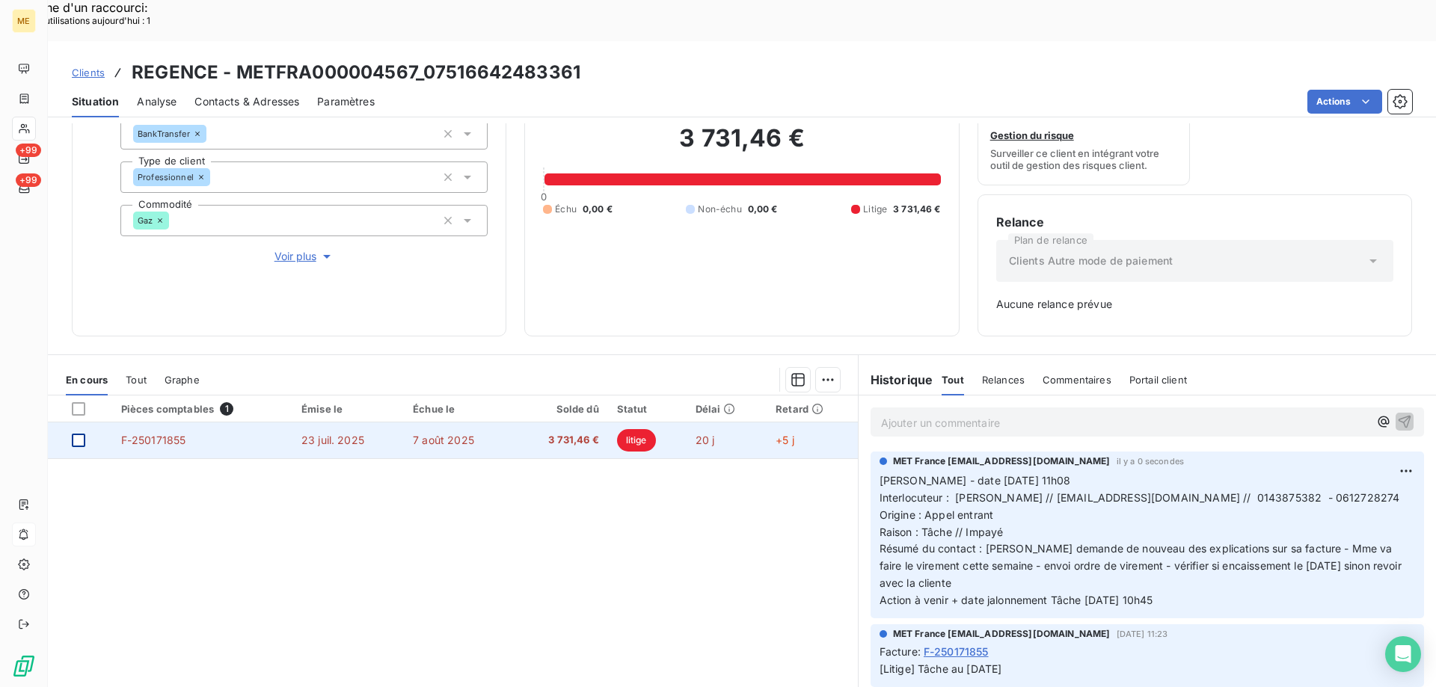
click at [78, 434] on div at bounding box center [78, 440] width 13 height 13
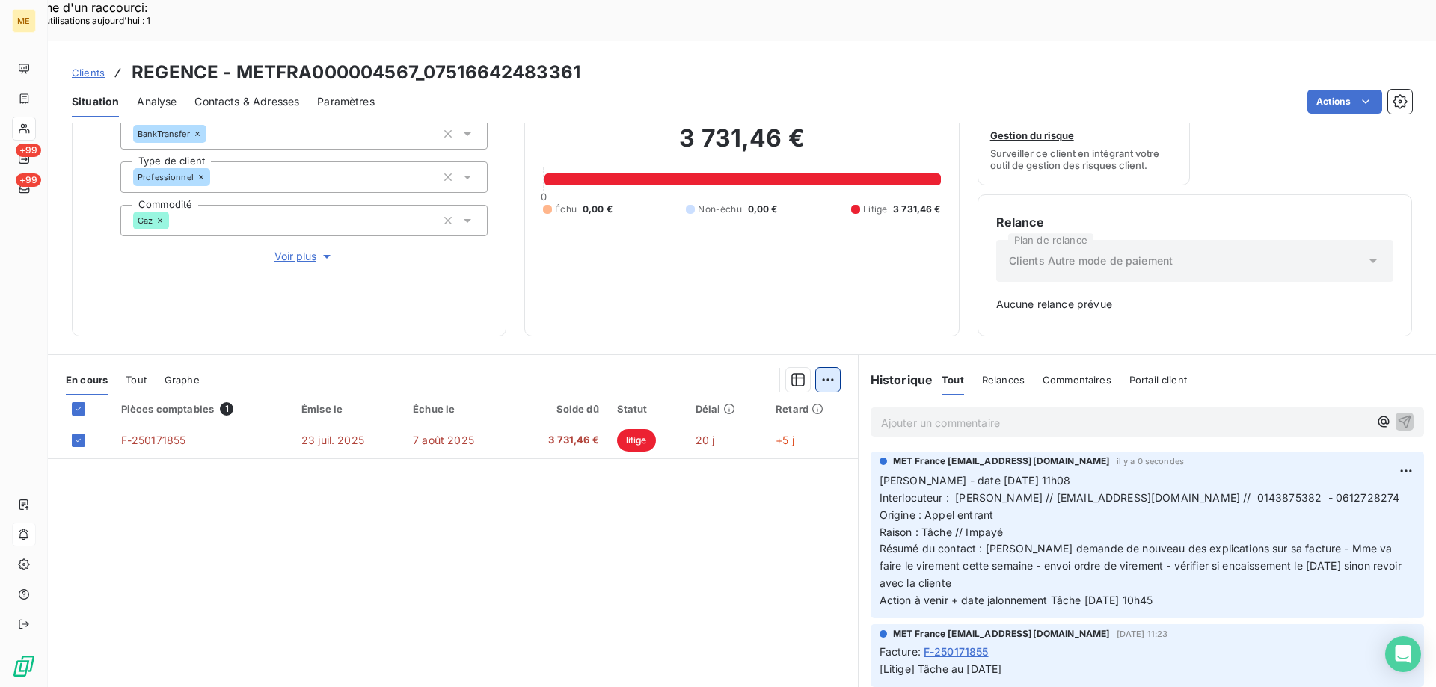
click at [695, 397] on div "Ajouter une promesse de paiement (1 facture)" at bounding box center [694, 399] width 264 height 24
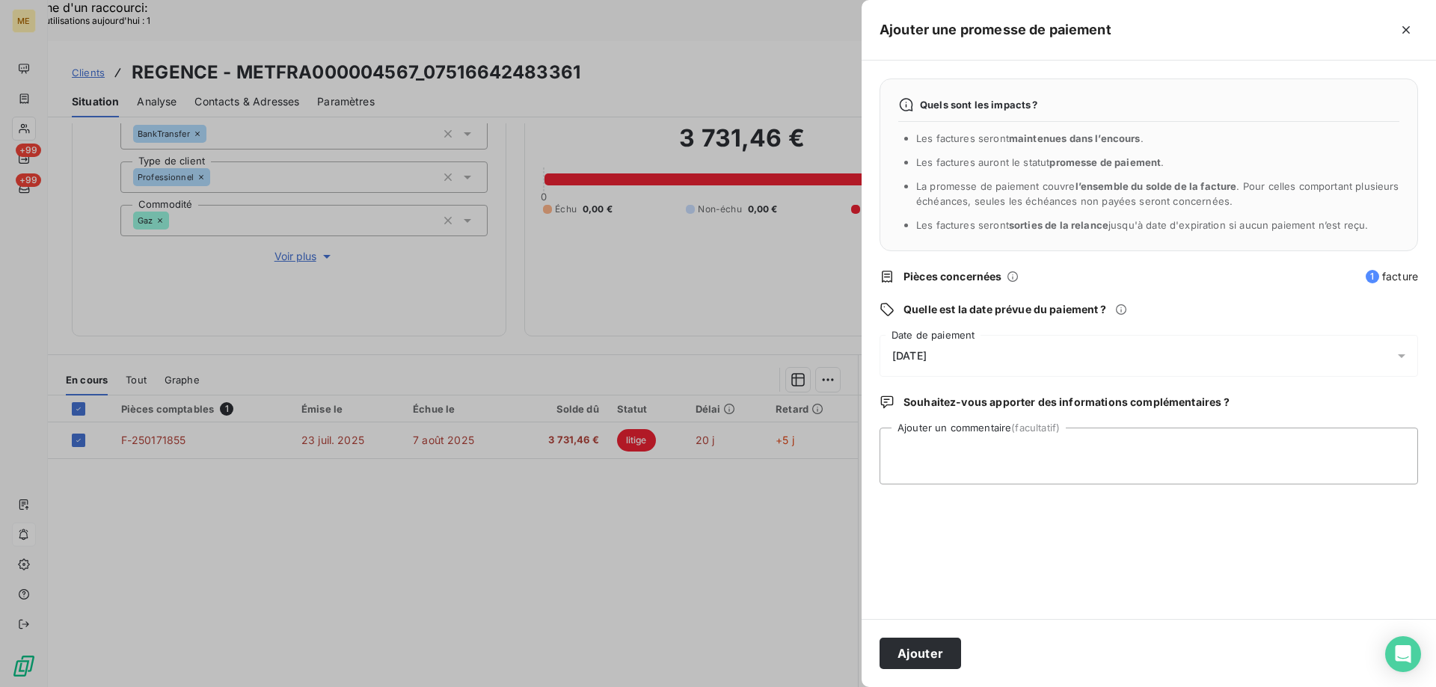
click at [988, 354] on div "[DATE]" at bounding box center [1148, 356] width 538 height 42
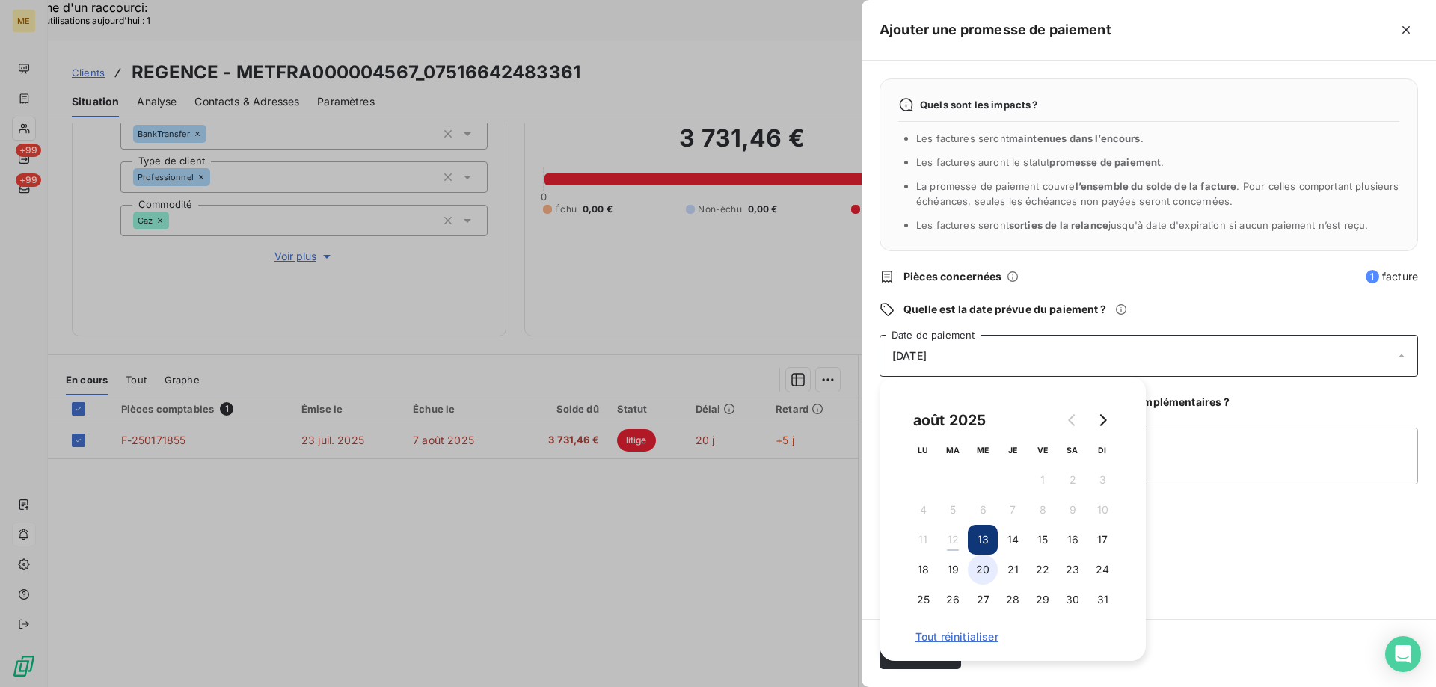
click at [975, 580] on button "20" at bounding box center [983, 570] width 30 height 30
click at [1234, 460] on textarea "Ajouter un commentaire (facultatif)" at bounding box center [1148, 456] width 538 height 57
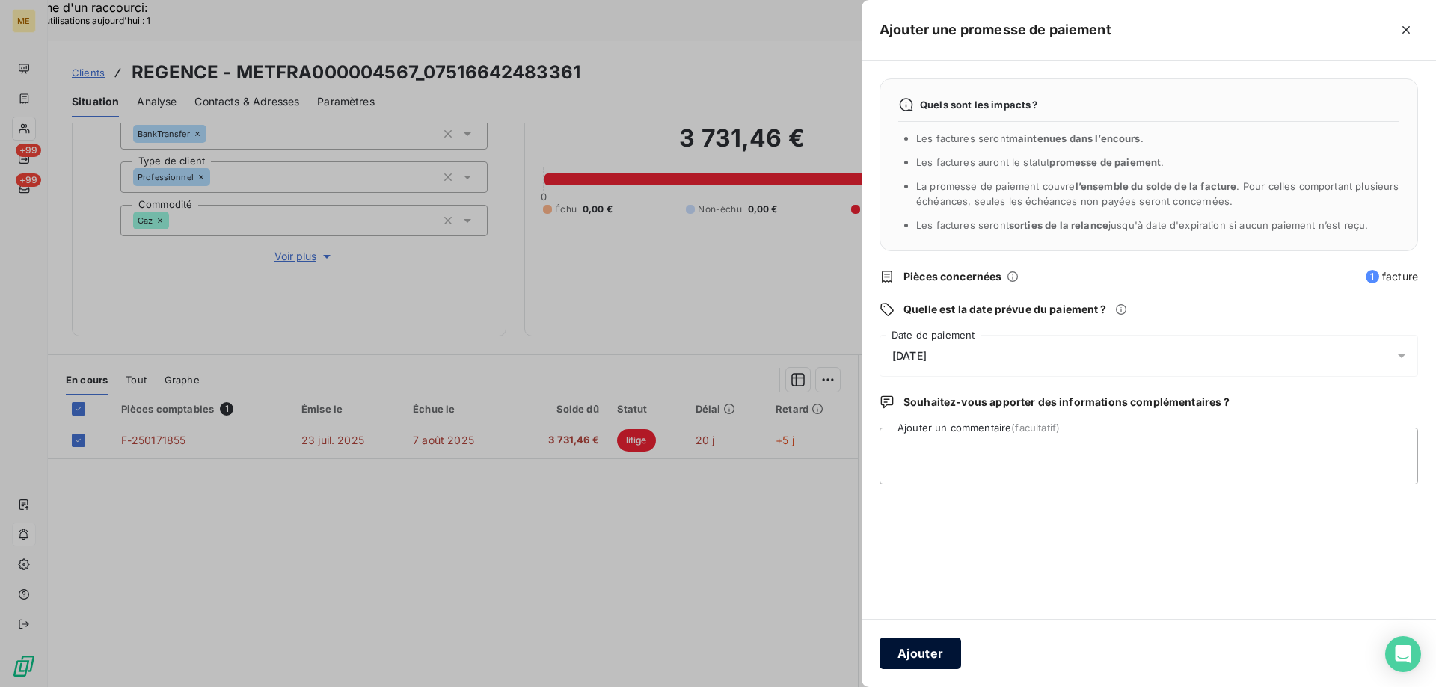
click at [925, 654] on button "Ajouter" at bounding box center [920, 653] width 82 height 31
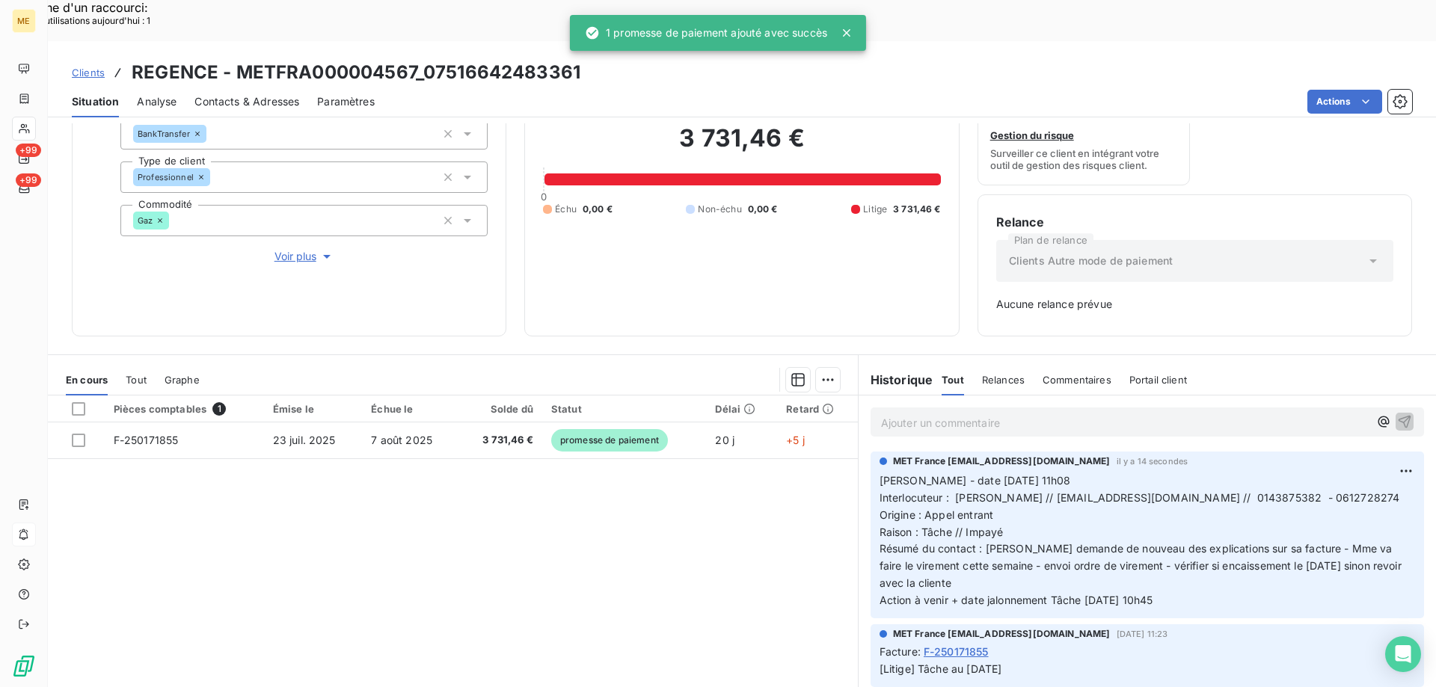
click at [977, 413] on p "Ajouter un commentaire ﻿" at bounding box center [1125, 422] width 488 height 19
click at [708, 502] on div "Pièces comptables 1 Émise le Échue le Solde dû Statut Délai Retard F-250171855 …" at bounding box center [453, 540] width 810 height 288
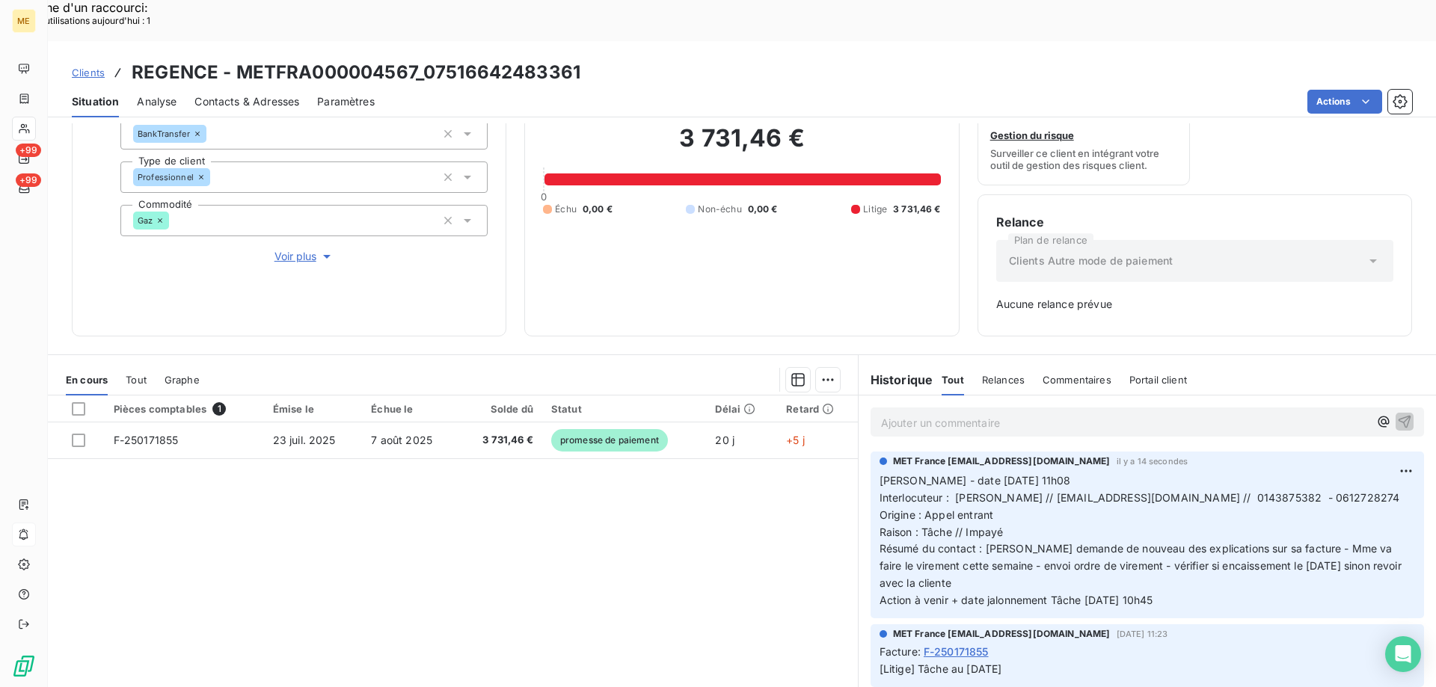
drag, startPoint x: 1187, startPoint y: 561, endPoint x: 868, endPoint y: 446, distance: 338.5
click at [870, 452] on div "MET France [EMAIL_ADDRESS][DOMAIN_NAME] il y a 14 secondes [PERSON_NAME] - date…" at bounding box center [1146, 535] width 553 height 167
click at [1338, 482] on div "Supprimer" at bounding box center [1348, 490] width 84 height 24
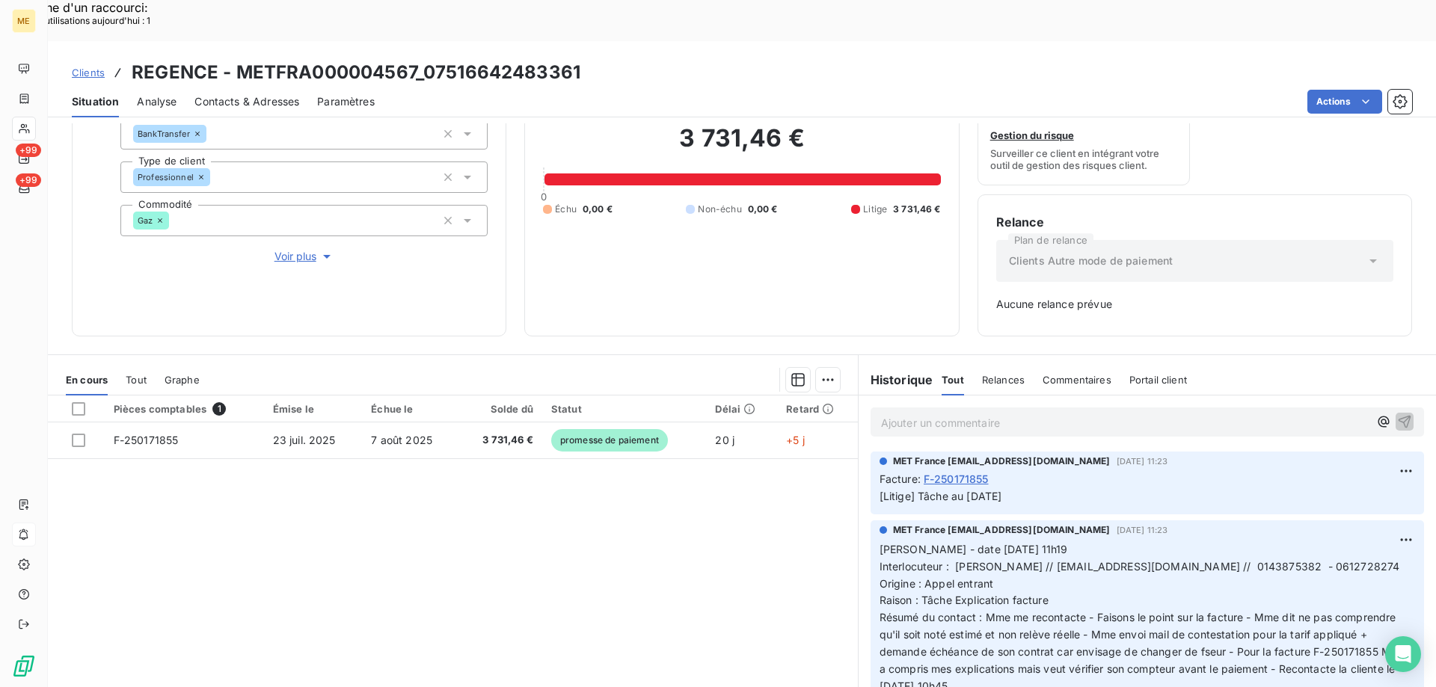
click at [1127, 413] on p "Ajouter un commentaire ﻿" at bounding box center [1125, 422] width 488 height 19
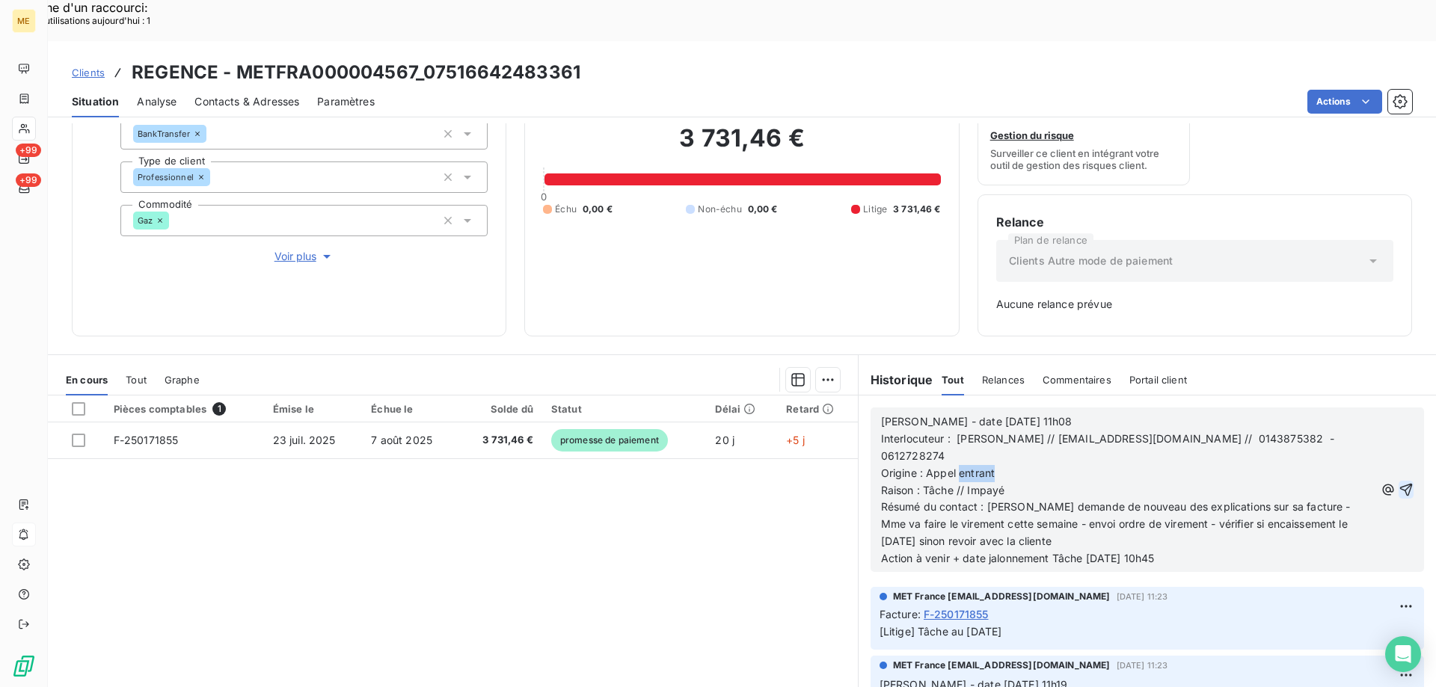
drag, startPoint x: 954, startPoint y: 431, endPoint x: 1012, endPoint y: 426, distance: 58.6
click at [1010, 465] on p "Origine : Appel entrant" at bounding box center [1128, 473] width 494 height 17
click at [1400, 484] on icon "button" at bounding box center [1406, 490] width 13 height 13
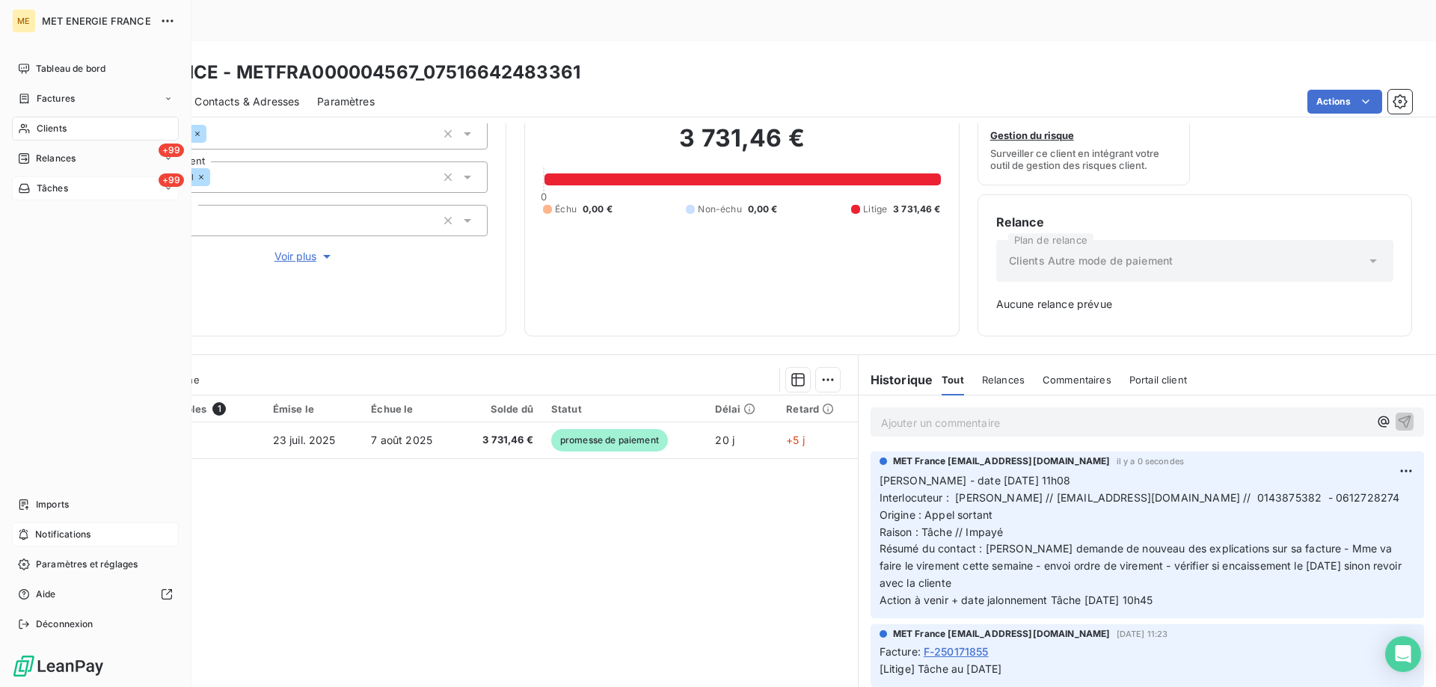
click at [82, 189] on div "+99 Tâches" at bounding box center [95, 188] width 167 height 24
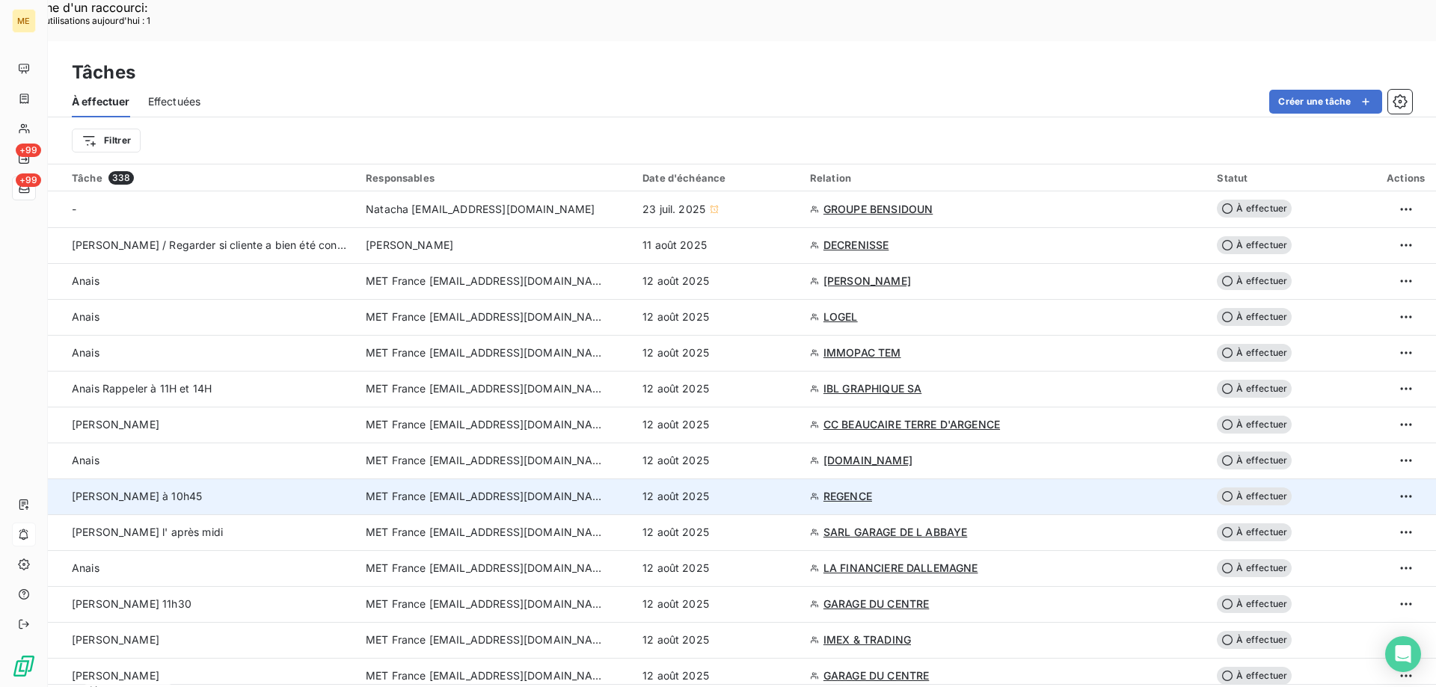
click at [1235, 488] on span "À effectuer" at bounding box center [1254, 497] width 75 height 18
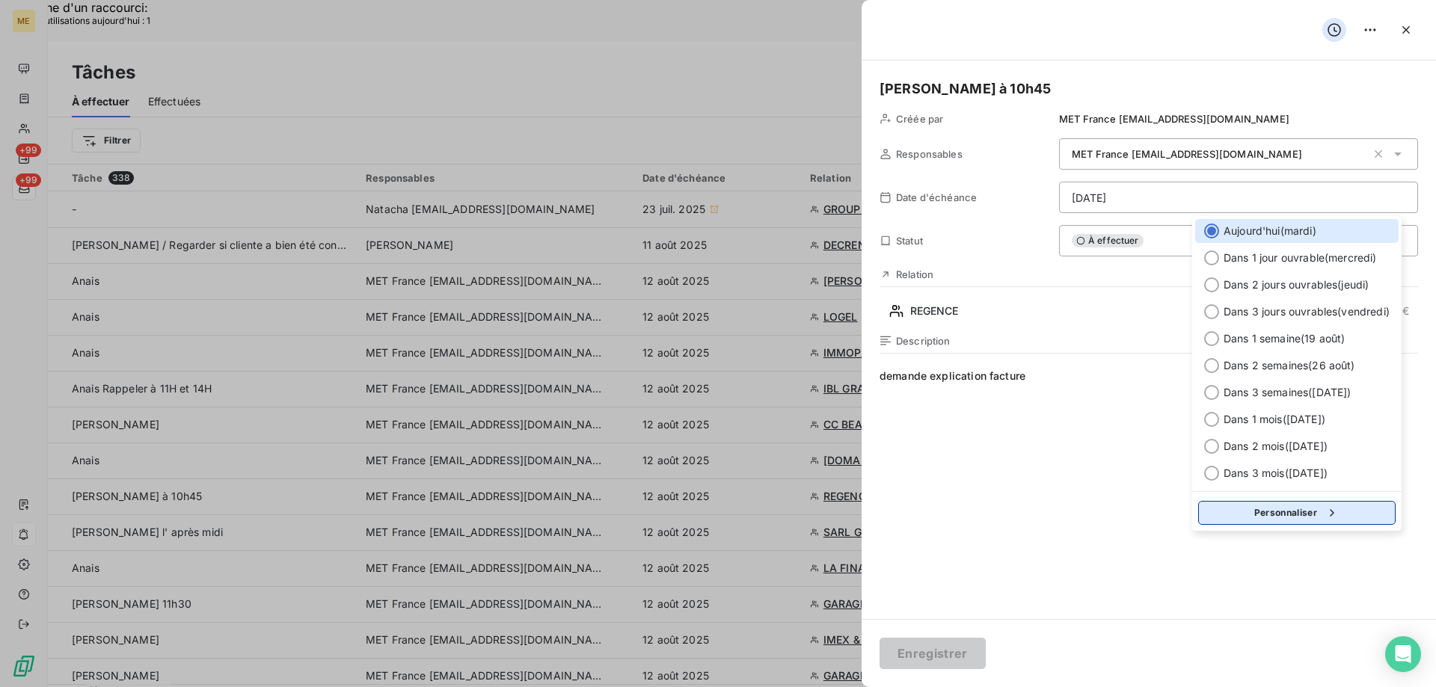
click at [1258, 511] on button "Personnaliser" at bounding box center [1296, 513] width 197 height 24
select select "7"
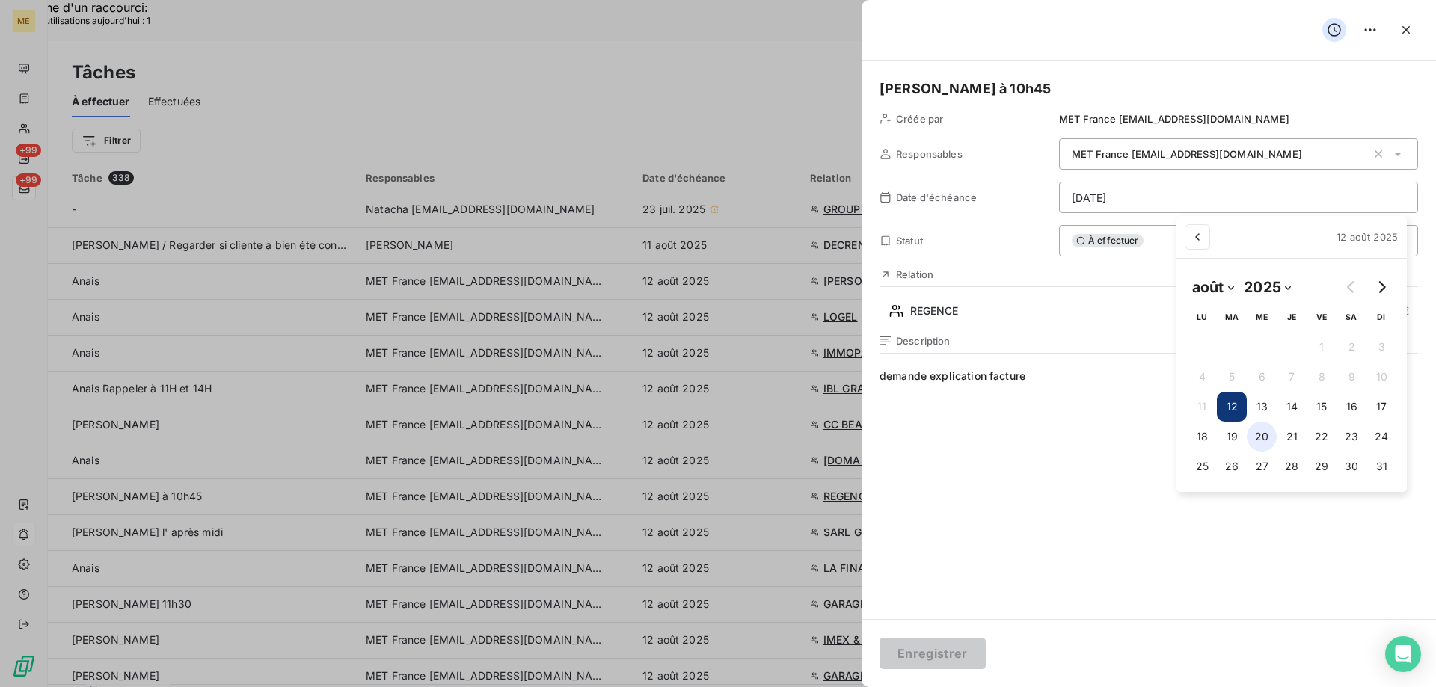
click at [1262, 439] on button "20" at bounding box center [1261, 437] width 30 height 30
type input "[DATE]"
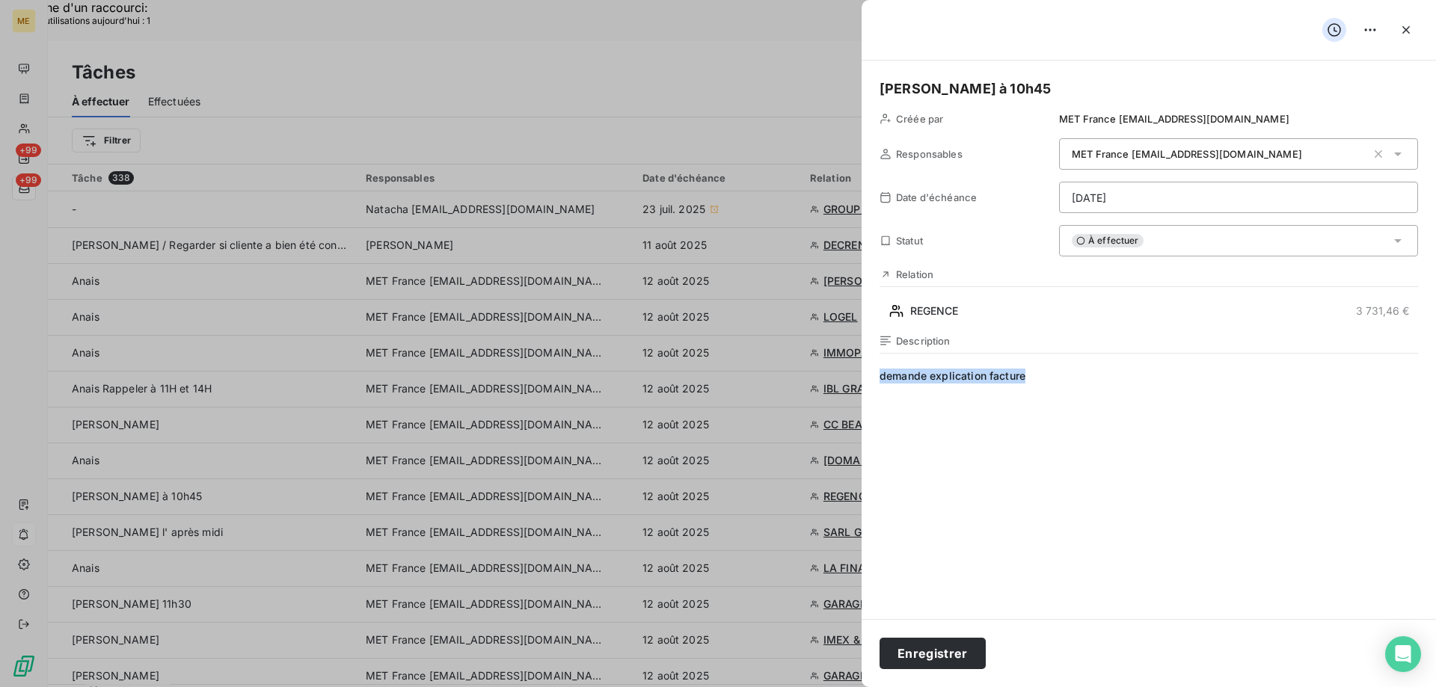
drag, startPoint x: 1036, startPoint y: 380, endPoint x: 830, endPoint y: 379, distance: 206.4
click at [922, 653] on button "Enregistrer" at bounding box center [932, 653] width 106 height 31
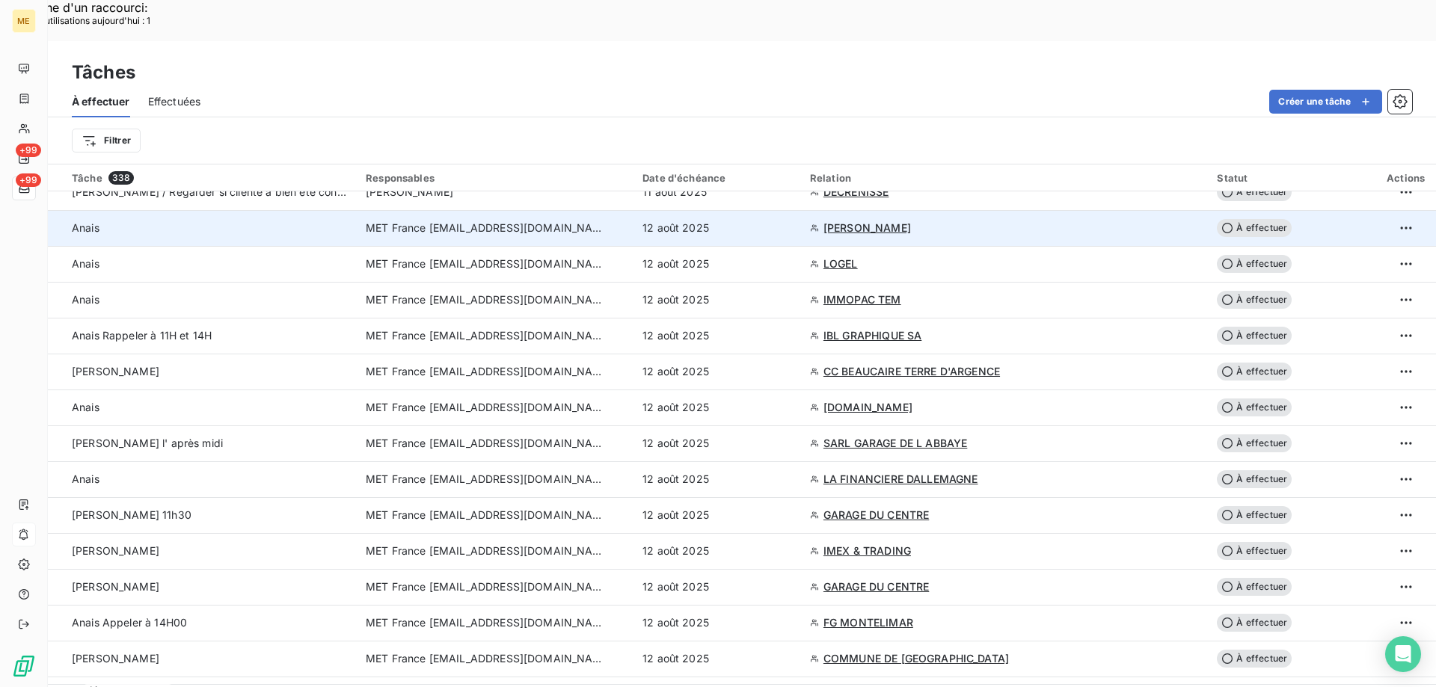
scroll to position [75, 0]
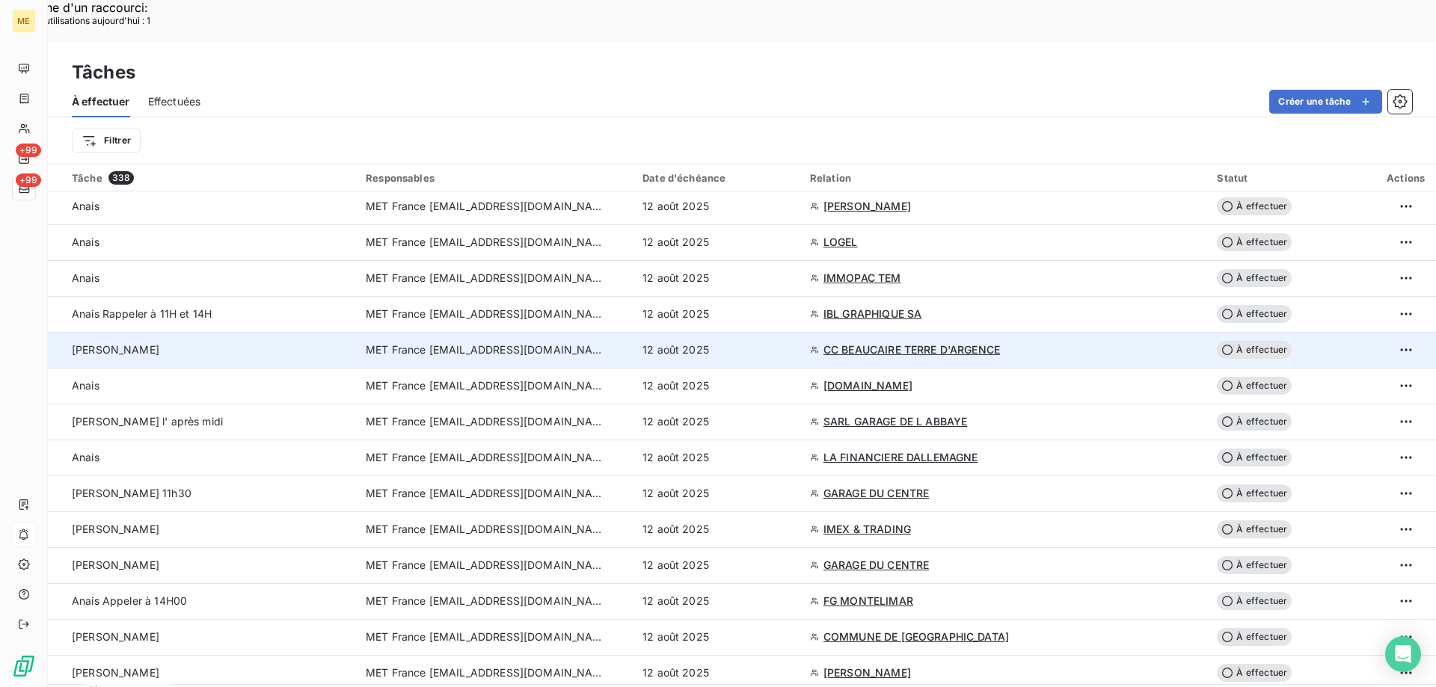
click at [919, 342] on span "CC BEAUCAIRE TERRE D'ARGENCE" at bounding box center [911, 349] width 176 height 15
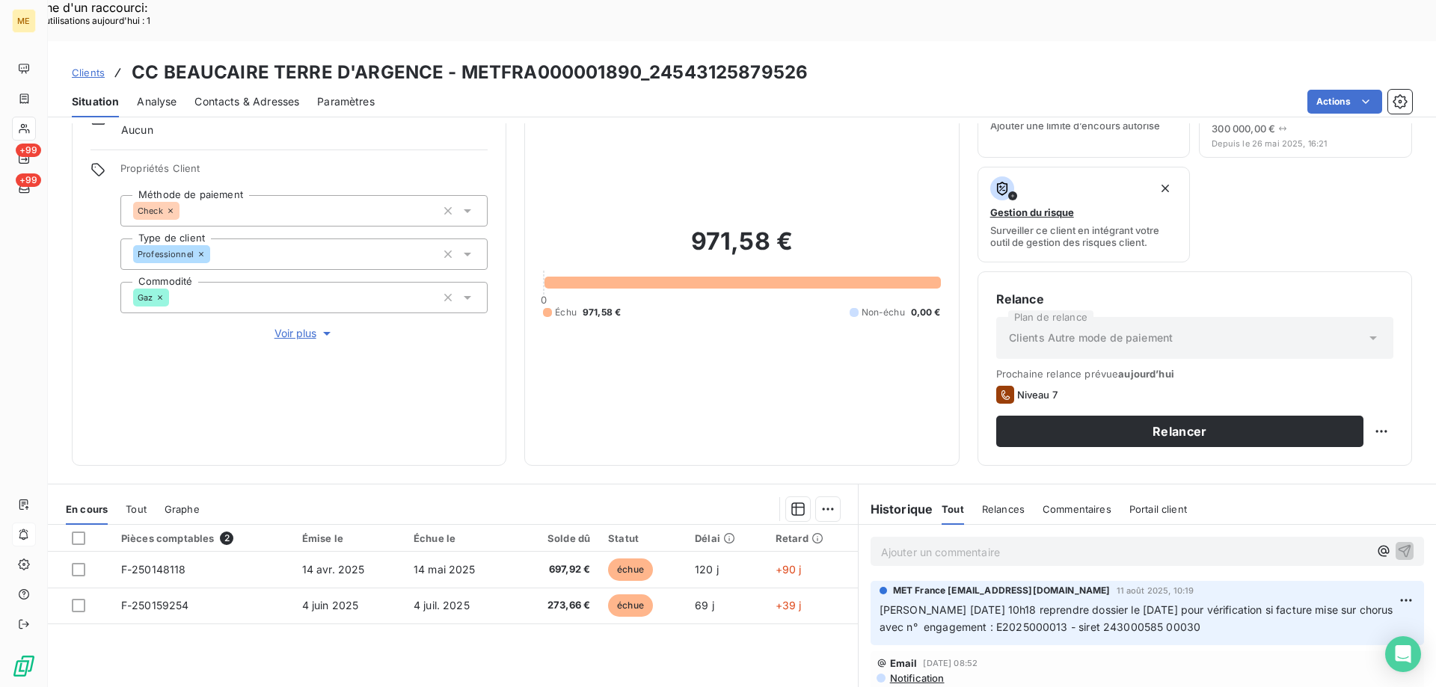
scroll to position [200, 0]
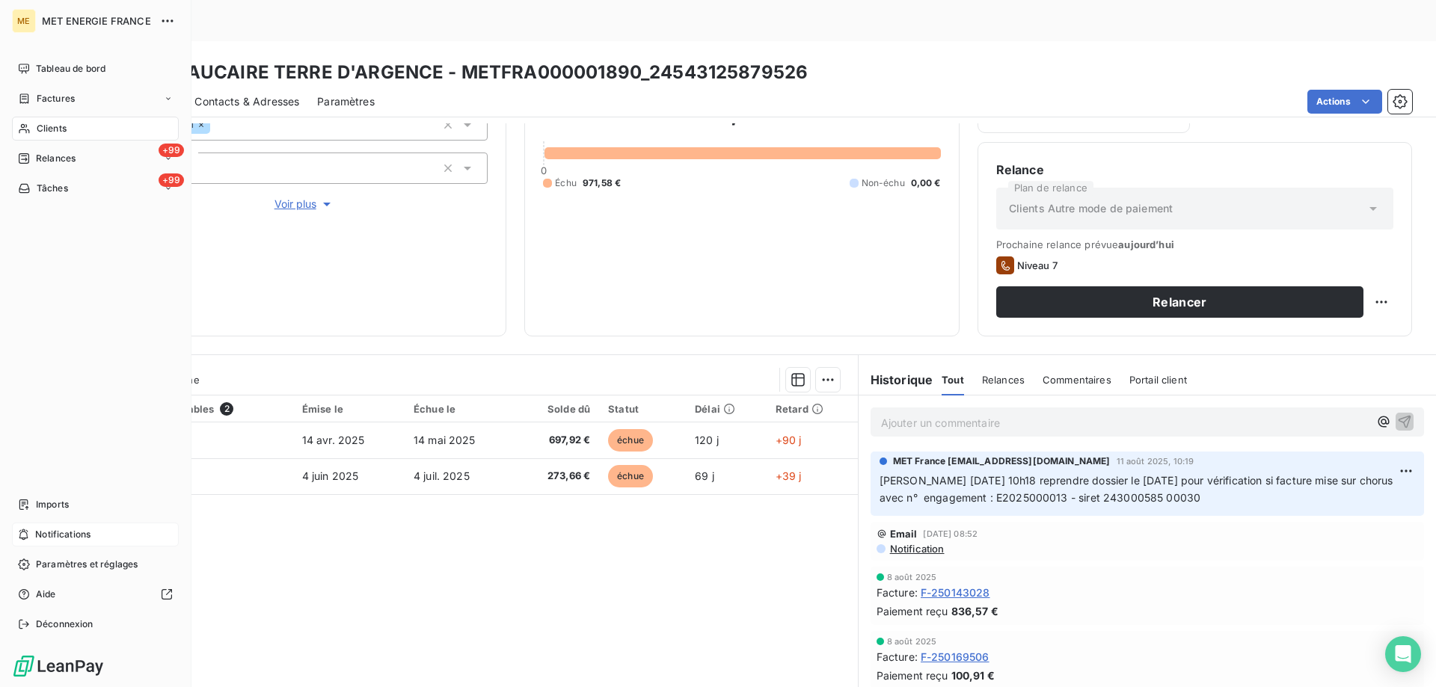
click at [49, 122] on span "Clients" at bounding box center [52, 128] width 30 height 13
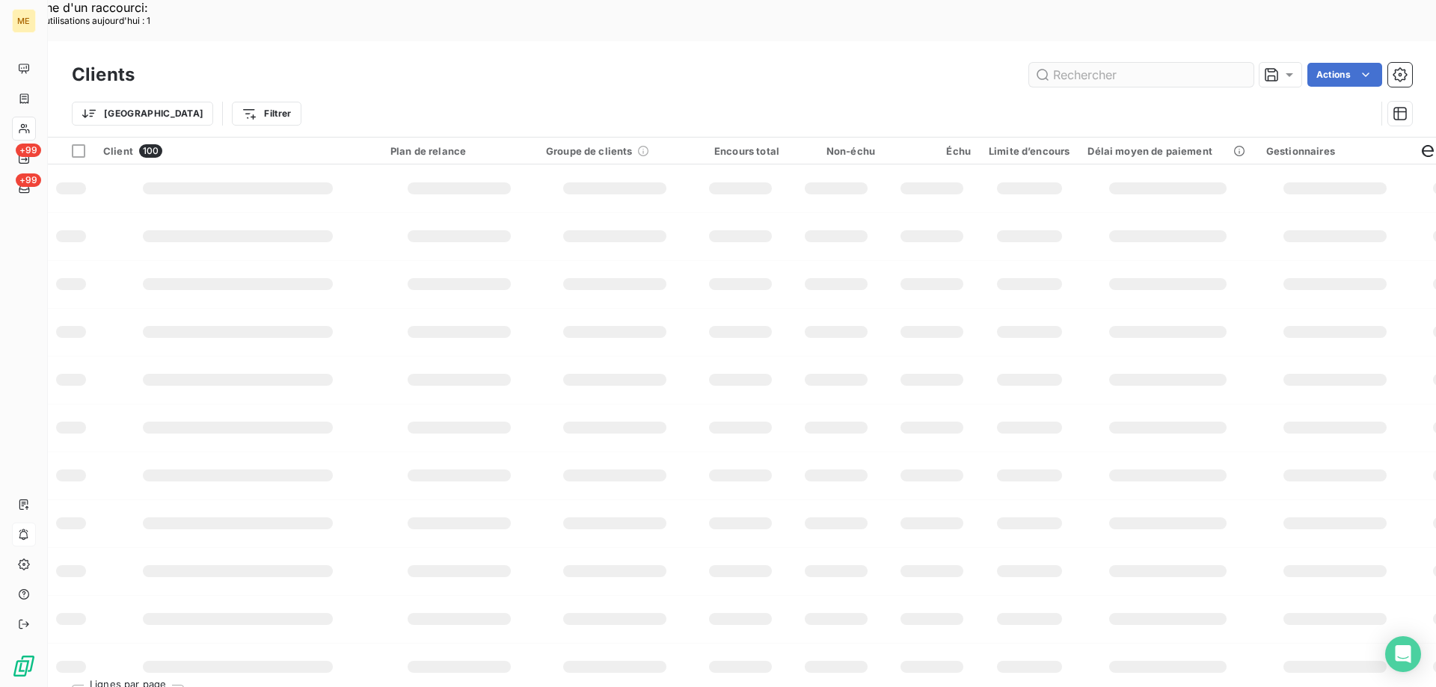
click at [1116, 63] on input "text" at bounding box center [1141, 75] width 224 height 24
click at [1063, 63] on input "text" at bounding box center [1141, 75] width 224 height 24
click at [1065, 63] on input "text" at bounding box center [1141, 75] width 224 height 24
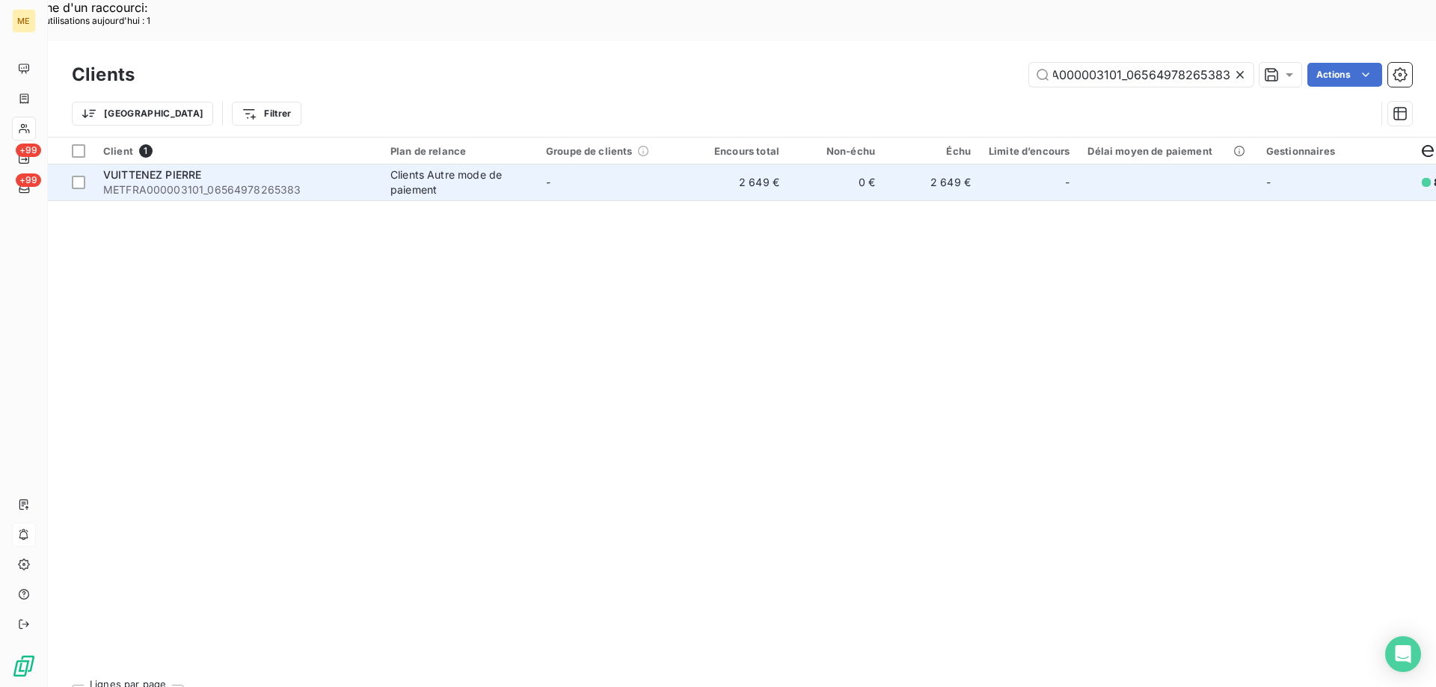
type input "METFRA000003101_06564978265383"
click at [179, 167] on div "VUITTENEZ PIERRE" at bounding box center [237, 174] width 269 height 15
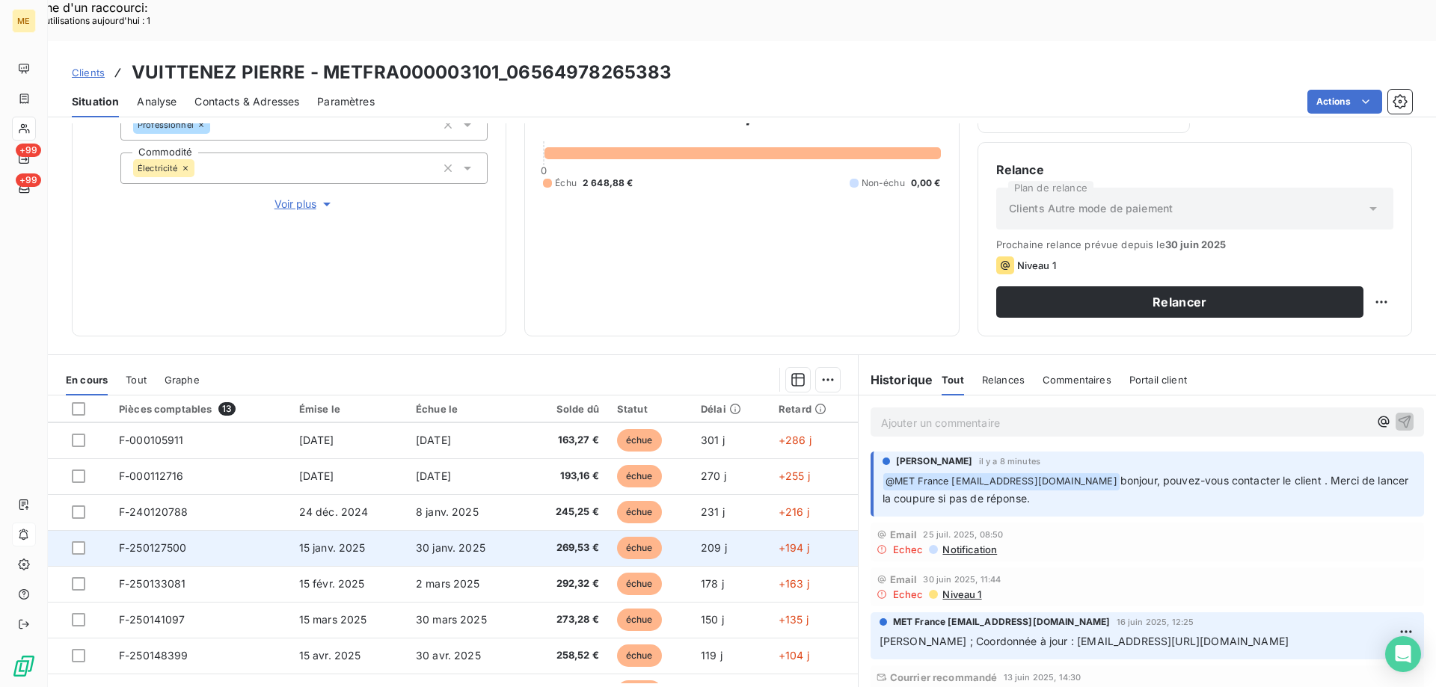
scroll to position [206, 0]
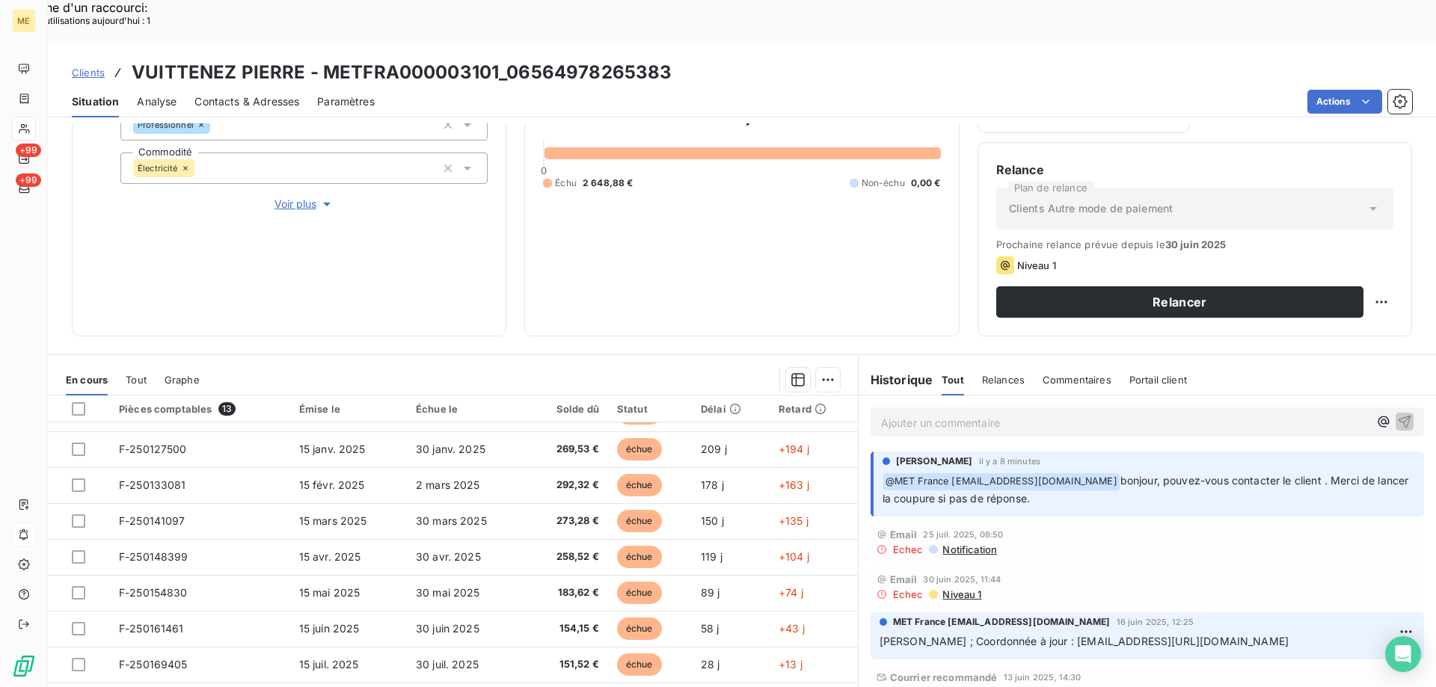
click at [285, 197] on span "Voir plus" at bounding box center [304, 204] width 60 height 15
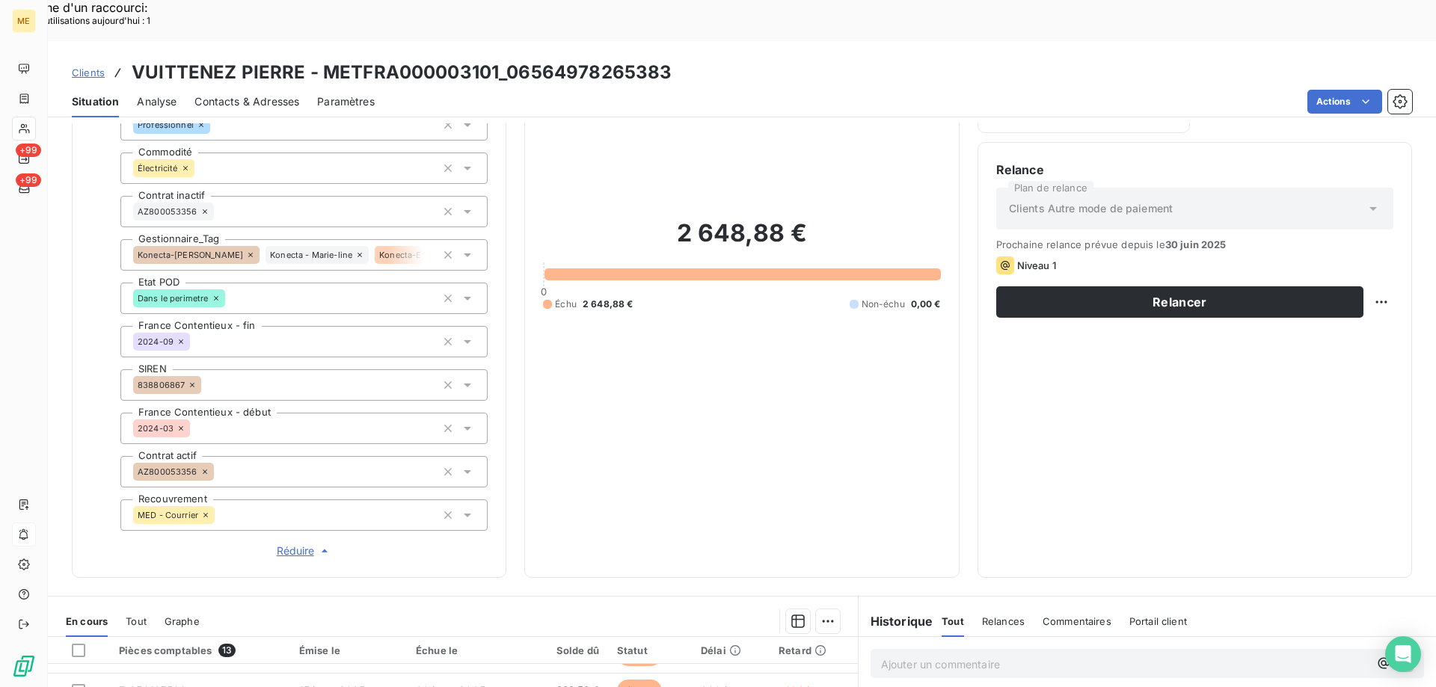
drag, startPoint x: 289, startPoint y: 496, endPoint x: 412, endPoint y: 476, distance: 124.2
click at [289, 544] on span "Réduire" at bounding box center [304, 551] width 55 height 15
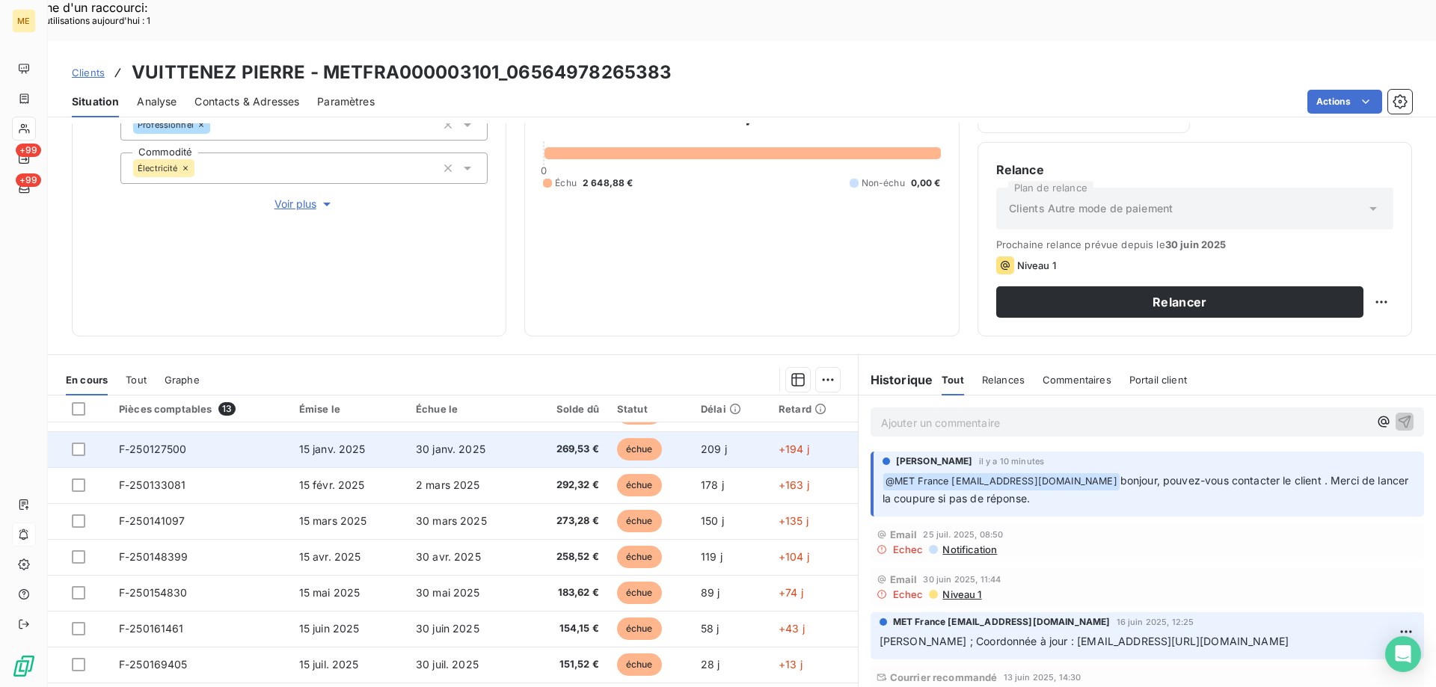
click at [166, 443] on span "F-250127500" at bounding box center [153, 449] width 68 height 13
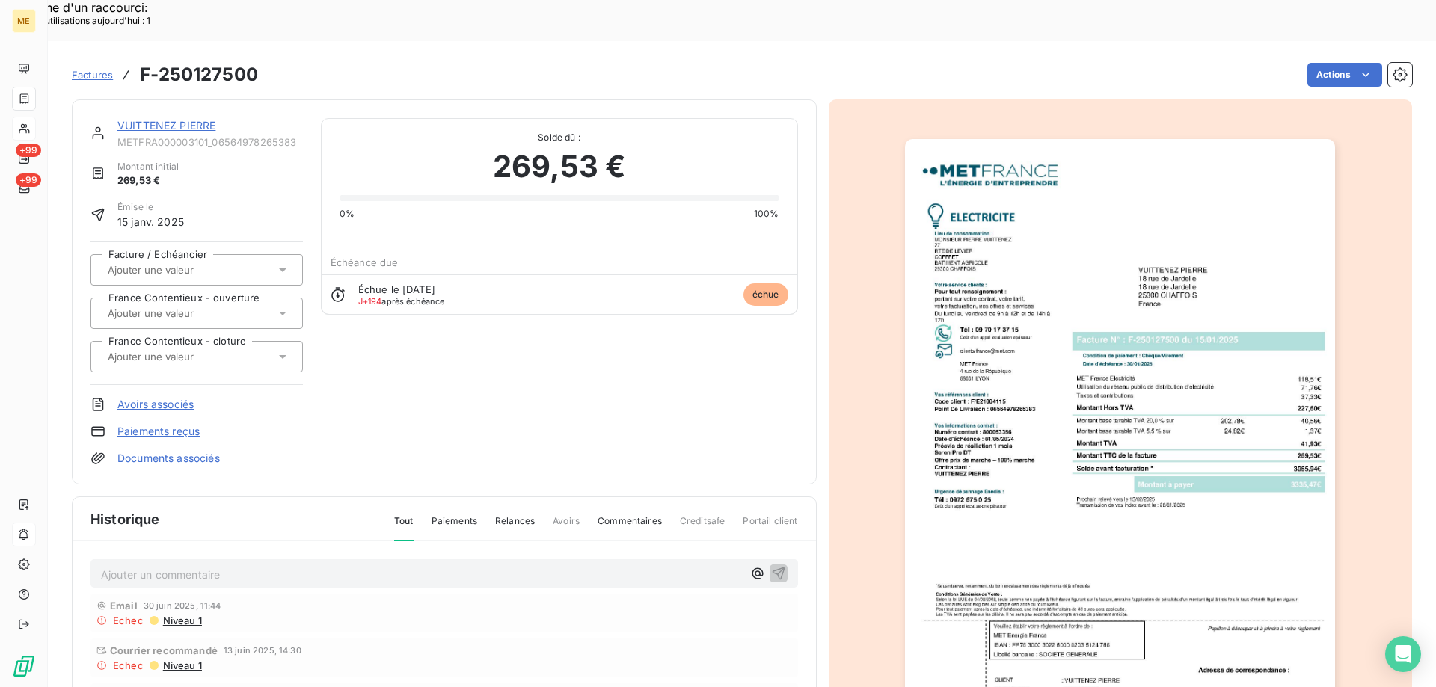
click at [1080, 248] on img "button" at bounding box center [1120, 443] width 430 height 609
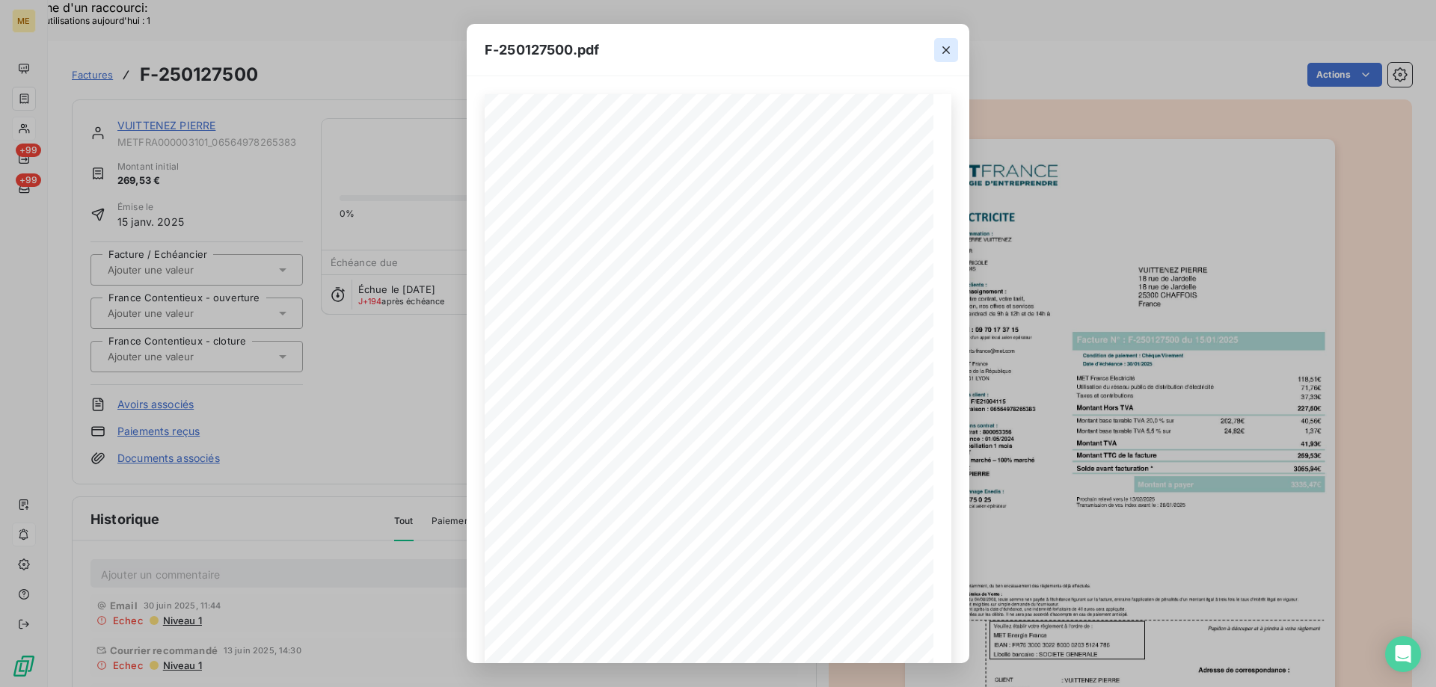
click at [944, 49] on icon "button" at bounding box center [945, 49] width 7 height 7
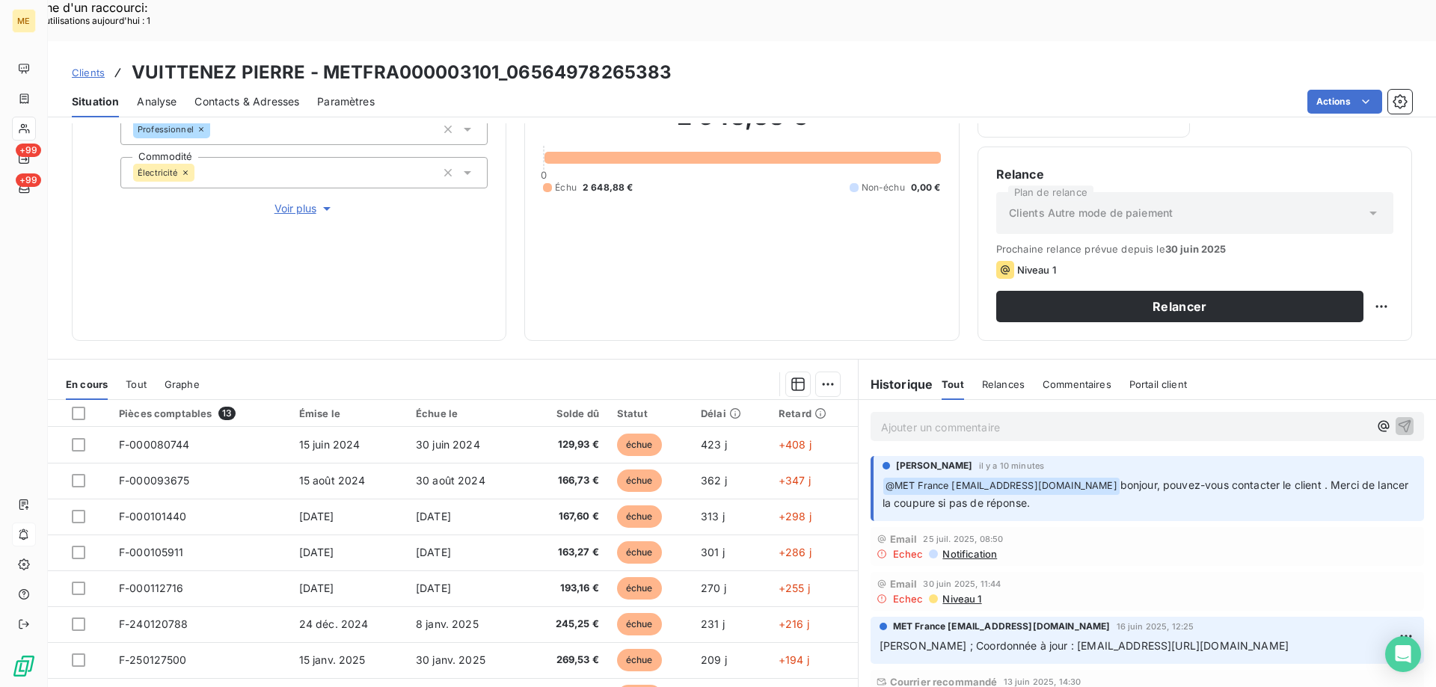
scroll to position [200, 0]
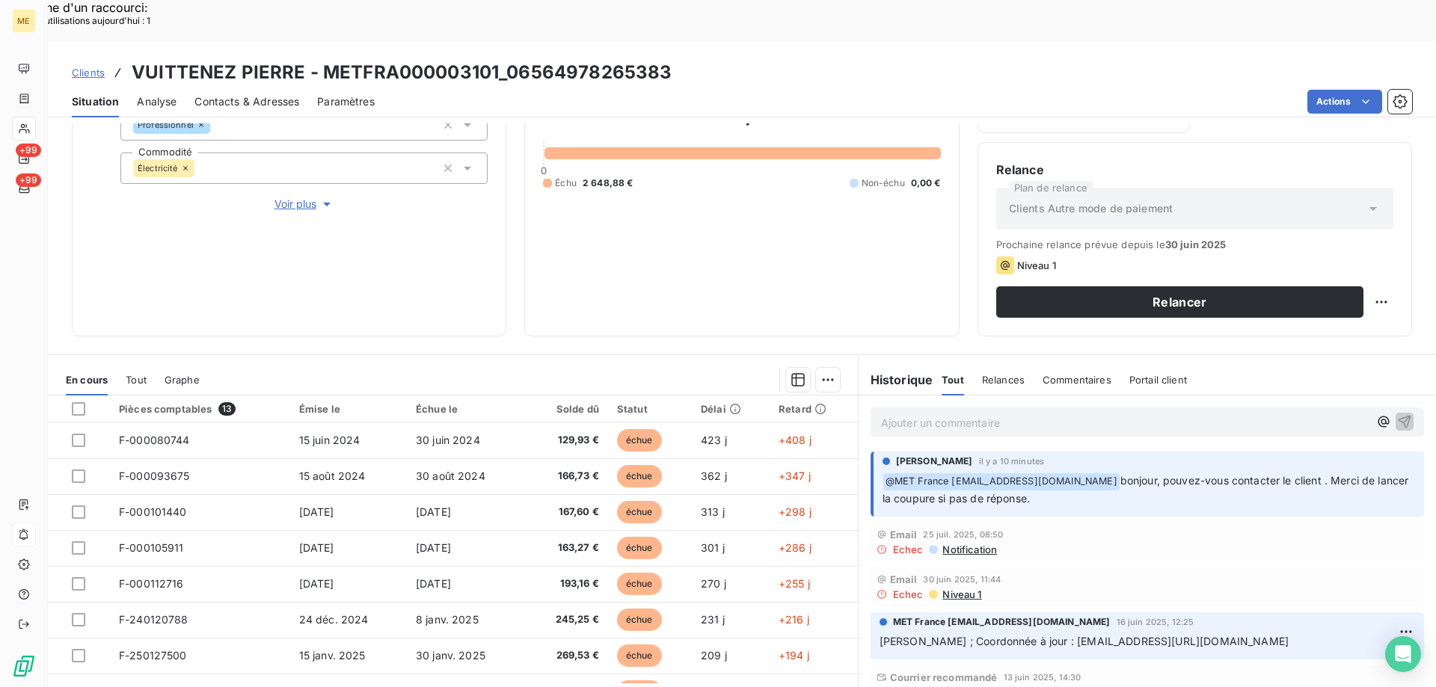
click at [913, 413] on p "Ajouter un commentaire ﻿" at bounding box center [1125, 422] width 488 height 19
click at [1248, 635] on span "[PERSON_NAME] ; Coordonnée à jour : [EMAIL_ADDRESS][URL][DOMAIN_NAME]" at bounding box center [1083, 641] width 409 height 13
click at [896, 413] on p "Ajouter un commentaire ﻿" at bounding box center [1125, 422] width 488 height 19
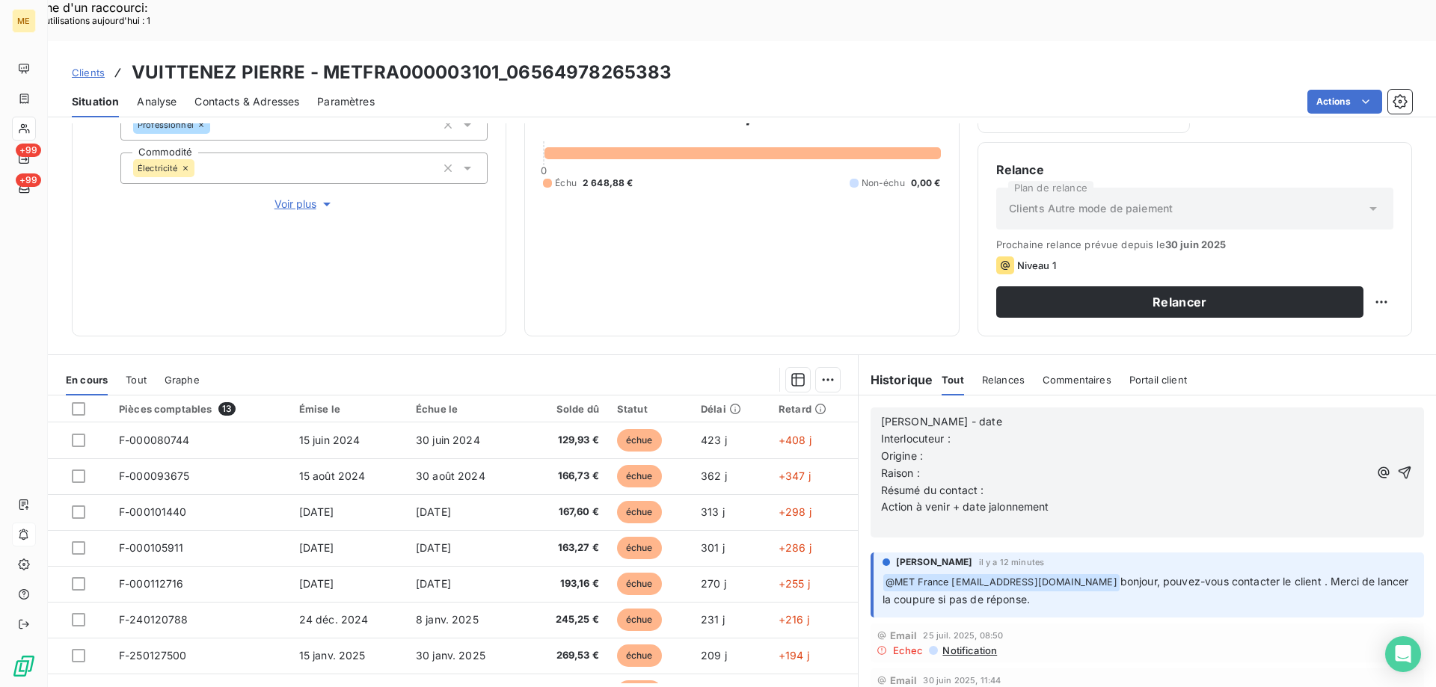
click at [981, 413] on p "[PERSON_NAME] - date" at bounding box center [1125, 421] width 488 height 17
click at [965, 431] on p "Interlocuteur :" at bounding box center [1125, 439] width 488 height 17
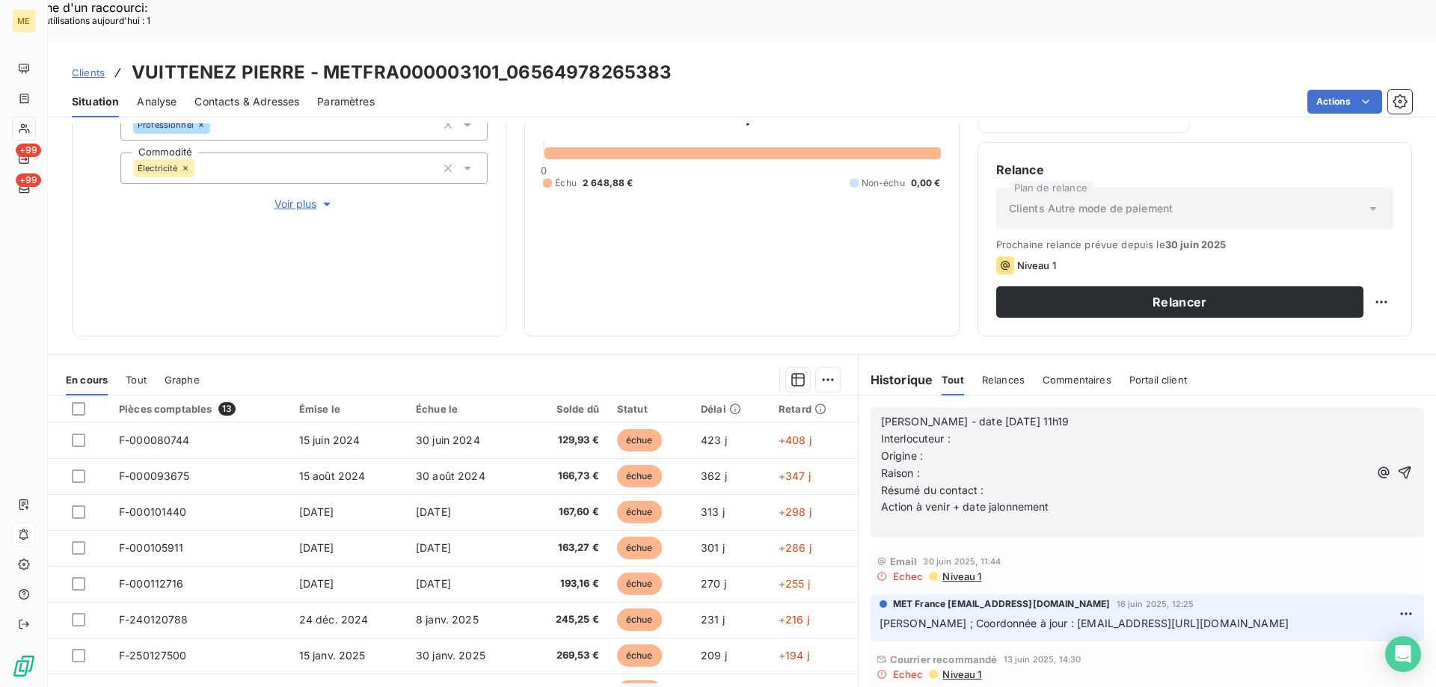
scroll to position [150, 0]
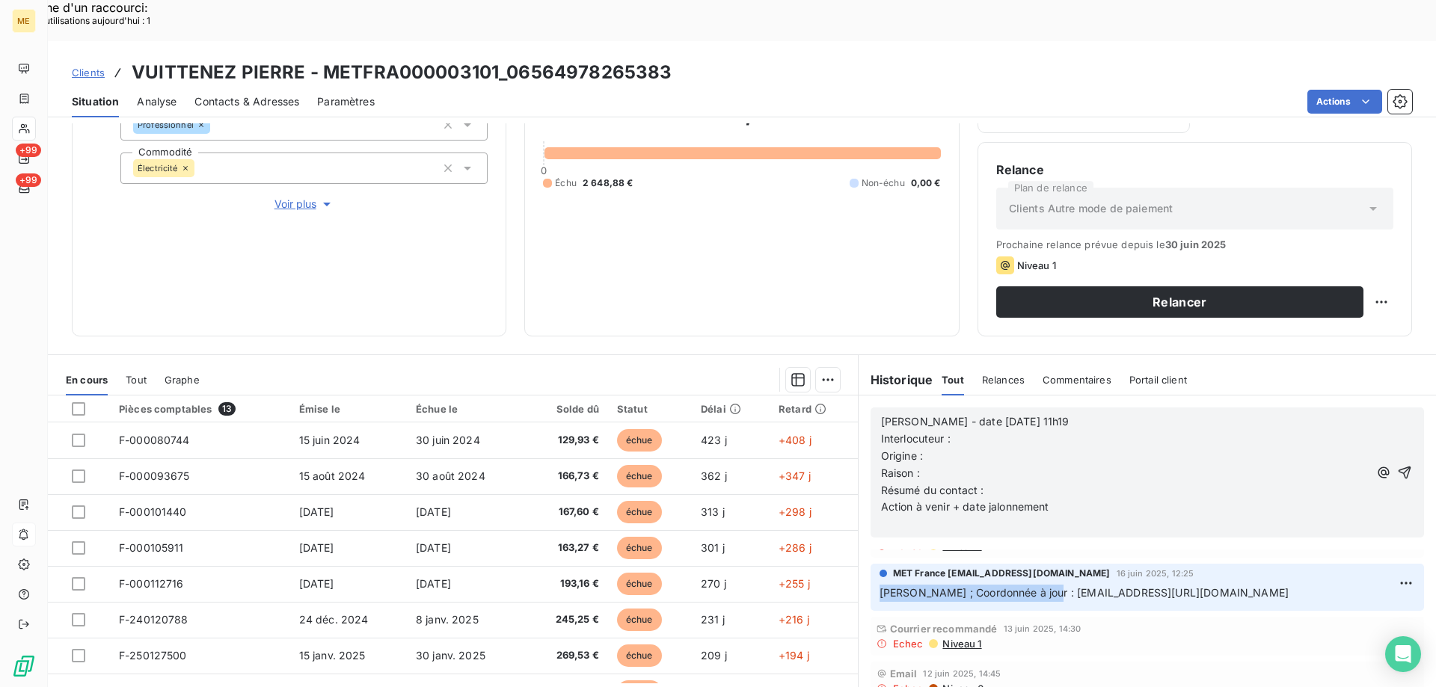
drag, startPoint x: 1034, startPoint y: 550, endPoint x: 1253, endPoint y: 535, distance: 219.6
click at [1260, 567] on div "MET France [EMAIL_ADDRESS][DOMAIN_NAME] [DATE] 12:25 Laurine ; Coordonnée à jou…" at bounding box center [1146, 584] width 535 height 35
drag, startPoint x: 1184, startPoint y: 559, endPoint x: 1178, endPoint y: 573, distance: 15.4
click at [1185, 564] on div "MET France [EMAIL_ADDRESS][DOMAIN_NAME] [DATE] 12:25 Laurine ; Coordonnée à jou…" at bounding box center [1146, 587] width 553 height 47
drag, startPoint x: 1021, startPoint y: 553, endPoint x: 1351, endPoint y: 551, distance: 330.5
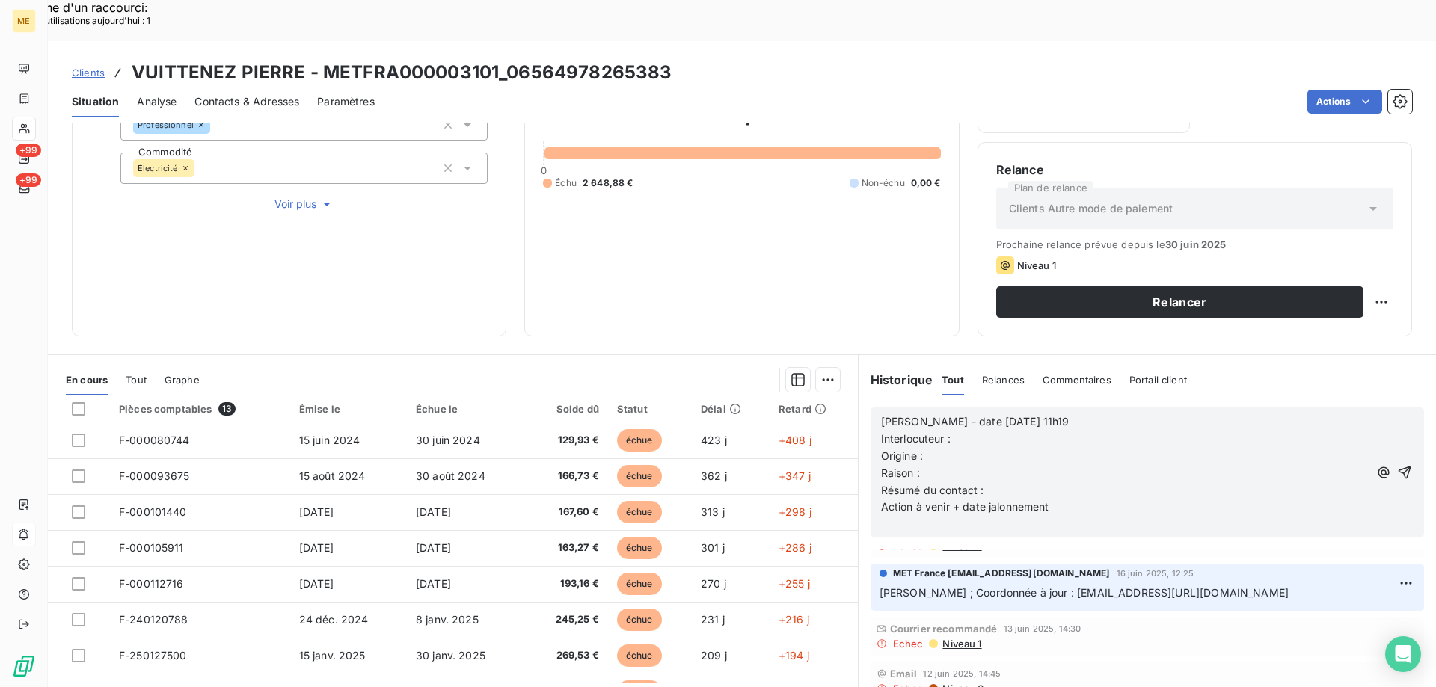
click at [1288, 586] on span "[PERSON_NAME] ; Coordonnée à jour : [EMAIL_ADDRESS][URL][DOMAIN_NAME]" at bounding box center [1083, 592] width 409 height 13
click at [974, 431] on p "Interlocuteur :" at bounding box center [1125, 439] width 488 height 17
click at [942, 448] on p "Origine :" at bounding box center [1125, 456] width 488 height 17
click at [930, 465] on p "Raison :" at bounding box center [1125, 473] width 488 height 17
click at [965, 467] on span "Raison : Appel a*vant coupure" at bounding box center [957, 473] width 153 height 13
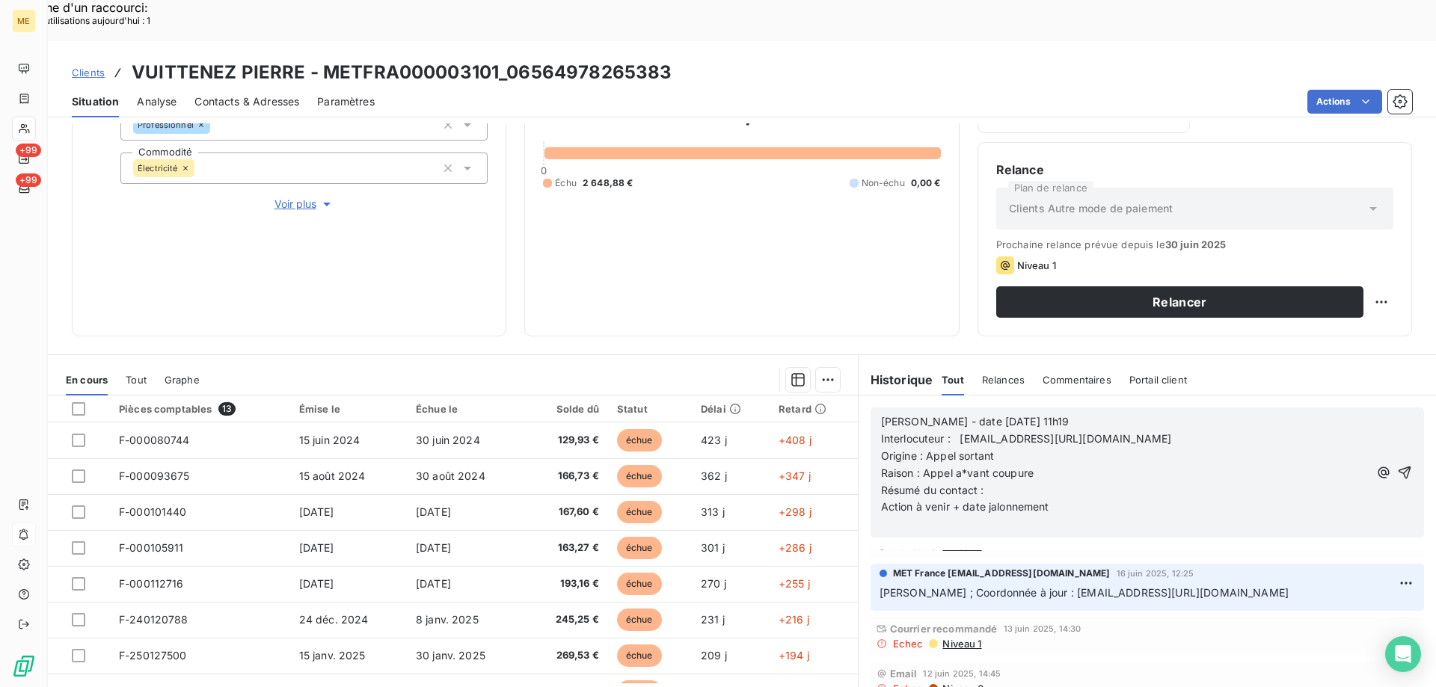
click at [961, 467] on span "Raison : Appel a*vant coupure" at bounding box center [957, 473] width 153 height 13
click at [1001, 482] on p "Résumé du contact :" at bounding box center [1125, 490] width 488 height 17
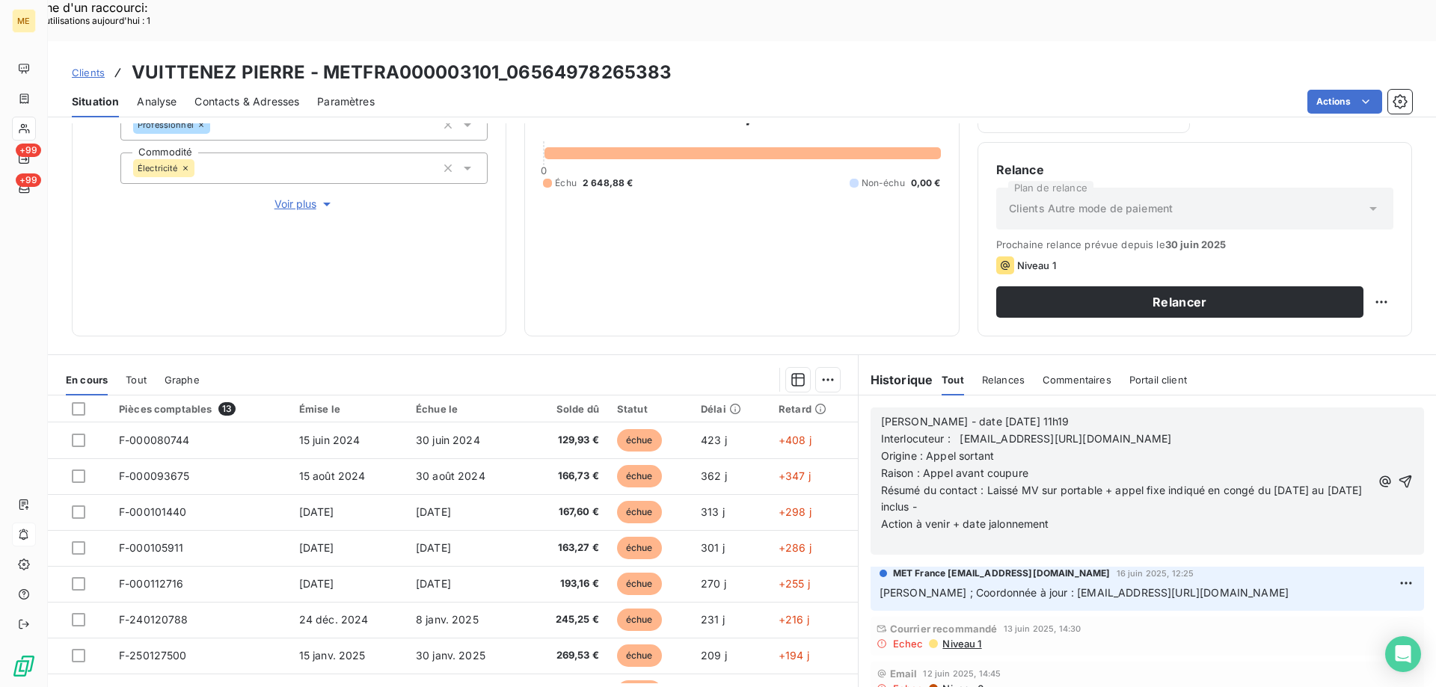
click at [1090, 516] on p "Action à venir + date jalonnement" at bounding box center [1126, 524] width 490 height 17
click at [1398, 475] on icon "button" at bounding box center [1404, 481] width 13 height 13
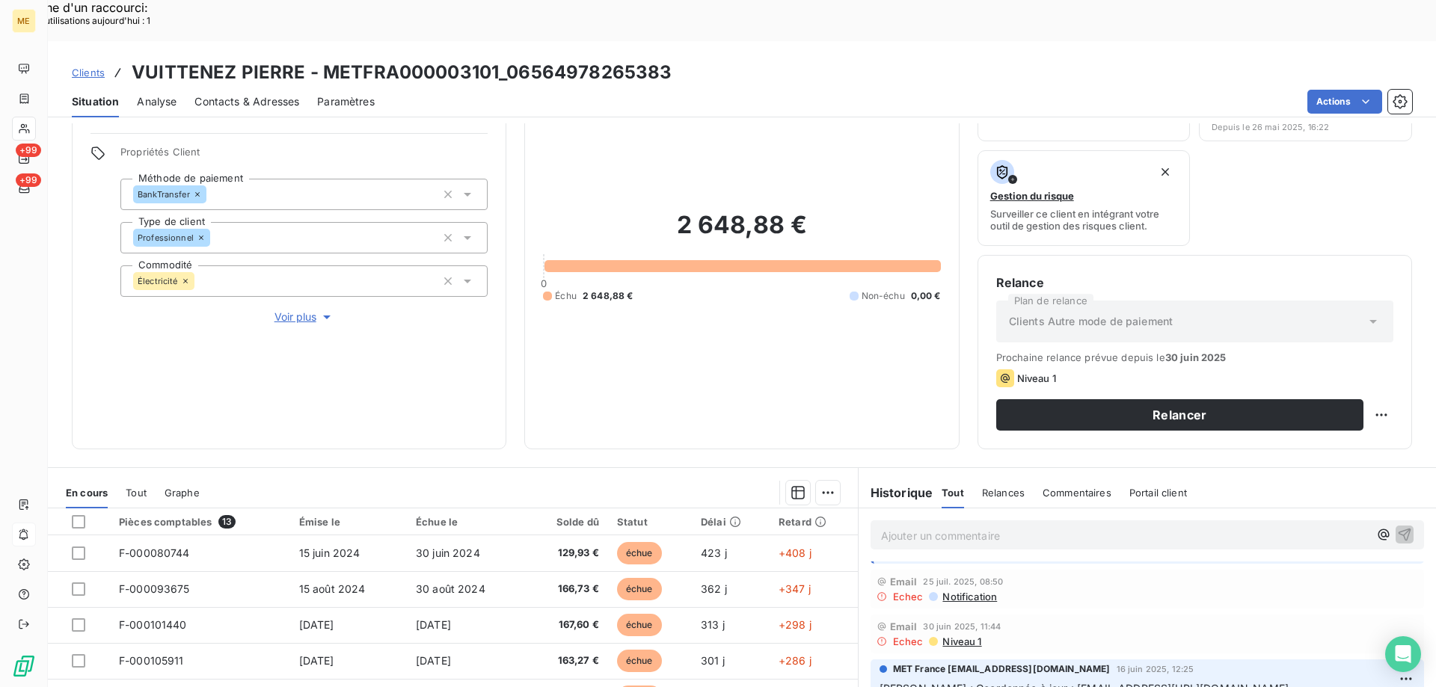
scroll to position [200, 0]
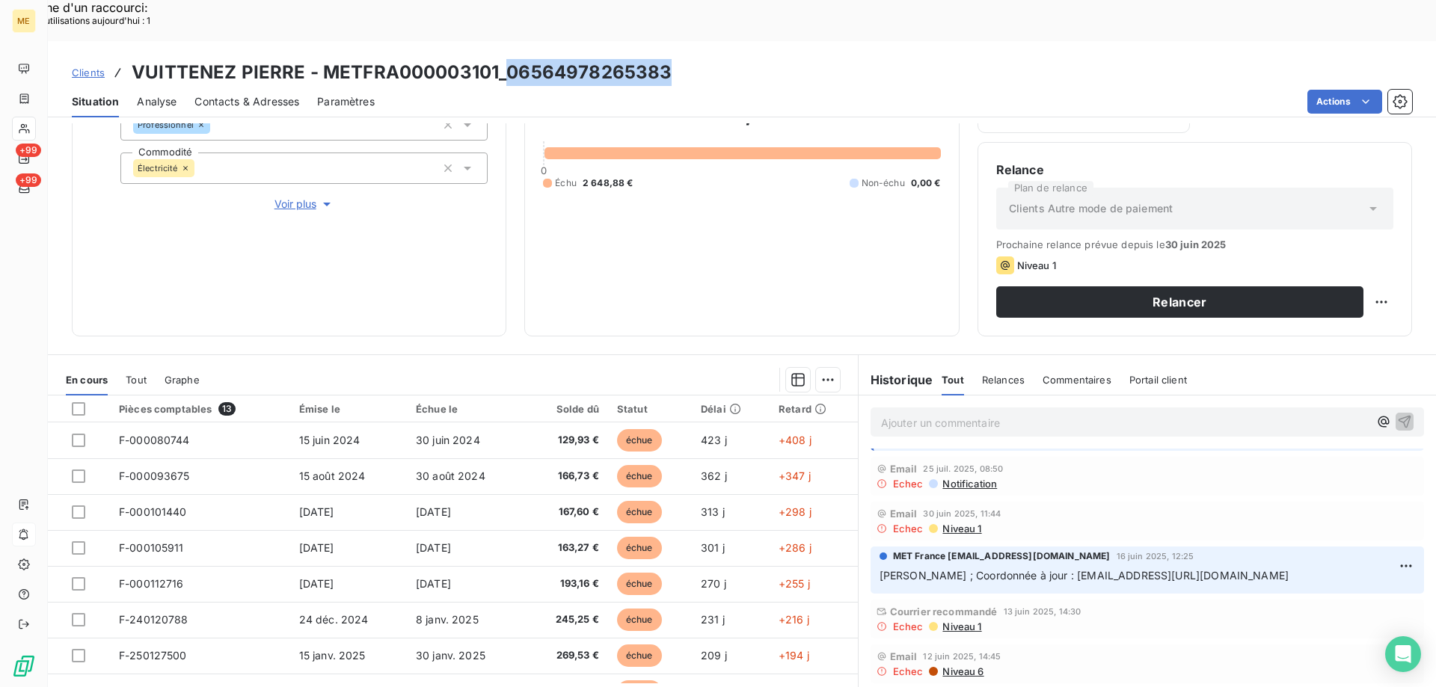
drag, startPoint x: 505, startPoint y: 32, endPoint x: 713, endPoint y: 1, distance: 210.1
click at [713, 41] on div "Clients VUITTENEZ PIERRE - METFRA000003101_06564978265383 Situation Analyse Con…" at bounding box center [742, 79] width 1388 height 76
click at [588, 59] on h3 "VUITTENEZ PIERRE - METFRA000003101_06564978265383" at bounding box center [402, 72] width 540 height 27
click at [585, 59] on h3 "VUITTENEZ PIERRE - METFRA000003101_06564978265383" at bounding box center [402, 72] width 540 height 27
drag, startPoint x: 585, startPoint y: 25, endPoint x: 577, endPoint y: 25, distance: 8.2
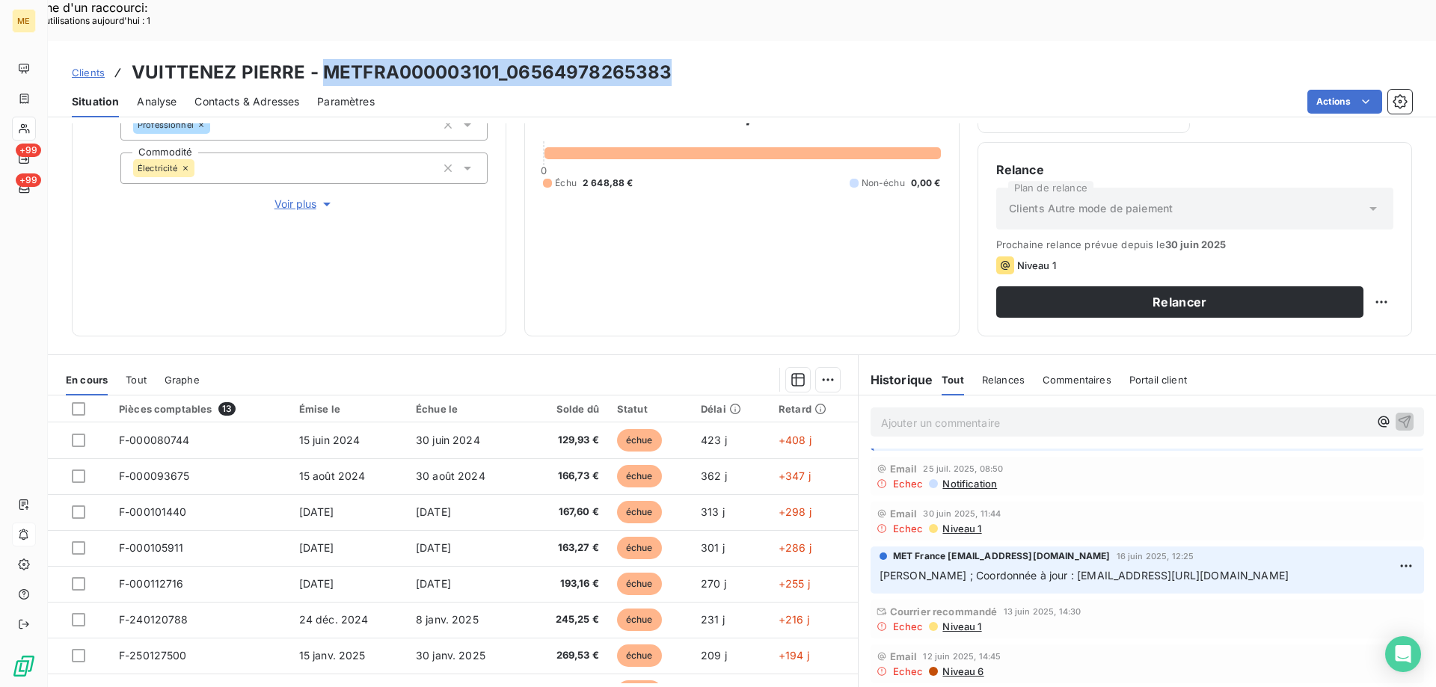
click at [584, 59] on h3 "VUITTENEZ PIERRE - METFRA000003101_06564978265383" at bounding box center [402, 72] width 540 height 27
drag, startPoint x: 515, startPoint y: 27, endPoint x: 500, endPoint y: 33, distance: 16.1
click at [514, 59] on h3 "VUITTENEZ PIERRE - METFRA000003101_06564978265383" at bounding box center [402, 72] width 540 height 27
click at [502, 59] on h3 "VUITTENEZ PIERRE - METFRA000003101_06564978265383" at bounding box center [402, 72] width 540 height 27
drag, startPoint x: 502, startPoint y: 32, endPoint x: 665, endPoint y: 32, distance: 163.0
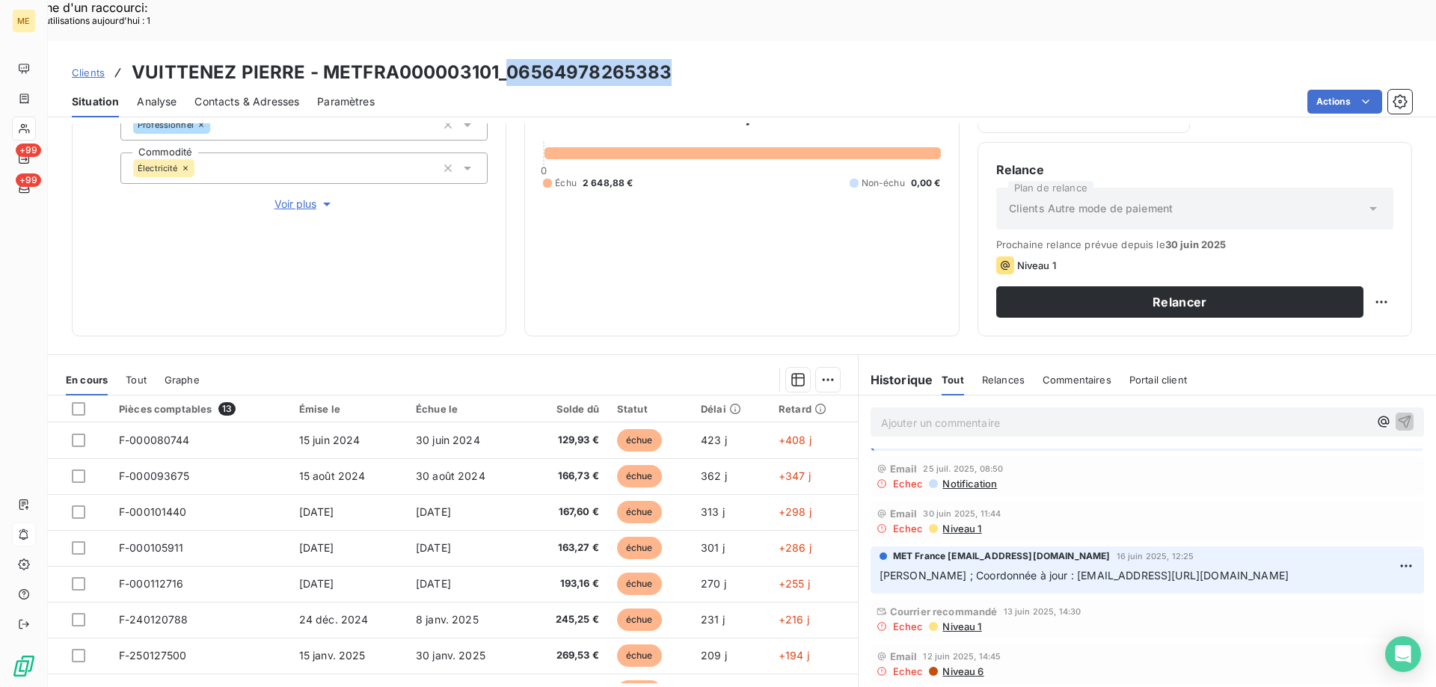
click at [665, 59] on h3 "VUITTENEZ PIERRE - METFRA000003101_06564978265383" at bounding box center [402, 72] width 540 height 27
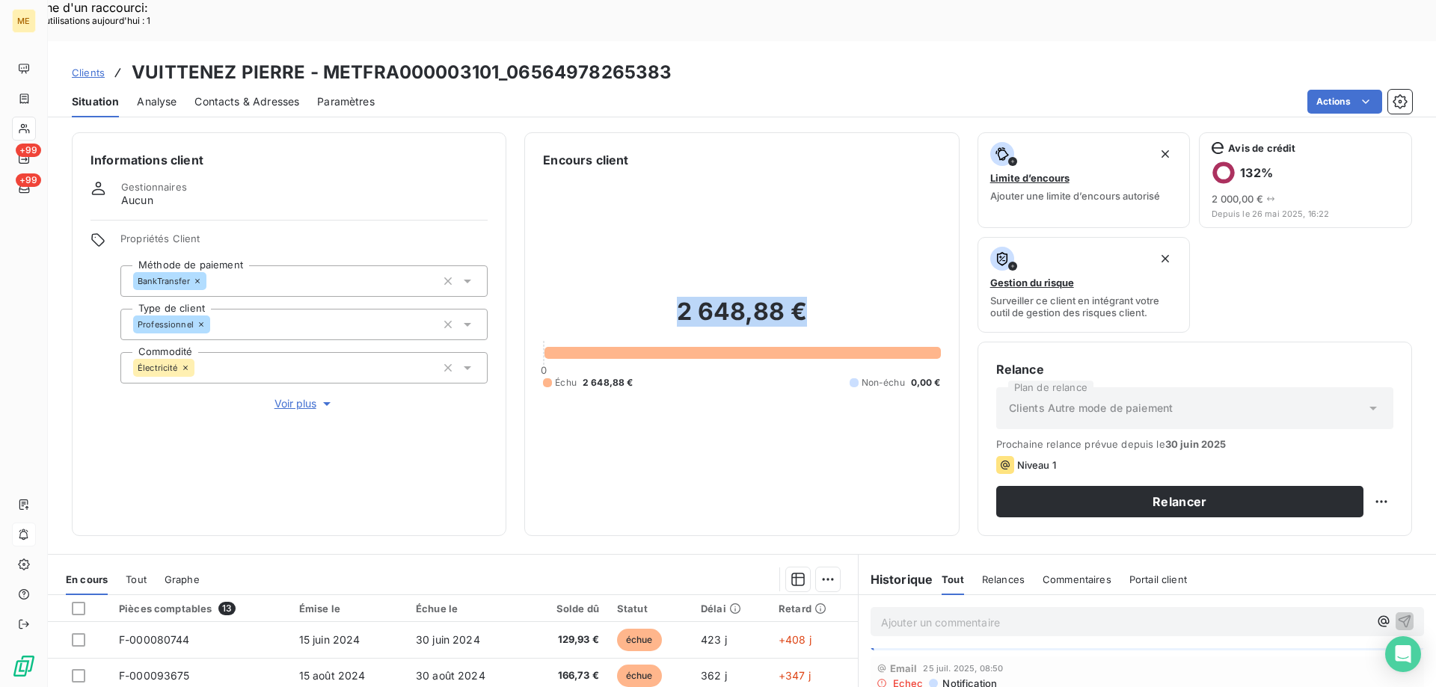
drag, startPoint x: 802, startPoint y: 269, endPoint x: 668, endPoint y: 270, distance: 133.1
click at [668, 297] on h2 "2 648,88 €" at bounding box center [741, 319] width 397 height 45
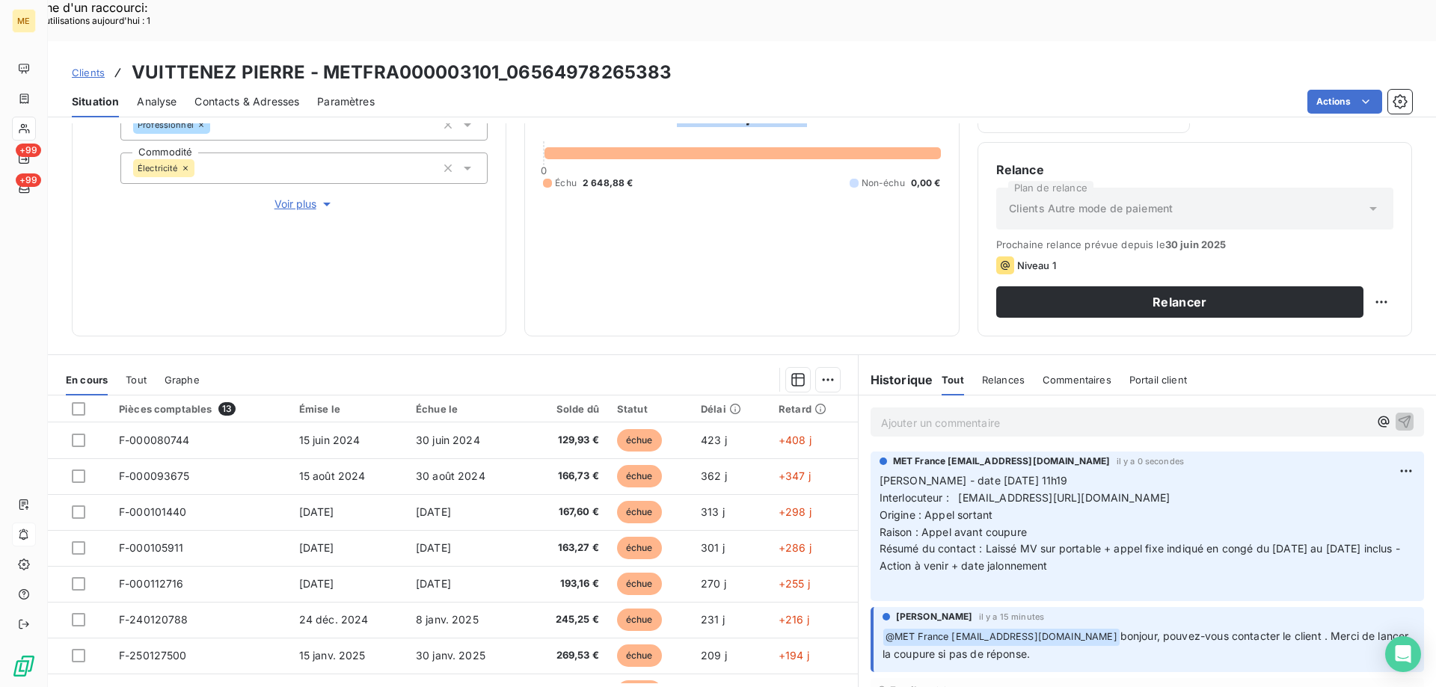
drag, startPoint x: 1066, startPoint y: 540, endPoint x: 868, endPoint y: 440, distance: 221.4
click at [870, 452] on div "MET France [EMAIL_ADDRESS][DOMAIN_NAME] il y a 0 secondes [PERSON_NAME] - date …" at bounding box center [1146, 527] width 553 height 150
click at [900, 413] on p "Ajouter un commentaire ﻿" at bounding box center [1125, 422] width 488 height 19
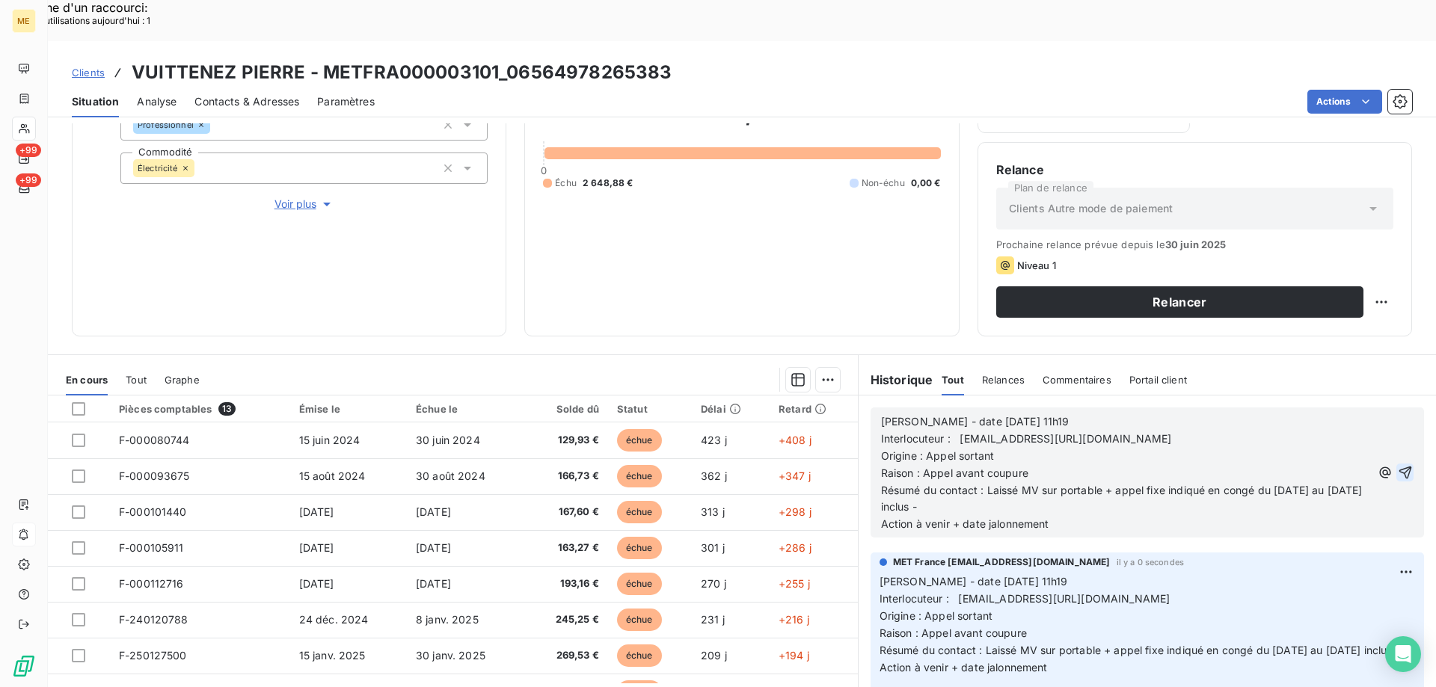
click at [1030, 415] on span "[PERSON_NAME] - date [DATE] 11h19" at bounding box center [975, 421] width 188 height 13
drag, startPoint x: 922, startPoint y: 411, endPoint x: 1014, endPoint y: 412, distance: 92.0
click at [1014, 448] on p "Origine : Appel sortant" at bounding box center [1126, 456] width 490 height 17
drag, startPoint x: 917, startPoint y: 429, endPoint x: 1034, endPoint y: 432, distance: 117.4
click at [1034, 465] on p "Raison : Appel avant coupure" at bounding box center [1126, 473] width 490 height 17
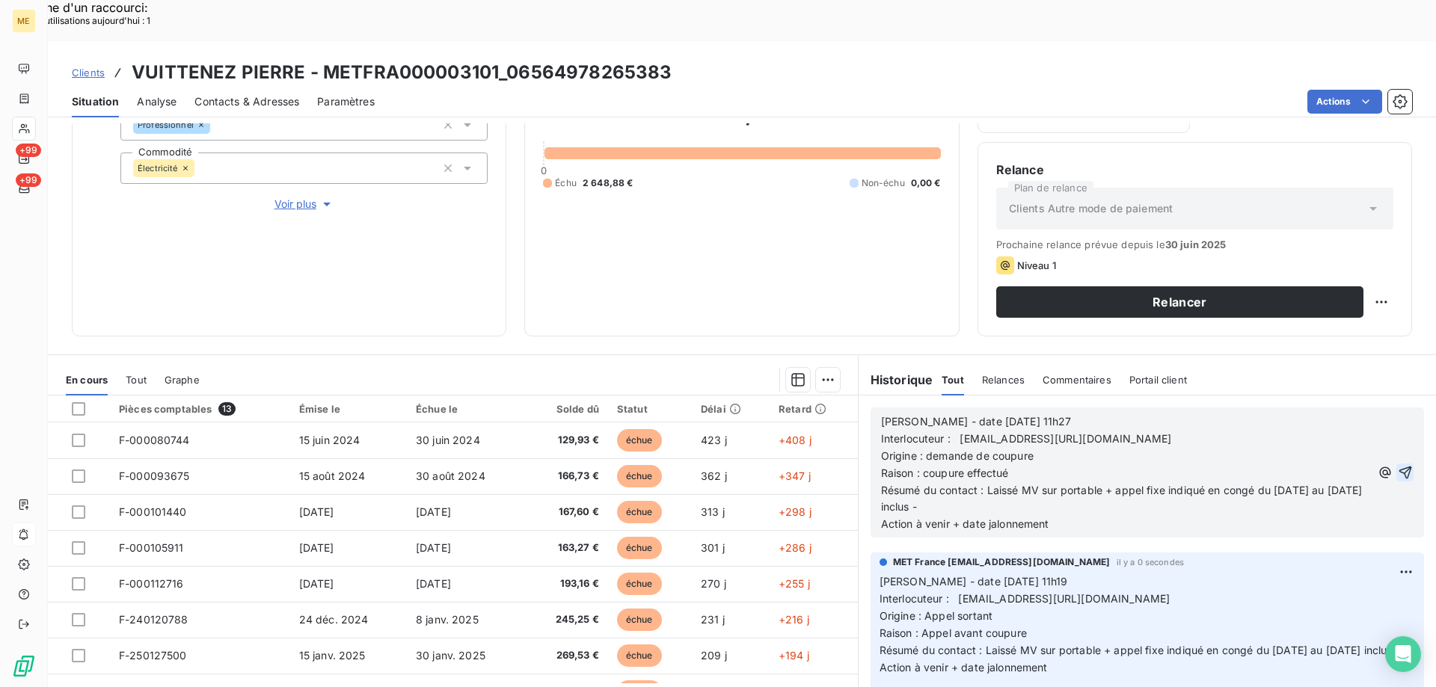
drag, startPoint x: 981, startPoint y: 451, endPoint x: 1018, endPoint y: 461, distance: 37.9
click at [1018, 482] on p "Résumé du contact : Laissé MV sur portable + appel fixe indiqué en congé du [DA…" at bounding box center [1126, 499] width 490 height 34
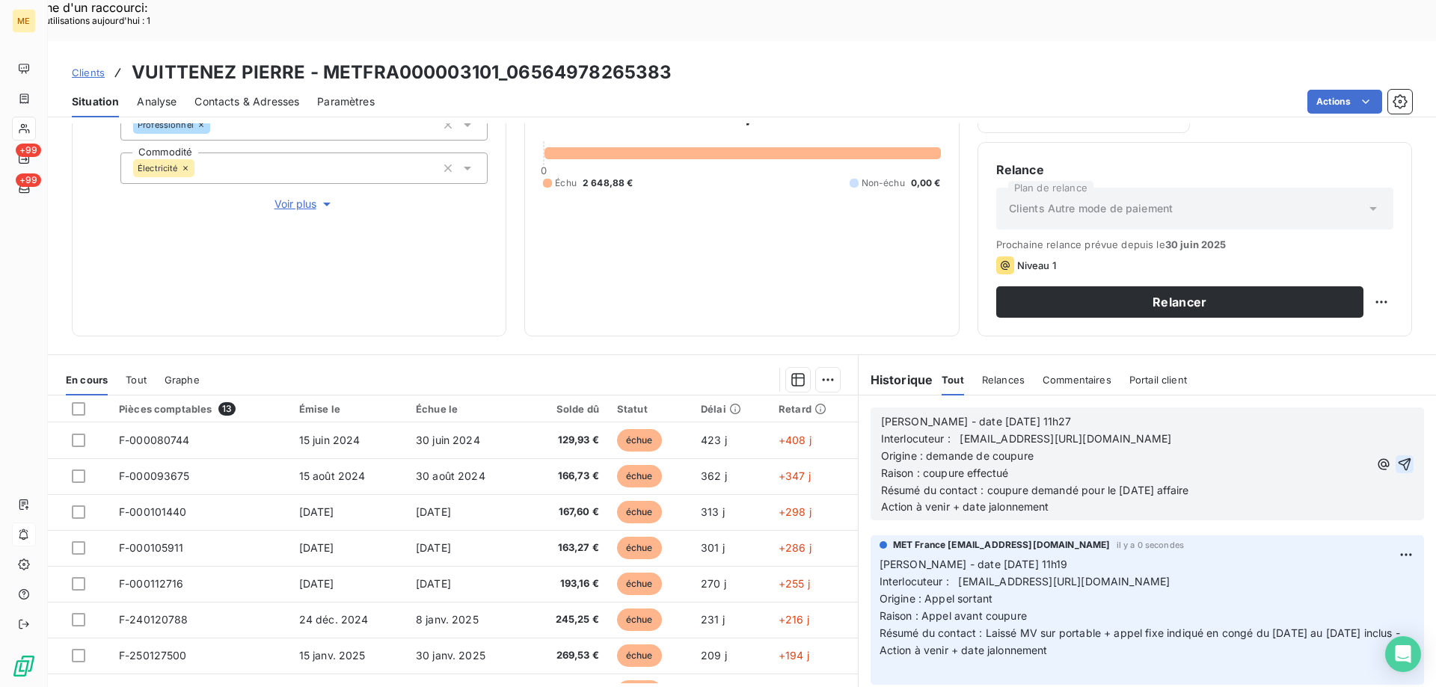
click at [1225, 482] on p "Résumé du contact : coupure demandé pour le [DATE] affaire" at bounding box center [1125, 490] width 488 height 17
click at [1113, 499] on p "Action à venir + date jalonnement" at bounding box center [1125, 507] width 488 height 17
click at [1397, 457] on icon "button" at bounding box center [1404, 464] width 15 height 15
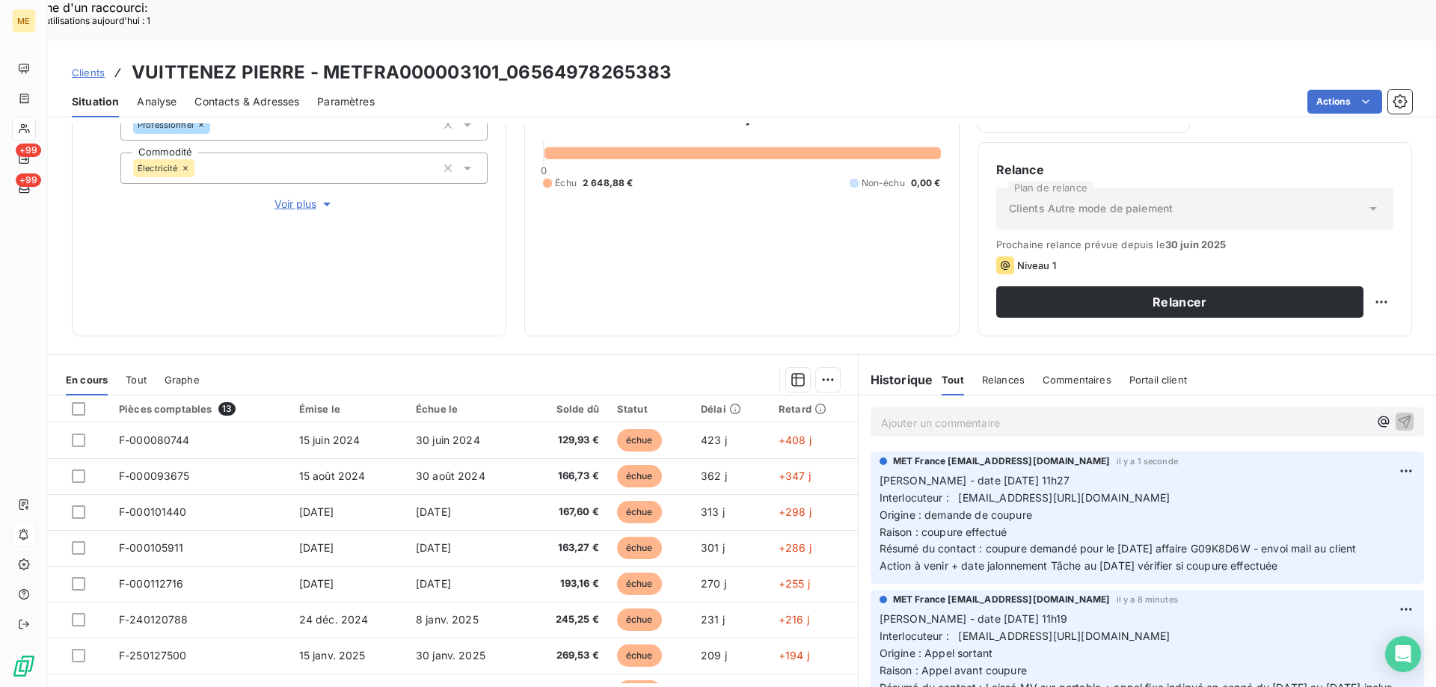
click at [920, 413] on p "Ajouter un commentaire ﻿" at bounding box center [1125, 422] width 488 height 19
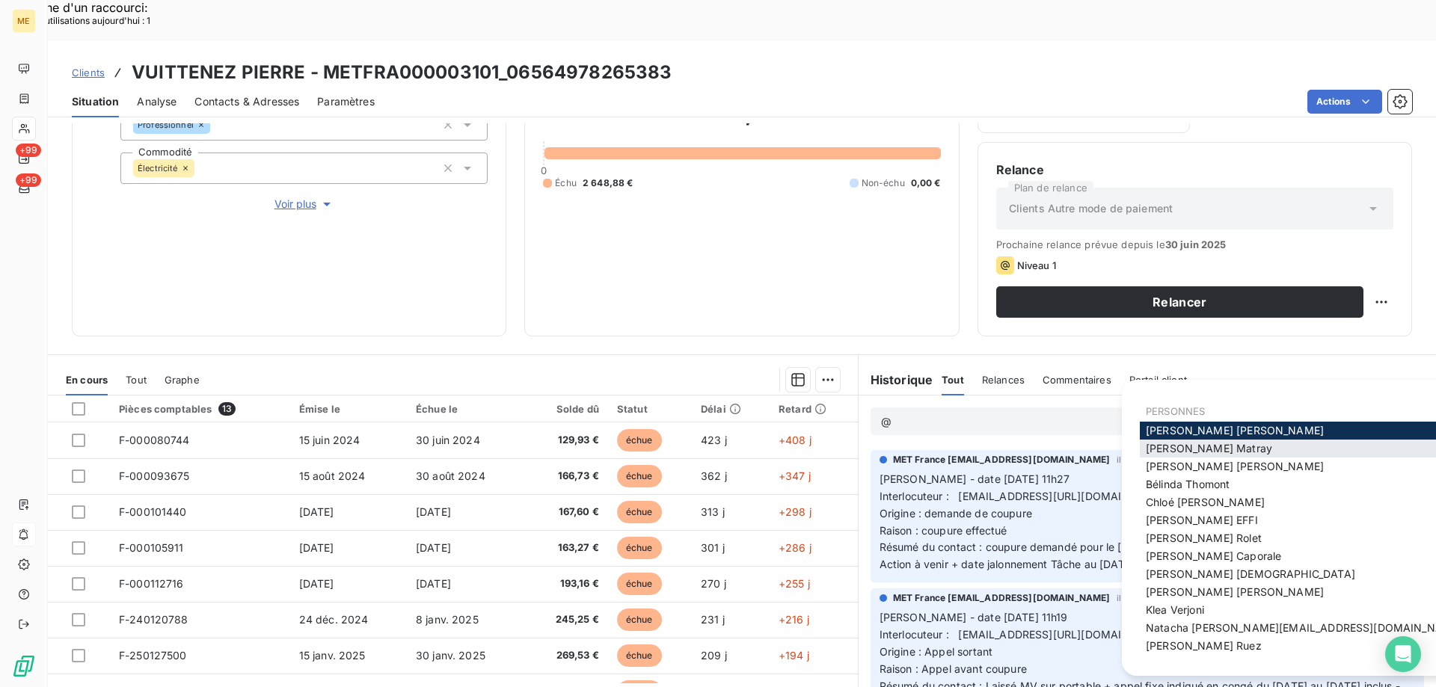
click at [1183, 449] on span "[PERSON_NAME]" at bounding box center [1209, 448] width 126 height 13
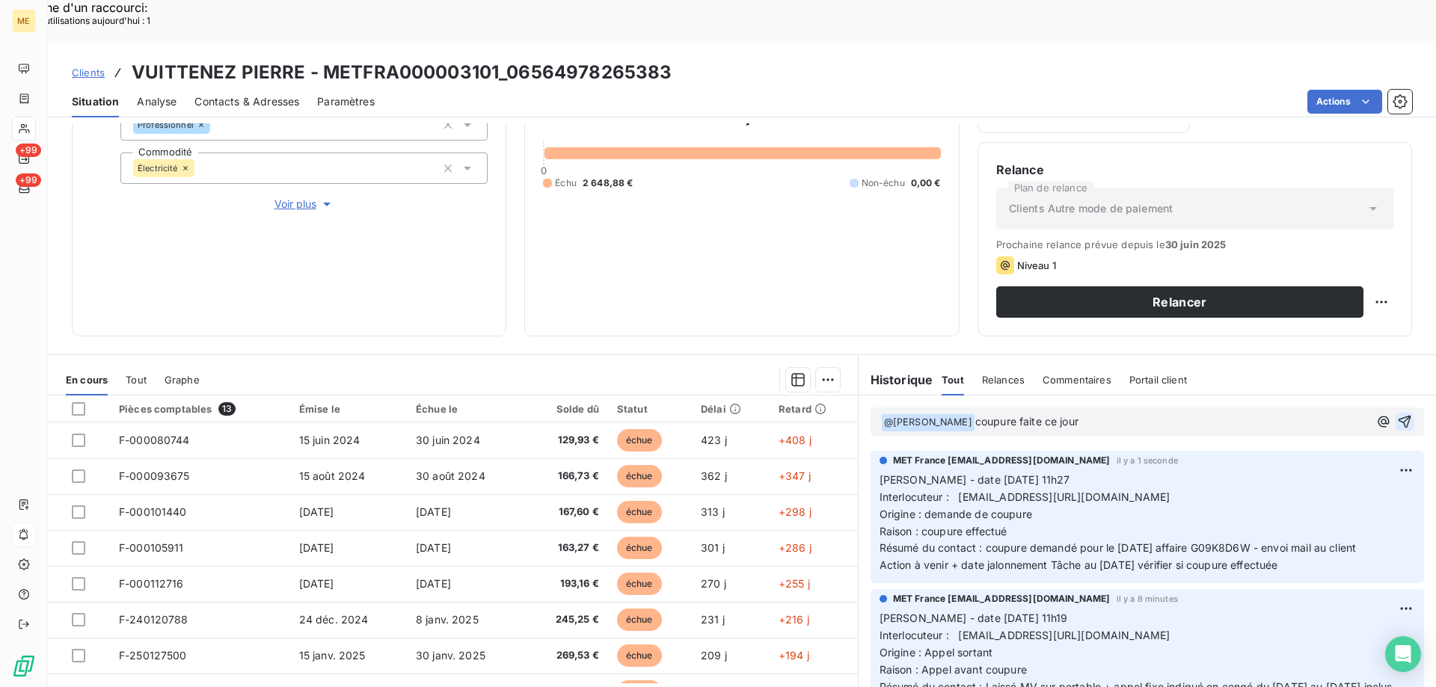
click at [953, 414] on span "@ [PERSON_NAME] ﻿" at bounding box center [928, 422] width 93 height 17
click at [975, 415] on span "coupure faite ce jour" at bounding box center [1026, 421] width 103 height 13
click at [1132, 413] on p "﻿ @ [PERSON_NAME] ﻿ Bonjour, coupure faite ce jour" at bounding box center [1125, 422] width 488 height 18
click at [1398, 416] on icon "button" at bounding box center [1404, 422] width 13 height 13
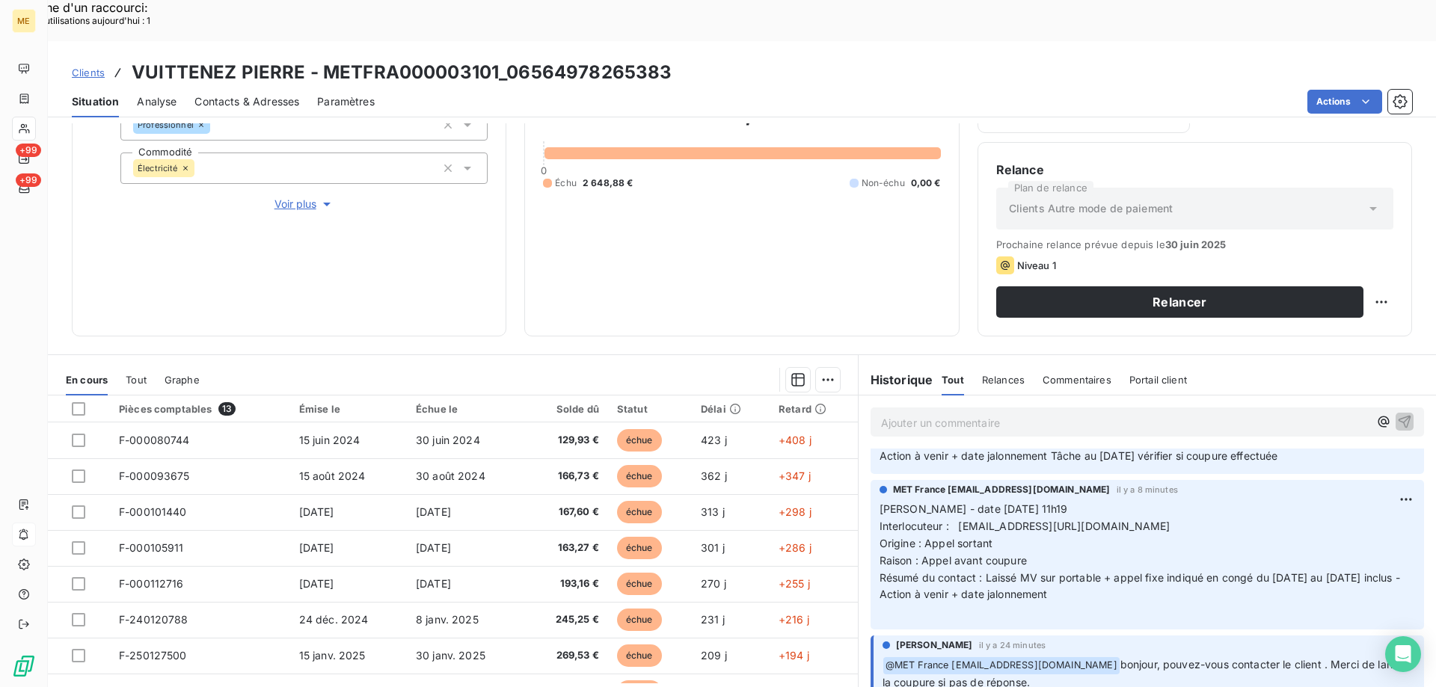
scroll to position [75, 0]
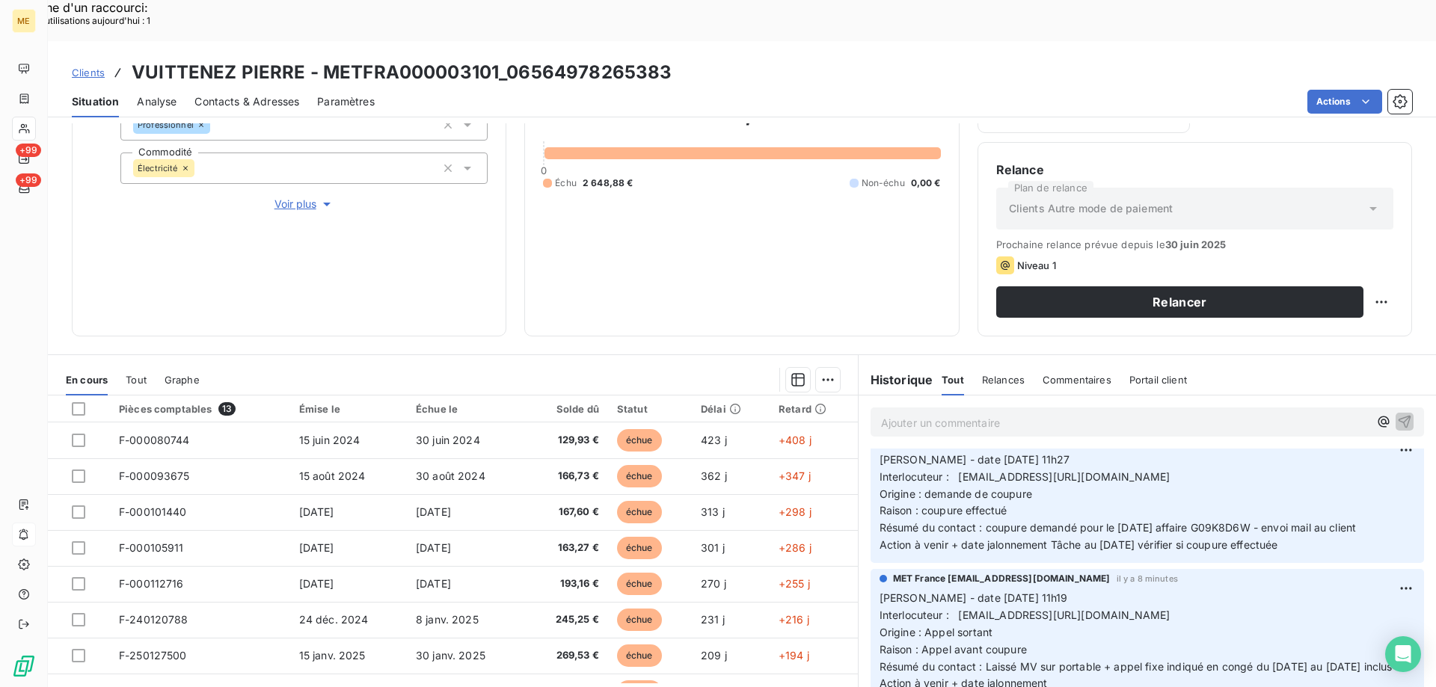
drag, startPoint x: 953, startPoint y: 437, endPoint x: 1148, endPoint y: 435, distance: 194.4
click at [1148, 470] on span "Interlocuteur : [EMAIL_ADDRESS][URL][DOMAIN_NAME]" at bounding box center [1024, 476] width 291 height 13
click at [1405, 494] on div "MET France [EMAIL_ADDRESS][DOMAIN_NAME] il y a 40 secondes [PERSON_NAME] - date…" at bounding box center [1146, 497] width 577 height 138
click at [1170, 470] on span "Interlocuteur : [EMAIL_ADDRESS][URL][DOMAIN_NAME]" at bounding box center [1024, 476] width 291 height 13
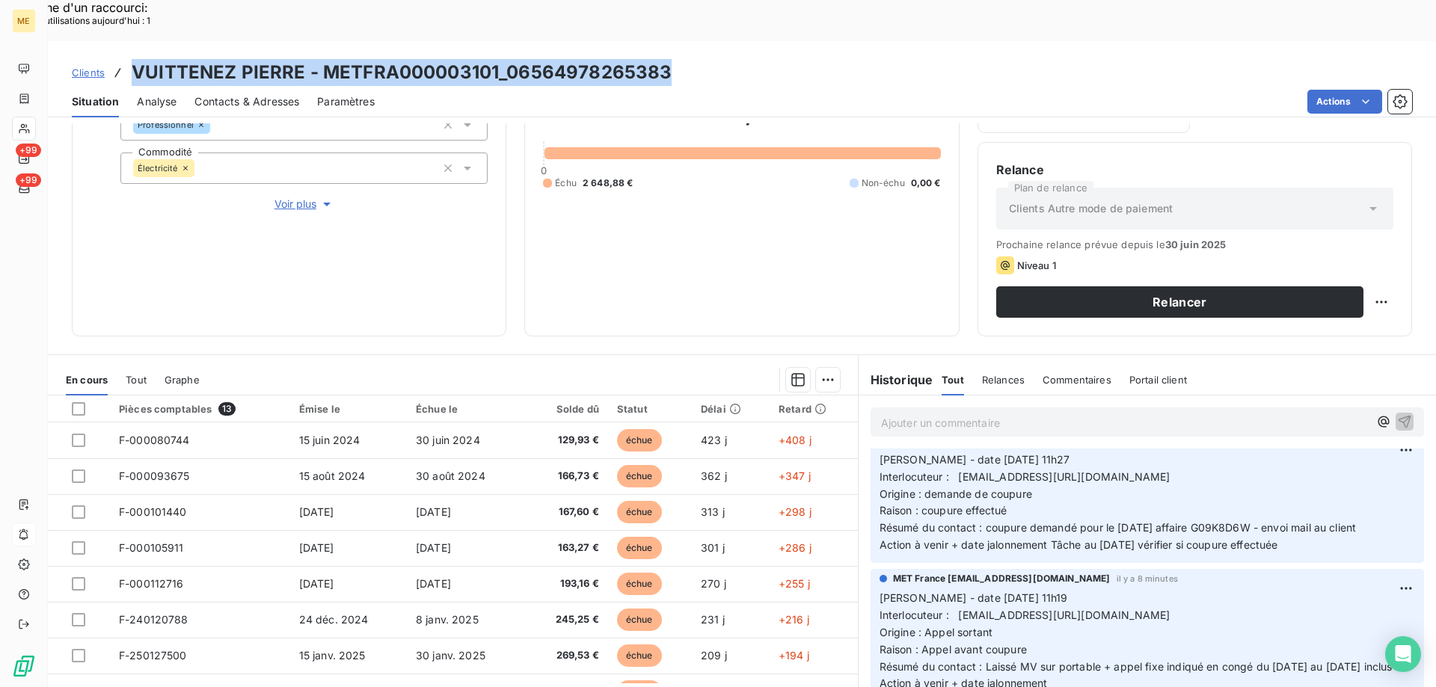
drag, startPoint x: 135, startPoint y: 28, endPoint x: 662, endPoint y: 31, distance: 526.4
click at [662, 59] on h3 "VUITTENEZ PIERRE - METFRA000003101_06564978265383" at bounding box center [402, 72] width 540 height 27
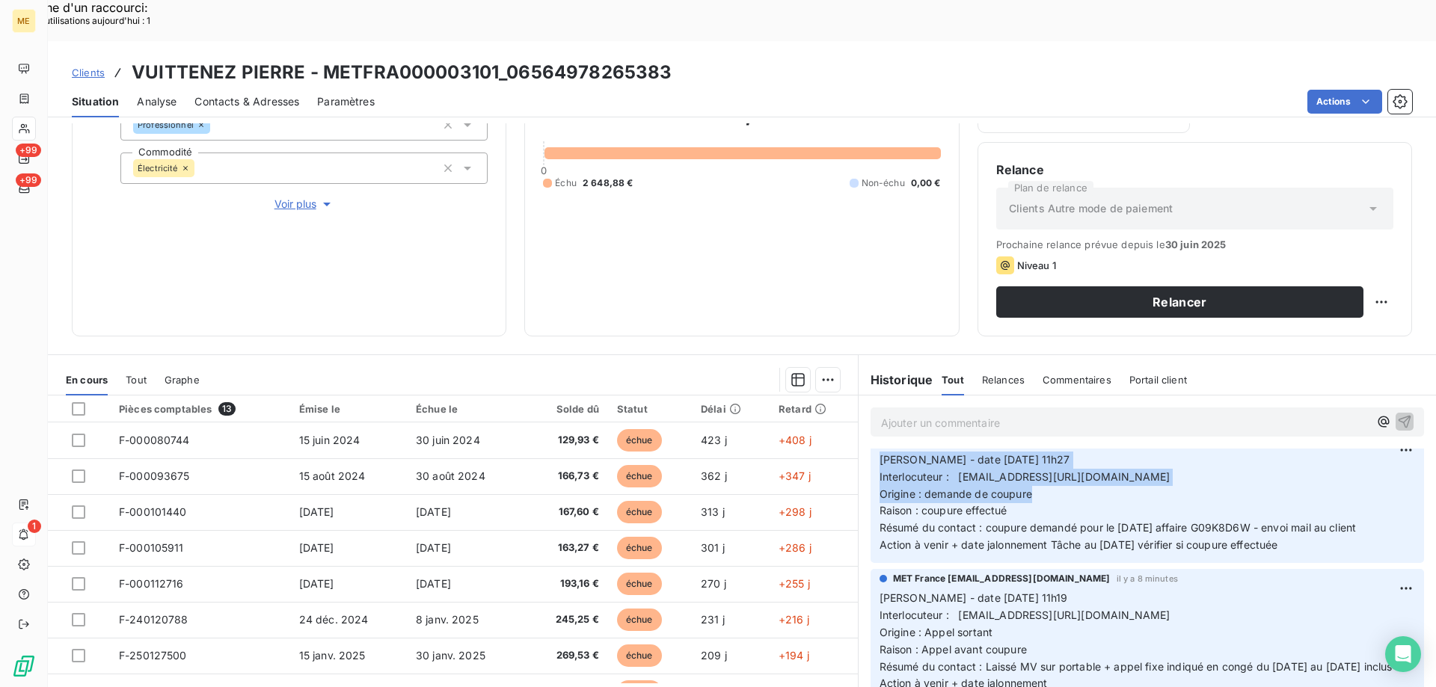
drag, startPoint x: 875, startPoint y: 416, endPoint x: 1027, endPoint y: 455, distance: 157.4
click at [1027, 455] on p "[PERSON_NAME] - date [DATE] 11h27 Interlocuteur : [EMAIL_ADDRESS][URL][DOMAIN_N…" at bounding box center [1146, 503] width 535 height 102
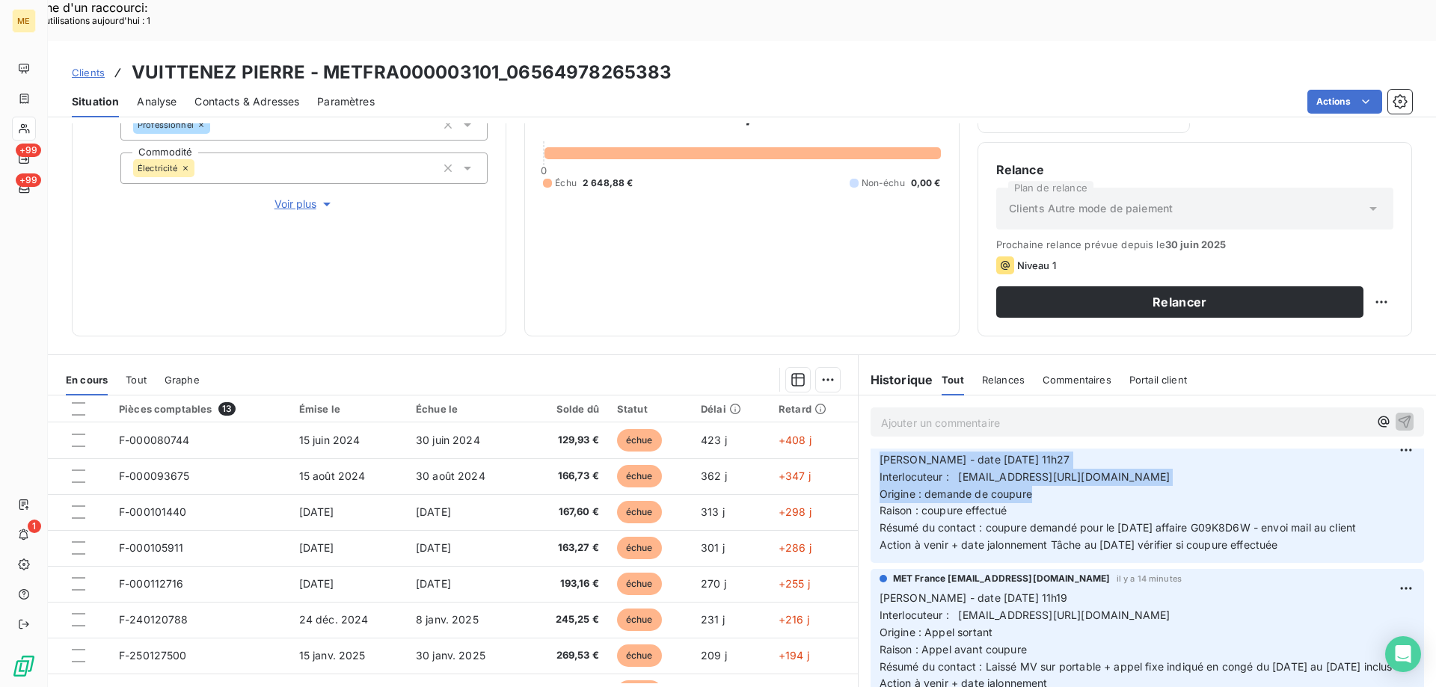
click at [1314, 497] on p "[PERSON_NAME] - date [DATE] 11h27 Interlocuteur : [EMAIL_ADDRESS][URL][DOMAIN_N…" at bounding box center [1146, 503] width 535 height 102
drag, startPoint x: 874, startPoint y: 416, endPoint x: 1315, endPoint y: 501, distance: 448.4
click at [1315, 501] on p "[PERSON_NAME] - date [DATE] 11h27 Interlocuteur : [EMAIL_ADDRESS][URL][DOMAIN_N…" at bounding box center [1146, 503] width 535 height 102
copy p "[PERSON_NAME] - date [DATE] 11h27 Interlocuteur : [EMAIL_ADDRESS][URL][DOMAIN_N…"
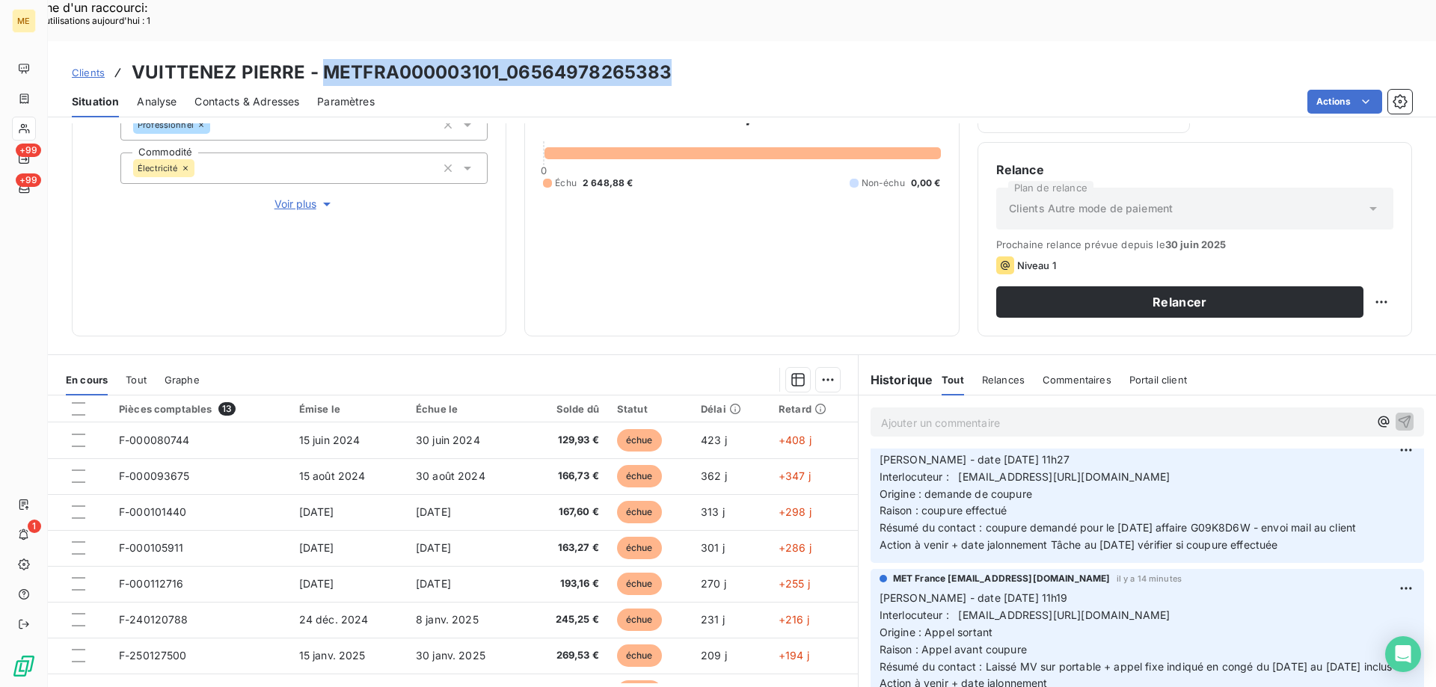
drag, startPoint x: 319, startPoint y: 28, endPoint x: 665, endPoint y: 25, distance: 346.2
click at [665, 59] on h3 "VUITTENEZ PIERRE - METFRA000003101_06564978265383" at bounding box center [402, 72] width 540 height 27
copy h3 "METFRA000003101_06564978265383"
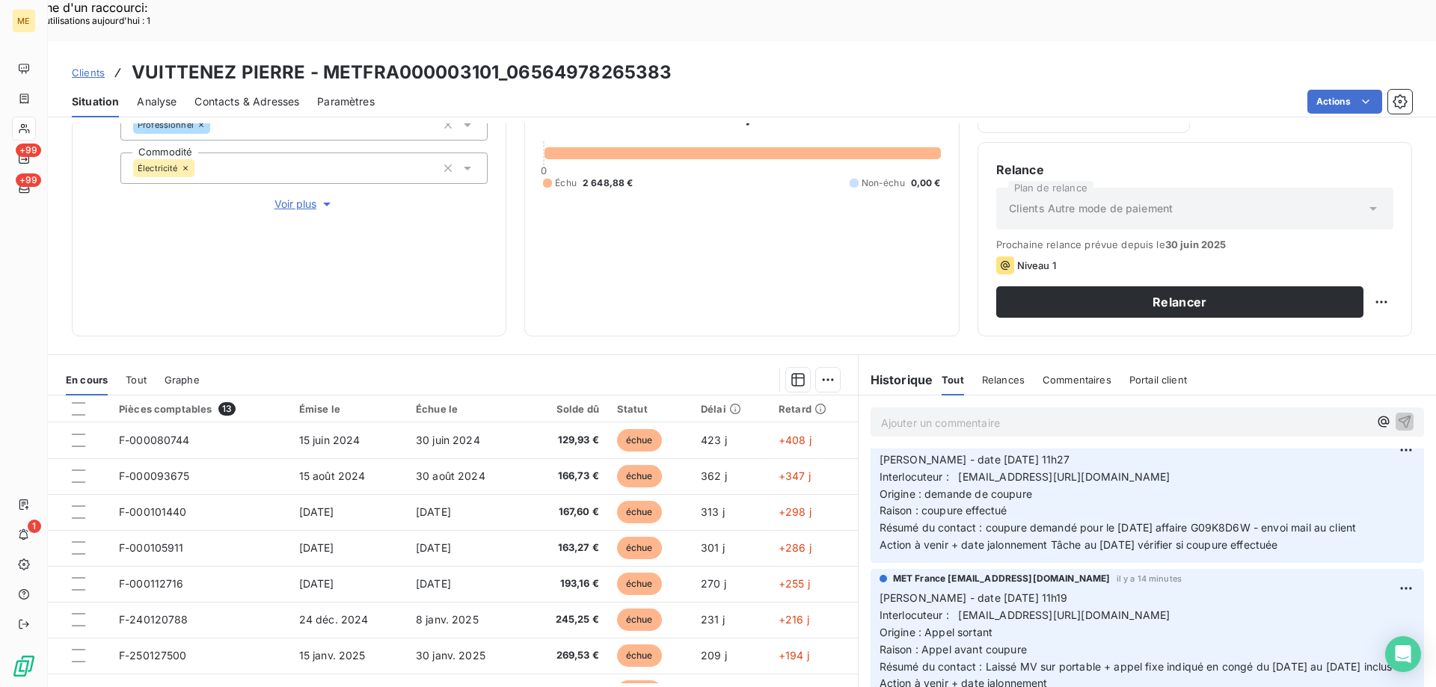
click at [650, 233] on div "2 648,88 € 0 Échu 2 648,88 € Non-échu 0,00 €" at bounding box center [741, 143] width 397 height 348
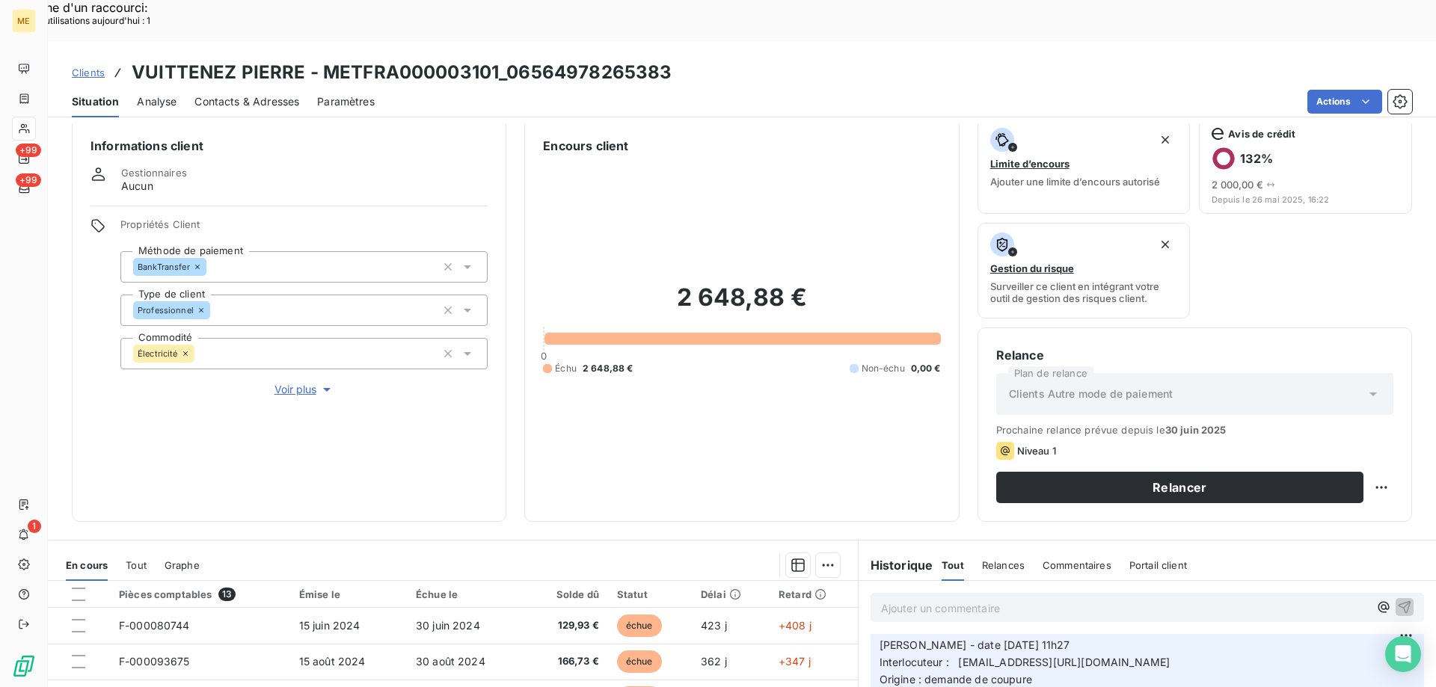
scroll to position [0, 0]
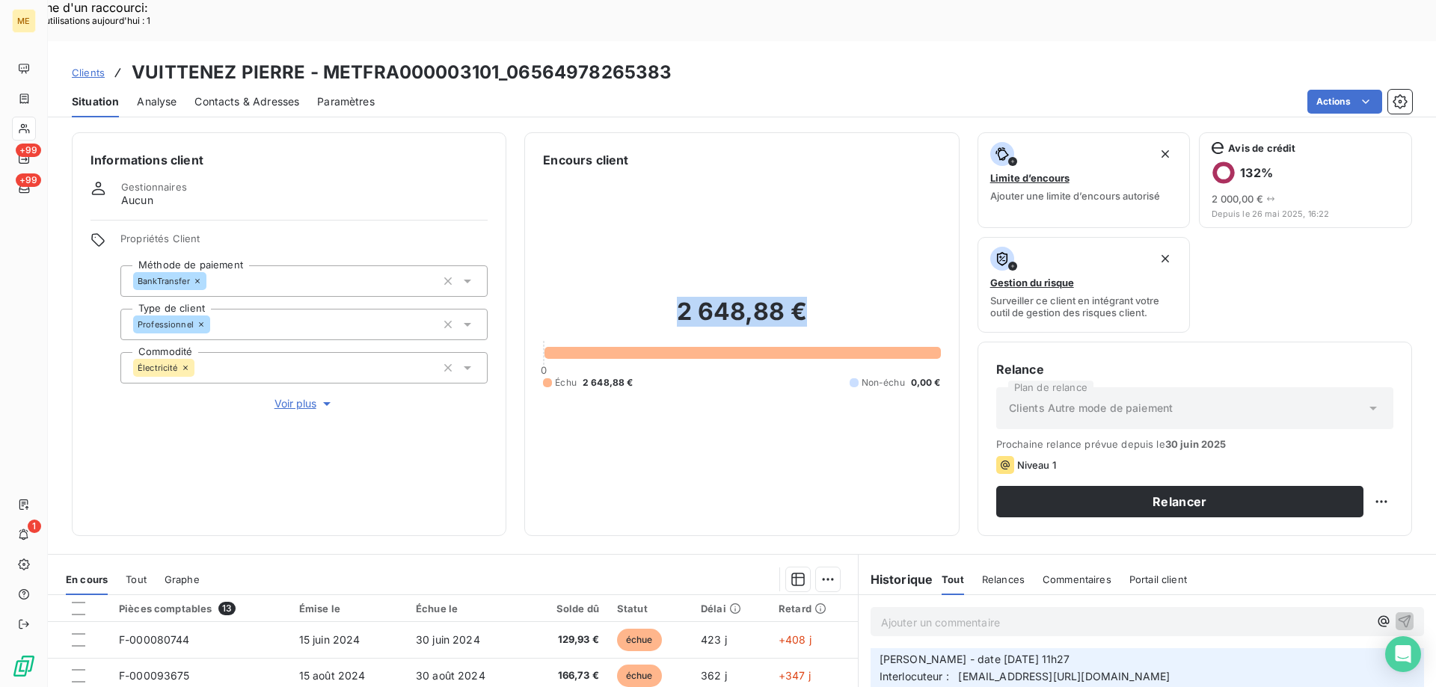
drag, startPoint x: 676, startPoint y: 271, endPoint x: 799, endPoint y: 267, distance: 122.7
click at [799, 297] on h2 "2 648,88 €" at bounding box center [741, 319] width 397 height 45
copy h2 "2 648,88 €"
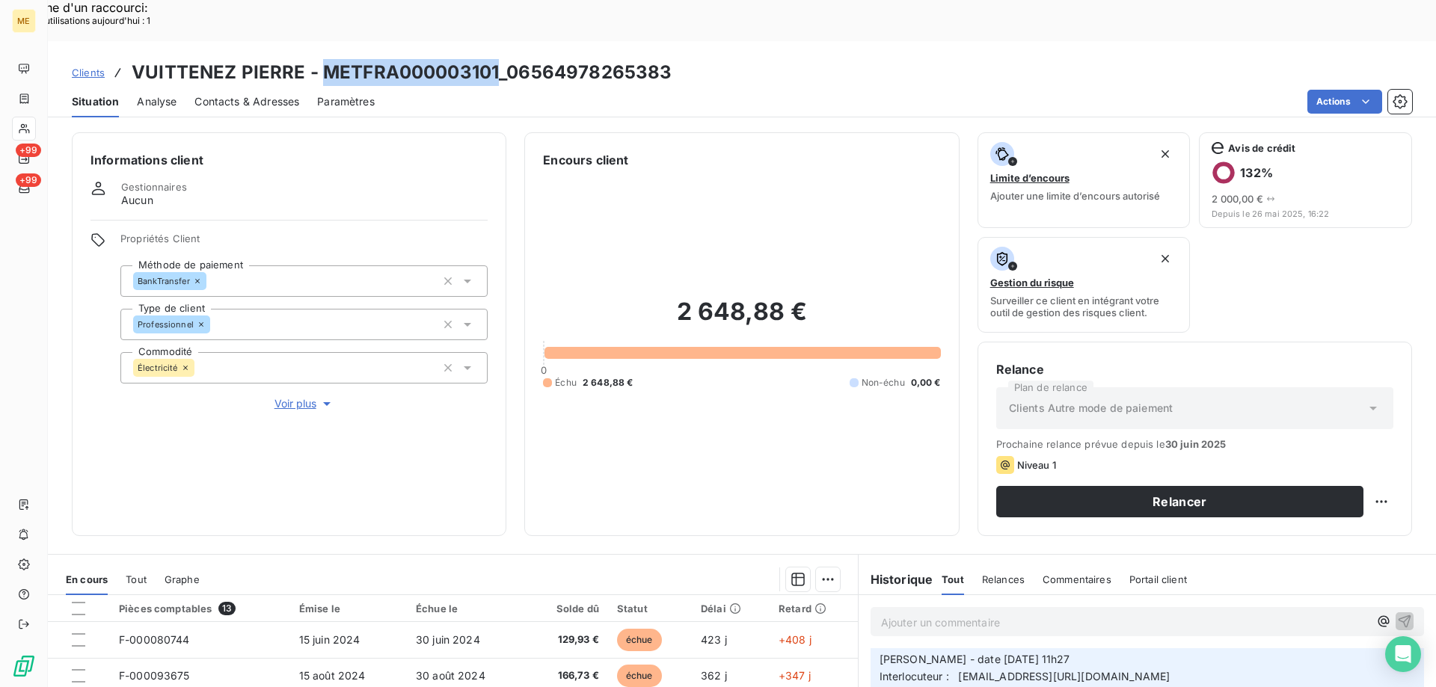
drag, startPoint x: 325, startPoint y: 32, endPoint x: 494, endPoint y: 35, distance: 168.3
click at [494, 59] on h3 "VUITTENEZ PIERRE - METFRA000003101_06564978265383" at bounding box center [402, 72] width 540 height 27
copy h3 "METFRA000003101"
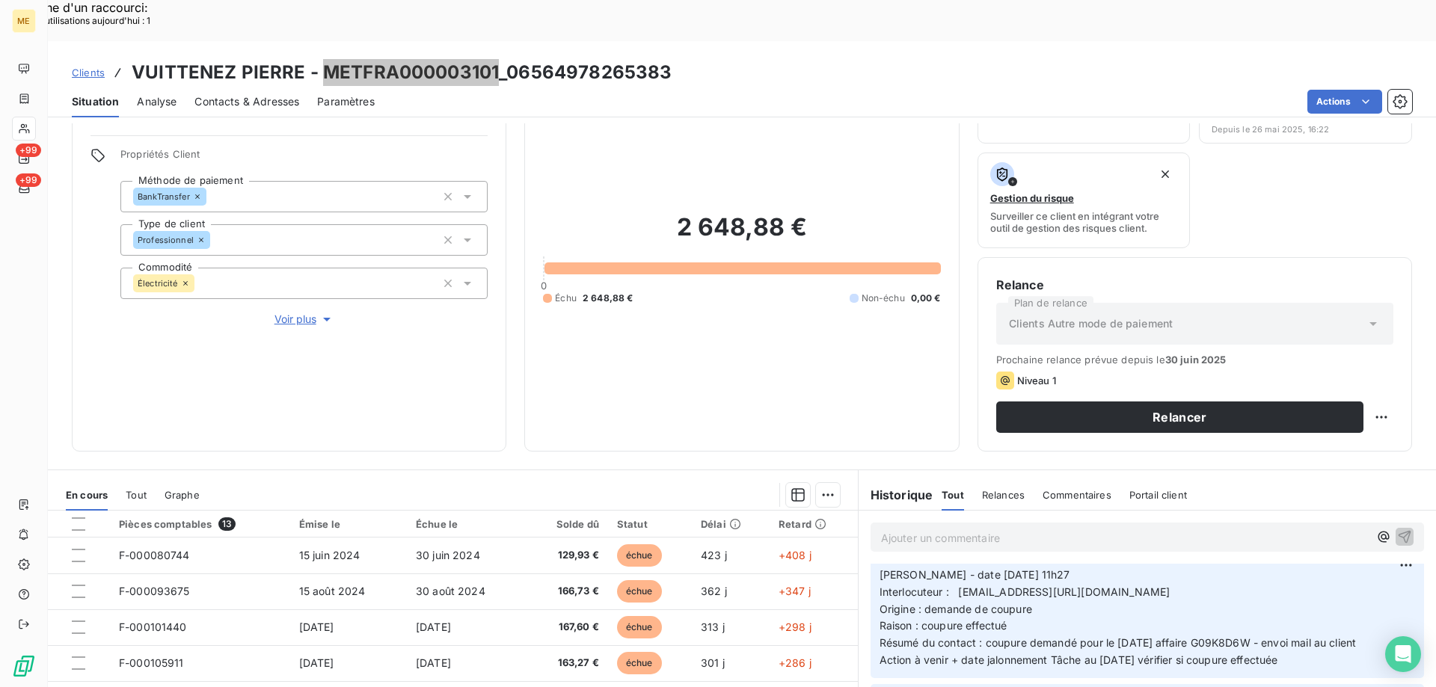
scroll to position [200, 0]
